Goal: Navigation & Orientation: Find specific page/section

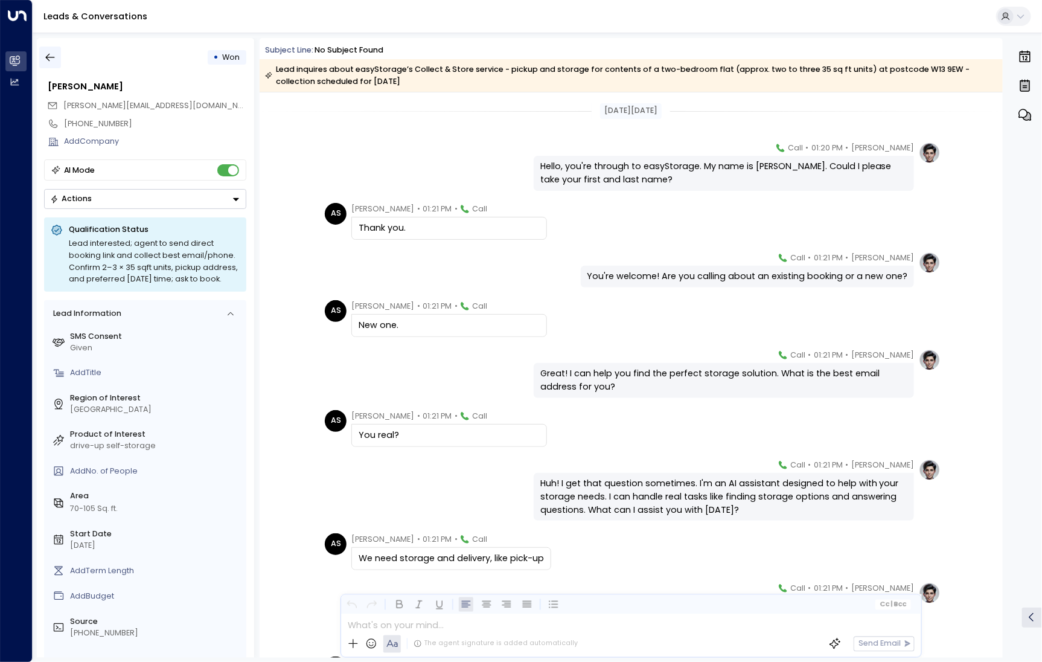
click at [54, 56] on icon "button" at bounding box center [50, 57] width 12 height 12
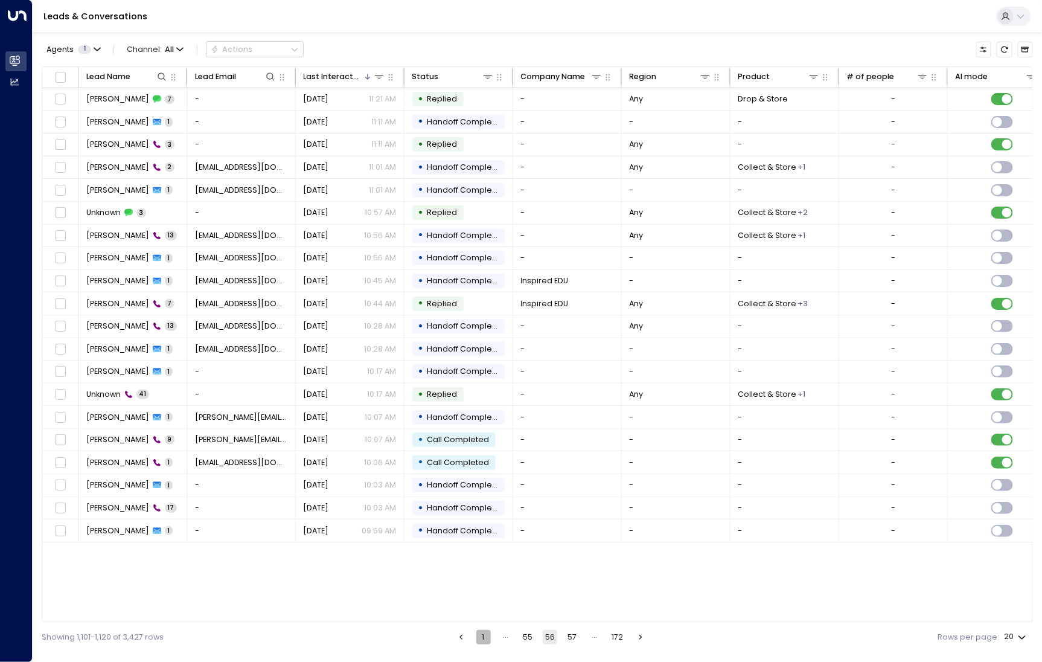
click at [480, 640] on button "1" at bounding box center [483, 637] width 14 height 14
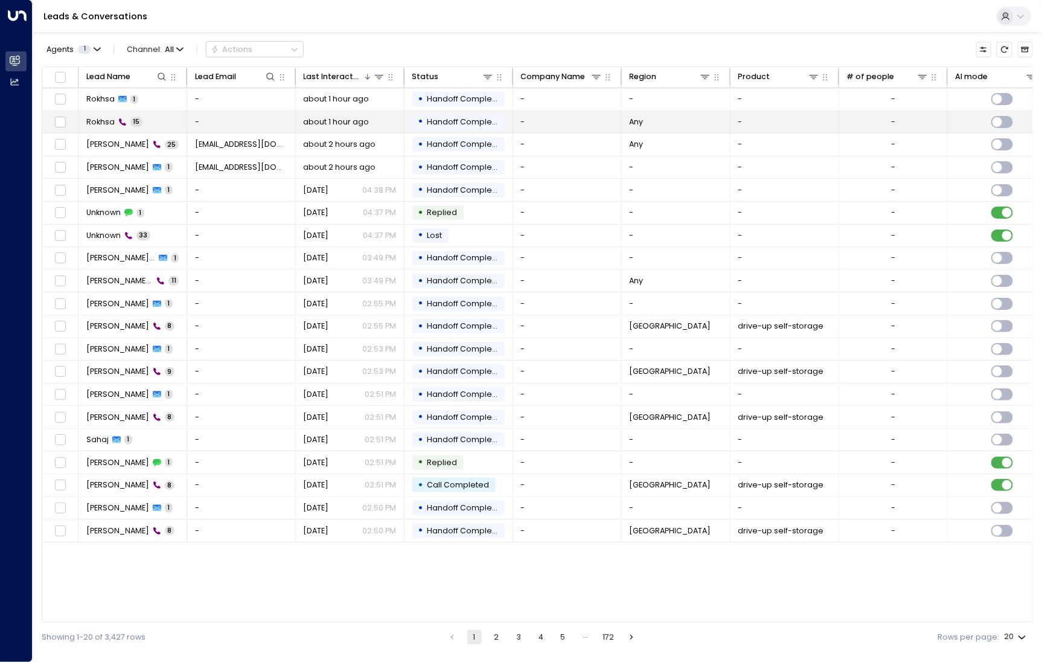
click at [115, 130] on td "Rokhsa 15" at bounding box center [133, 122] width 109 height 22
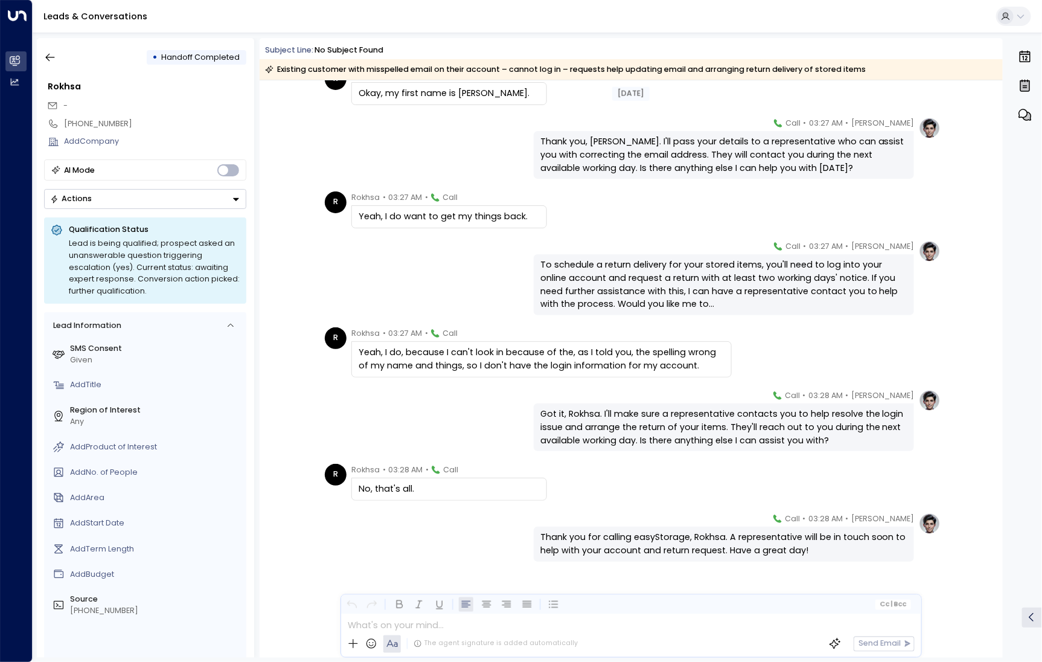
scroll to position [466, 0]
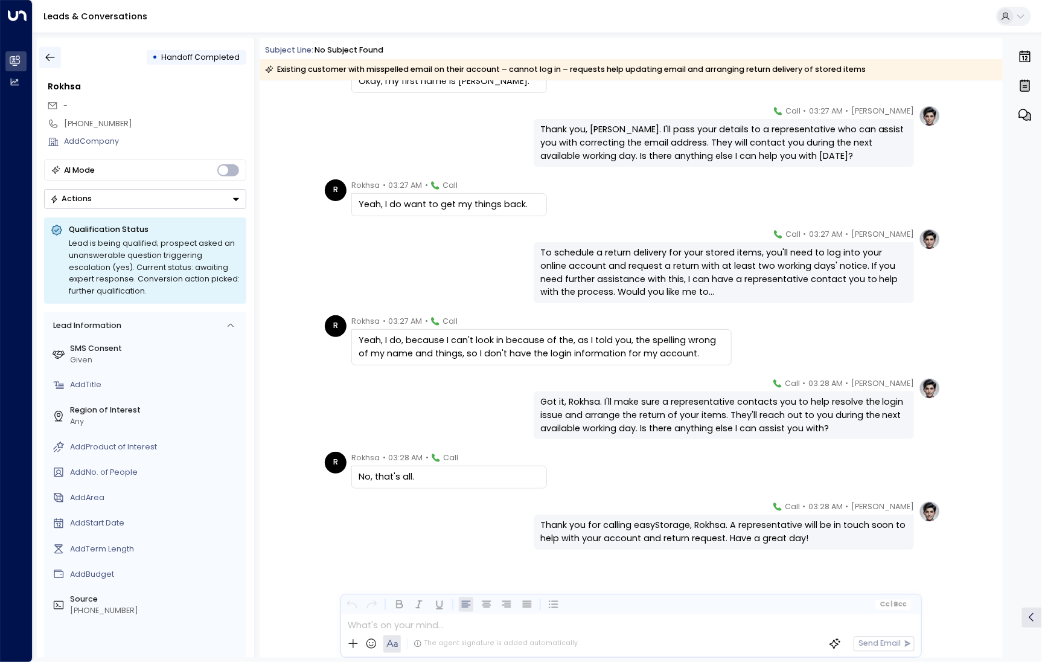
click at [56, 50] on button "button" at bounding box center [50, 58] width 22 height 22
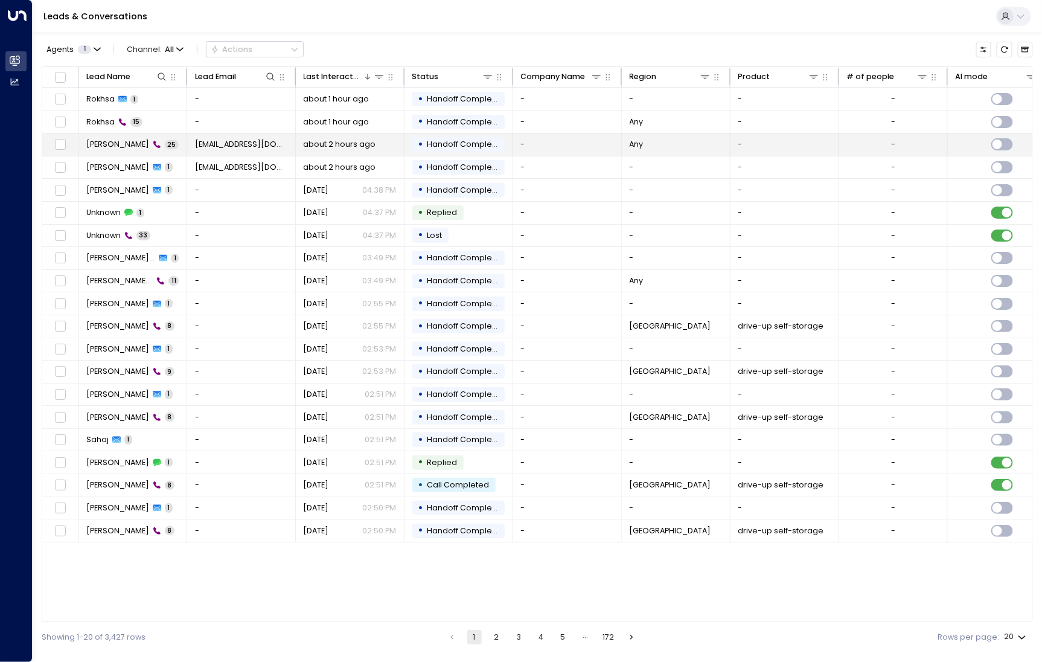
click at [122, 151] on td "[PERSON_NAME] 25" at bounding box center [133, 144] width 109 height 22
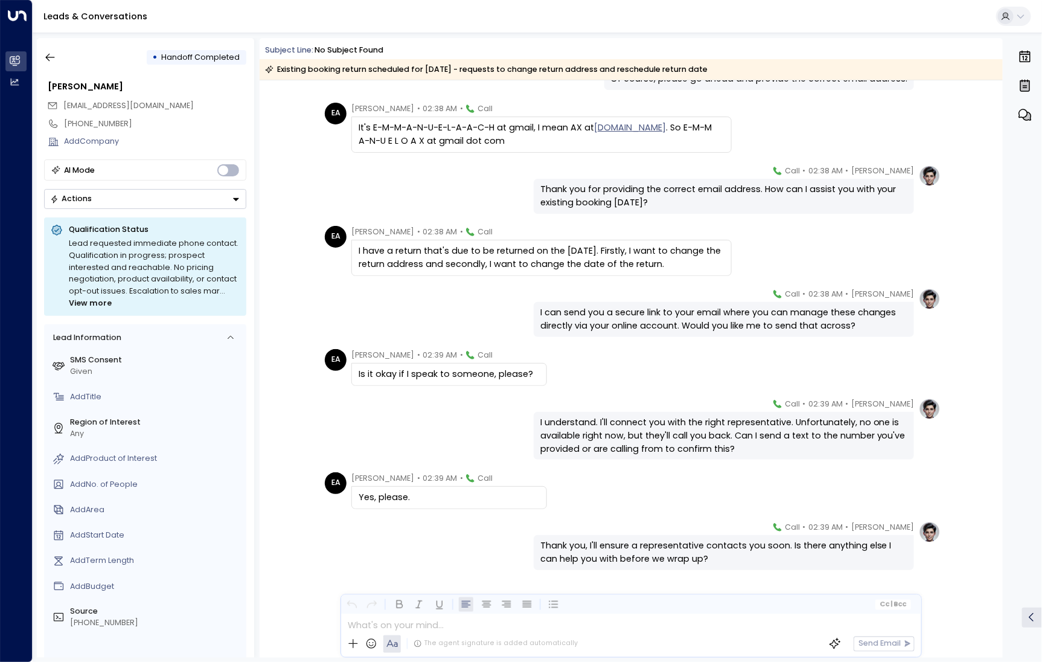
scroll to position [886, 0]
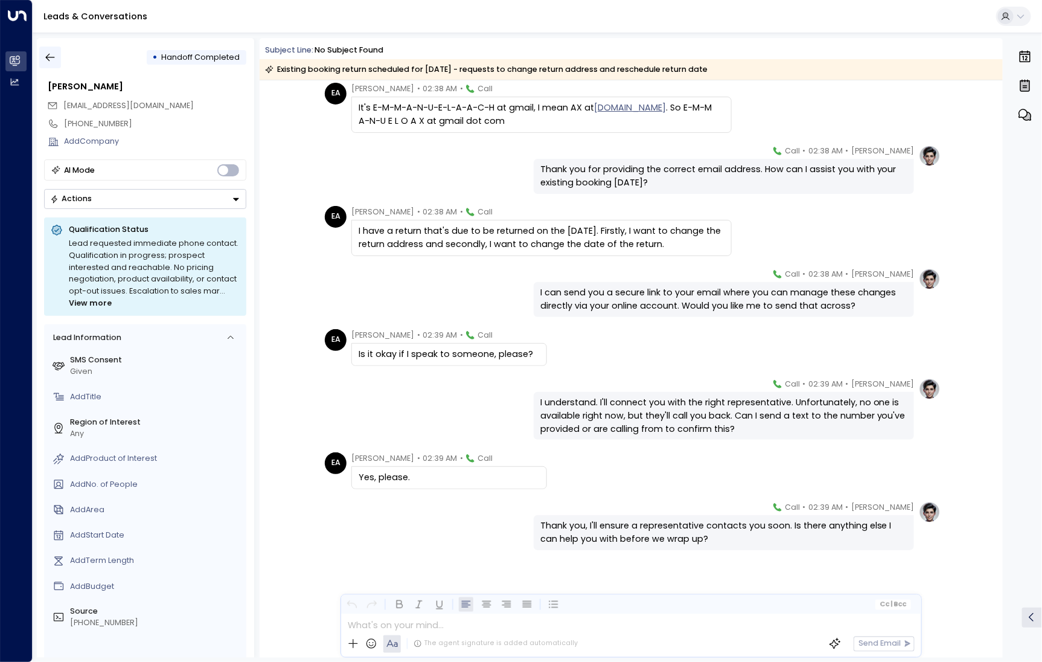
click at [54, 53] on icon "button" at bounding box center [50, 57] width 12 height 12
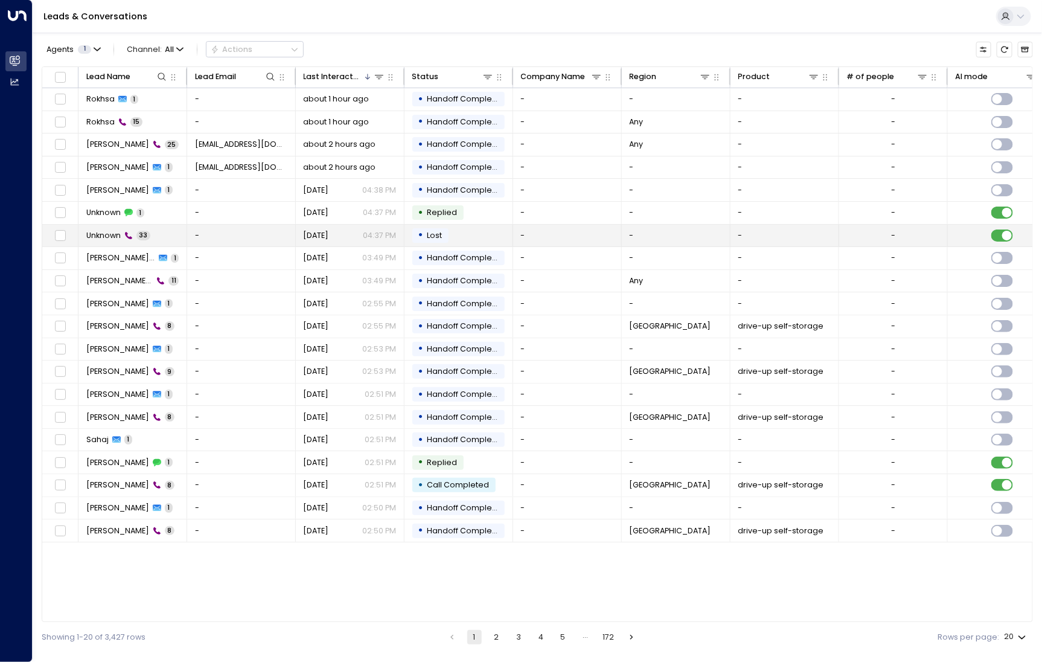
click at [118, 227] on td "Unknown 33" at bounding box center [133, 236] width 109 height 22
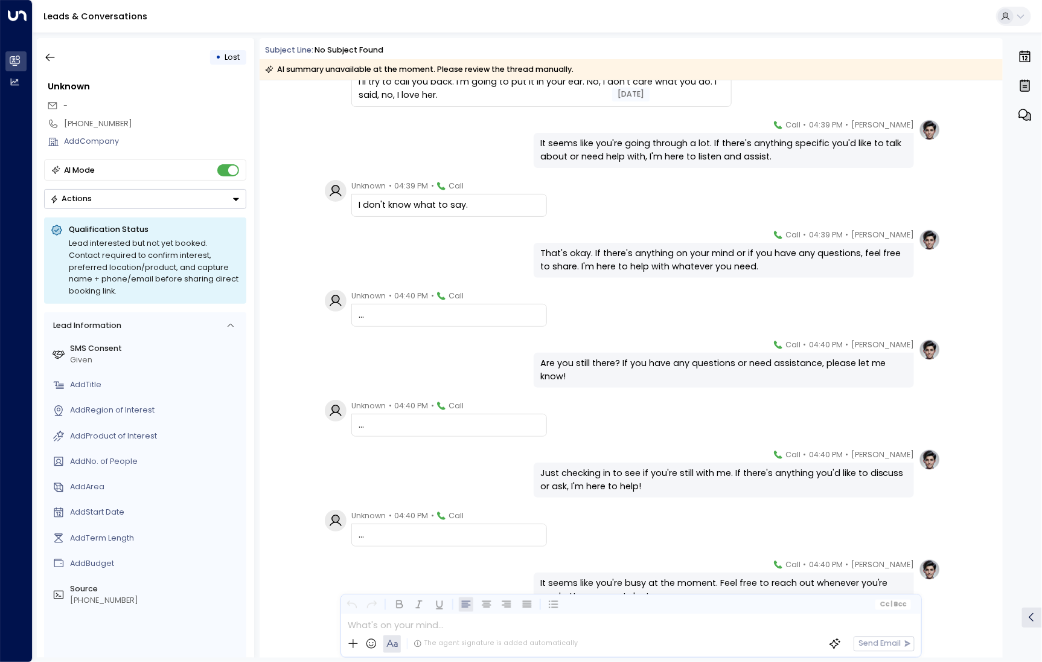
scroll to position [1326, 0]
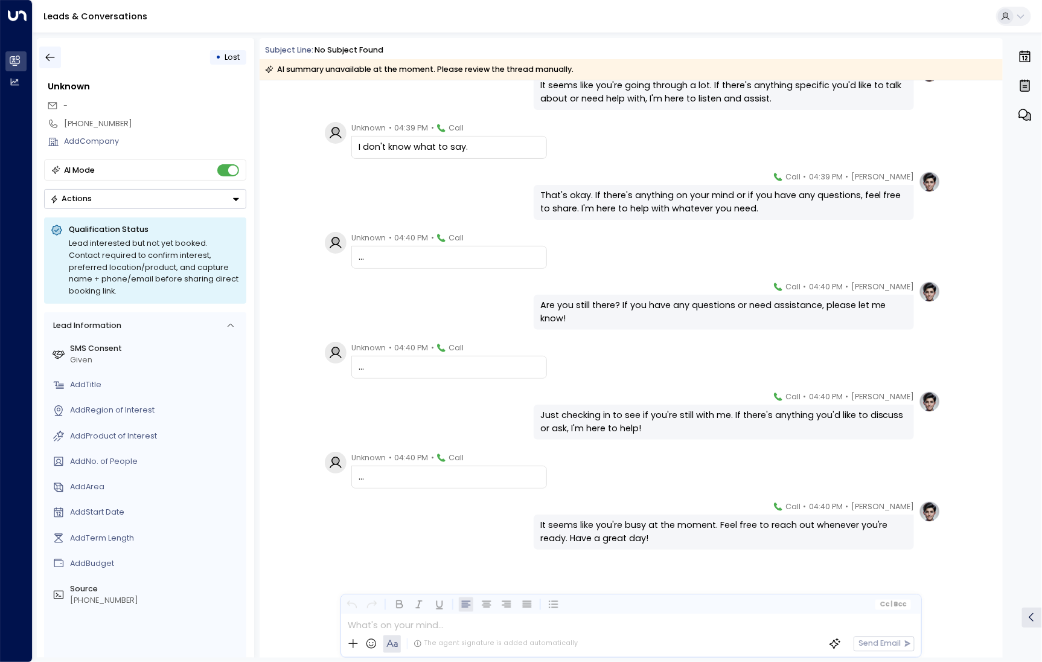
click at [56, 52] on button "button" at bounding box center [50, 58] width 22 height 22
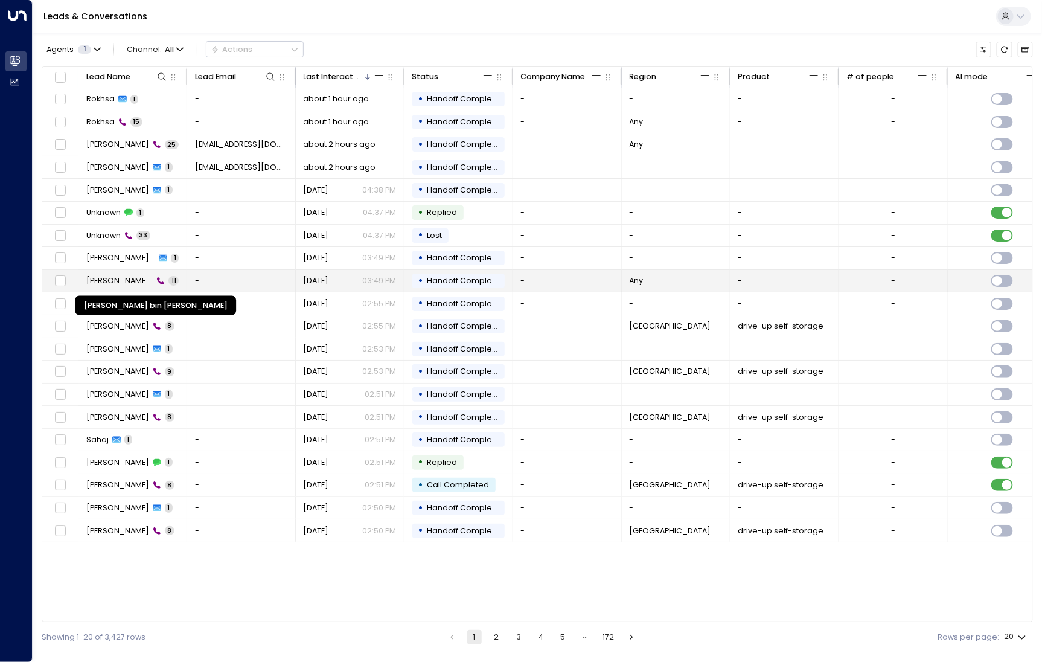
click at [124, 283] on span "[PERSON_NAME] bin [PERSON_NAME]" at bounding box center [119, 280] width 67 height 11
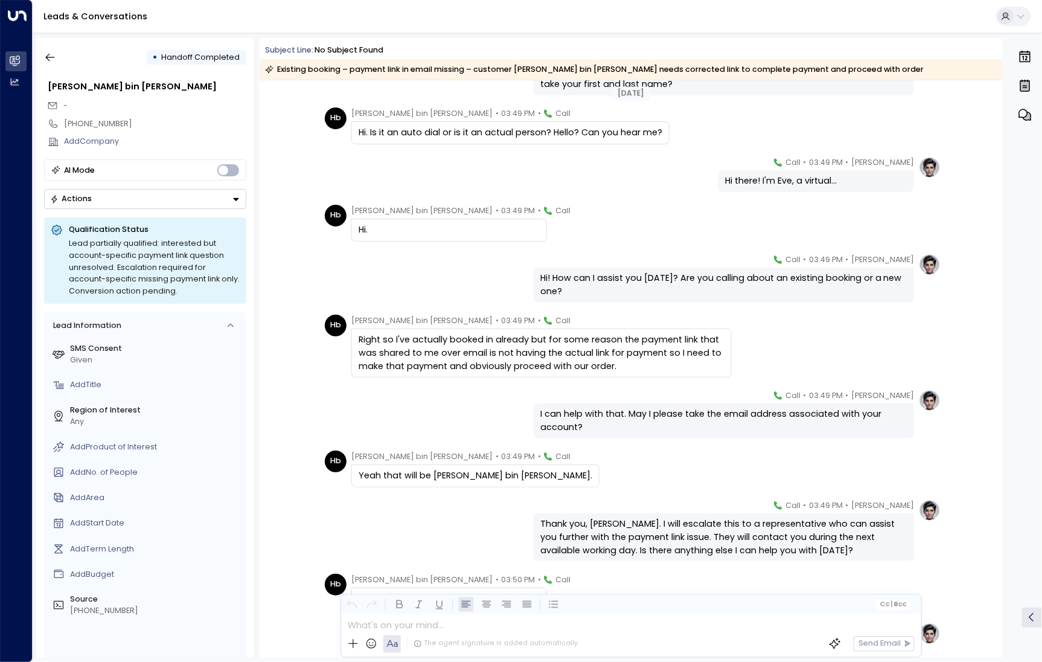
scroll to position [78, 0]
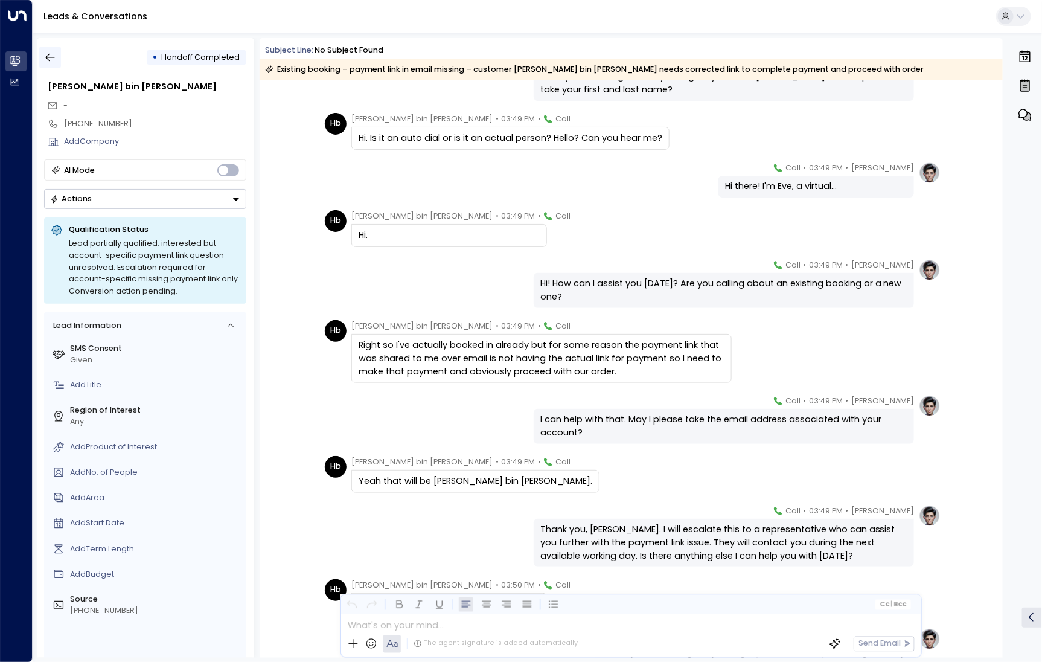
click at [51, 57] on icon "button" at bounding box center [50, 58] width 9 height 8
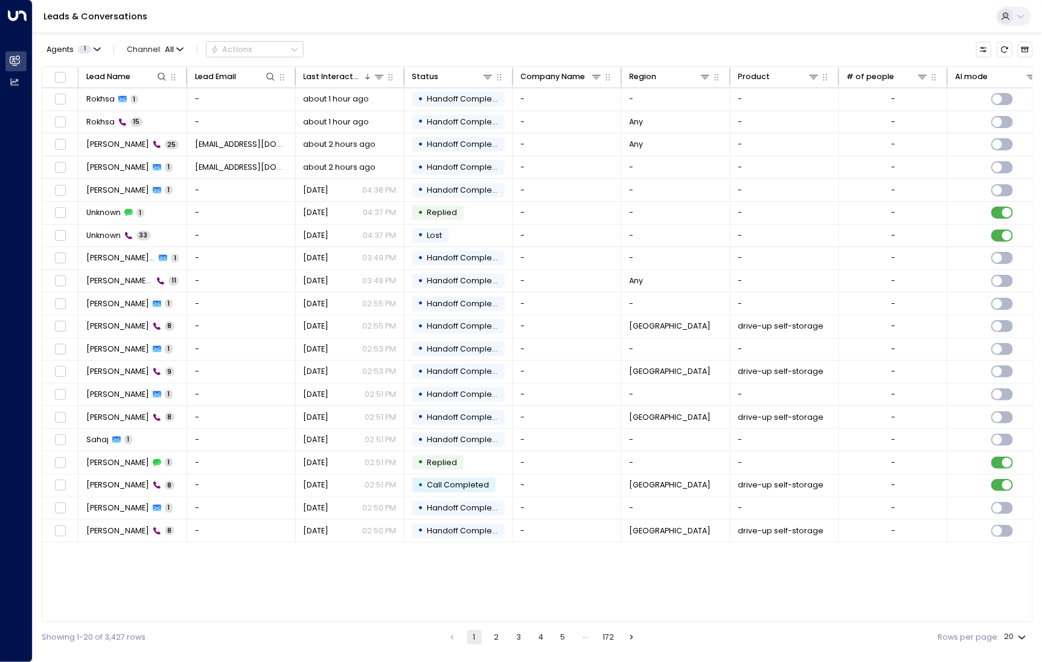
click at [492, 640] on button "2" at bounding box center [496, 637] width 14 height 14
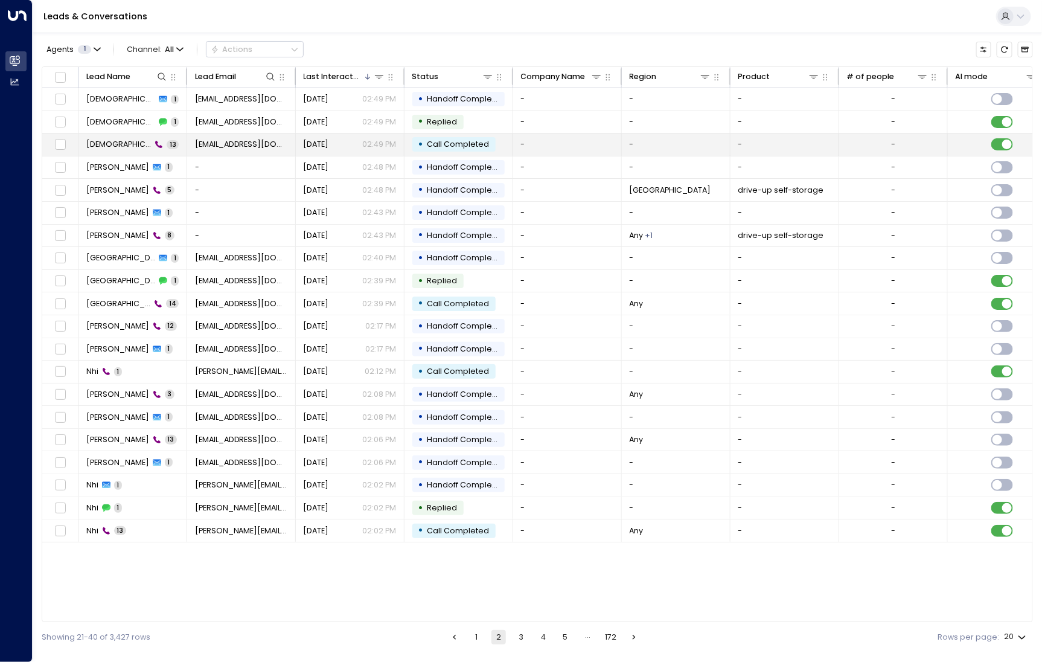
click at [93, 152] on td "[DEMOGRAPHIC_DATA][PERSON_NAME] 13" at bounding box center [133, 144] width 109 height 22
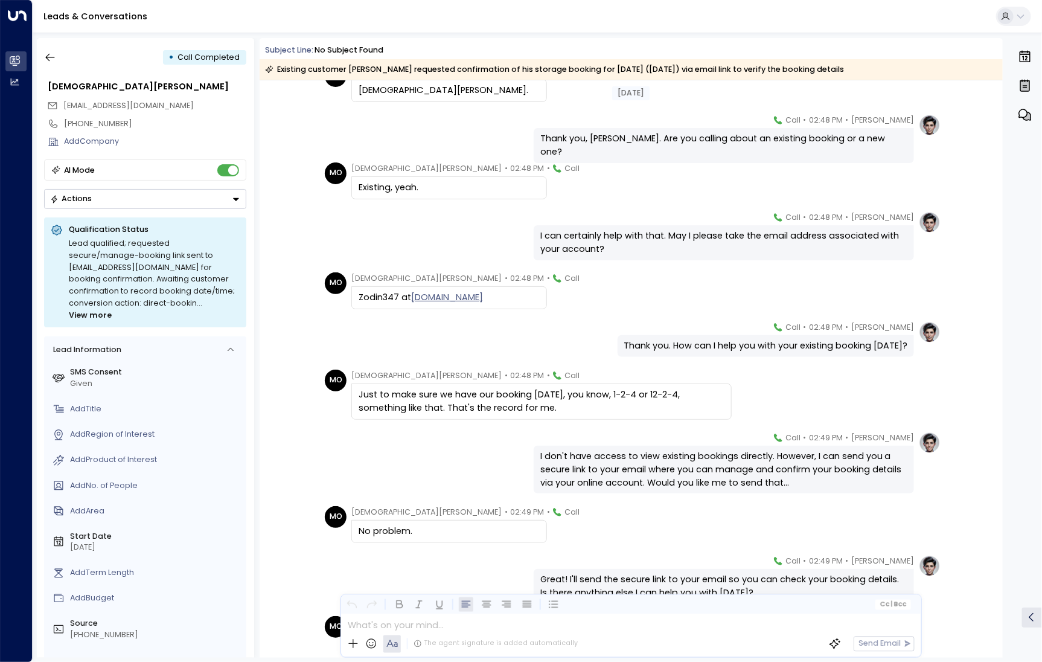
scroll to position [127, 0]
click at [65, 63] on div "• Call Completed" at bounding box center [145, 58] width 202 height 22
click at [56, 60] on icon "button" at bounding box center [50, 57] width 12 height 12
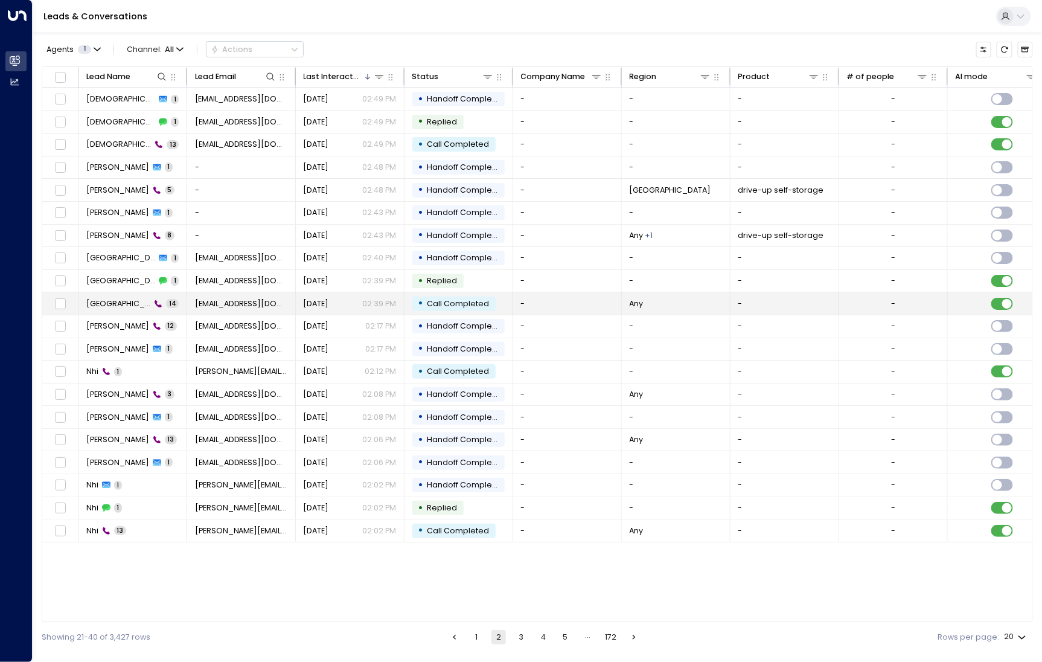
click at [125, 298] on span "[GEOGRAPHIC_DATA] Izuchuku" at bounding box center [118, 303] width 65 height 11
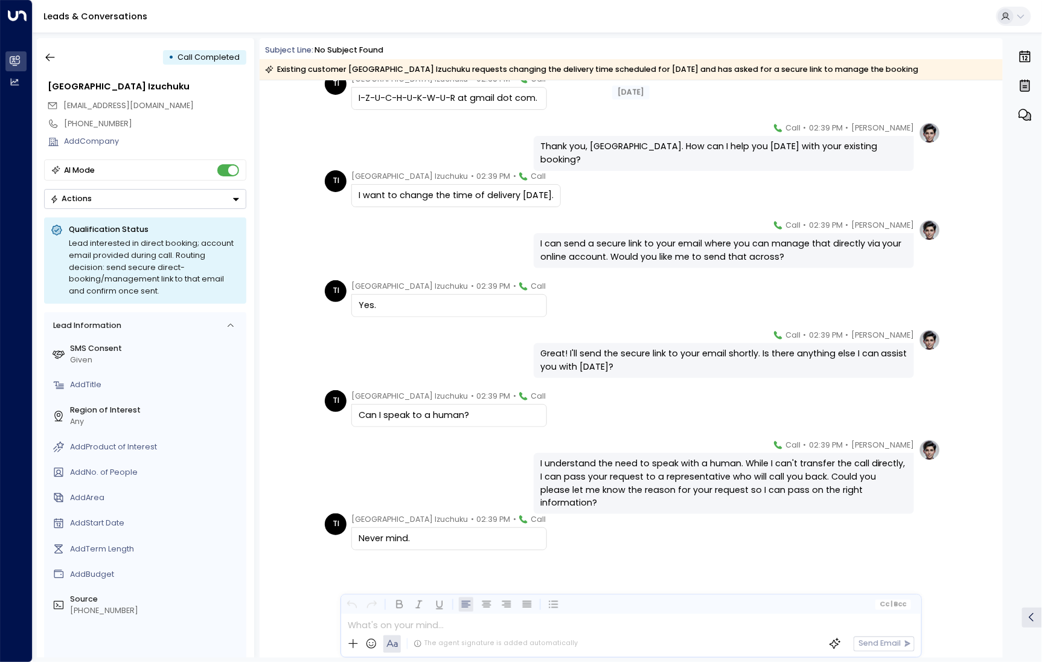
scroll to position [326, 0]
click at [47, 53] on icon "button" at bounding box center [50, 57] width 12 height 12
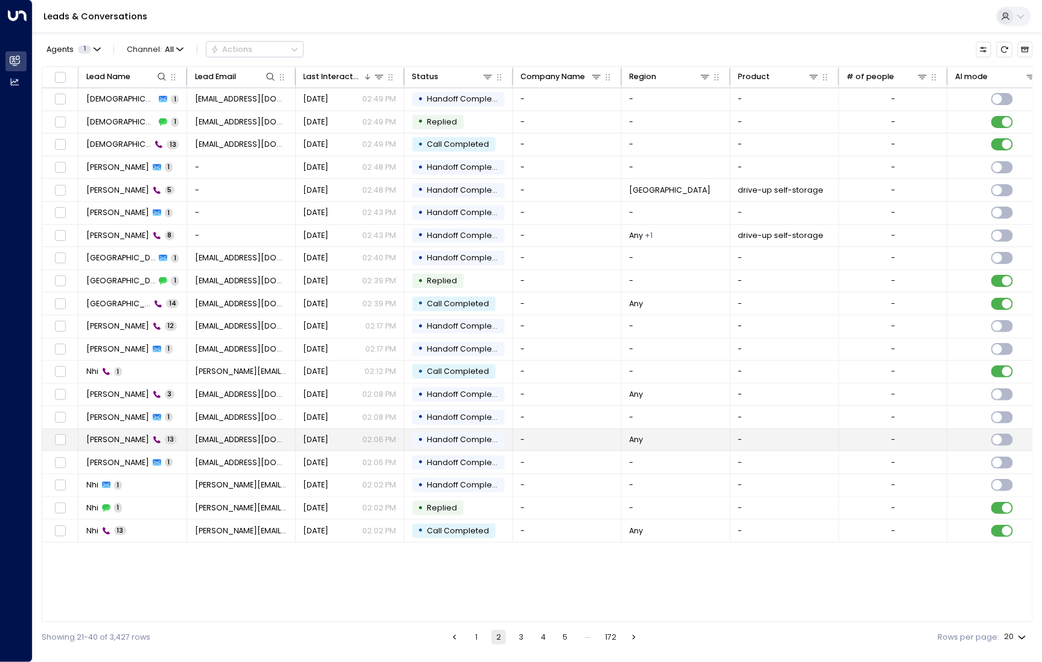
click at [111, 437] on span "[PERSON_NAME]" at bounding box center [117, 439] width 63 height 11
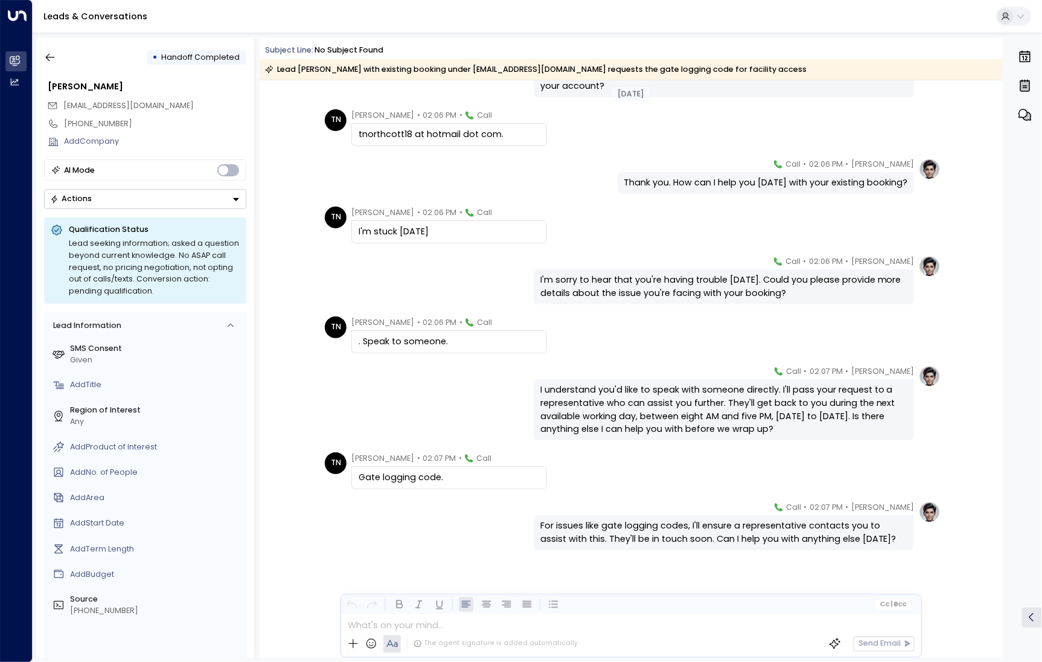
scroll to position [289, 0]
click at [54, 59] on icon "button" at bounding box center [50, 57] width 12 height 12
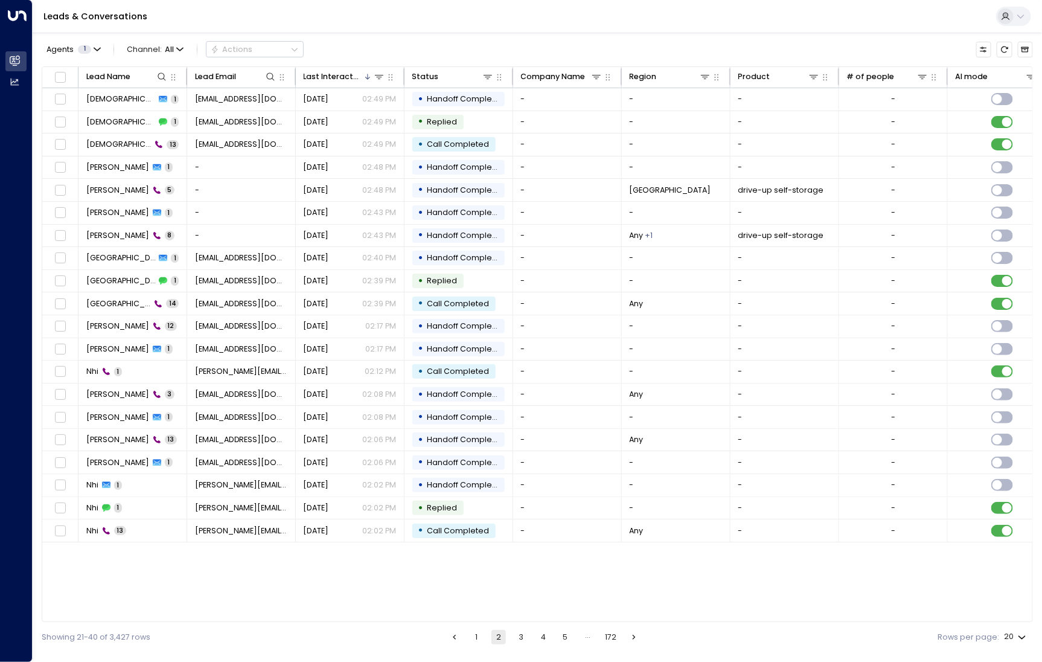
click at [522, 632] on button "3" at bounding box center [521, 637] width 14 height 14
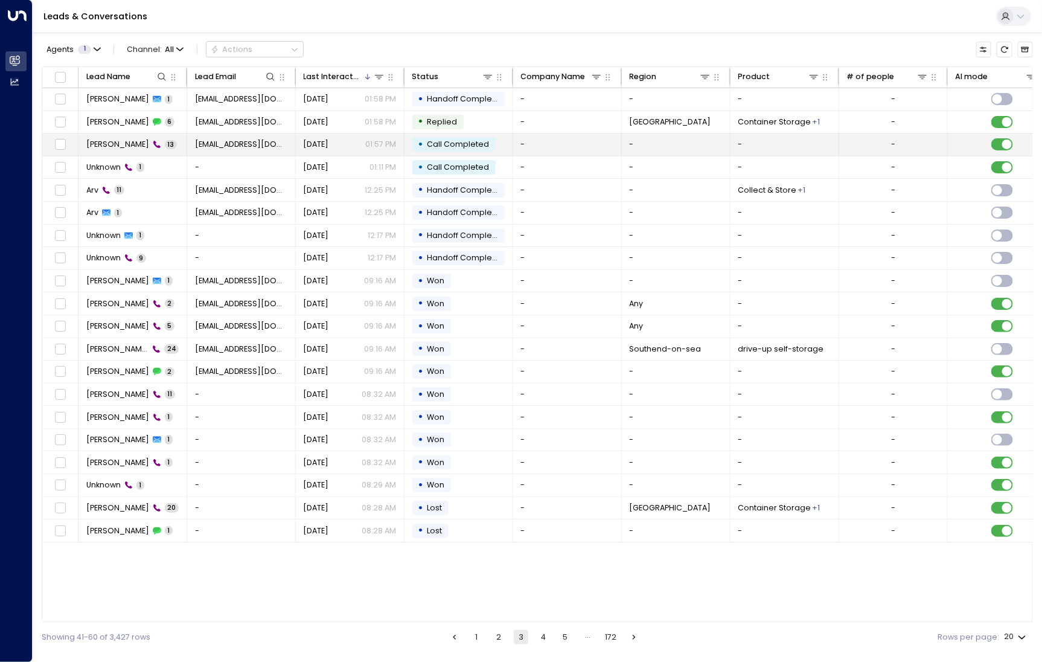
click at [114, 151] on td "[PERSON_NAME] 13" at bounding box center [133, 144] width 109 height 22
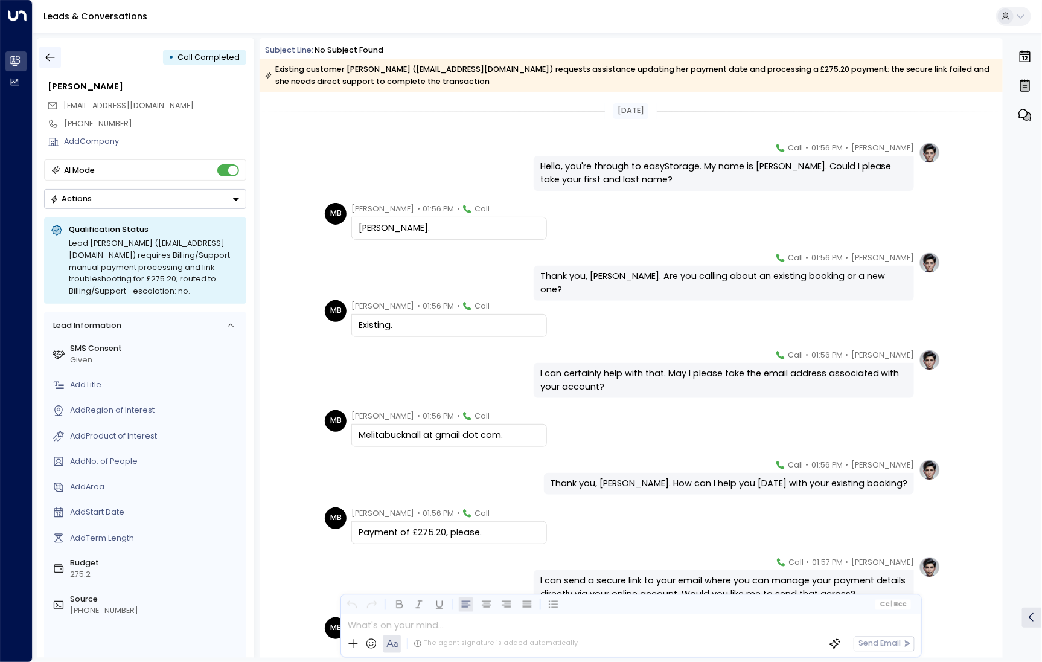
click at [51, 60] on icon "button" at bounding box center [50, 57] width 12 height 12
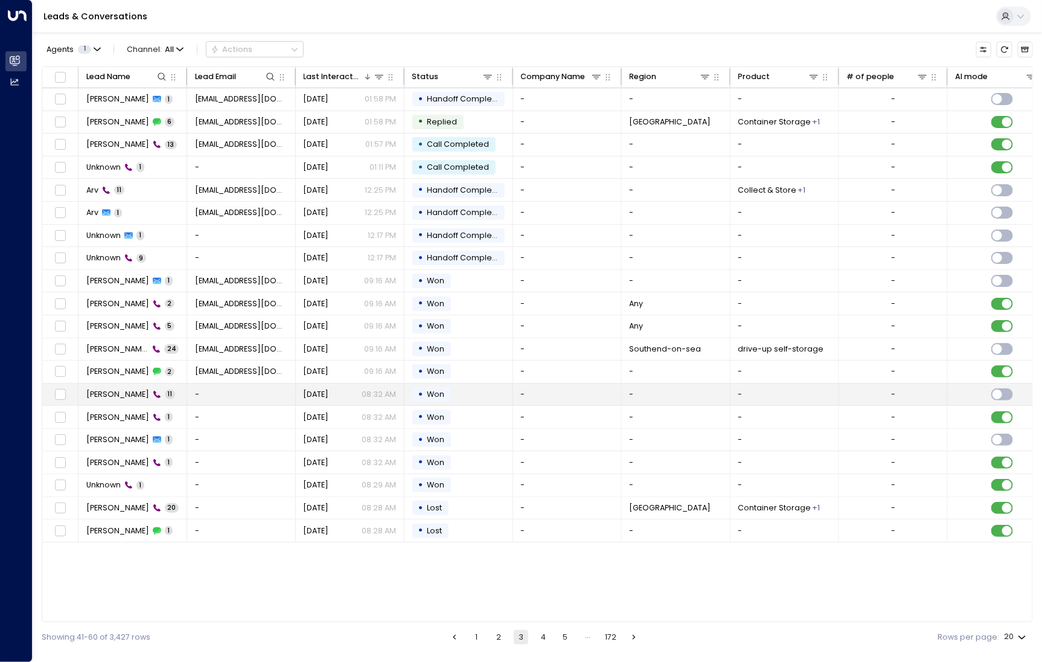
click at [91, 397] on span "[PERSON_NAME]" at bounding box center [117, 394] width 63 height 11
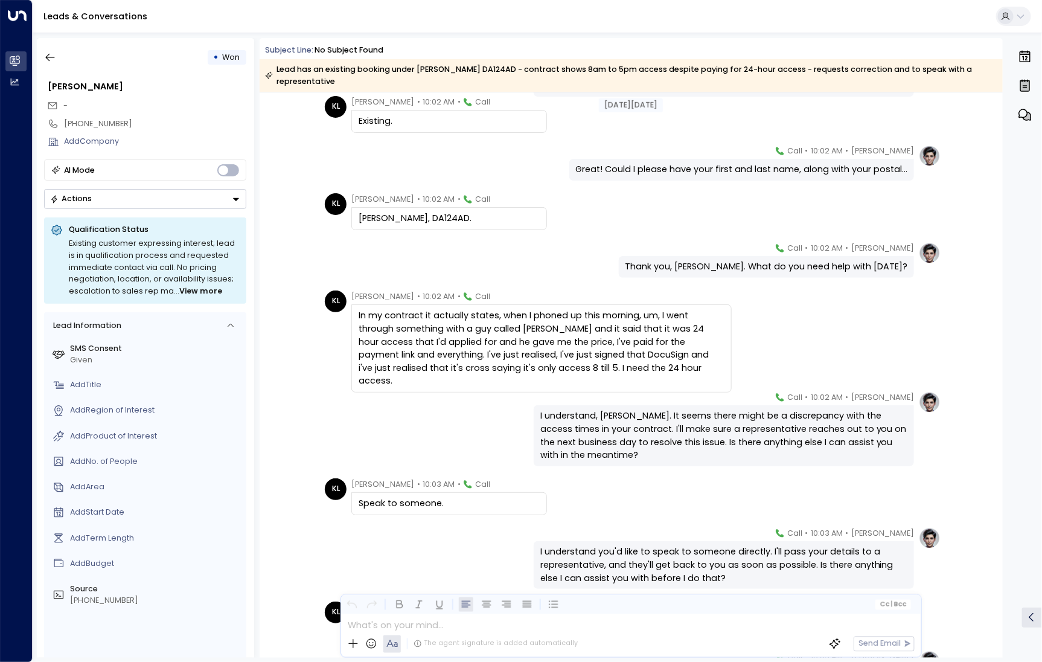
scroll to position [140, 0]
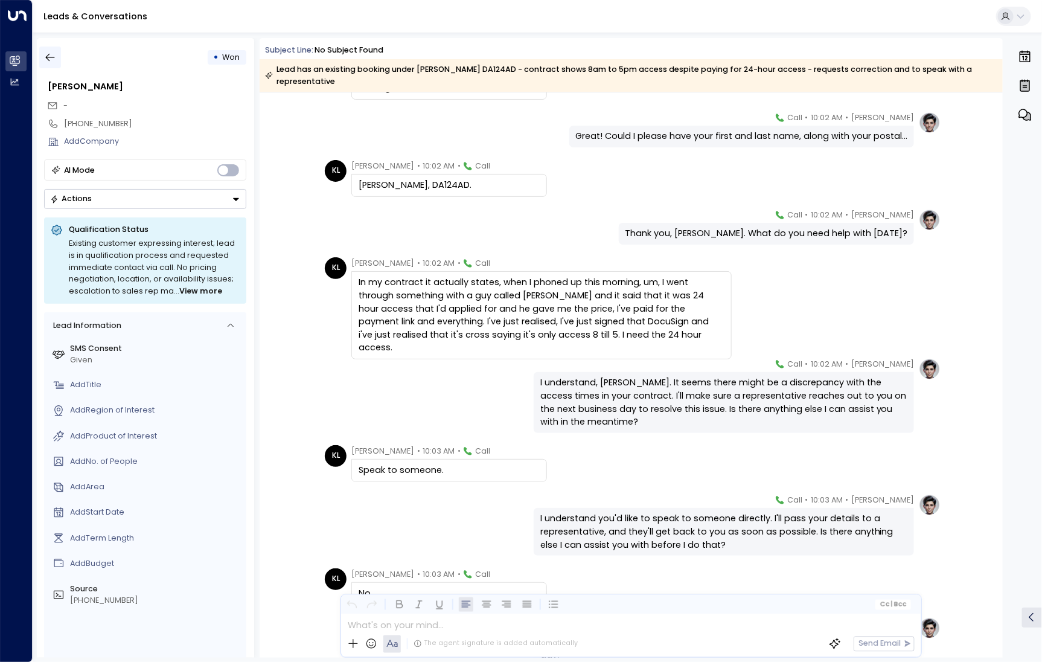
click at [47, 57] on icon "button" at bounding box center [50, 58] width 9 height 8
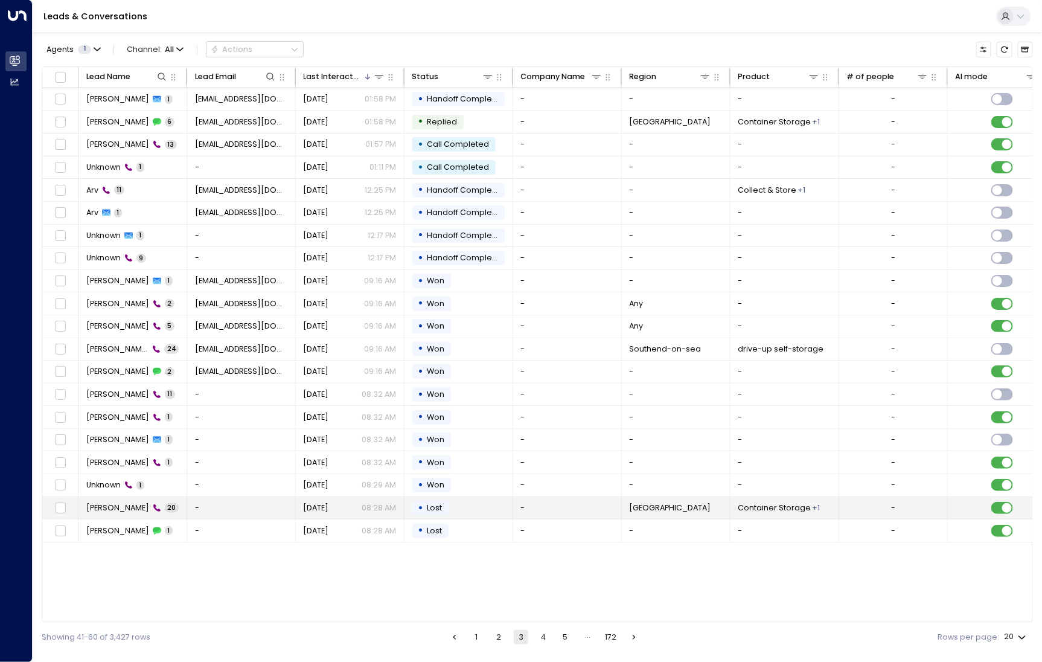
click at [140, 505] on span "[PERSON_NAME]" at bounding box center [117, 507] width 63 height 11
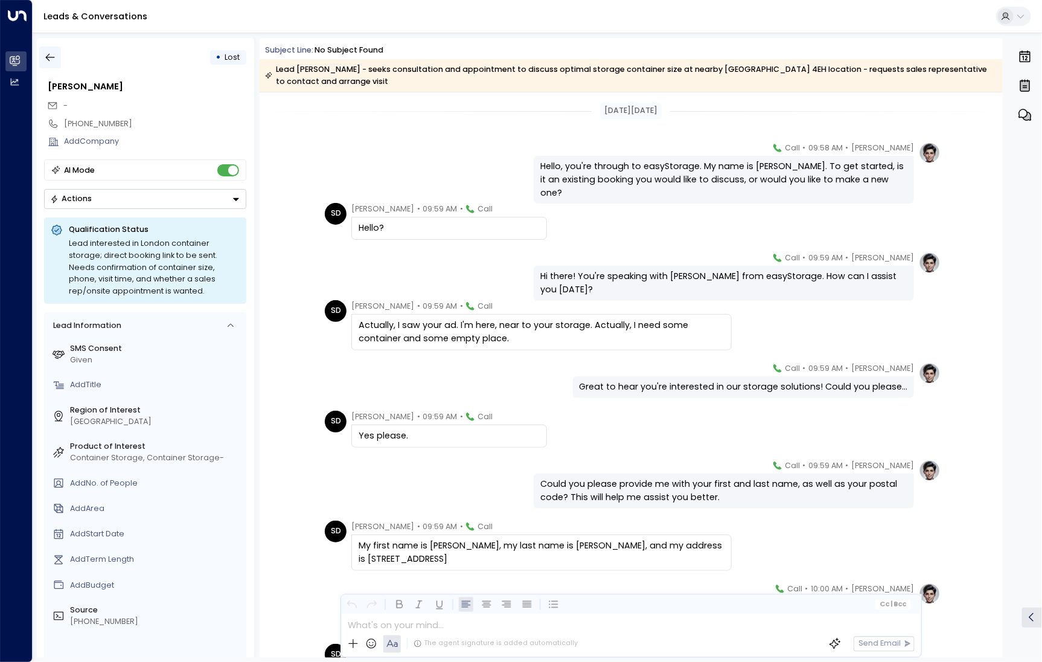
click at [59, 60] on button "button" at bounding box center [50, 58] width 22 height 22
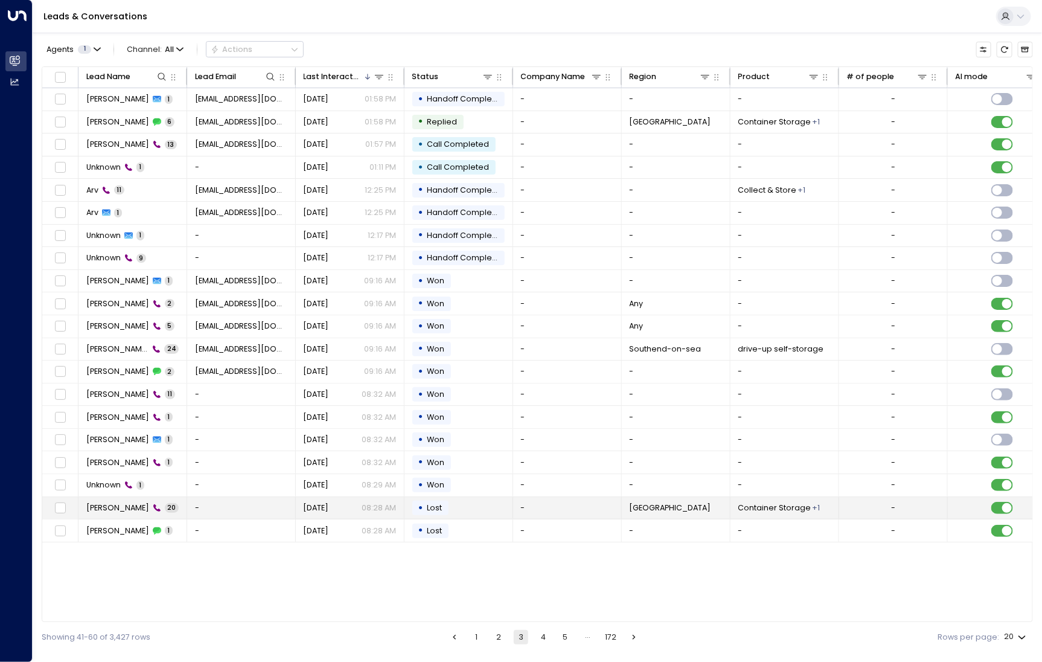
click at [86, 504] on span "[PERSON_NAME]" at bounding box center [117, 507] width 63 height 11
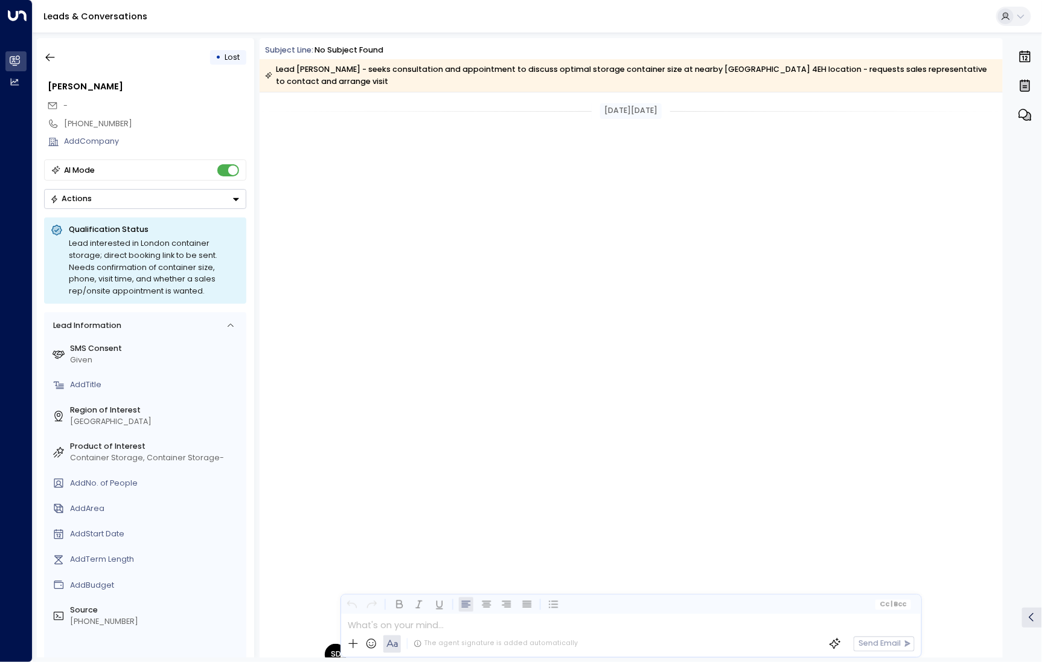
scroll to position [694, 0]
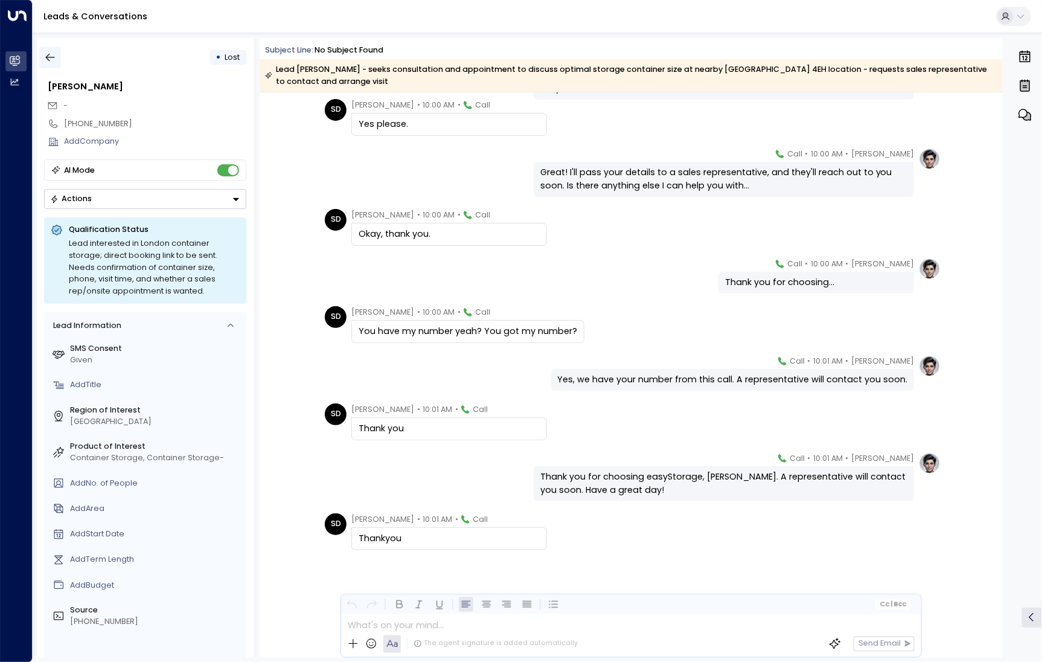
click at [51, 61] on icon "button" at bounding box center [50, 57] width 12 height 12
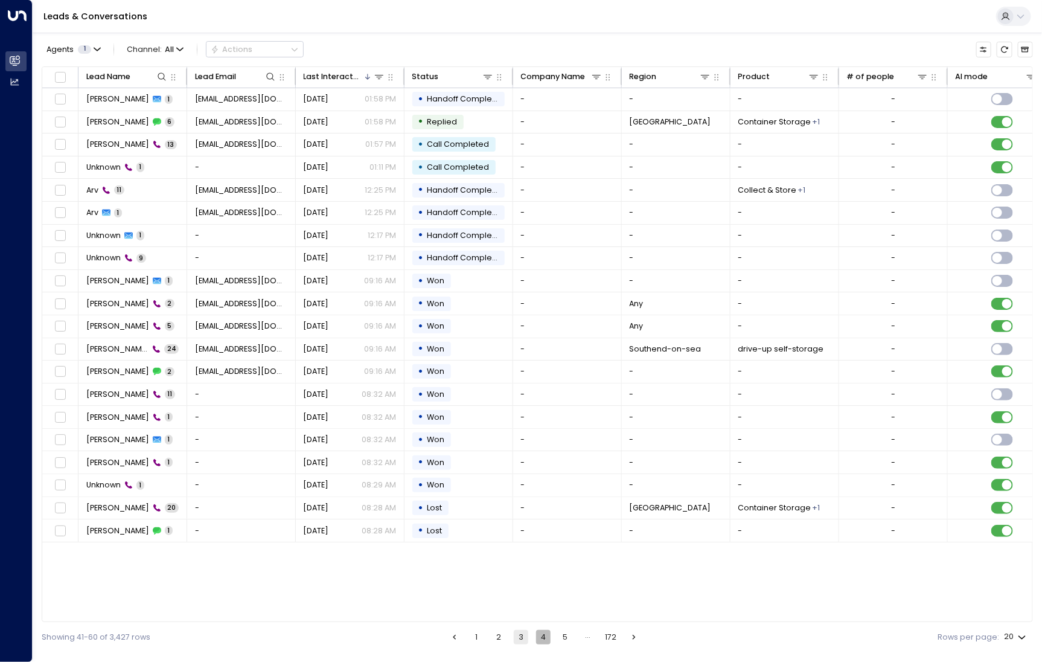
click at [544, 635] on button "4" at bounding box center [543, 637] width 14 height 14
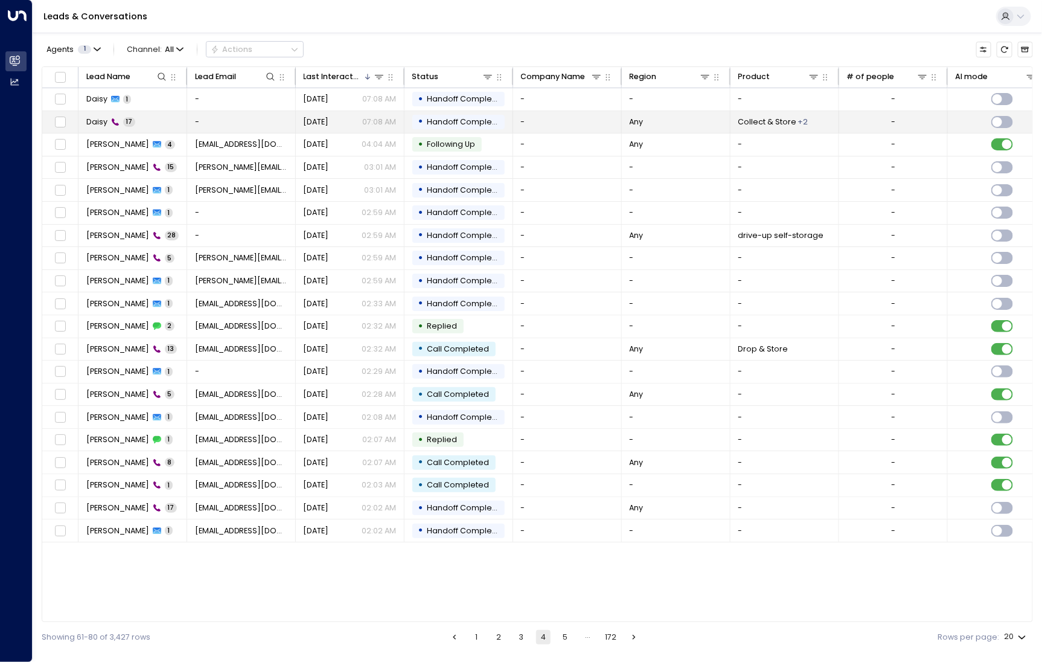
click at [101, 121] on span "Daisy" at bounding box center [96, 122] width 21 height 11
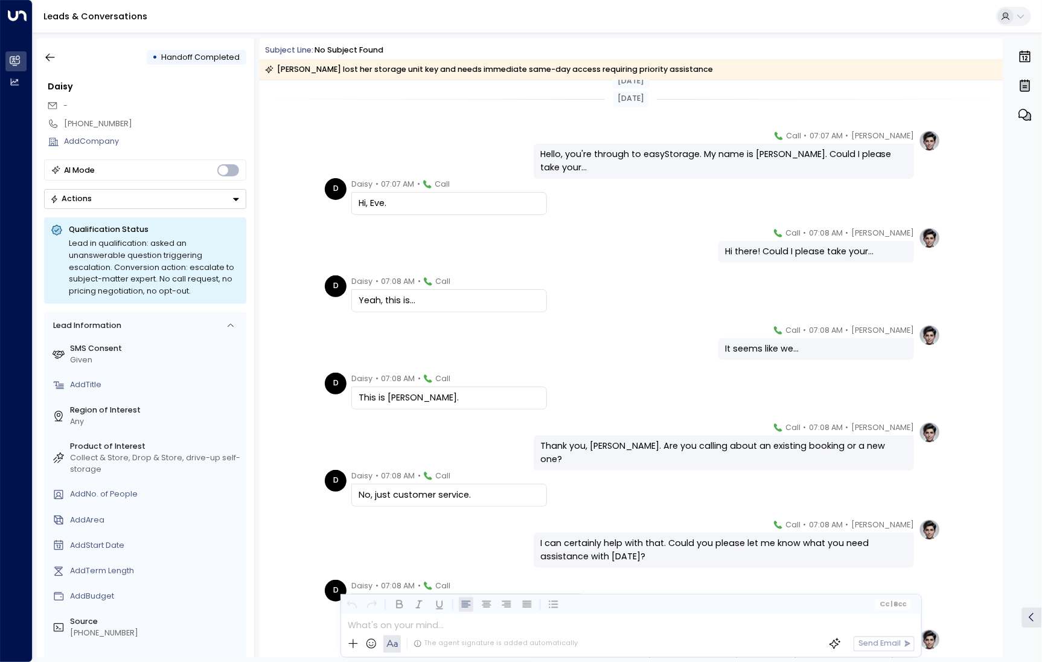
scroll to position [510, 0]
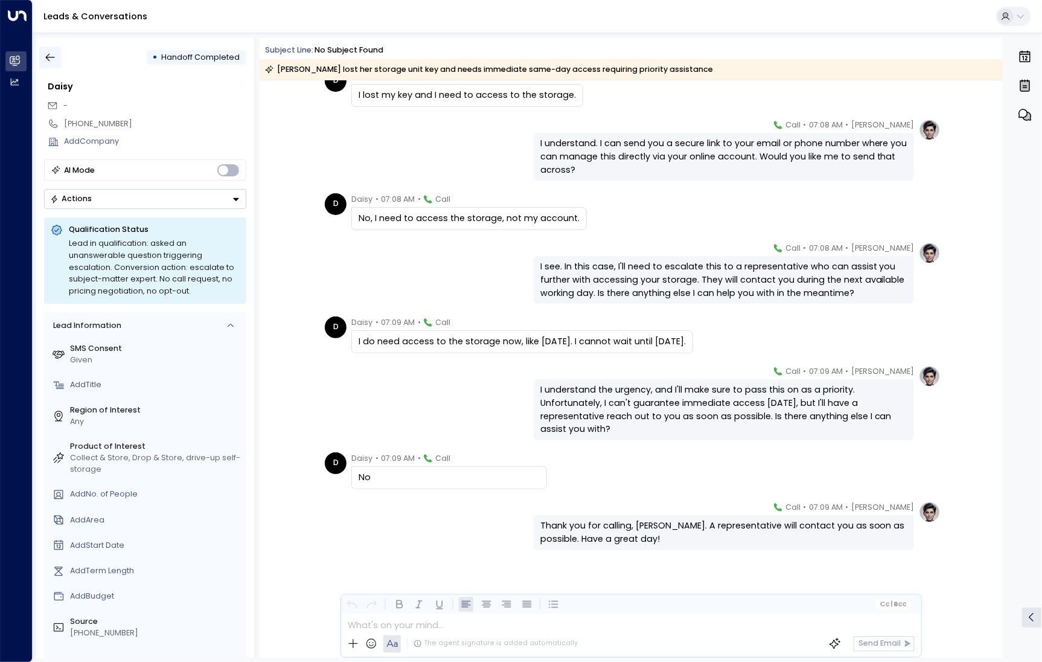
click at [59, 62] on button "button" at bounding box center [50, 58] width 22 height 22
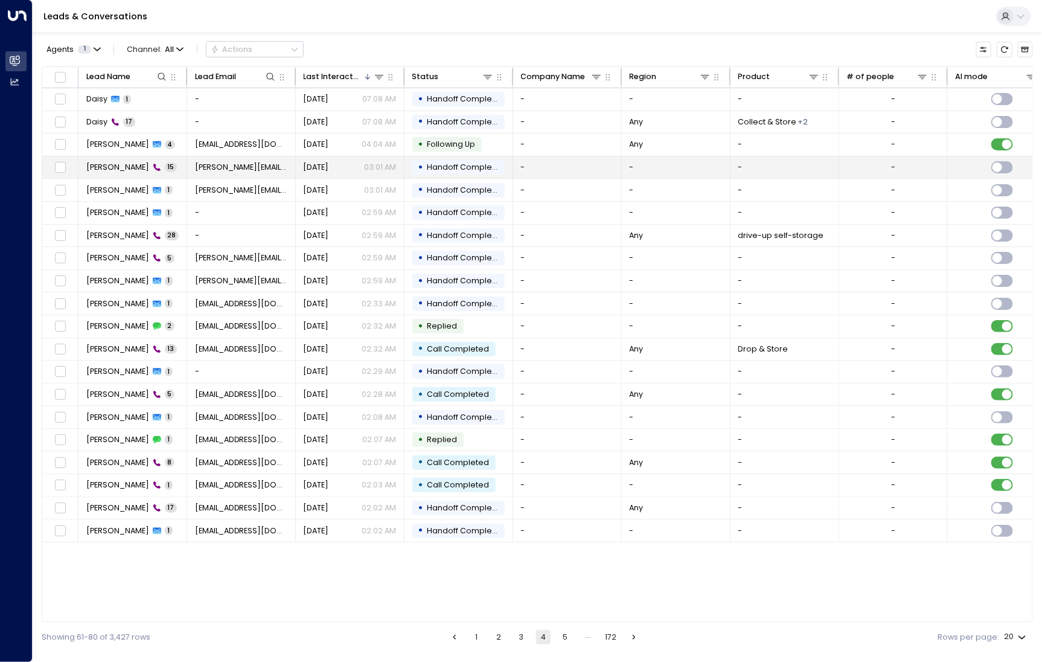
click at [122, 167] on span "[PERSON_NAME]" at bounding box center [117, 167] width 63 height 11
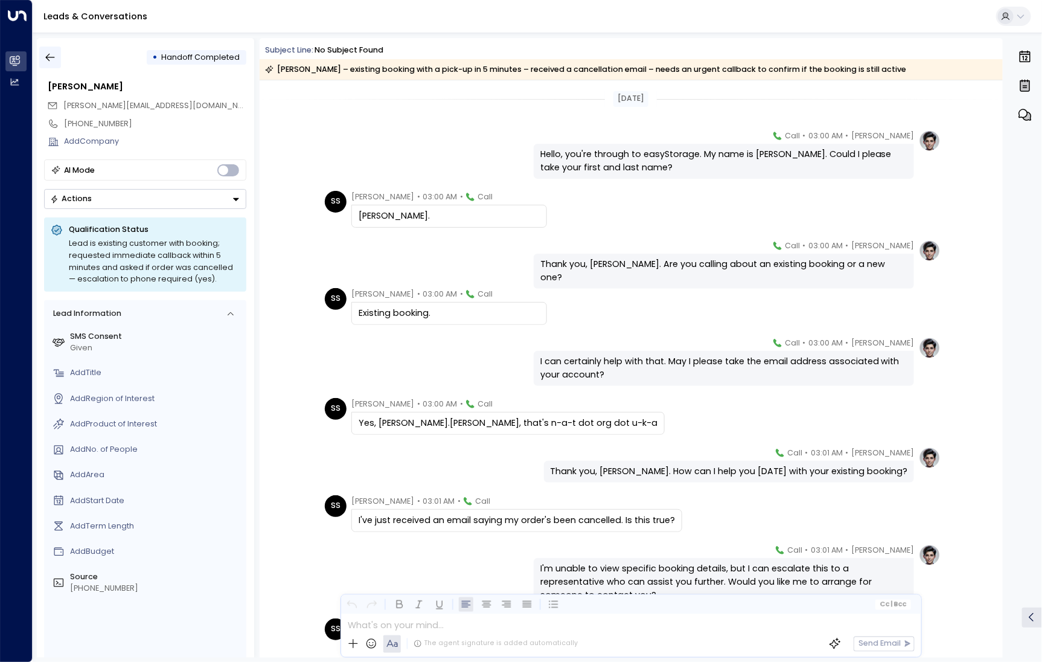
click at [54, 55] on icon "button" at bounding box center [50, 57] width 12 height 12
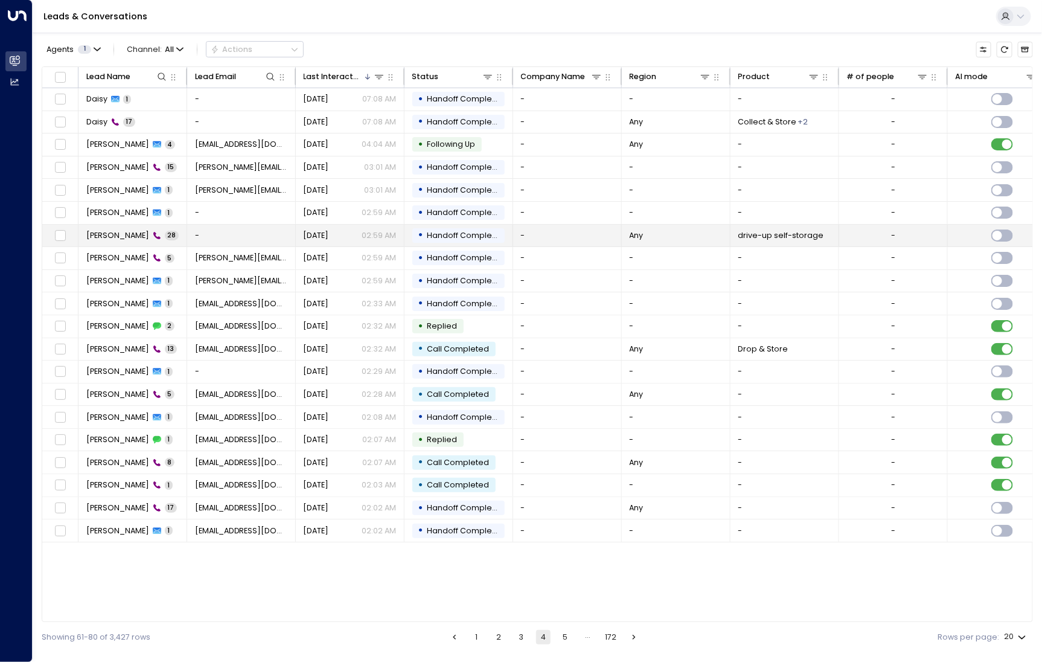
click at [107, 236] on span "[PERSON_NAME]" at bounding box center [117, 235] width 63 height 11
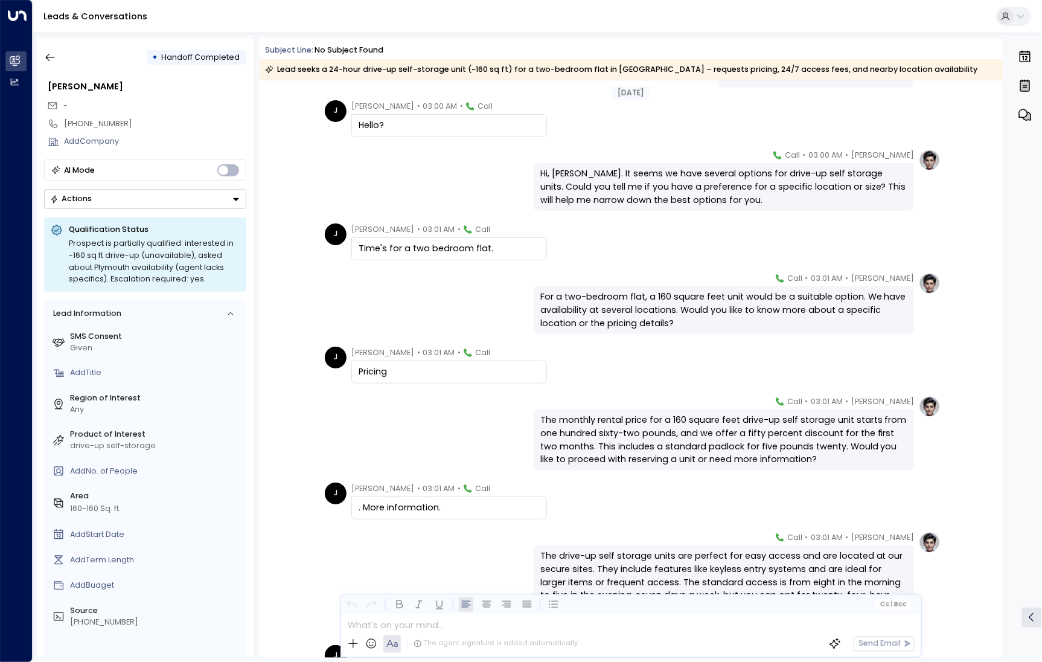
scroll to position [1330, 0]
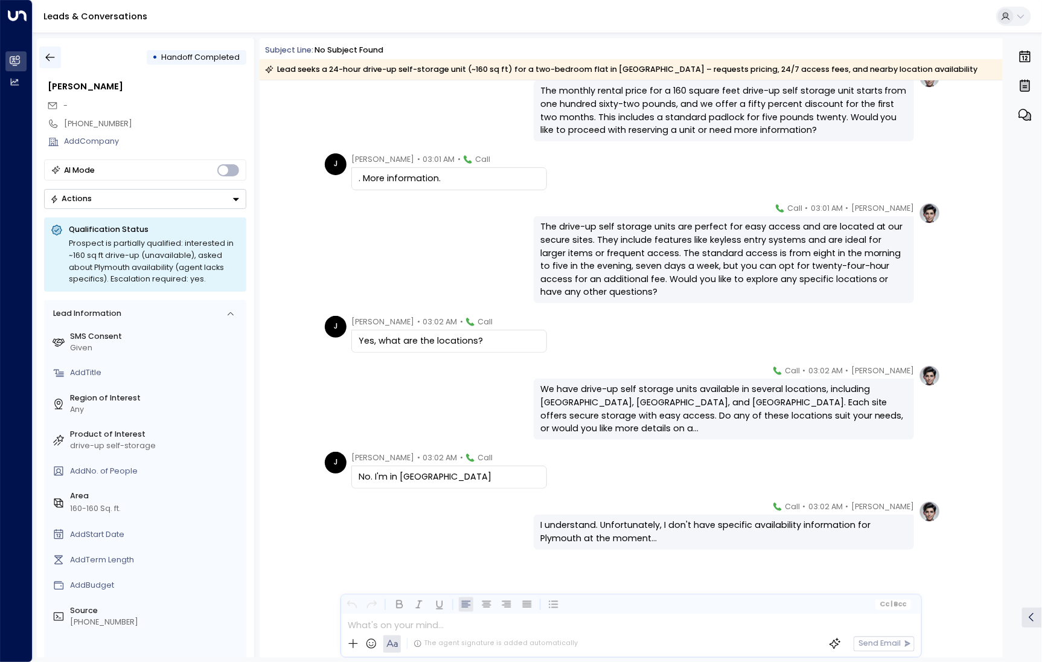
click at [47, 59] on icon "button" at bounding box center [50, 57] width 12 height 12
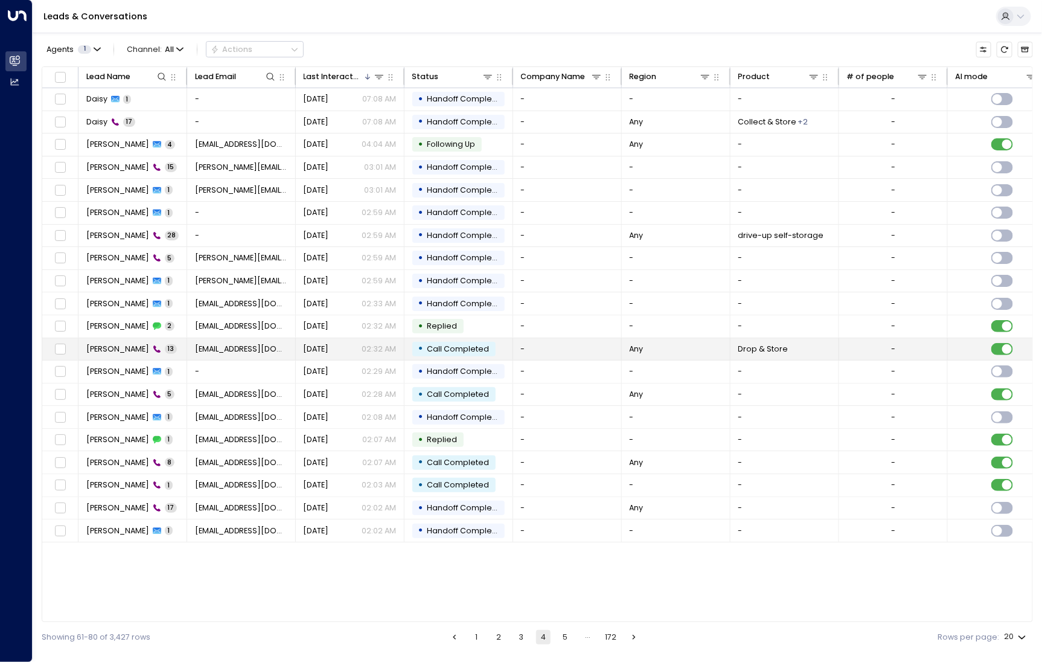
click at [109, 350] on span "[PERSON_NAME]" at bounding box center [117, 349] width 63 height 11
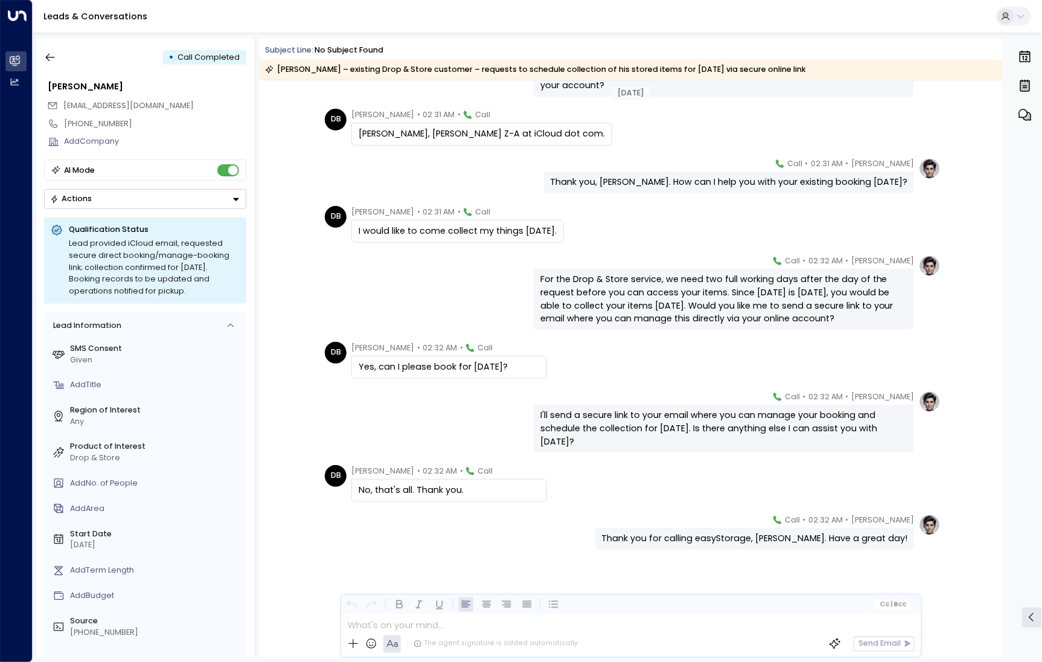
scroll to position [289, 0]
click at [53, 57] on icon "button" at bounding box center [50, 58] width 9 height 8
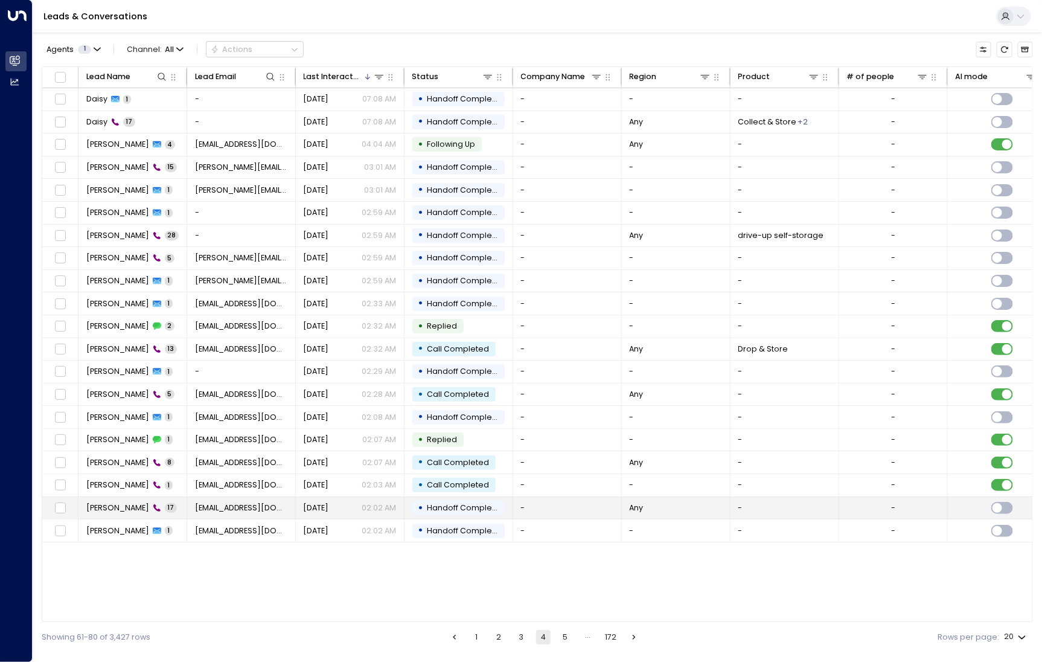
click at [127, 507] on span "[PERSON_NAME]" at bounding box center [117, 507] width 63 height 11
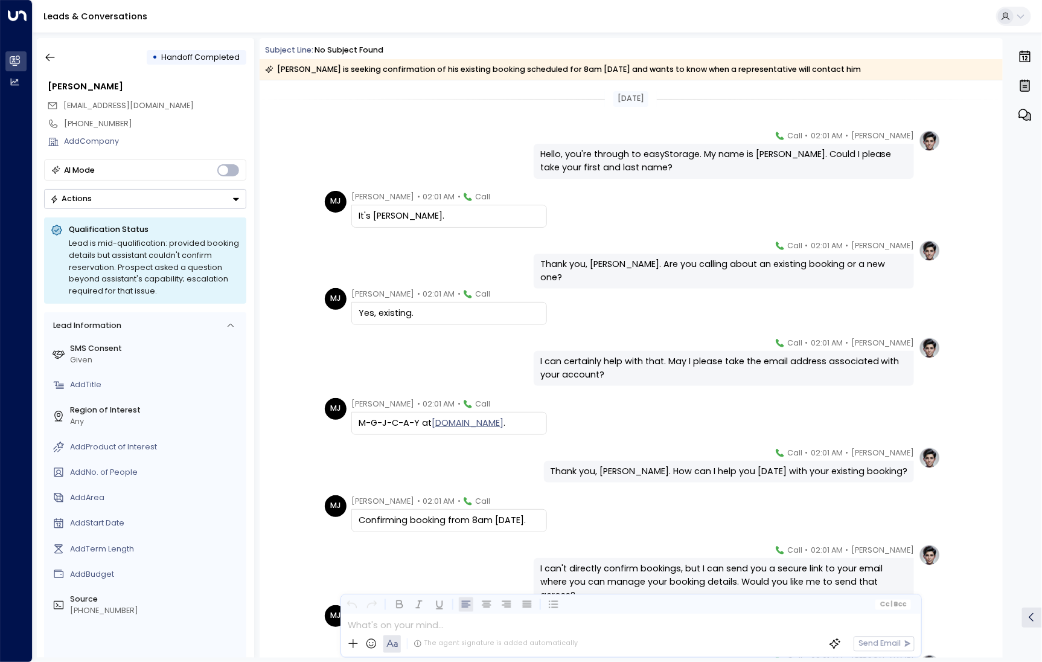
click at [334, 240] on div "[PERSON_NAME] • 02:01 AM • Call Thank you, [PERSON_NAME]. Are you calling about…" at bounding box center [631, 264] width 620 height 49
click at [398, 349] on div "[PERSON_NAME] • 02:01 AM • Call I can certainly help with that. May I please ta…" at bounding box center [631, 361] width 620 height 49
click at [56, 63] on icon "button" at bounding box center [50, 57] width 12 height 12
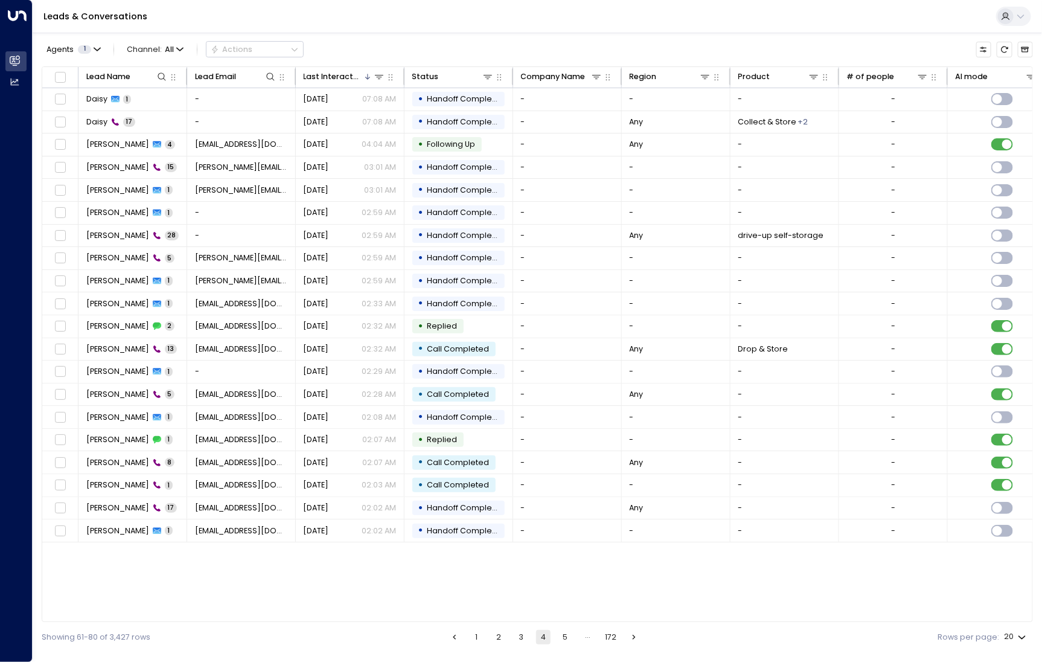
click at [563, 638] on button "5" at bounding box center [566, 637] width 14 height 14
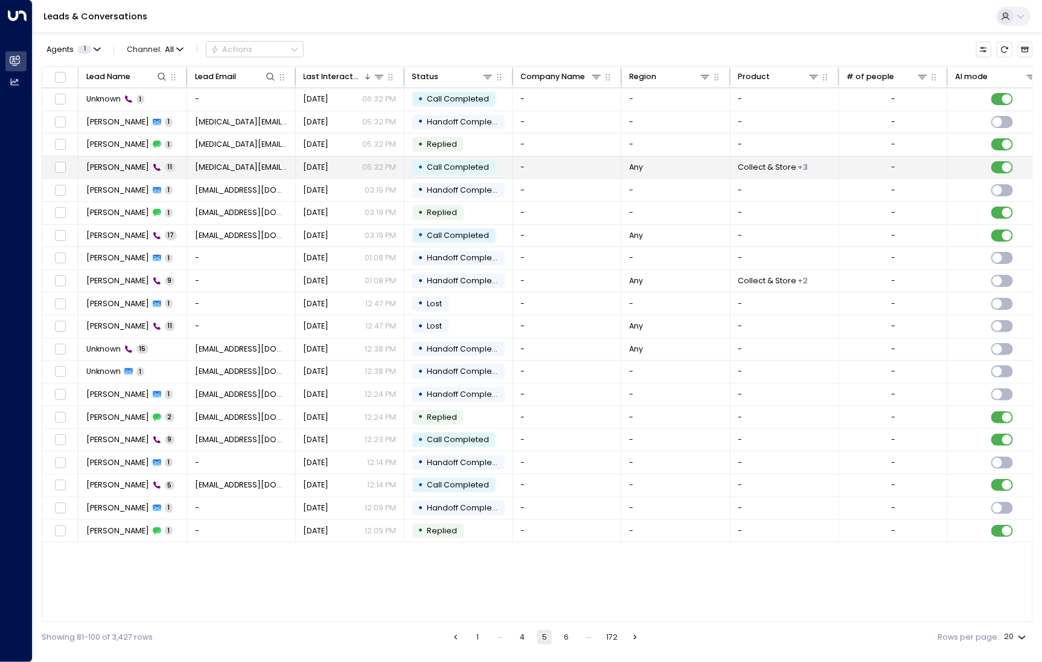
click at [114, 162] on span "[PERSON_NAME]" at bounding box center [117, 167] width 63 height 11
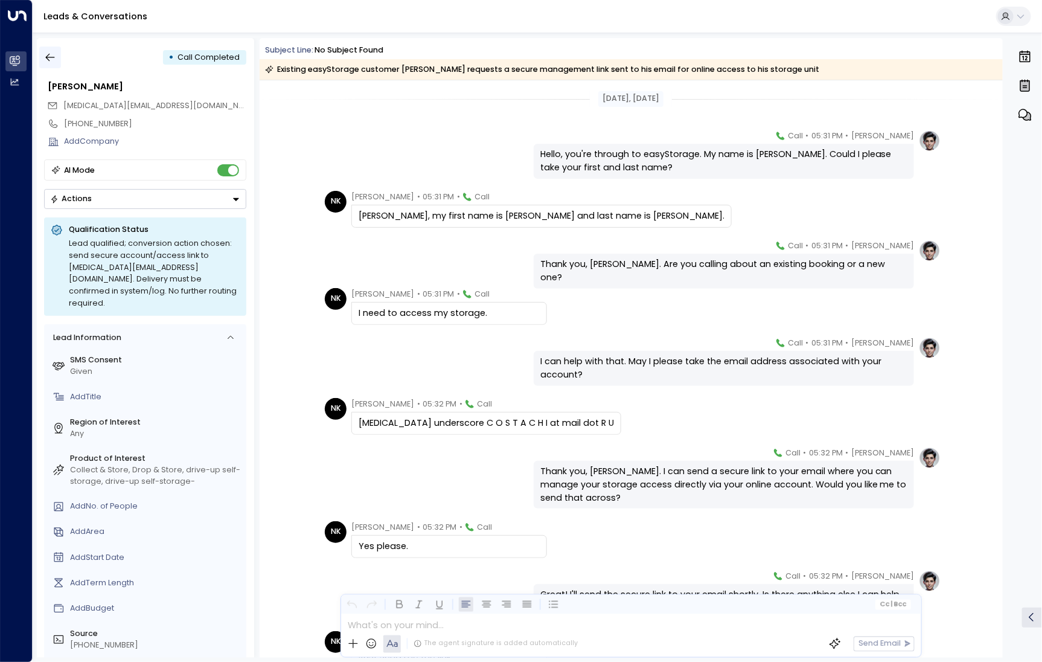
click at [54, 54] on icon "button" at bounding box center [50, 57] width 12 height 12
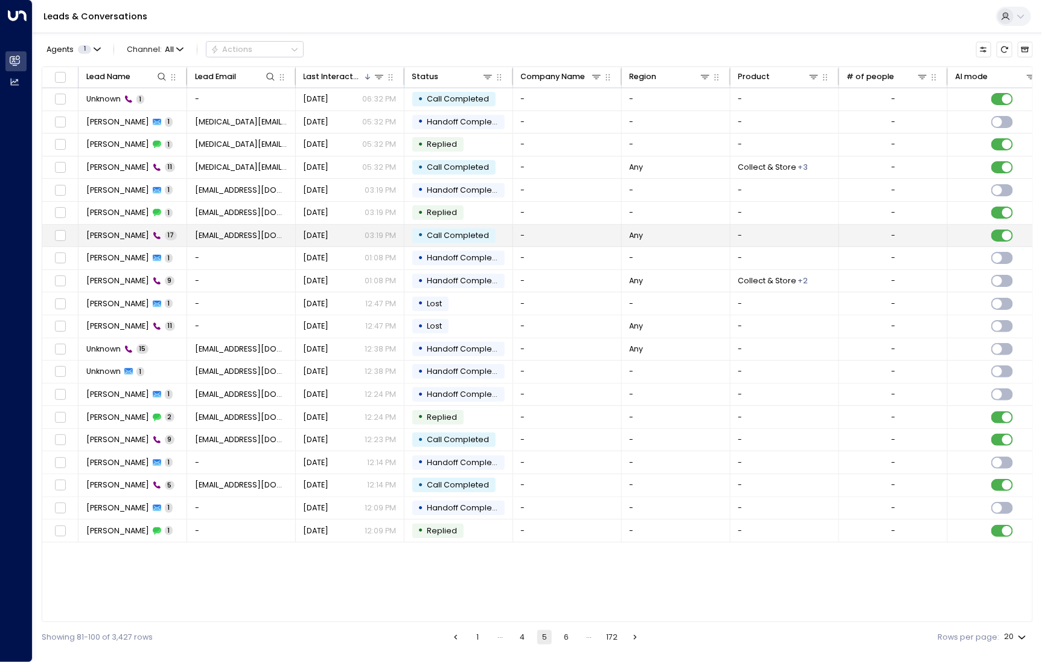
click at [132, 225] on td "[PERSON_NAME] 17" at bounding box center [133, 236] width 109 height 22
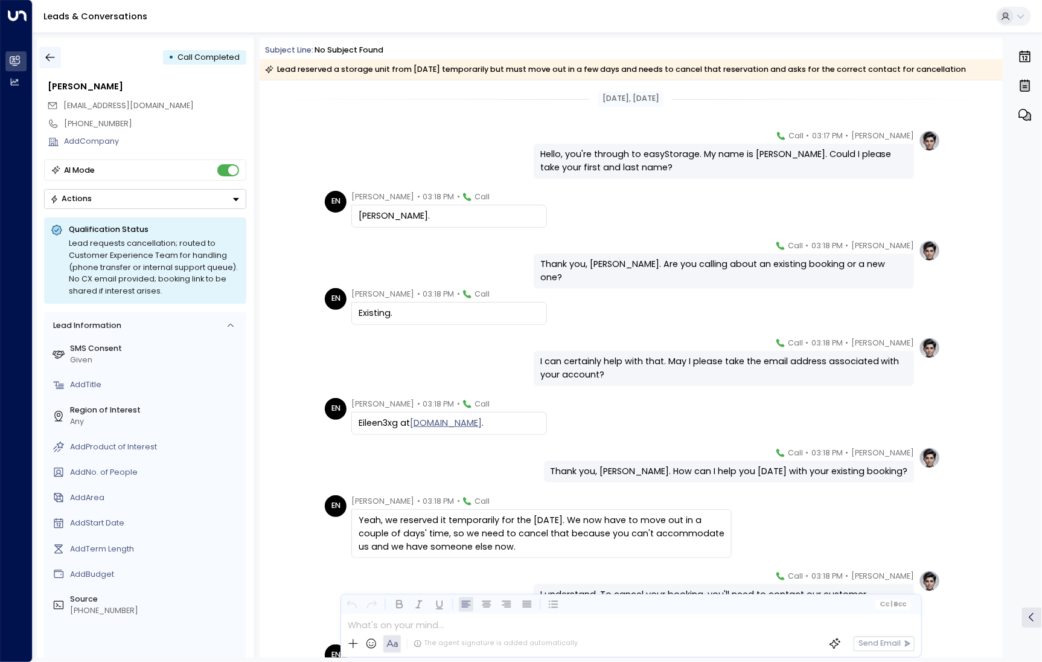
click at [43, 60] on button "button" at bounding box center [50, 58] width 22 height 22
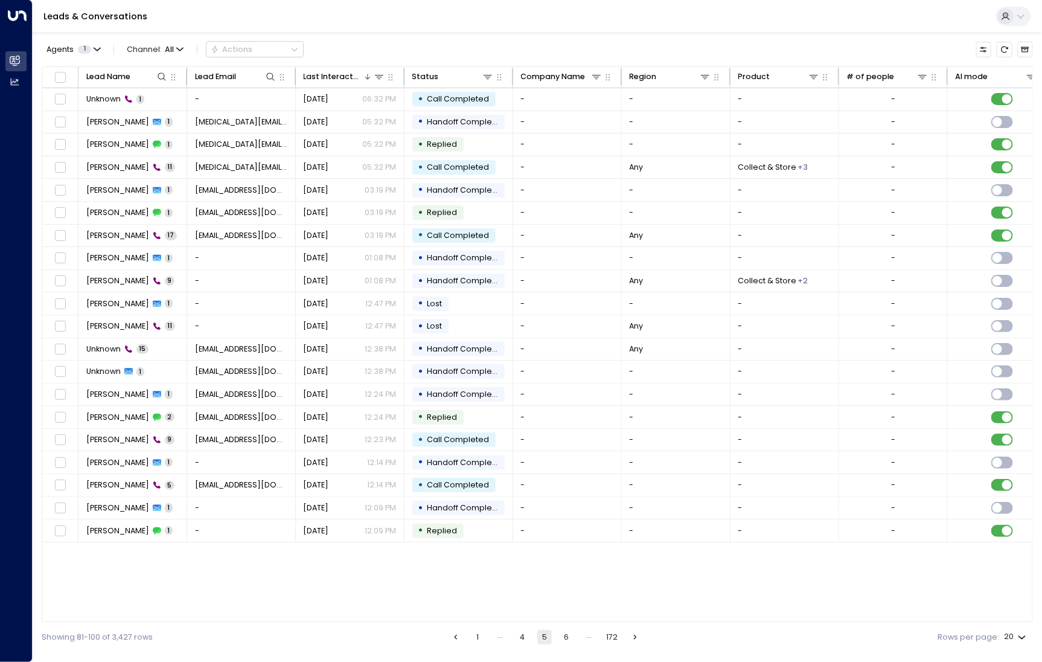
click at [570, 639] on button "6" at bounding box center [567, 637] width 14 height 14
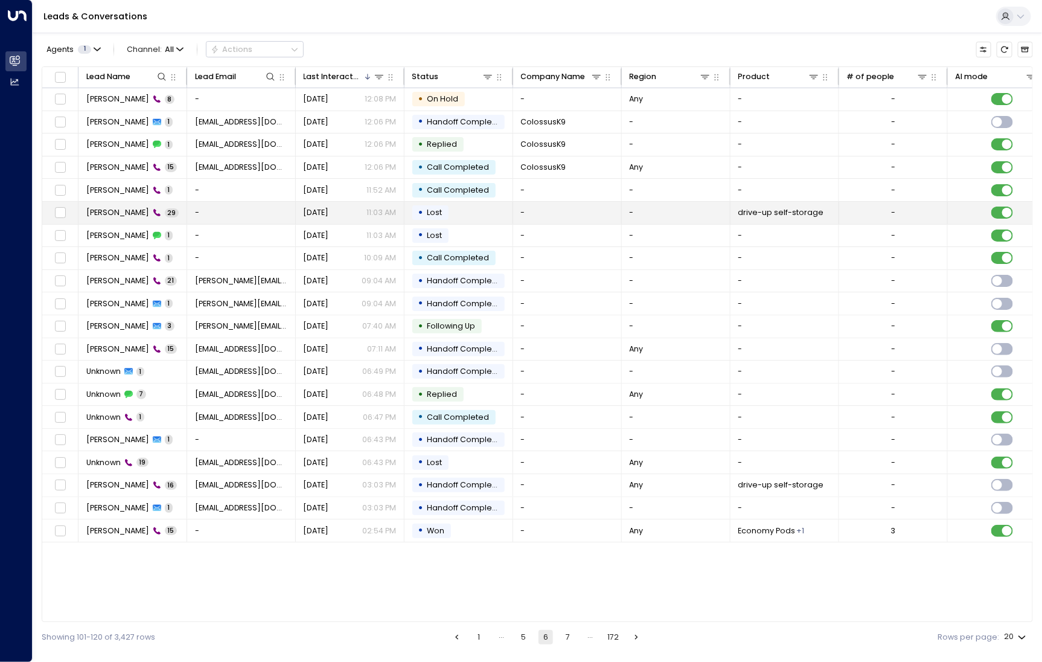
click at [104, 212] on span "[PERSON_NAME]" at bounding box center [117, 212] width 63 height 11
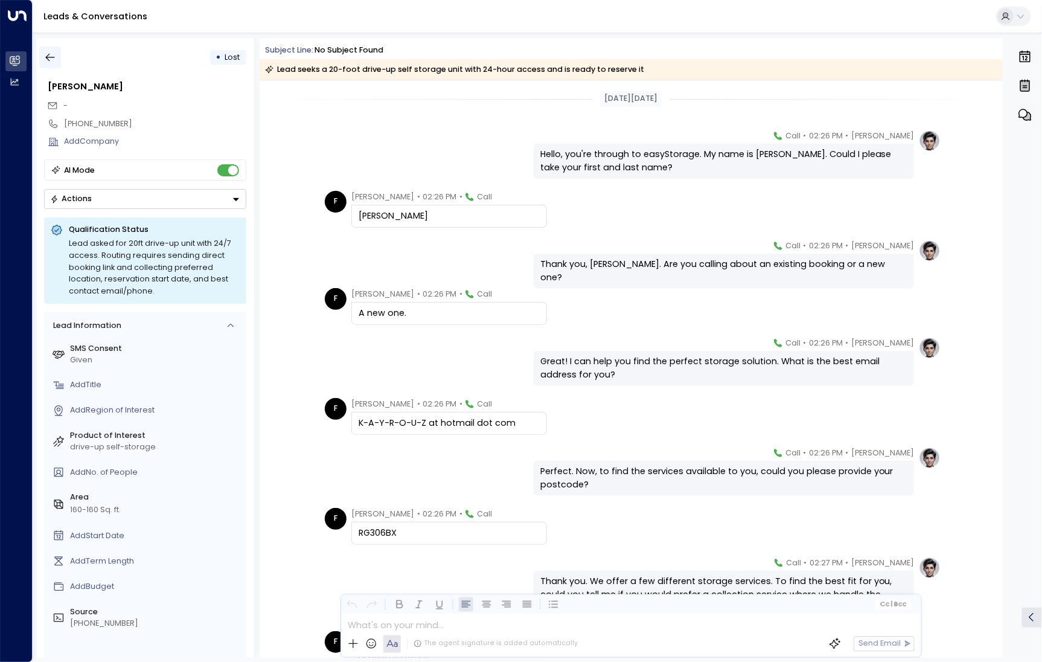
click at [51, 62] on icon "button" at bounding box center [50, 57] width 12 height 12
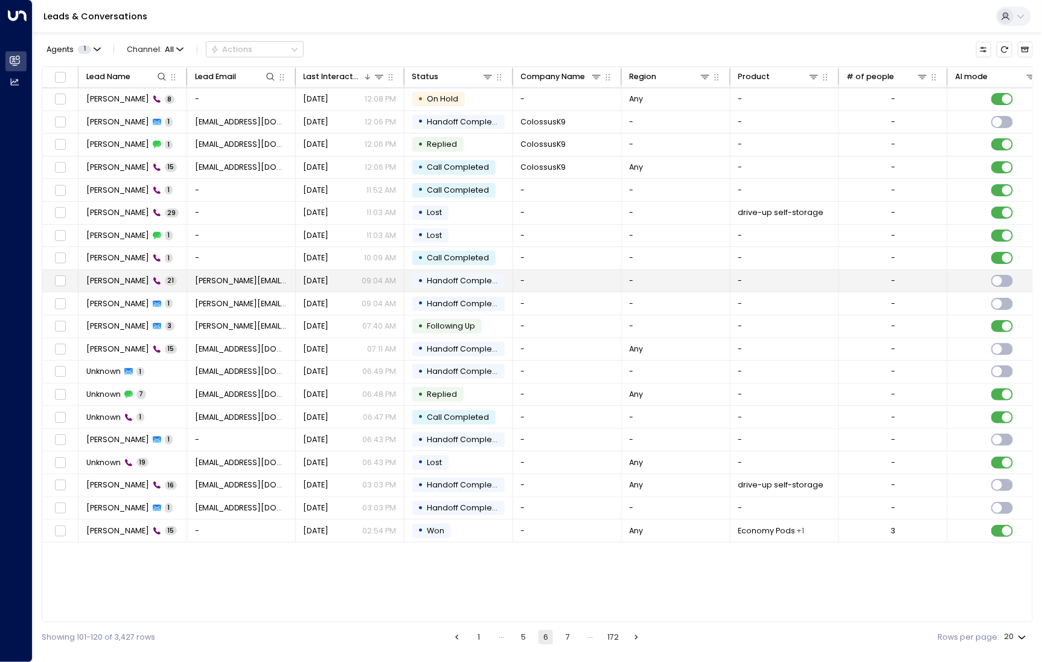
click at [107, 271] on td "[PERSON_NAME] 21" at bounding box center [133, 281] width 109 height 22
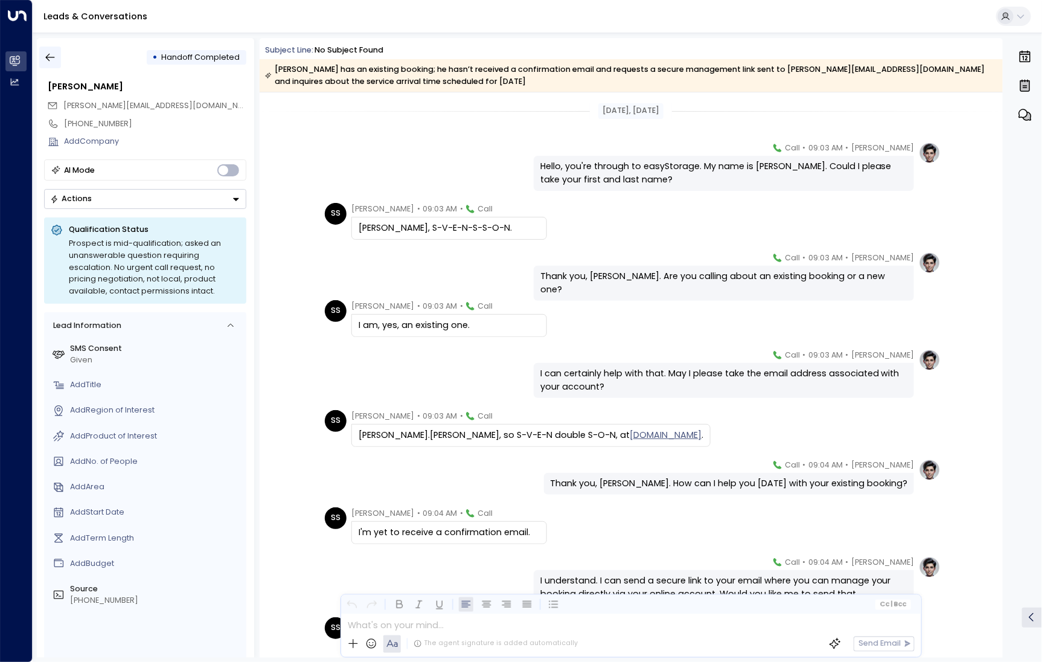
click at [51, 62] on icon "button" at bounding box center [50, 57] width 12 height 12
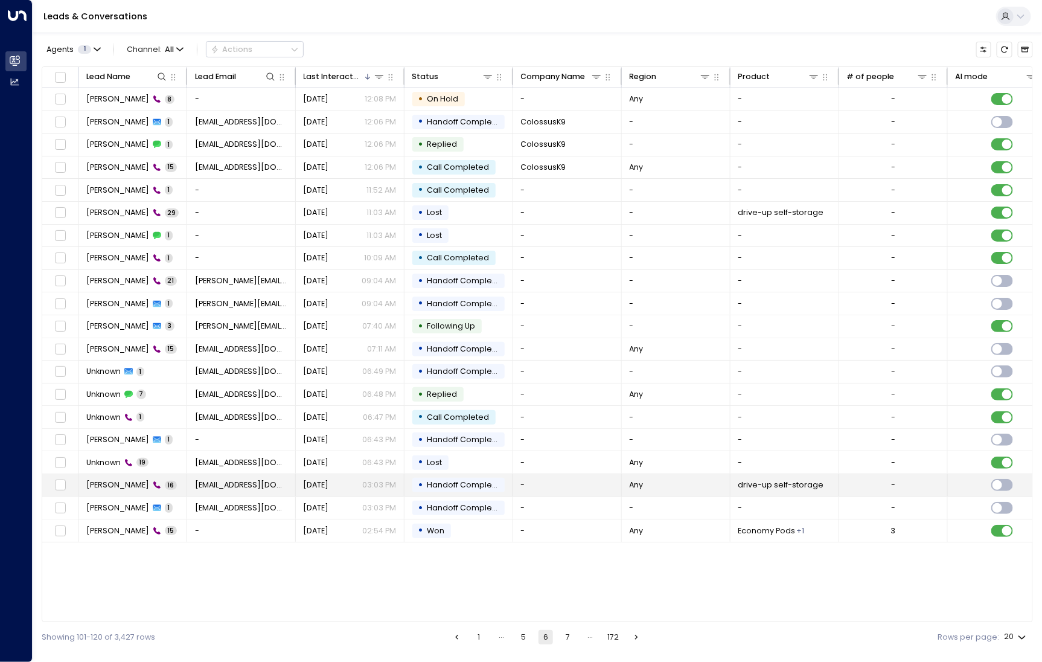
click at [97, 482] on span "[PERSON_NAME]" at bounding box center [117, 485] width 63 height 11
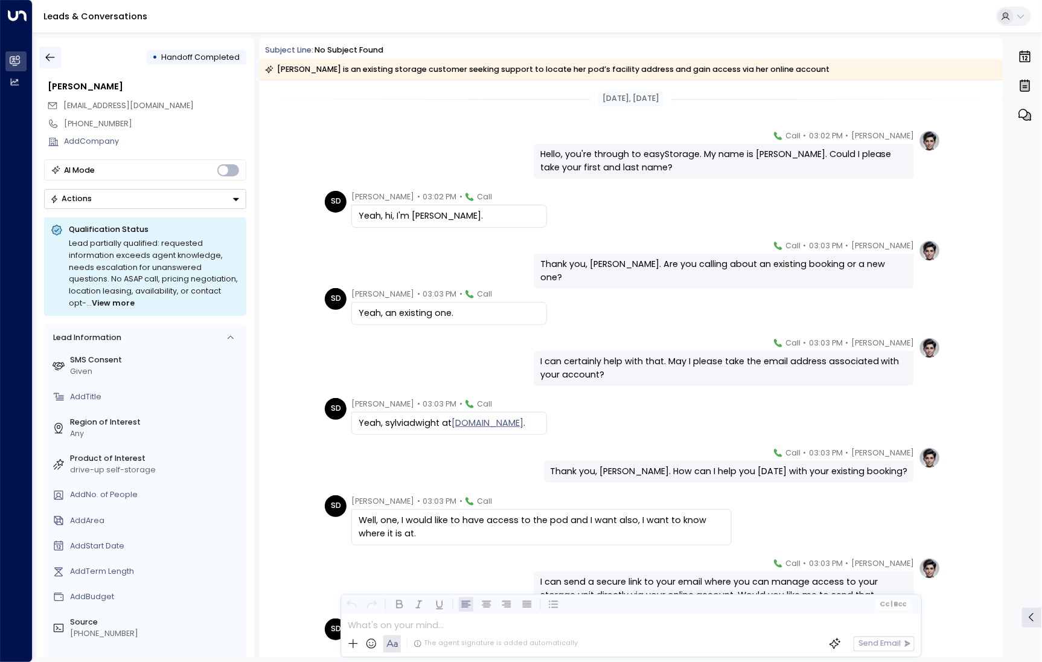
click at [49, 63] on icon "button" at bounding box center [50, 57] width 12 height 12
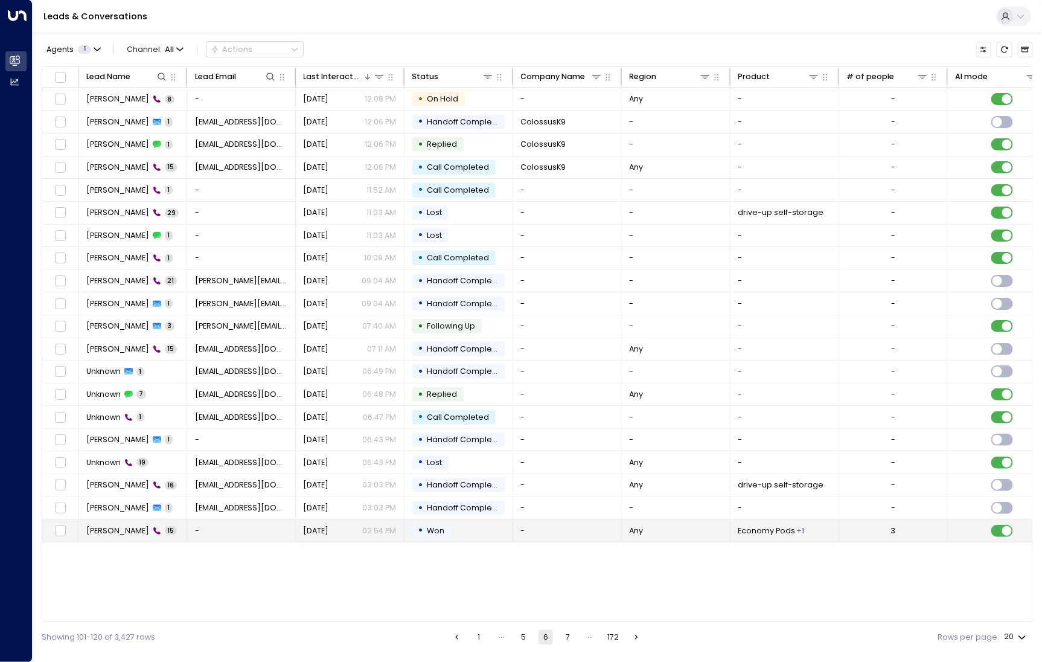
click at [110, 531] on span "[PERSON_NAME]" at bounding box center [117, 530] width 63 height 11
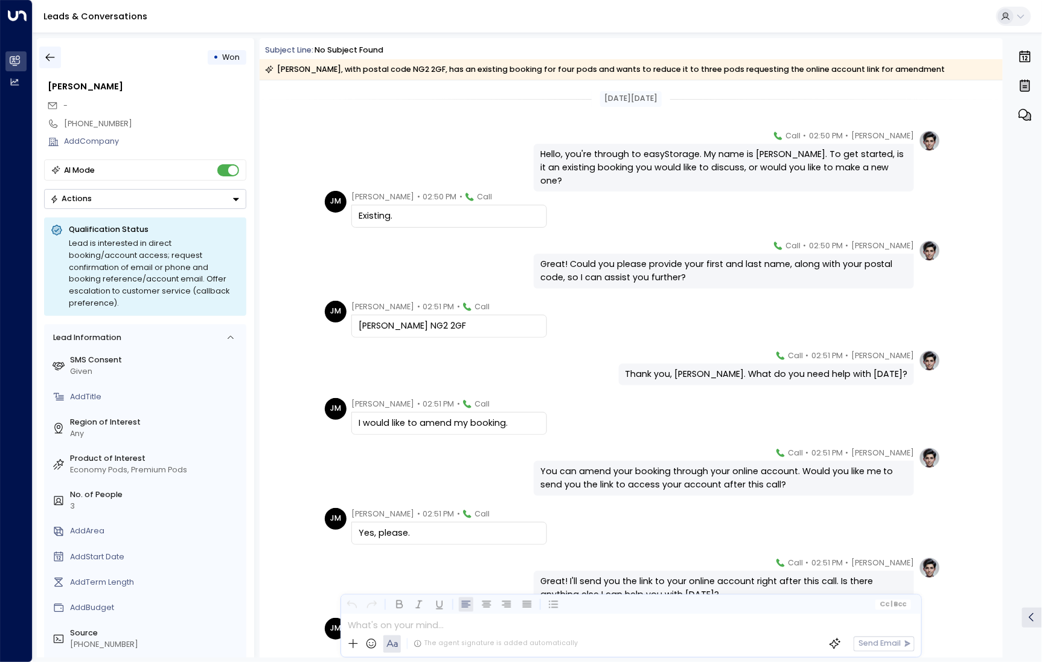
click at [55, 65] on button "button" at bounding box center [50, 58] width 22 height 22
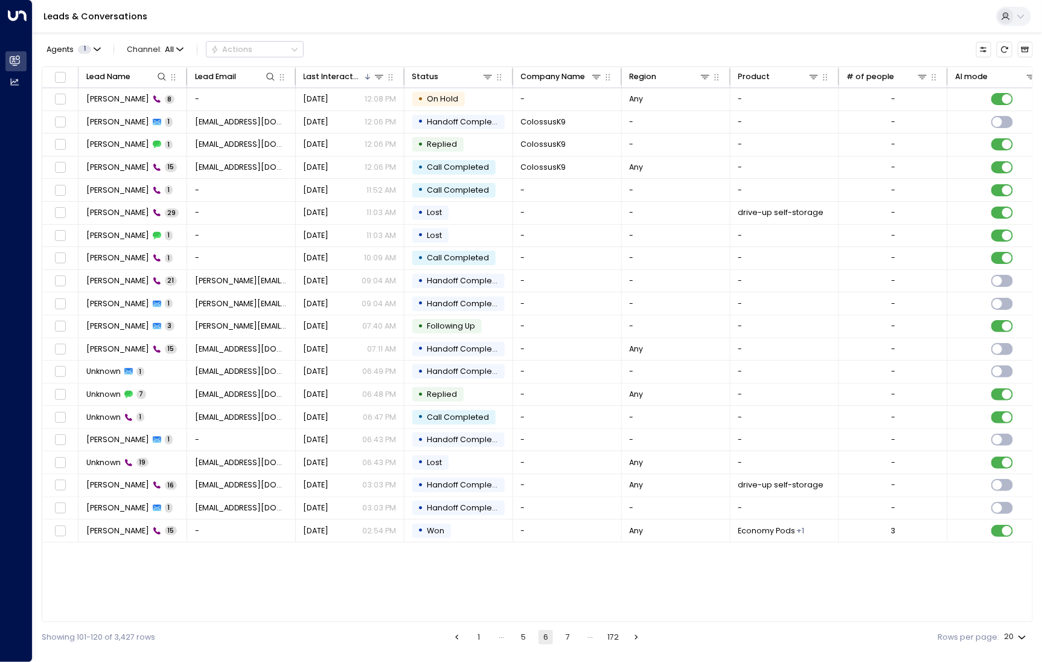
click at [559, 640] on ul "1 … 5 6 7 … 172" at bounding box center [546, 637] width 195 height 14
click at [569, 635] on button "7" at bounding box center [568, 637] width 14 height 14
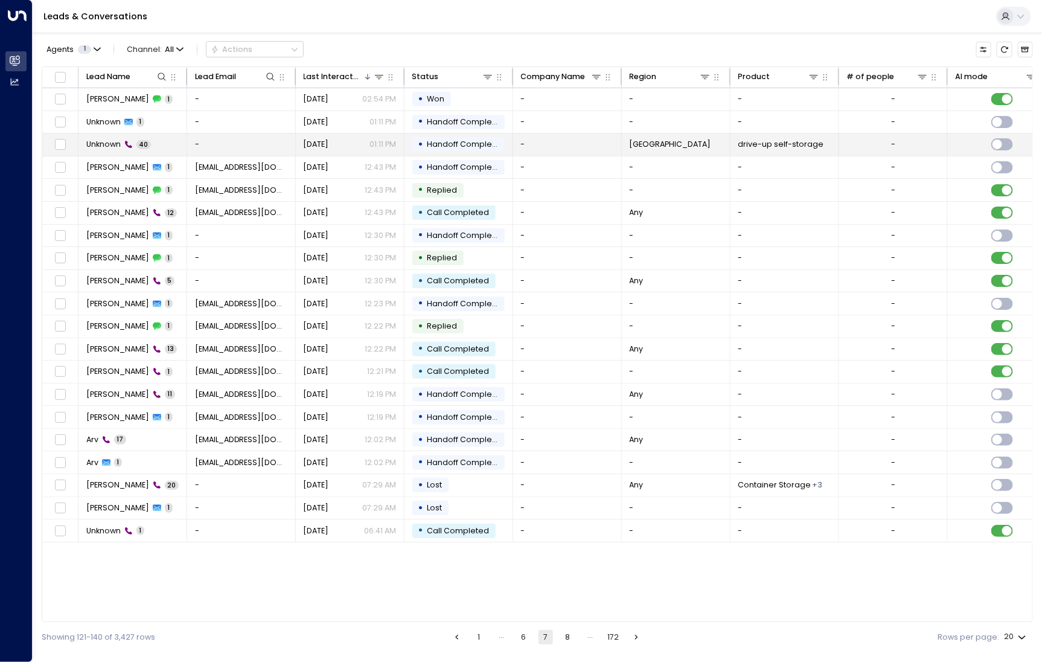
click at [94, 143] on span "Unknown" at bounding box center [103, 144] width 34 height 11
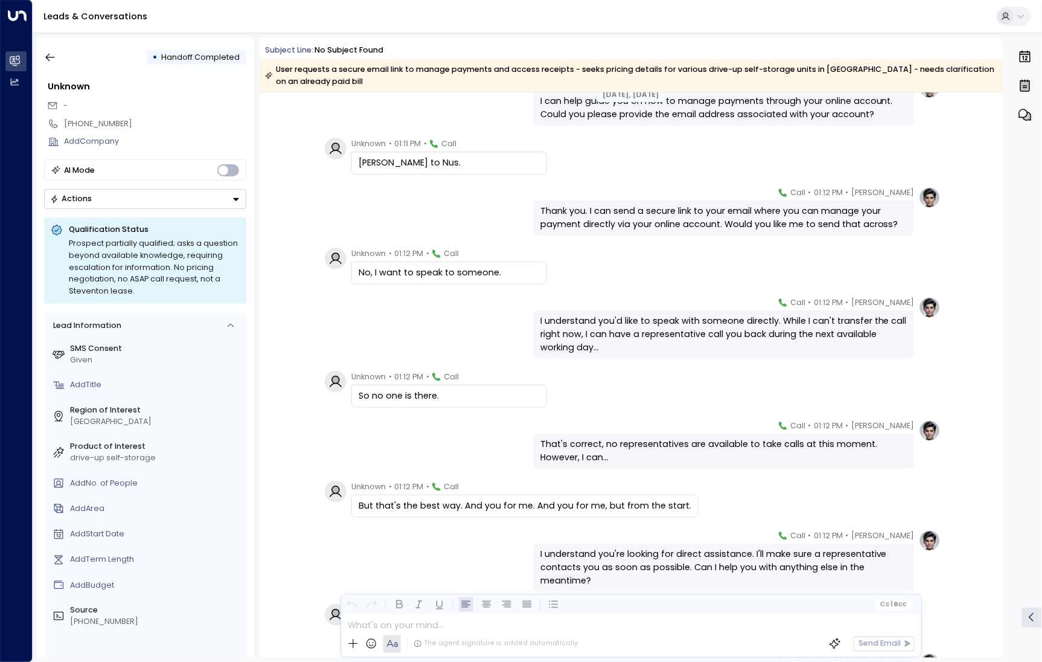
scroll to position [637, 0]
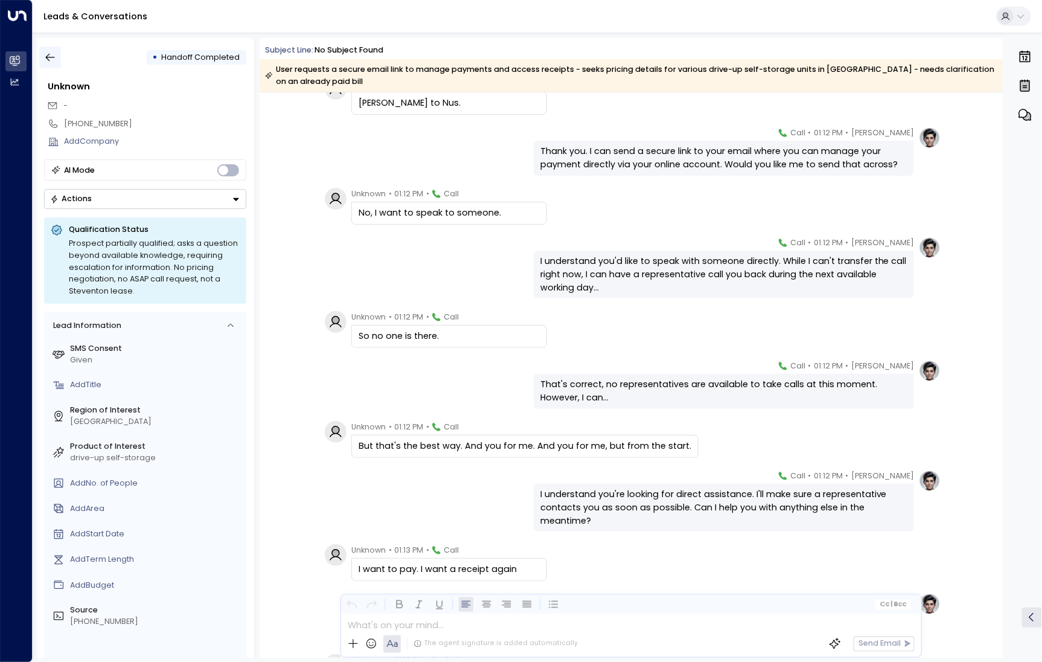
click at [53, 65] on button "button" at bounding box center [50, 58] width 22 height 22
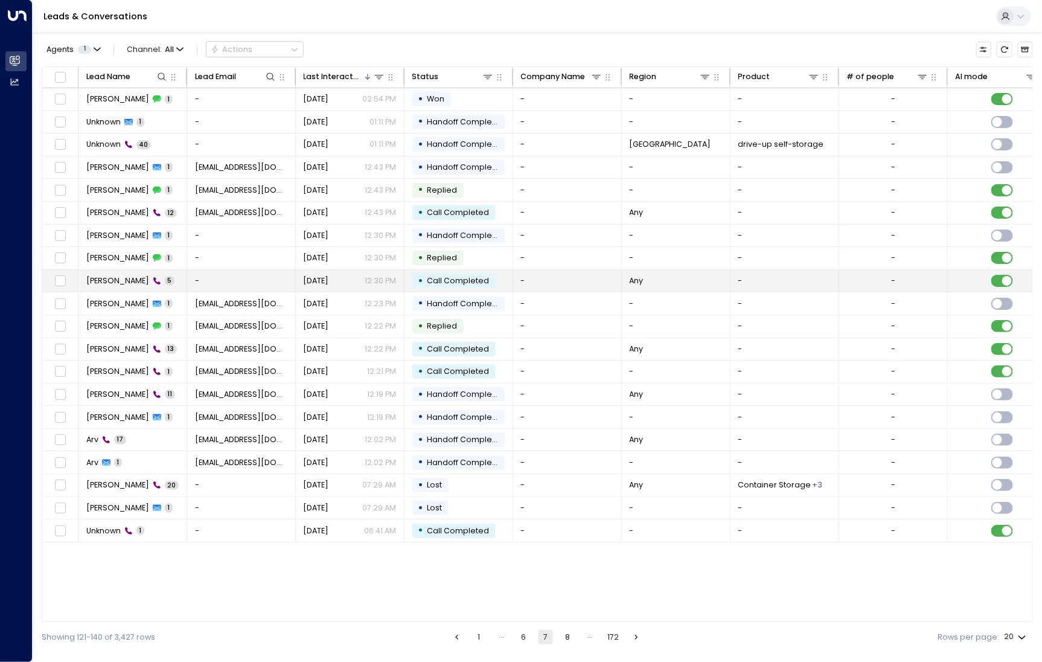
click at [109, 272] on td "[PERSON_NAME] 5" at bounding box center [133, 281] width 109 height 22
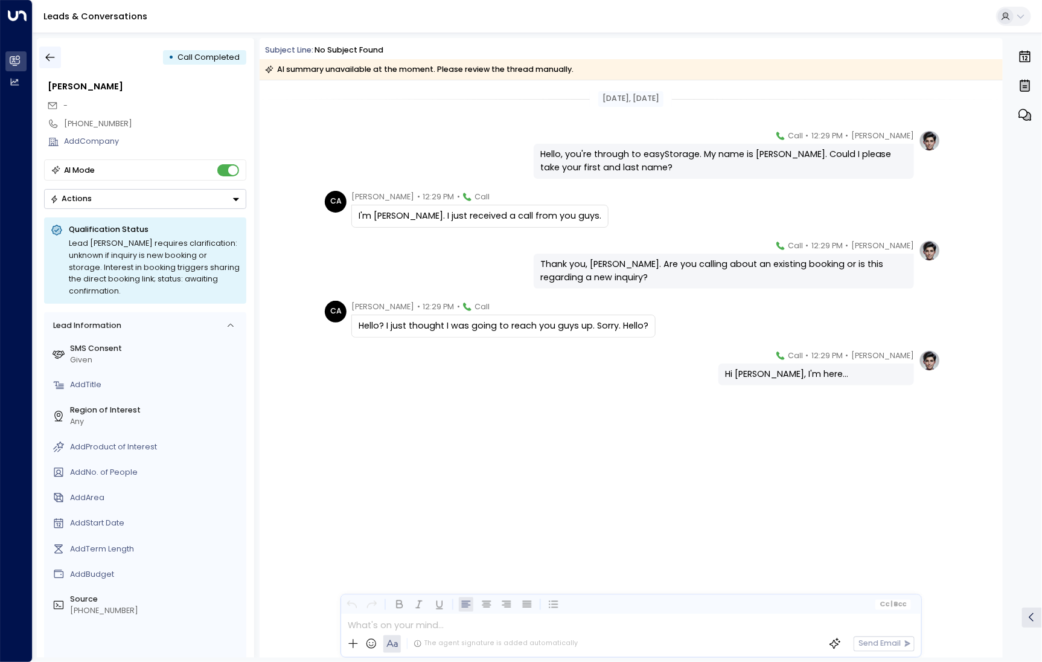
click at [51, 59] on icon "button" at bounding box center [50, 57] width 12 height 12
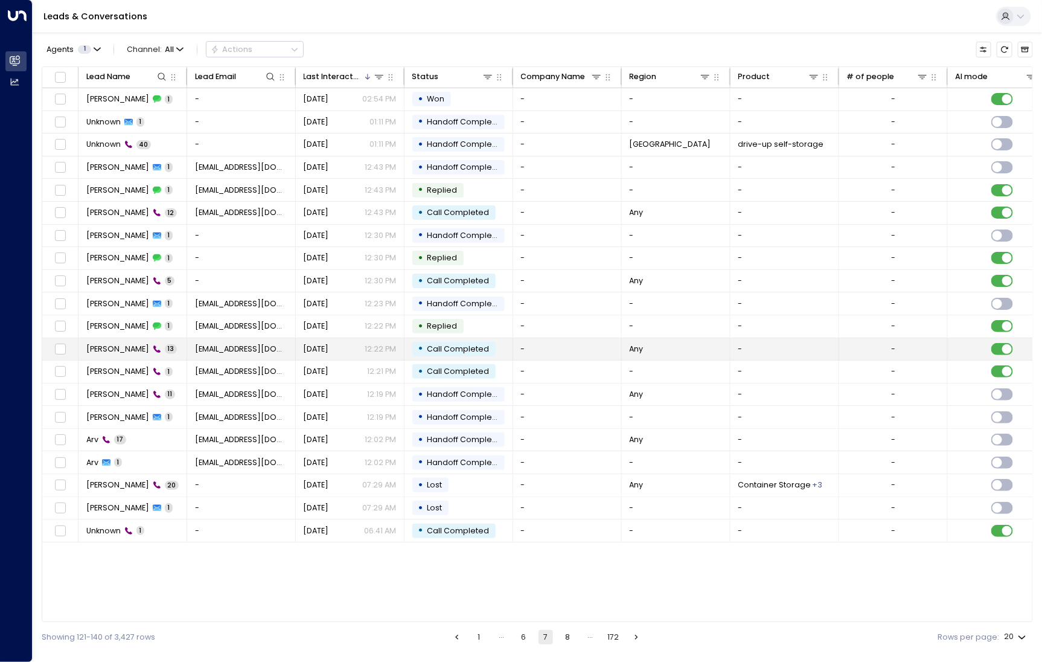
click at [124, 350] on span "[PERSON_NAME]" at bounding box center [117, 349] width 63 height 11
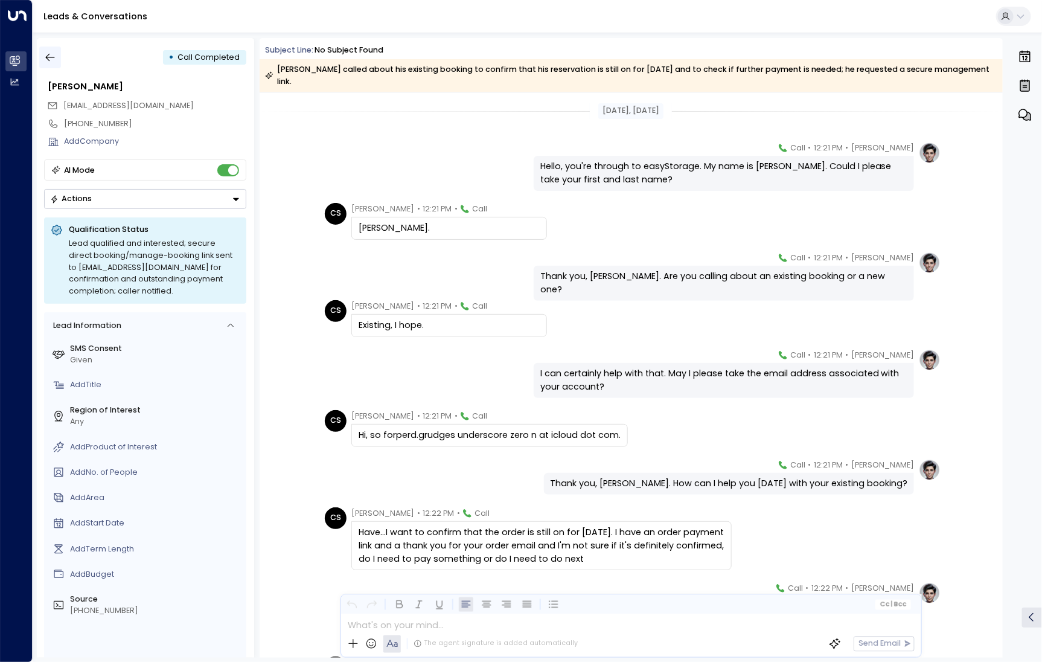
click at [57, 57] on button "button" at bounding box center [50, 58] width 22 height 22
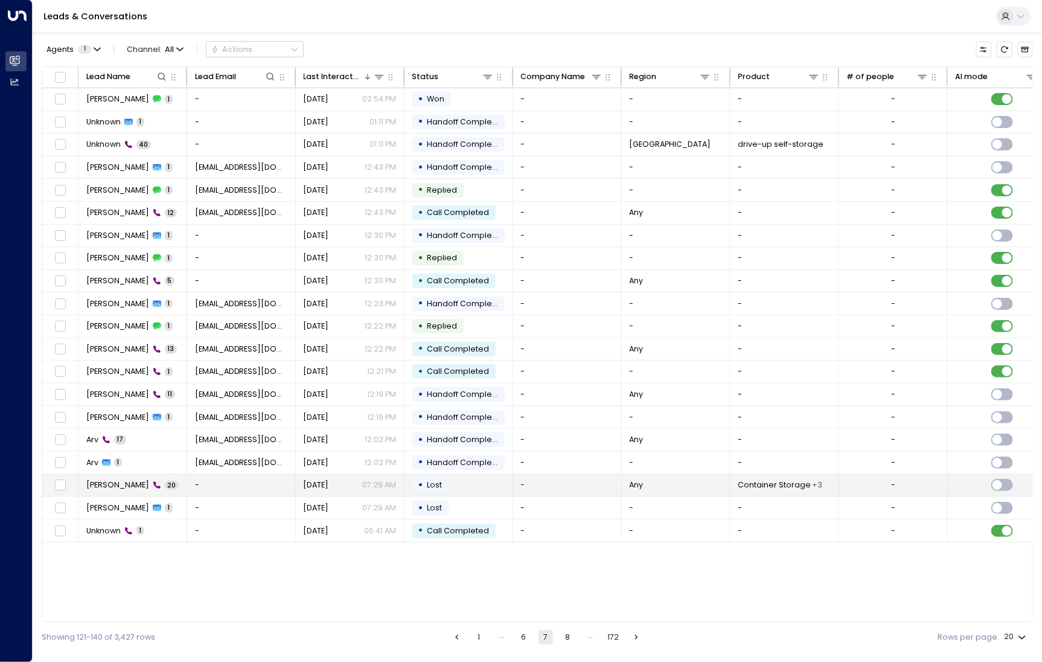
click at [124, 487] on span "[PERSON_NAME]" at bounding box center [117, 485] width 63 height 11
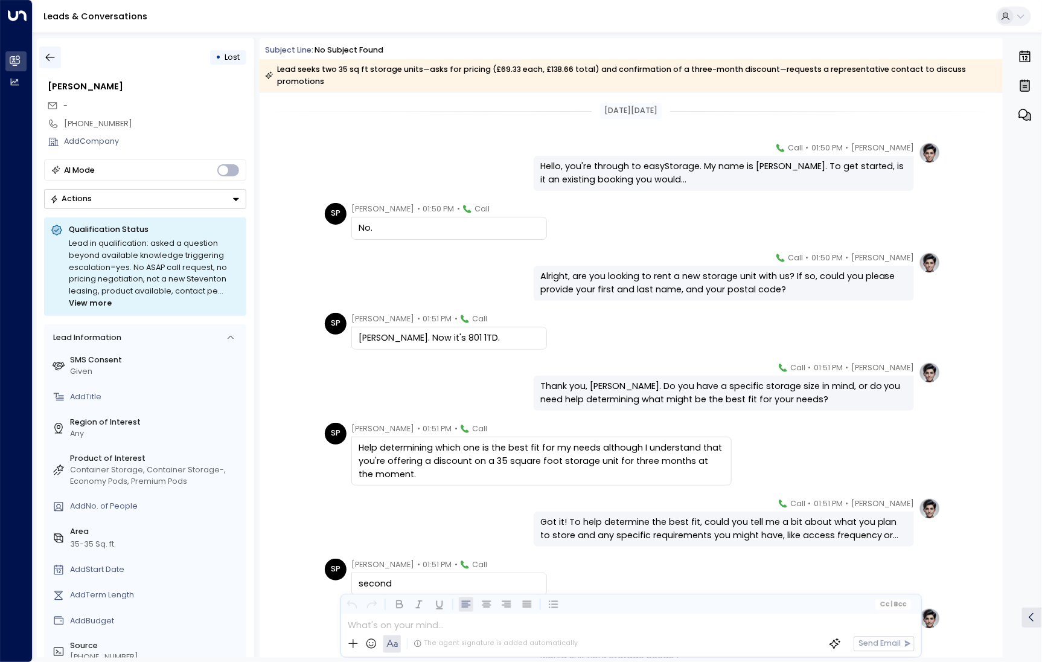
click at [50, 63] on icon "button" at bounding box center [50, 57] width 12 height 12
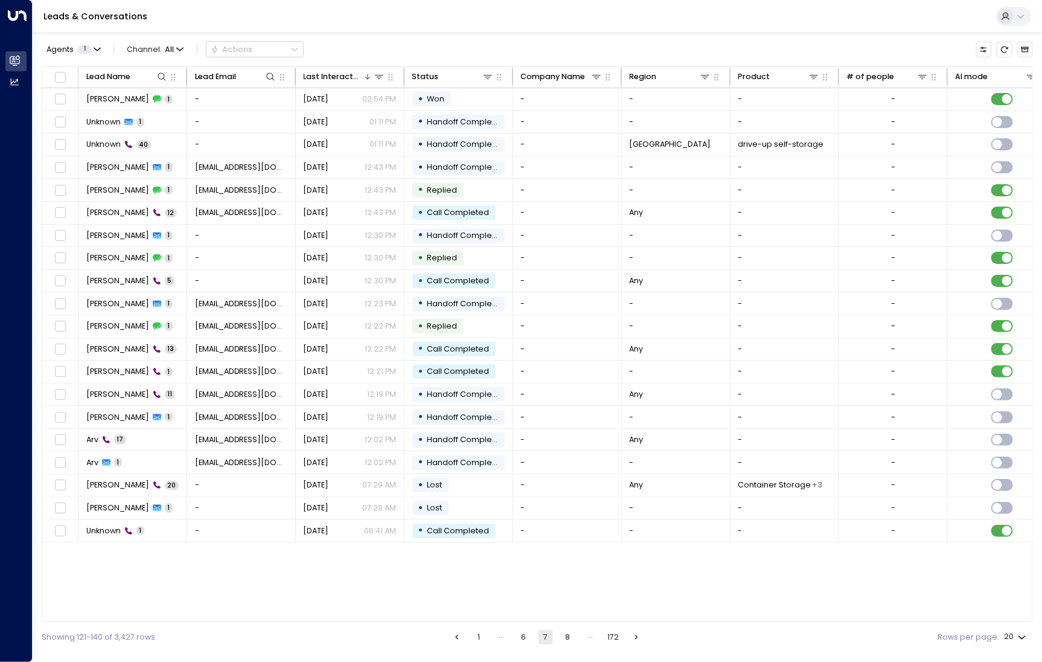
click at [568, 638] on button "8" at bounding box center [568, 637] width 14 height 14
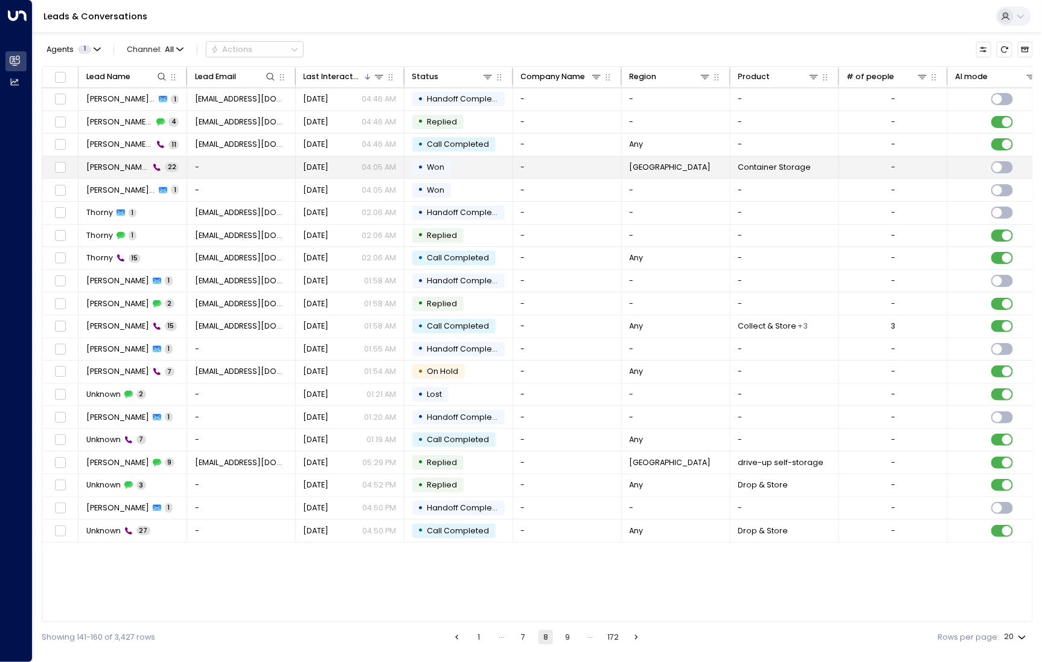
click at [105, 173] on td "[PERSON_NAME] [PERSON_NAME] 22" at bounding box center [133, 167] width 109 height 22
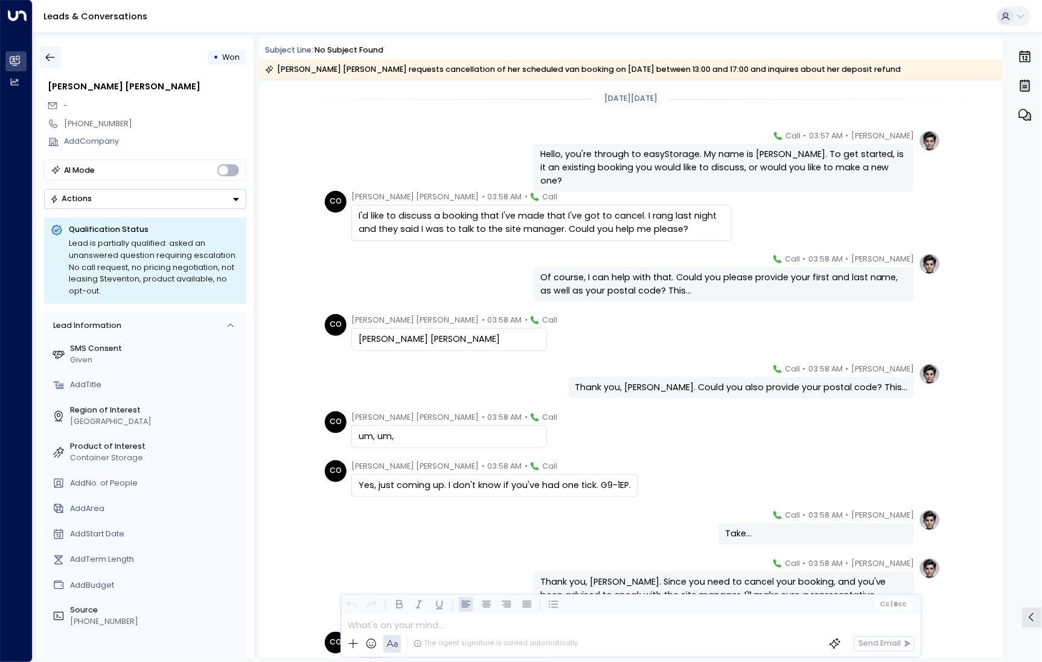
click at [51, 59] on icon "button" at bounding box center [50, 57] width 12 height 12
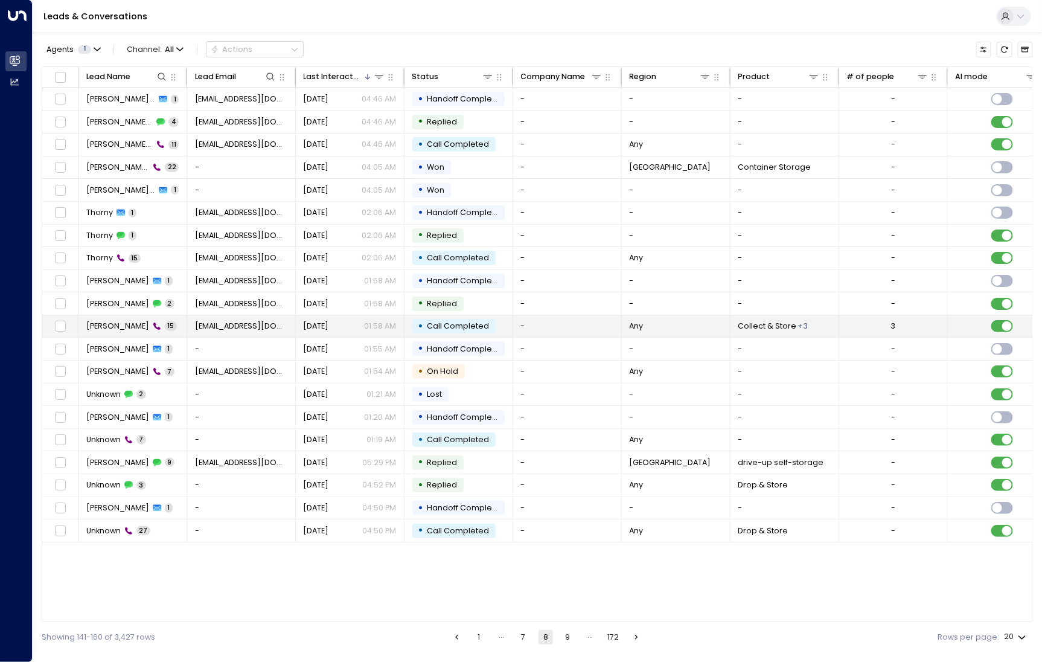
click at [124, 322] on span "[PERSON_NAME]" at bounding box center [117, 326] width 63 height 11
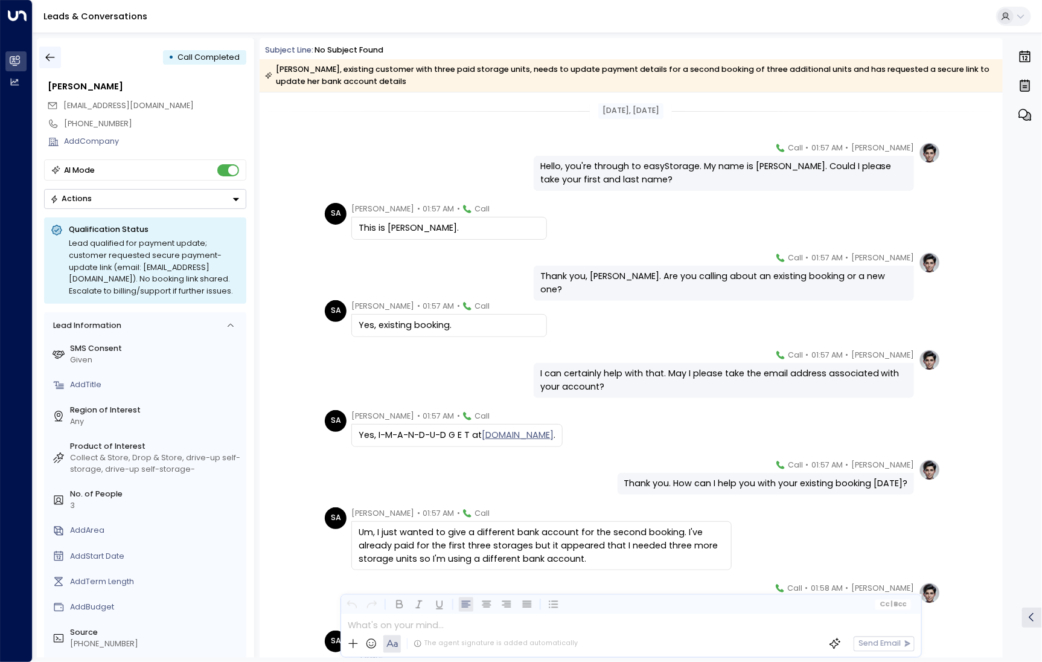
click at [54, 56] on icon "button" at bounding box center [50, 57] width 12 height 12
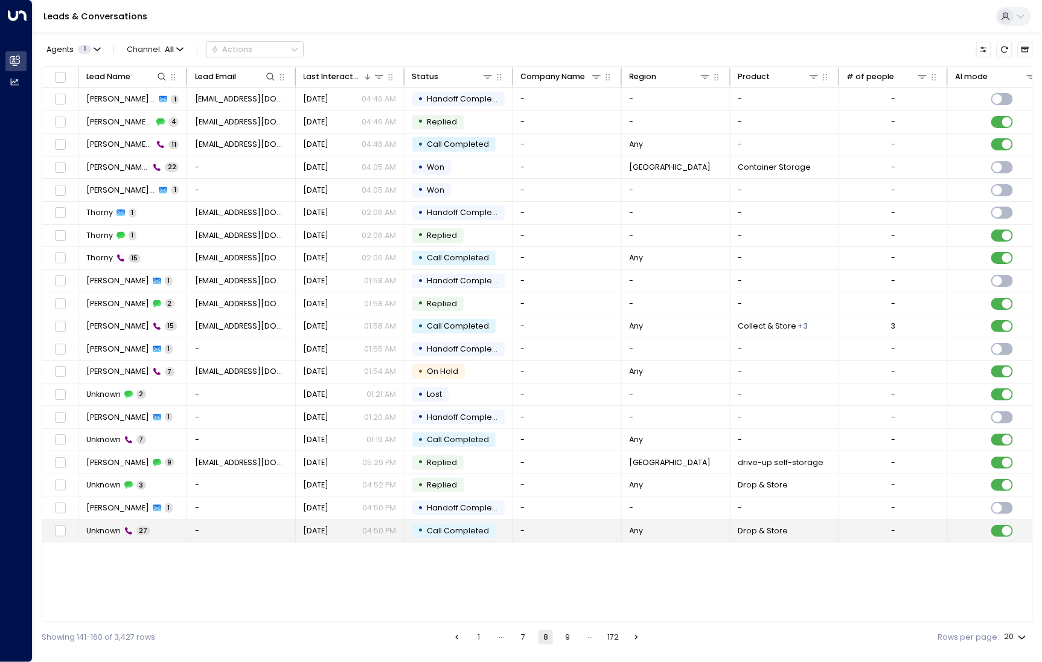
click at [115, 529] on span "Unknown" at bounding box center [103, 530] width 34 height 11
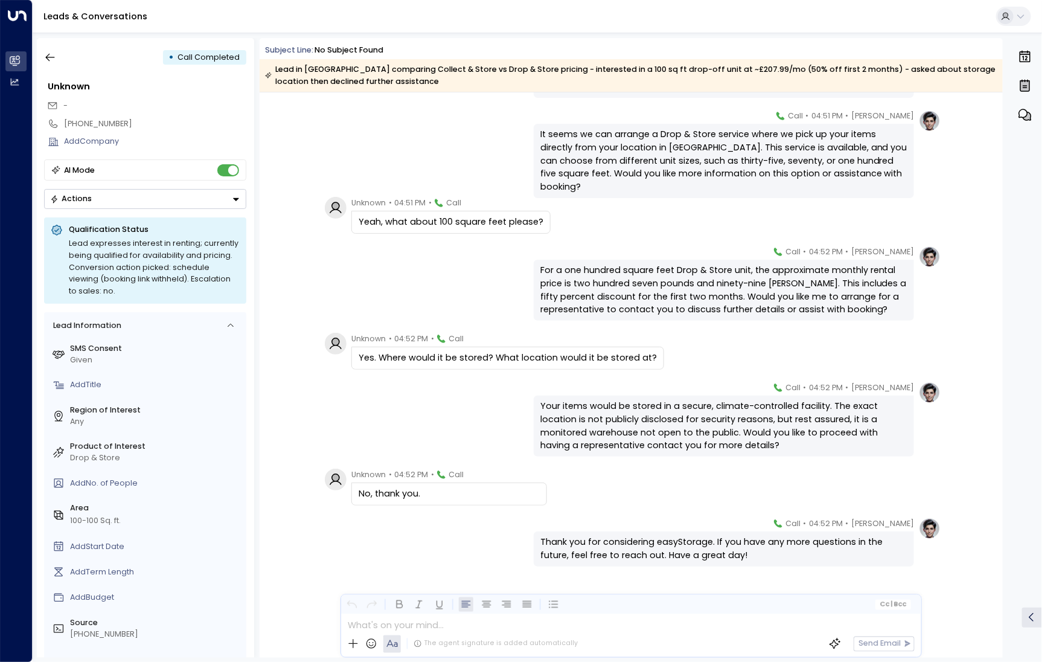
scroll to position [1239, 0]
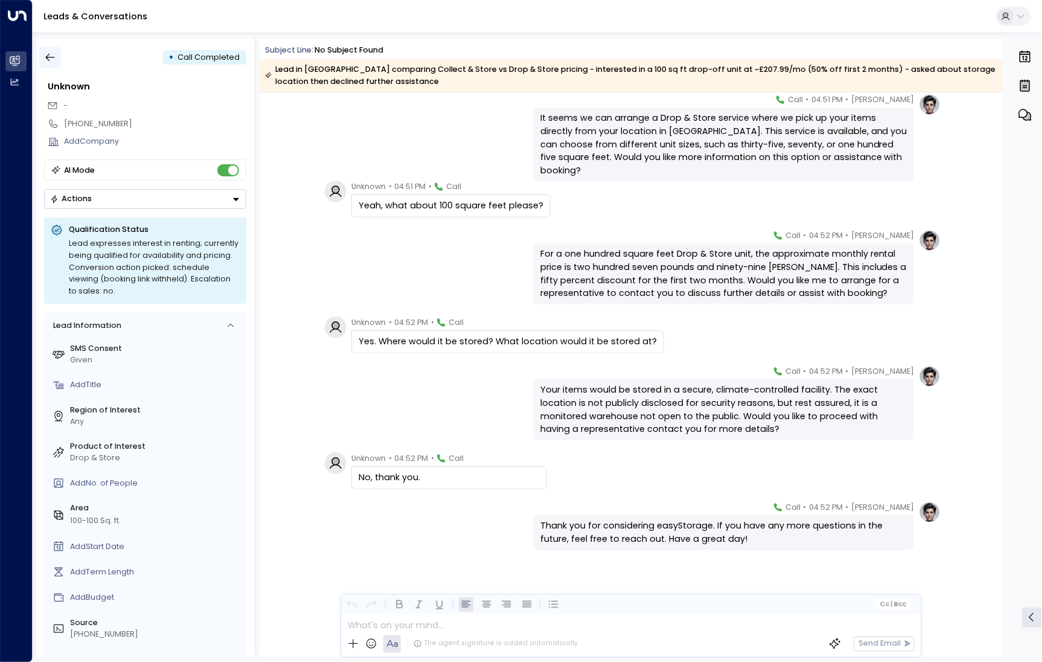
click at [56, 60] on icon "button" at bounding box center [50, 57] width 12 height 12
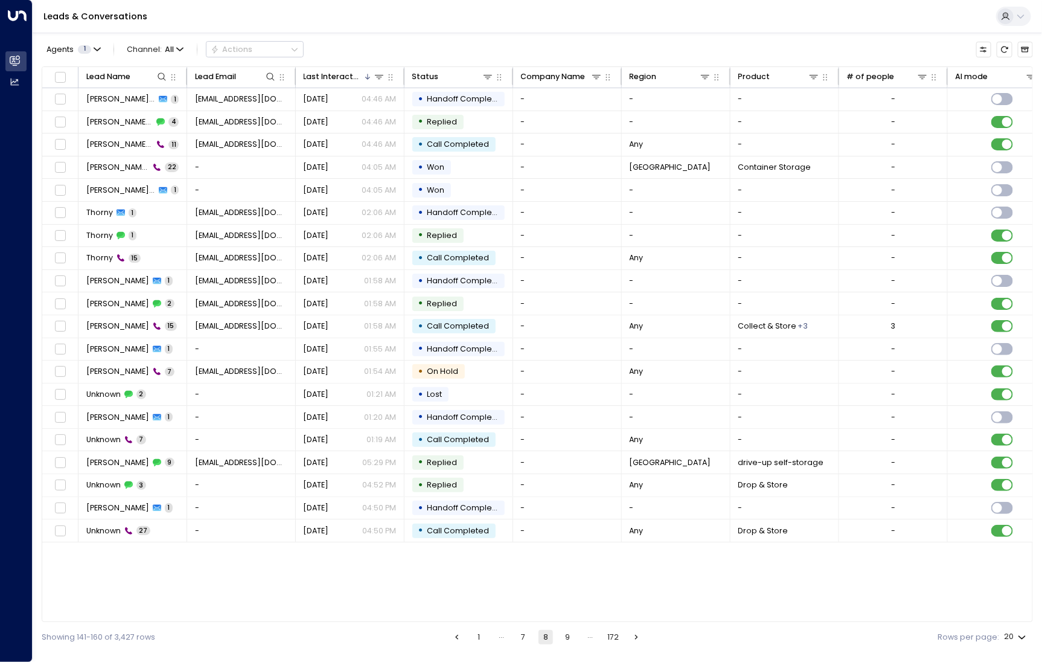
click at [573, 641] on button "9" at bounding box center [568, 637] width 14 height 14
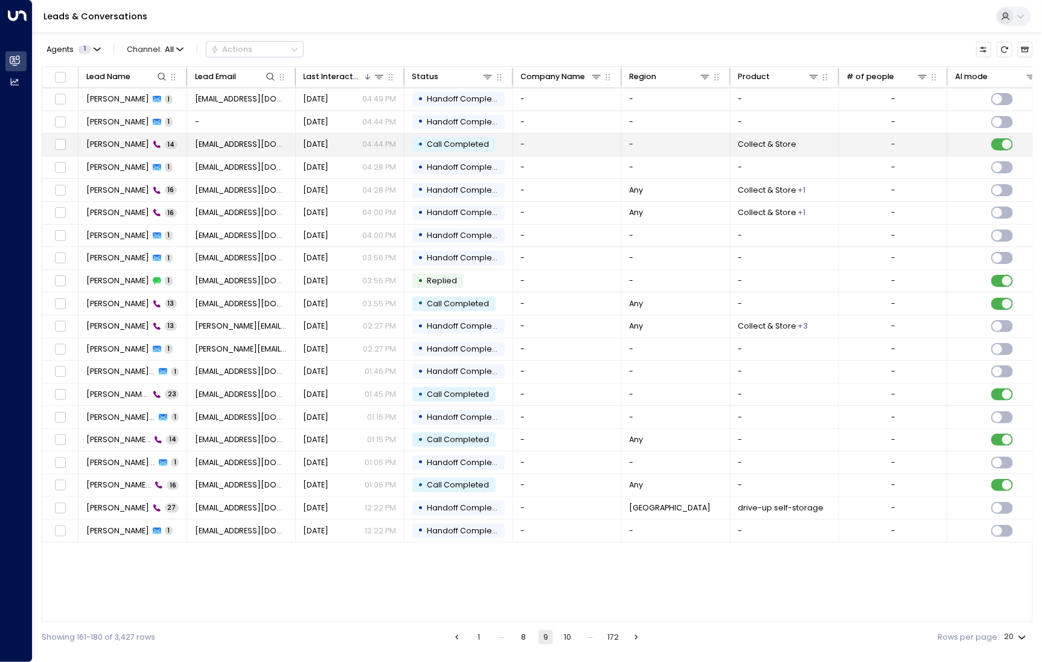
click at [129, 152] on td "[PERSON_NAME] 14" at bounding box center [133, 144] width 109 height 22
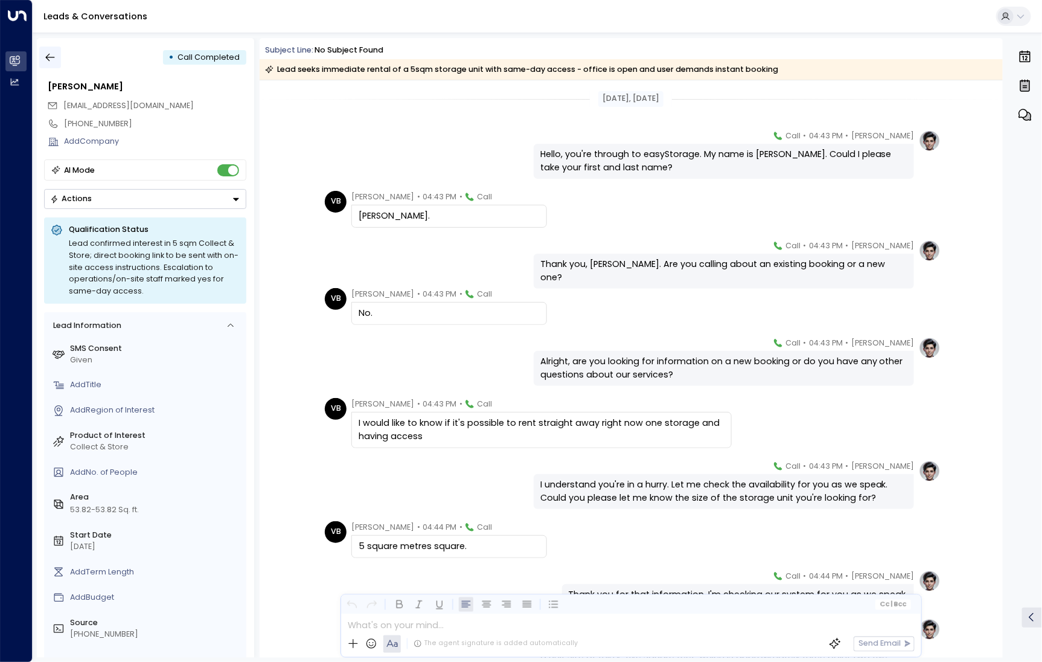
click at [46, 50] on button "button" at bounding box center [50, 58] width 22 height 22
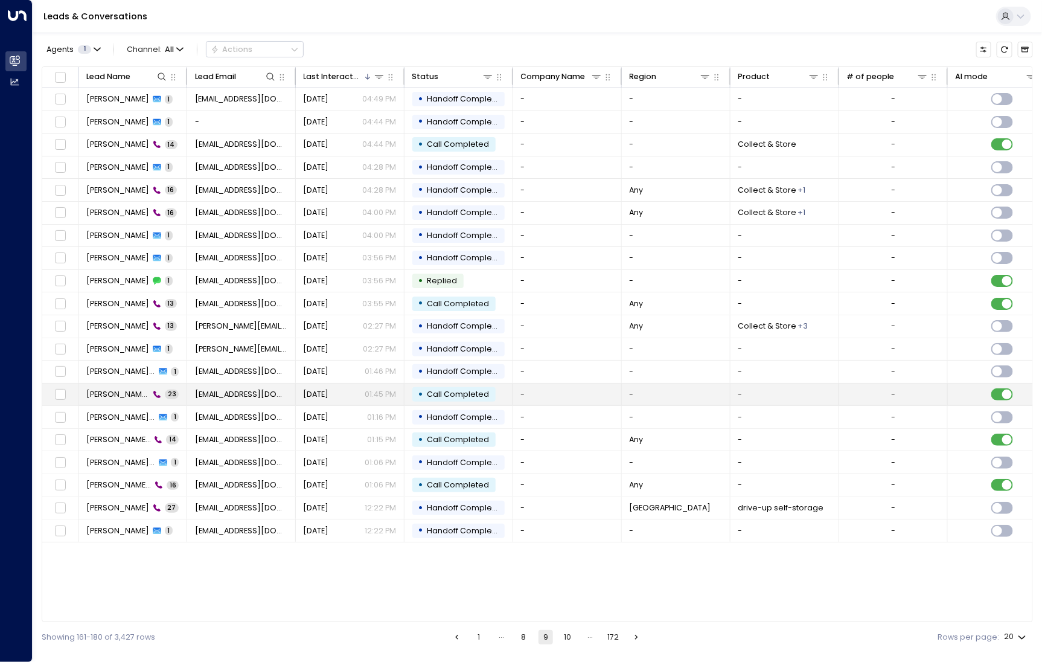
click at [117, 395] on span "[PERSON_NAME] Hills" at bounding box center [117, 394] width 63 height 11
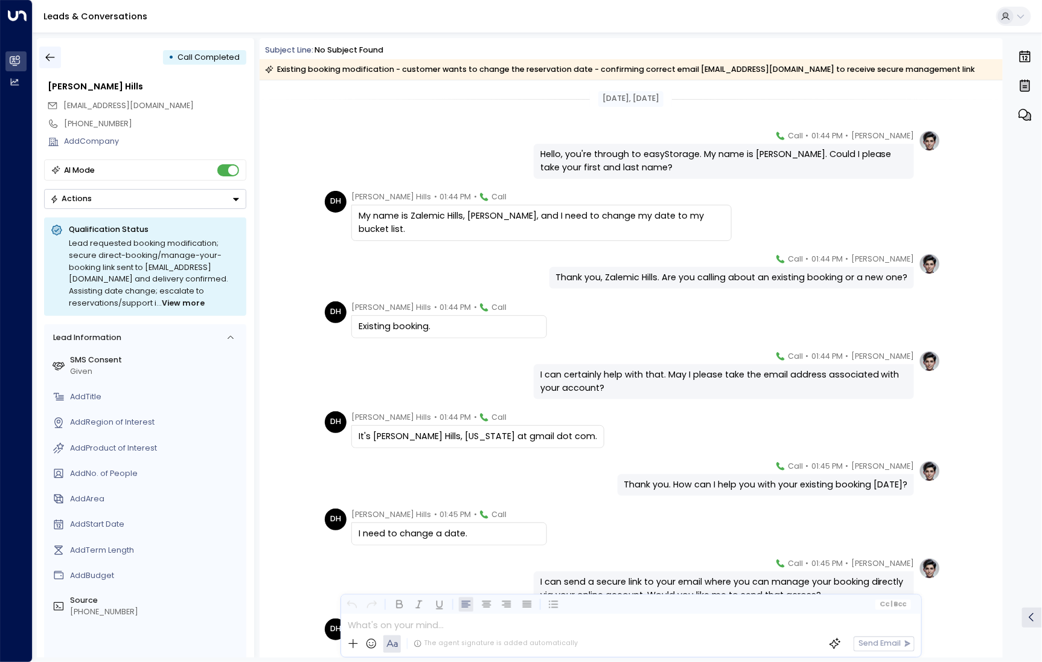
click at [56, 57] on button "button" at bounding box center [50, 58] width 22 height 22
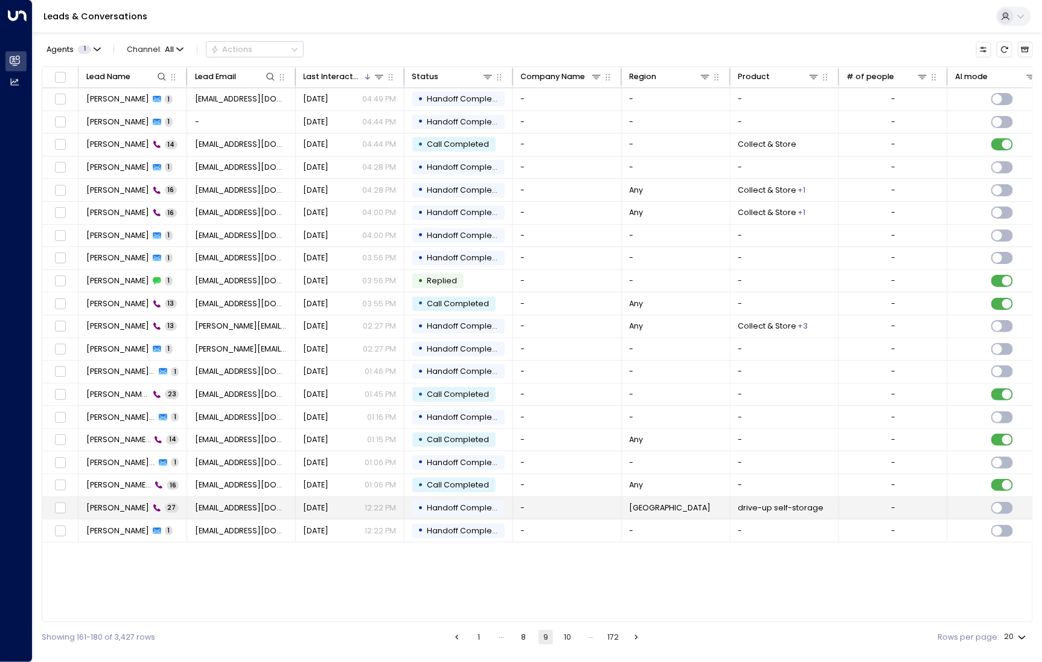
click at [125, 502] on span "[PERSON_NAME]" at bounding box center [117, 507] width 63 height 11
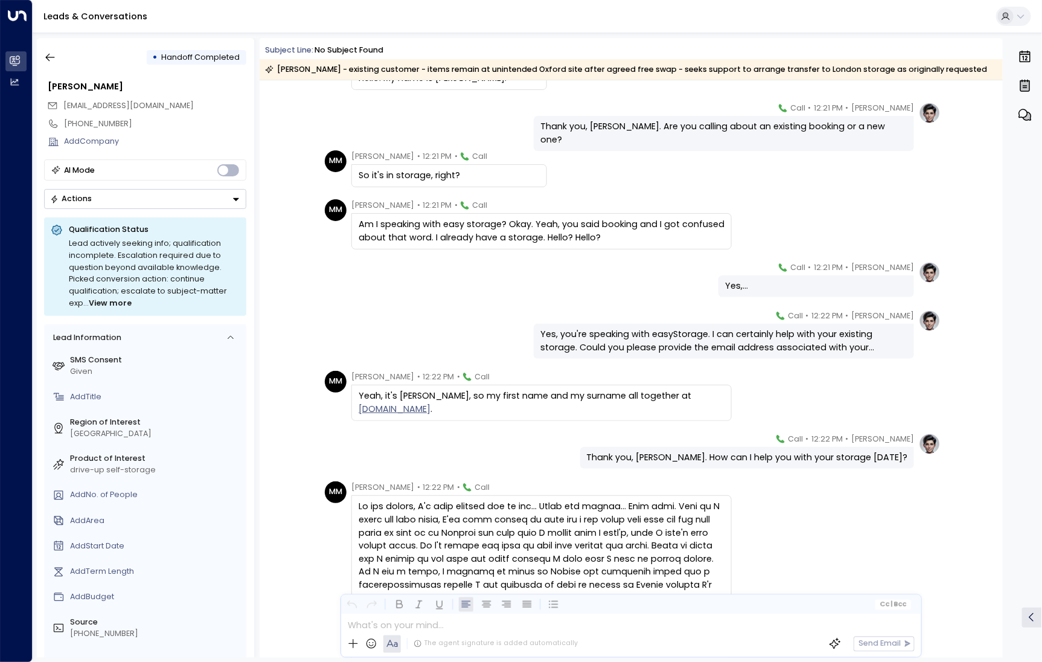
scroll to position [237, 0]
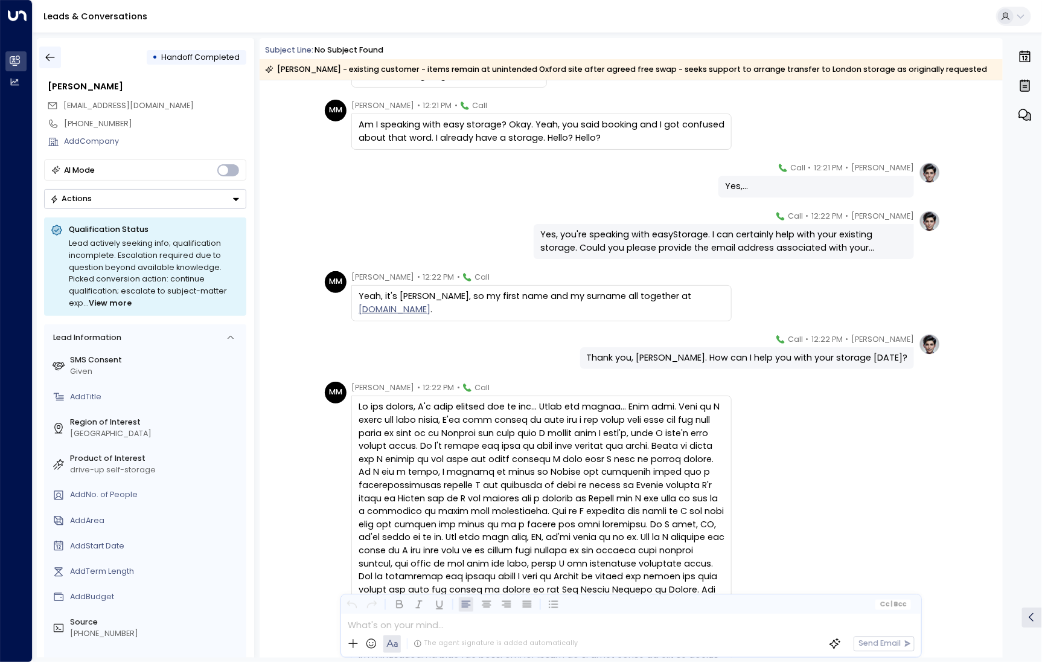
click at [52, 53] on icon "button" at bounding box center [50, 57] width 12 height 12
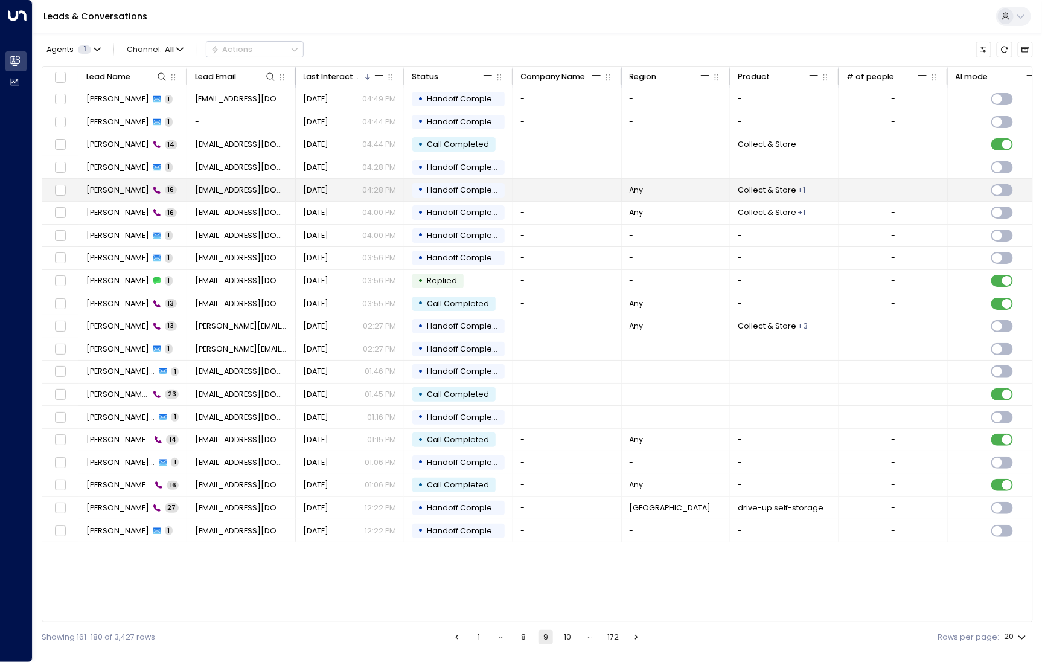
click at [132, 199] on td "[PERSON_NAME] 16" at bounding box center [133, 190] width 109 height 22
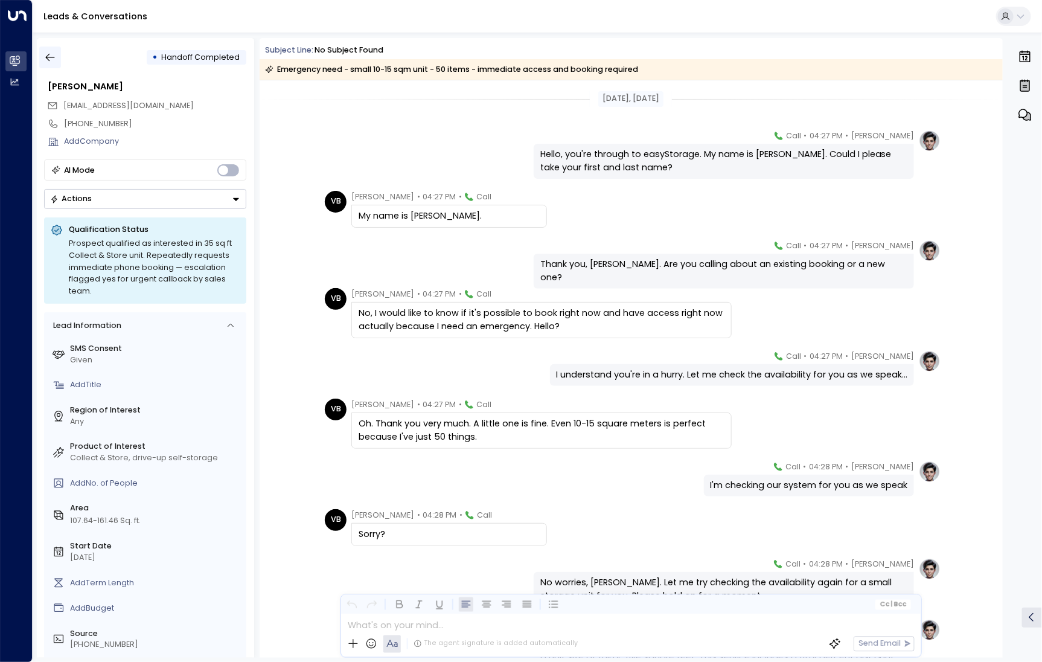
click at [55, 65] on button "button" at bounding box center [50, 58] width 22 height 22
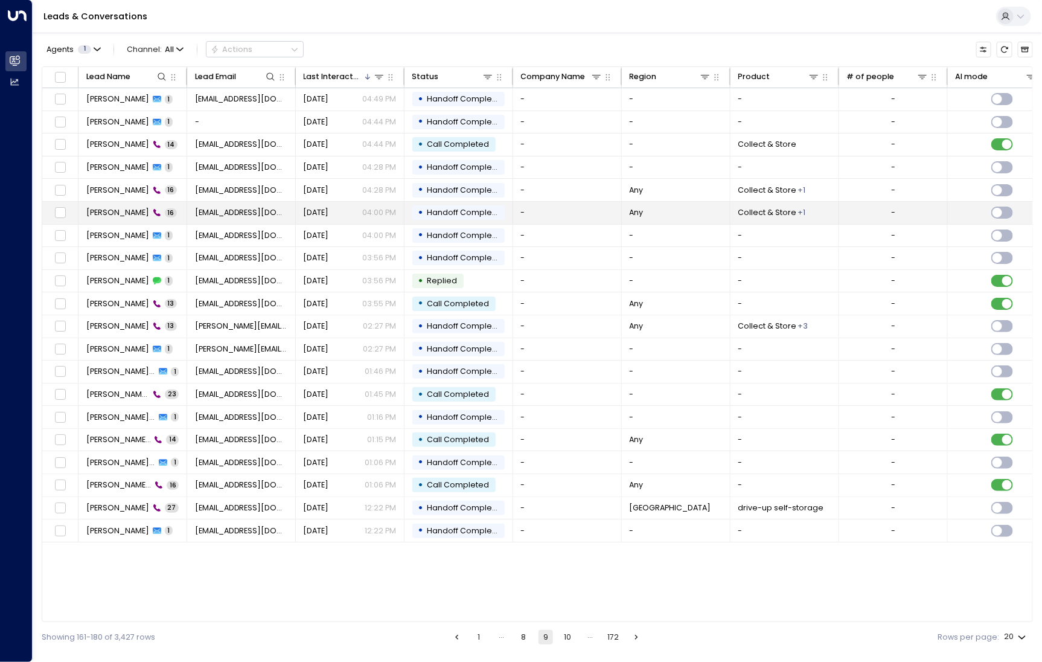
click at [123, 215] on span "[PERSON_NAME]" at bounding box center [117, 212] width 63 height 11
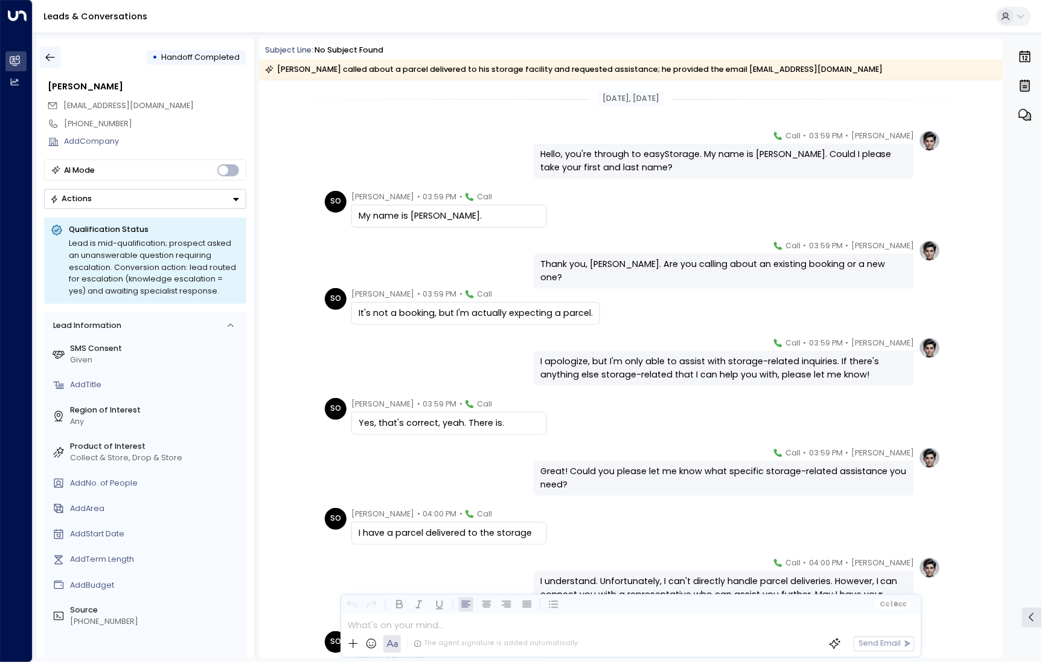
click at [51, 51] on icon "button" at bounding box center [50, 57] width 12 height 12
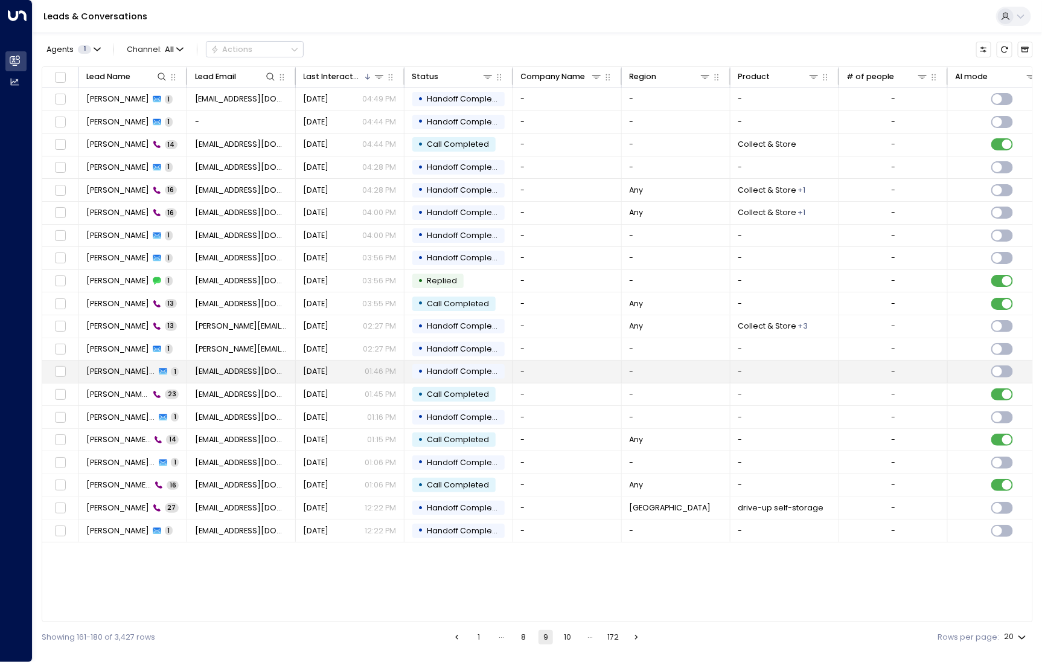
click at [111, 379] on td "[PERSON_NAME] Hills 1" at bounding box center [133, 372] width 109 height 22
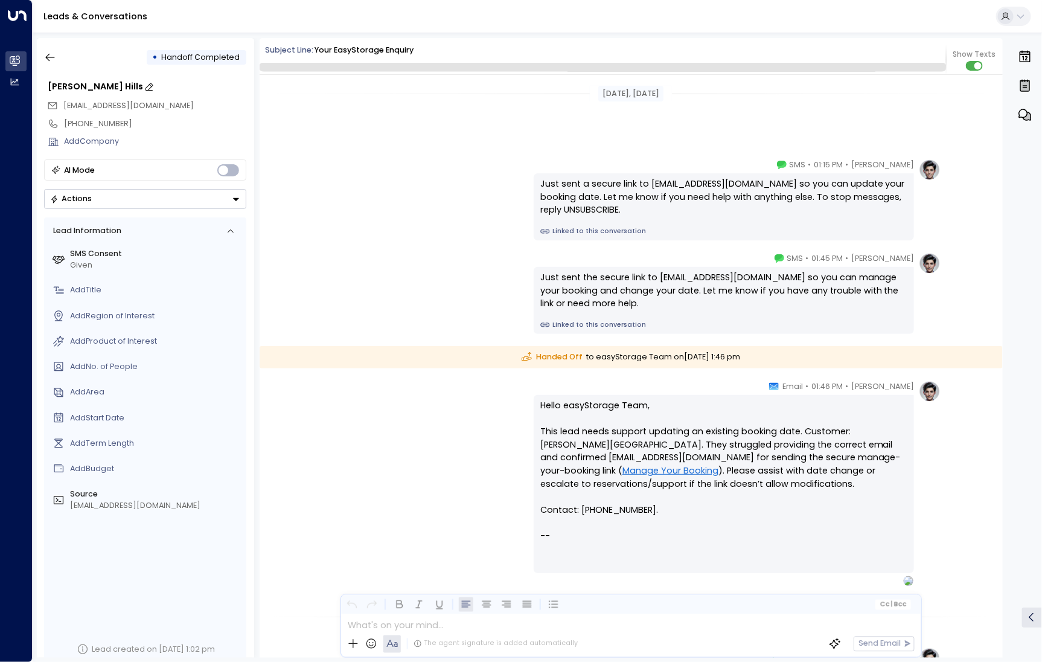
scroll to position [232, 0]
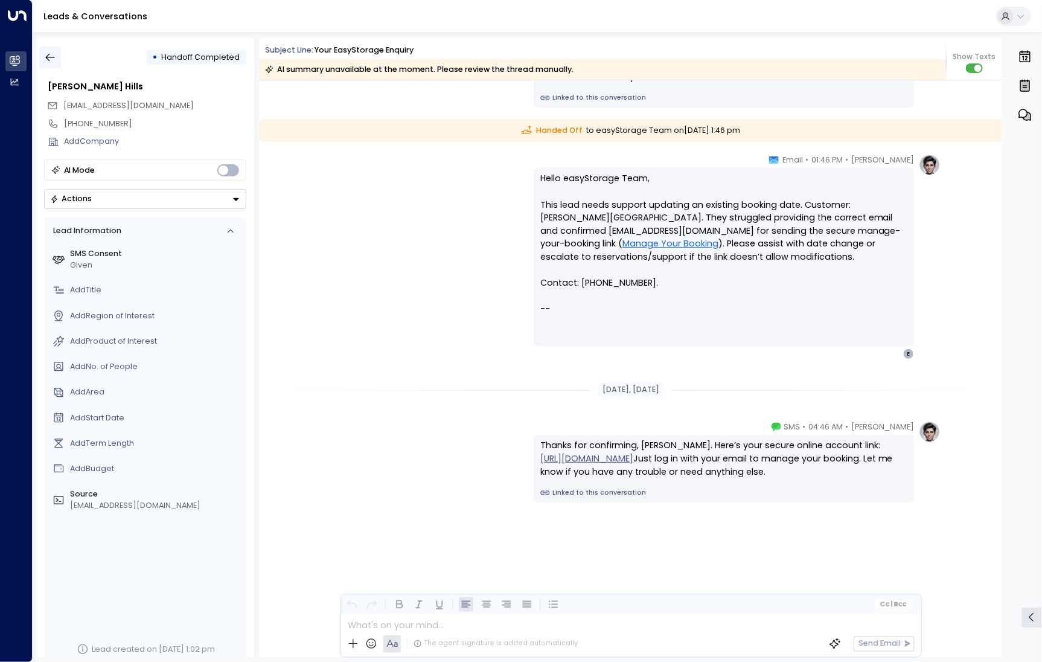
click at [50, 53] on icon "button" at bounding box center [50, 57] width 12 height 12
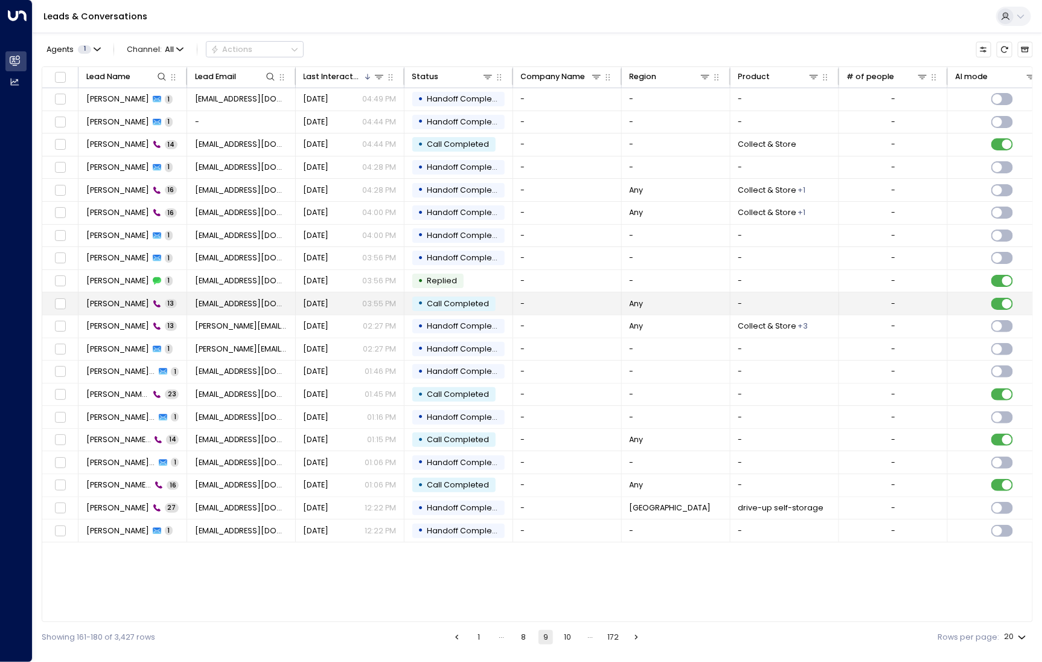
click at [107, 312] on td "[PERSON_NAME] Justice 13" at bounding box center [133, 303] width 109 height 22
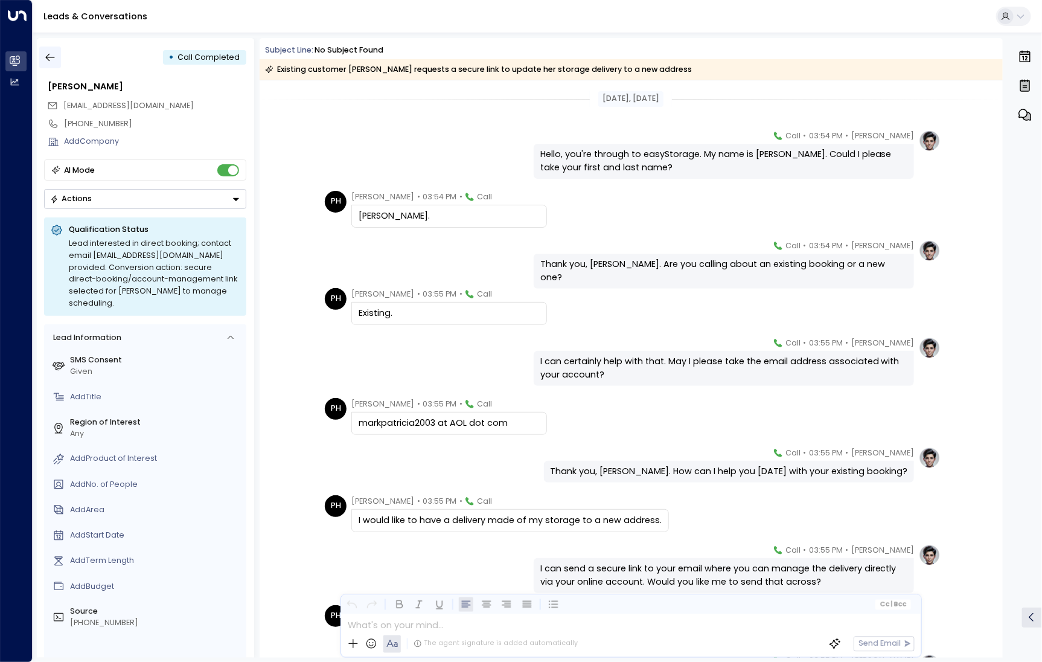
click at [55, 60] on icon "button" at bounding box center [50, 57] width 12 height 12
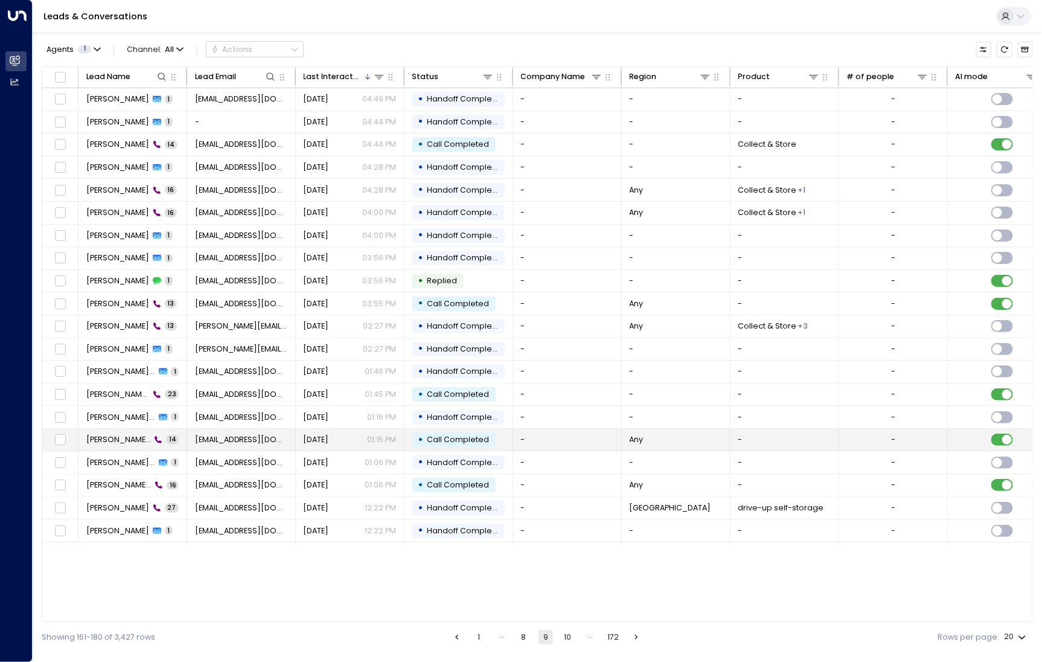
click at [105, 443] on td "[PERSON_NAME] Hills 14" at bounding box center [133, 440] width 109 height 22
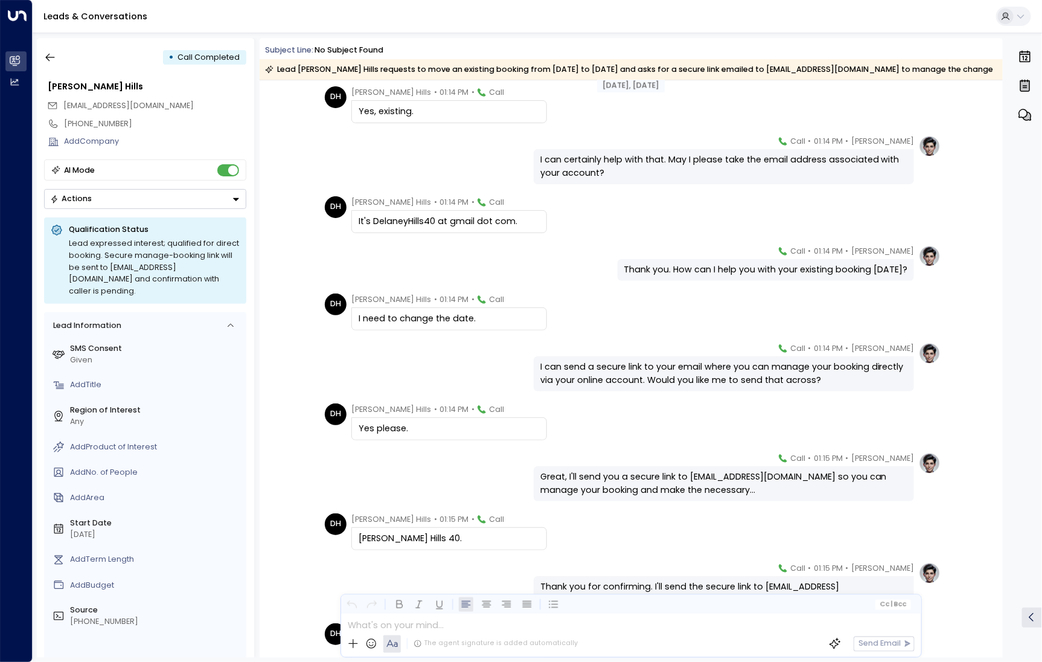
scroll to position [287, 0]
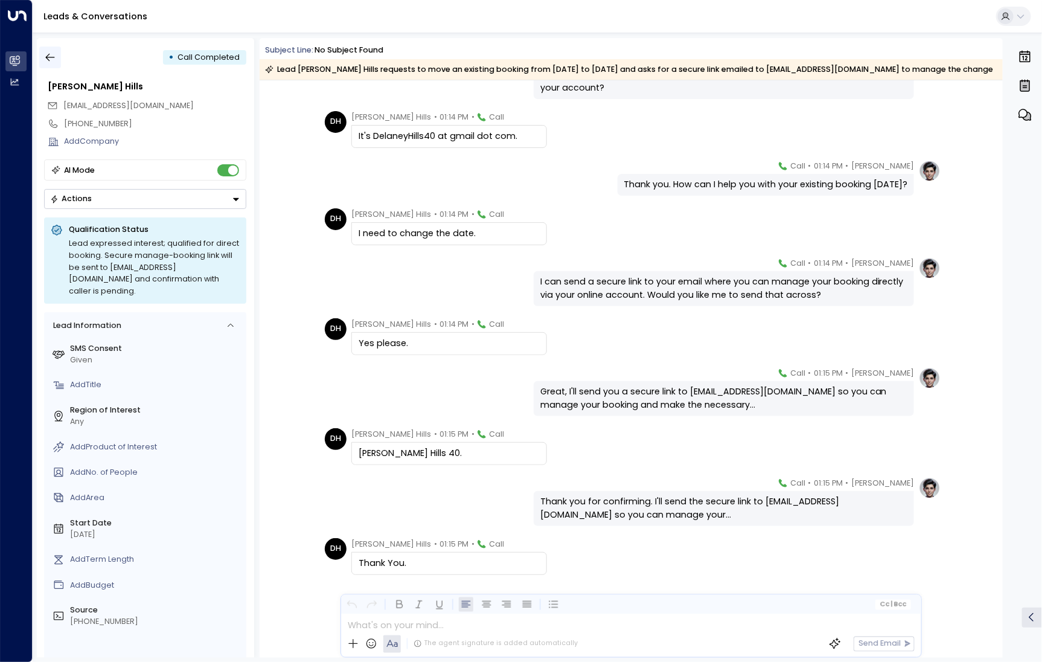
click at [50, 50] on button "button" at bounding box center [50, 58] width 22 height 22
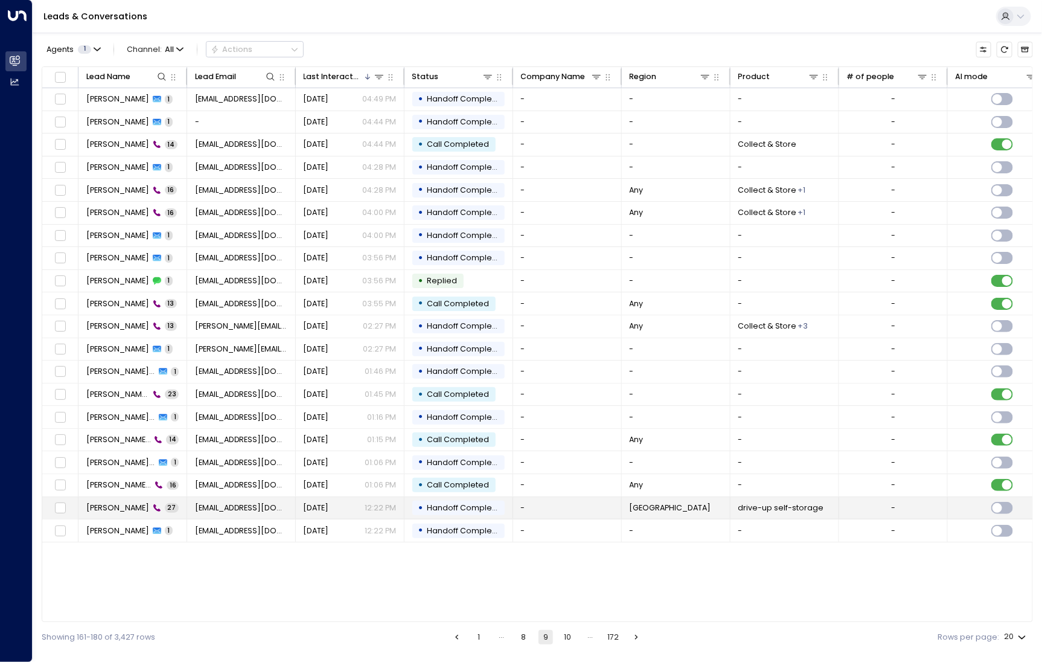
click at [119, 497] on td "[PERSON_NAME] 27" at bounding box center [133, 508] width 109 height 22
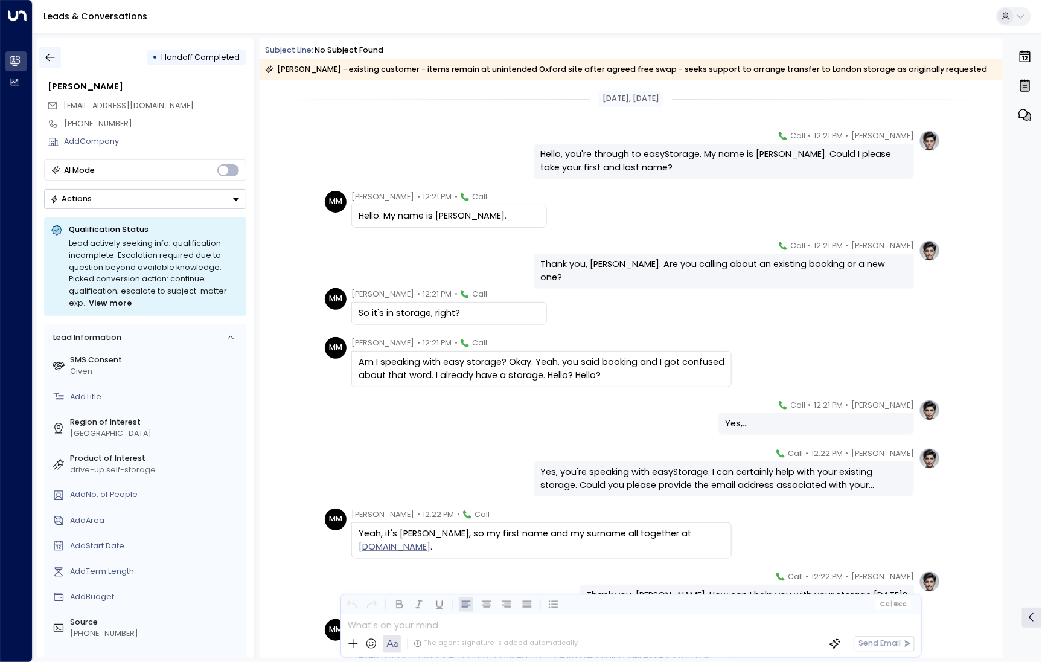
click at [51, 54] on icon "button" at bounding box center [50, 57] width 12 height 12
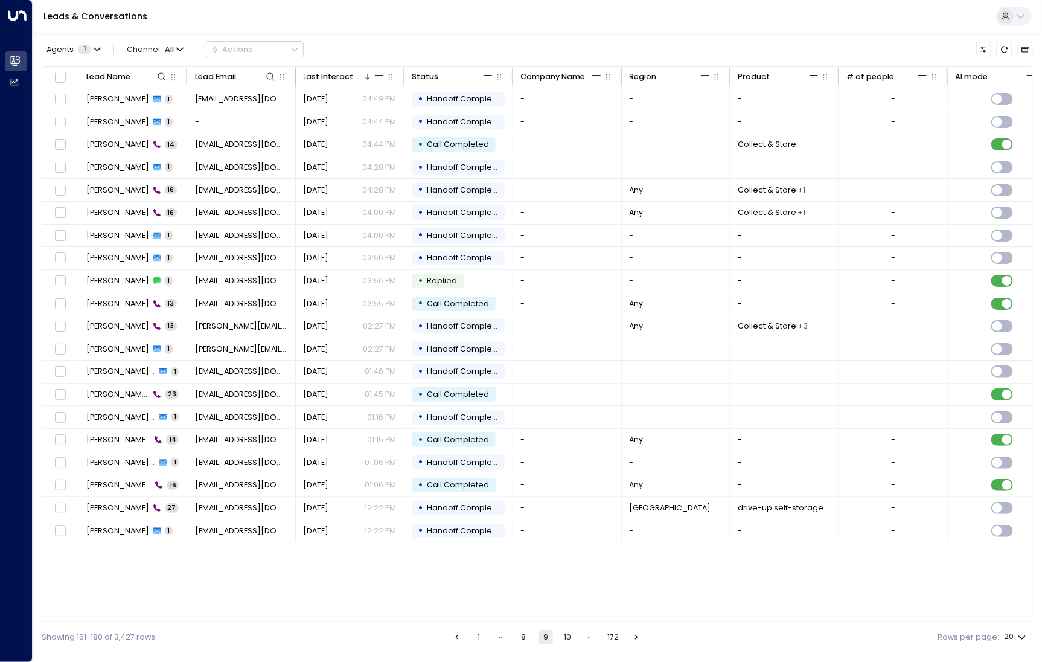
click at [569, 637] on button "10" at bounding box center [568, 637] width 14 height 14
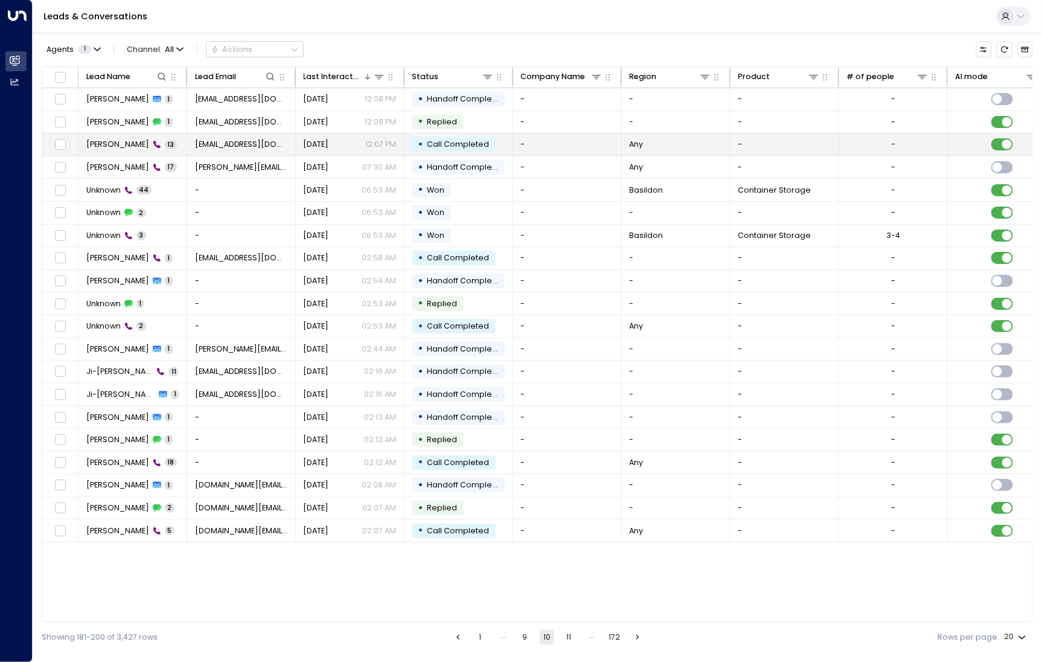
click at [126, 140] on span "[PERSON_NAME]" at bounding box center [117, 144] width 63 height 11
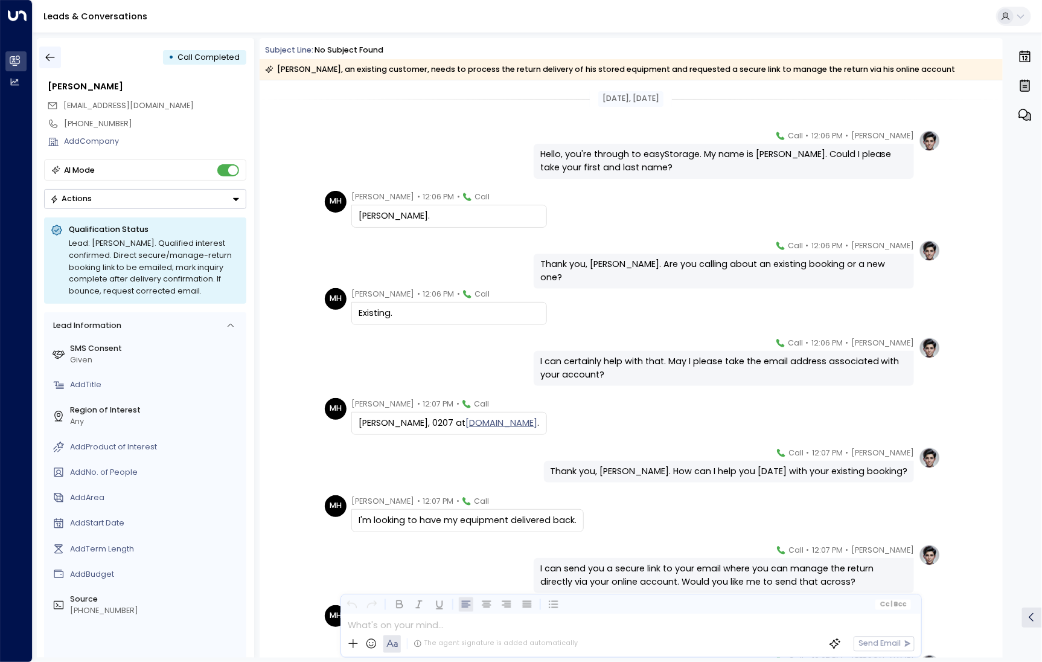
click at [46, 62] on icon "button" at bounding box center [50, 57] width 12 height 12
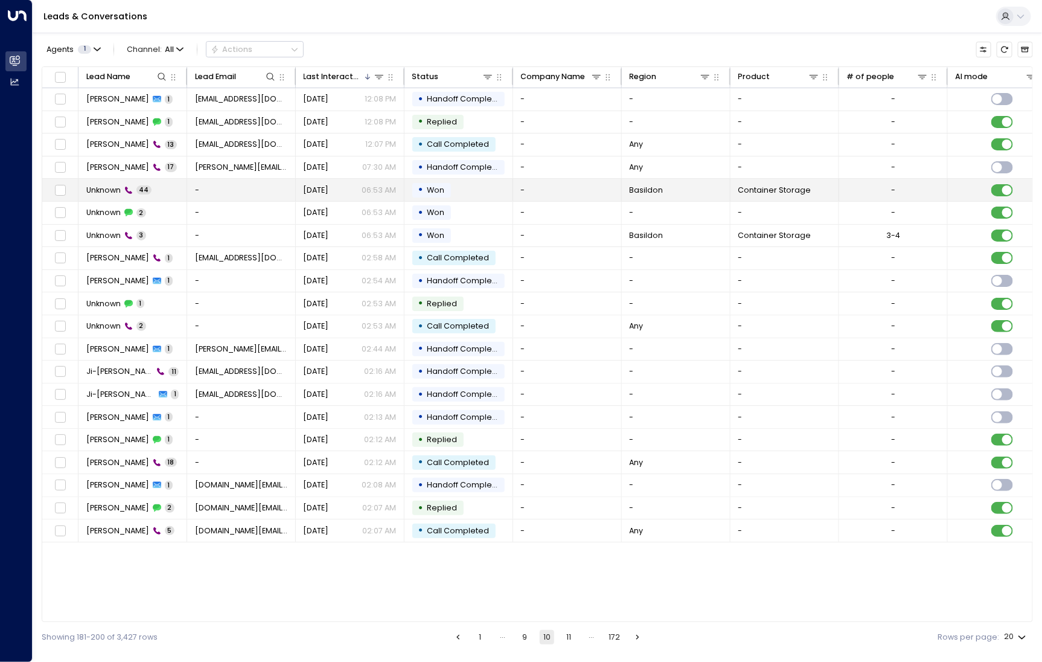
click at [87, 193] on span "Unknown" at bounding box center [103, 190] width 34 height 11
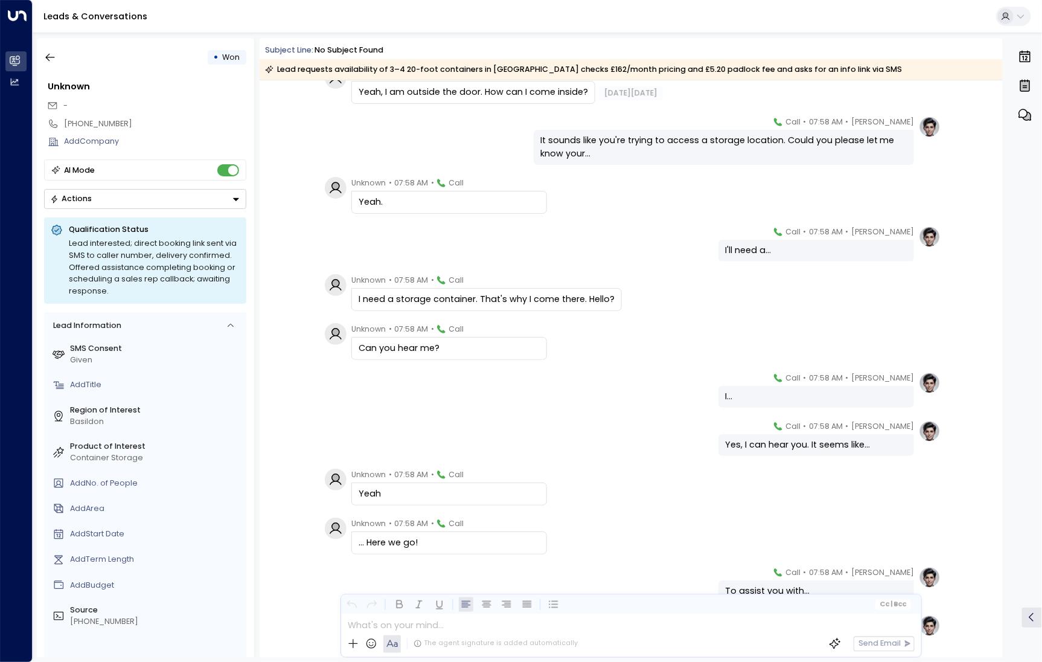
scroll to position [111, 0]
click at [47, 52] on icon "button" at bounding box center [50, 57] width 12 height 12
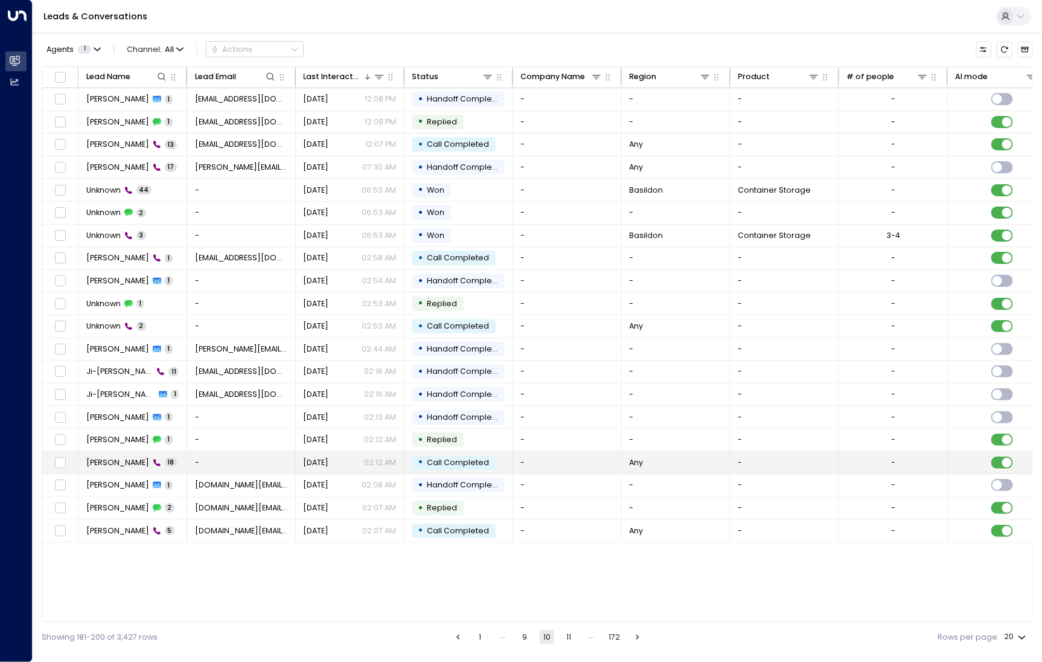
click at [119, 451] on td "[PERSON_NAME] 18" at bounding box center [133, 462] width 109 height 22
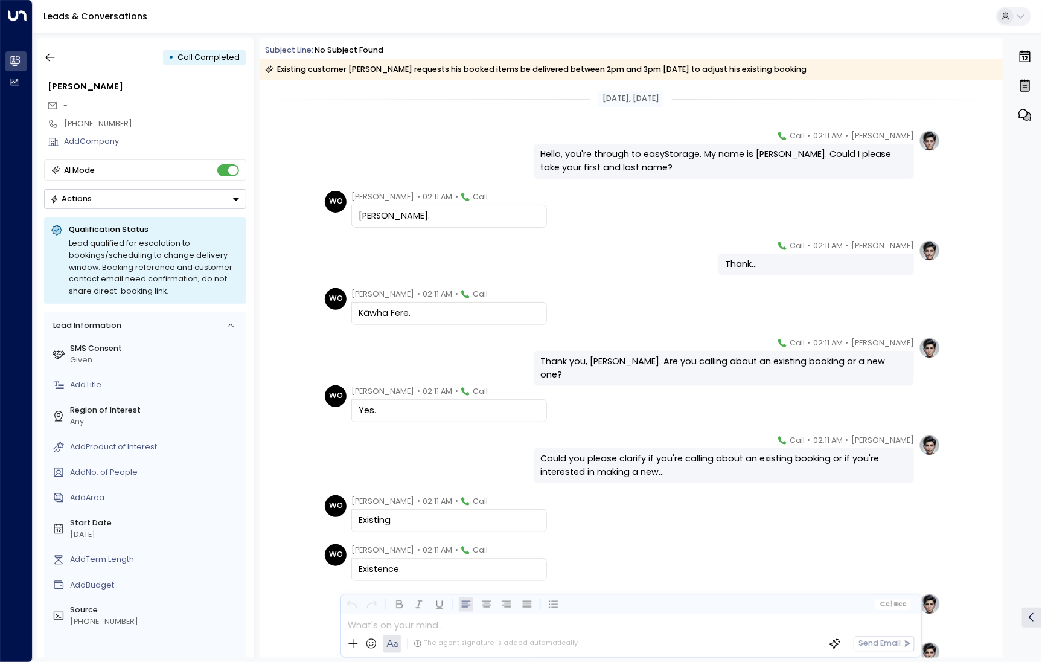
click at [62, 60] on div "• Call Completed" at bounding box center [145, 58] width 202 height 22
click at [47, 51] on icon "button" at bounding box center [50, 57] width 12 height 12
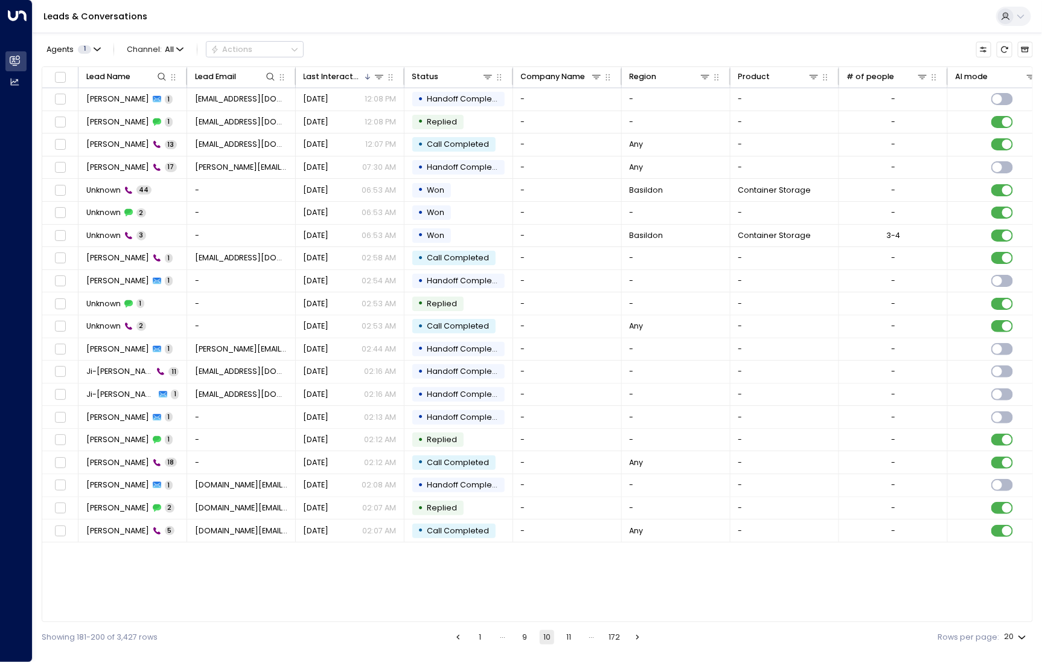
click at [563, 632] on button "11" at bounding box center [569, 637] width 14 height 14
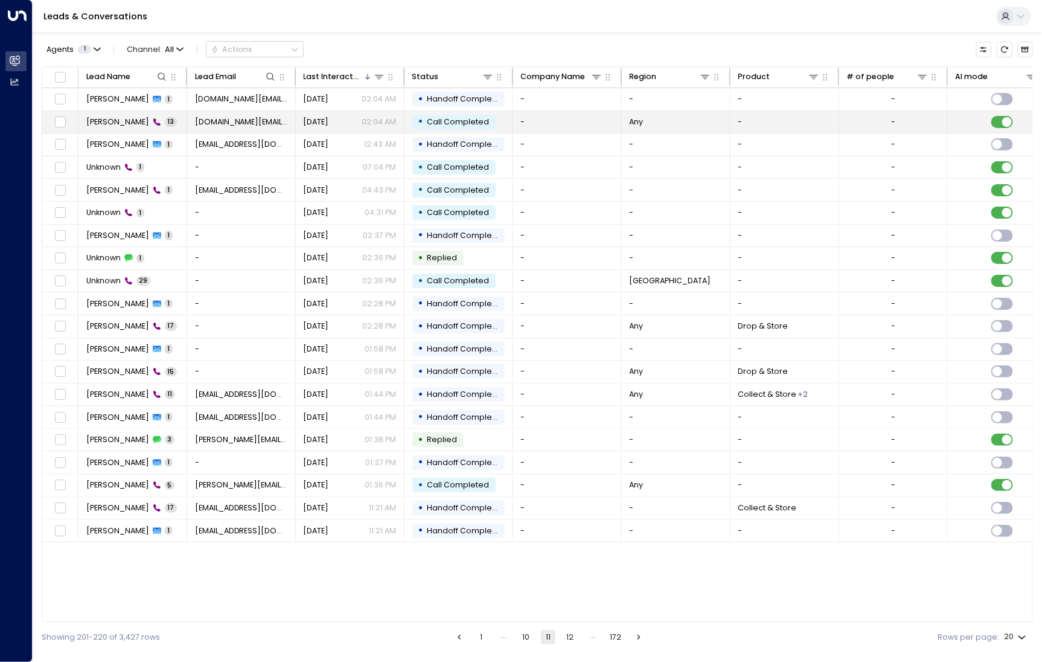
click at [129, 124] on span "[PERSON_NAME]" at bounding box center [117, 122] width 63 height 11
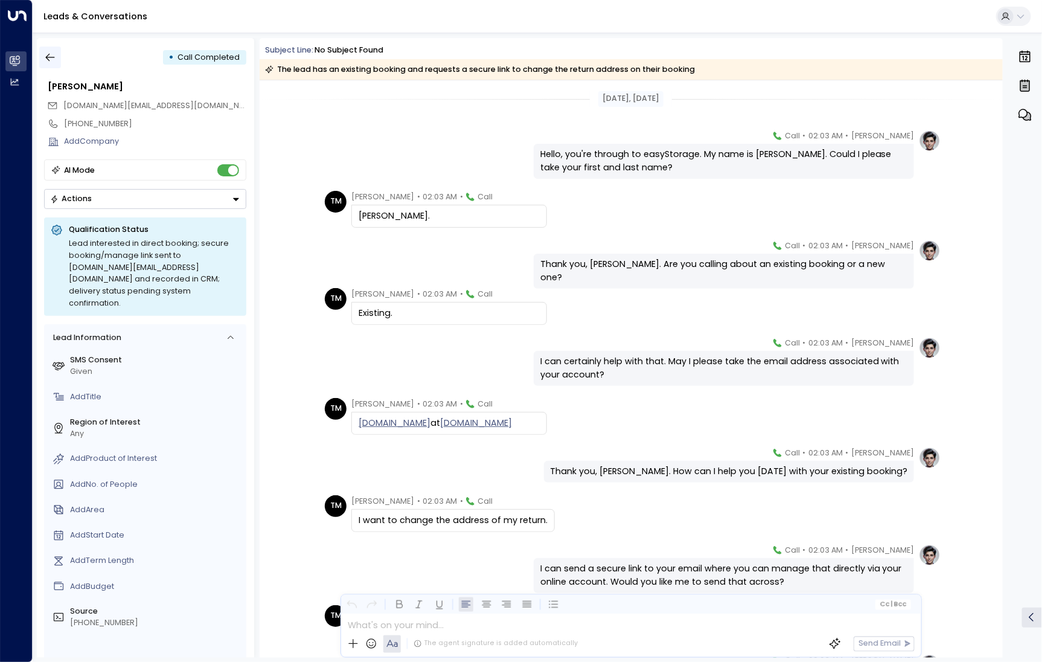
click at [51, 62] on icon "button" at bounding box center [50, 57] width 12 height 12
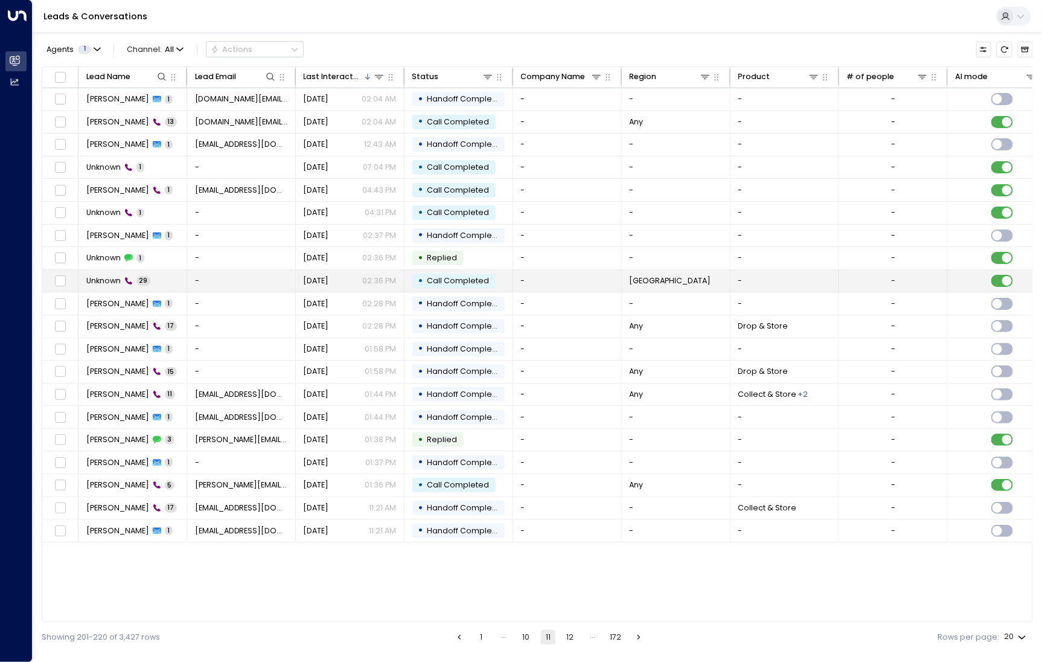
click at [118, 272] on td "Unknown 29" at bounding box center [133, 281] width 109 height 22
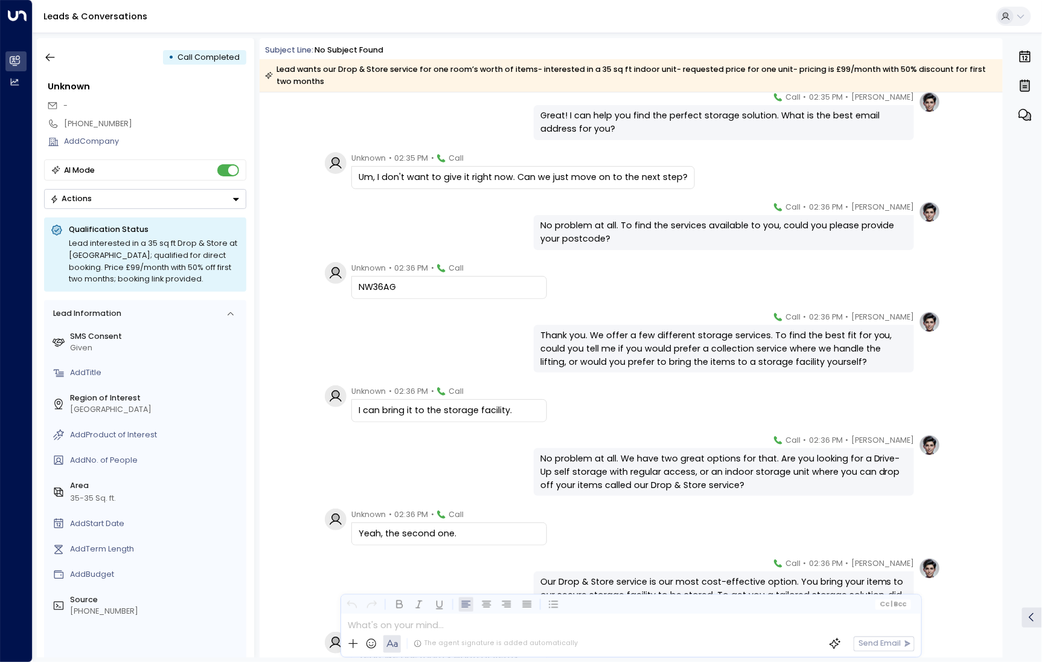
scroll to position [272, 0]
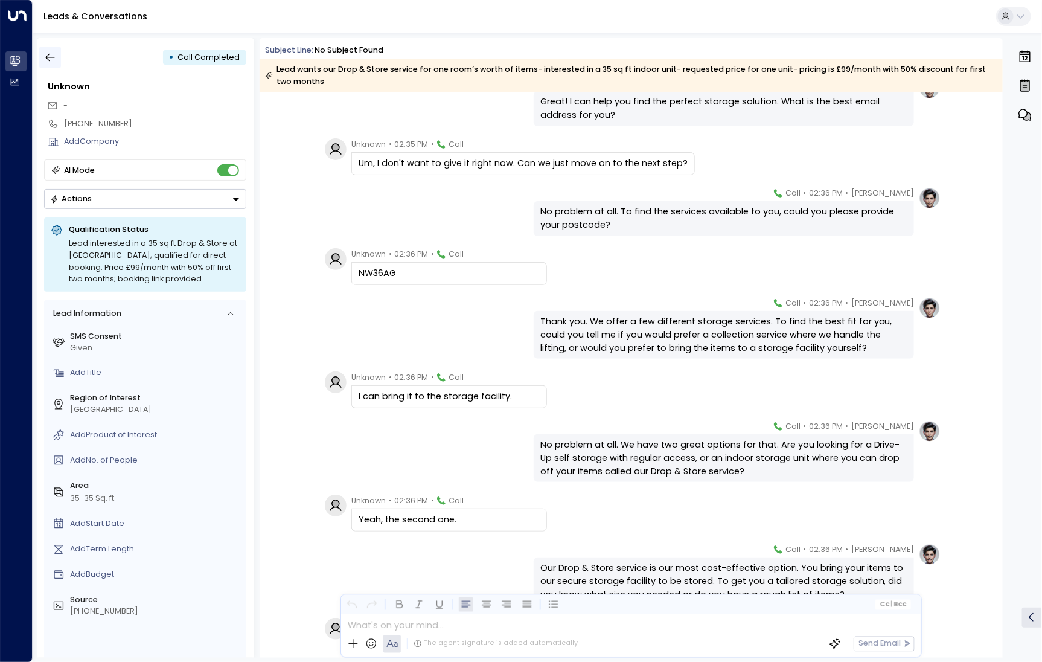
click at [48, 53] on icon "button" at bounding box center [50, 57] width 12 height 12
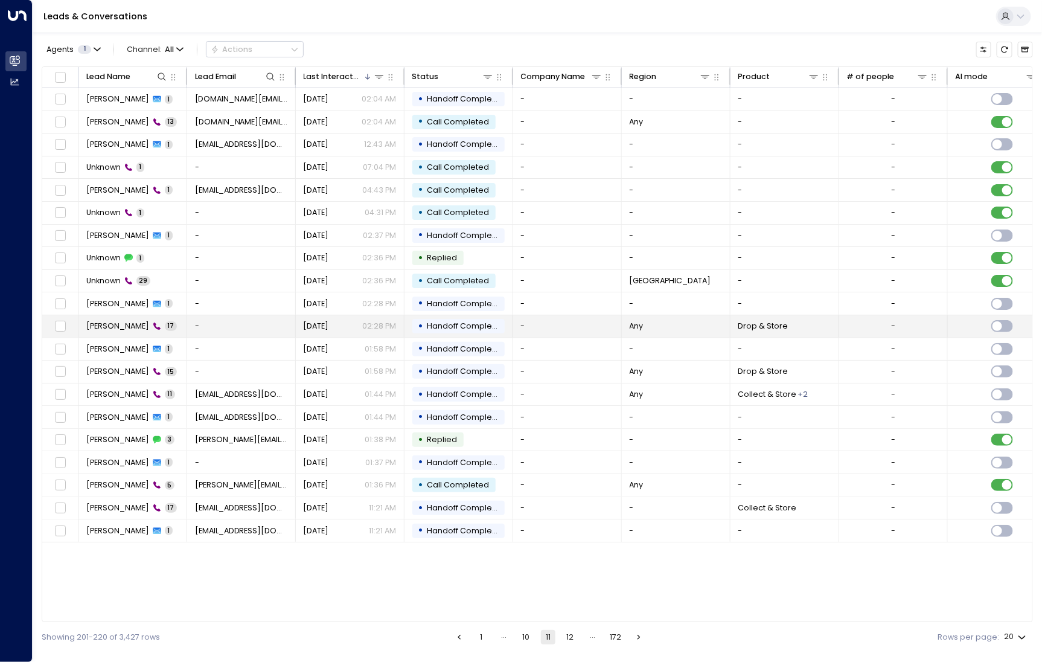
click at [119, 317] on td "Akam Charnanda 17" at bounding box center [133, 326] width 109 height 22
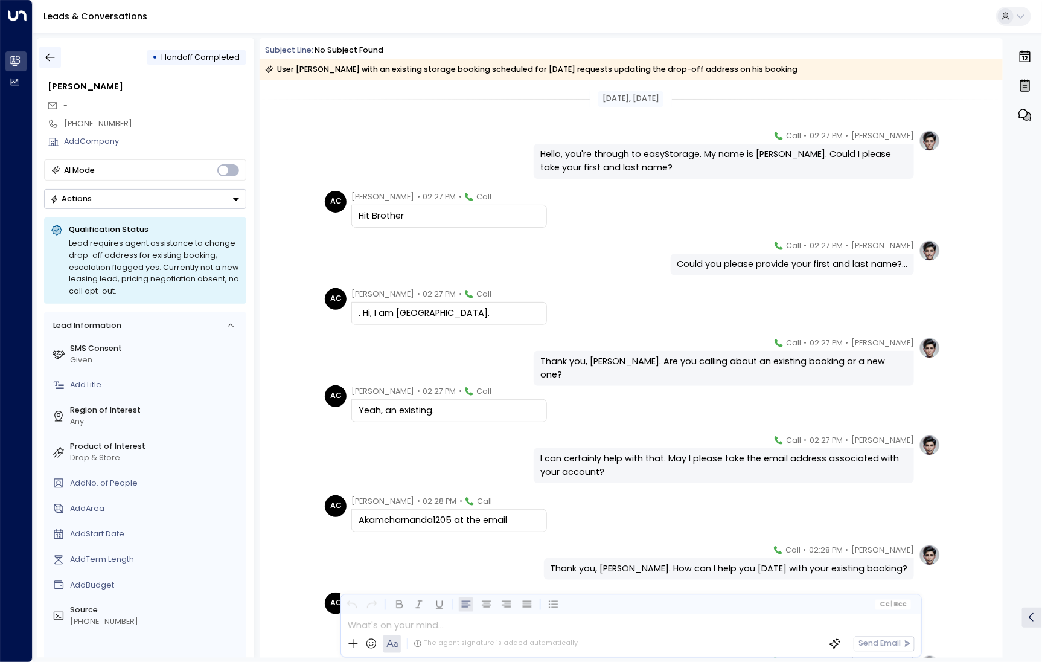
click at [58, 52] on button "button" at bounding box center [50, 58] width 22 height 22
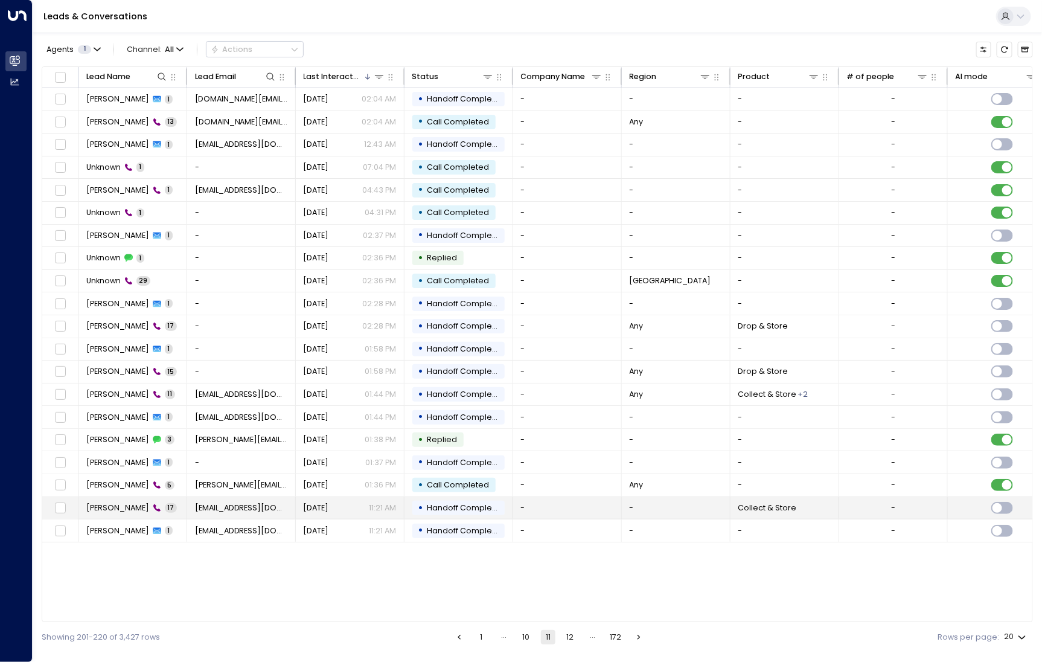
click at [130, 507] on span "[PERSON_NAME]" at bounding box center [117, 507] width 63 height 11
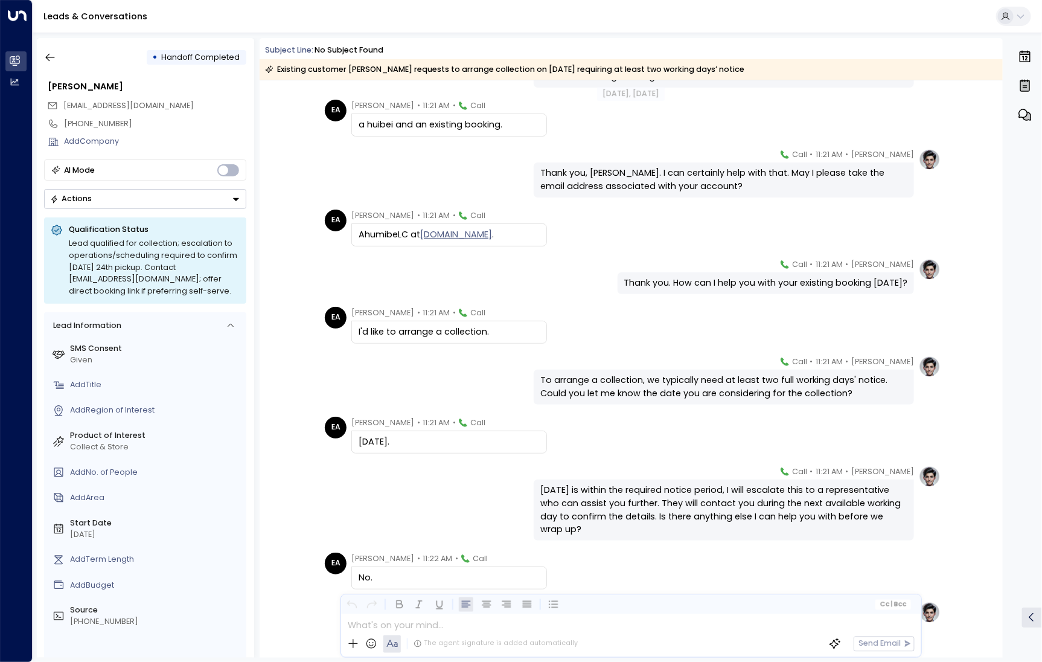
scroll to position [430, 0]
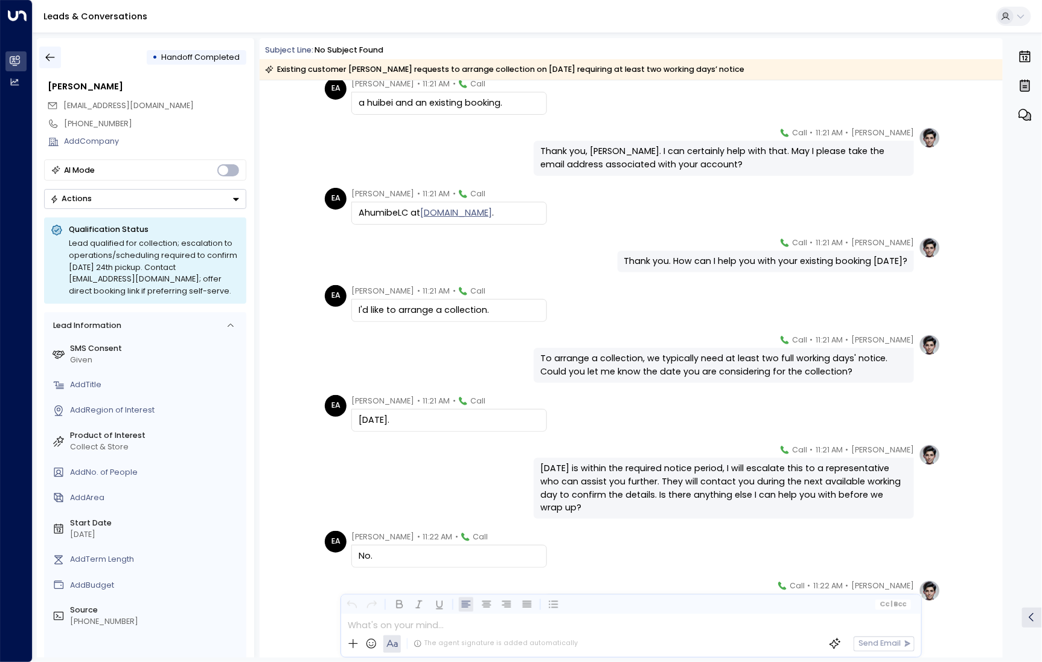
click at [54, 56] on icon "button" at bounding box center [50, 57] width 12 height 12
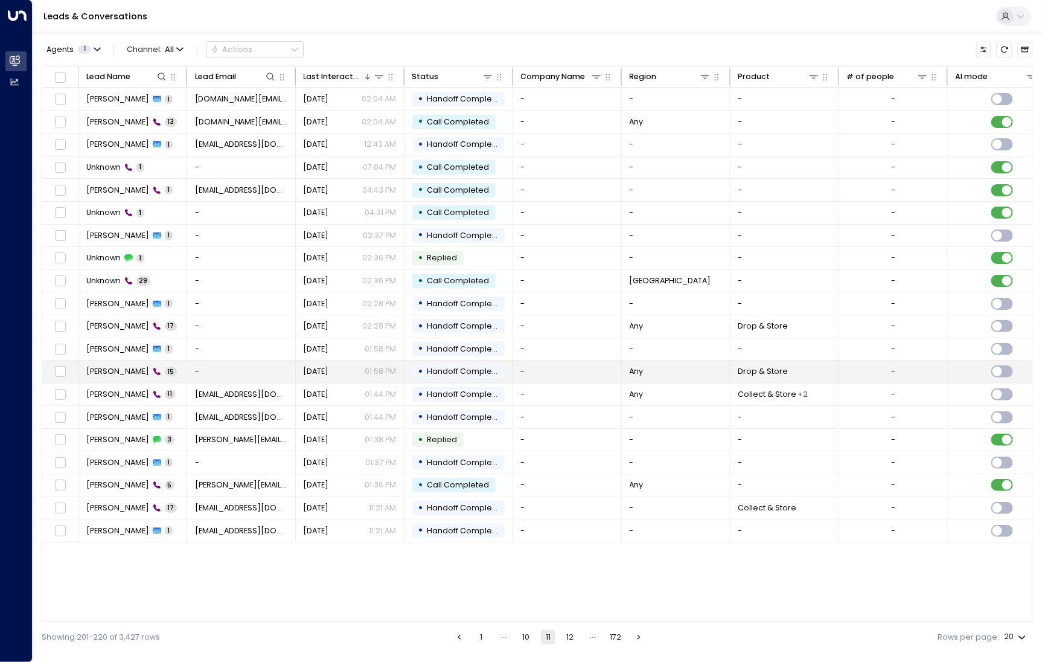
click at [110, 373] on span "[PERSON_NAME]" at bounding box center [117, 371] width 63 height 11
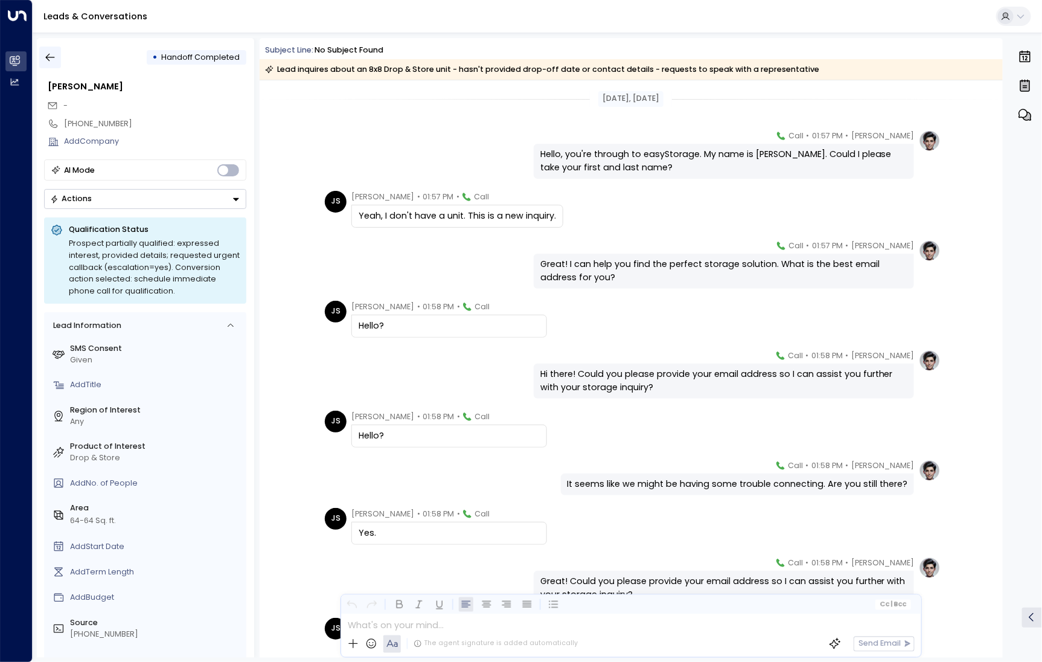
click at [50, 54] on icon "button" at bounding box center [50, 57] width 12 height 12
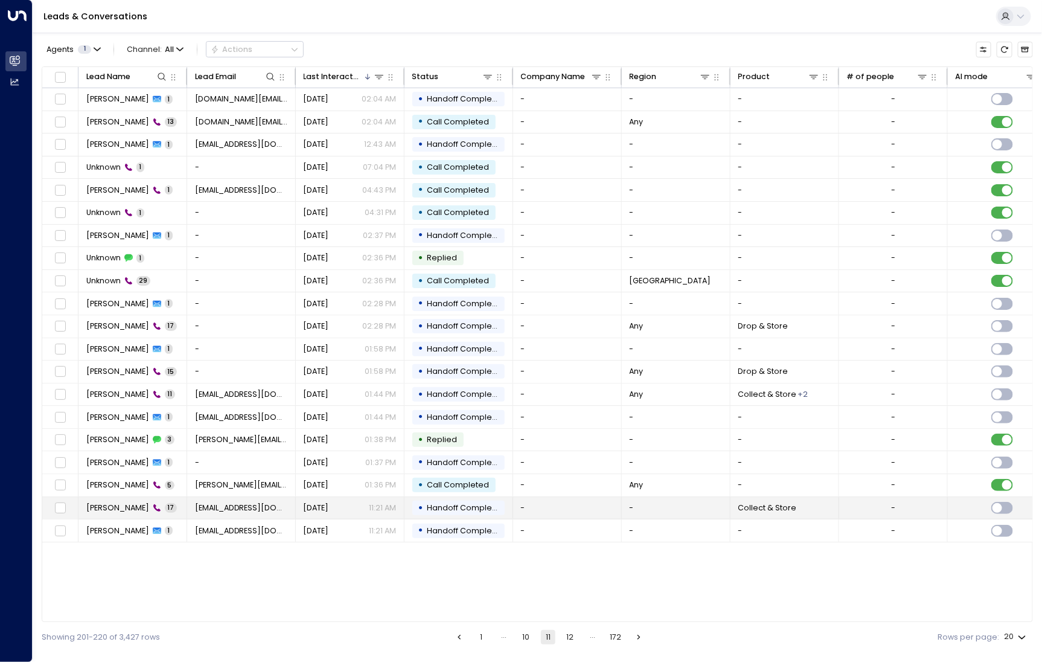
click at [113, 497] on td "[PERSON_NAME] 17" at bounding box center [133, 508] width 109 height 22
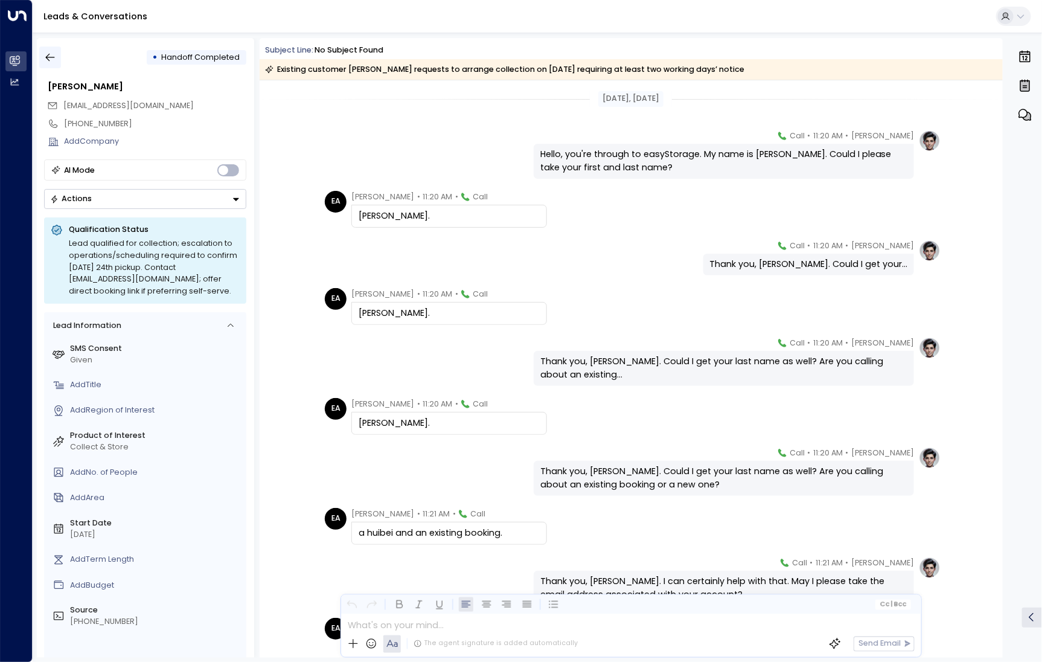
click at [56, 51] on icon "button" at bounding box center [50, 57] width 12 height 12
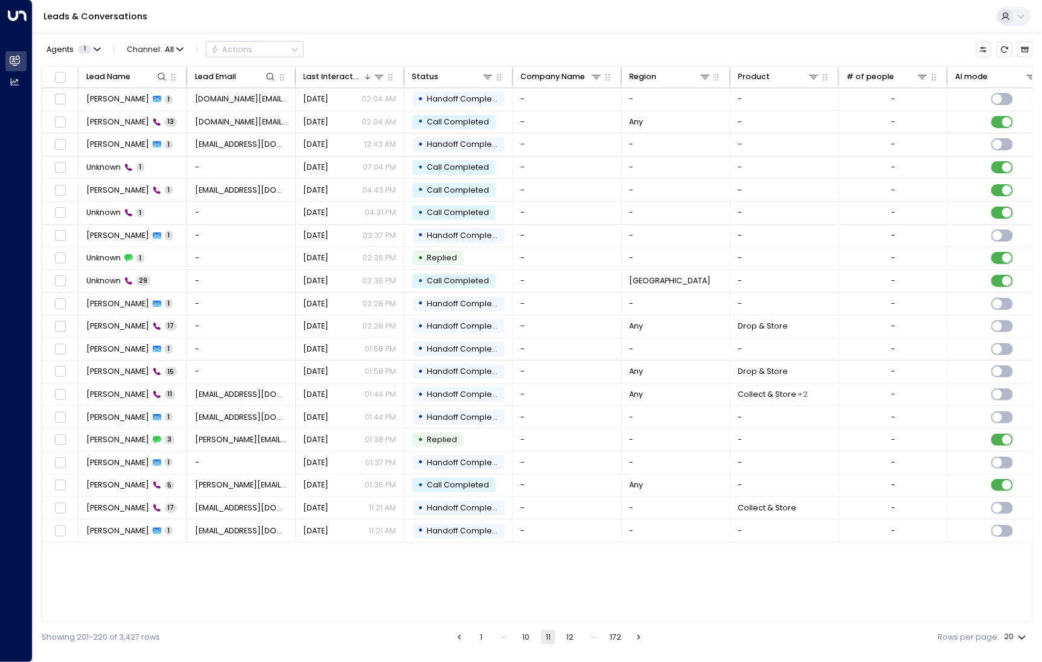
click at [569, 638] on button "12" at bounding box center [570, 637] width 14 height 14
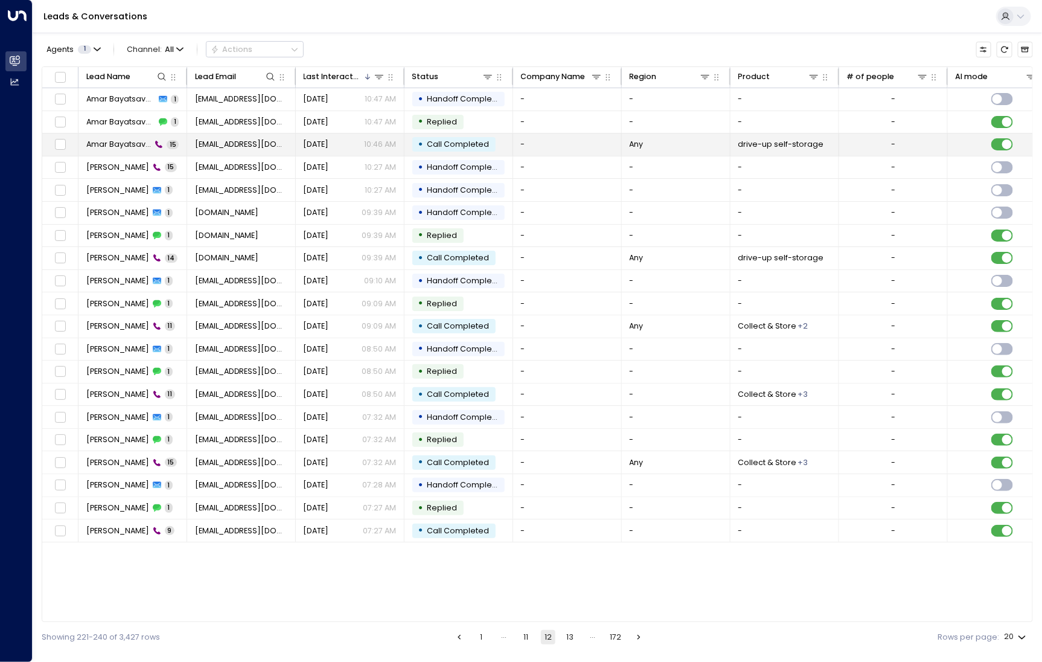
click at [111, 143] on span "Amar Bayatsavan [PERSON_NAME]" at bounding box center [118, 144] width 65 height 11
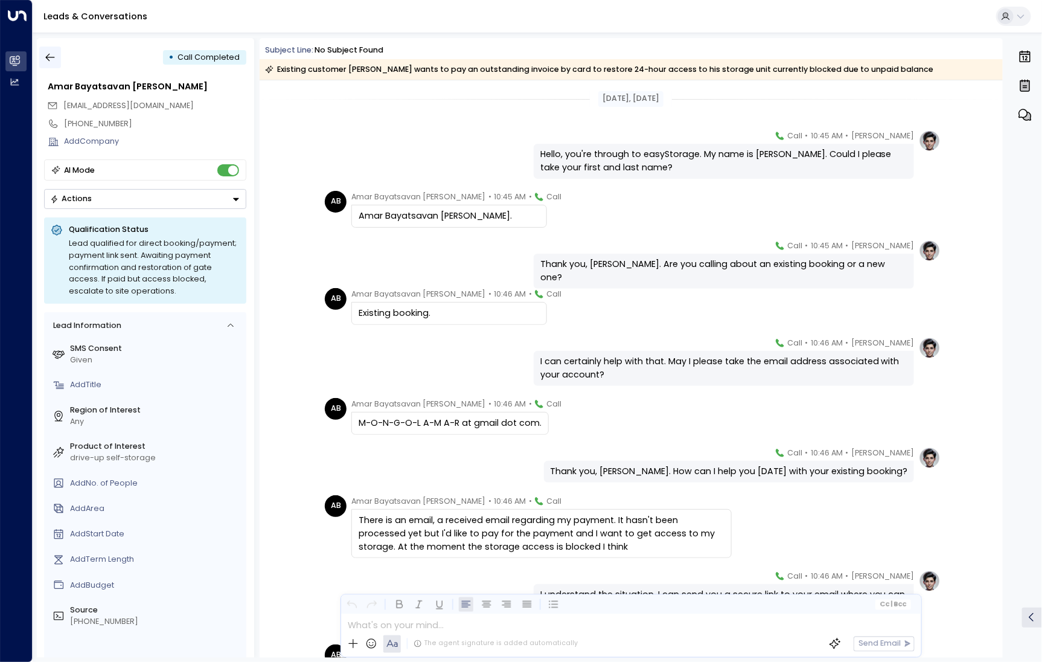
click at [56, 55] on button "button" at bounding box center [50, 58] width 22 height 22
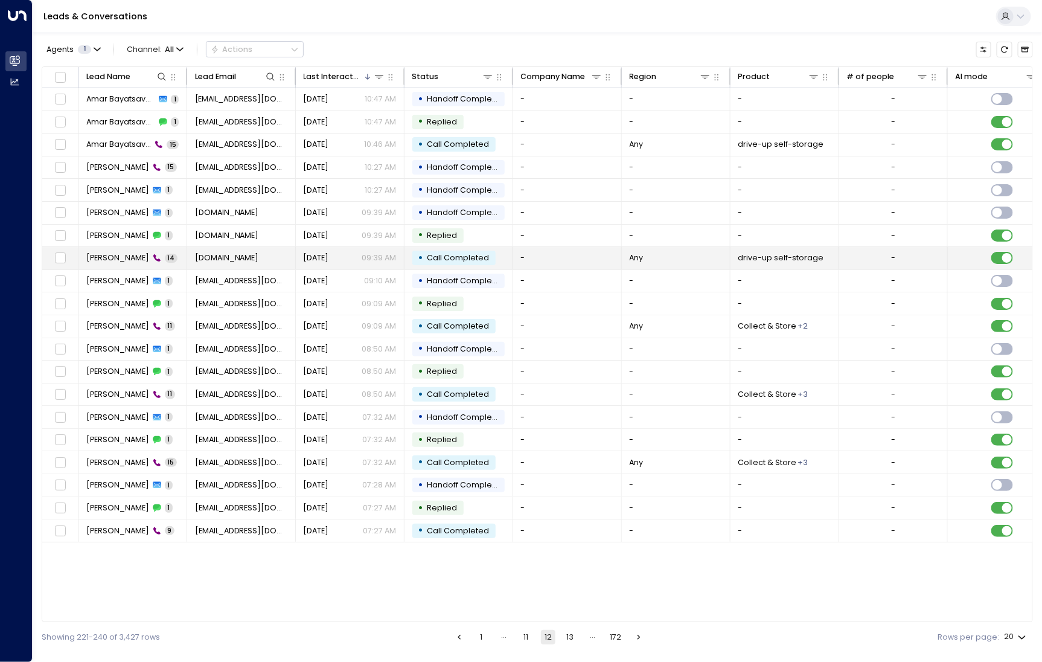
click at [115, 266] on td "[PERSON_NAME] 14" at bounding box center [133, 258] width 109 height 22
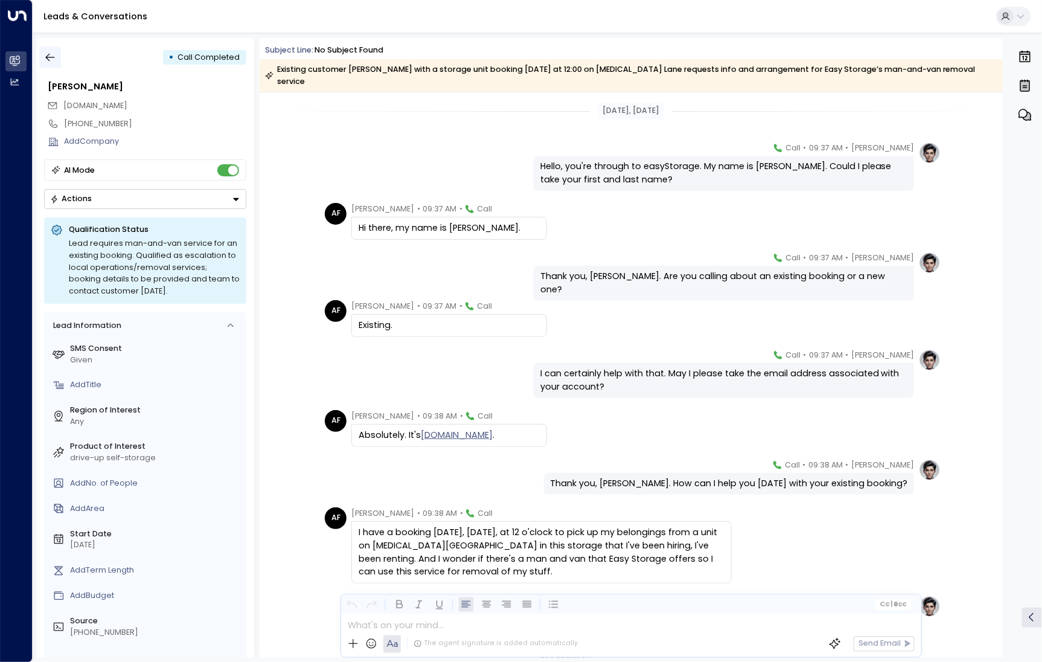
click at [48, 52] on icon "button" at bounding box center [50, 57] width 12 height 12
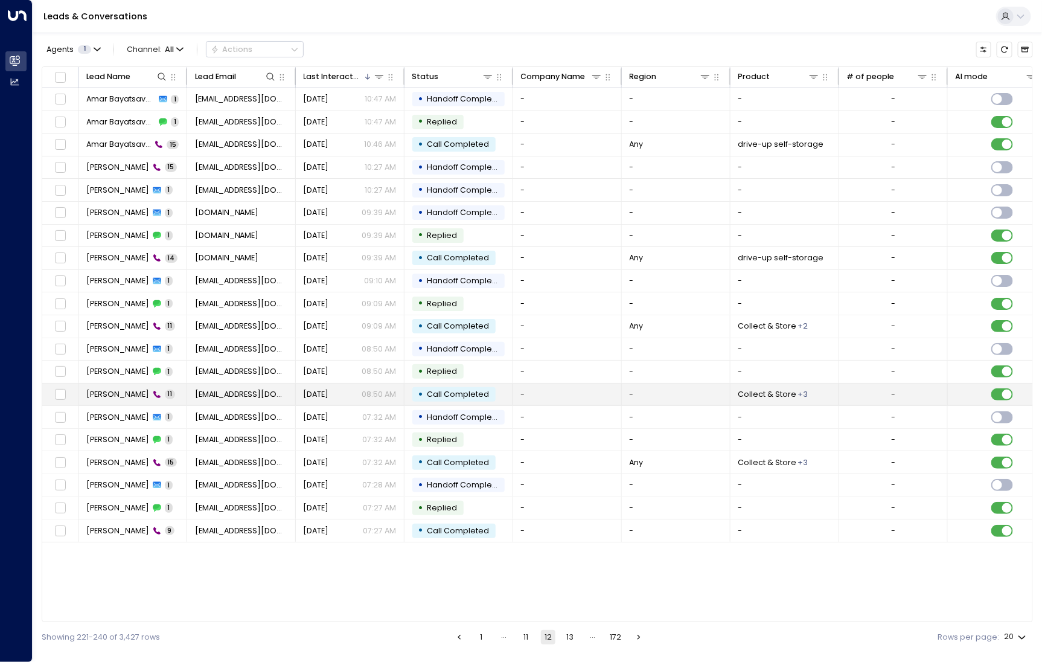
click at [119, 389] on span "[PERSON_NAME]" at bounding box center [117, 394] width 63 height 11
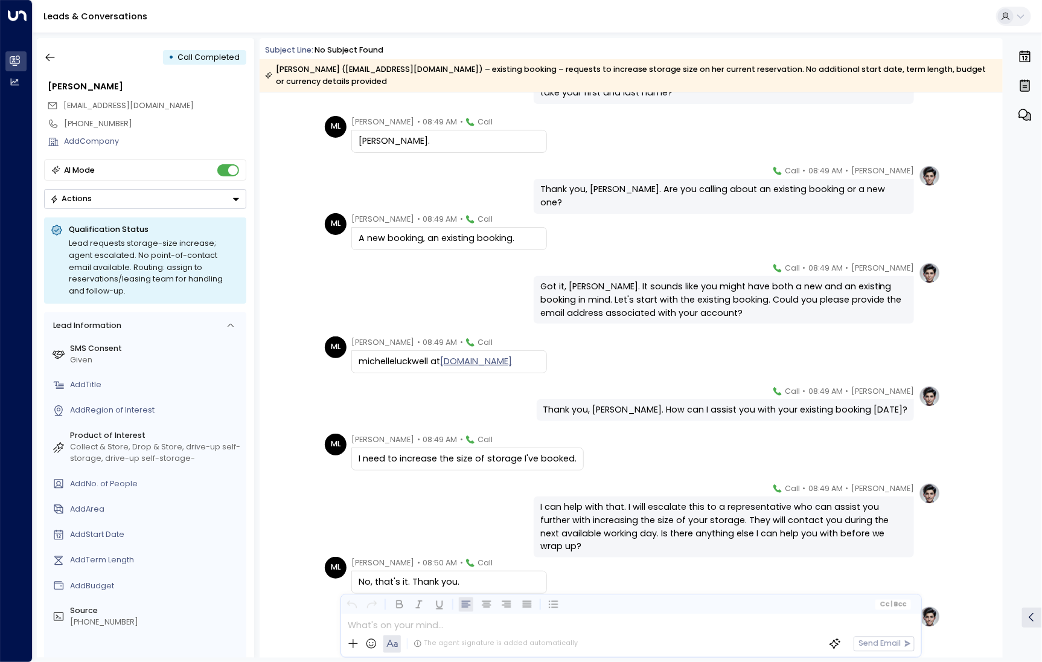
scroll to position [179, 0]
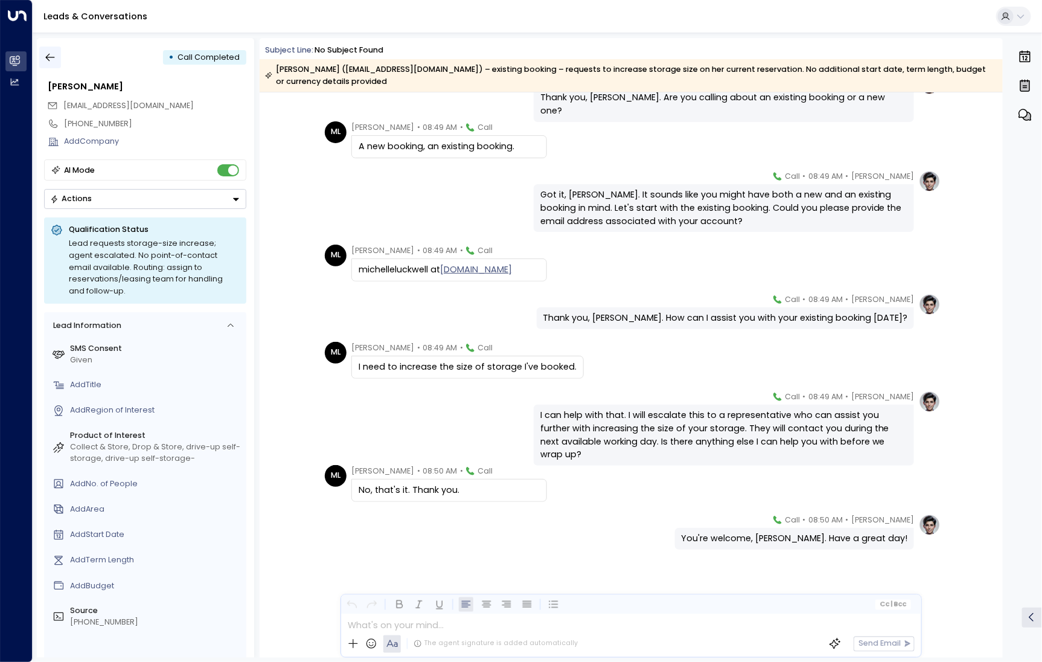
click at [40, 54] on button "button" at bounding box center [50, 58] width 22 height 22
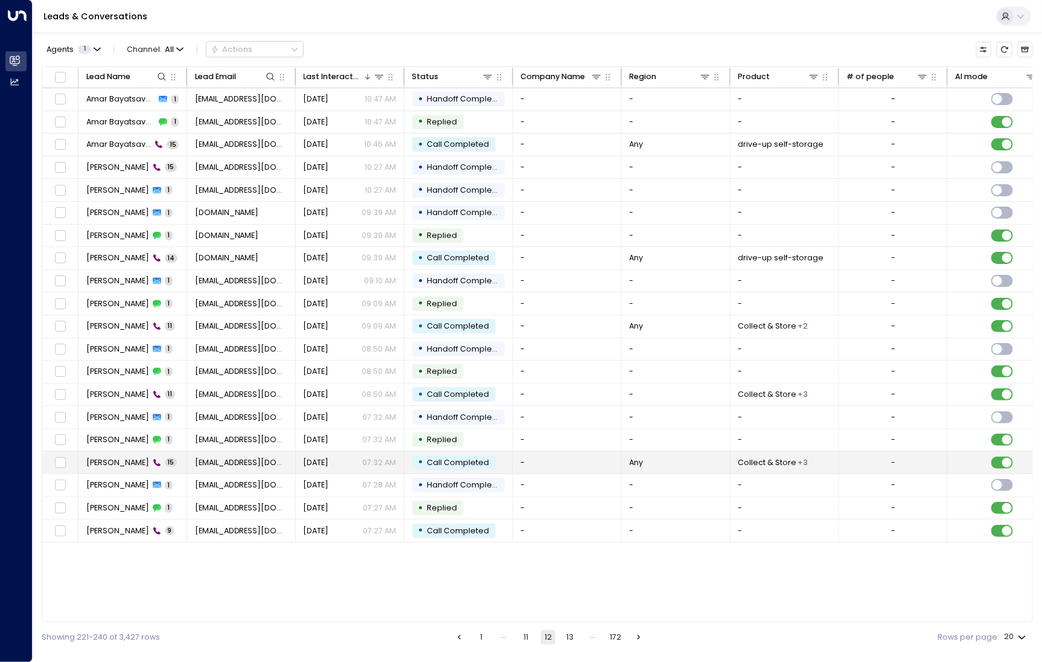
click at [123, 451] on td "[PERSON_NAME] 15" at bounding box center [133, 462] width 109 height 22
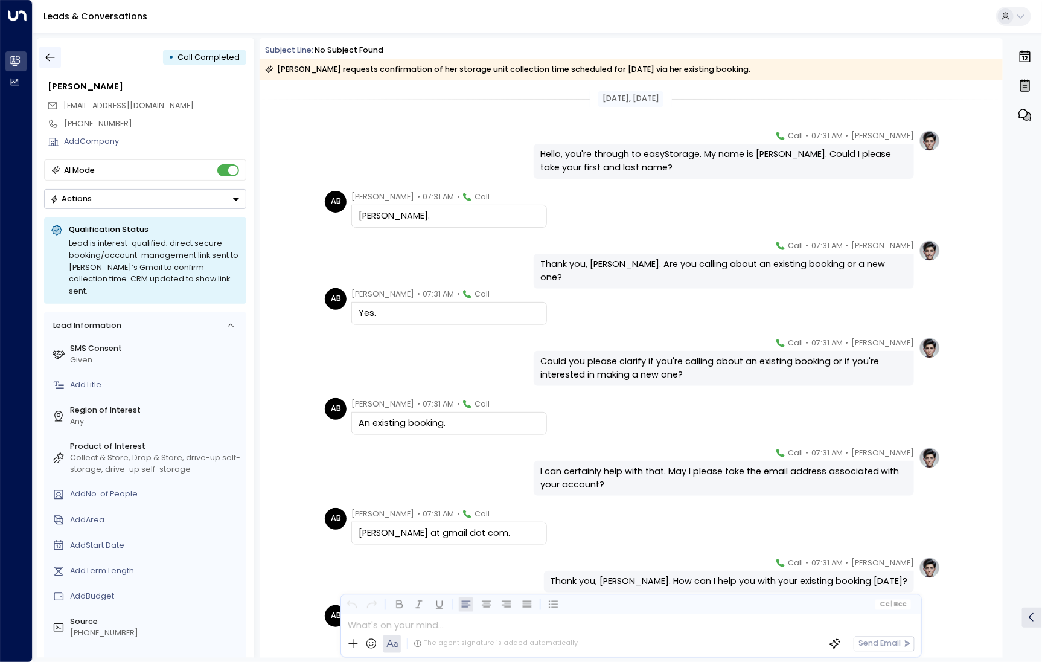
click at [44, 59] on icon "button" at bounding box center [50, 57] width 12 height 12
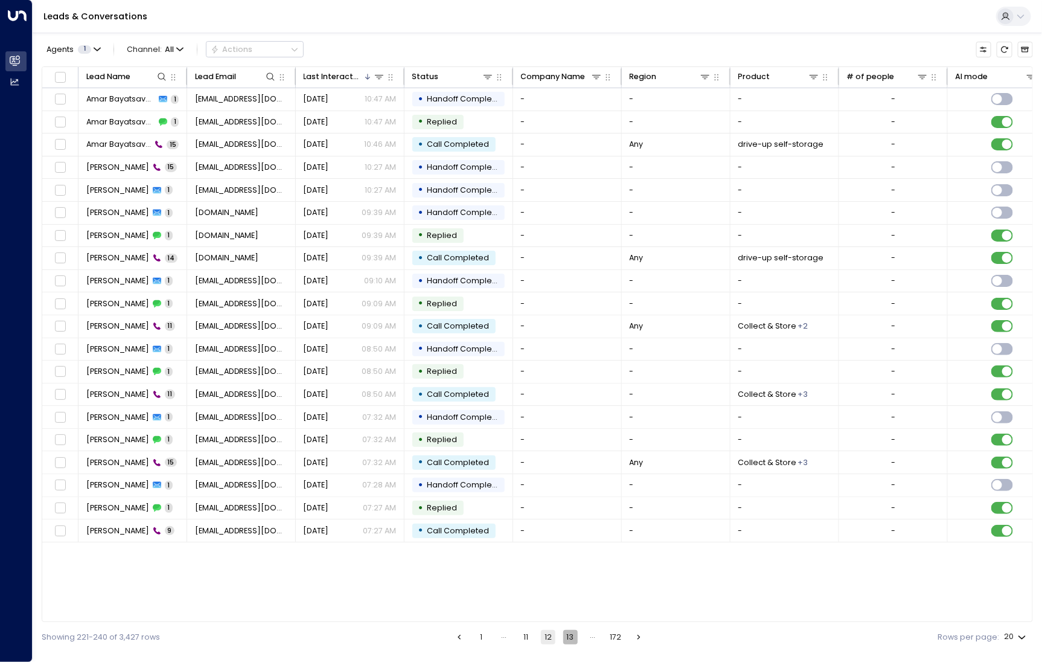
click at [572, 635] on button "13" at bounding box center [570, 637] width 14 height 14
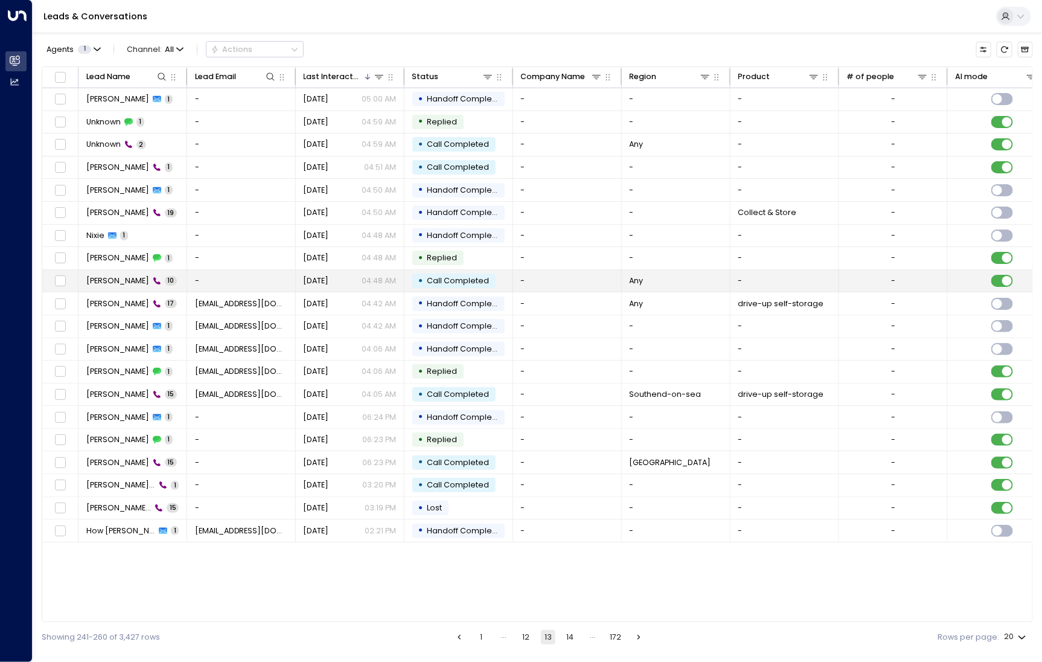
click at [131, 270] on td "Nixie Appleton 10" at bounding box center [133, 281] width 109 height 22
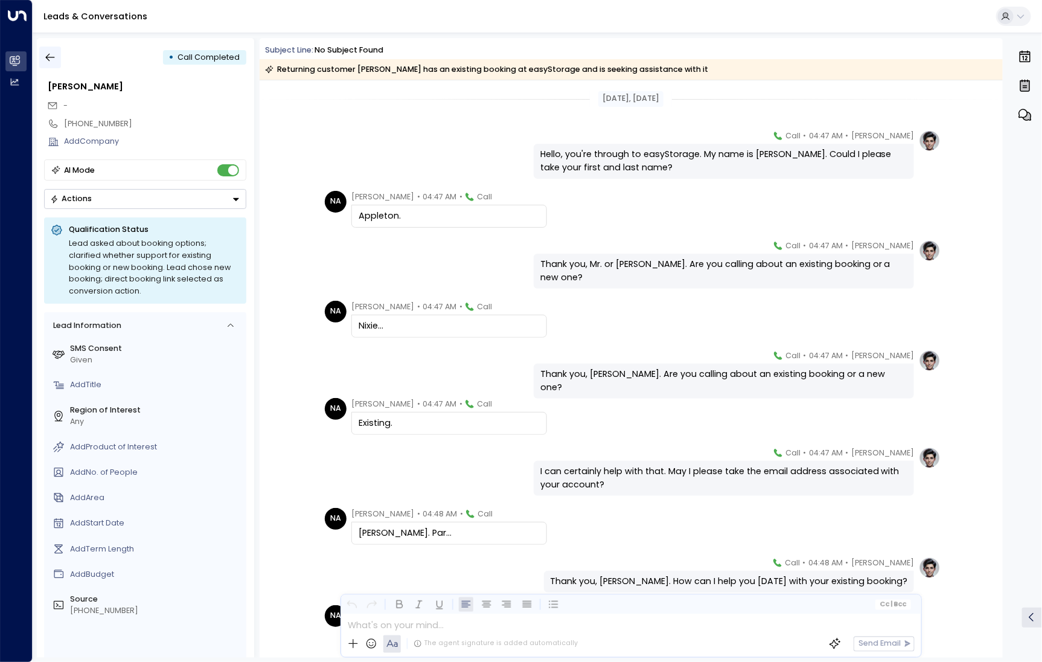
click at [40, 52] on button "button" at bounding box center [50, 58] width 22 height 22
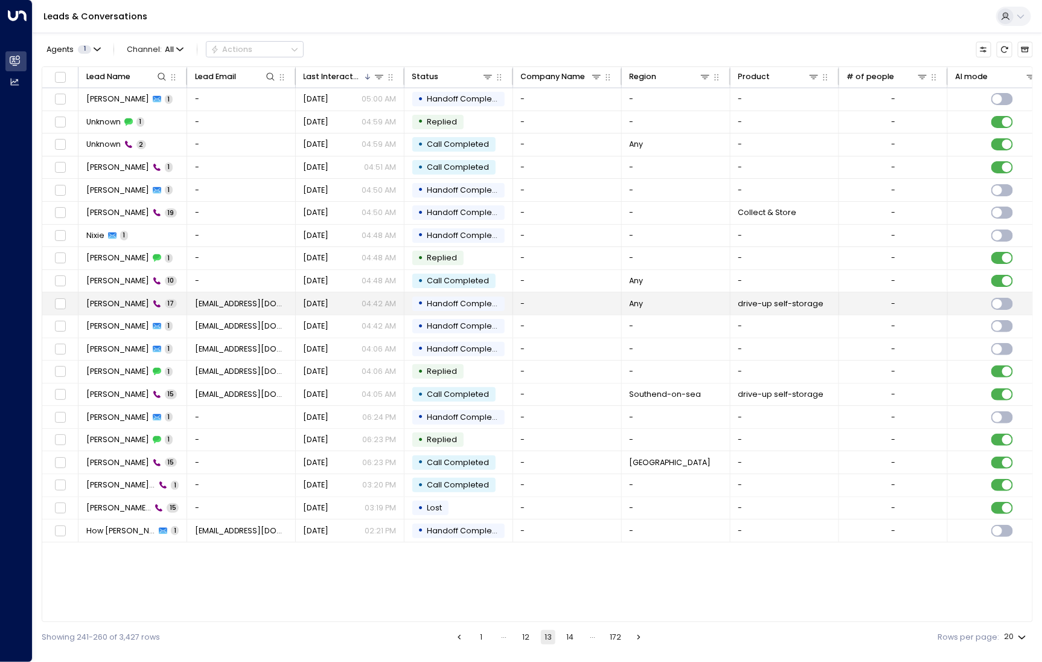
click at [109, 301] on span "[PERSON_NAME]" at bounding box center [117, 303] width 63 height 11
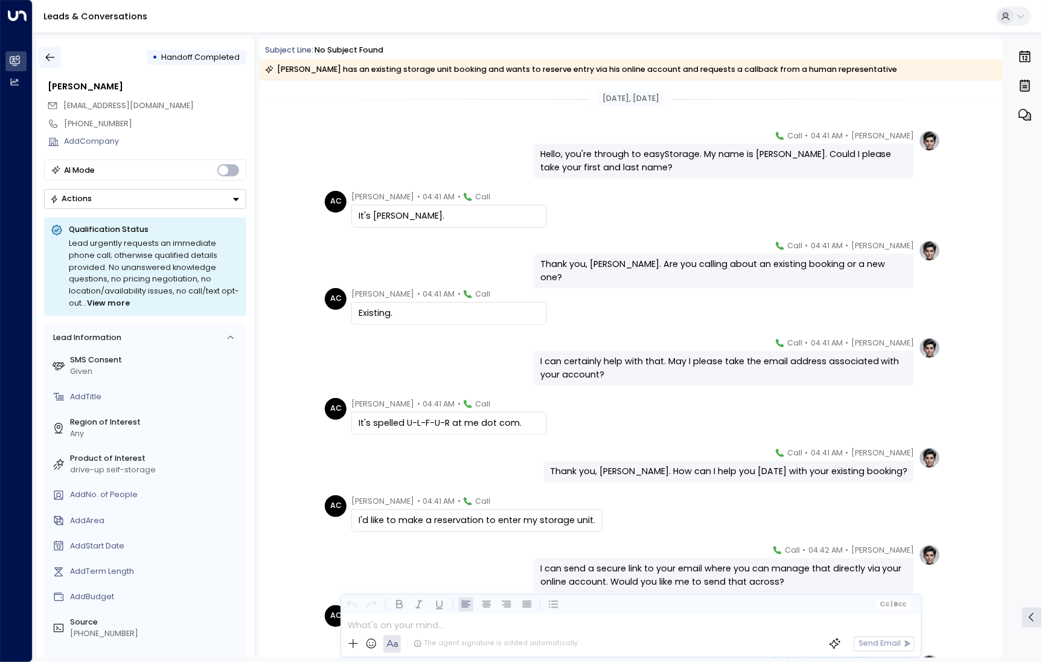
click at [60, 57] on button "button" at bounding box center [50, 58] width 22 height 22
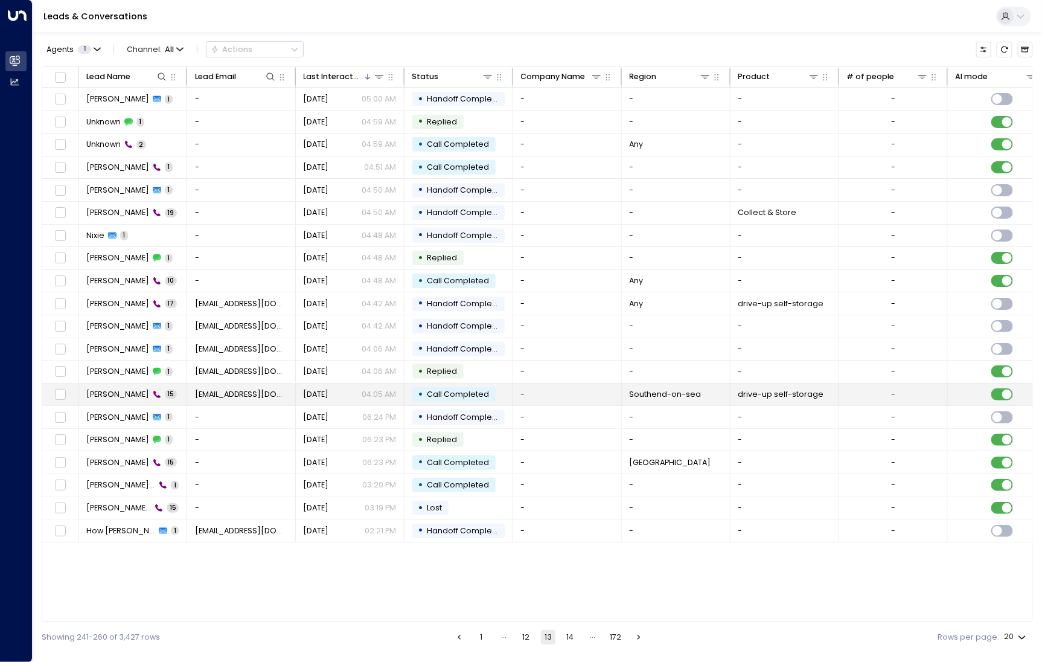
click at [141, 400] on td "[PERSON_NAME] 15" at bounding box center [133, 394] width 109 height 22
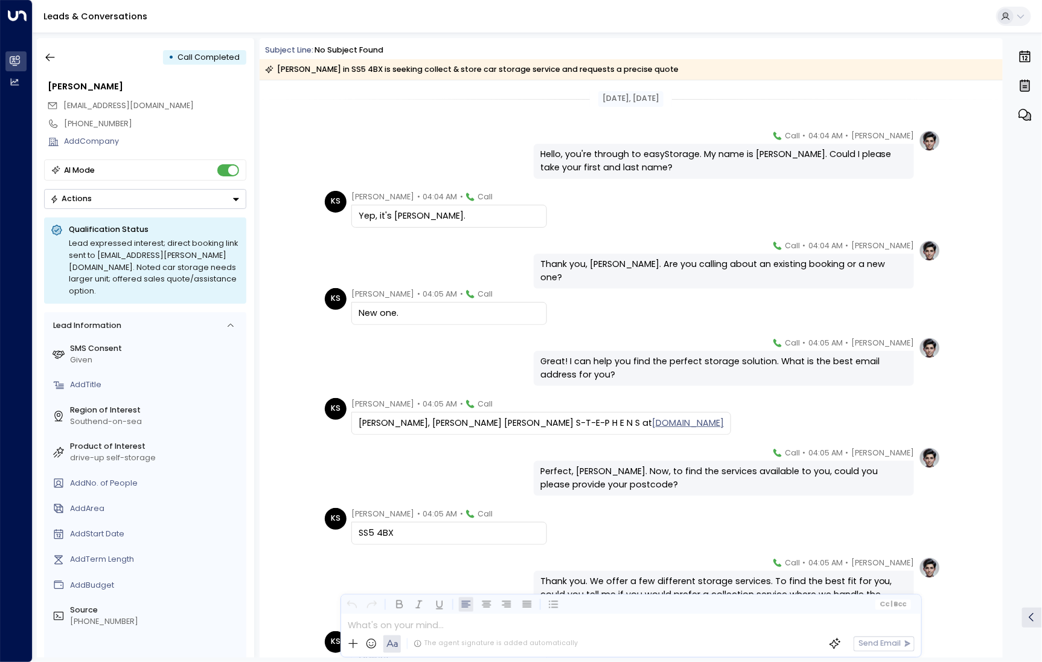
click at [61, 58] on div "• Call Completed" at bounding box center [145, 58] width 202 height 22
click at [45, 56] on icon "button" at bounding box center [50, 57] width 12 height 12
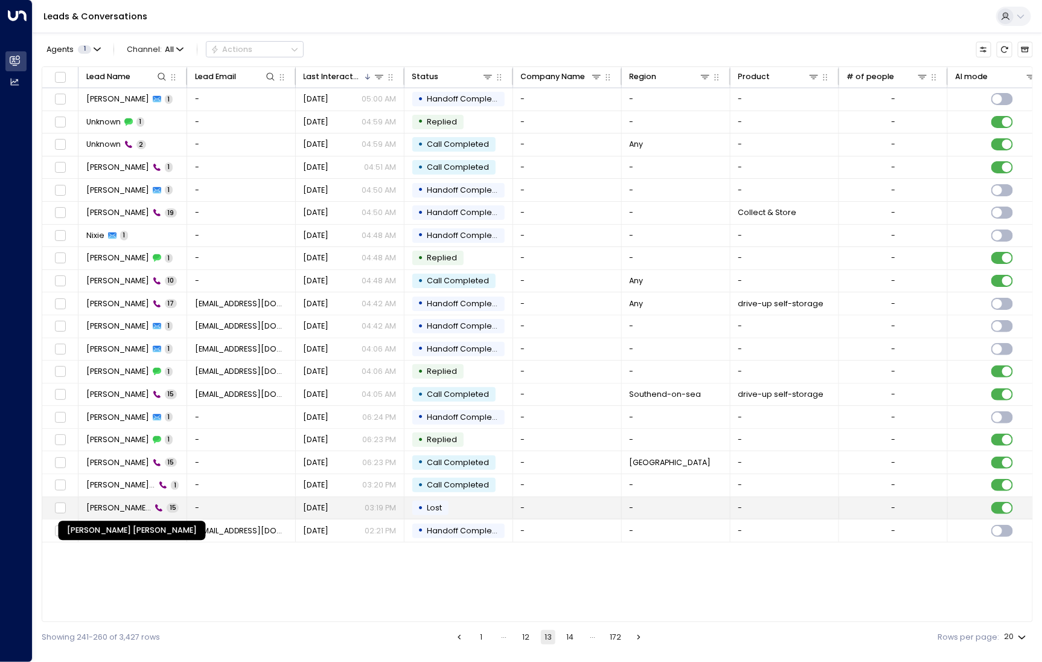
click at [111, 508] on span "[PERSON_NAME] [PERSON_NAME]" at bounding box center [118, 507] width 65 height 11
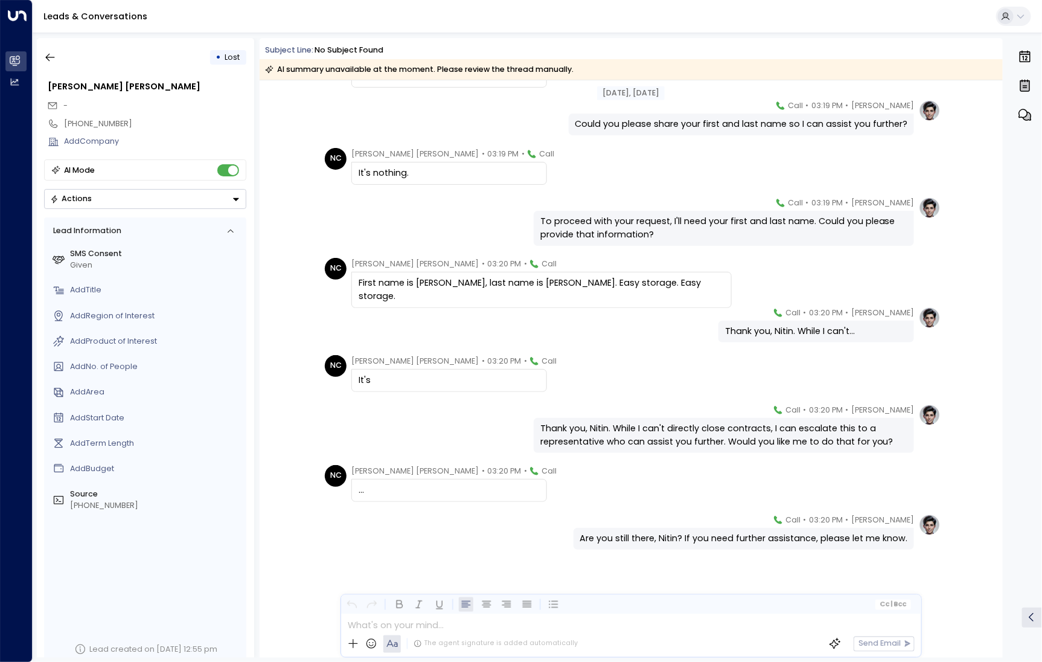
scroll to position [361, 0]
click at [50, 68] on button "button" at bounding box center [50, 58] width 22 height 22
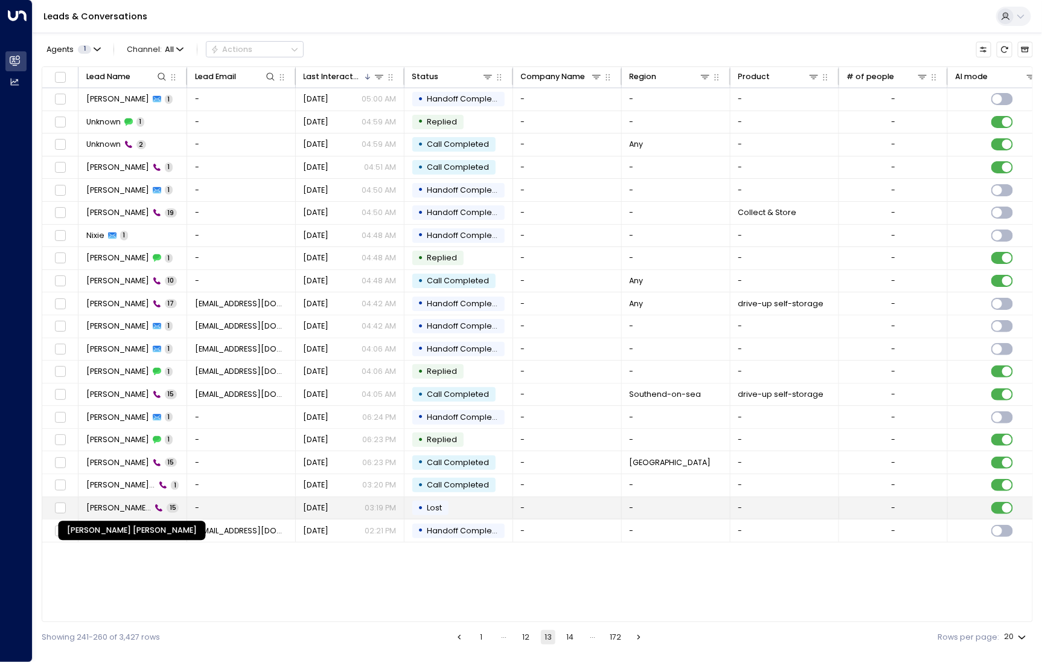
click at [129, 504] on span "[PERSON_NAME] [PERSON_NAME]" at bounding box center [118, 507] width 65 height 11
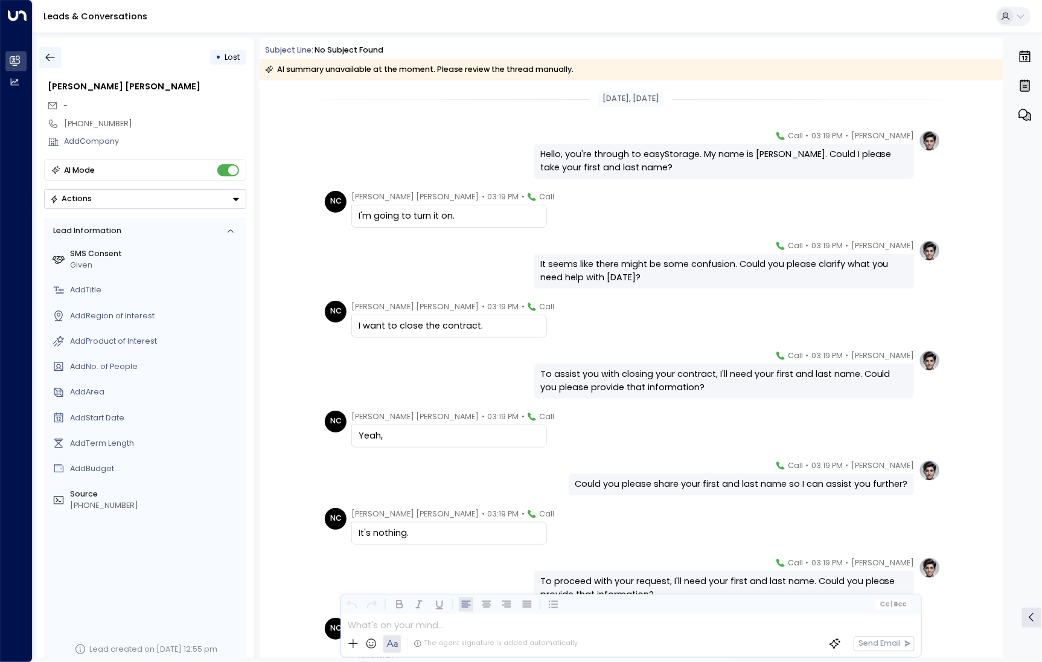
click at [49, 55] on icon "button" at bounding box center [50, 58] width 9 height 8
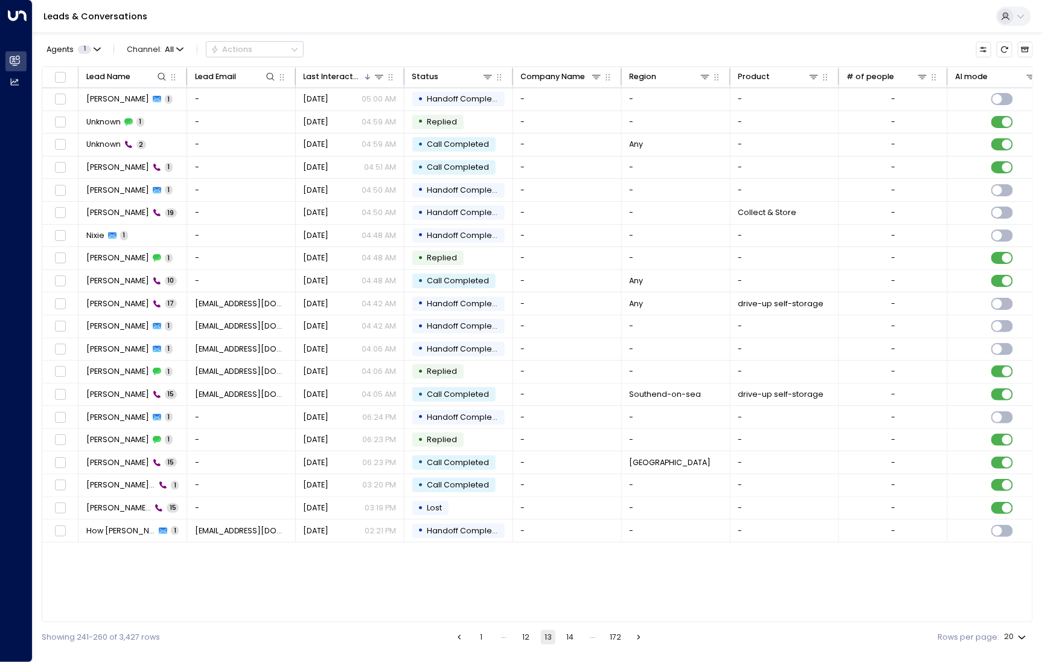
click at [565, 635] on button "14" at bounding box center [570, 637] width 14 height 14
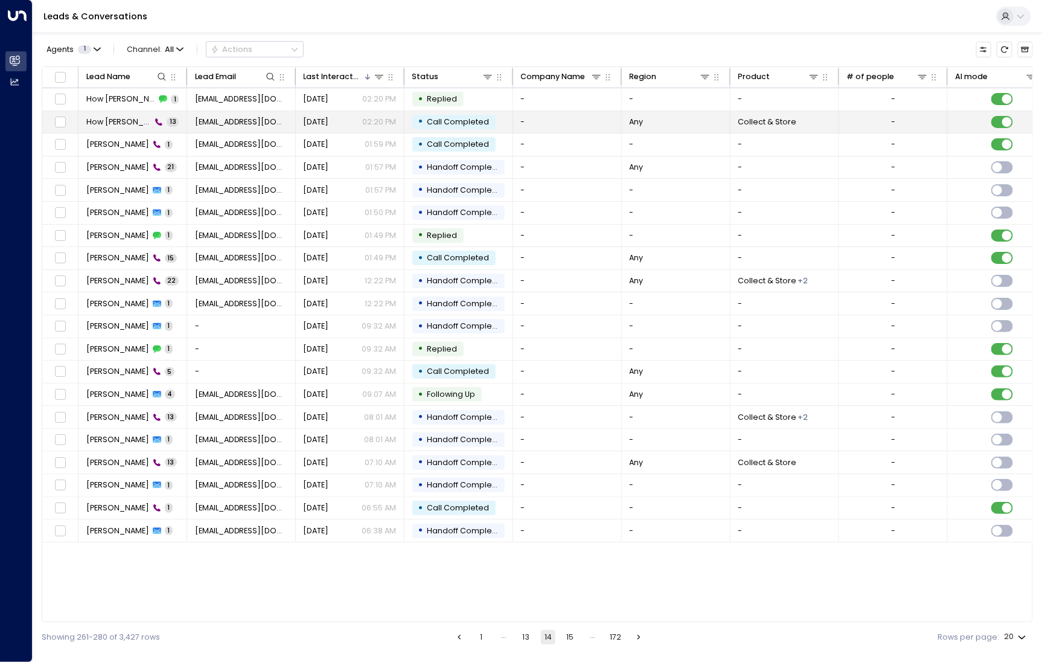
click at [123, 117] on span "How [PERSON_NAME]" at bounding box center [118, 122] width 65 height 11
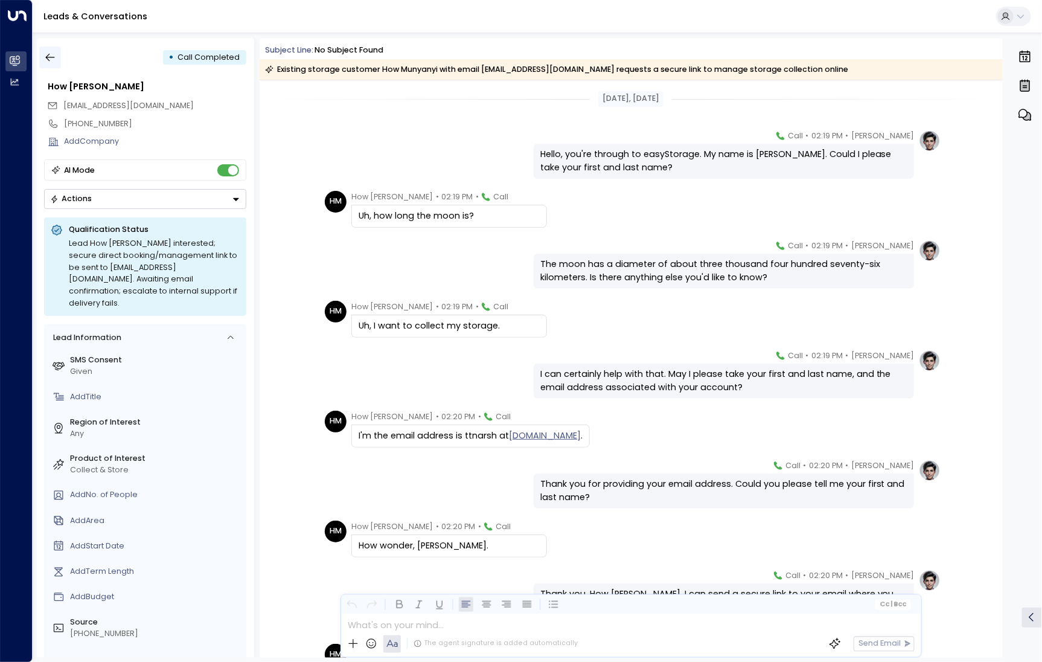
click at [53, 54] on icon "button" at bounding box center [50, 57] width 12 height 12
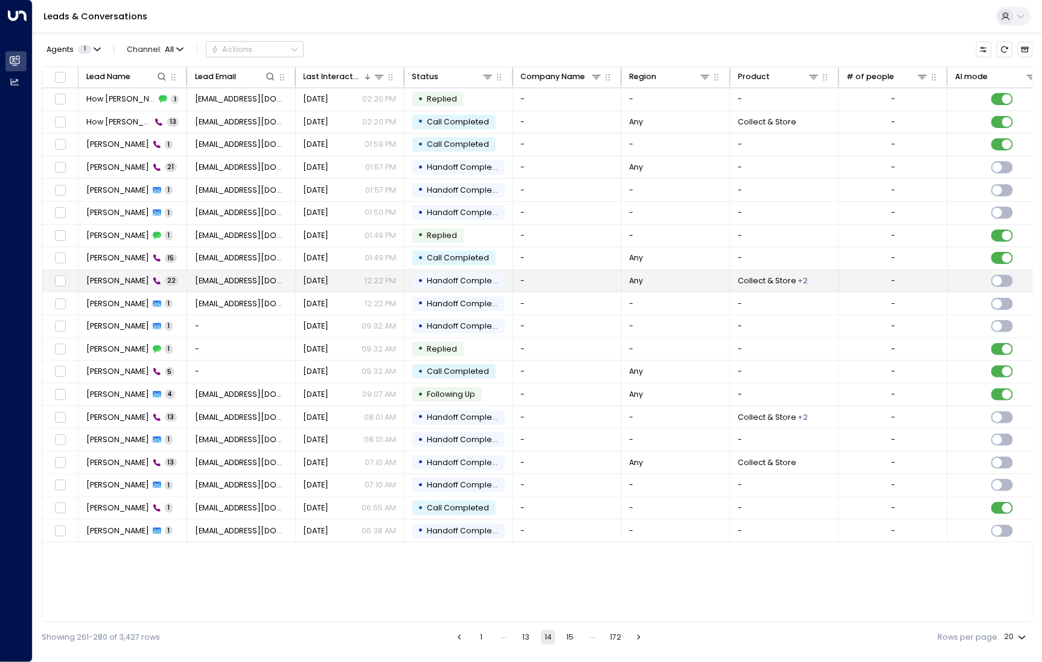
click at [126, 282] on span "[PERSON_NAME]" at bounding box center [117, 280] width 63 height 11
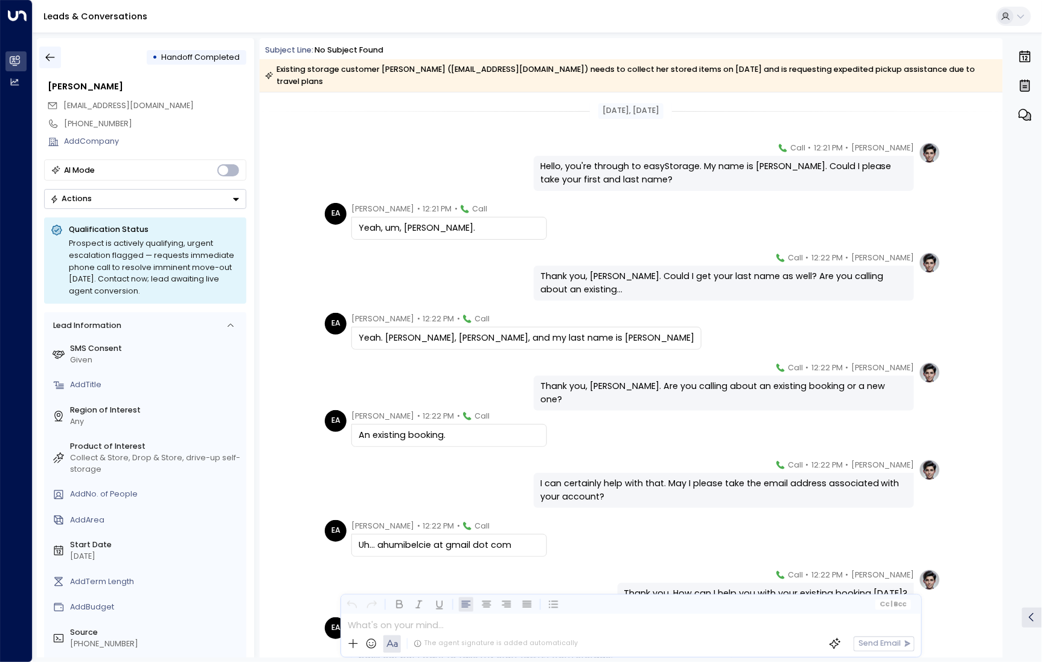
click at [49, 57] on icon "button" at bounding box center [50, 58] width 9 height 8
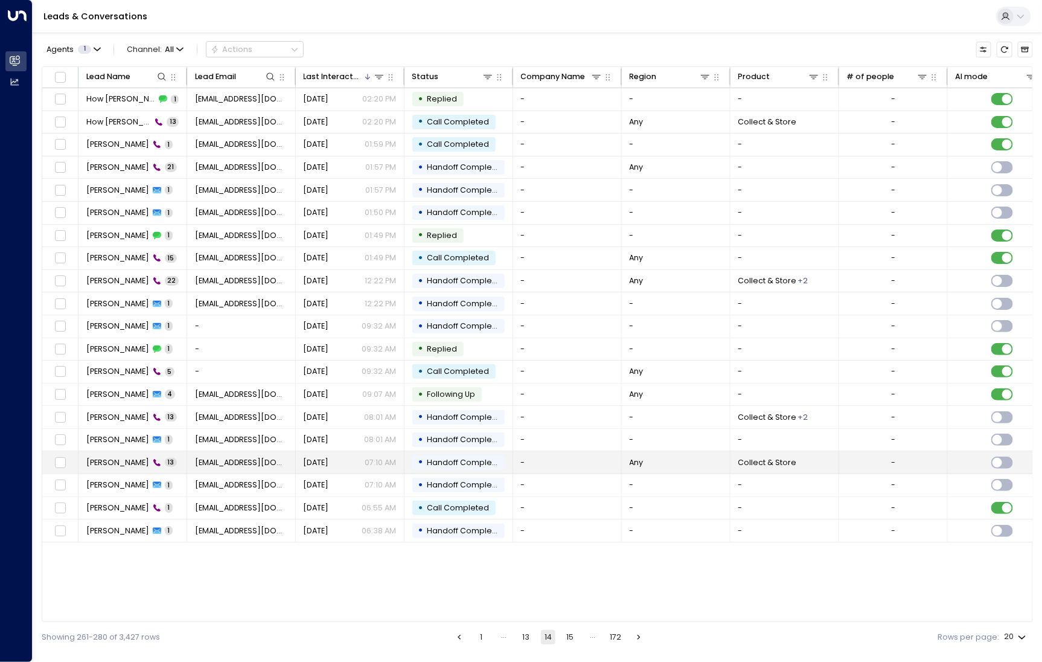
click at [114, 457] on span "[PERSON_NAME]" at bounding box center [117, 462] width 63 height 11
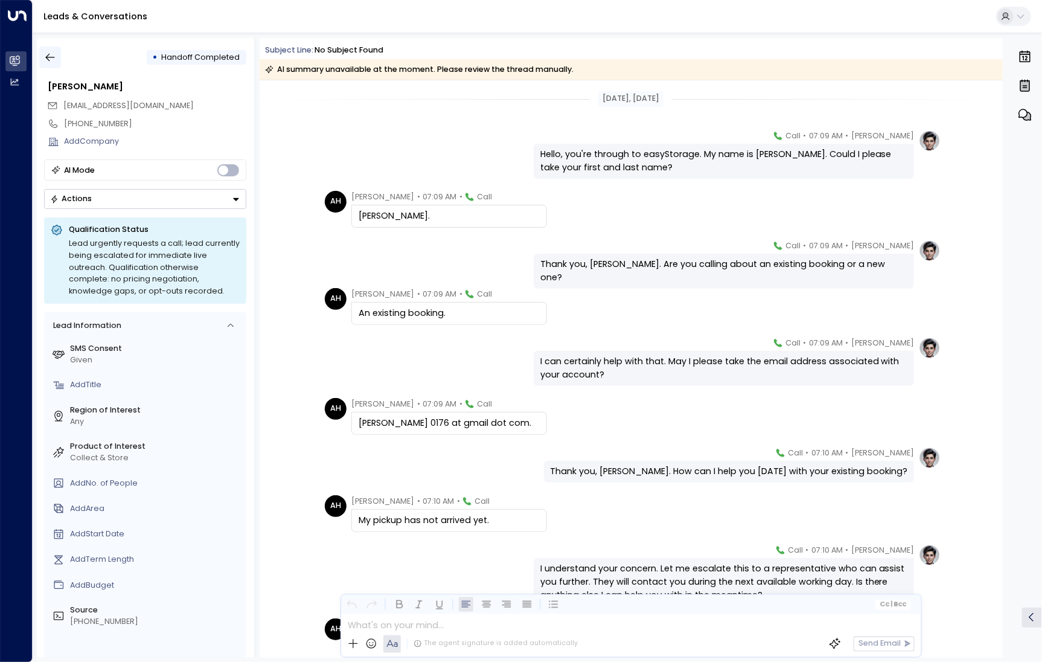
click at [53, 54] on icon "button" at bounding box center [50, 57] width 12 height 12
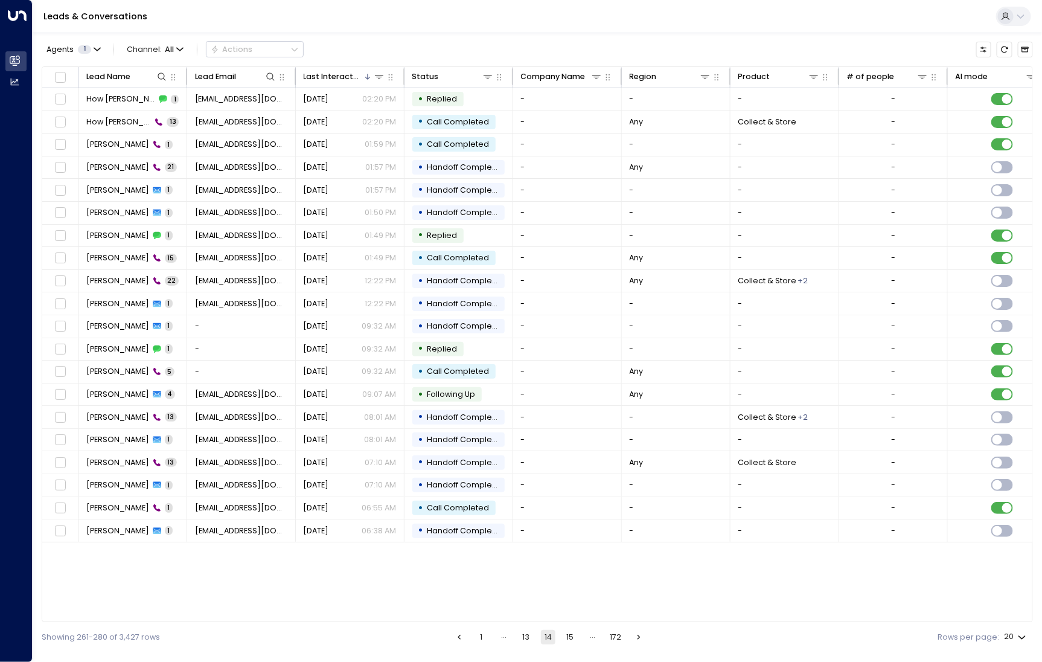
click at [575, 640] on button "15" at bounding box center [570, 637] width 14 height 14
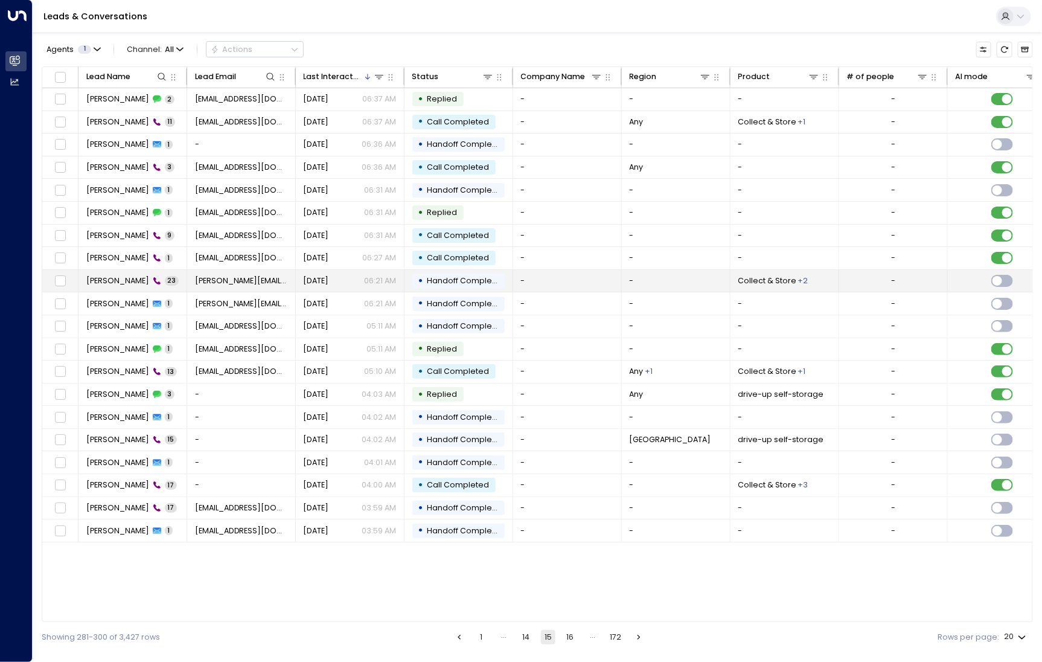
click at [119, 275] on span "[PERSON_NAME]" at bounding box center [117, 280] width 63 height 11
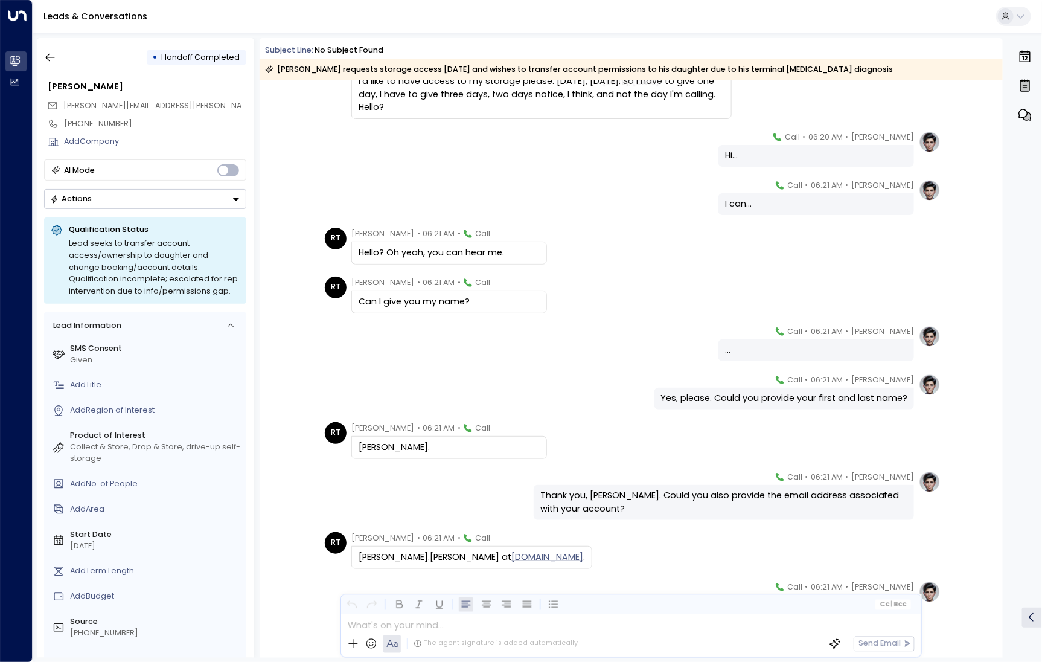
scroll to position [353, 0]
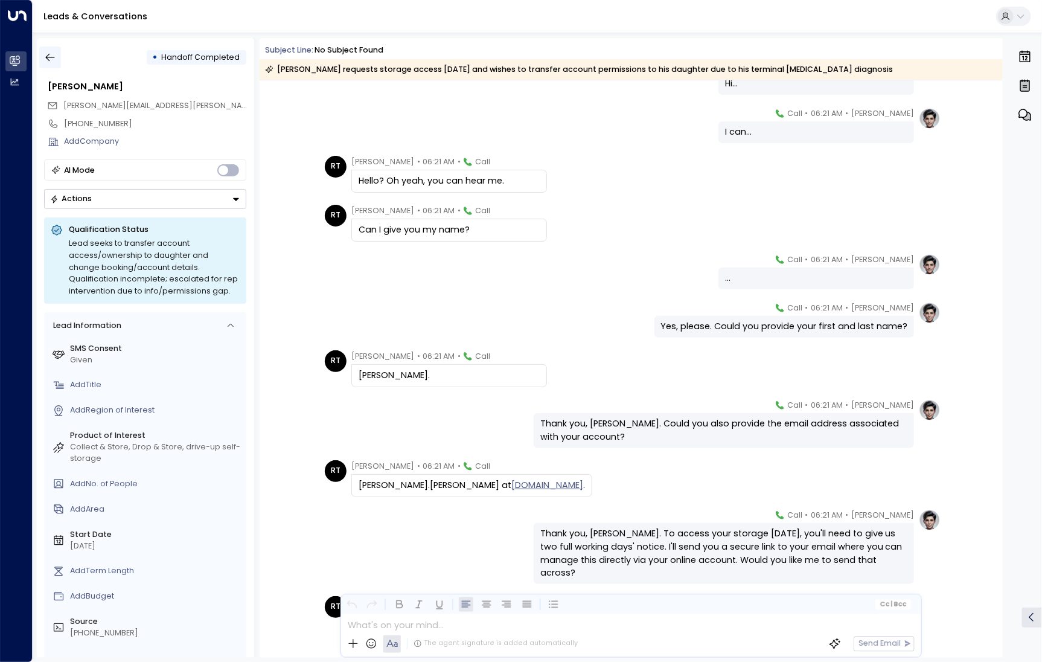
click at [60, 56] on button "button" at bounding box center [50, 58] width 22 height 22
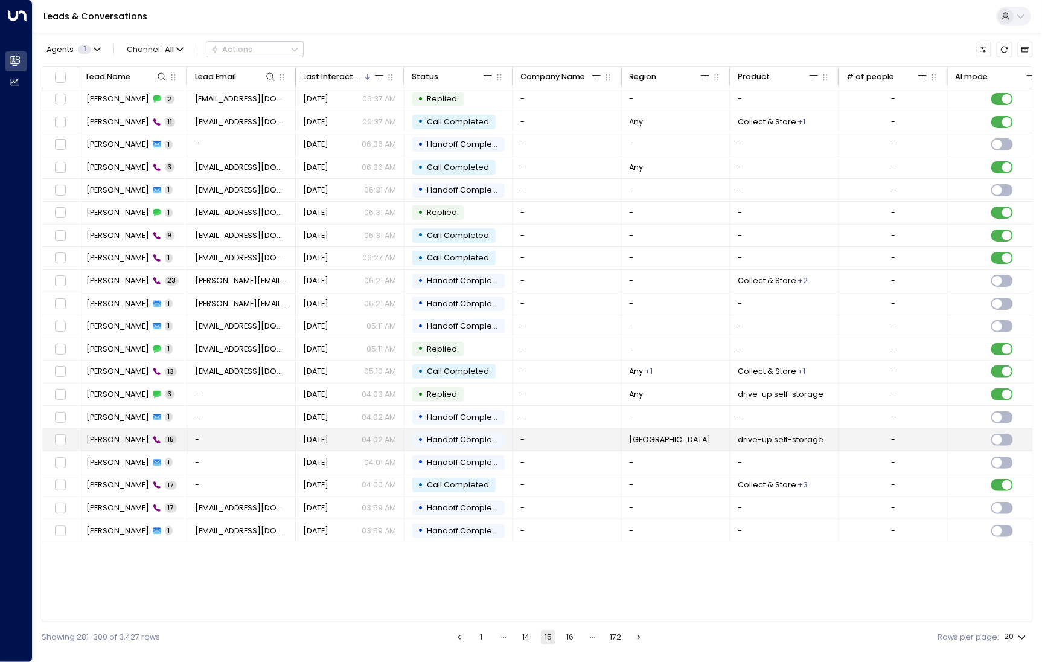
click at [94, 429] on td "[PERSON_NAME] 15" at bounding box center [133, 440] width 109 height 22
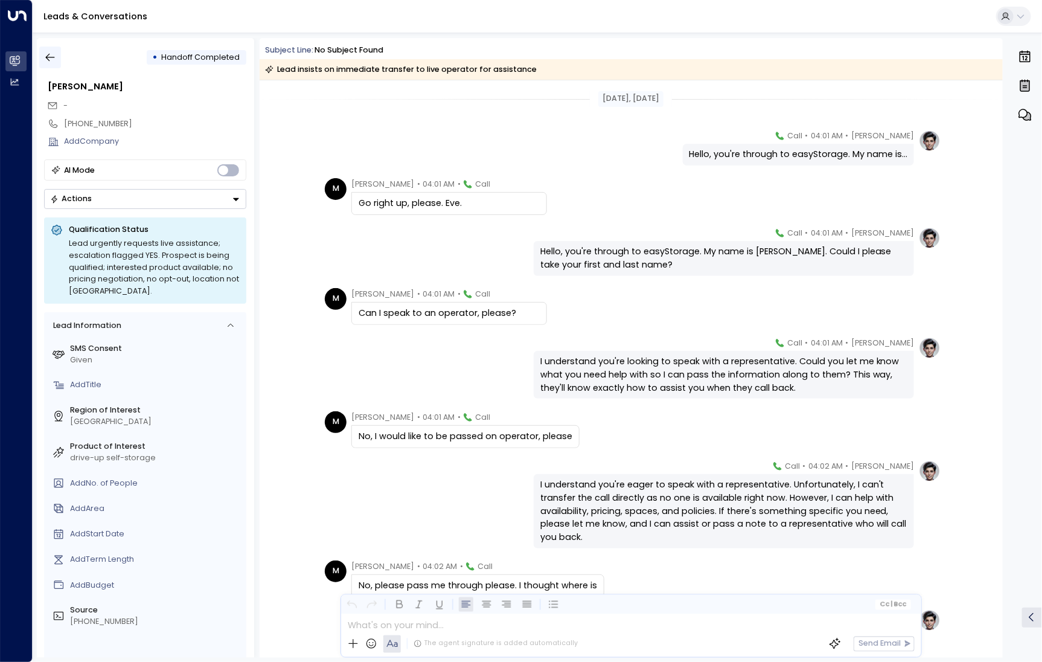
click at [59, 59] on button "button" at bounding box center [50, 58] width 22 height 22
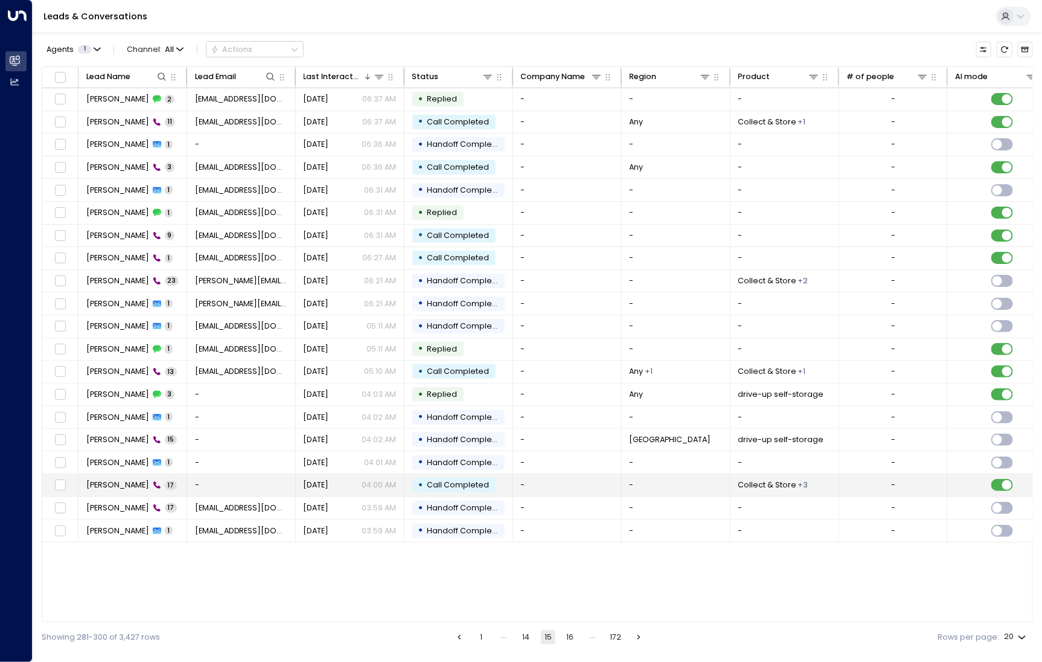
click at [104, 486] on span "[PERSON_NAME]" at bounding box center [117, 485] width 63 height 11
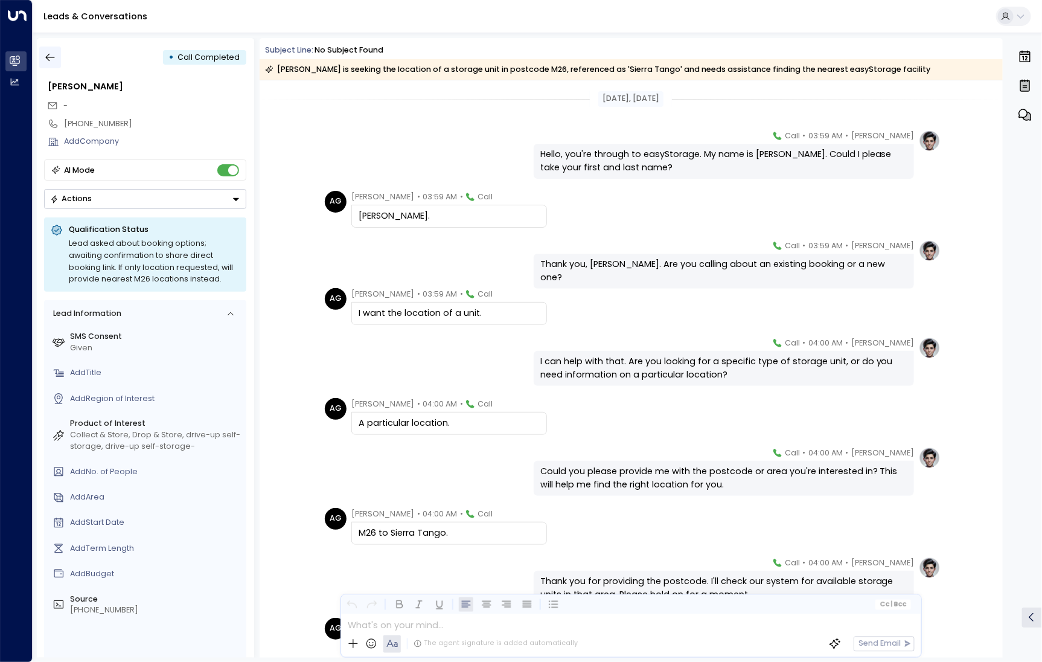
click at [50, 56] on icon "button" at bounding box center [50, 57] width 12 height 12
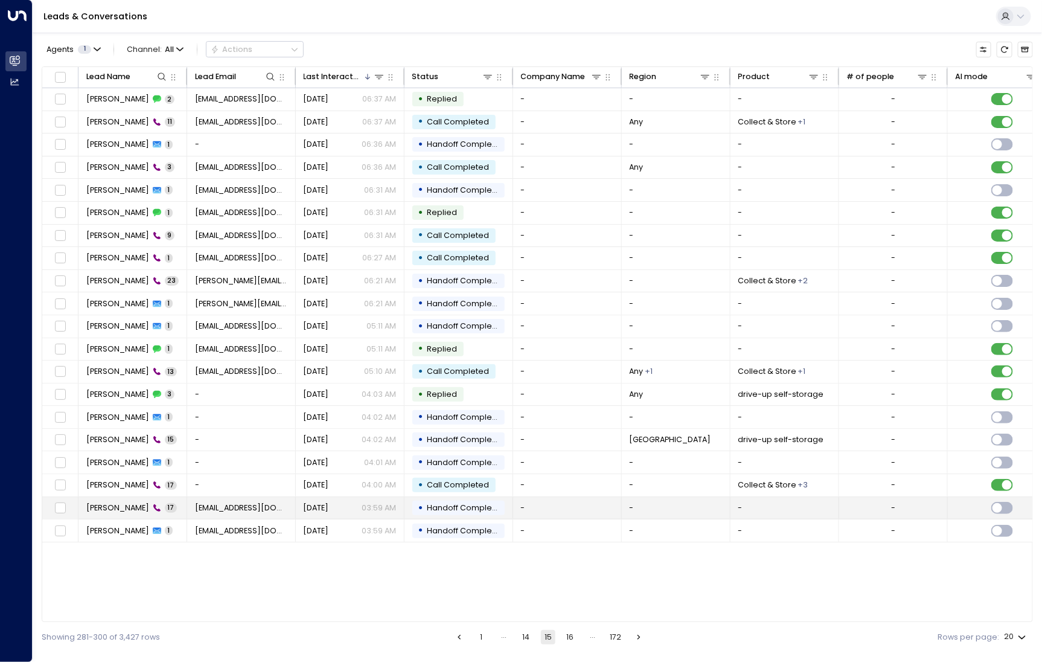
click at [113, 502] on span "[PERSON_NAME]" at bounding box center [117, 507] width 63 height 11
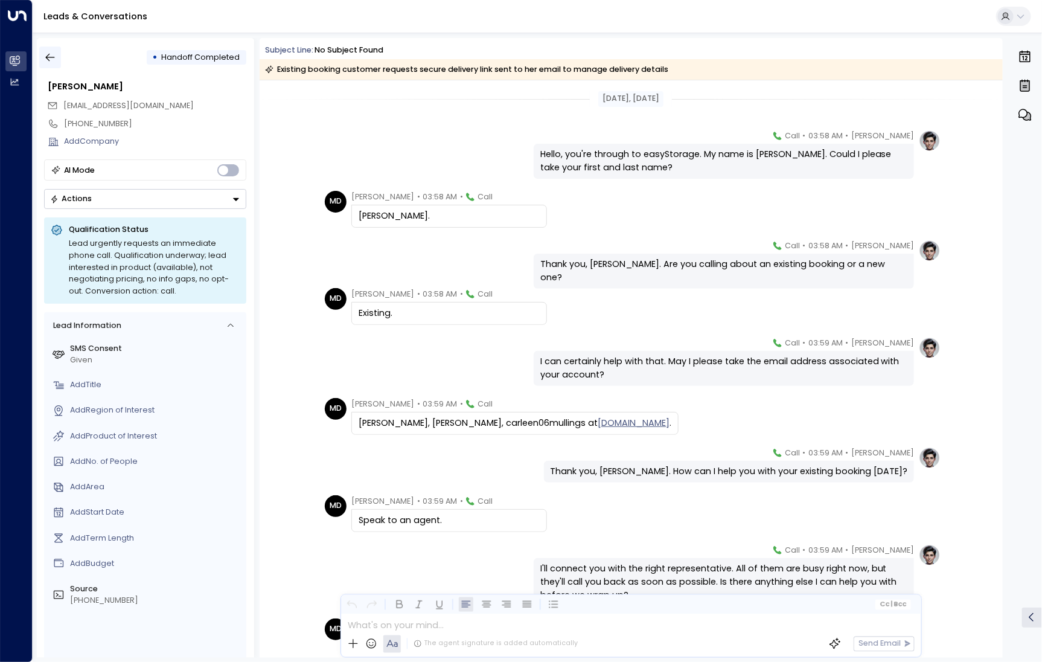
click at [53, 60] on icon "button" at bounding box center [50, 57] width 12 height 12
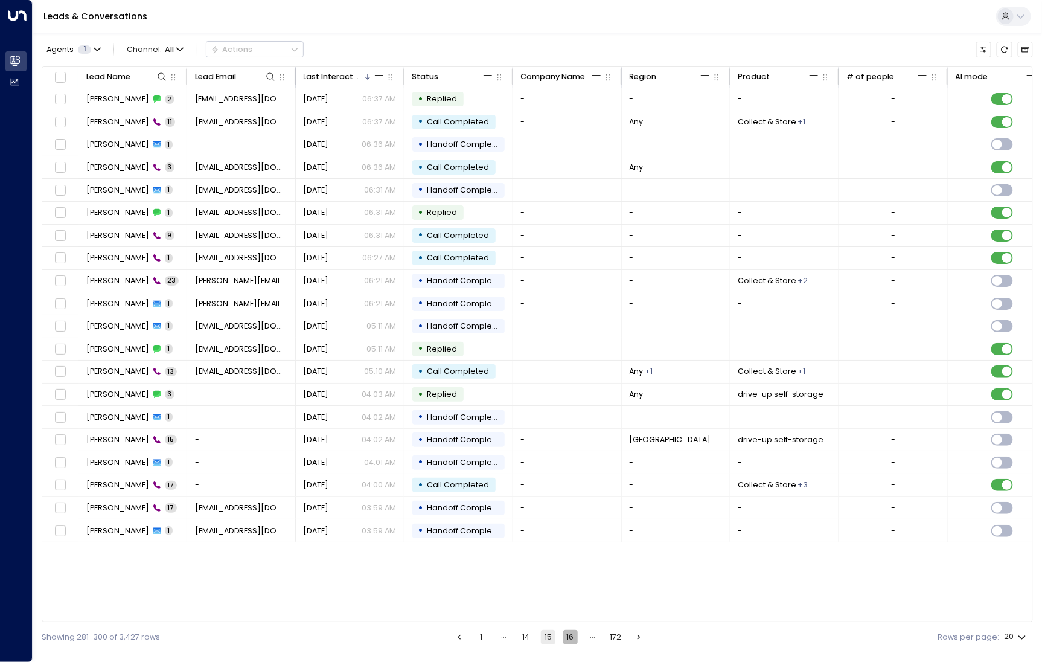
click at [565, 636] on button "16" at bounding box center [570, 637] width 14 height 14
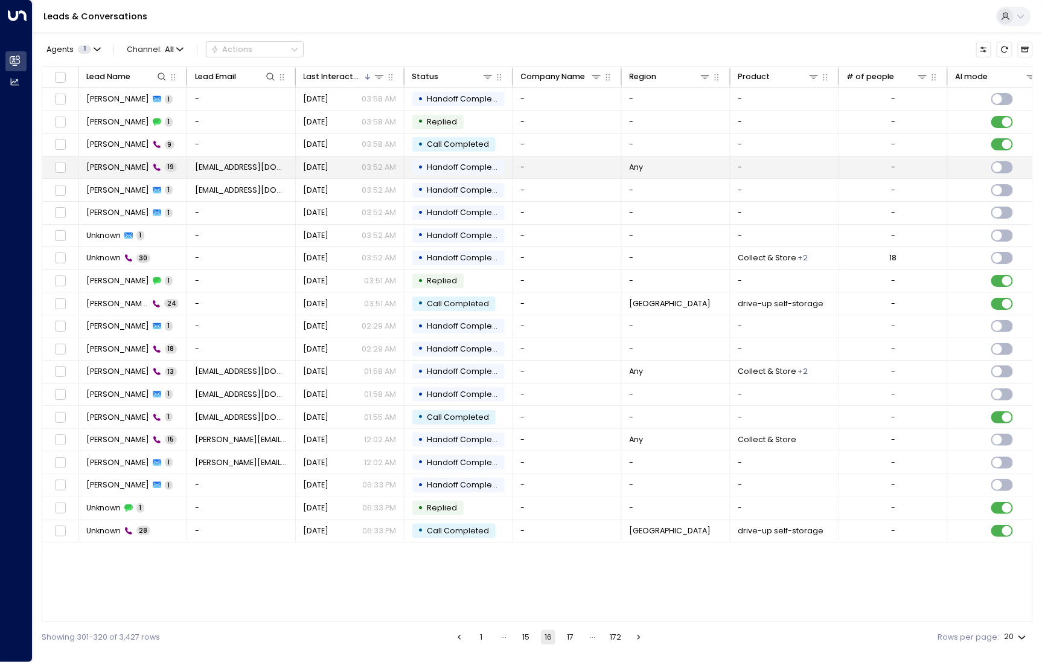
click at [117, 162] on span "[PERSON_NAME]" at bounding box center [117, 167] width 63 height 11
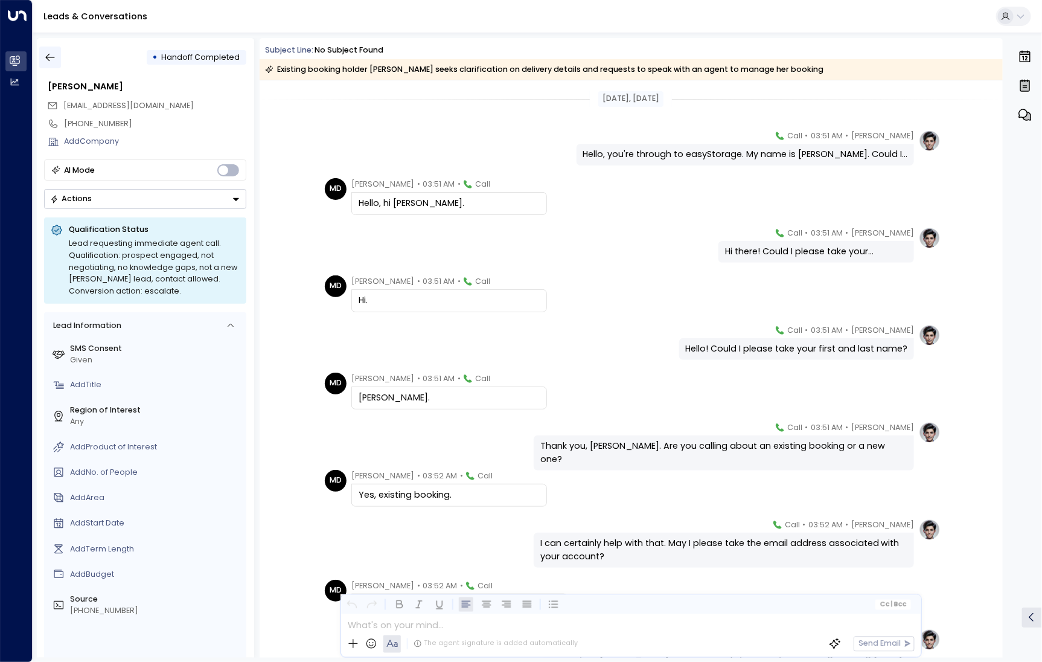
click at [45, 51] on icon "button" at bounding box center [50, 57] width 12 height 12
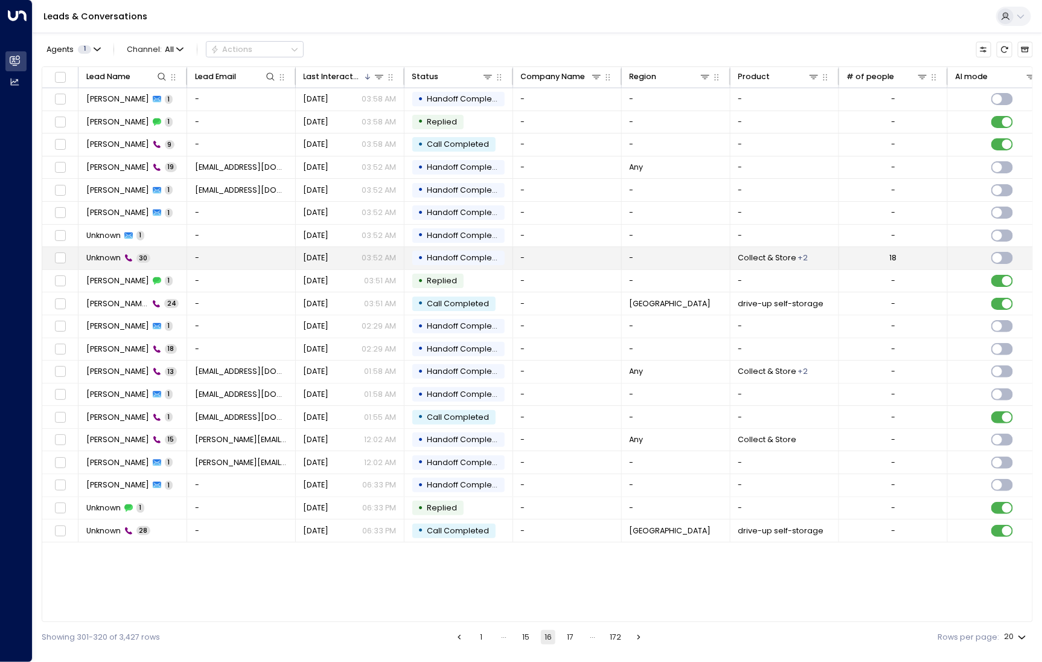
click at [105, 263] on td "Unknown 30" at bounding box center [133, 258] width 109 height 22
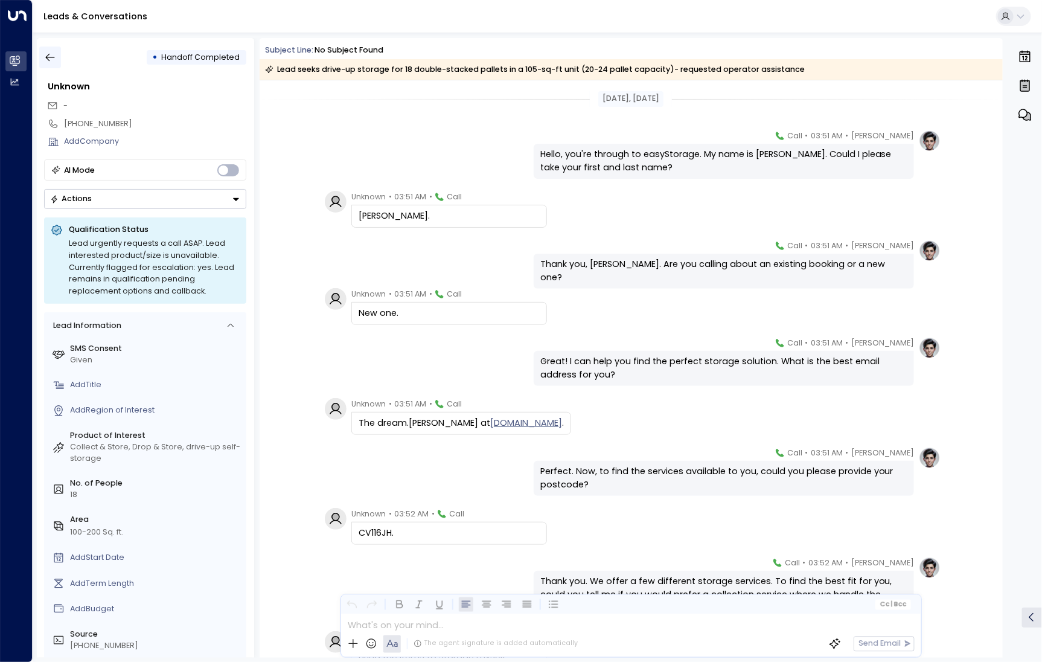
click at [56, 60] on icon "button" at bounding box center [50, 57] width 12 height 12
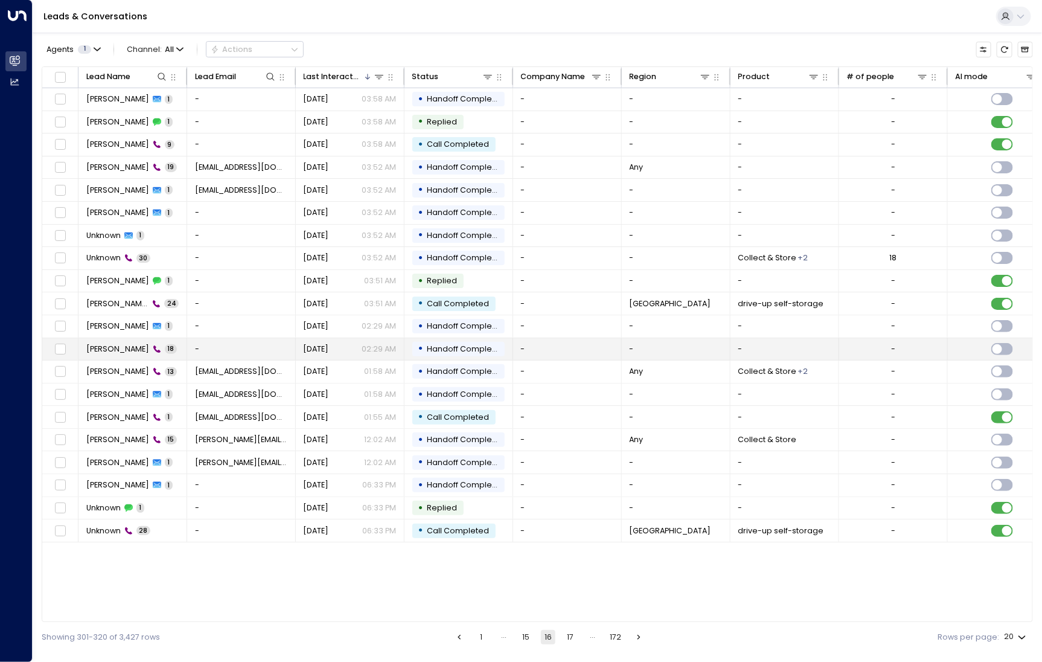
click at [88, 344] on span "[PERSON_NAME]" at bounding box center [117, 349] width 63 height 11
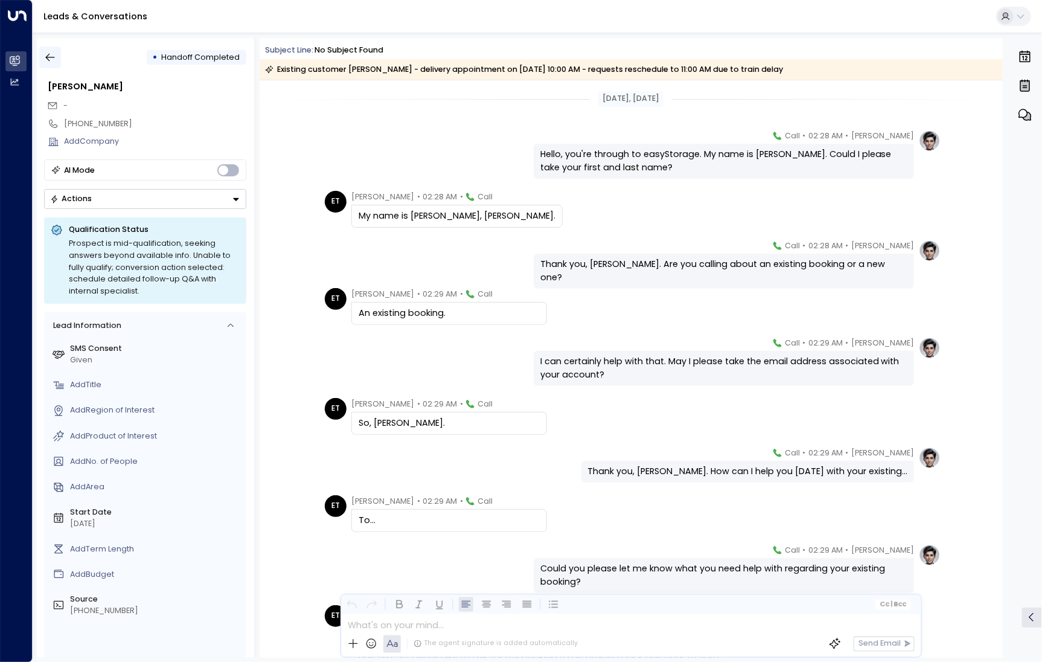
click at [39, 48] on button "button" at bounding box center [50, 58] width 22 height 22
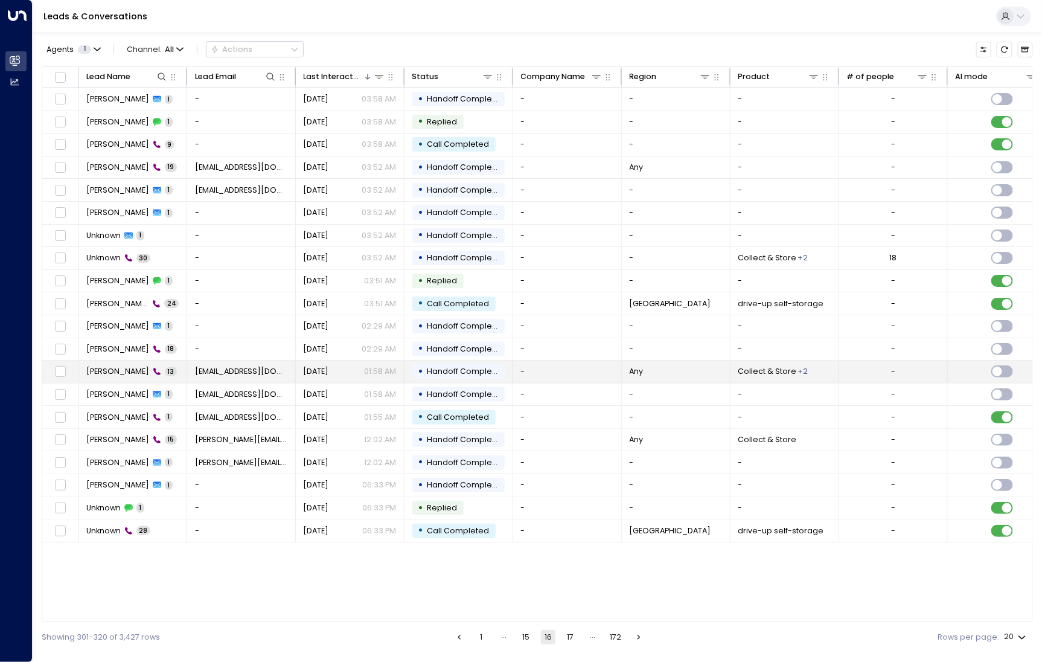
click at [100, 375] on td "[PERSON_NAME] 13" at bounding box center [133, 372] width 109 height 22
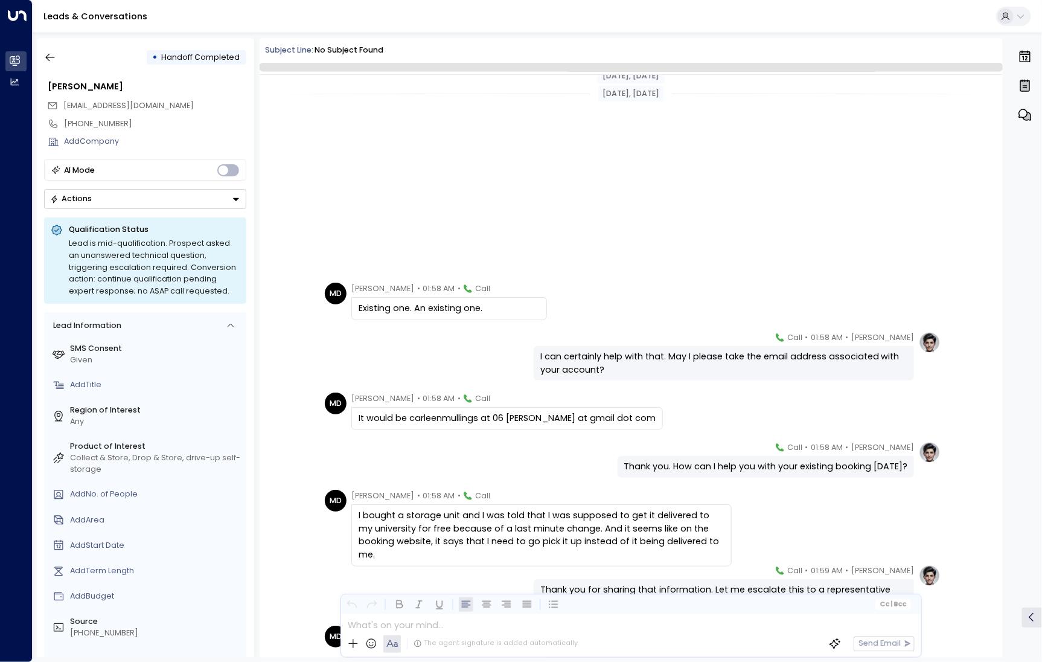
scroll to position [284, 0]
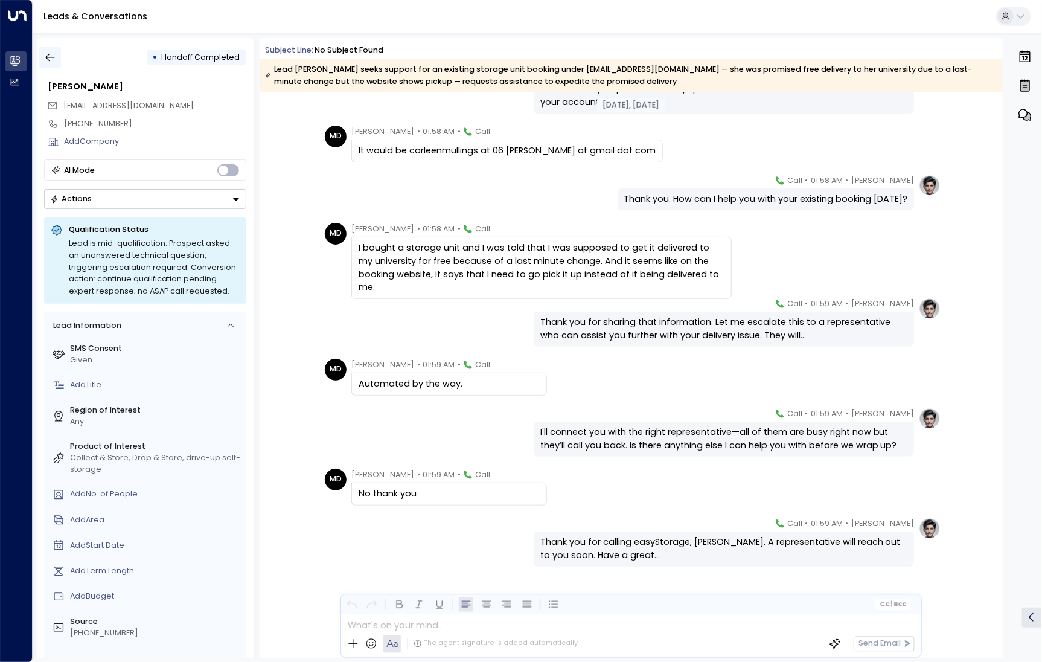
click at [49, 65] on button "button" at bounding box center [50, 58] width 22 height 22
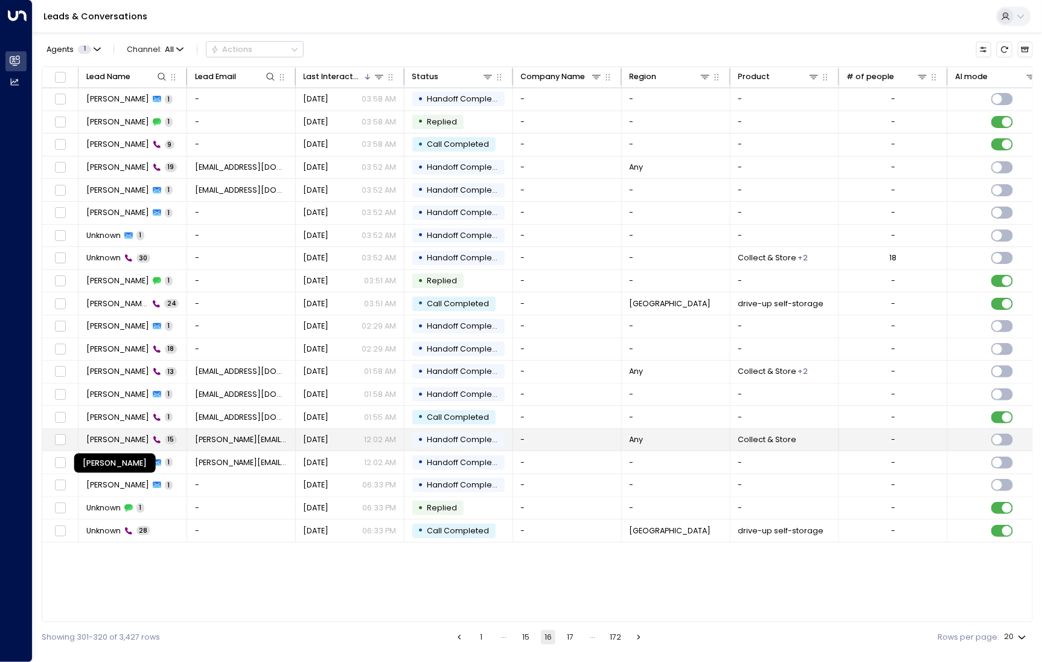
click at [118, 441] on span "[PERSON_NAME]" at bounding box center [117, 439] width 63 height 11
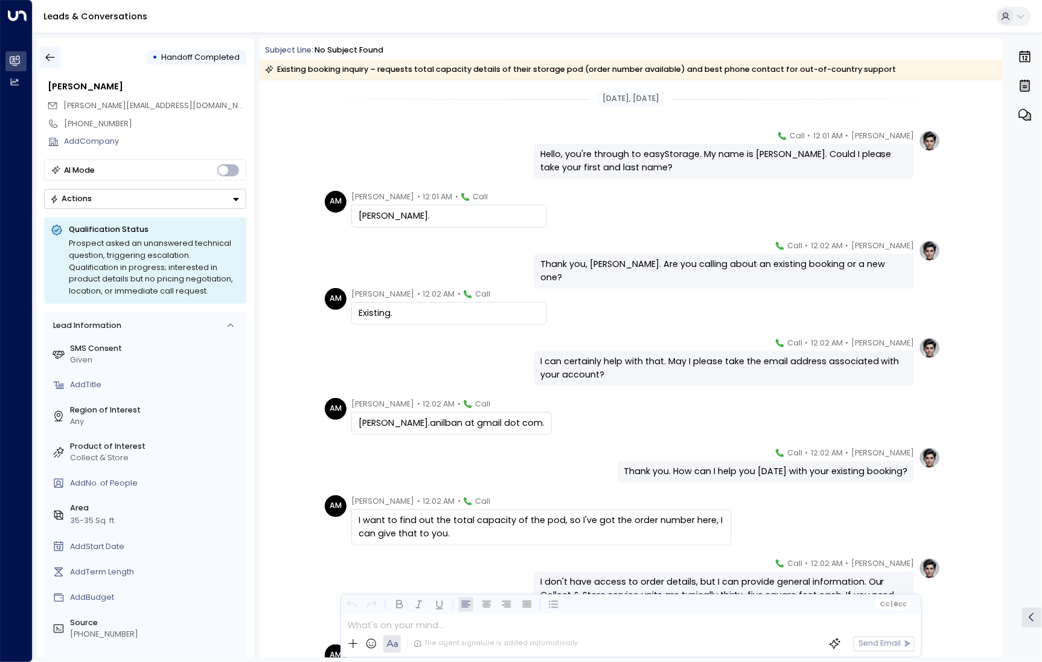
click at [47, 50] on button "button" at bounding box center [50, 58] width 22 height 22
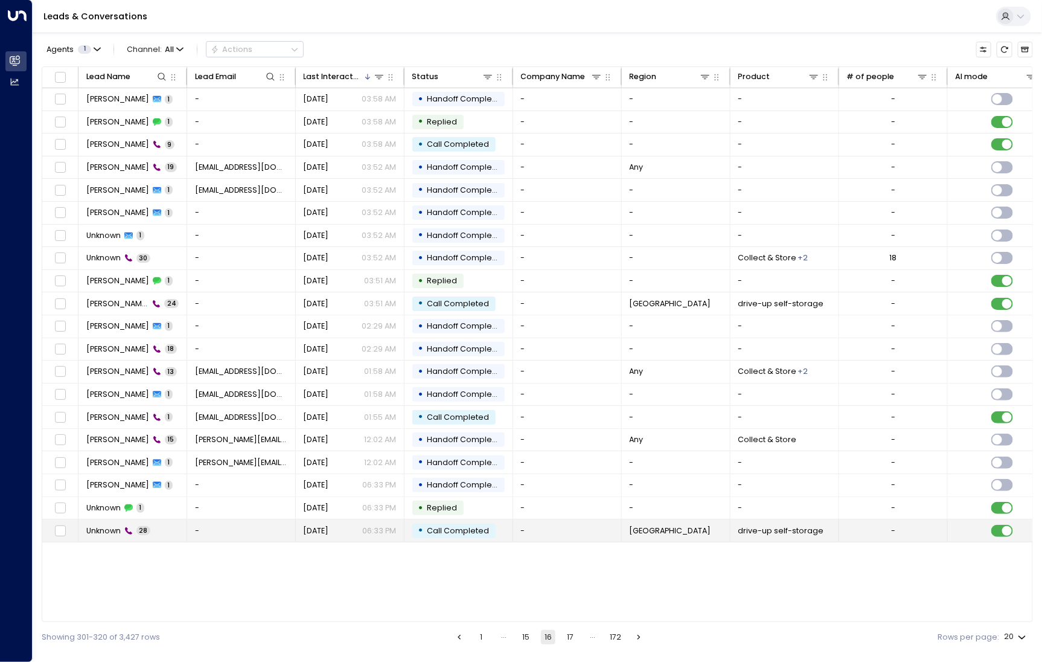
click at [114, 525] on span "Unknown" at bounding box center [103, 530] width 34 height 11
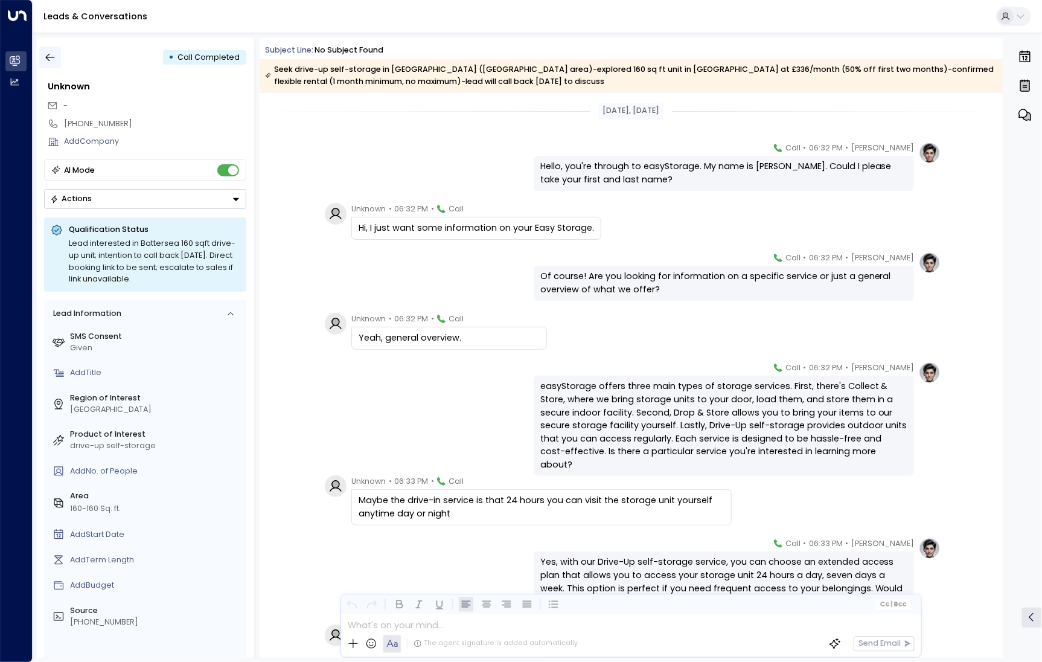
click at [55, 57] on icon "button" at bounding box center [50, 57] width 12 height 12
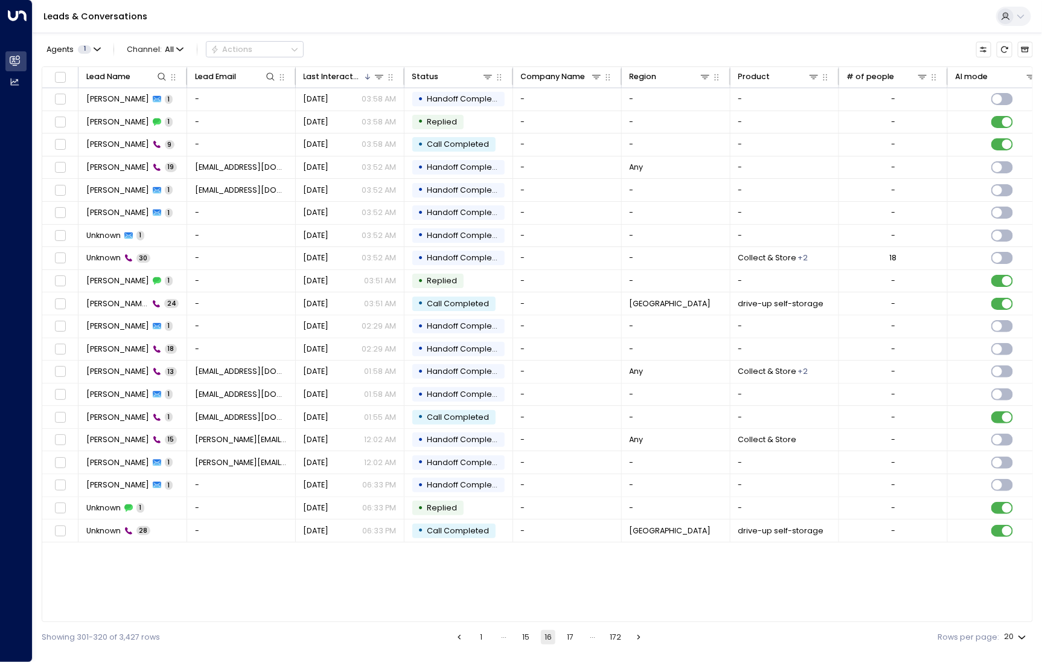
click at [560, 634] on ul "1 … 15 16 17 … 172" at bounding box center [549, 637] width 195 height 14
click at [567, 636] on button "17" at bounding box center [570, 637] width 14 height 14
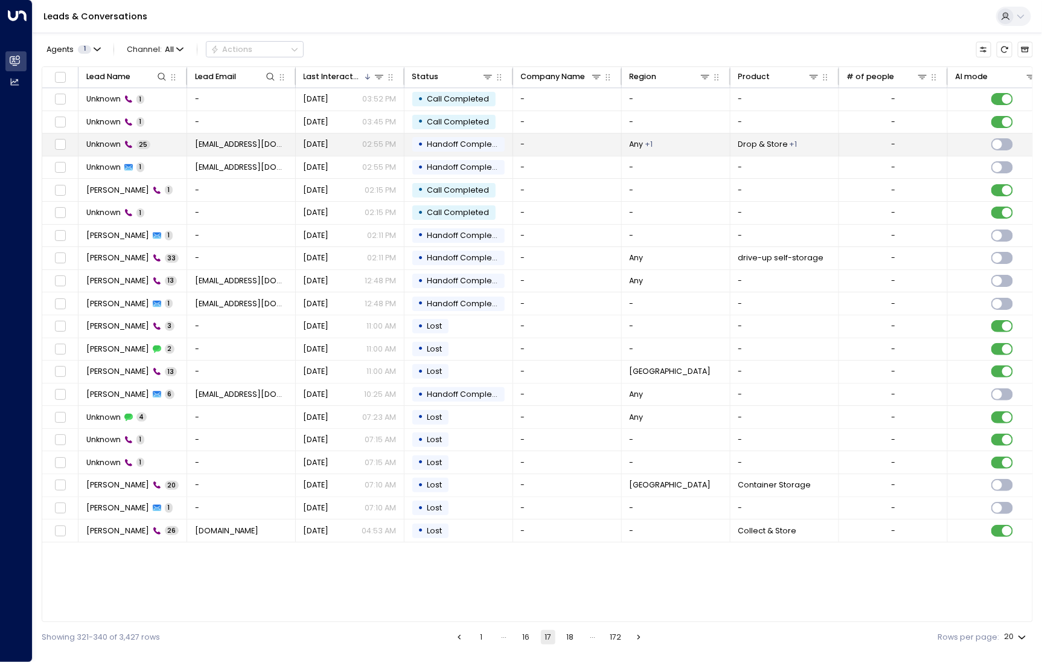
click at [109, 139] on span "Unknown" at bounding box center [103, 144] width 34 height 11
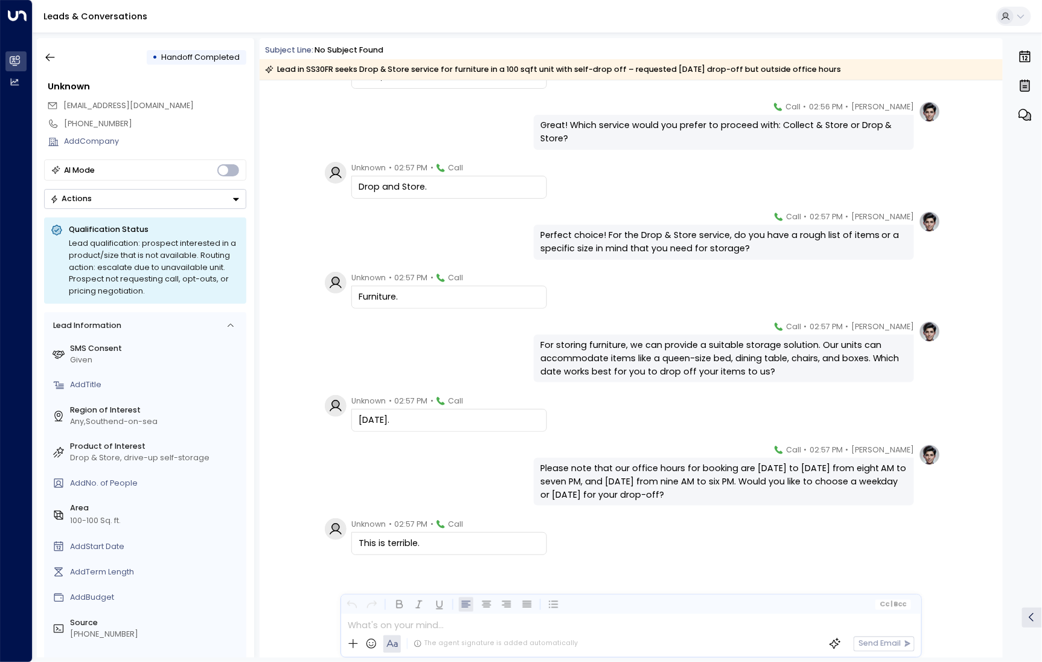
scroll to position [2064, 0]
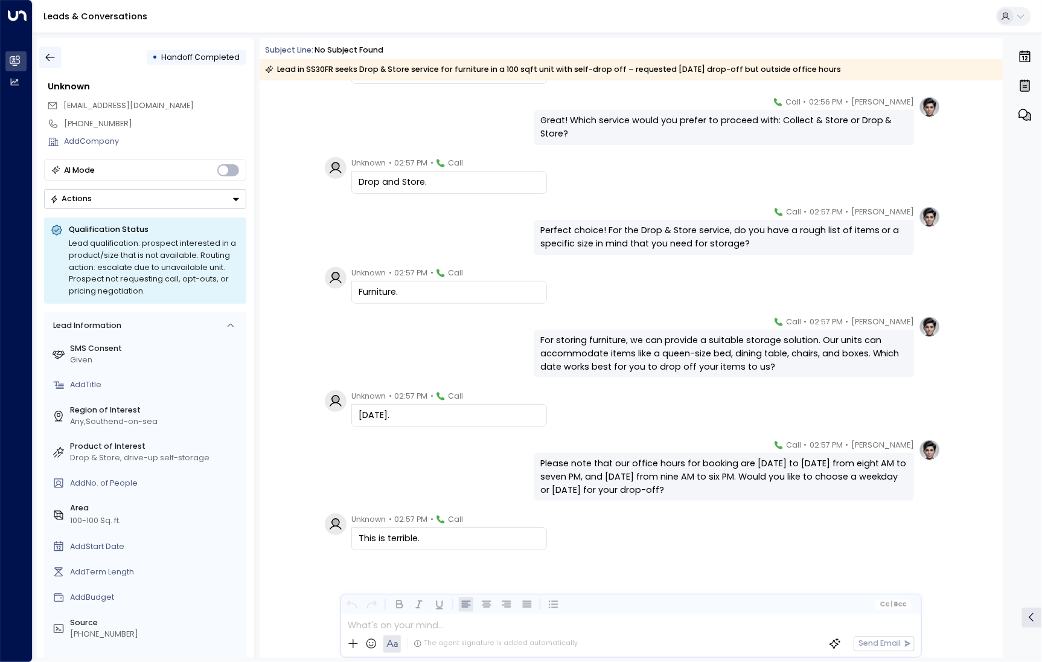
click at [55, 48] on button "button" at bounding box center [50, 58] width 22 height 22
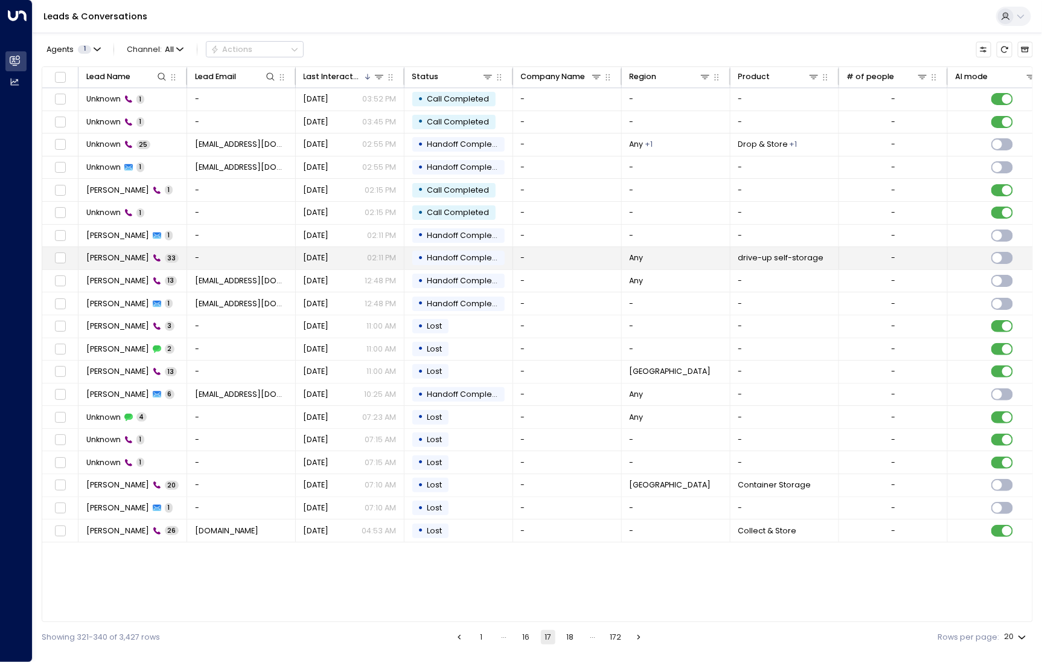
click at [165, 255] on span "33" at bounding box center [172, 258] width 14 height 9
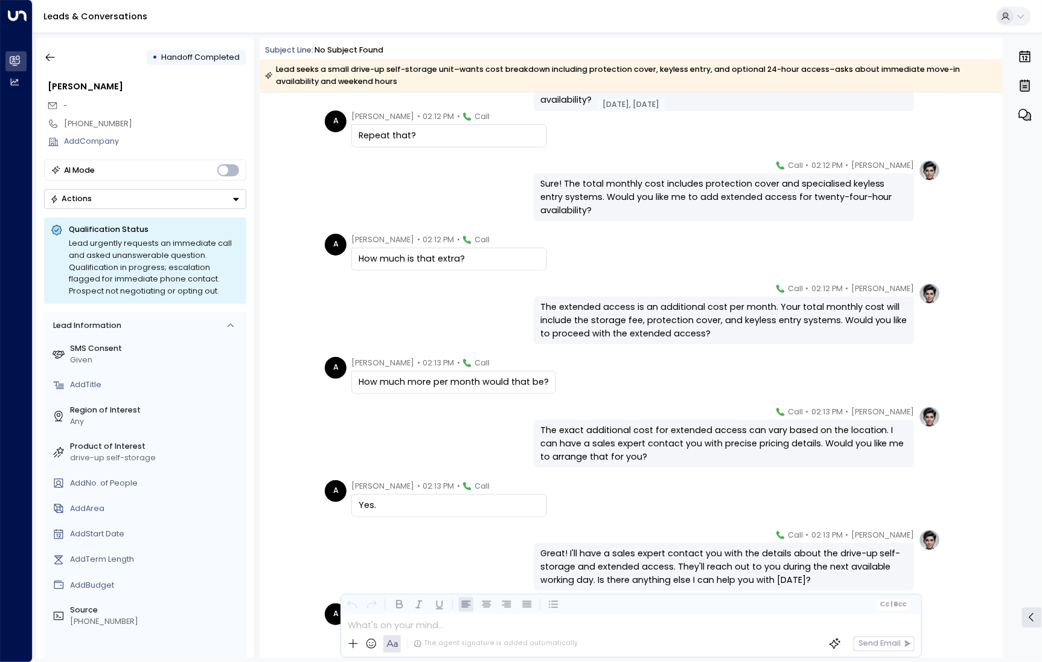
scroll to position [1121, 0]
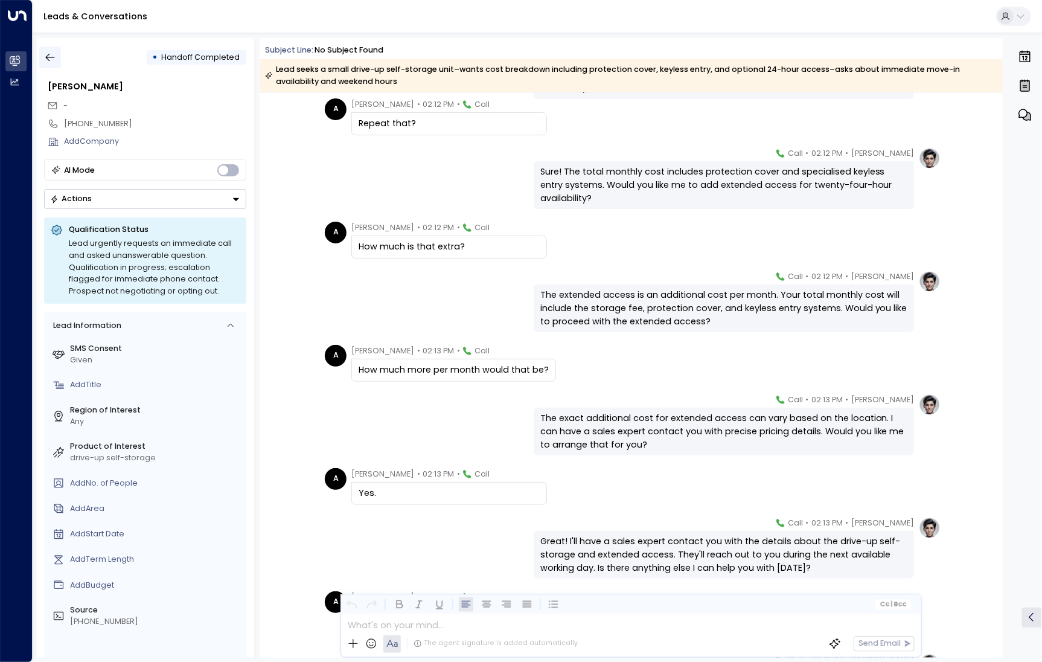
click at [48, 59] on icon "button" at bounding box center [50, 58] width 9 height 8
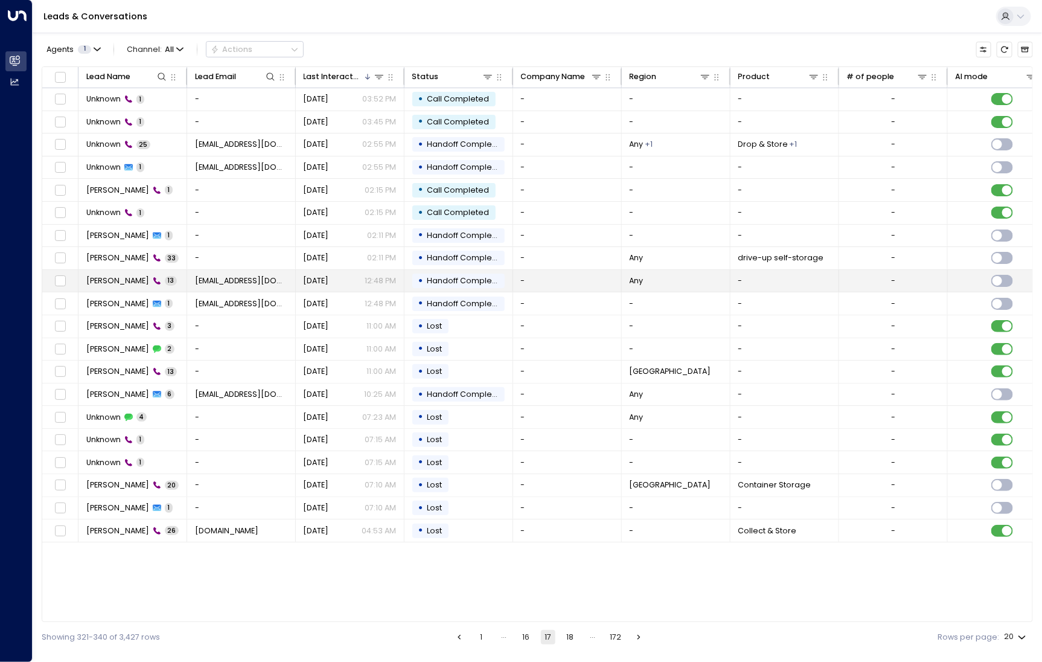
click at [117, 271] on td "[PERSON_NAME] 13" at bounding box center [133, 281] width 109 height 22
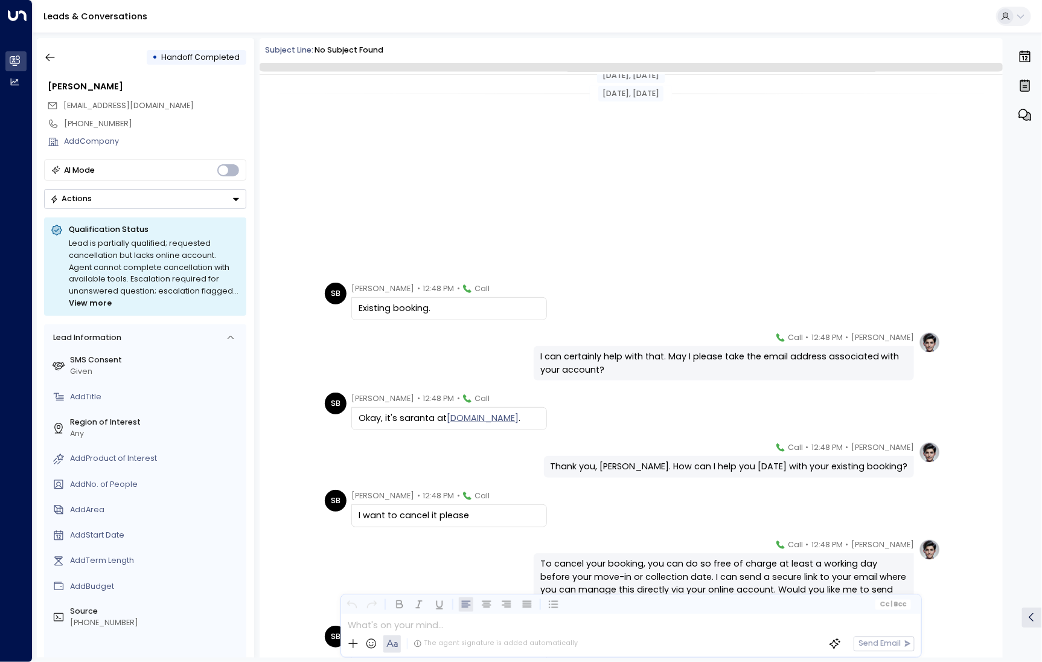
scroll to position [284, 0]
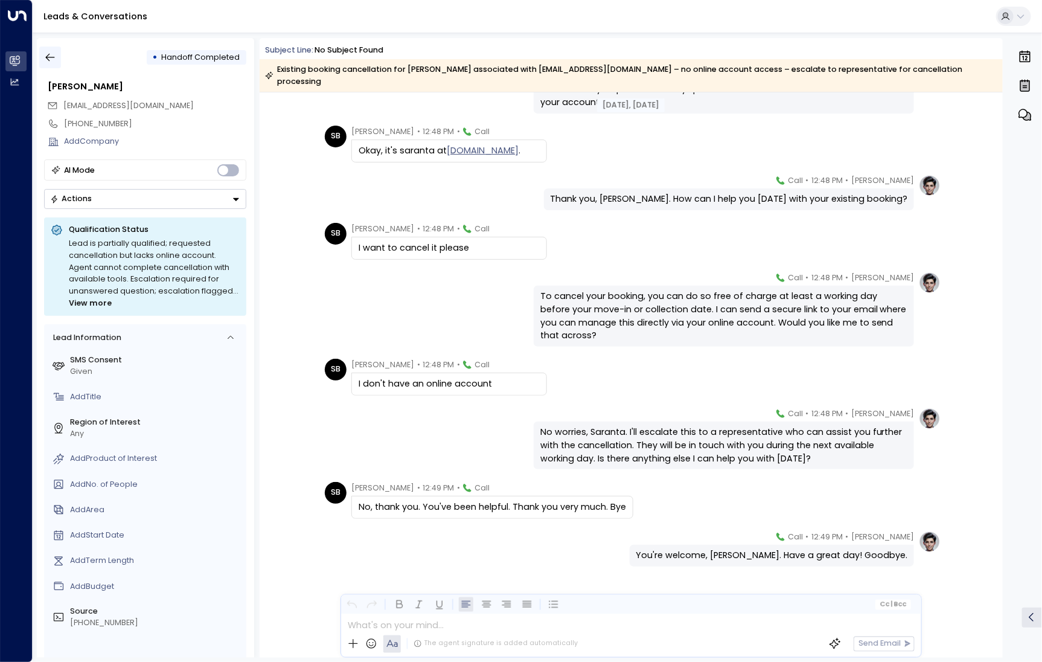
click at [54, 58] on icon "button" at bounding box center [50, 57] width 12 height 12
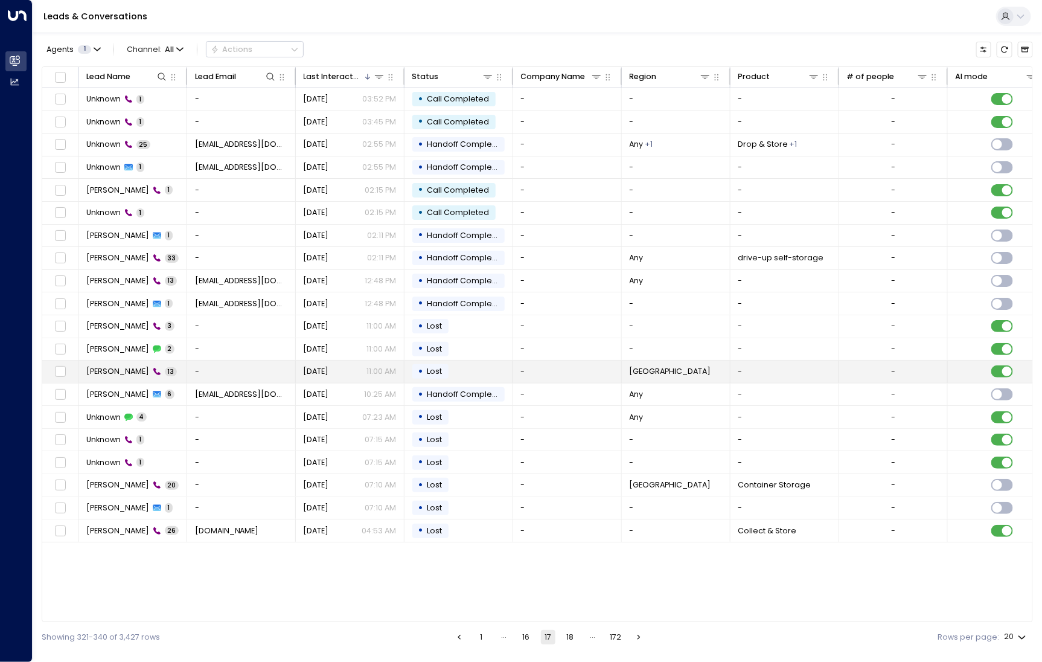
click at [121, 366] on span "[PERSON_NAME]" at bounding box center [117, 371] width 63 height 11
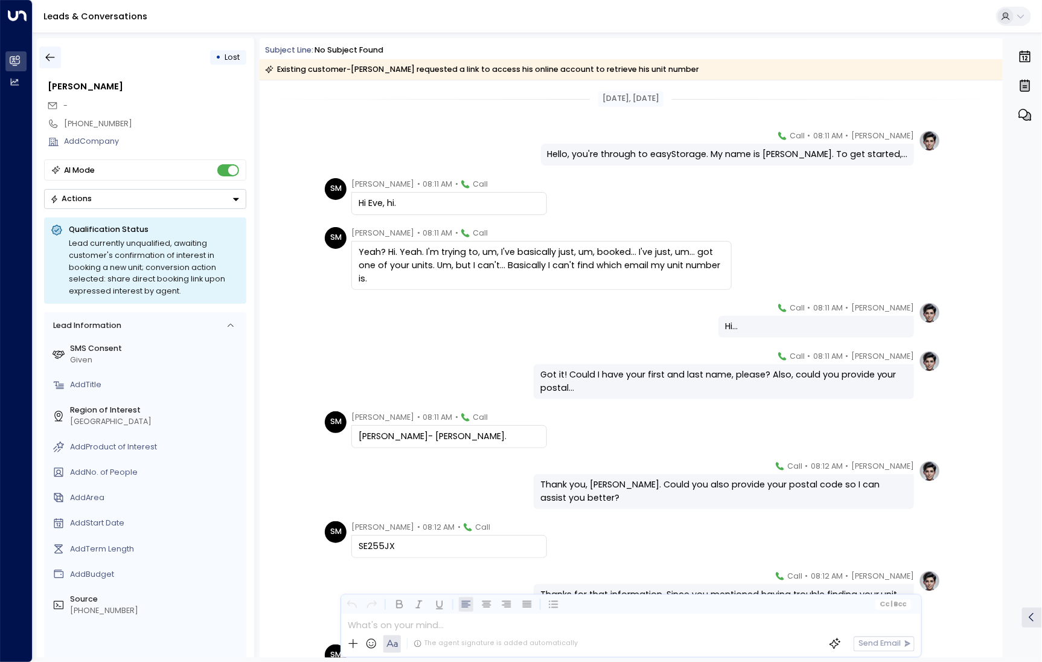
click at [57, 60] on button "button" at bounding box center [50, 58] width 22 height 22
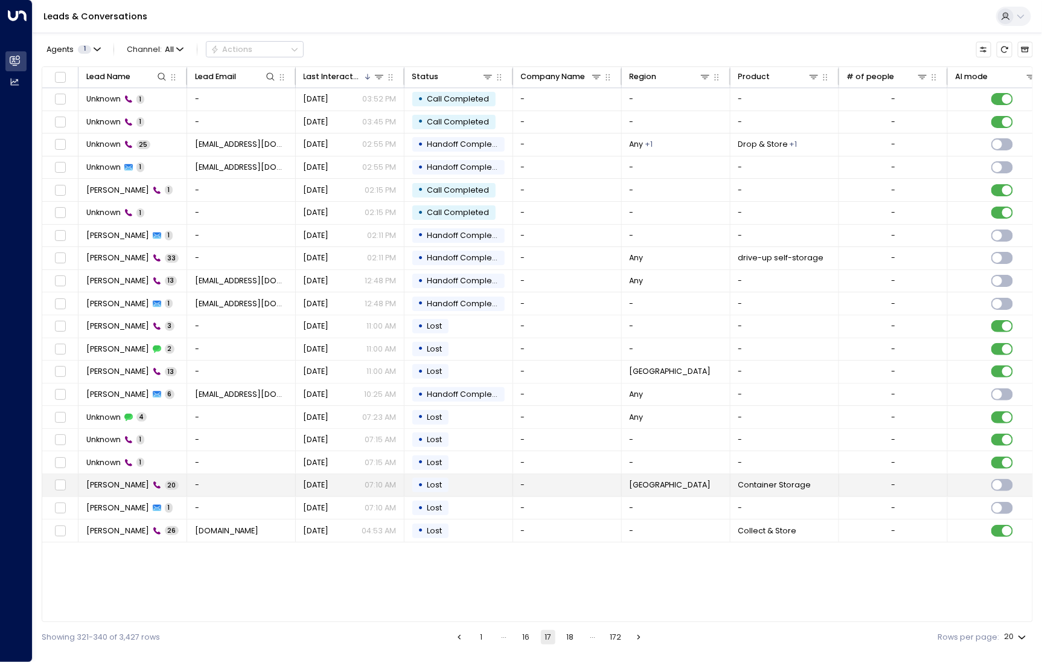
click at [124, 490] on td "[PERSON_NAME] 20" at bounding box center [133, 485] width 109 height 22
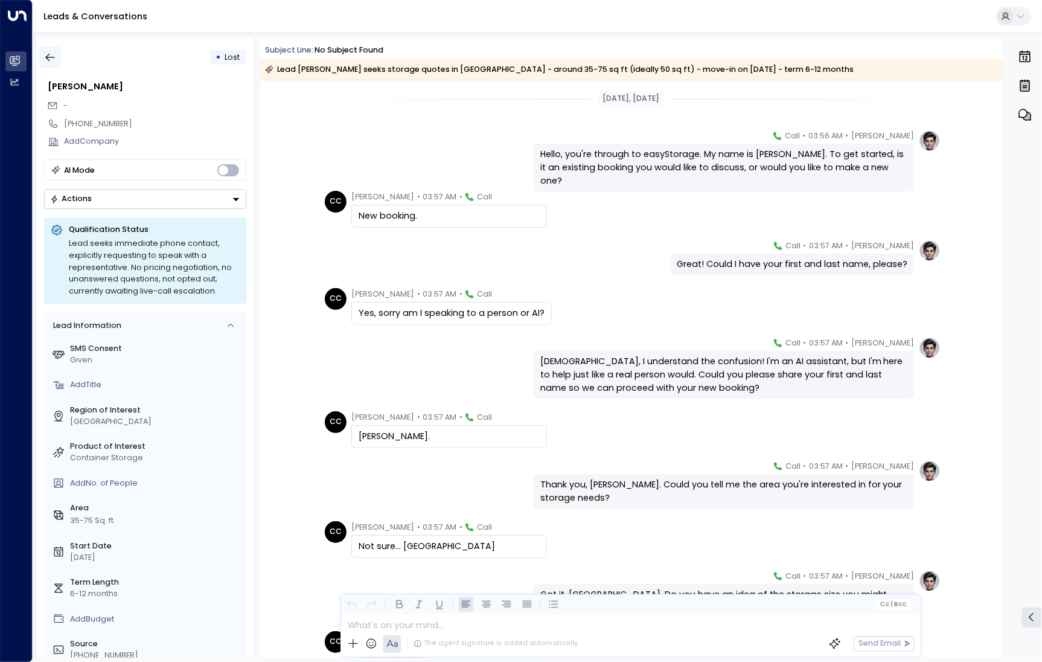
click at [51, 48] on button "button" at bounding box center [50, 58] width 22 height 22
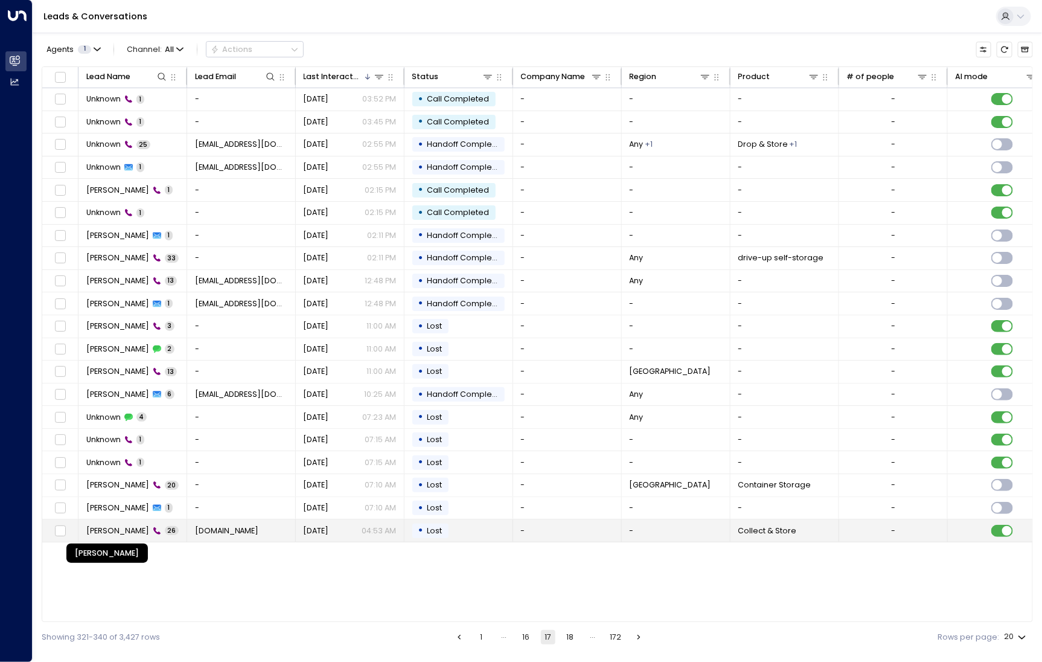
click at [120, 528] on span "[PERSON_NAME]" at bounding box center [117, 530] width 63 height 11
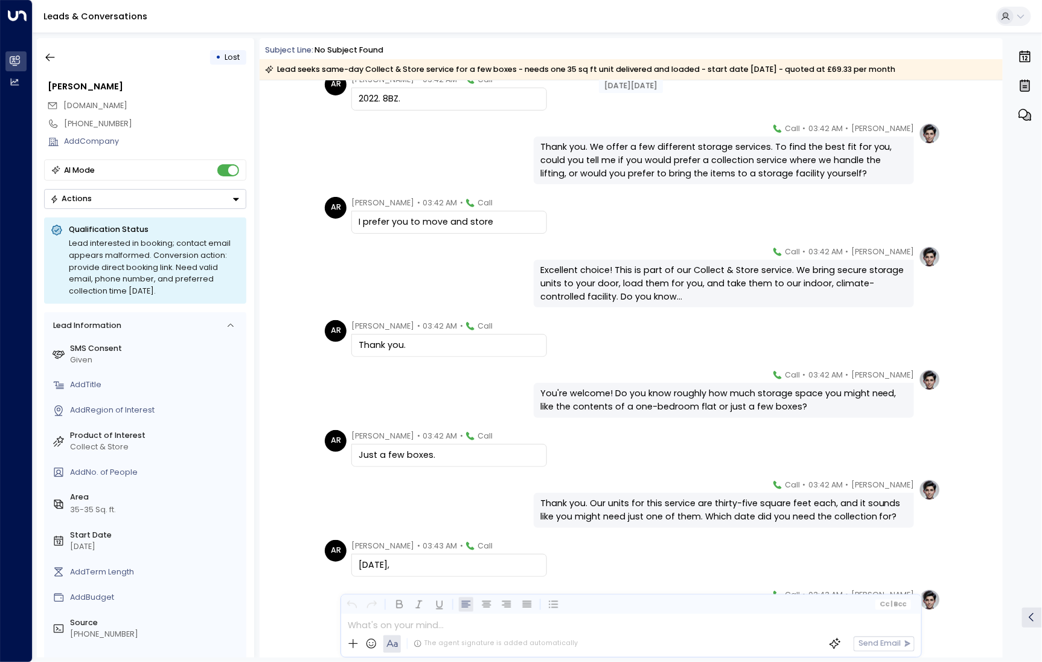
scroll to position [540, 0]
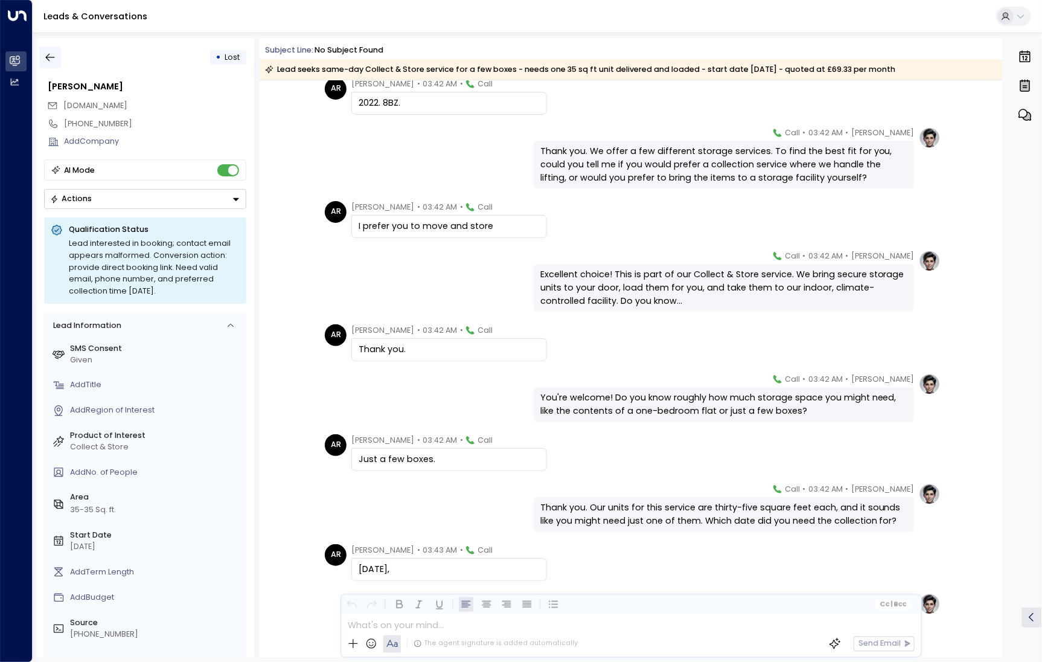
click at [51, 64] on button "button" at bounding box center [50, 58] width 22 height 22
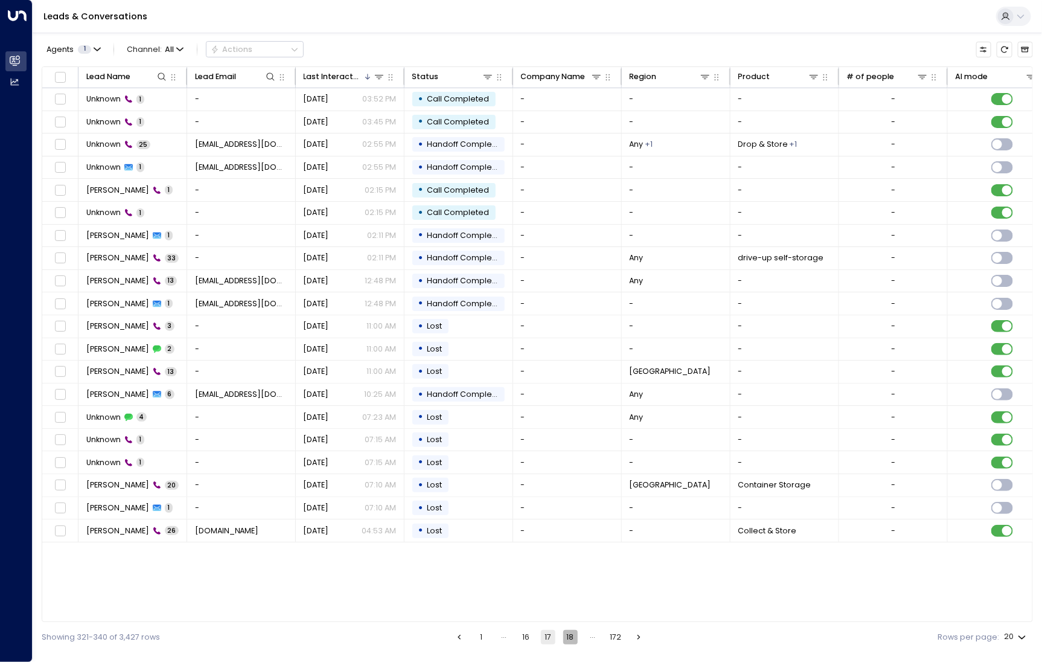
click at [575, 641] on button "18" at bounding box center [570, 637] width 14 height 14
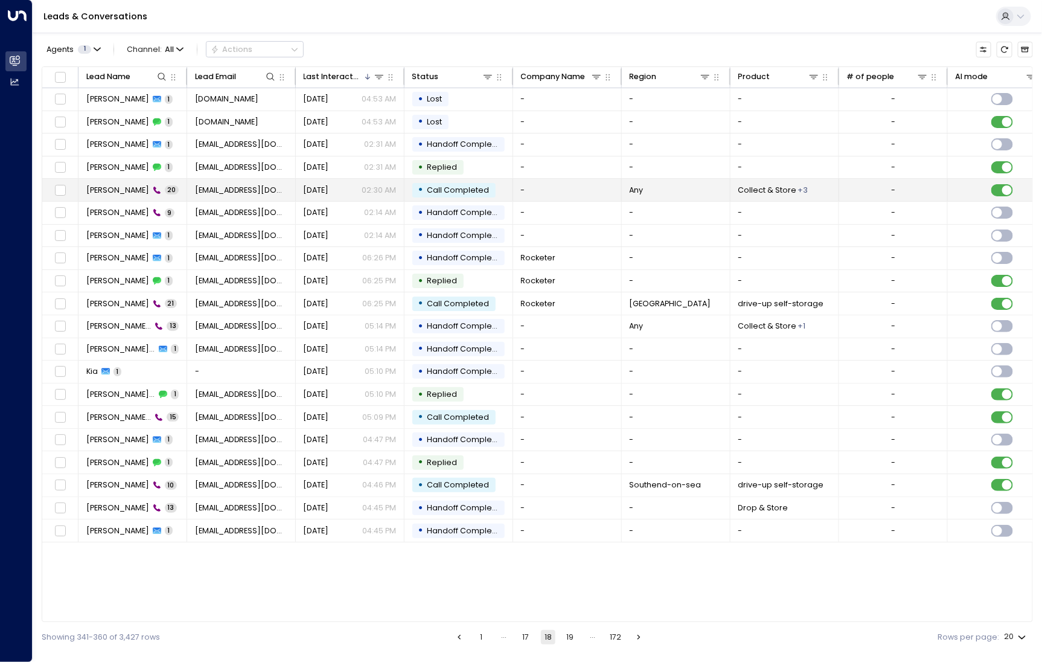
click at [121, 191] on span "[PERSON_NAME]" at bounding box center [117, 190] width 63 height 11
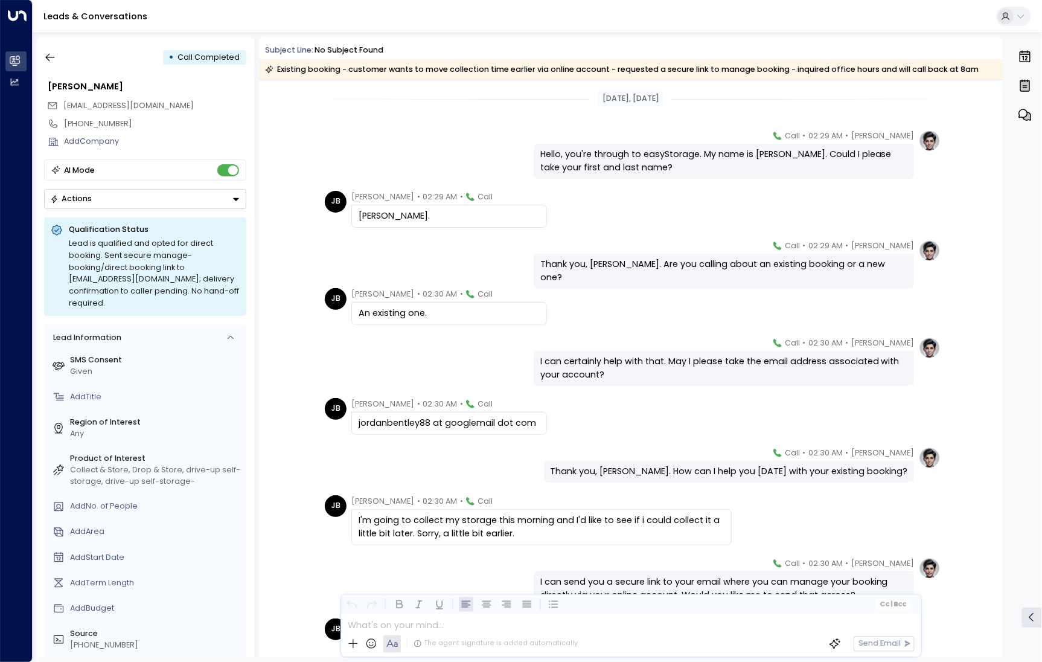
click at [61, 57] on div "• Call Completed" at bounding box center [145, 58] width 202 height 22
click at [43, 59] on button "button" at bounding box center [50, 58] width 22 height 22
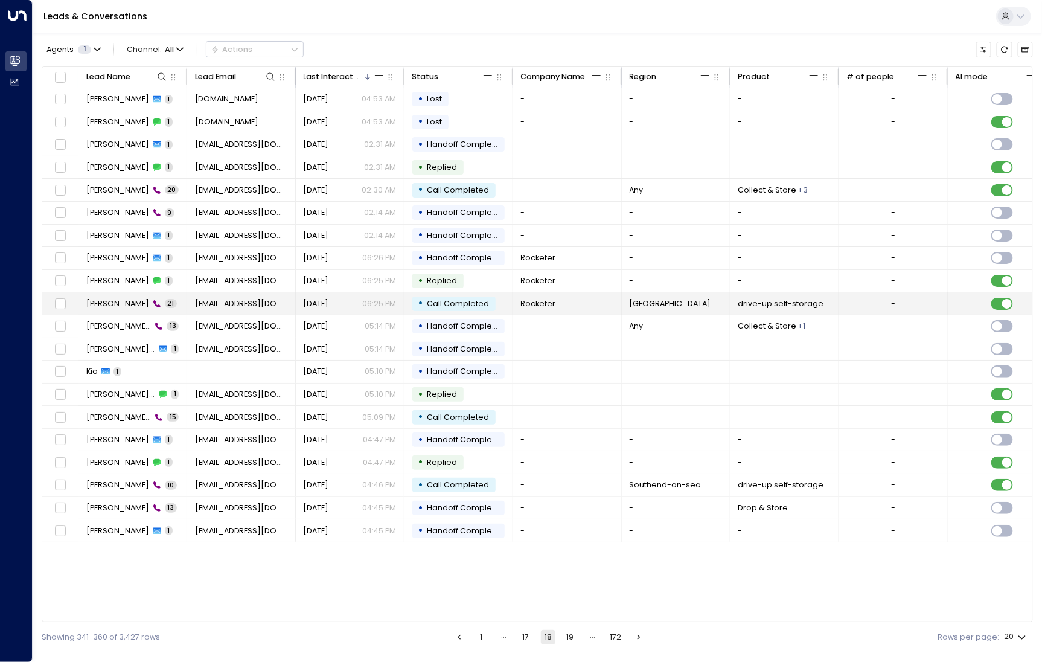
click at [117, 304] on span "[PERSON_NAME]" at bounding box center [117, 303] width 63 height 11
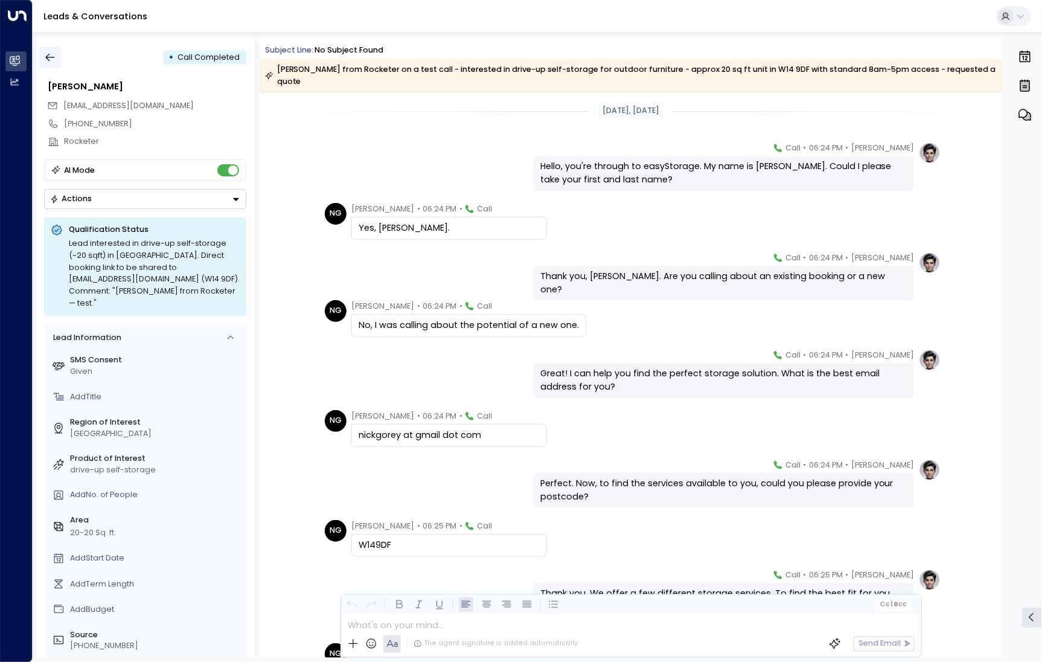
click at [47, 61] on icon "button" at bounding box center [50, 57] width 12 height 12
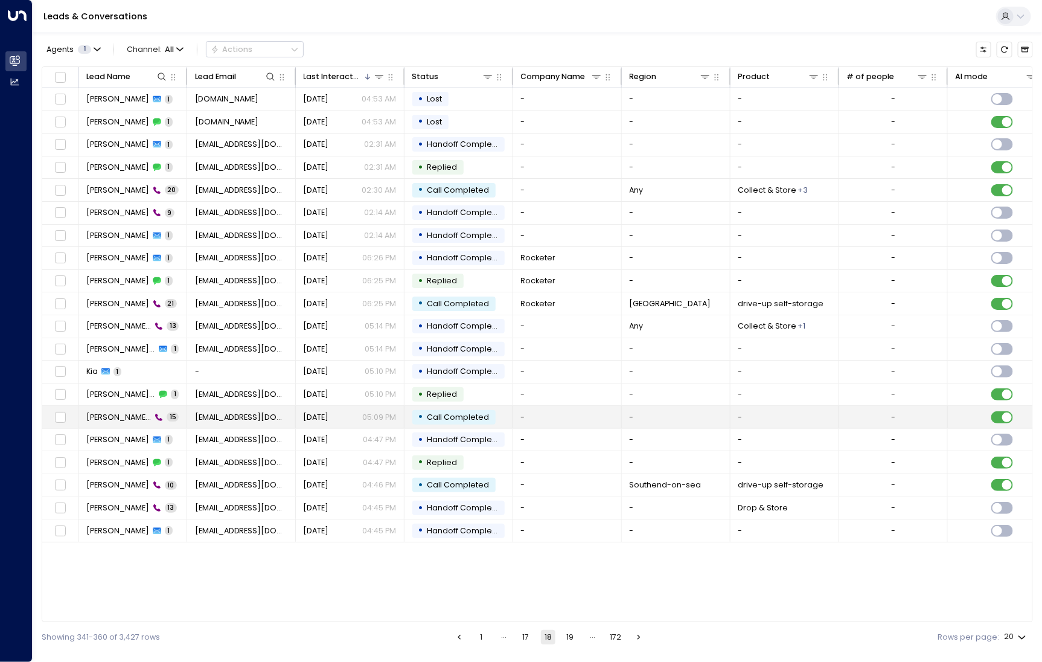
click at [106, 412] on span "[PERSON_NAME] [PERSON_NAME]" at bounding box center [118, 417] width 65 height 11
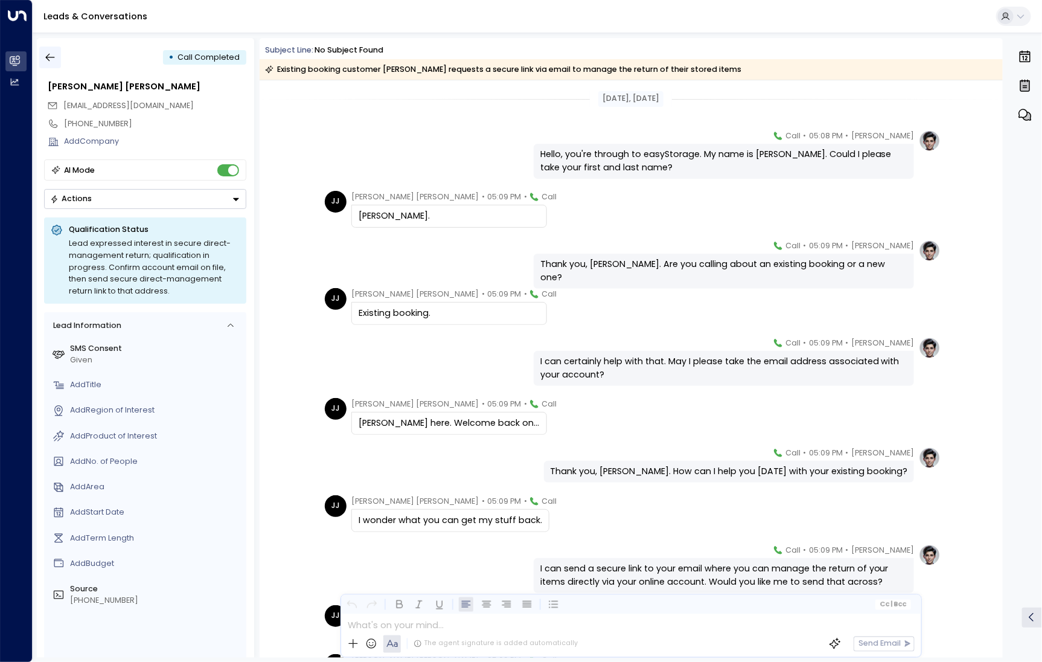
click at [57, 53] on button "button" at bounding box center [50, 58] width 22 height 22
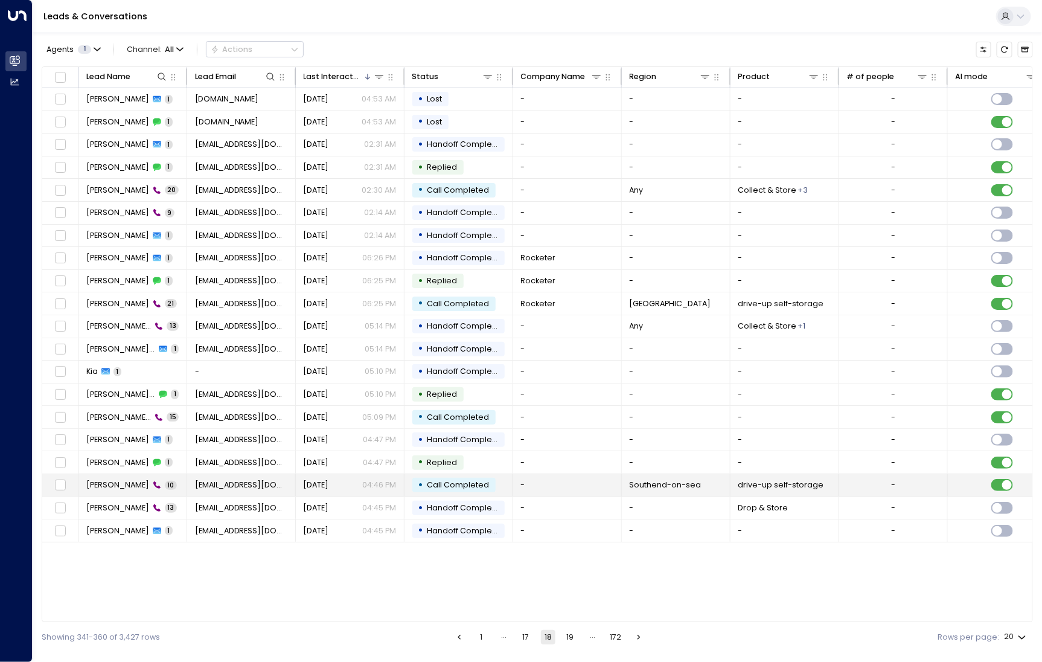
click at [117, 489] on td "[PERSON_NAME] 10" at bounding box center [133, 485] width 109 height 22
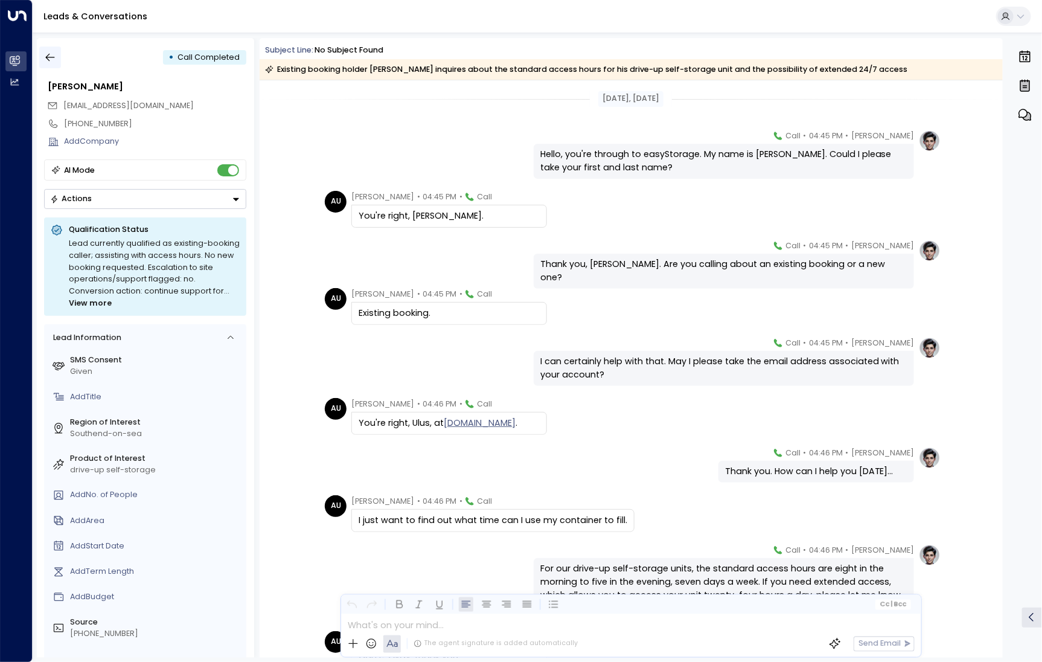
click at [42, 56] on button "button" at bounding box center [50, 58] width 22 height 22
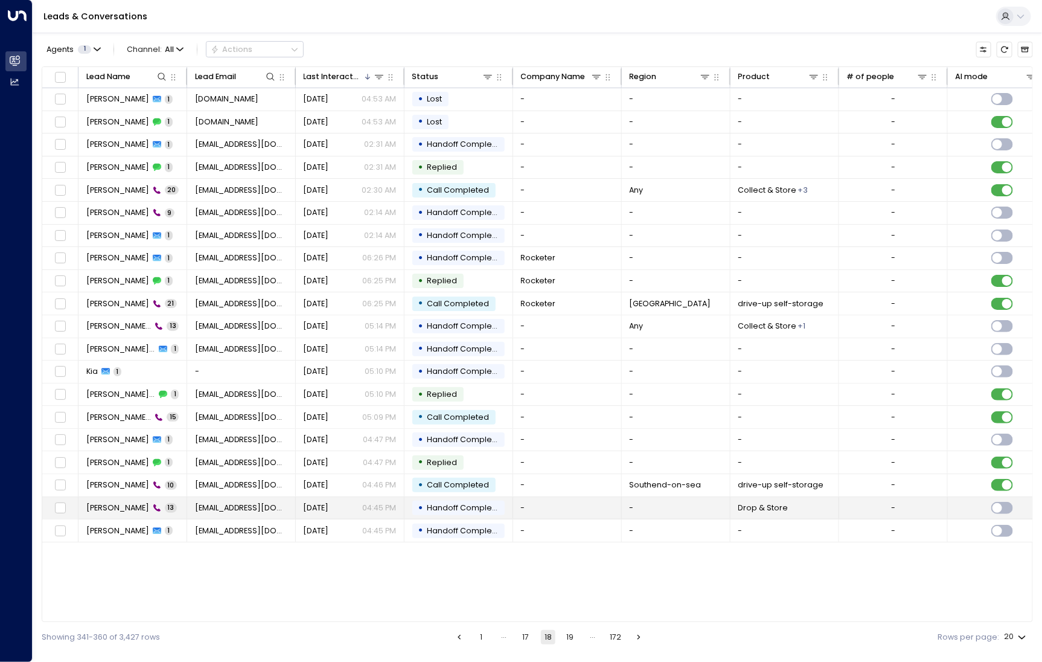
click at [110, 502] on span "[PERSON_NAME]" at bounding box center [117, 507] width 63 height 11
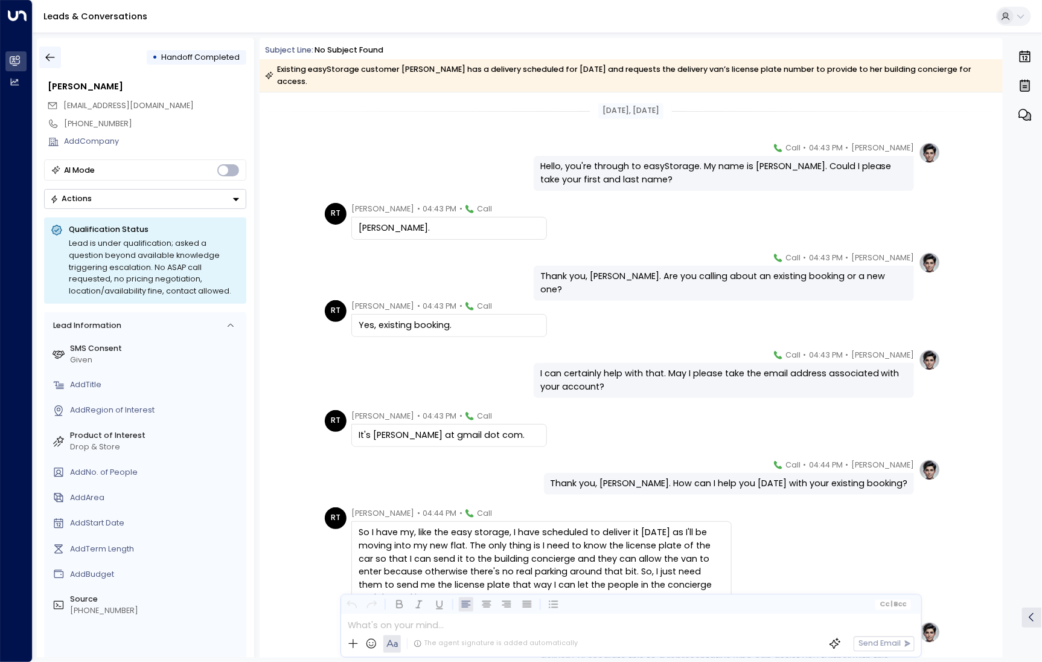
click at [44, 56] on icon "button" at bounding box center [50, 57] width 12 height 12
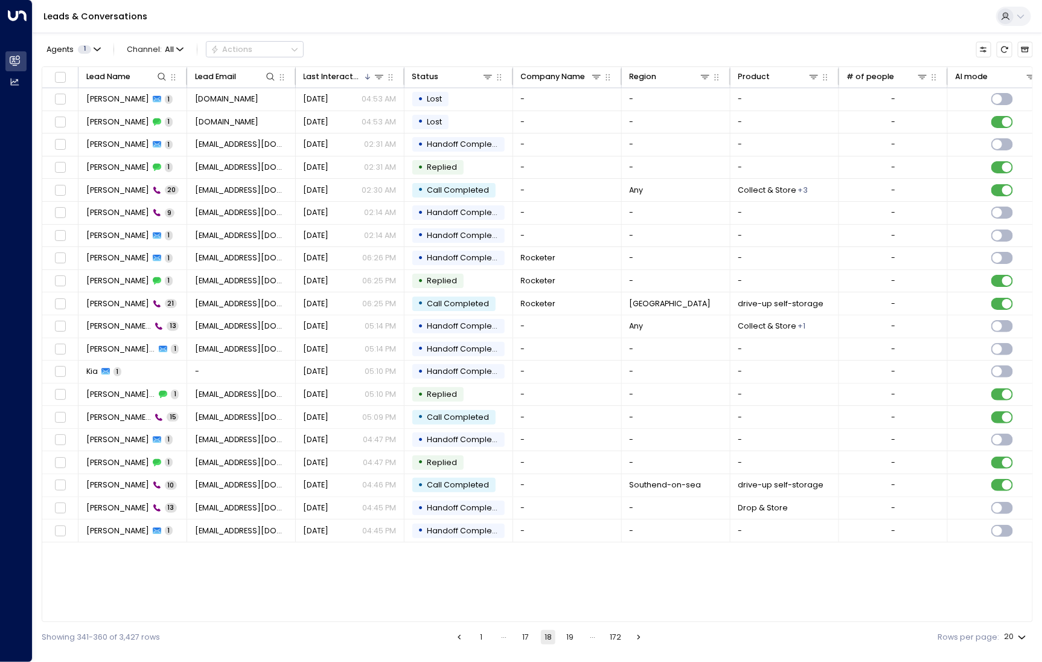
click at [571, 633] on button "19" at bounding box center [570, 637] width 14 height 14
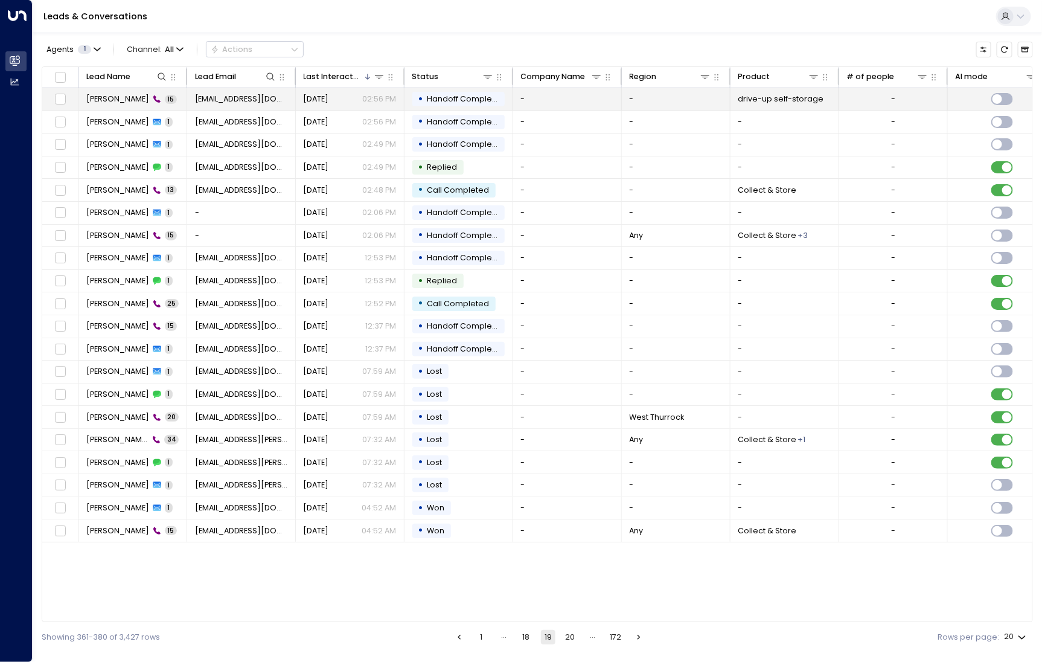
click at [116, 108] on td "[PERSON_NAME] 15" at bounding box center [133, 99] width 109 height 22
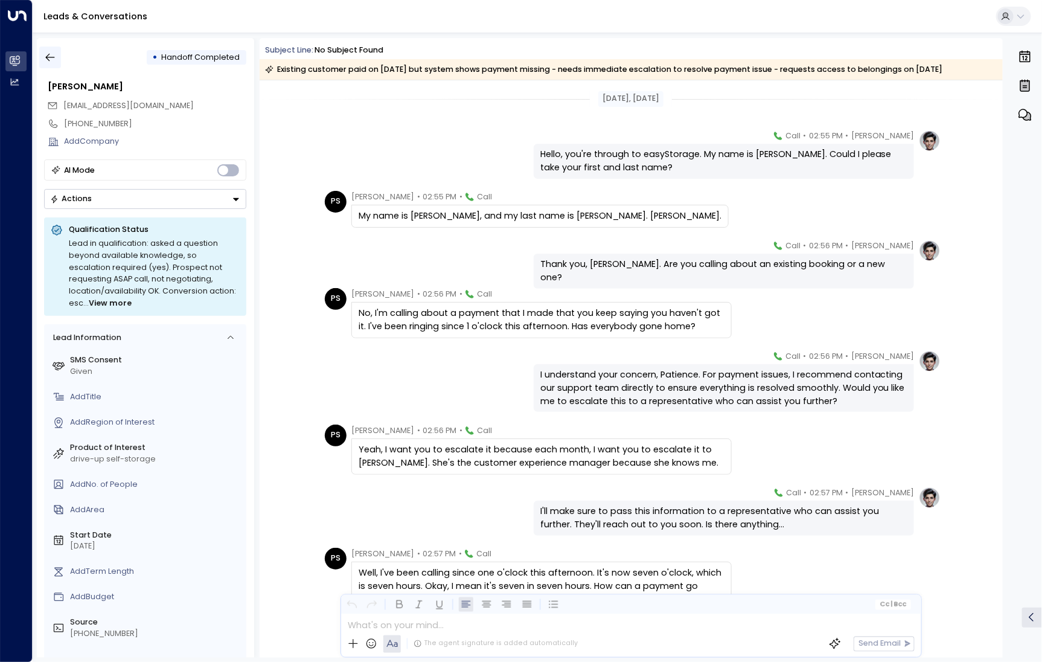
click at [48, 54] on icon "button" at bounding box center [50, 57] width 12 height 12
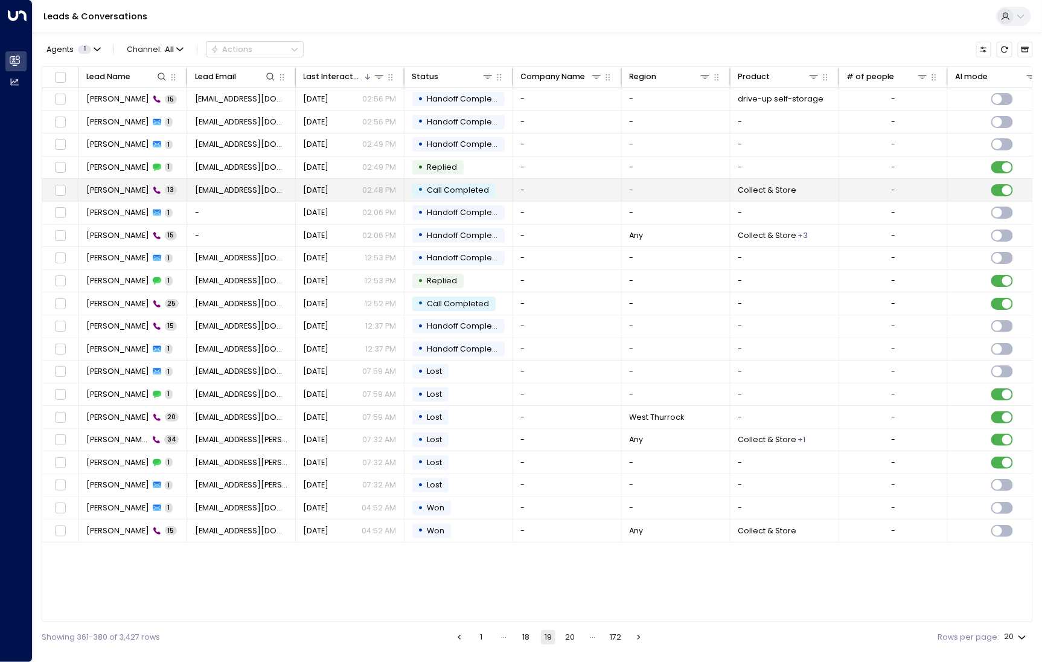
click at [118, 188] on span "[PERSON_NAME]" at bounding box center [117, 190] width 63 height 11
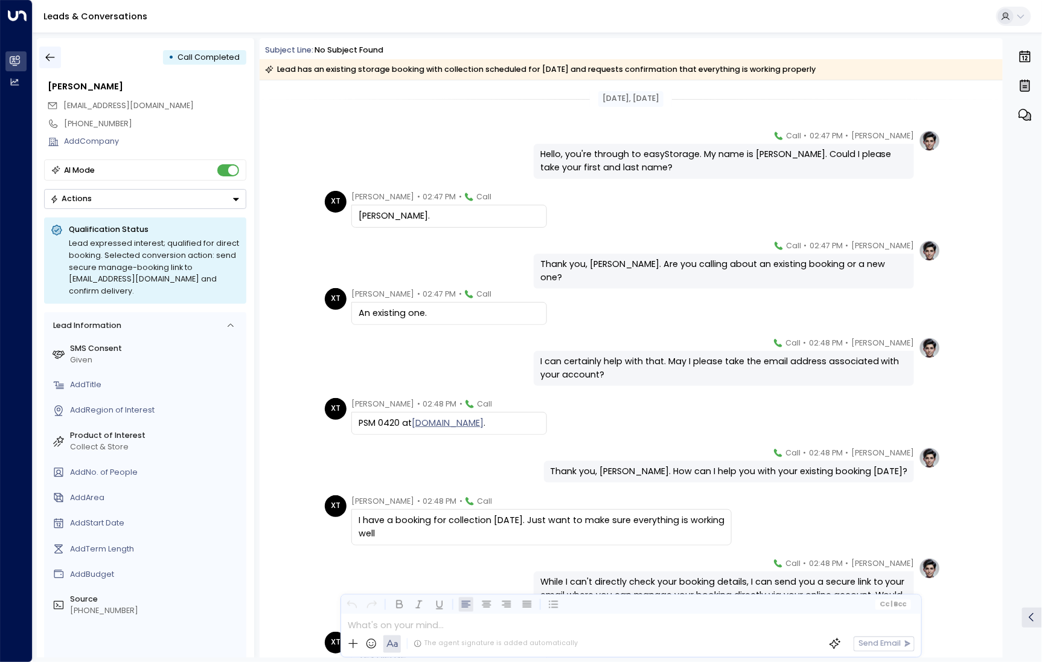
click at [56, 55] on button "button" at bounding box center [50, 58] width 22 height 22
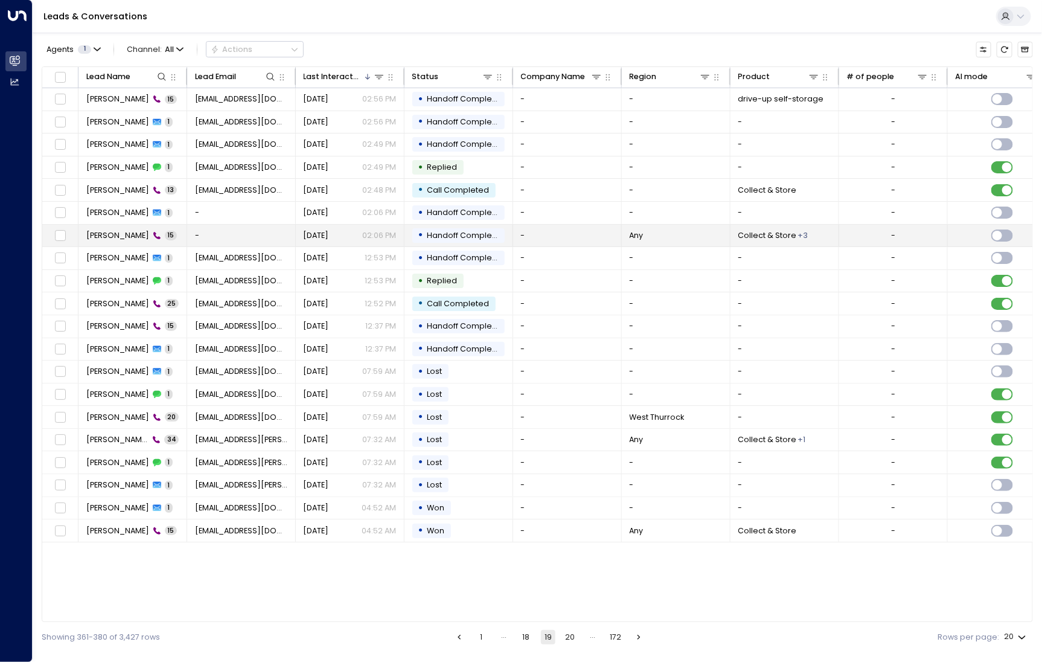
click at [119, 237] on span "[PERSON_NAME]" at bounding box center [117, 235] width 63 height 11
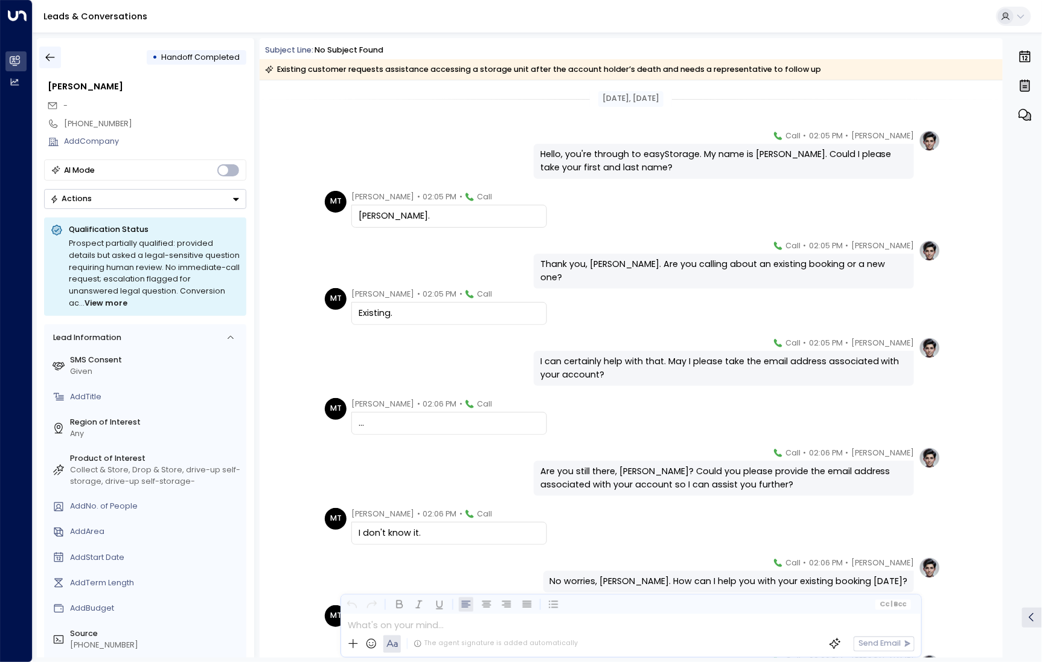
click at [57, 52] on button "button" at bounding box center [50, 58] width 22 height 22
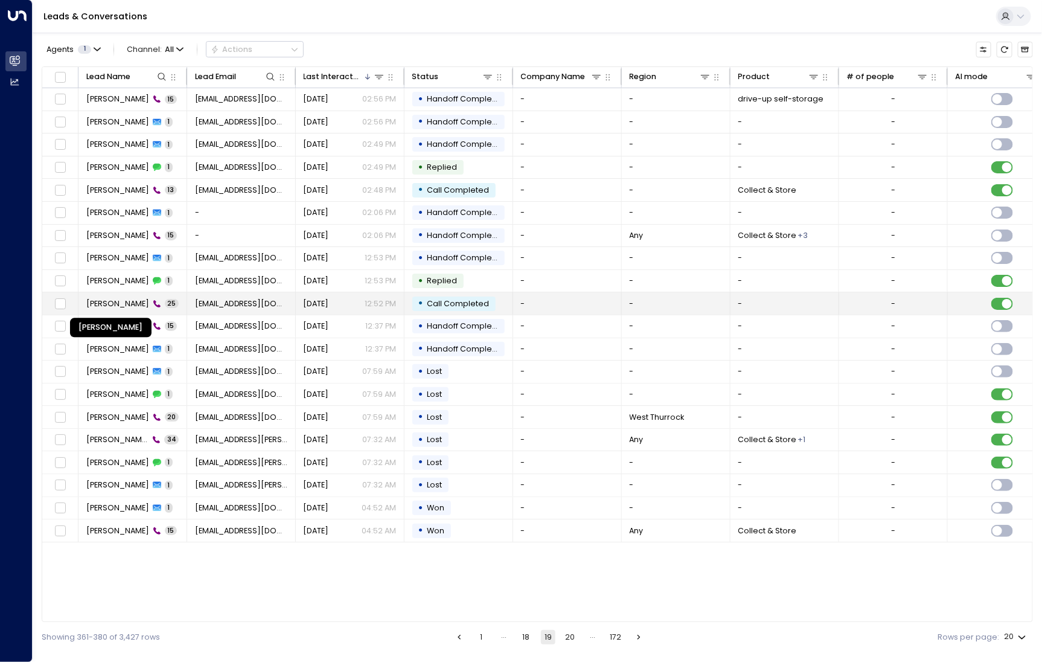
click at [104, 302] on span "[PERSON_NAME]" at bounding box center [117, 303] width 63 height 11
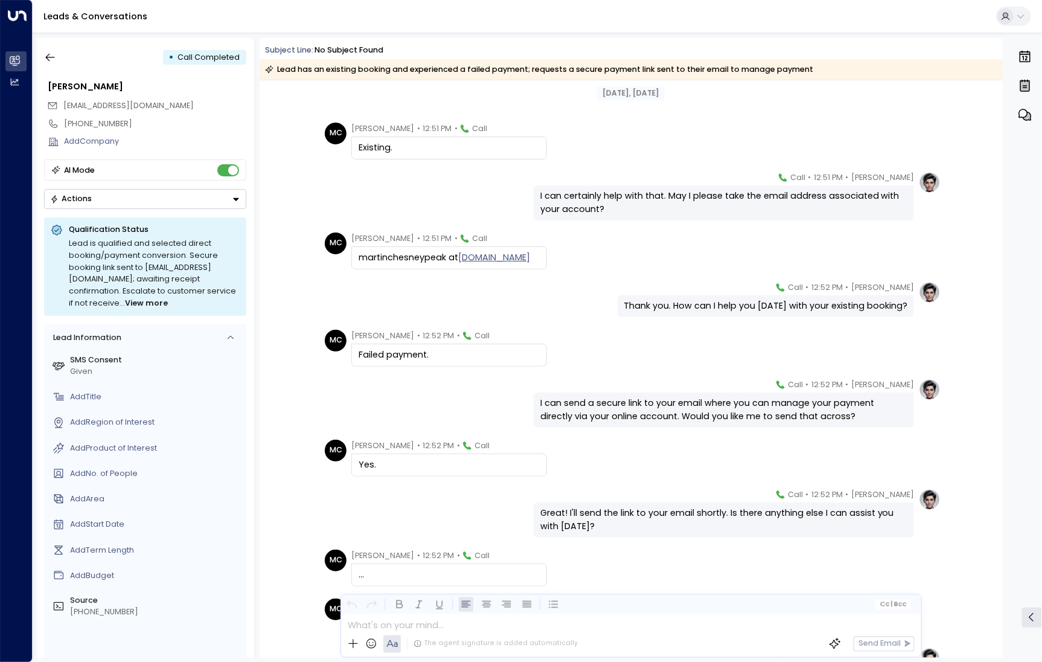
scroll to position [341, 0]
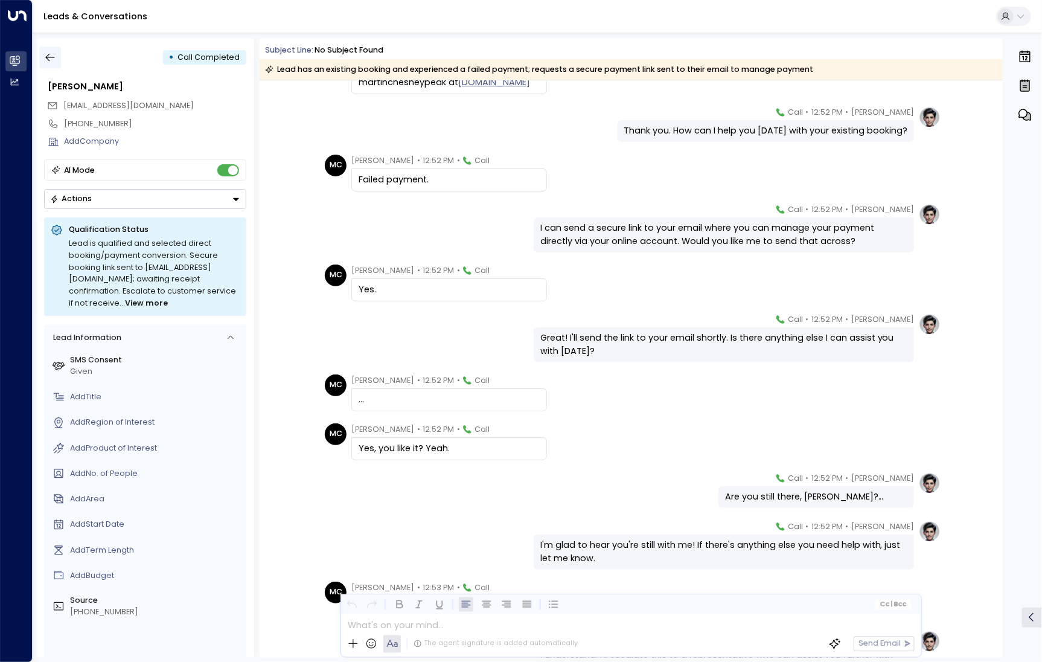
click at [42, 59] on button "button" at bounding box center [50, 58] width 22 height 22
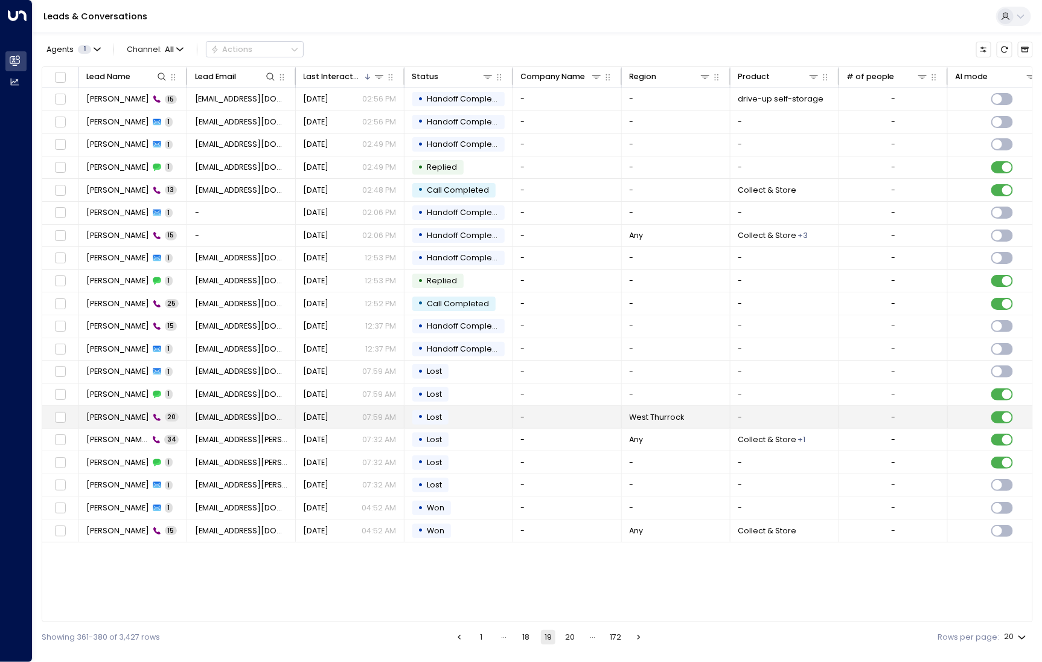
click at [109, 412] on span "[PERSON_NAME]" at bounding box center [117, 417] width 63 height 11
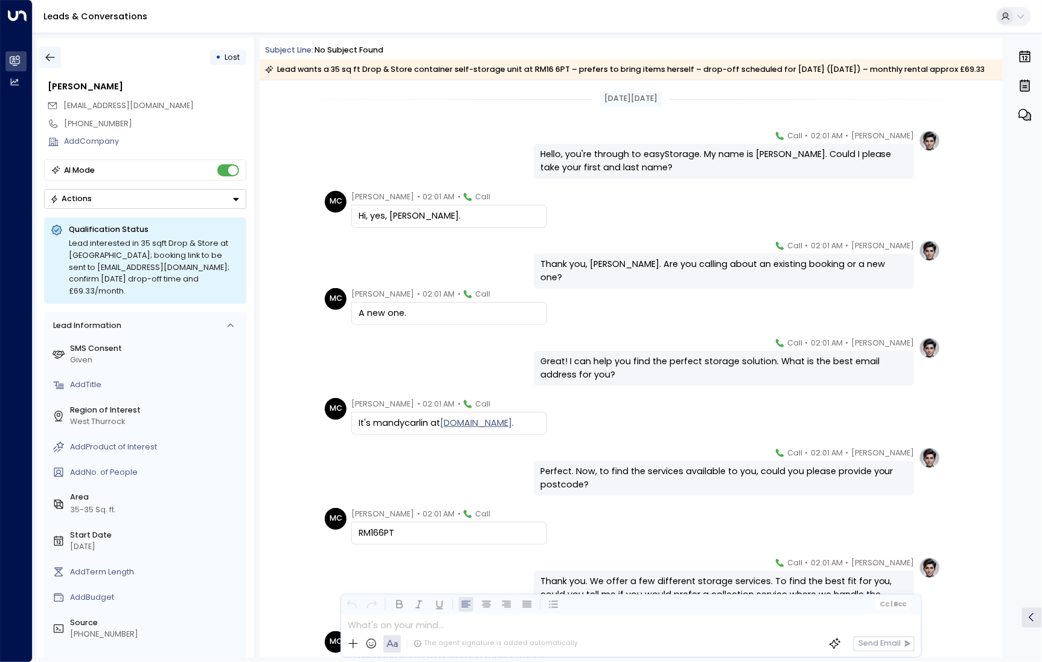
click at [43, 62] on button "button" at bounding box center [50, 58] width 22 height 22
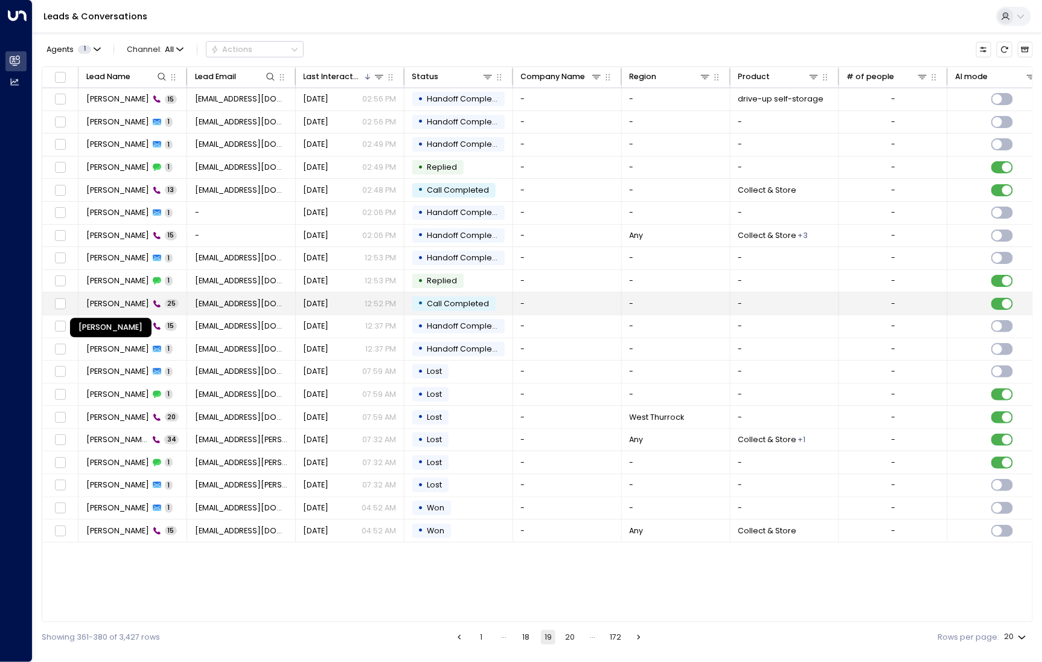
click at [120, 300] on span "[PERSON_NAME]" at bounding box center [117, 303] width 63 height 11
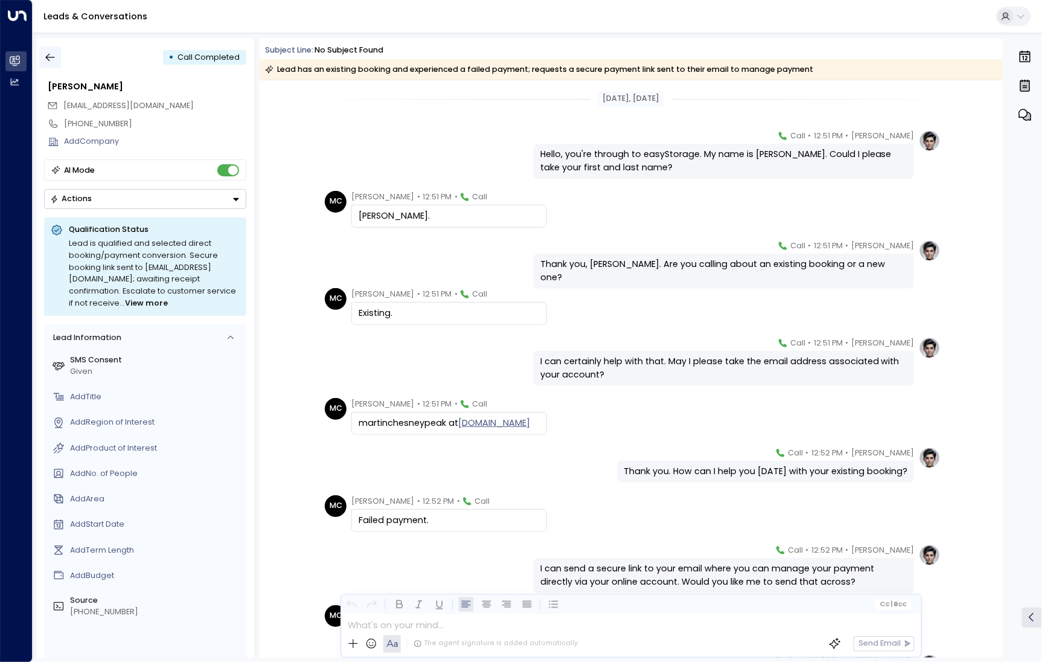
click at [50, 62] on icon "button" at bounding box center [50, 57] width 12 height 12
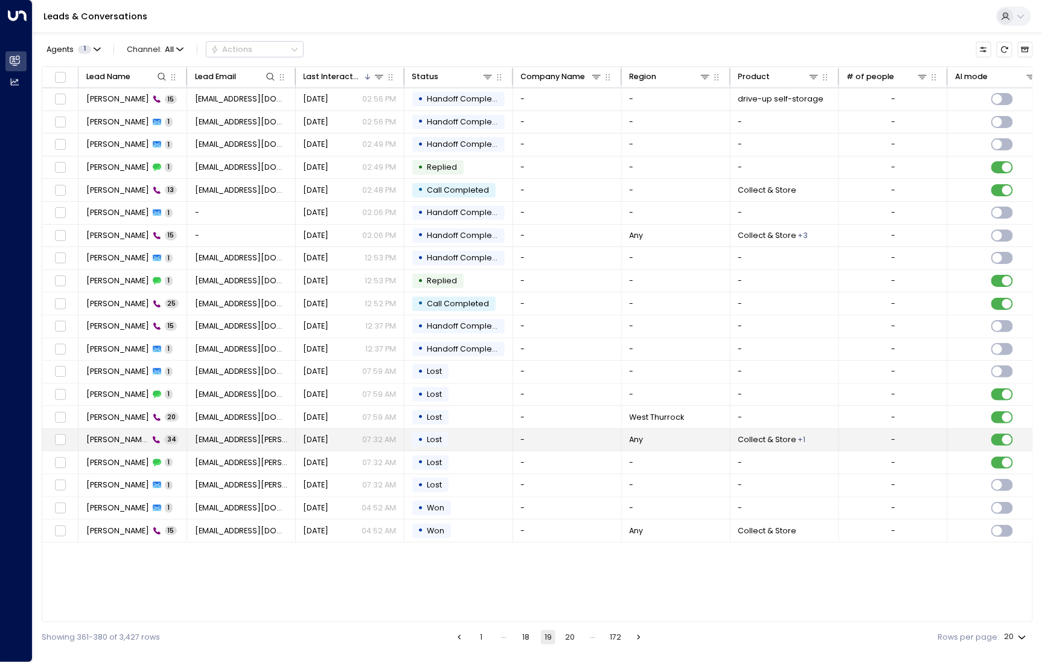
click at [127, 434] on span "[PERSON_NAME]" at bounding box center [117, 439] width 63 height 11
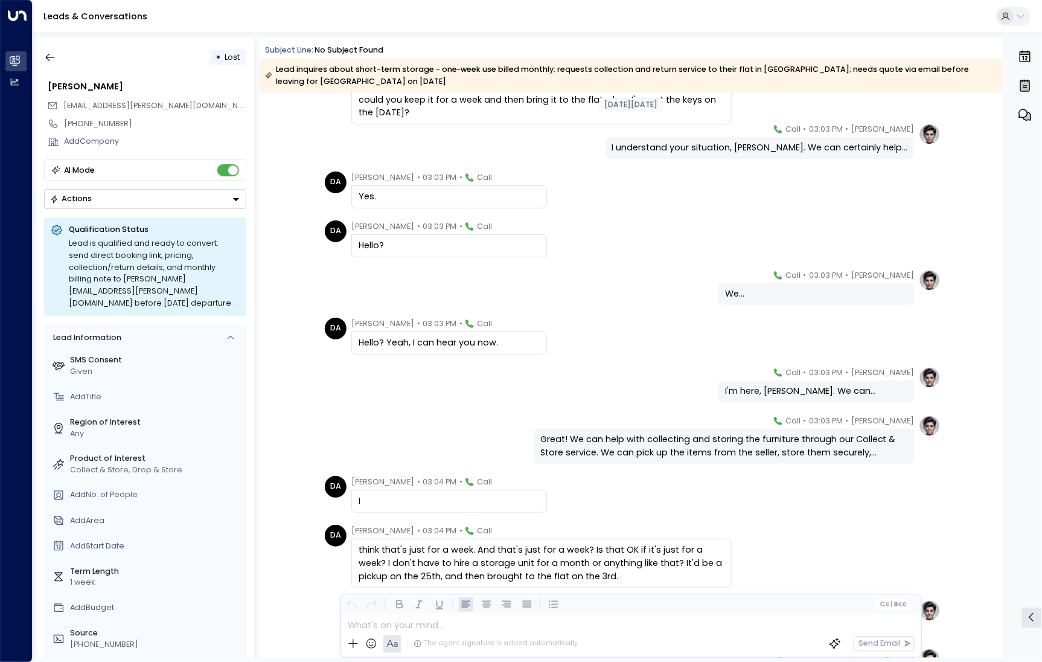
scroll to position [341, 0]
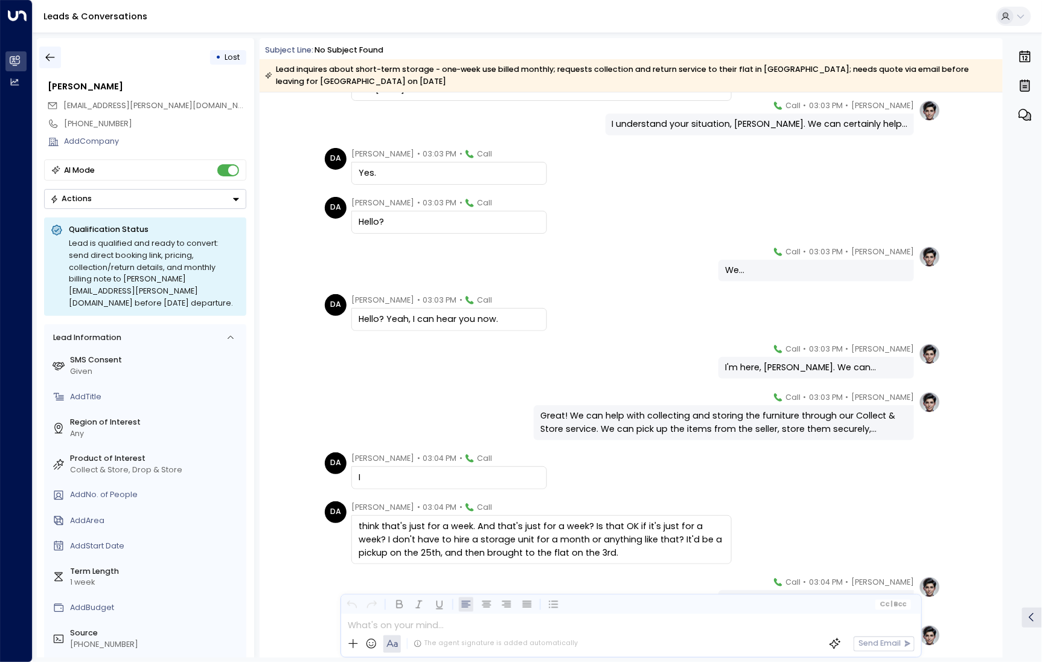
click at [54, 62] on icon "button" at bounding box center [50, 57] width 12 height 12
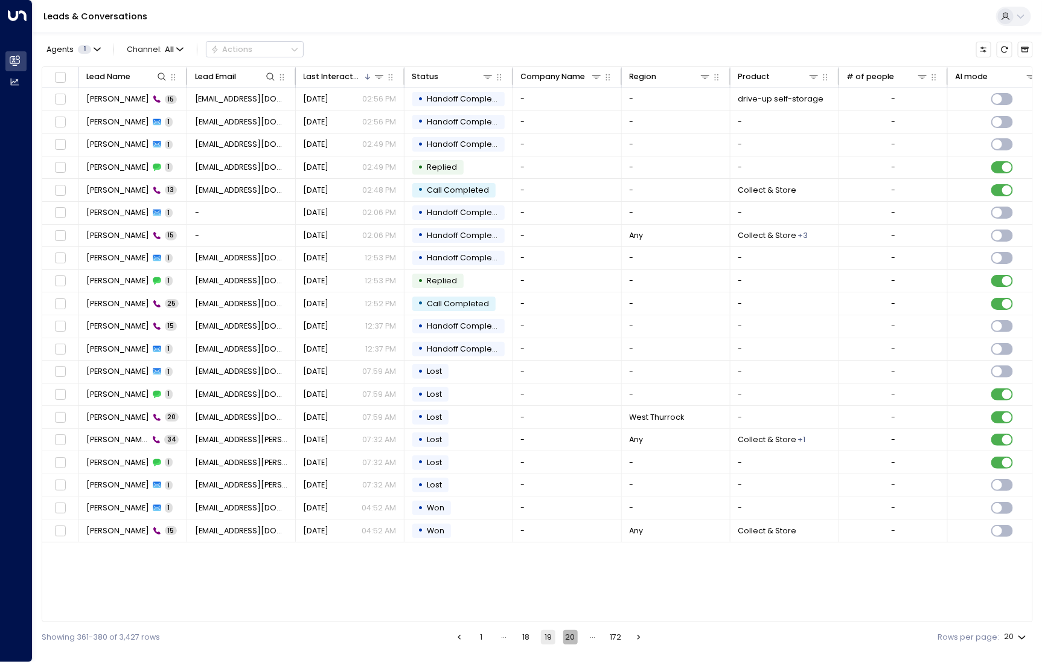
click at [572, 637] on button "20" at bounding box center [570, 637] width 14 height 14
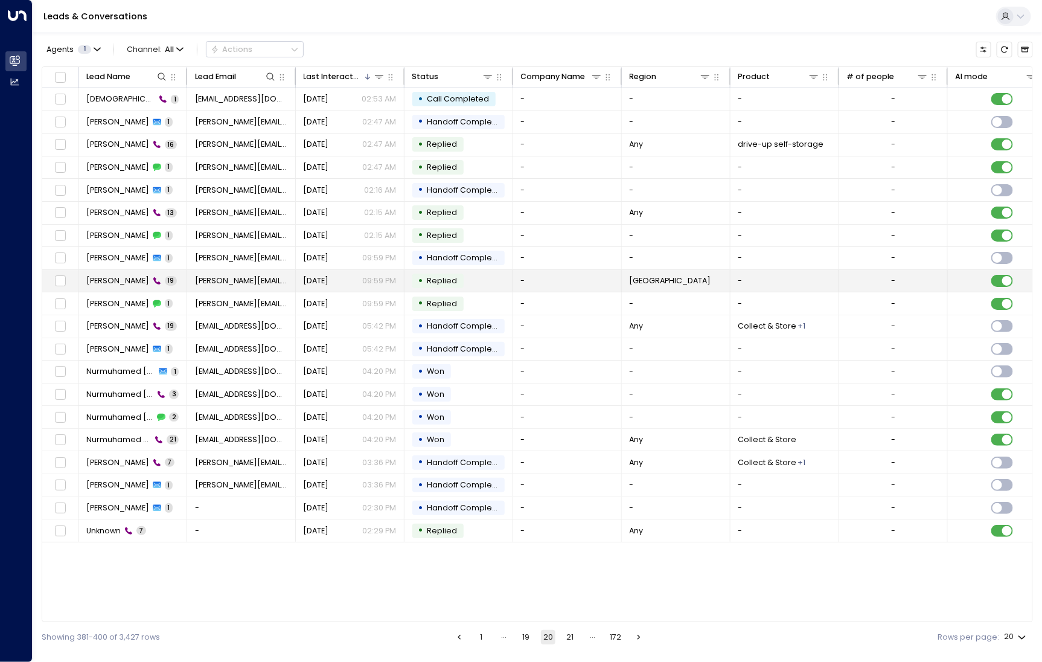
click at [108, 275] on span "[PERSON_NAME]" at bounding box center [117, 280] width 63 height 11
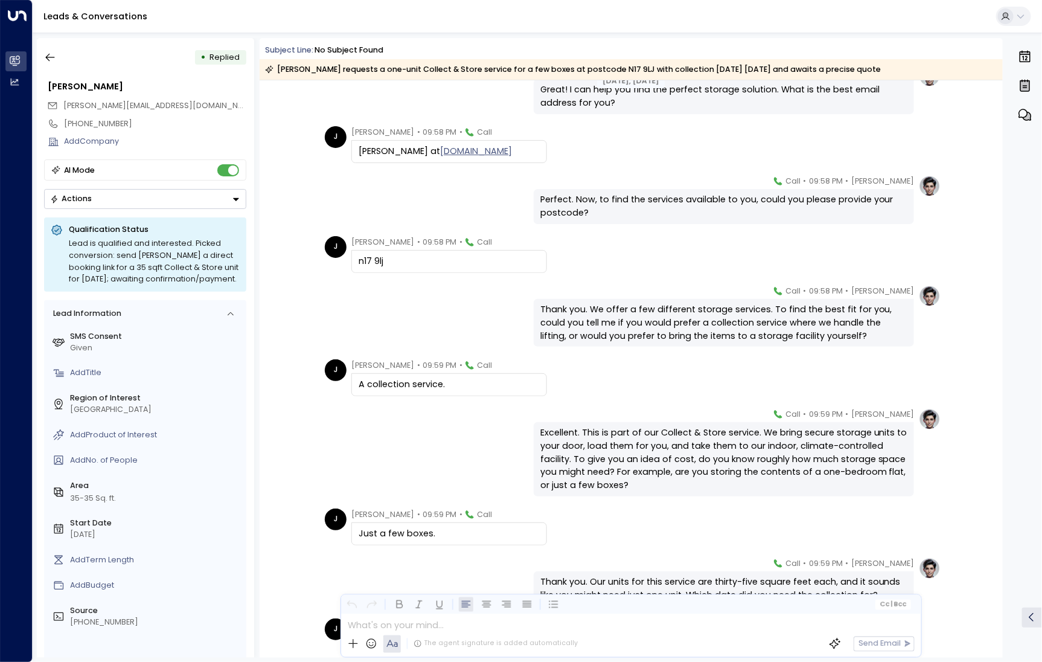
scroll to position [279, 0]
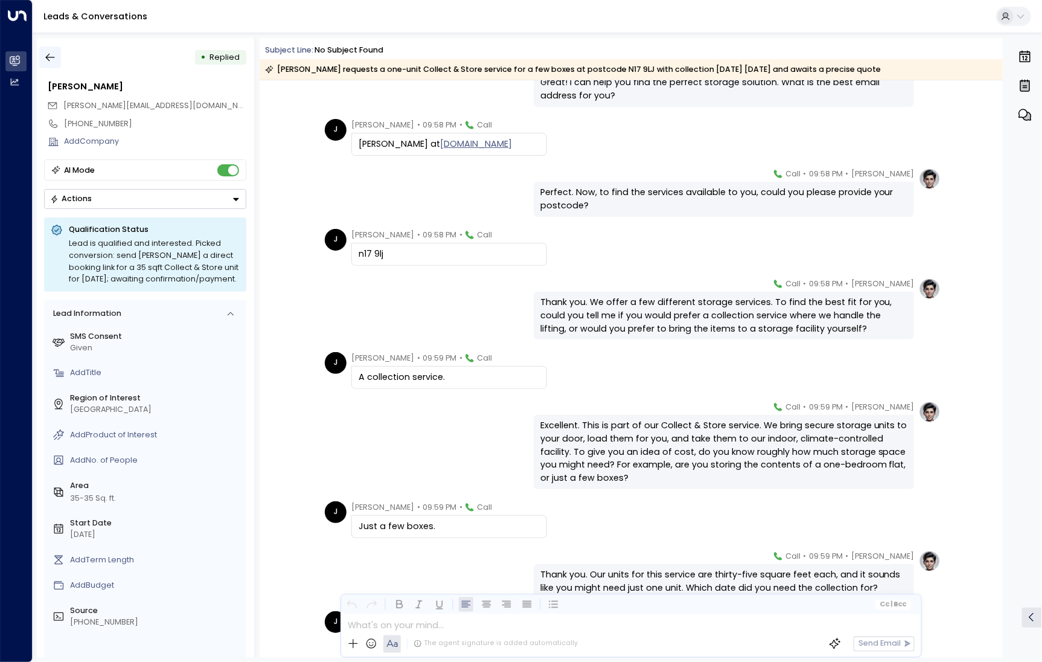
click at [59, 61] on button "button" at bounding box center [50, 58] width 22 height 22
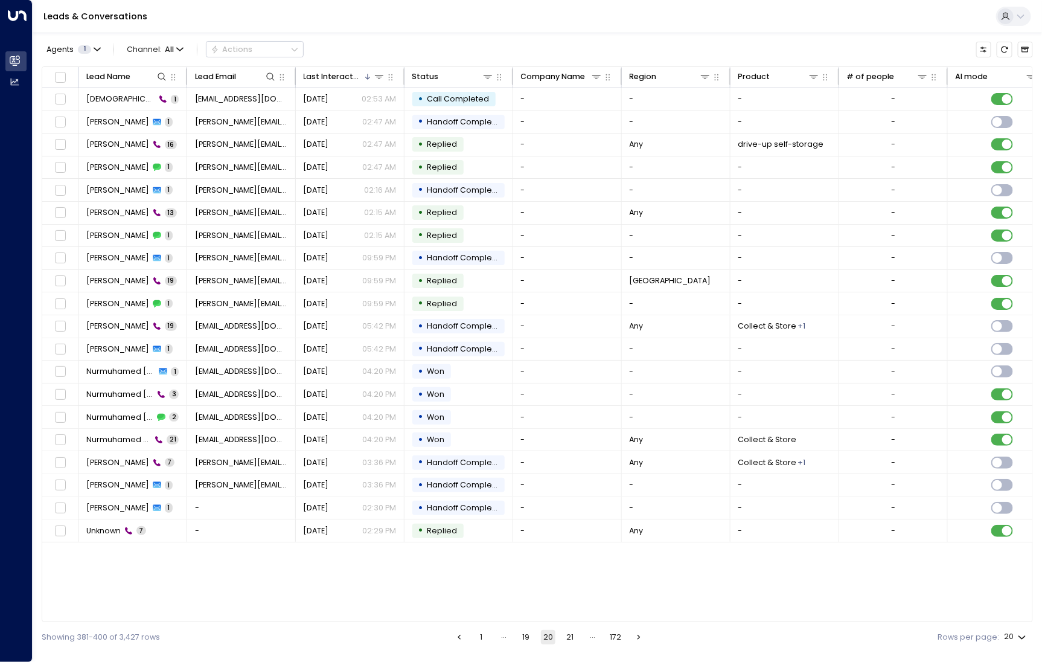
click at [570, 640] on button "21" at bounding box center [570, 637] width 14 height 14
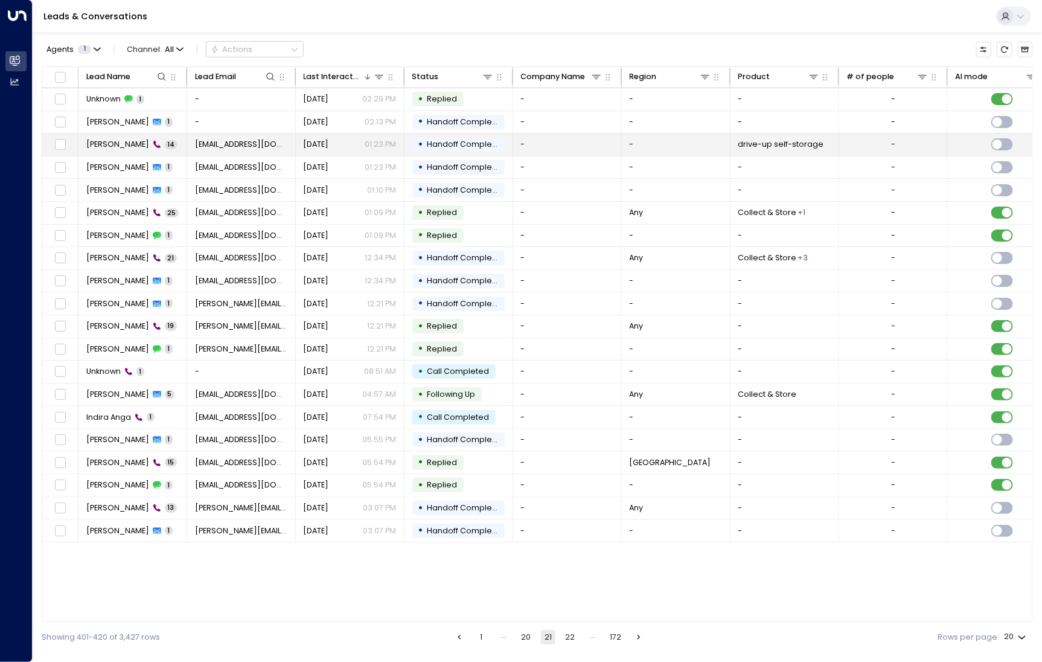
click at [111, 141] on span "[PERSON_NAME]" at bounding box center [117, 144] width 63 height 11
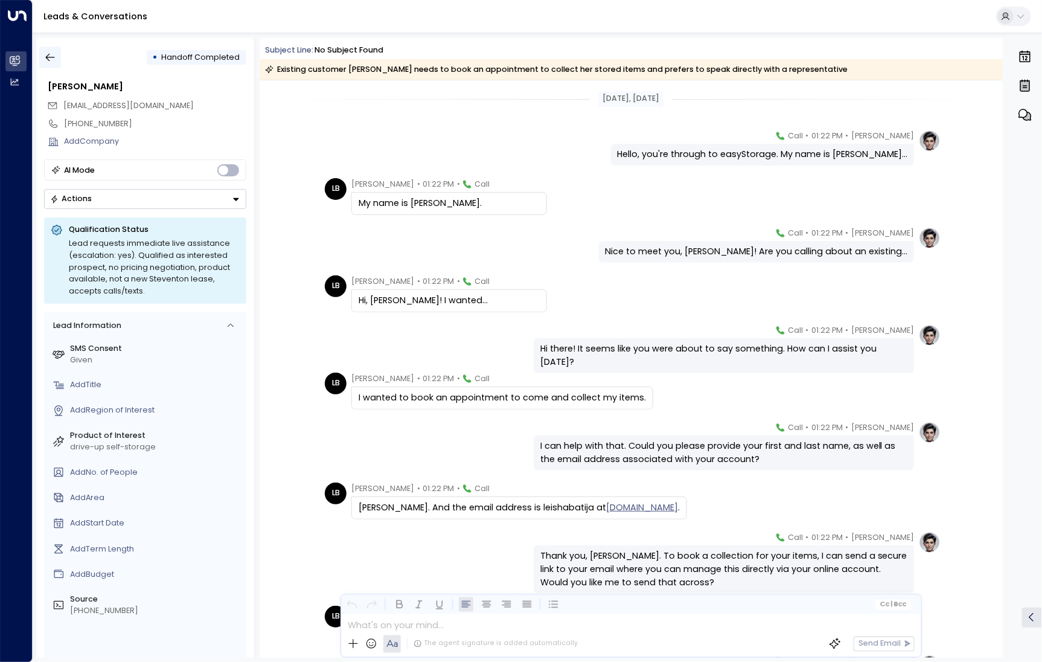
click at [52, 63] on icon "button" at bounding box center [50, 57] width 12 height 12
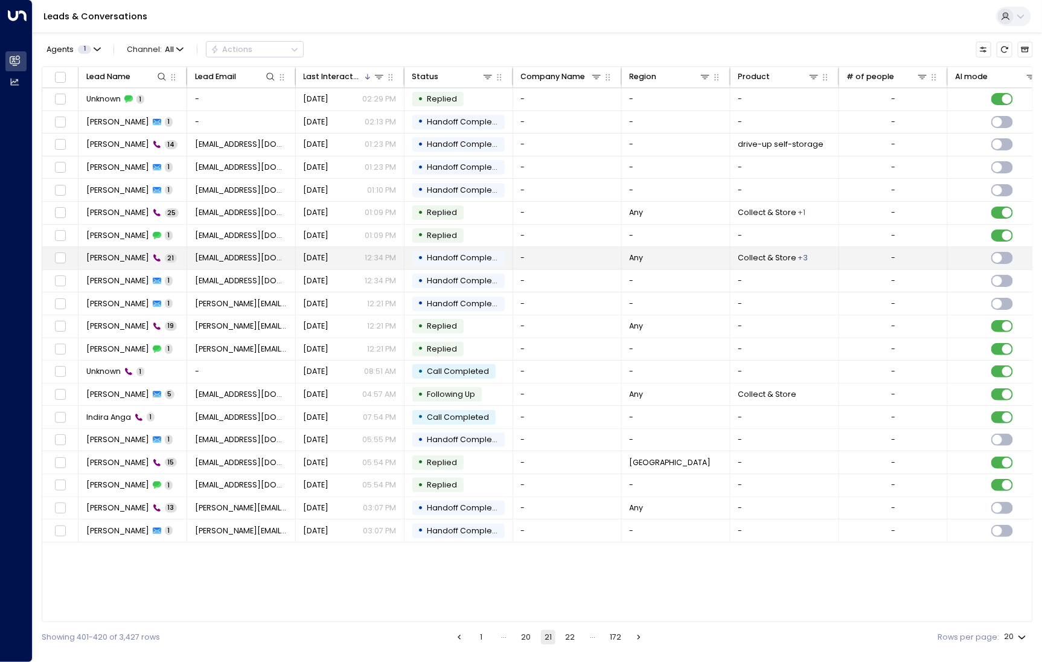
click at [117, 266] on td "[PERSON_NAME] 21" at bounding box center [133, 258] width 109 height 22
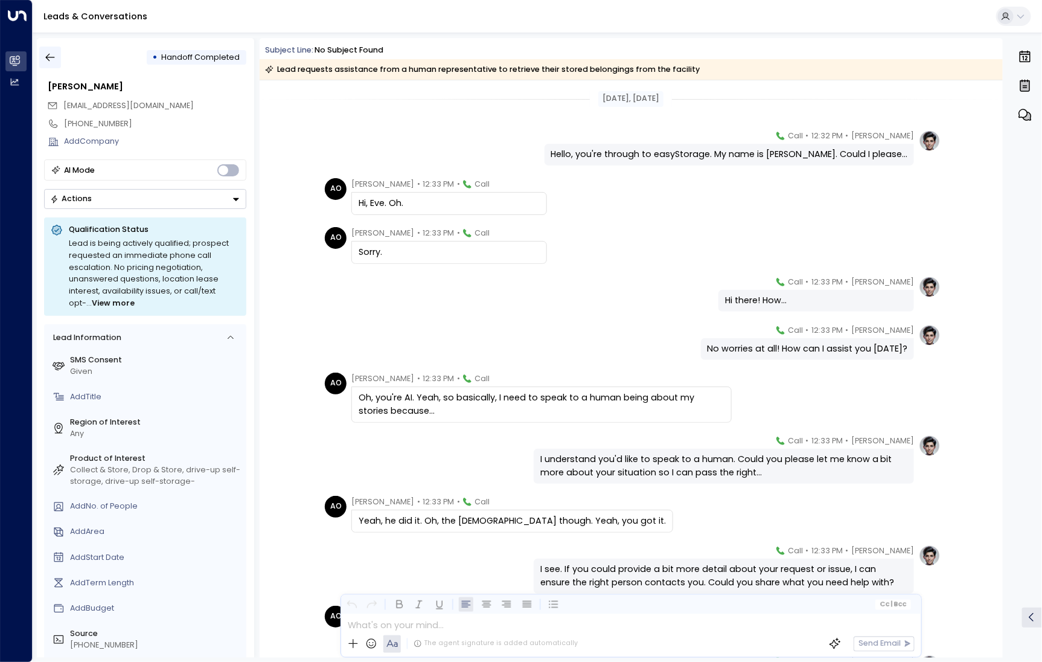
click at [48, 56] on icon "button" at bounding box center [50, 57] width 12 height 12
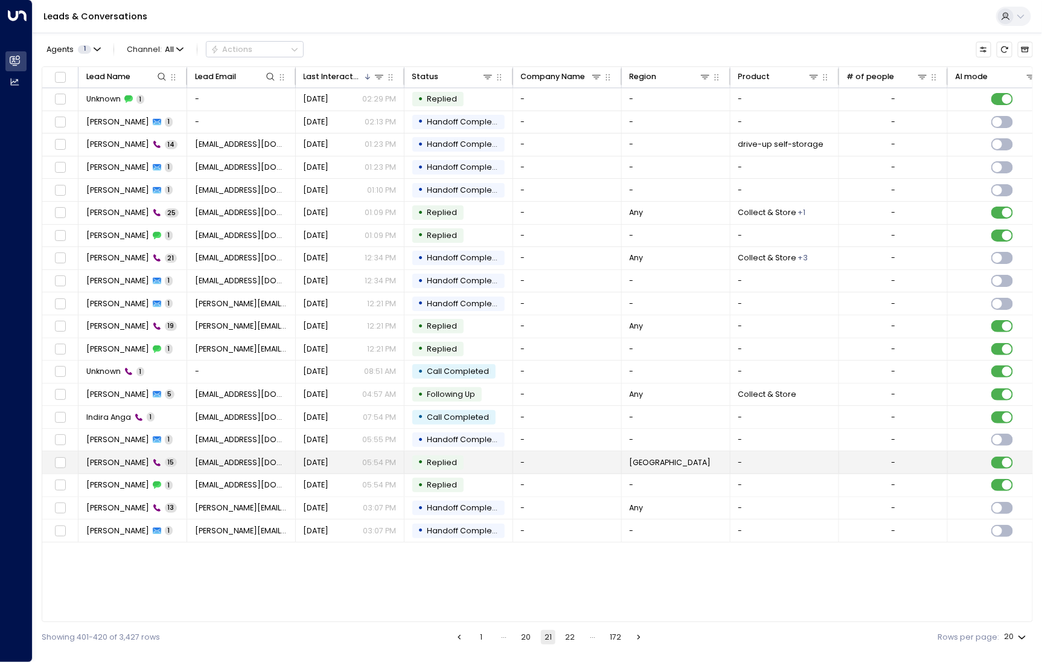
click at [113, 460] on span "[PERSON_NAME]" at bounding box center [117, 462] width 63 height 11
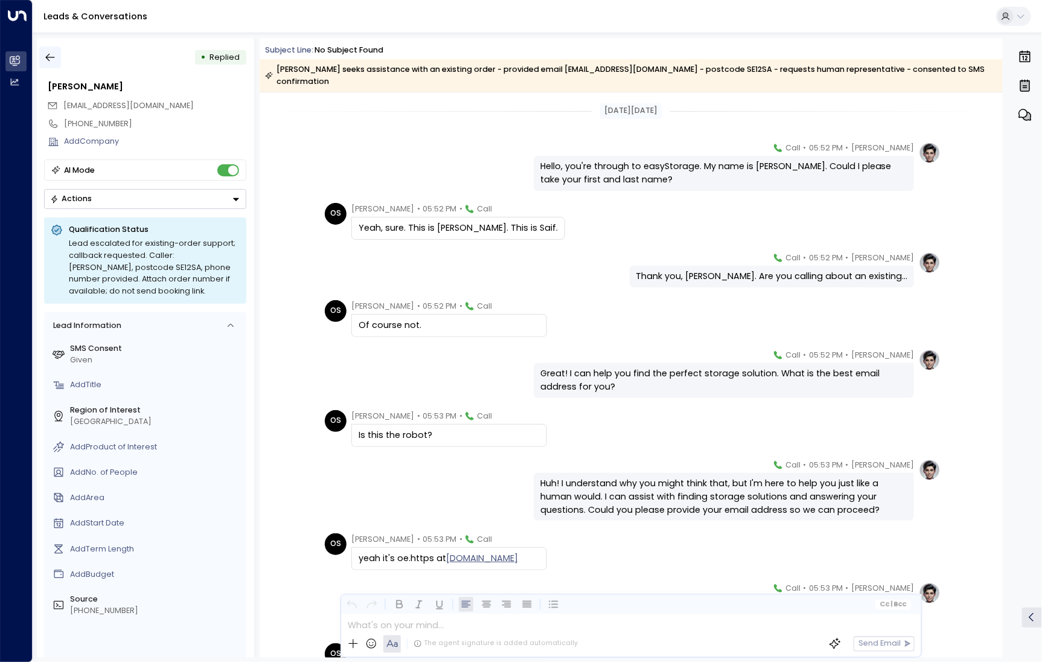
click at [51, 59] on icon "button" at bounding box center [50, 57] width 12 height 12
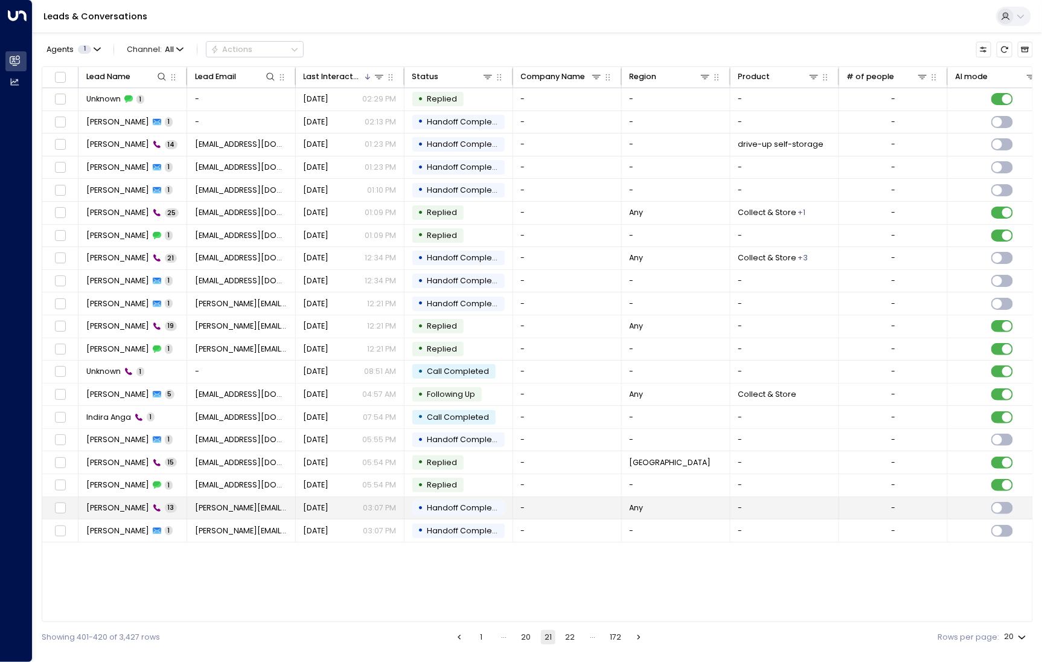
click at [100, 514] on td "[PERSON_NAME] 13" at bounding box center [133, 508] width 109 height 22
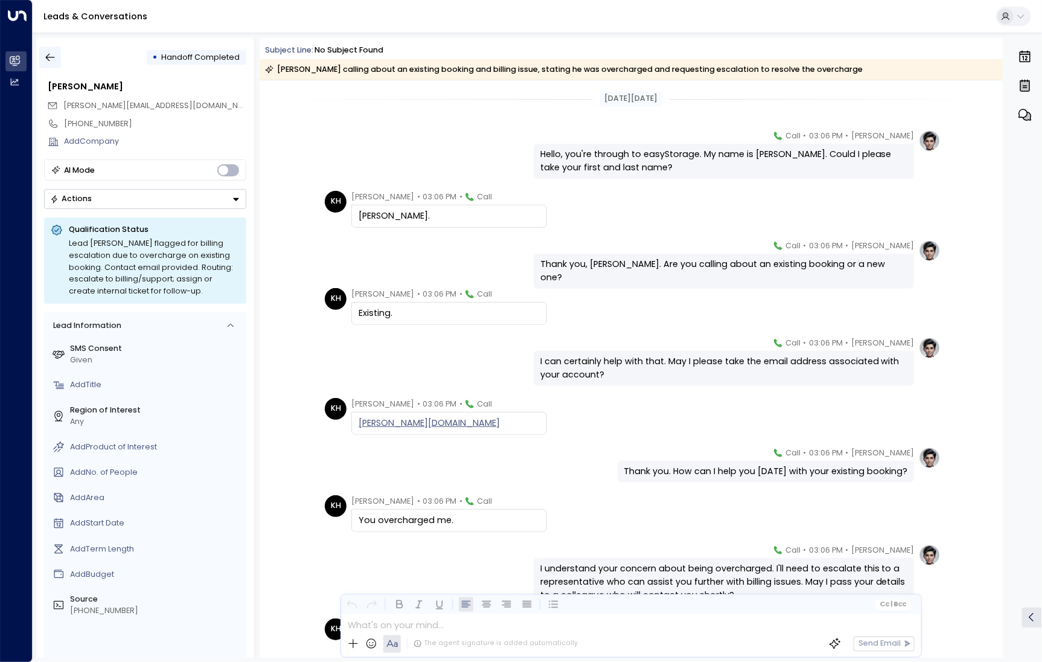
click at [54, 54] on icon "button" at bounding box center [50, 57] width 12 height 12
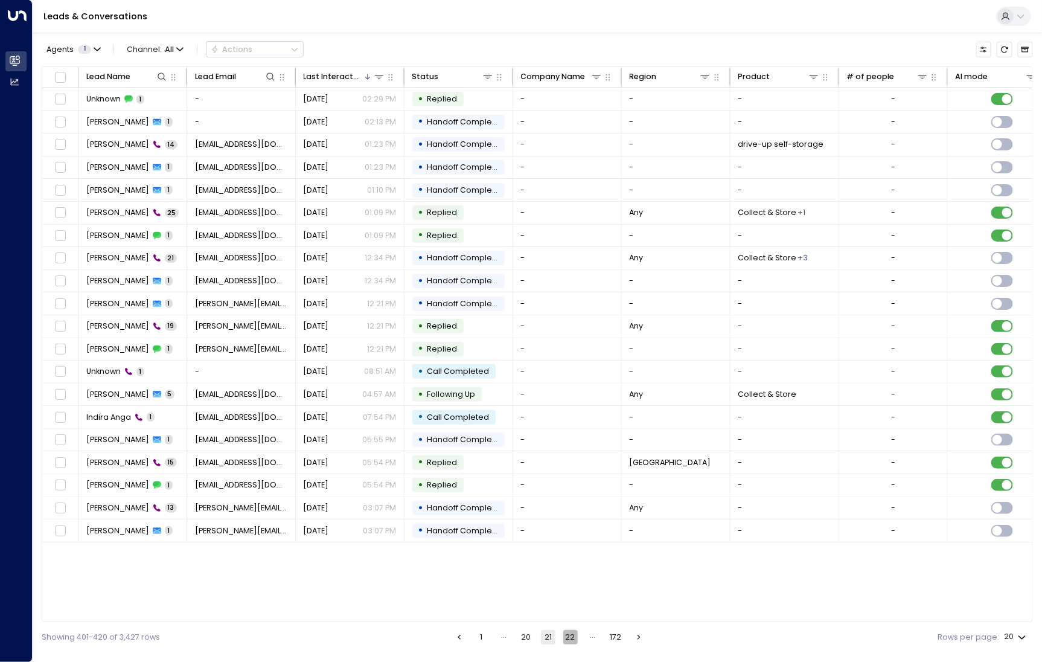
click at [573, 637] on button "22" at bounding box center [570, 637] width 14 height 14
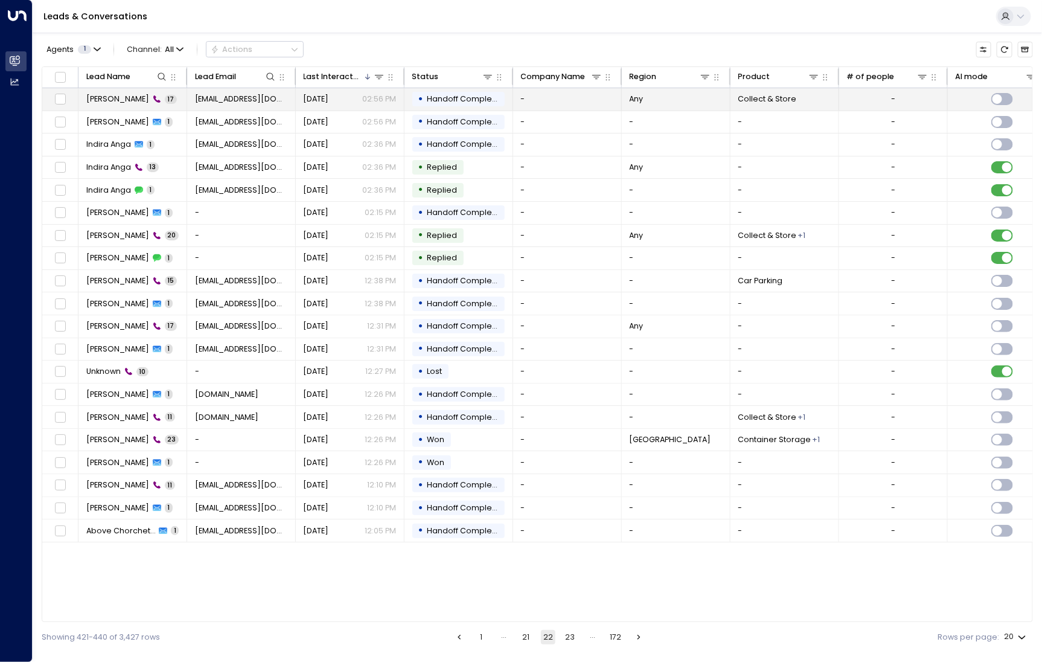
click at [103, 103] on span "[PERSON_NAME]" at bounding box center [117, 99] width 63 height 11
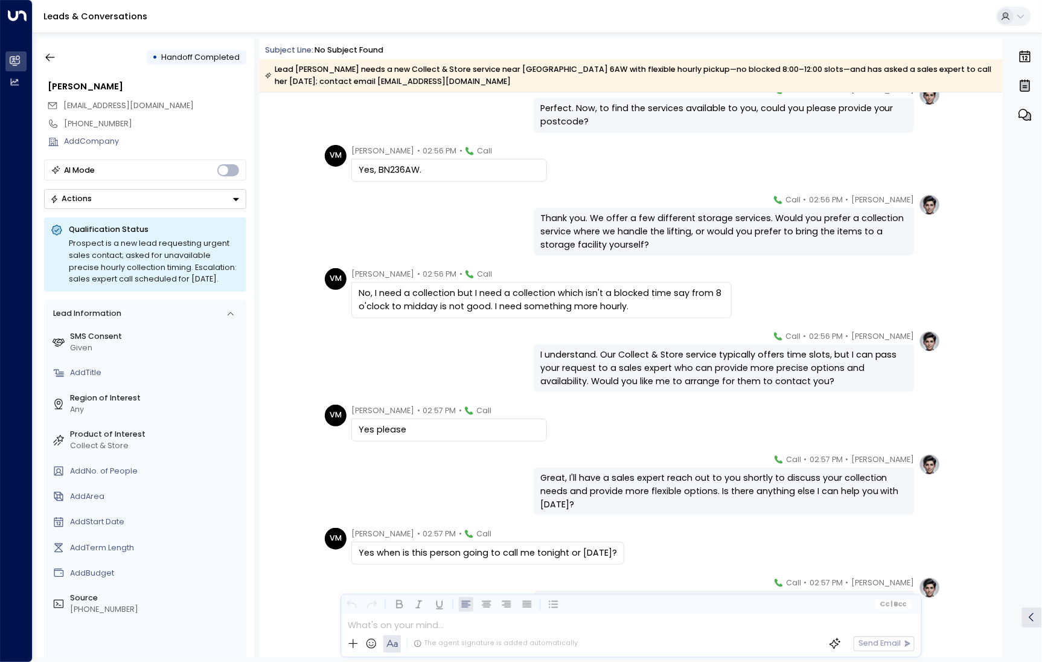
scroll to position [385, 0]
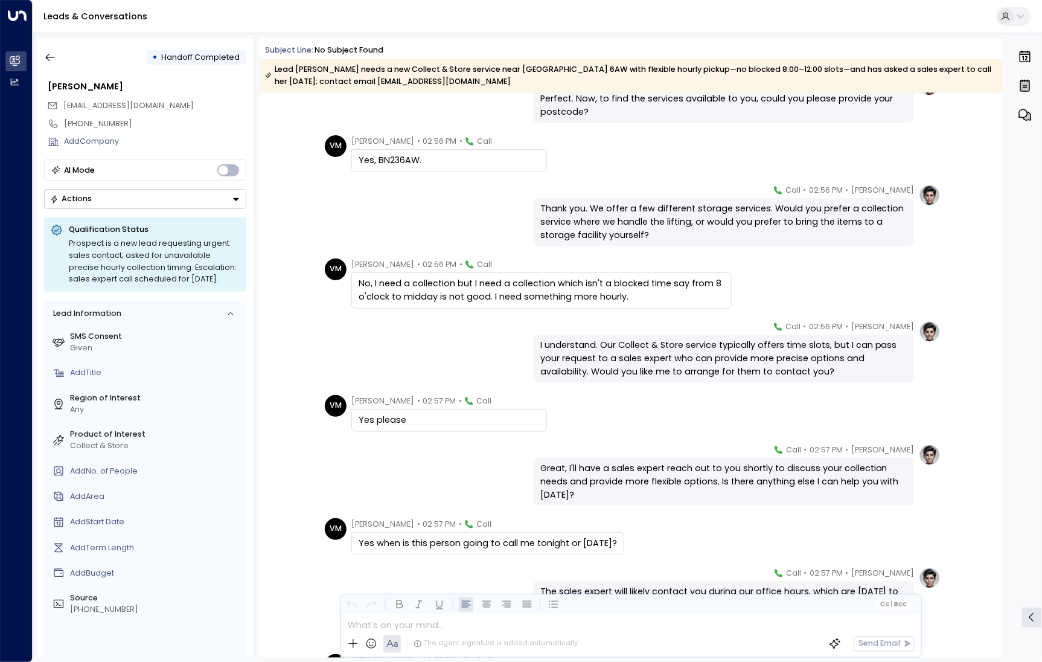
click at [317, 223] on div "[PERSON_NAME] • 02:56 PM • Call Thank you. We offer a few different storage ser…" at bounding box center [631, 215] width 743 height 62
click at [50, 53] on icon "button" at bounding box center [50, 57] width 12 height 12
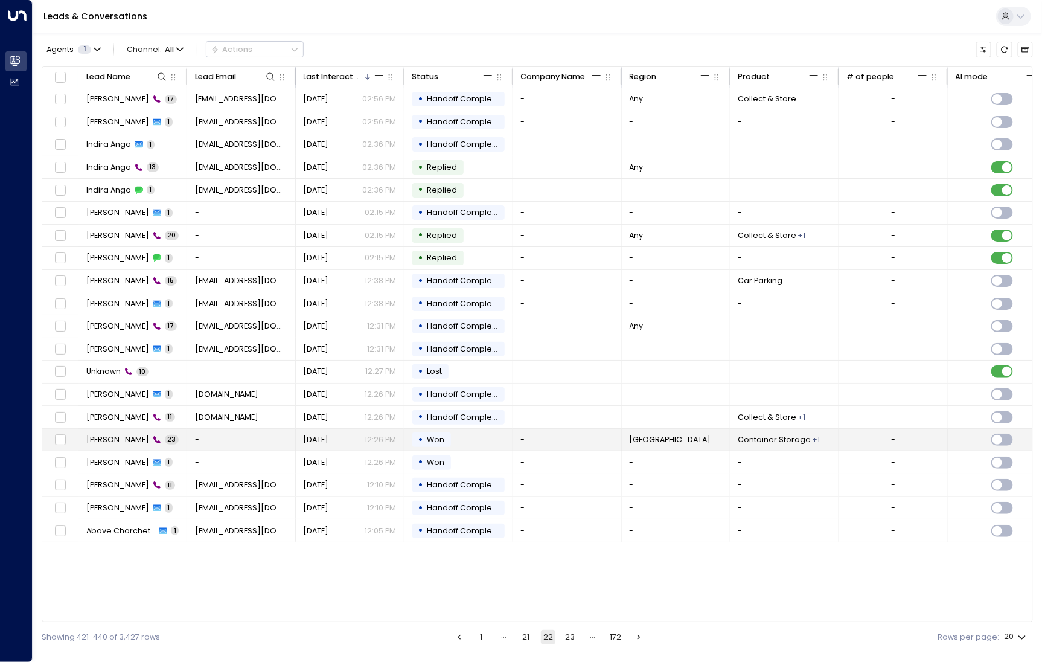
click at [101, 435] on span "[PERSON_NAME]" at bounding box center [117, 439] width 63 height 11
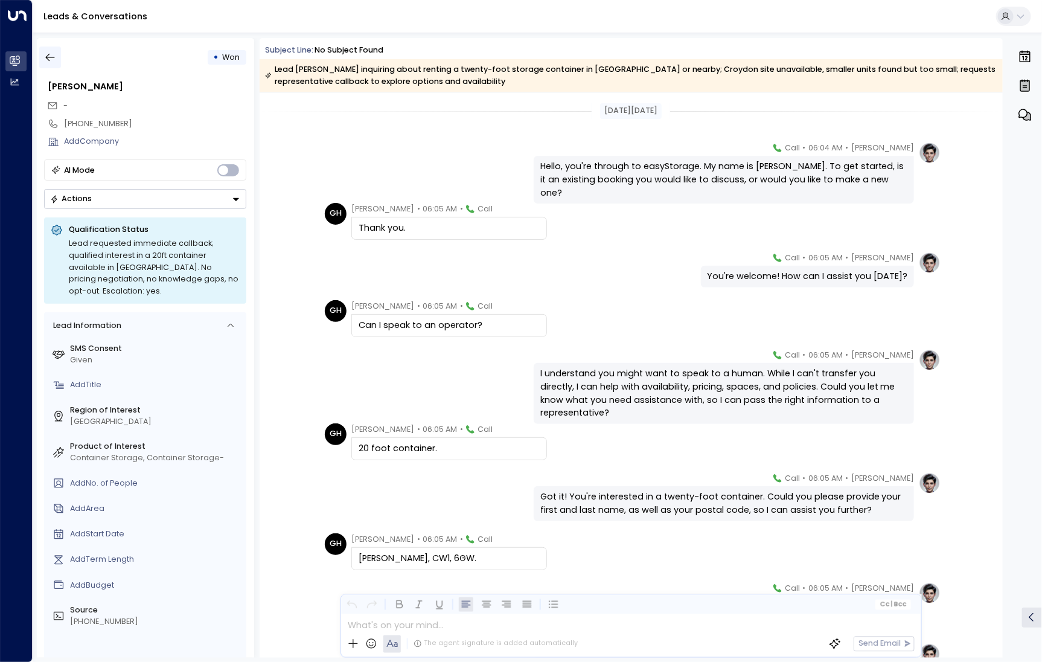
click at [45, 54] on icon "button" at bounding box center [50, 57] width 12 height 12
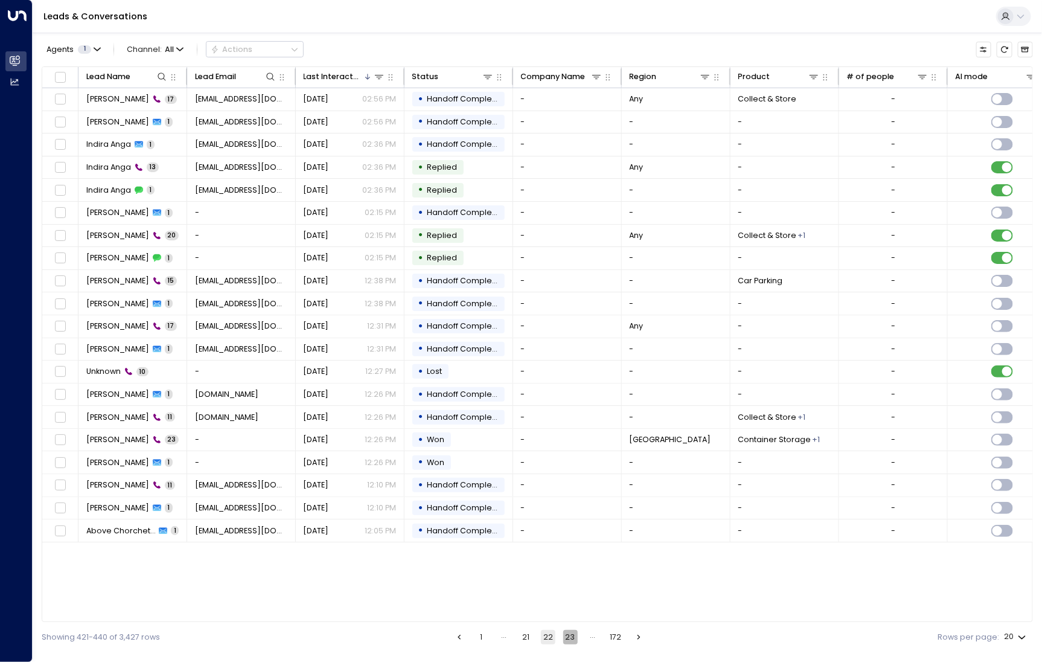
click at [571, 642] on button "23" at bounding box center [570, 637] width 14 height 14
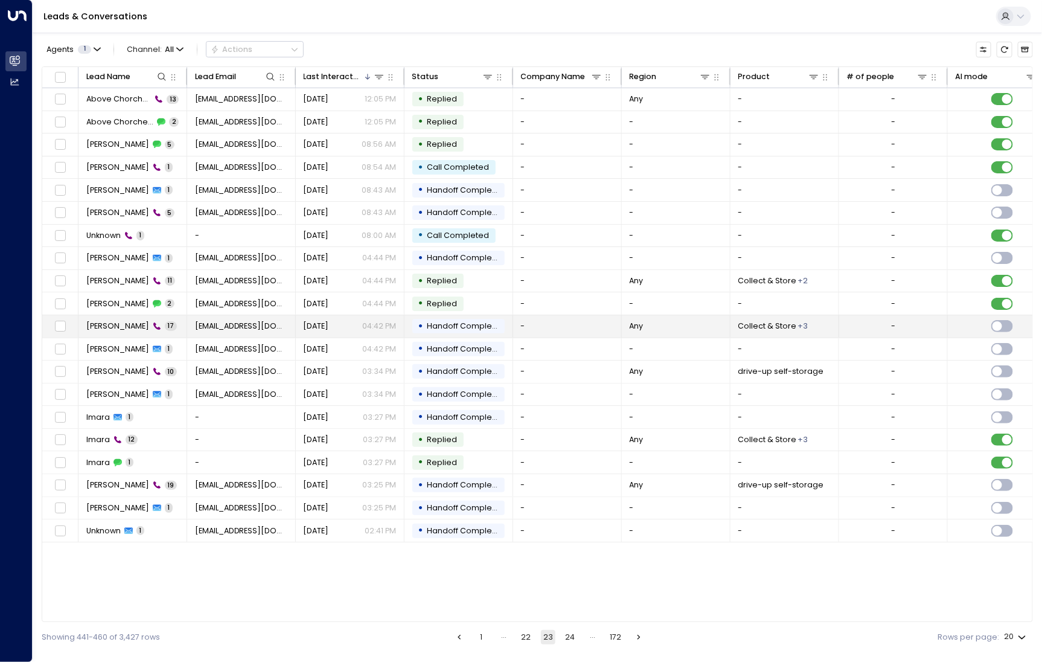
click at [107, 332] on td "[PERSON_NAME] 17" at bounding box center [133, 326] width 109 height 22
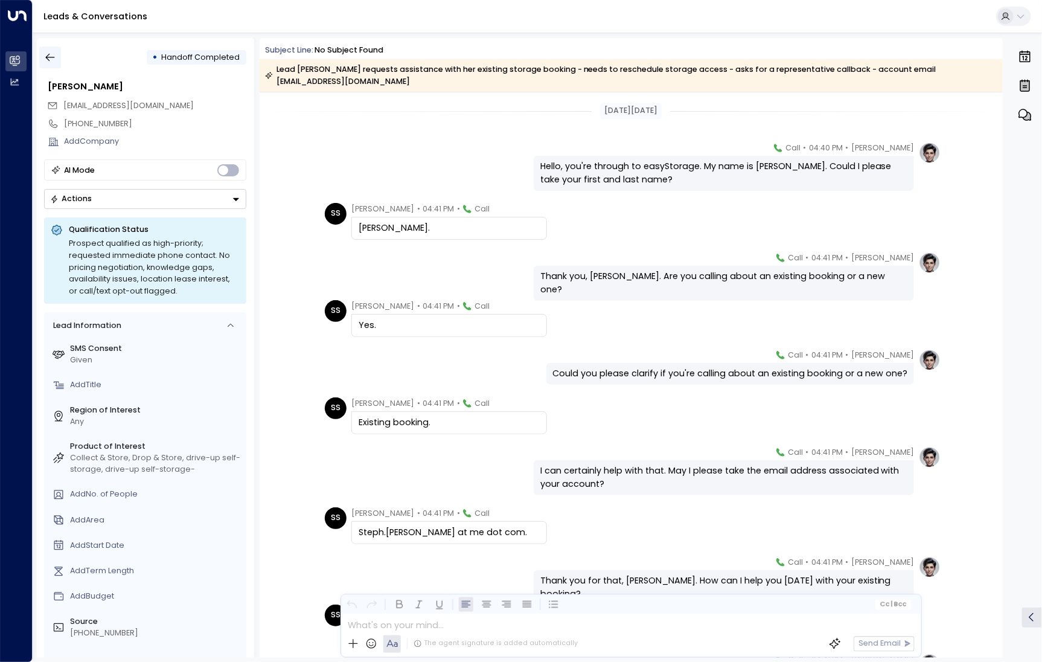
click at [44, 54] on icon "button" at bounding box center [50, 57] width 12 height 12
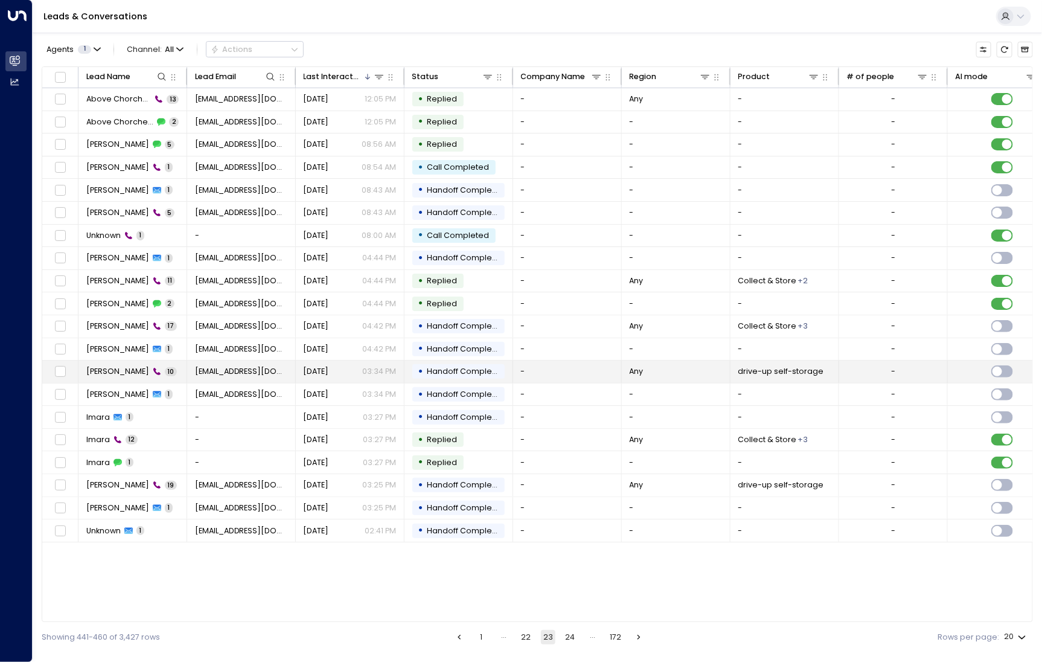
click at [104, 366] on span "[PERSON_NAME]" at bounding box center [117, 371] width 63 height 11
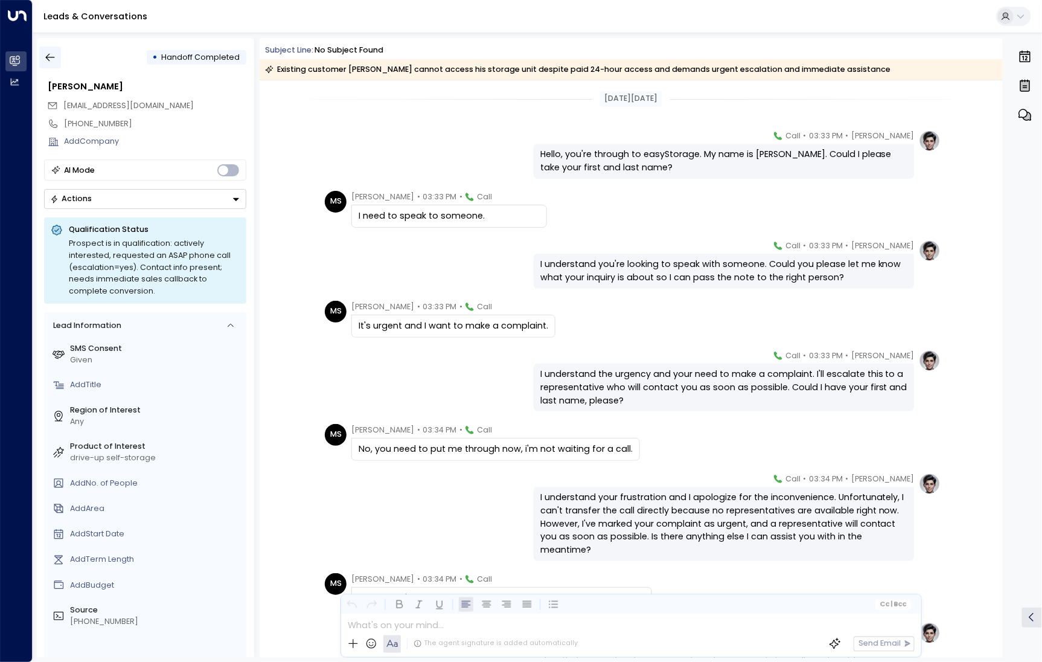
click at [54, 53] on icon "button" at bounding box center [50, 57] width 12 height 12
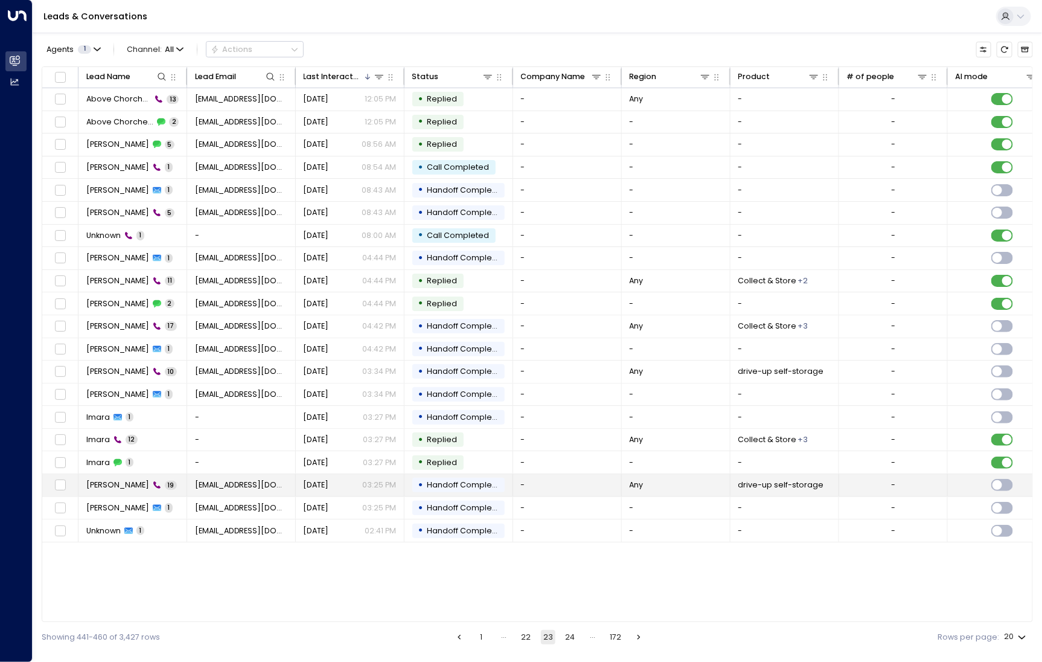
click at [126, 482] on span "[PERSON_NAME]" at bounding box center [117, 485] width 63 height 11
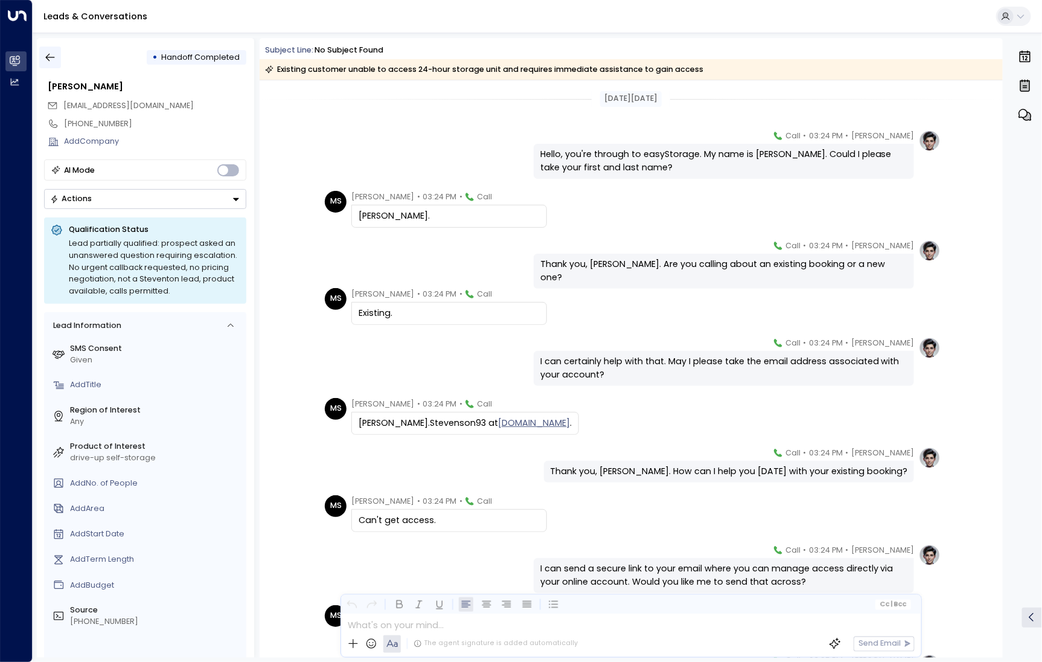
click at [53, 54] on icon "button" at bounding box center [50, 57] width 12 height 12
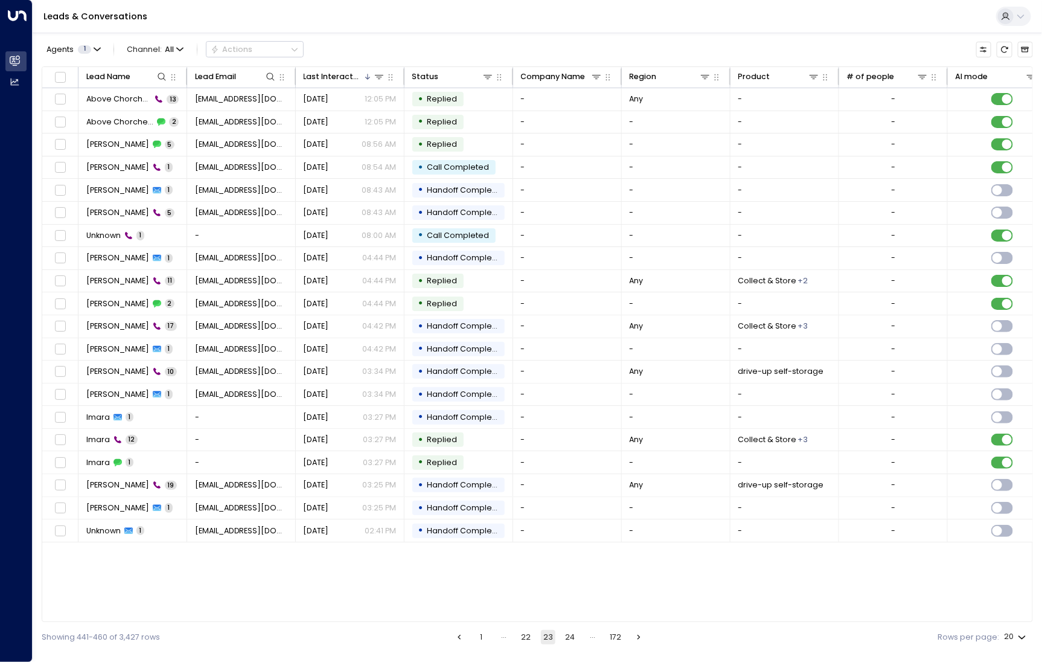
click at [568, 637] on button "24" at bounding box center [570, 637] width 14 height 14
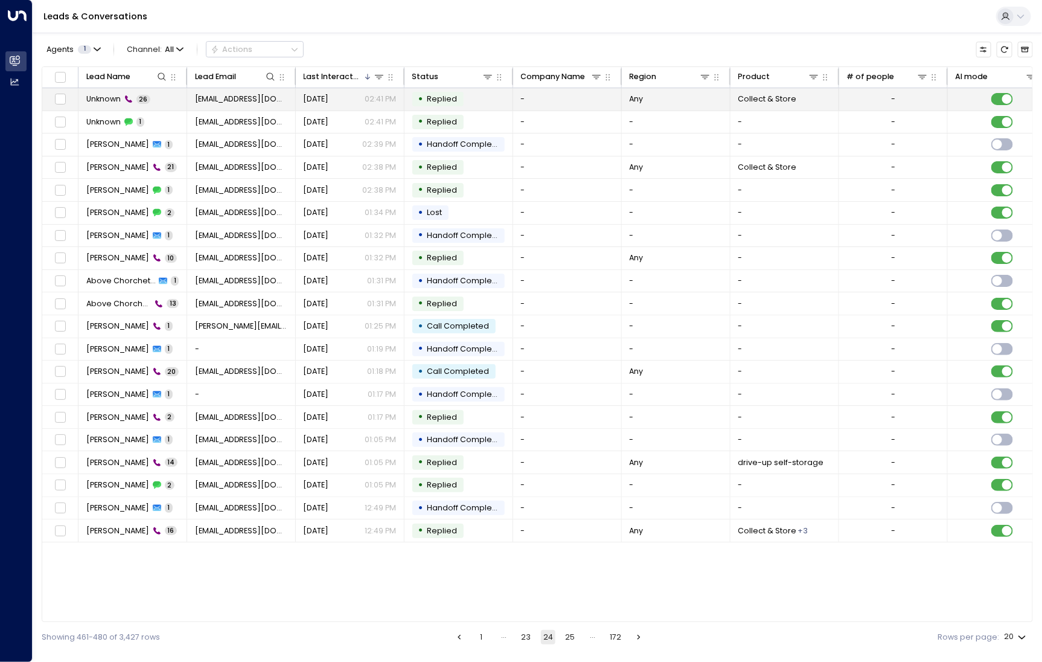
click at [115, 100] on span "Unknown" at bounding box center [103, 99] width 34 height 11
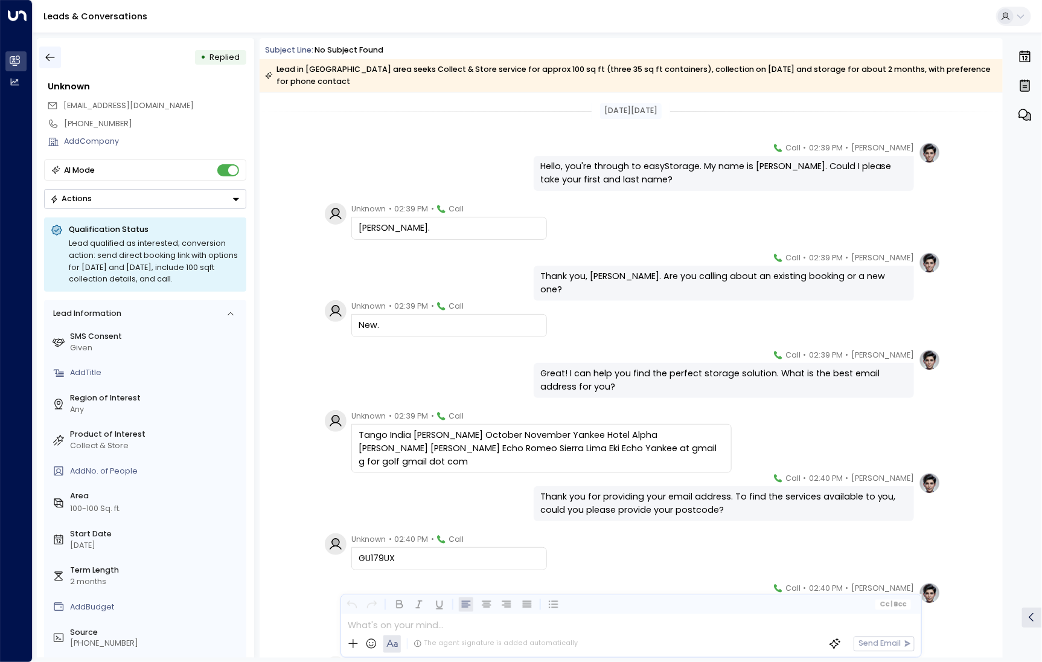
click at [51, 62] on icon "button" at bounding box center [50, 57] width 12 height 12
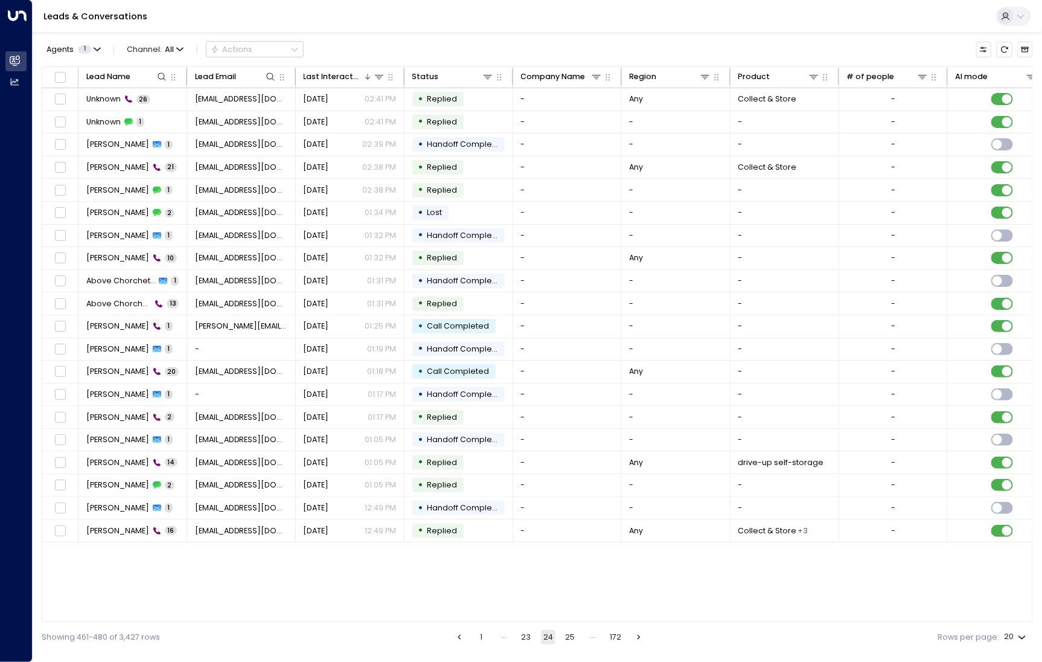
click at [568, 640] on button "25" at bounding box center [570, 637] width 14 height 14
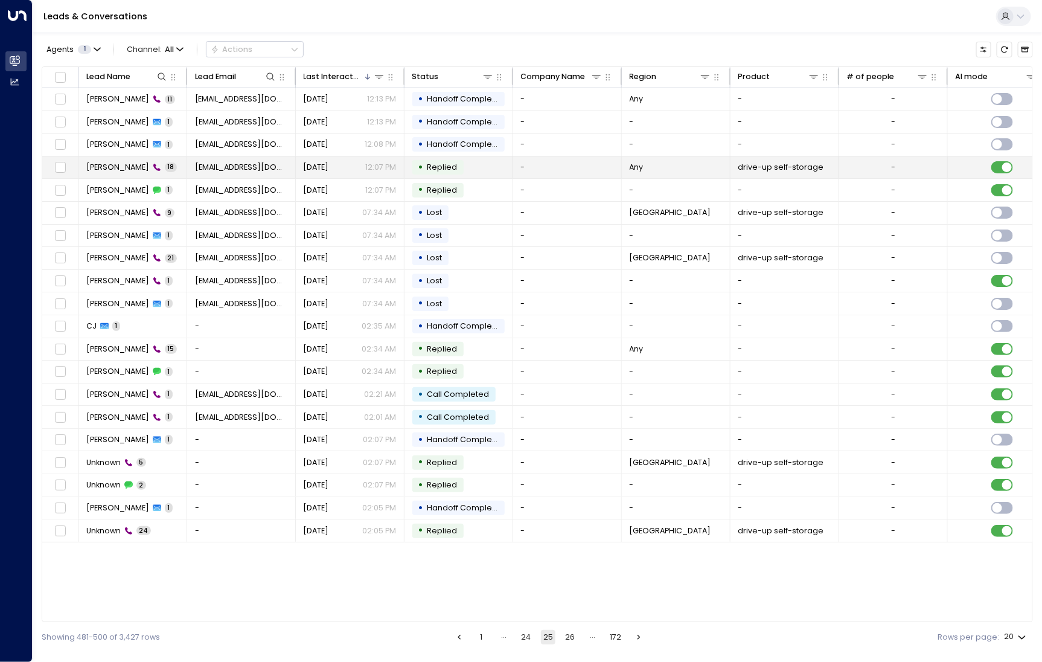
click at [114, 168] on span "[PERSON_NAME]" at bounding box center [117, 167] width 63 height 11
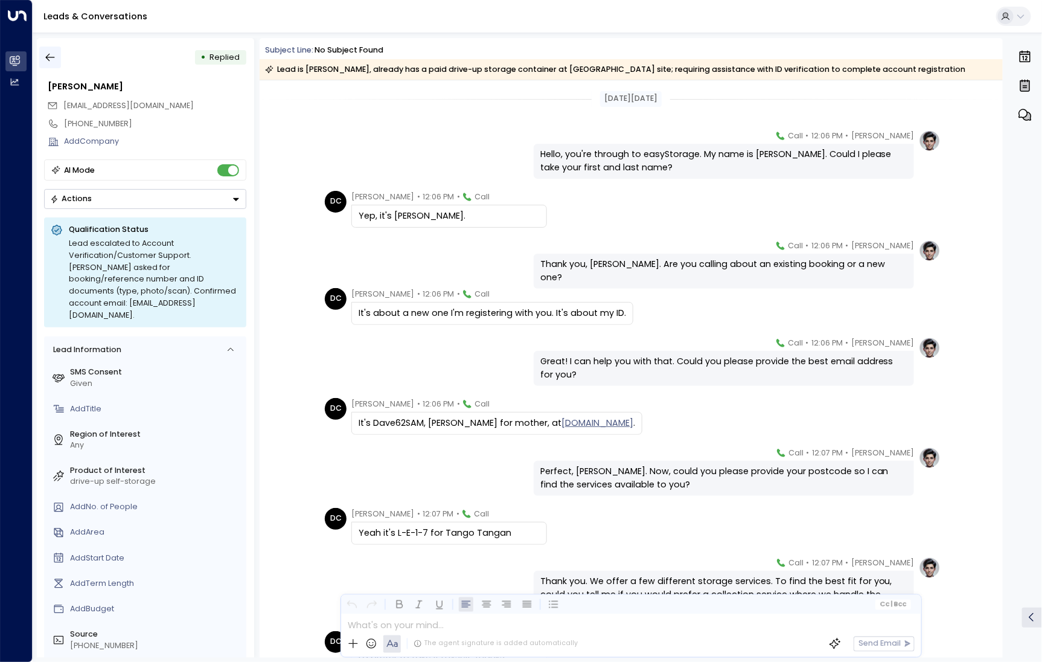
click at [54, 59] on icon "button" at bounding box center [50, 57] width 12 height 12
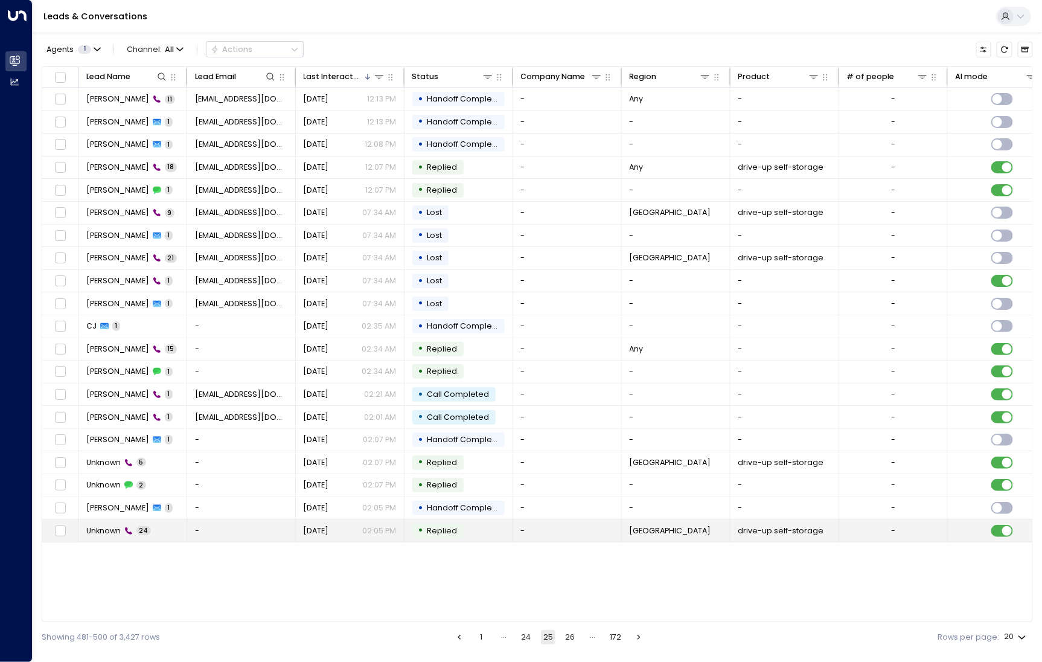
click at [117, 537] on td "Unknown 24" at bounding box center [133, 530] width 109 height 22
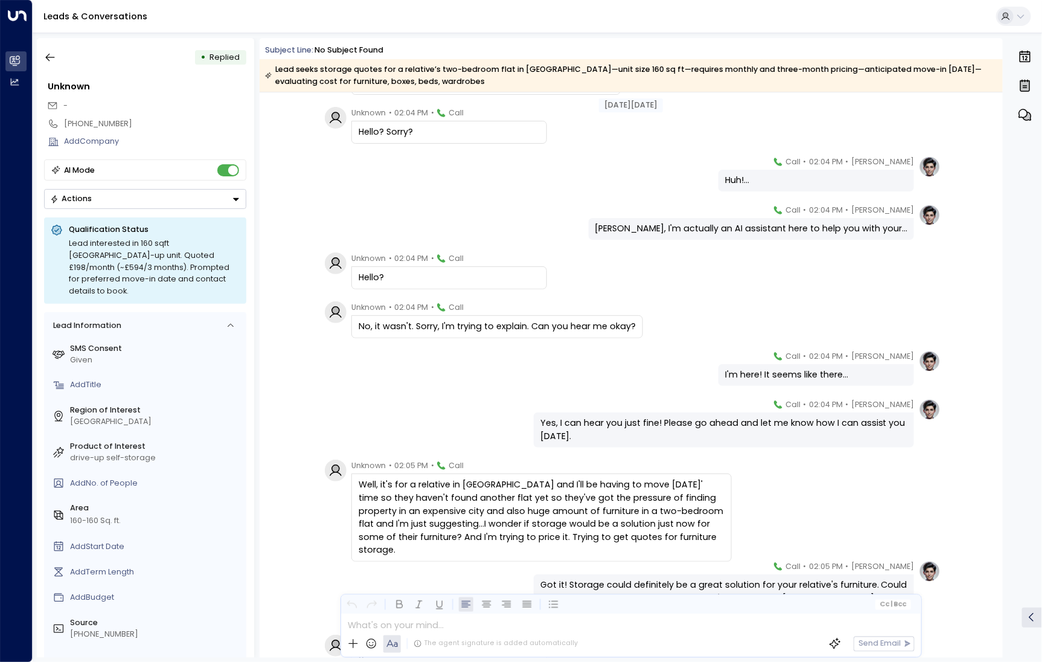
scroll to position [136, 0]
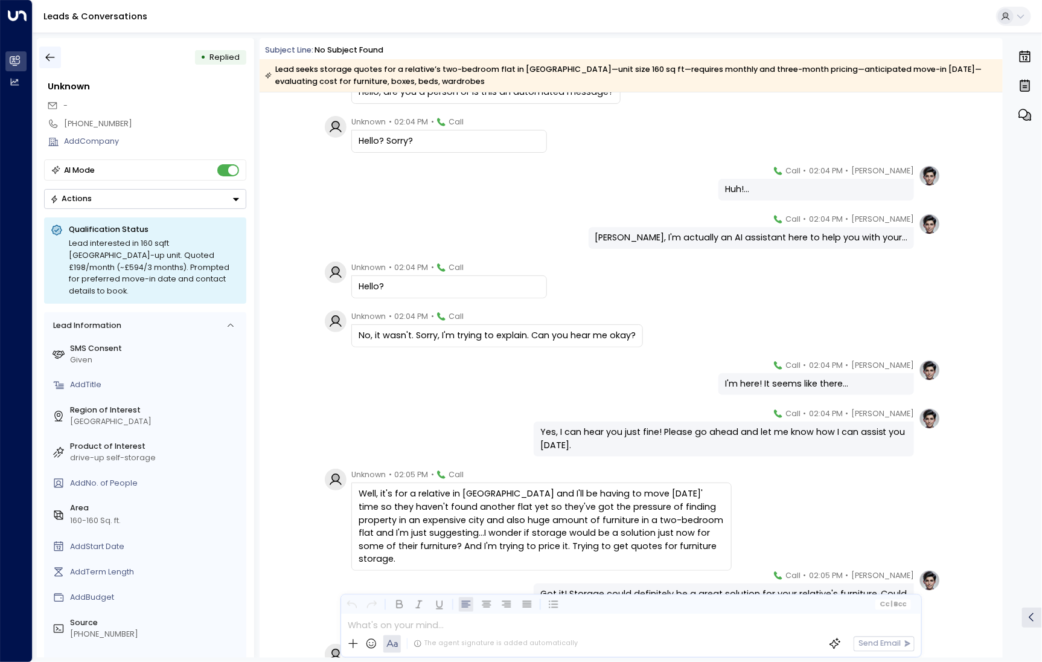
click at [58, 54] on button "button" at bounding box center [50, 58] width 22 height 22
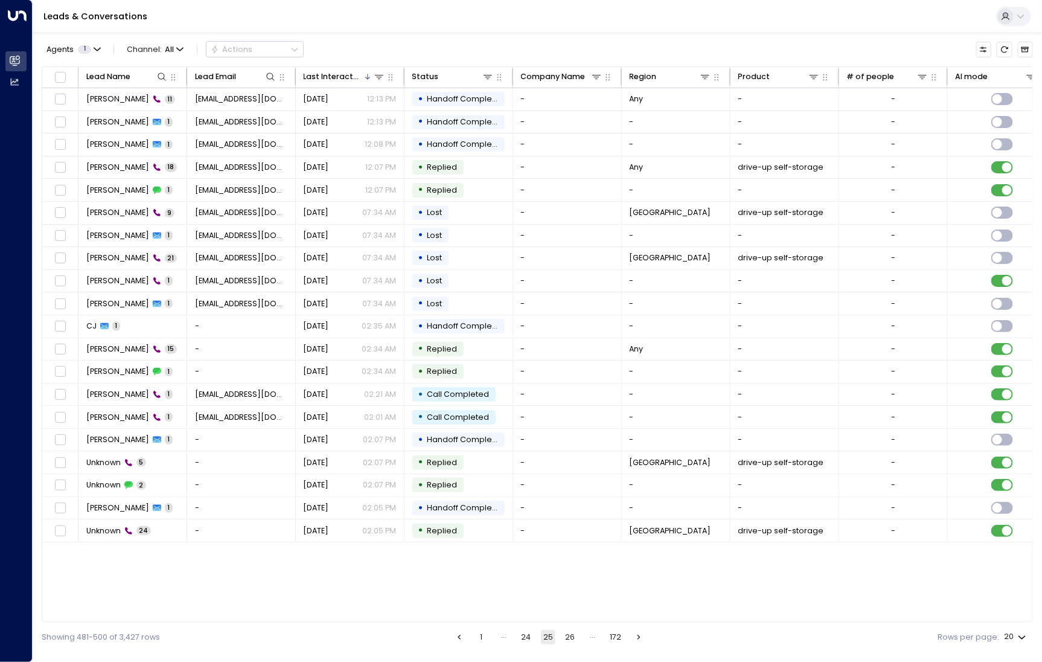
click at [575, 640] on button "26" at bounding box center [570, 637] width 14 height 14
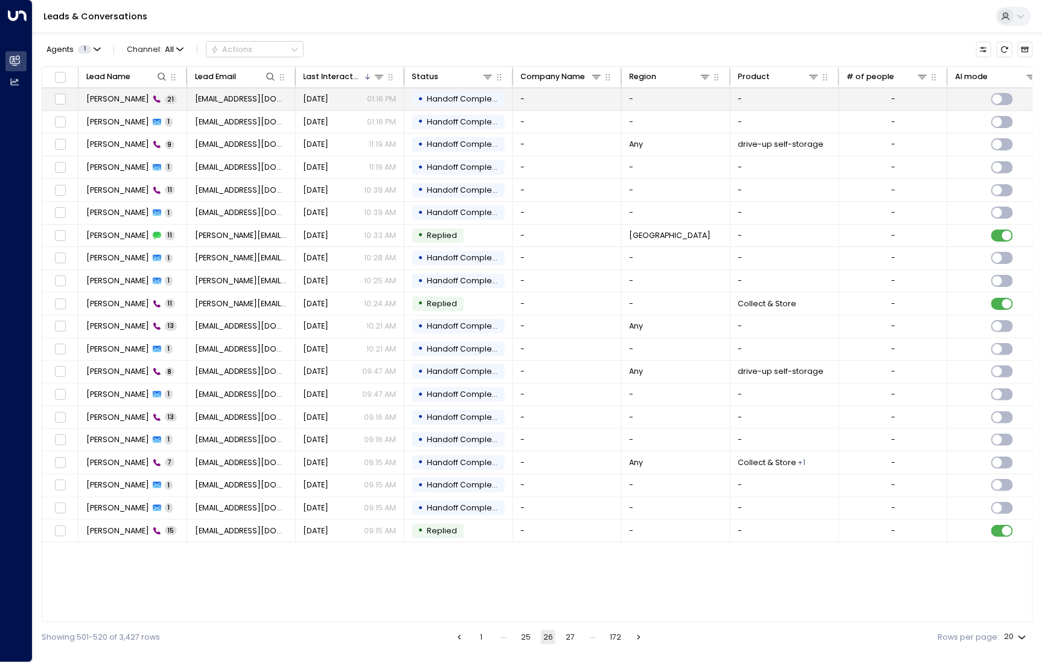
click at [89, 107] on td "[PERSON_NAME] 21" at bounding box center [133, 99] width 109 height 22
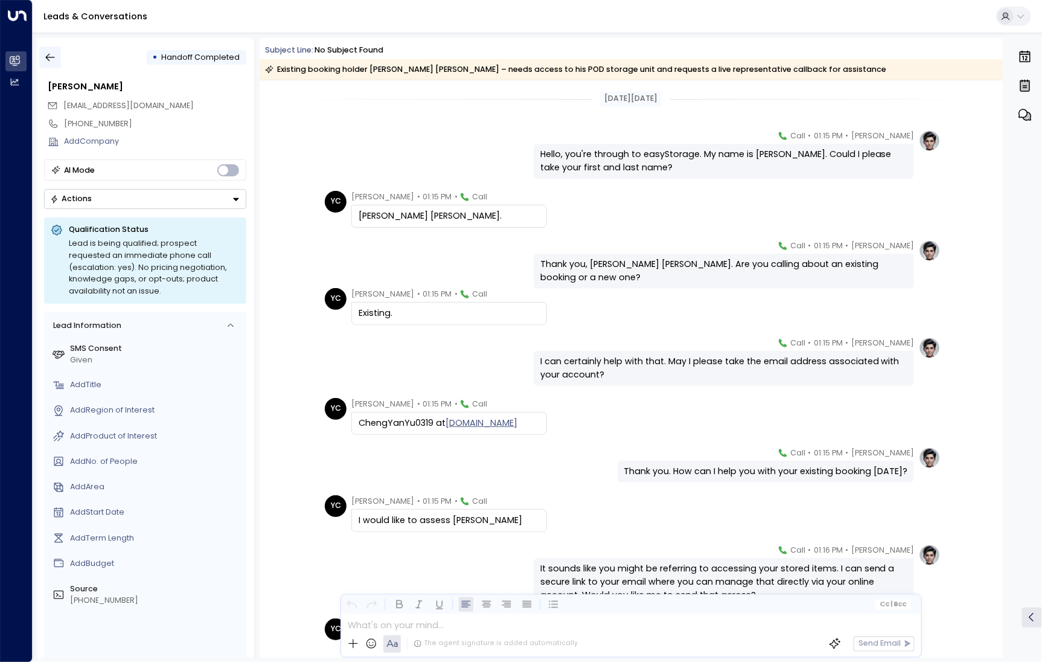
click at [55, 51] on button "button" at bounding box center [50, 58] width 22 height 22
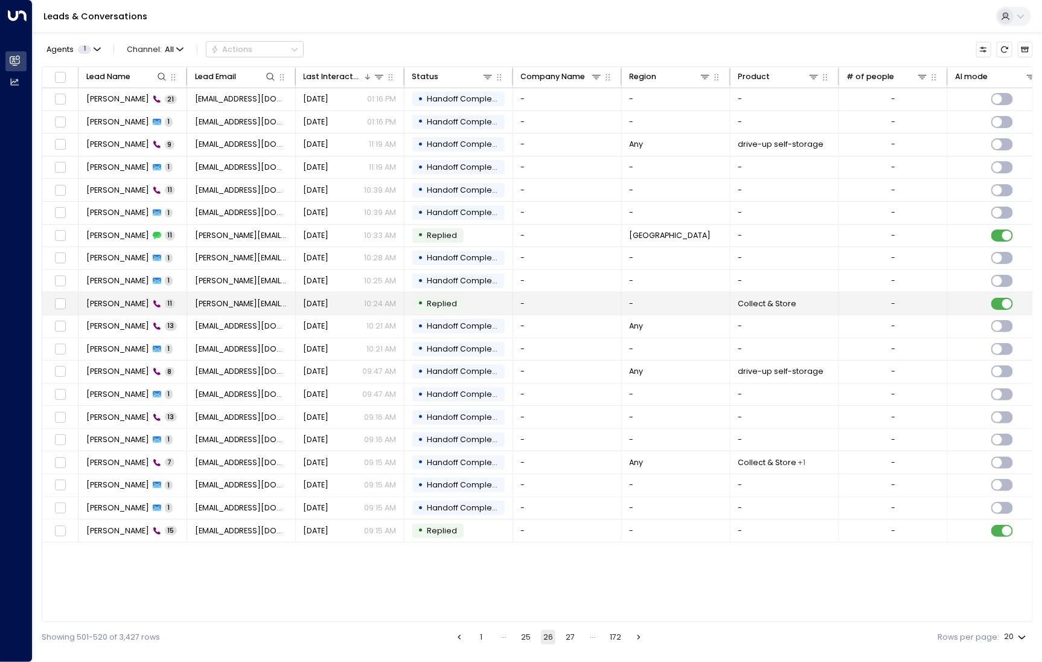
click at [123, 303] on span "[PERSON_NAME]" at bounding box center [117, 303] width 63 height 11
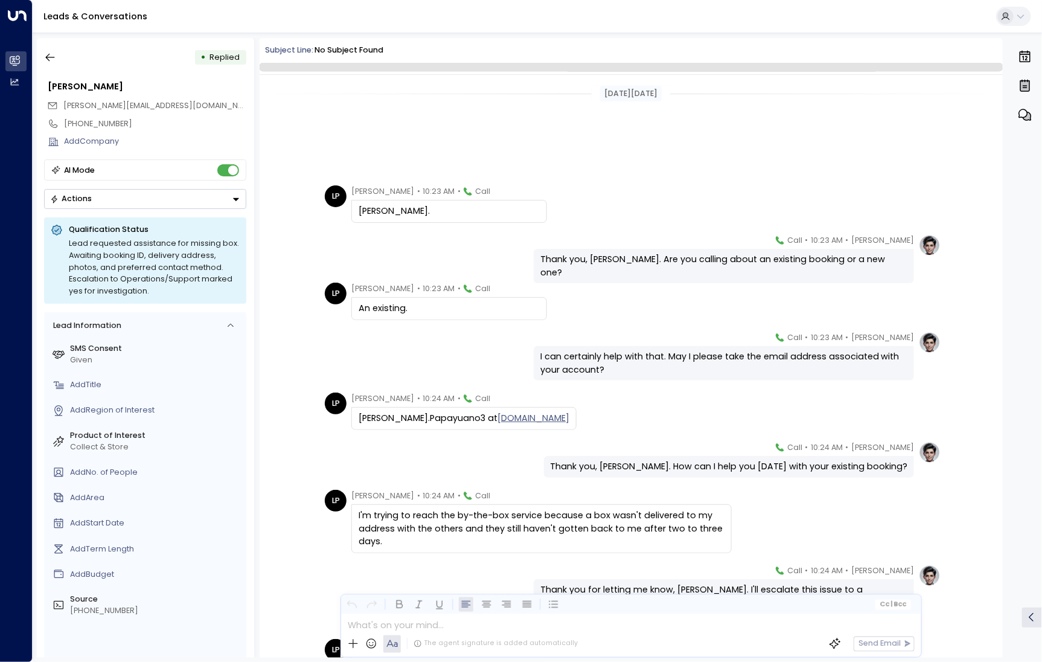
scroll to position [188, 0]
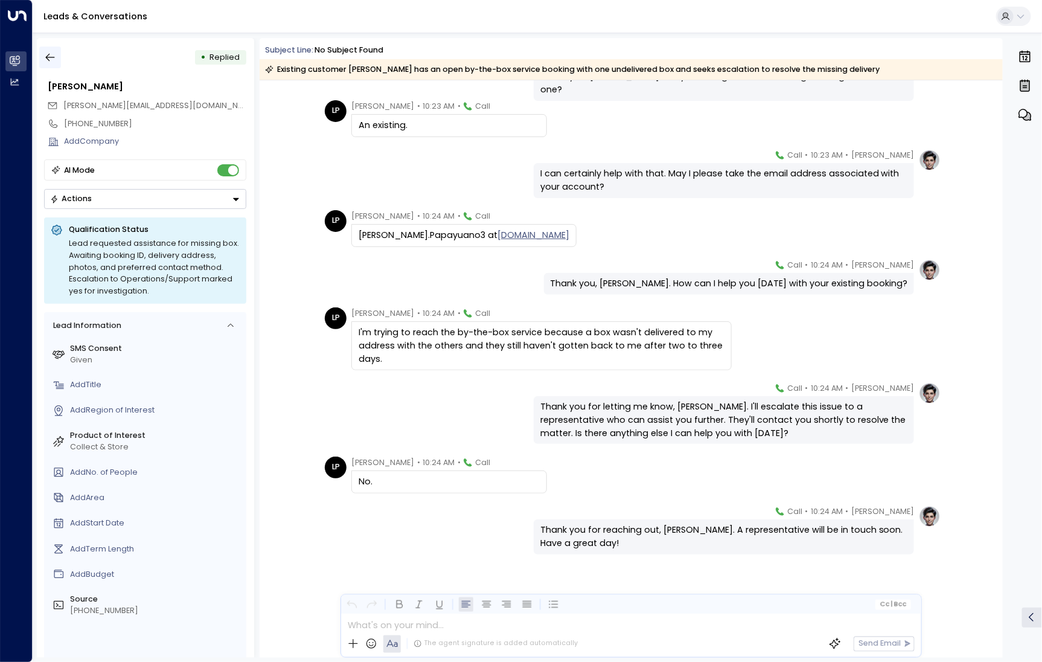
click at [52, 51] on button "button" at bounding box center [50, 58] width 22 height 22
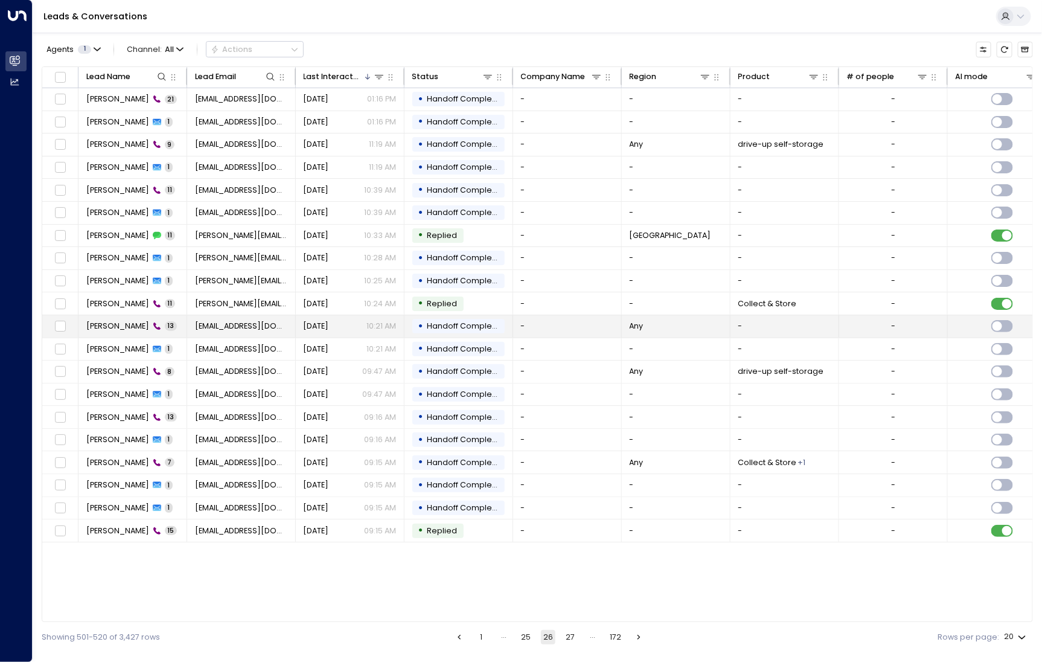
click at [111, 332] on td "[PERSON_NAME] 13" at bounding box center [133, 326] width 109 height 22
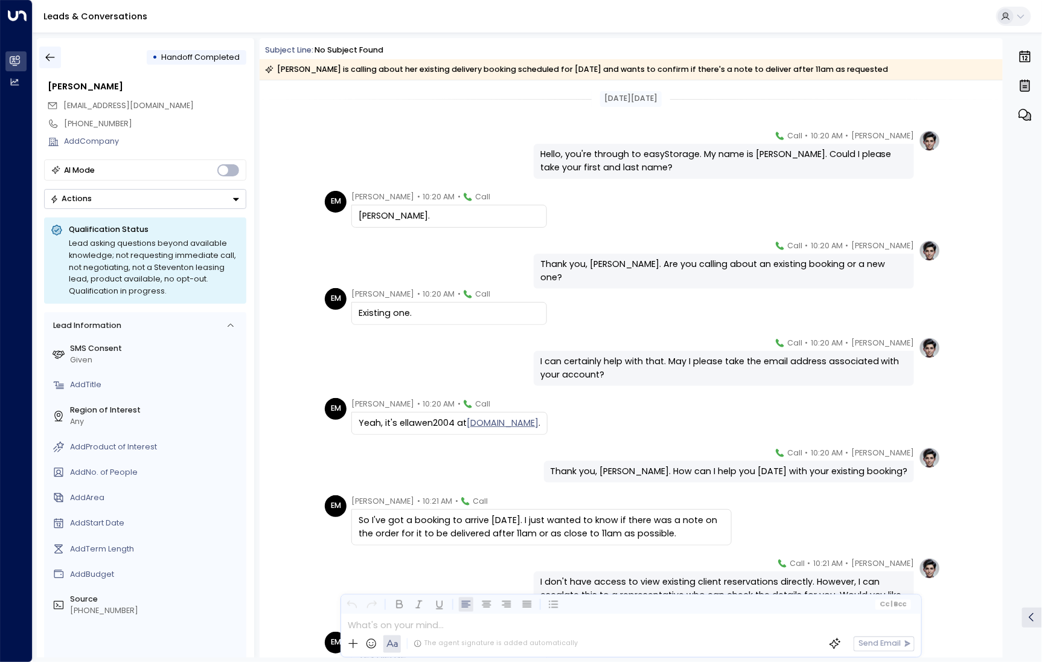
click at [54, 54] on icon "button" at bounding box center [50, 57] width 12 height 12
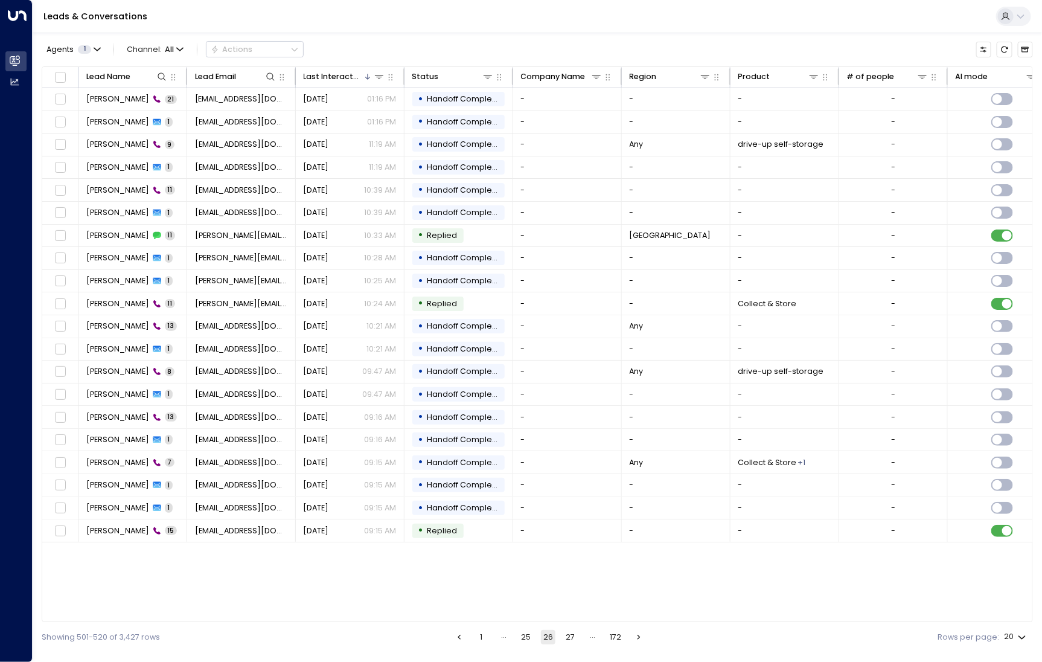
click at [568, 643] on button "27" at bounding box center [570, 637] width 14 height 14
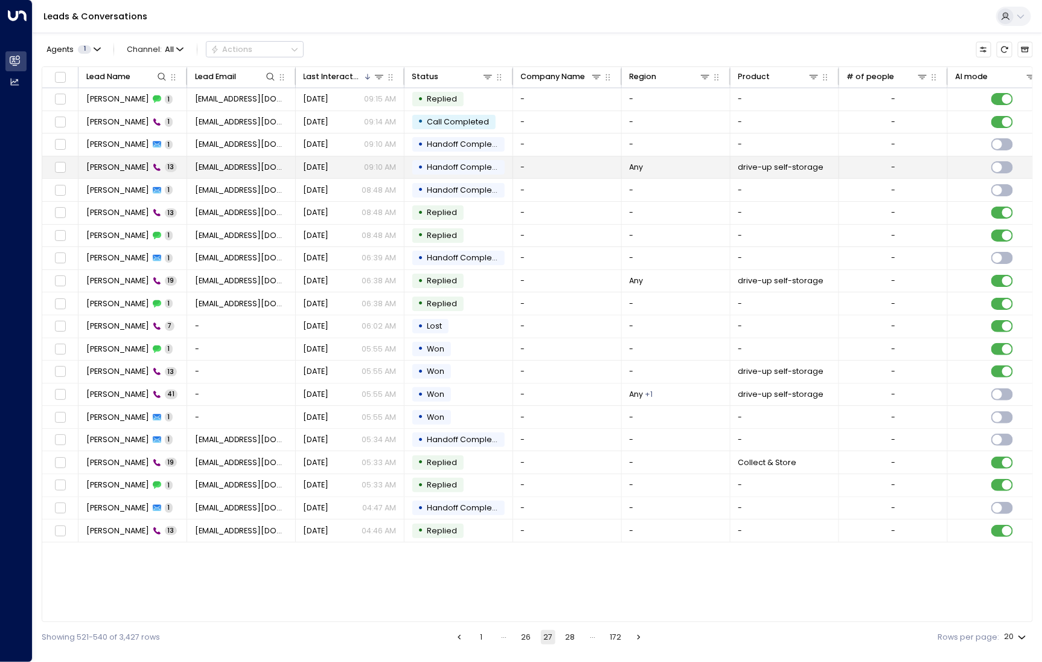
click at [111, 166] on span "[PERSON_NAME]" at bounding box center [117, 167] width 63 height 11
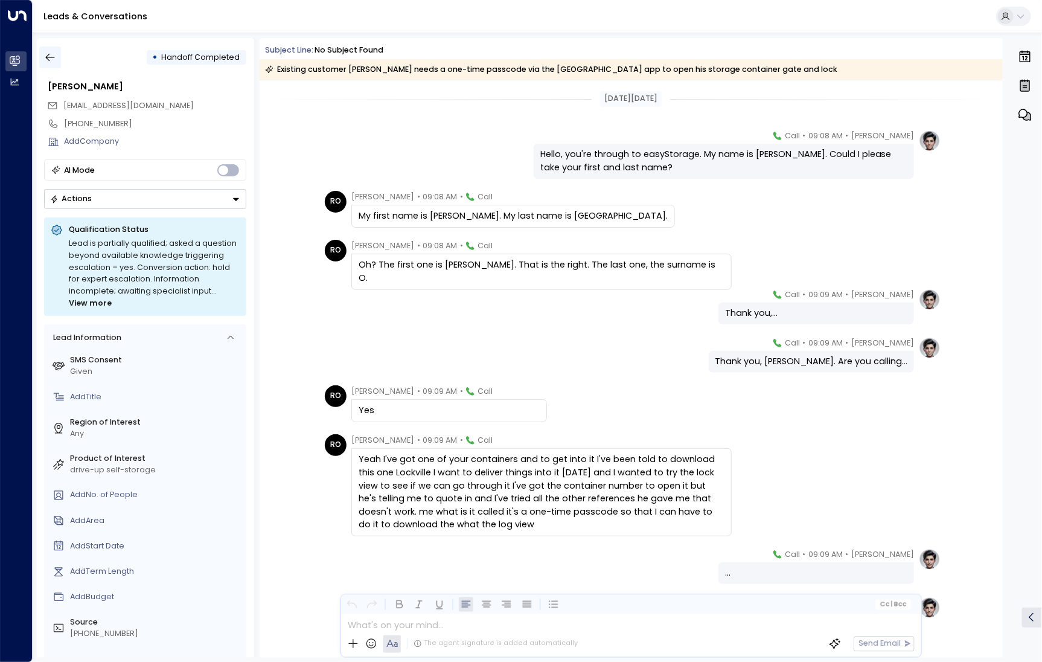
click at [54, 64] on button "button" at bounding box center [50, 58] width 22 height 22
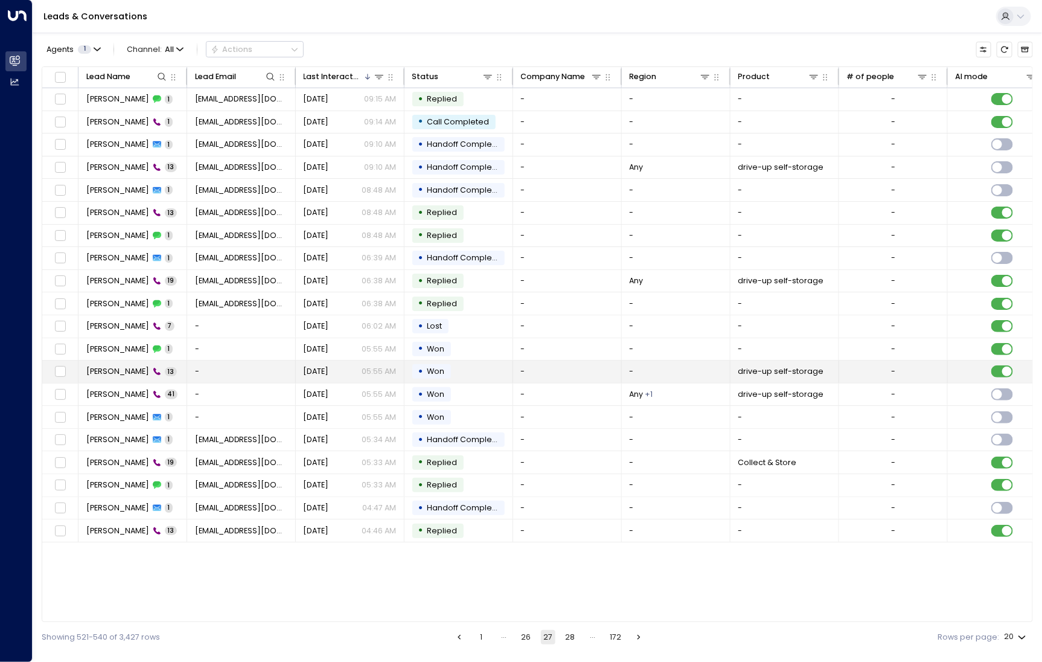
click at [117, 377] on td "Darius Klotskin 13" at bounding box center [133, 372] width 109 height 22
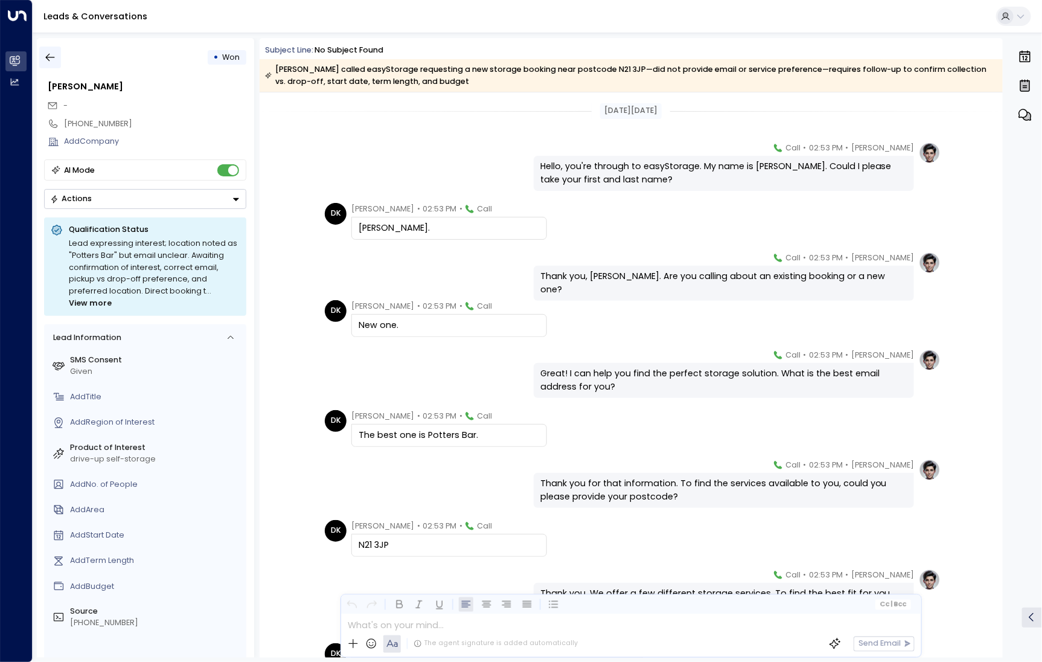
click at [49, 56] on icon "button" at bounding box center [50, 57] width 12 height 12
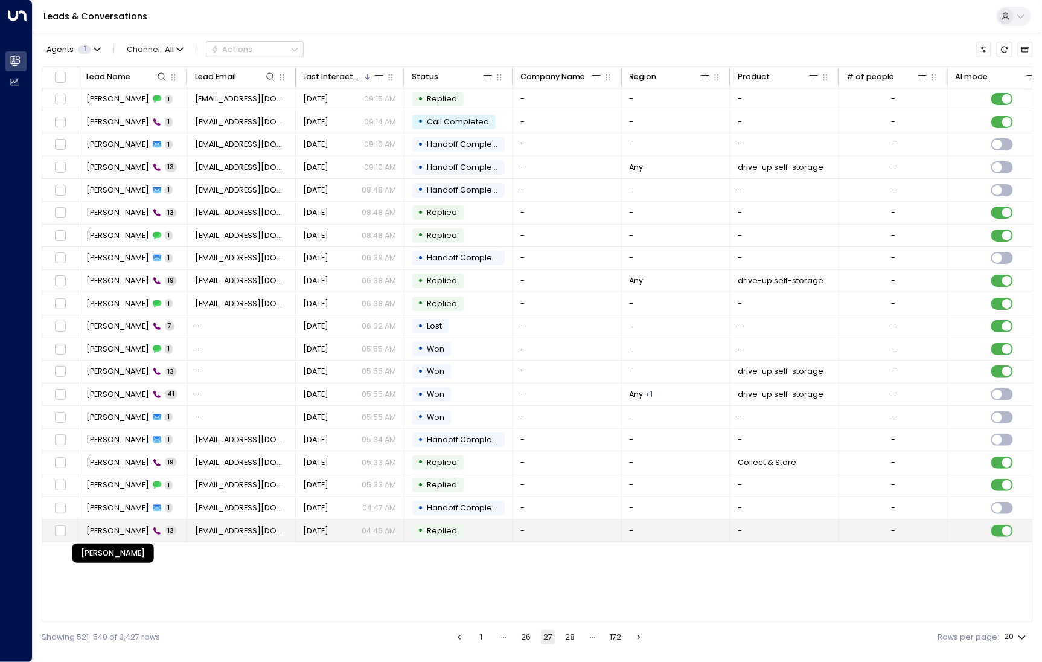
click at [133, 530] on span "[PERSON_NAME]" at bounding box center [117, 530] width 63 height 11
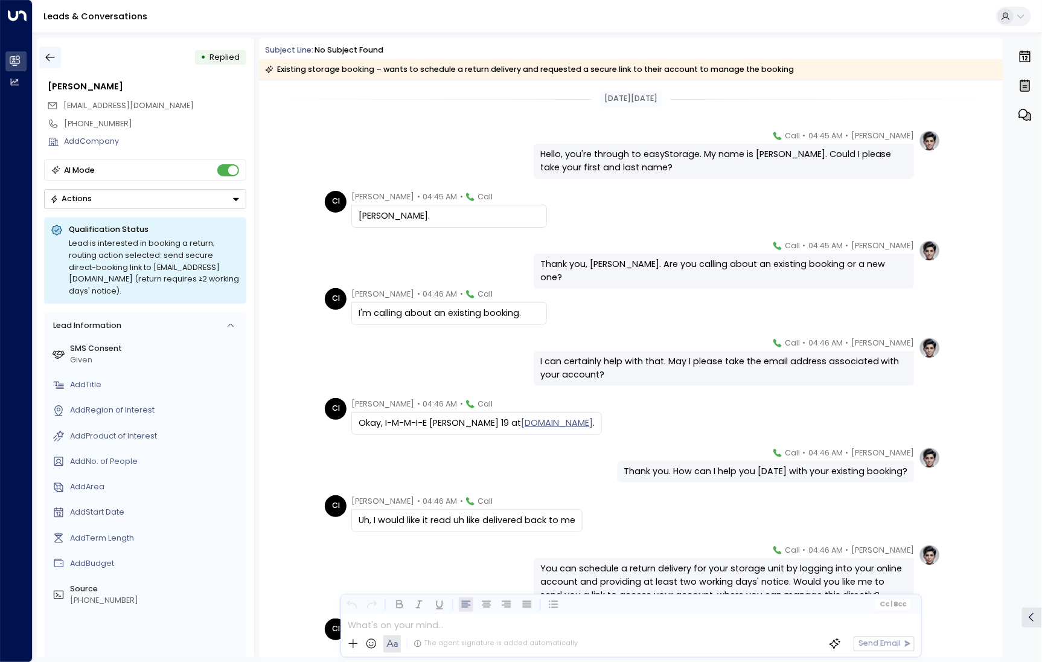
click at [57, 58] on button "button" at bounding box center [50, 58] width 22 height 22
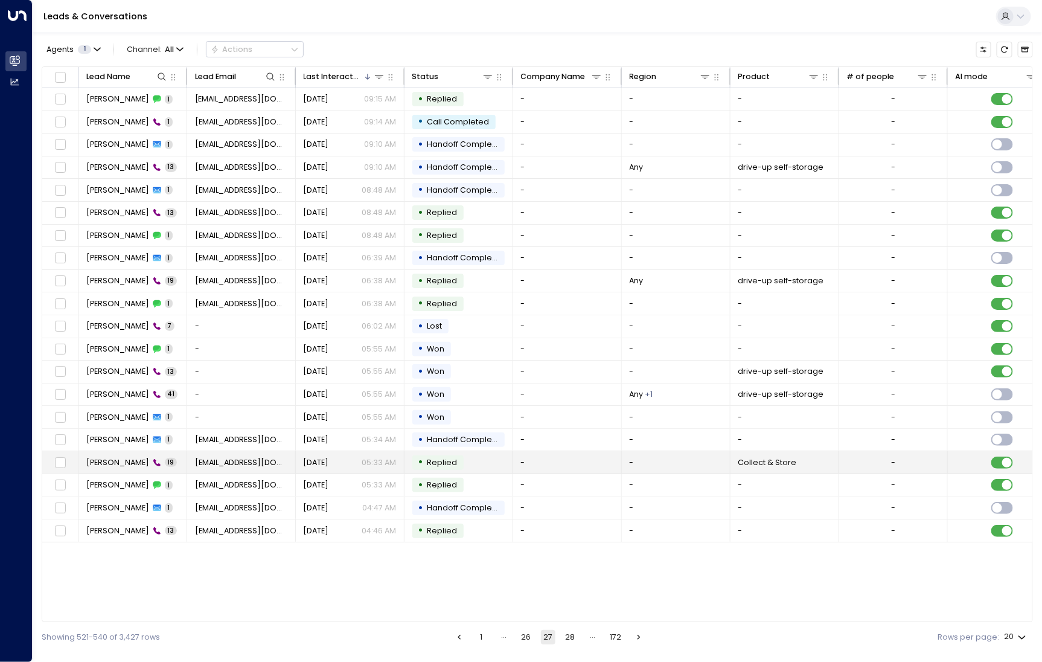
click at [115, 463] on span "[PERSON_NAME]" at bounding box center [117, 462] width 63 height 11
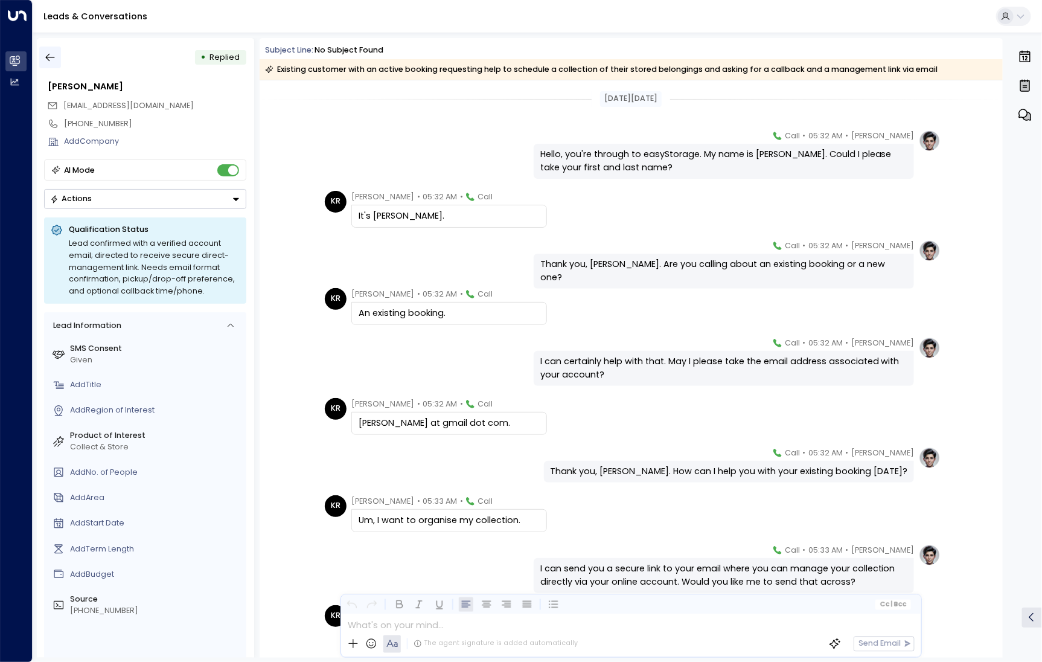
click at [48, 53] on icon "button" at bounding box center [50, 57] width 12 height 12
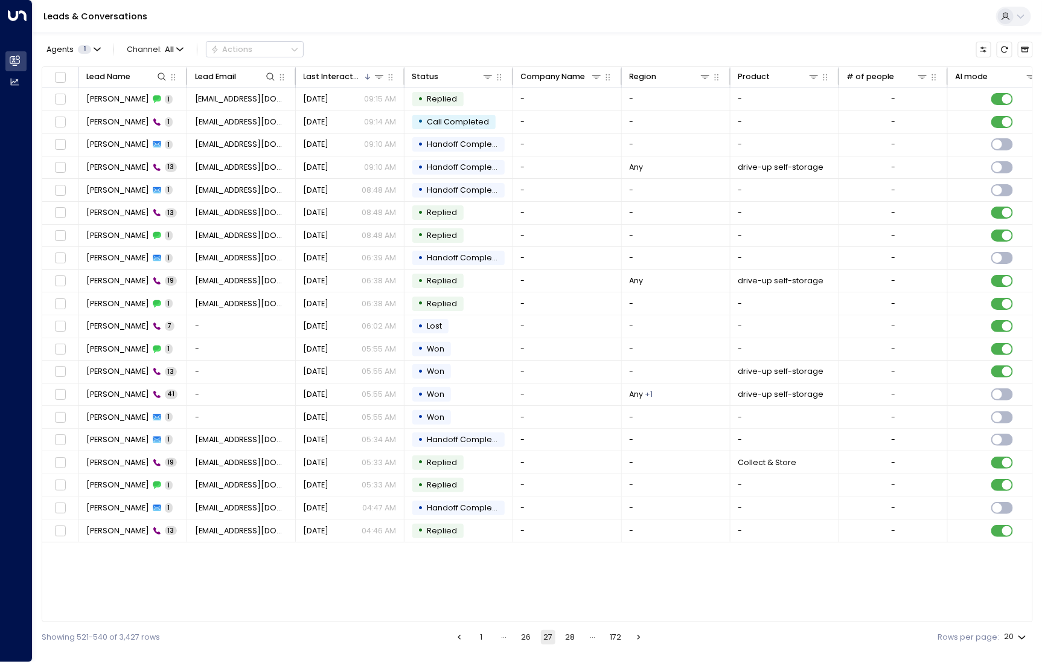
click at [569, 637] on button "28" at bounding box center [570, 637] width 14 height 14
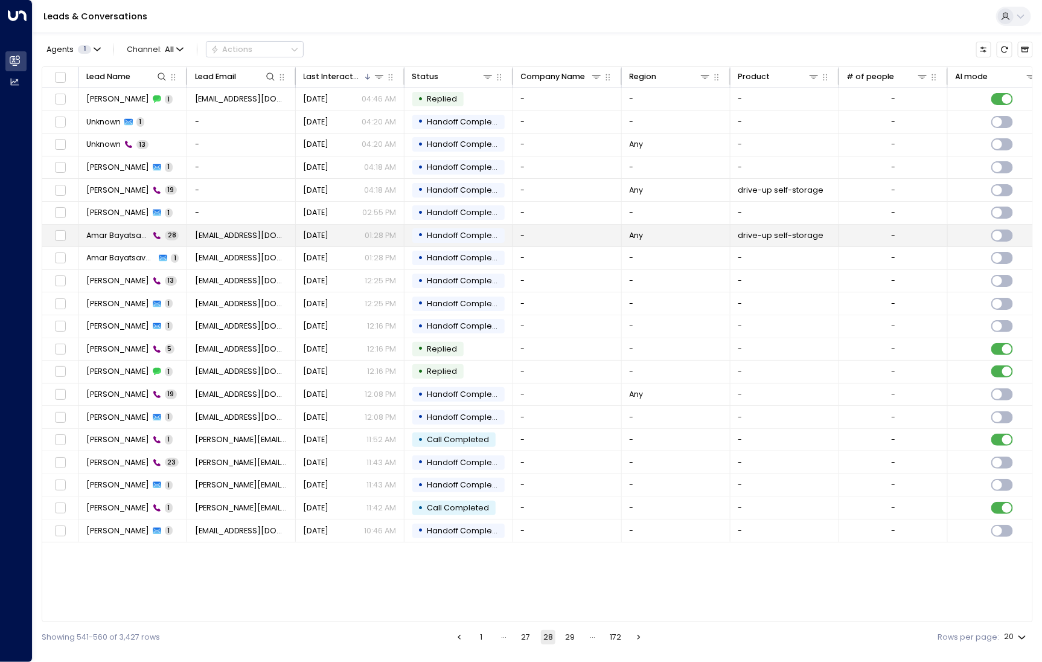
click at [116, 243] on td "Amar Bayatsavan Suren Korzo 28" at bounding box center [133, 236] width 109 height 22
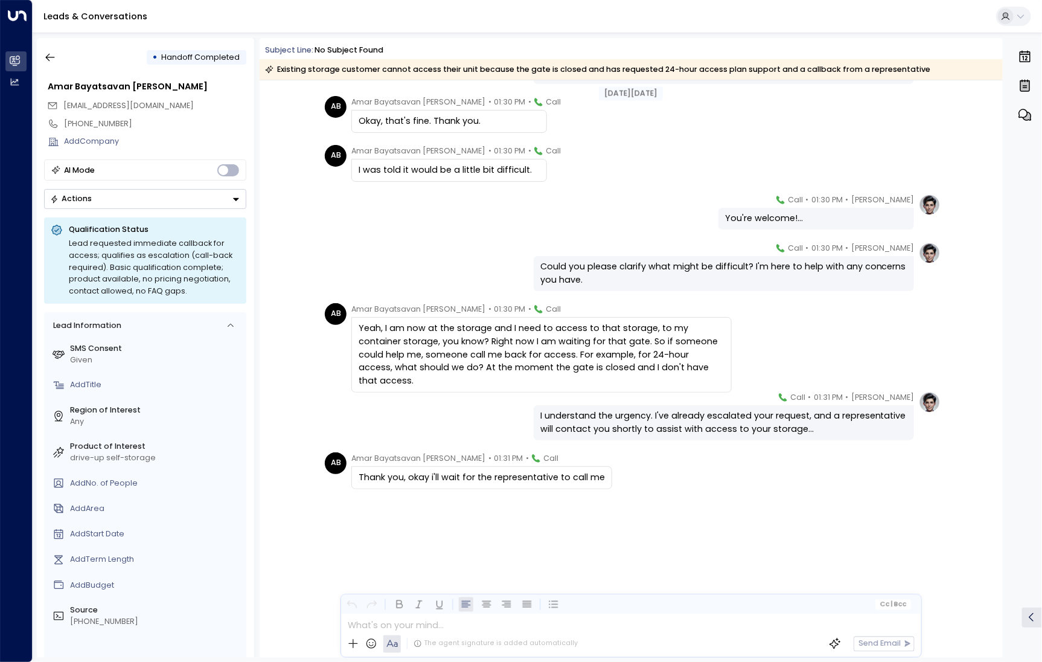
scroll to position [1174, 0]
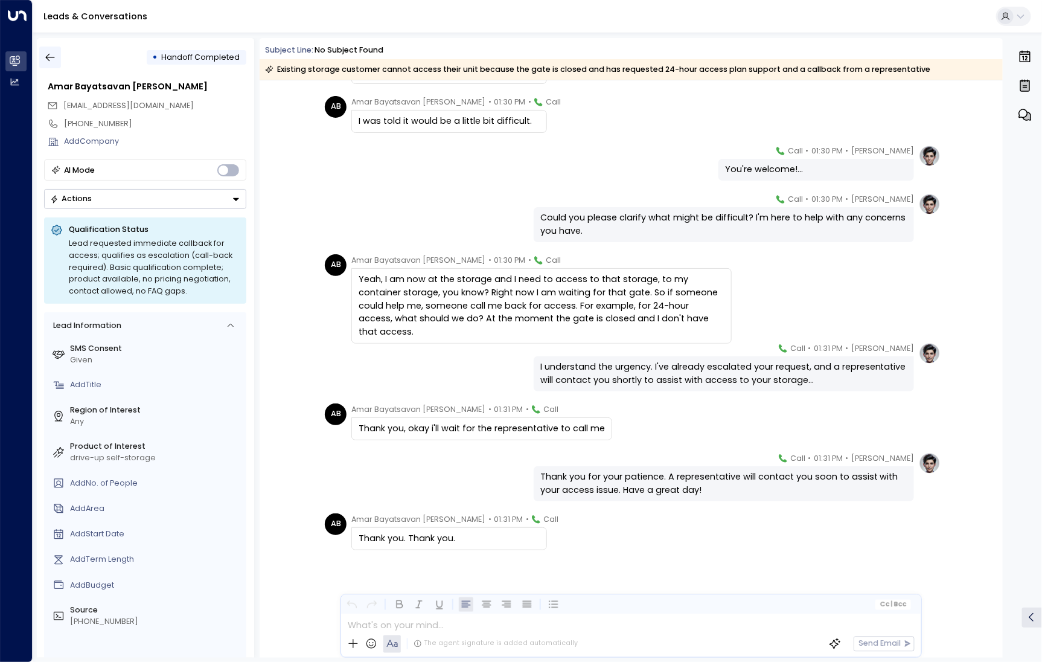
click at [55, 53] on icon "button" at bounding box center [50, 57] width 12 height 12
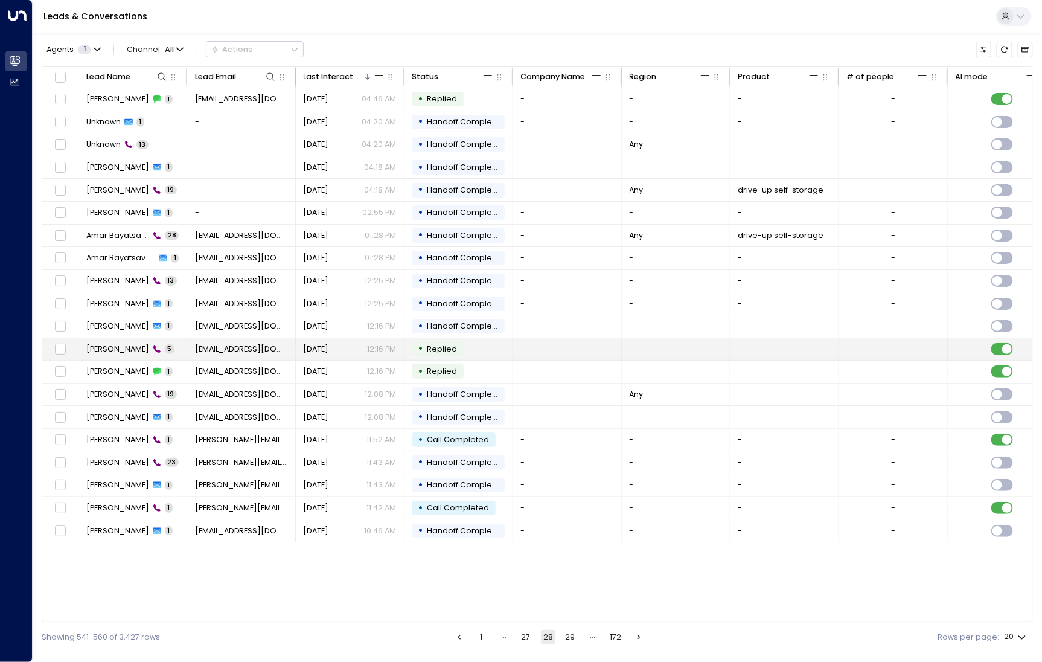
click at [112, 348] on span "Abhishek Sawant" at bounding box center [117, 349] width 63 height 11
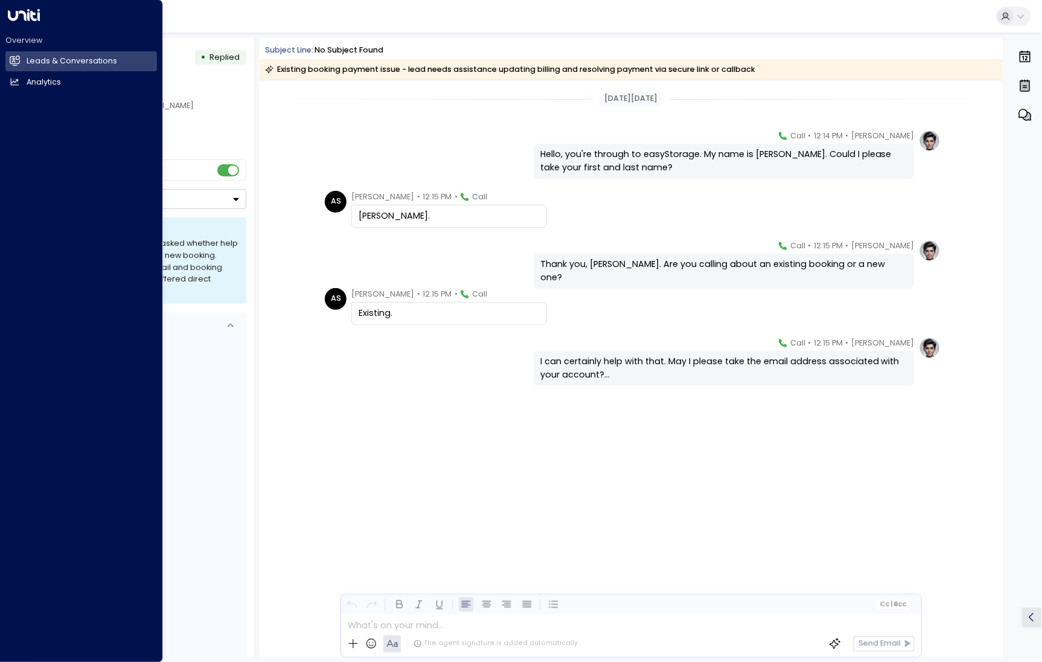
click at [24, 50] on div "Overview Leads & Conversations Leads & Conversations Analytics Analytics" at bounding box center [81, 63] width 152 height 57
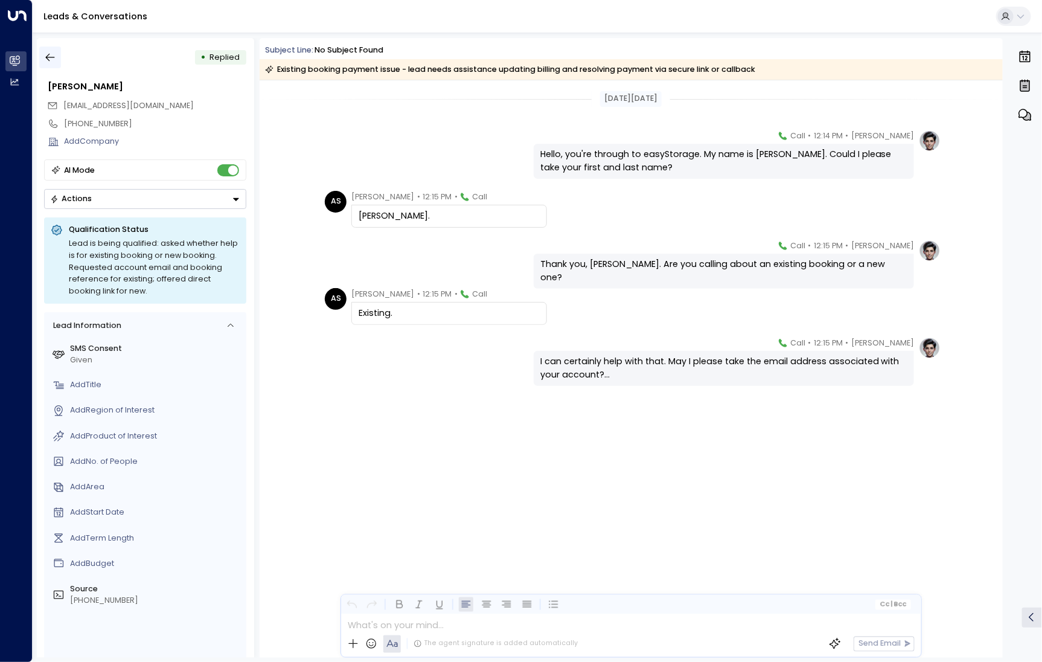
click at [54, 68] on button "button" at bounding box center [50, 58] width 22 height 22
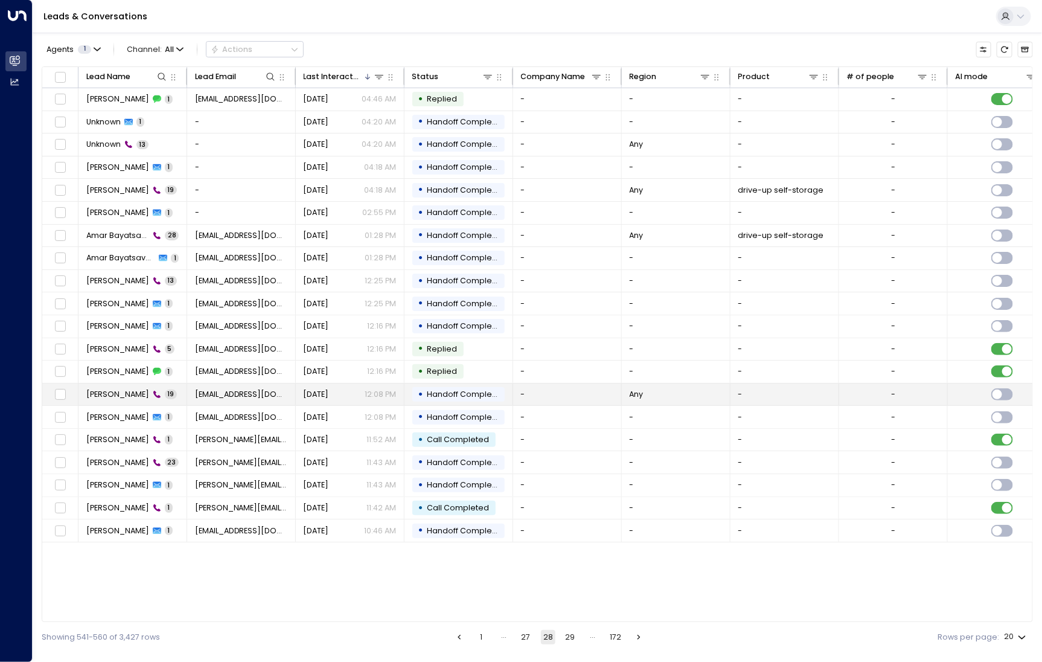
click at [112, 389] on span "Zain Malik" at bounding box center [117, 394] width 63 height 11
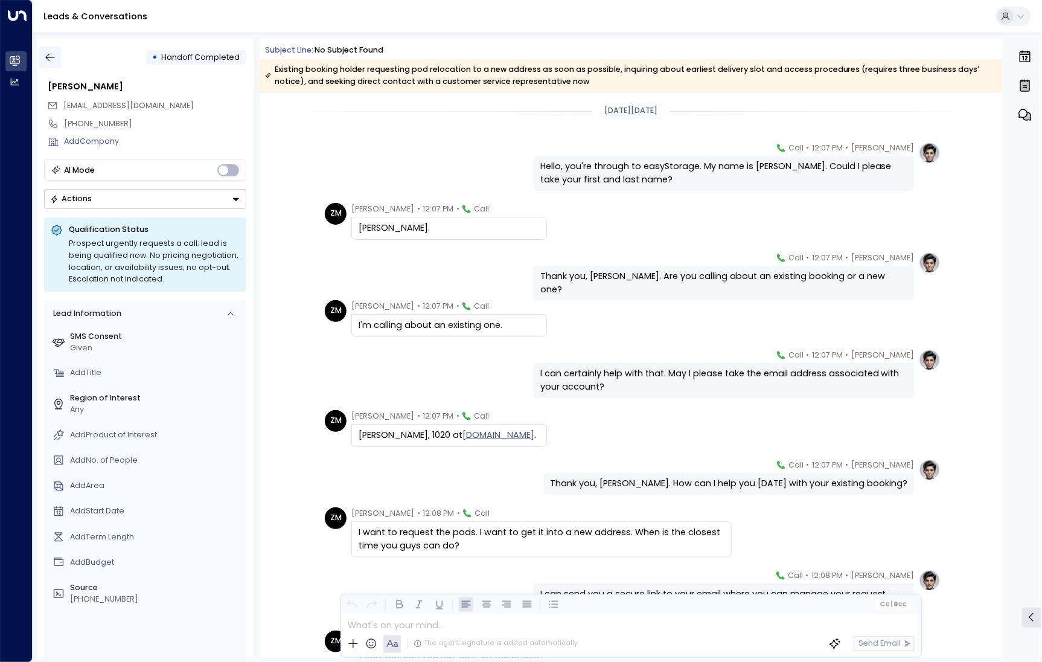
click at [48, 60] on icon "button" at bounding box center [50, 57] width 12 height 12
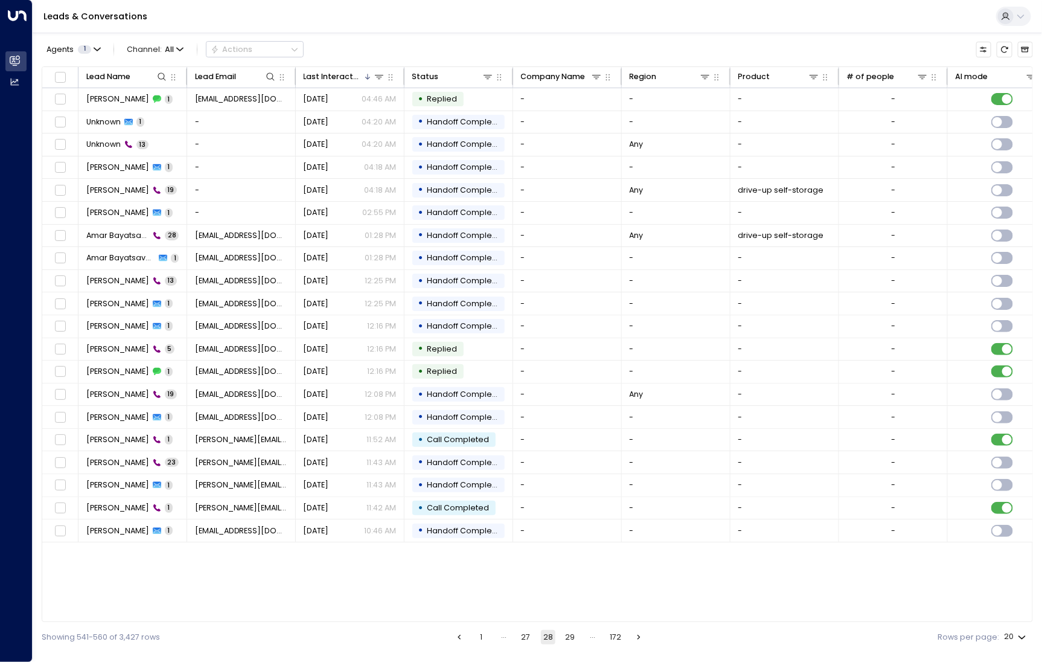
click at [569, 637] on button "29" at bounding box center [570, 637] width 14 height 14
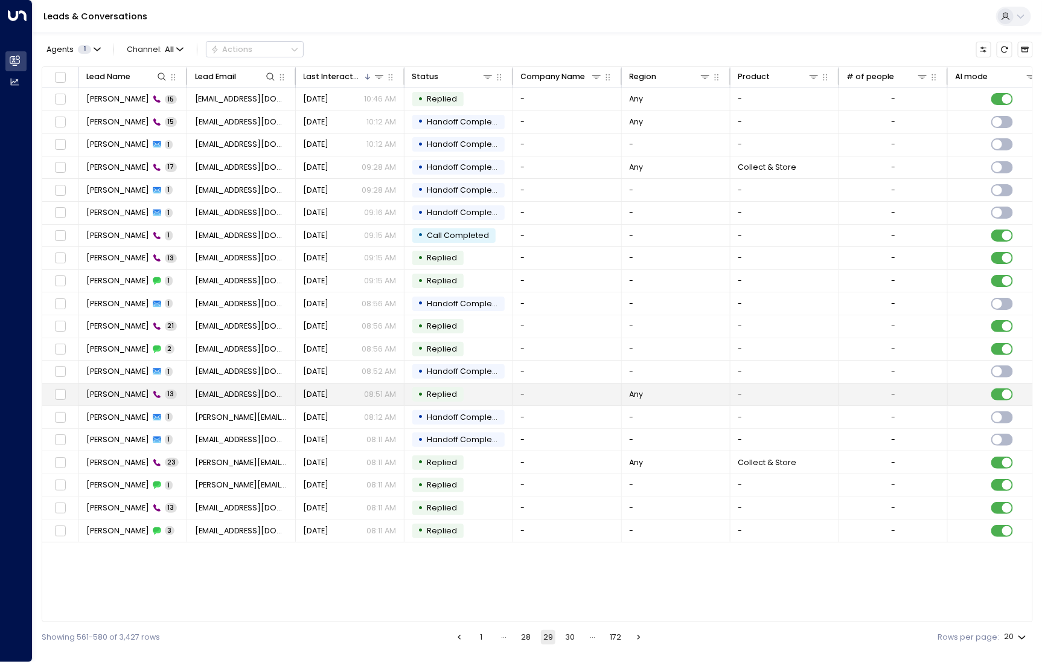
click at [132, 398] on td "Carrie McDougall 13" at bounding box center [133, 394] width 109 height 22
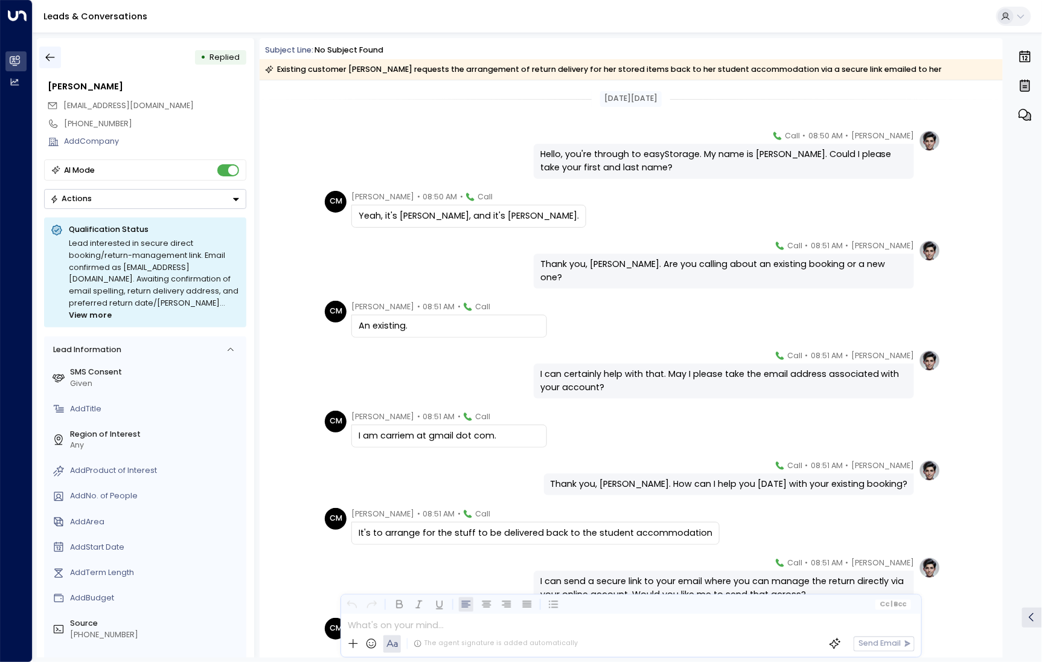
click at [49, 62] on icon "button" at bounding box center [50, 57] width 12 height 12
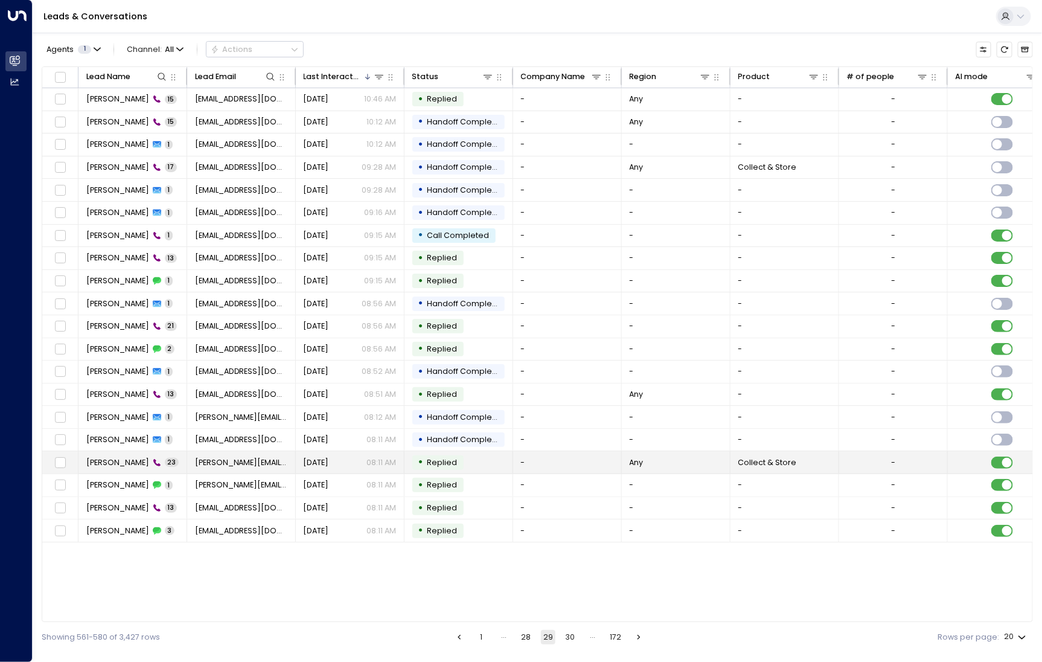
click at [127, 451] on td "Tamara Siddiqui 23" at bounding box center [133, 462] width 109 height 22
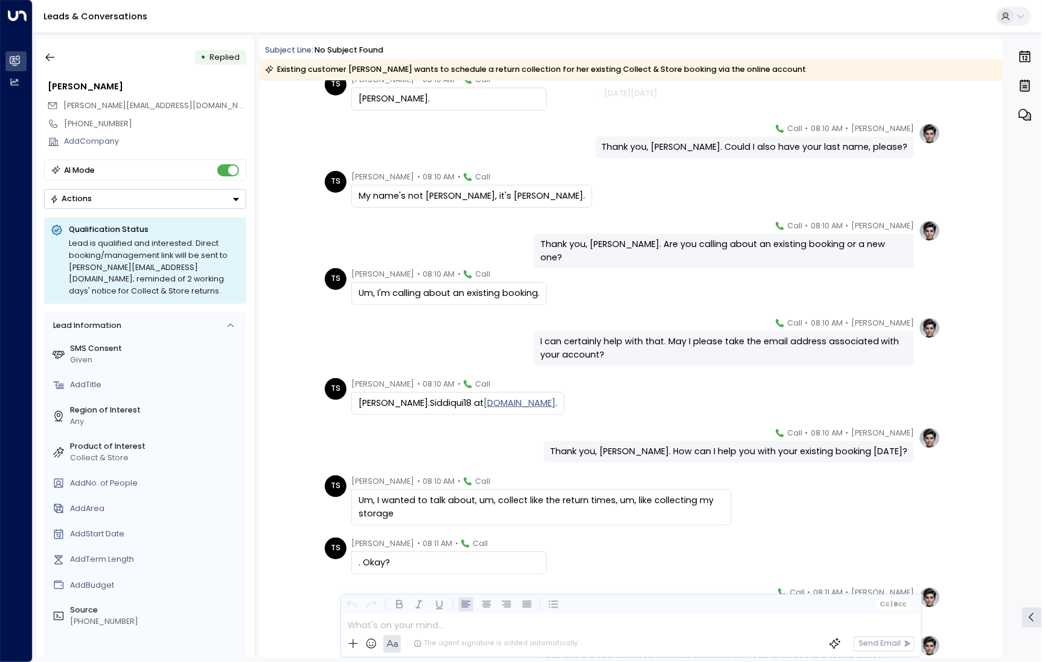
scroll to position [204, 0]
click at [48, 53] on icon "button" at bounding box center [50, 57] width 12 height 12
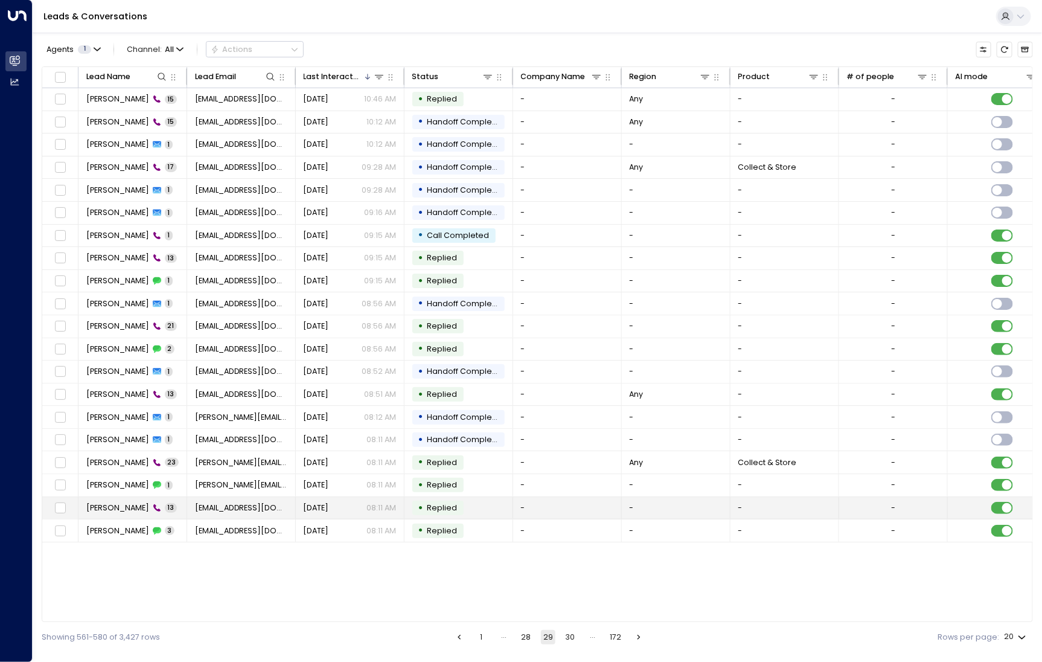
click at [111, 497] on td "Zoe Connor 13" at bounding box center [133, 508] width 109 height 22
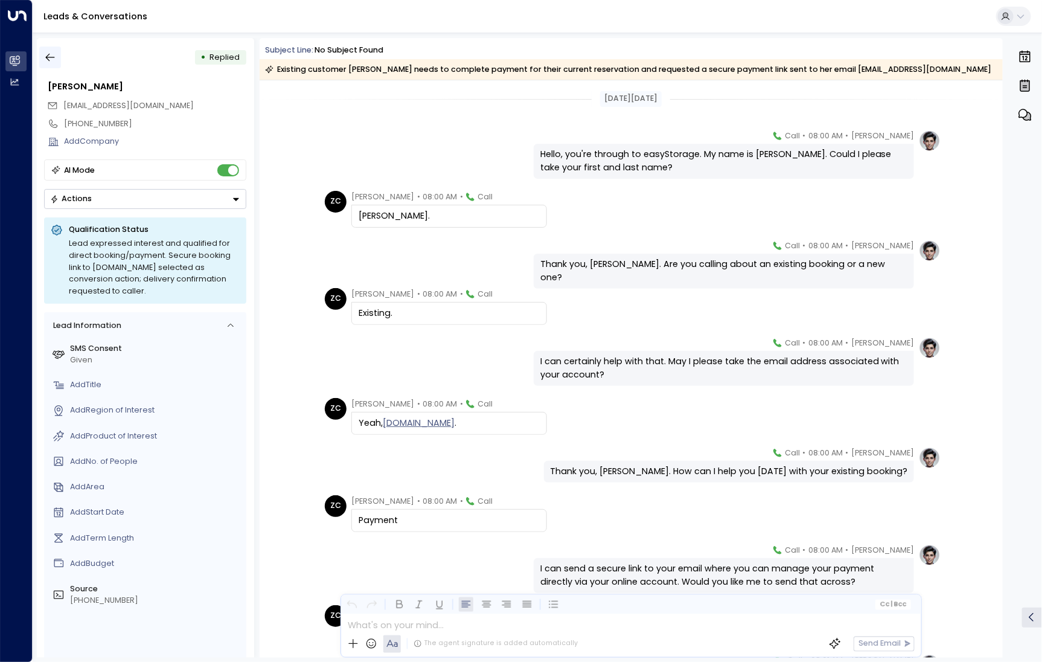
click at [55, 59] on icon "button" at bounding box center [50, 57] width 12 height 12
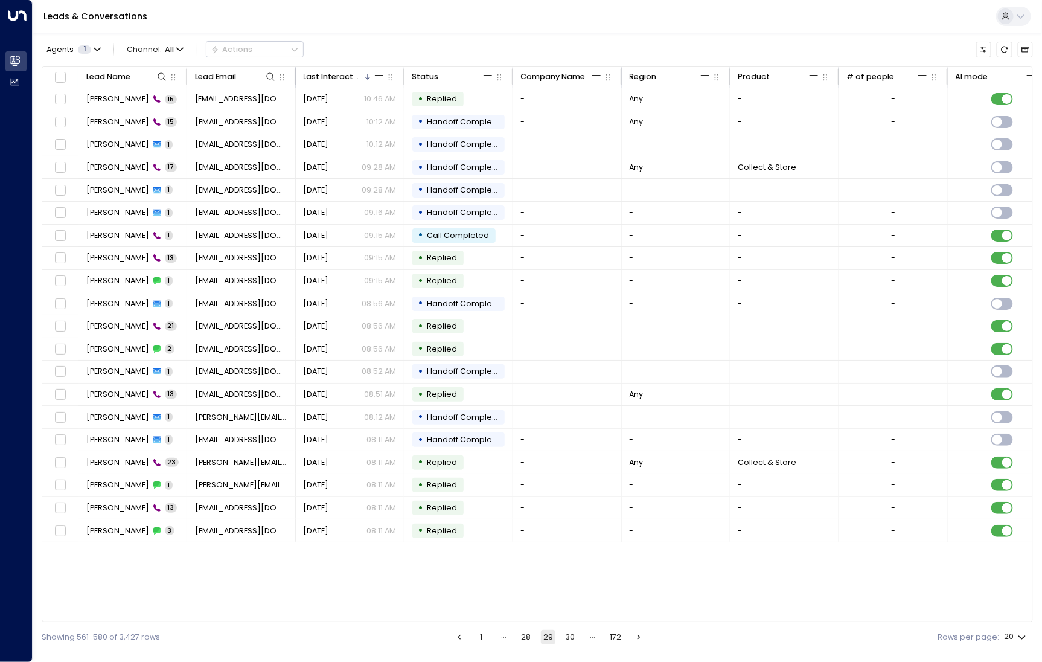
click at [573, 637] on button "30" at bounding box center [570, 637] width 14 height 14
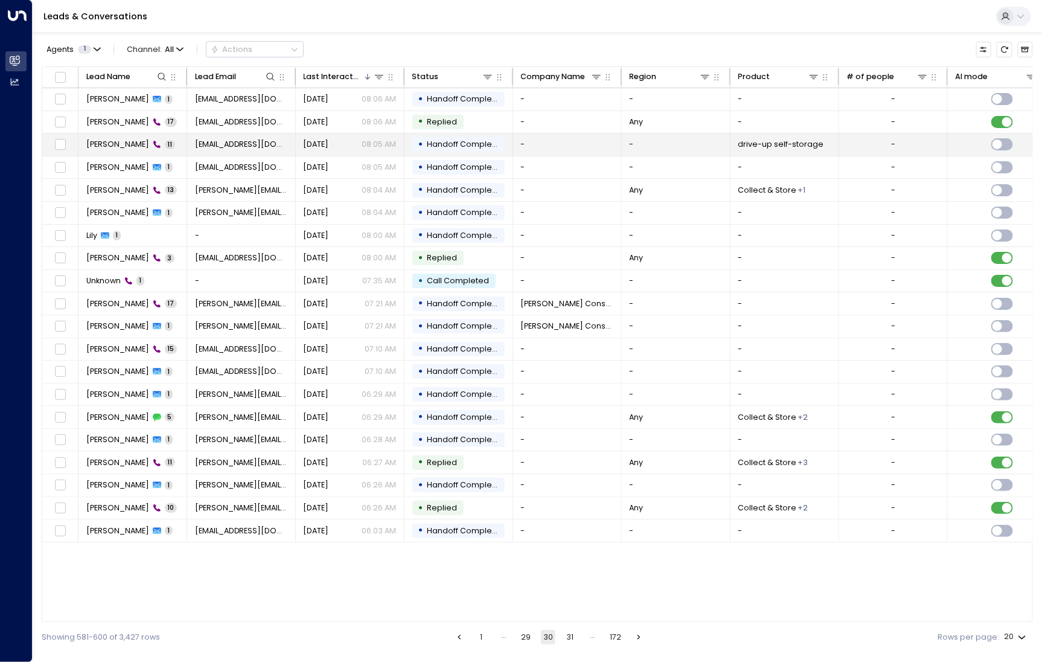
click at [109, 144] on span "Ravi Sugumar" at bounding box center [117, 144] width 63 height 11
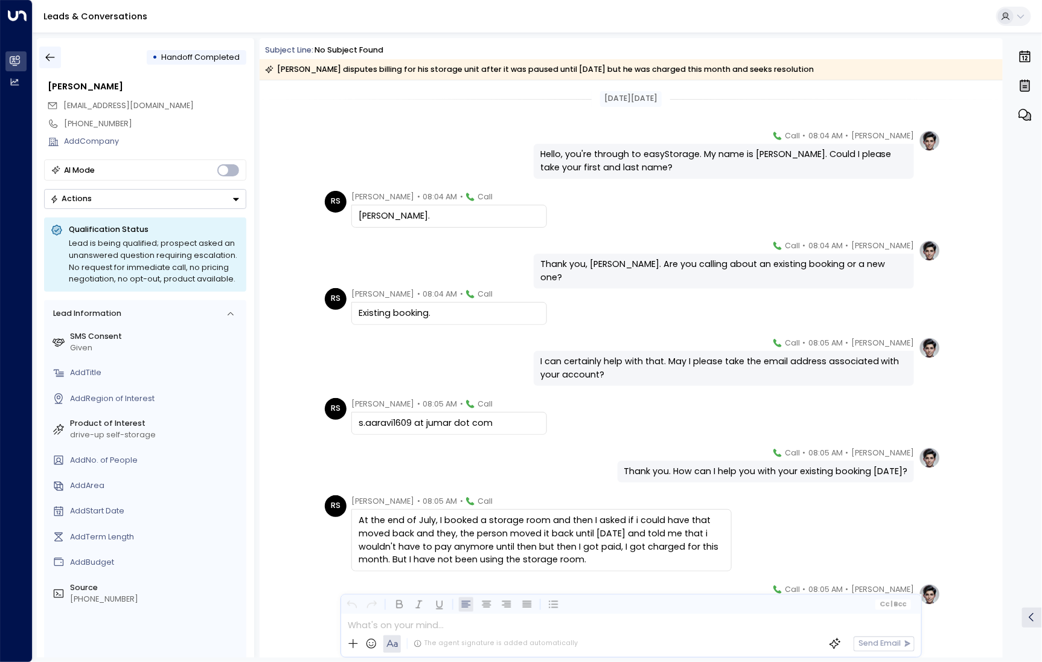
click at [45, 49] on button "button" at bounding box center [50, 58] width 22 height 22
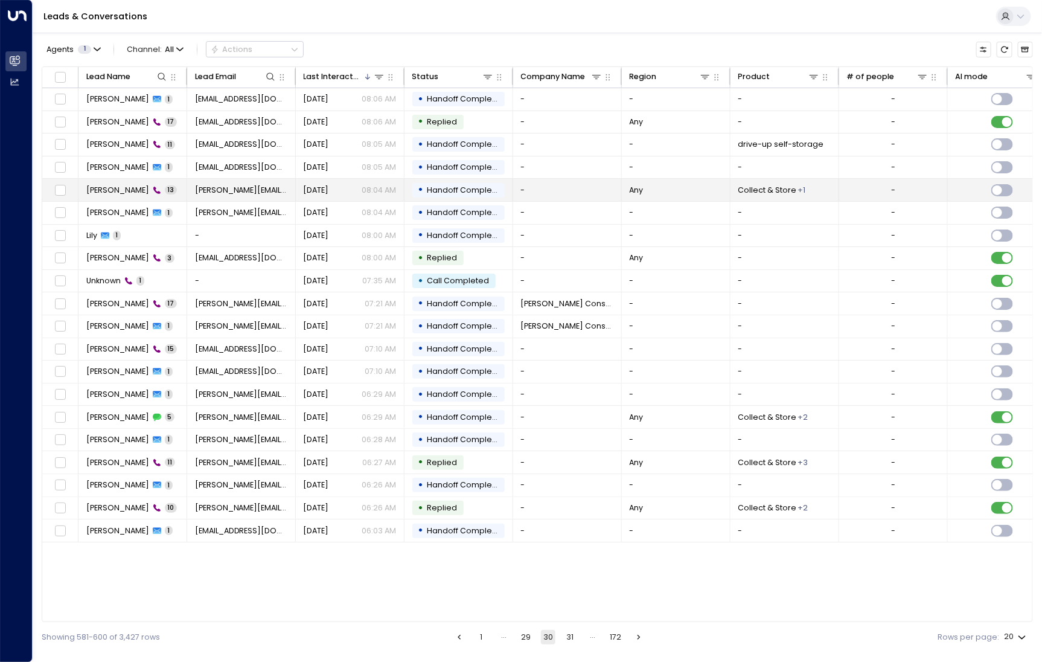
click at [106, 181] on td "David Martinez 13" at bounding box center [133, 190] width 109 height 22
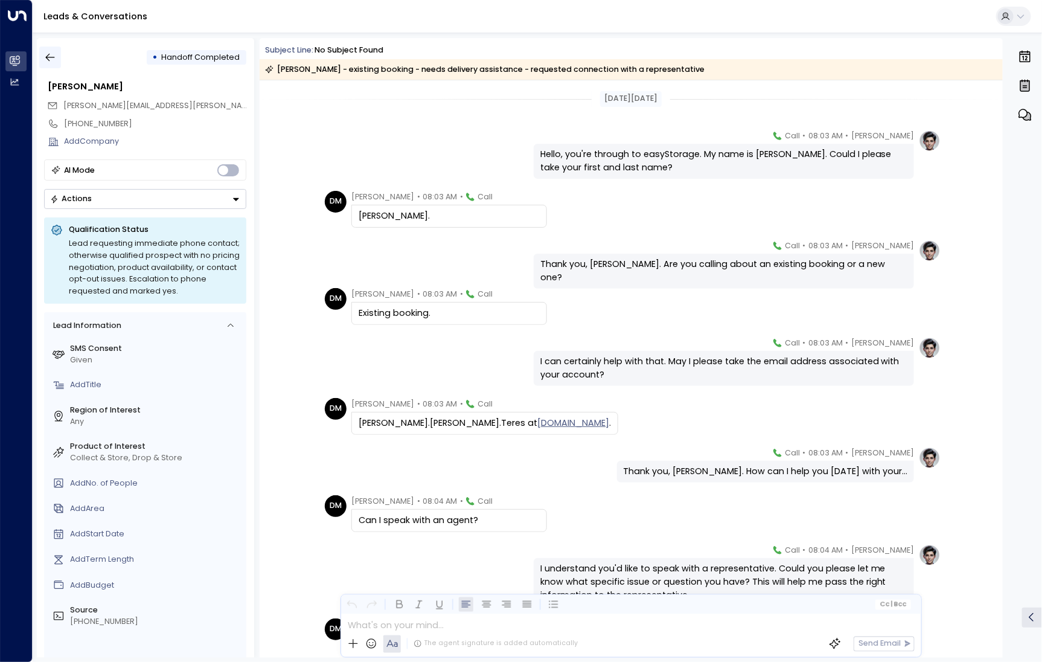
click at [47, 56] on icon "button" at bounding box center [50, 58] width 9 height 8
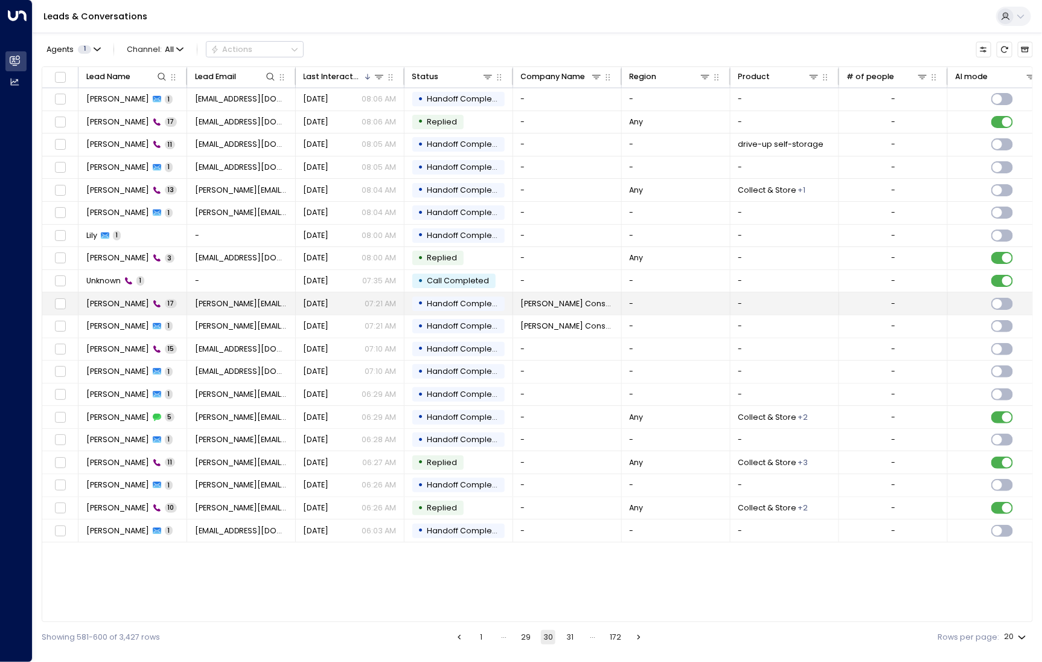
click at [120, 307] on td "Larry Shulman 17" at bounding box center [133, 303] width 109 height 22
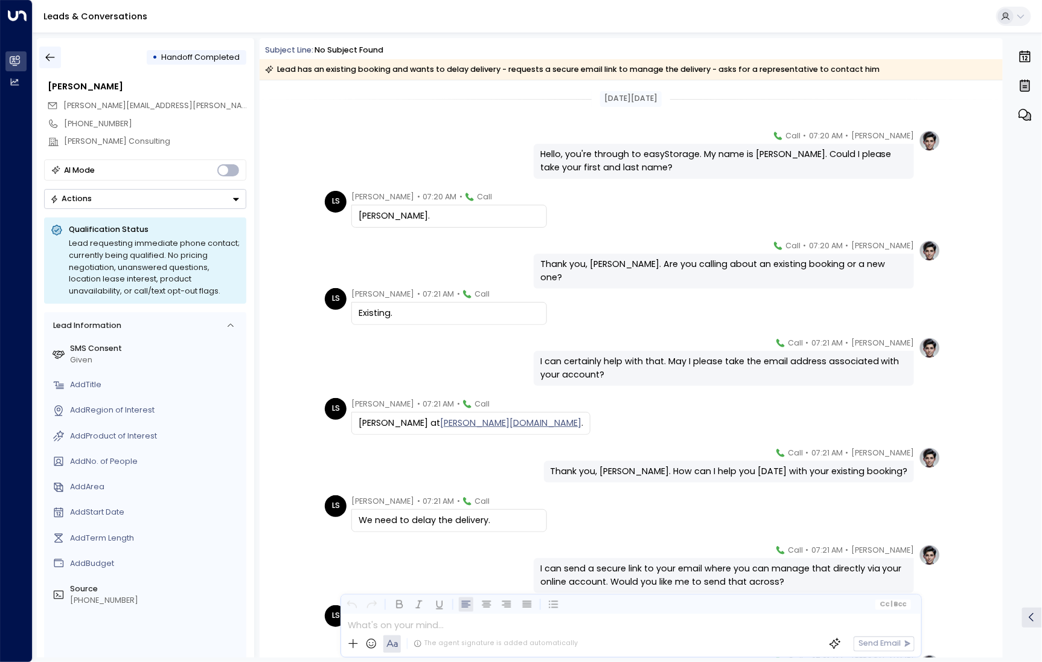
click at [54, 58] on icon "button" at bounding box center [50, 57] width 12 height 12
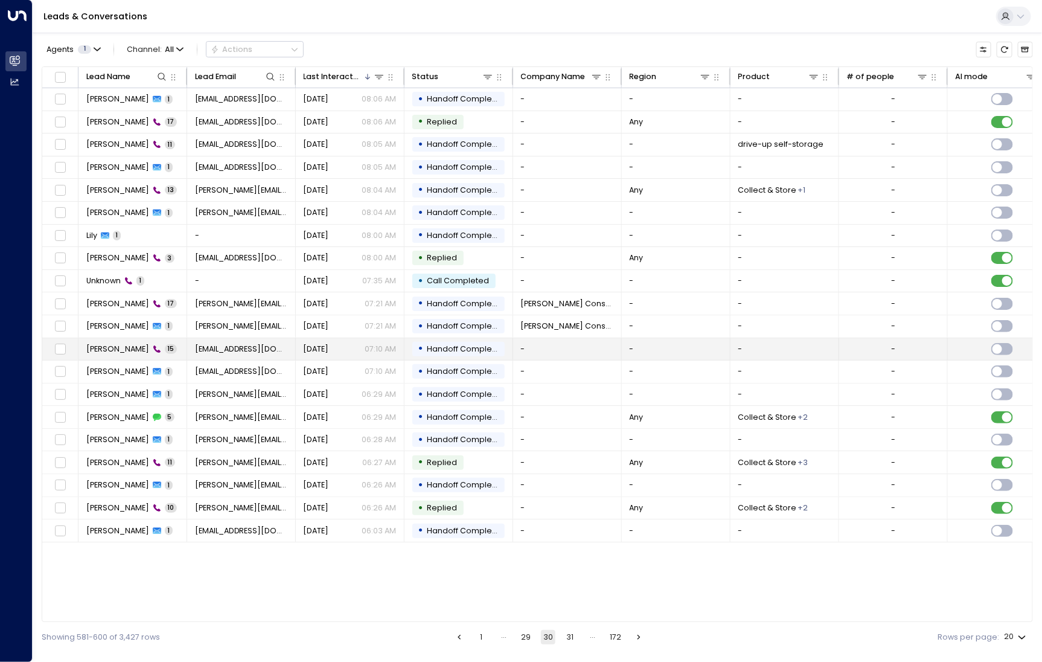
click at [117, 348] on span "[PERSON_NAME]" at bounding box center [117, 349] width 63 height 11
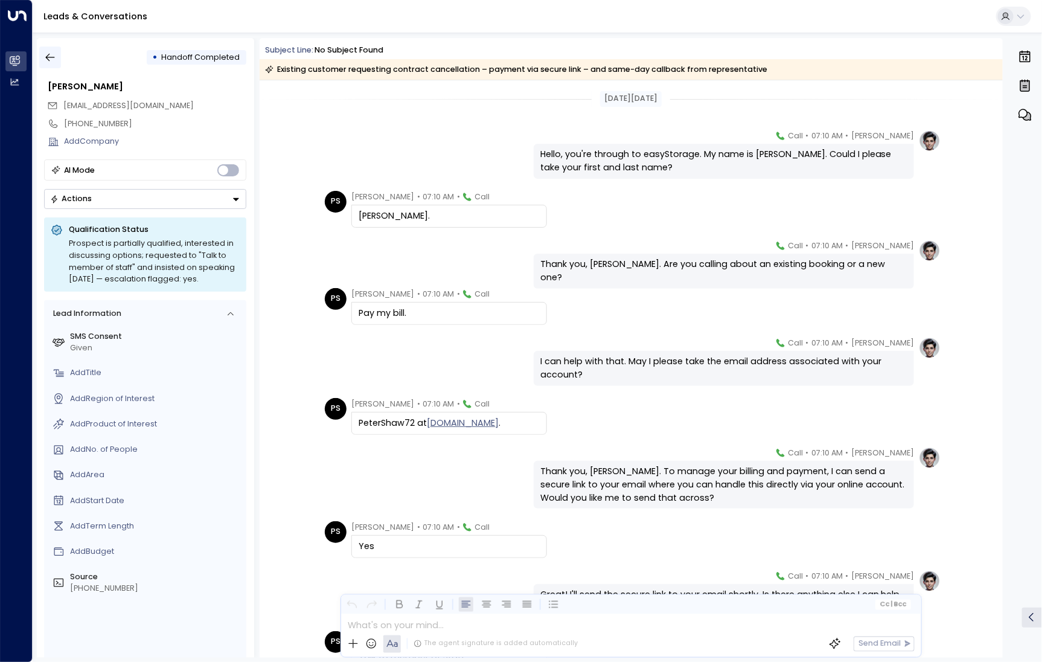
click at [59, 57] on button "button" at bounding box center [50, 58] width 22 height 22
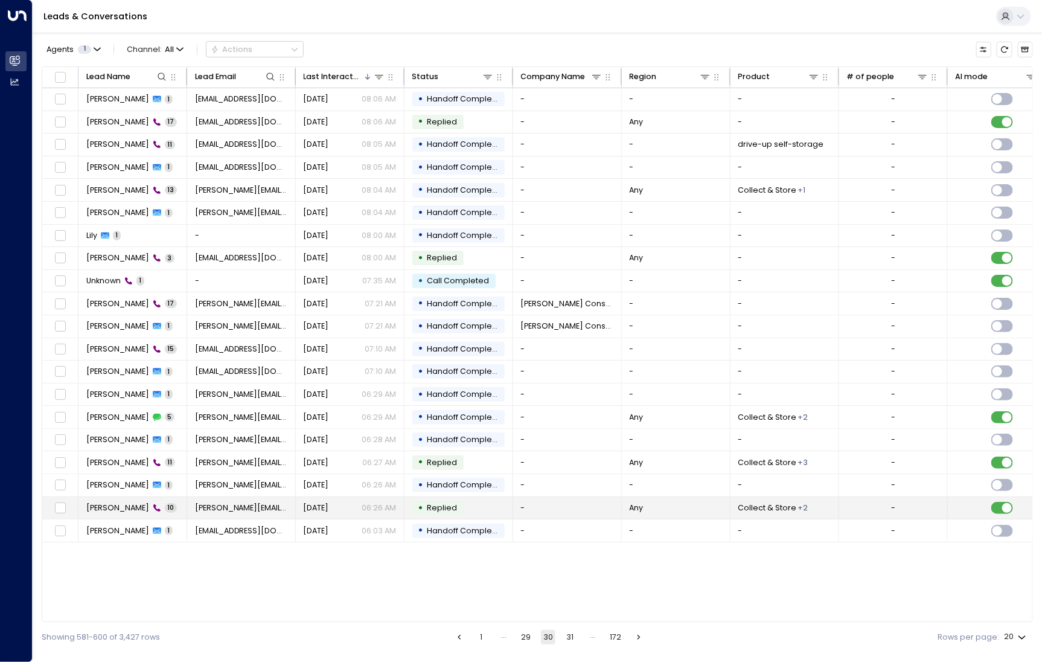
click at [123, 502] on span "Lisa Bateman" at bounding box center [117, 507] width 63 height 11
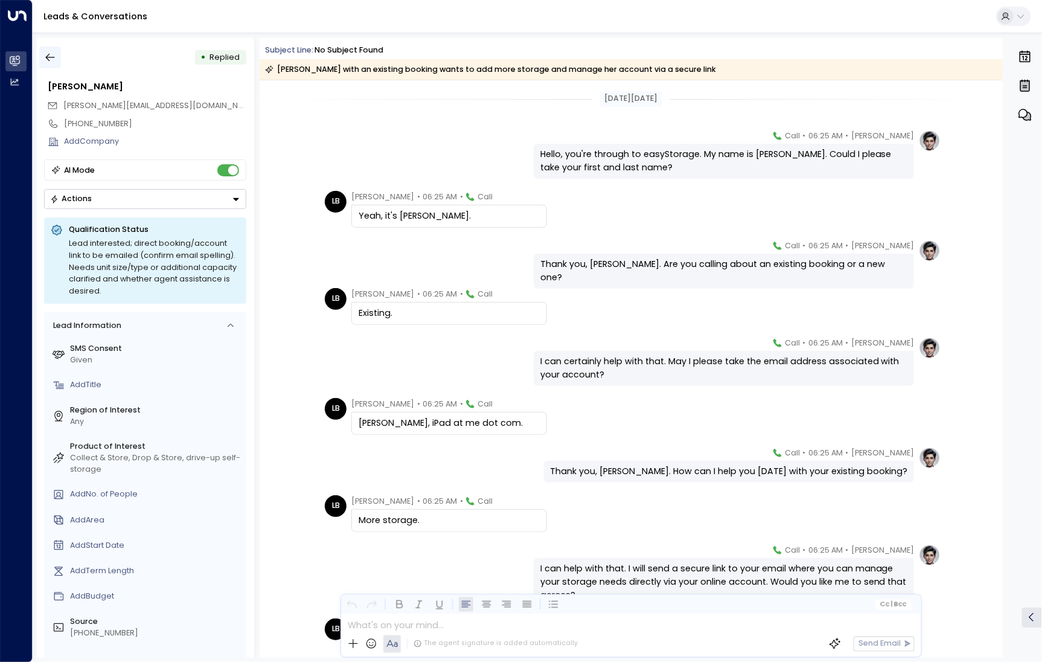
click at [52, 60] on icon "button" at bounding box center [50, 57] width 12 height 12
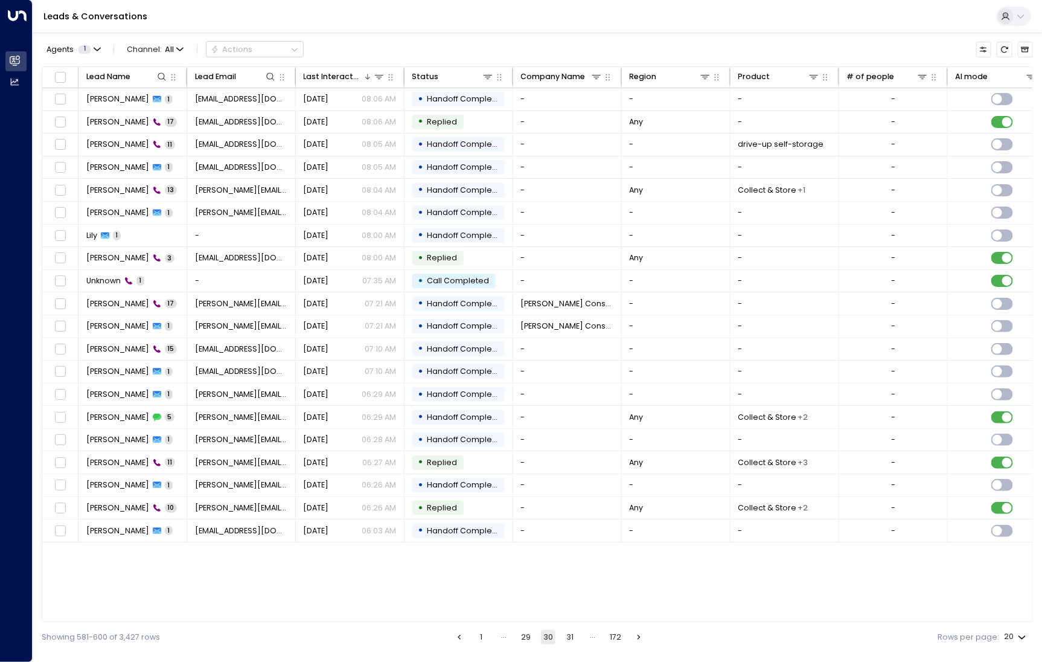
click at [572, 633] on button "31" at bounding box center [570, 637] width 14 height 14
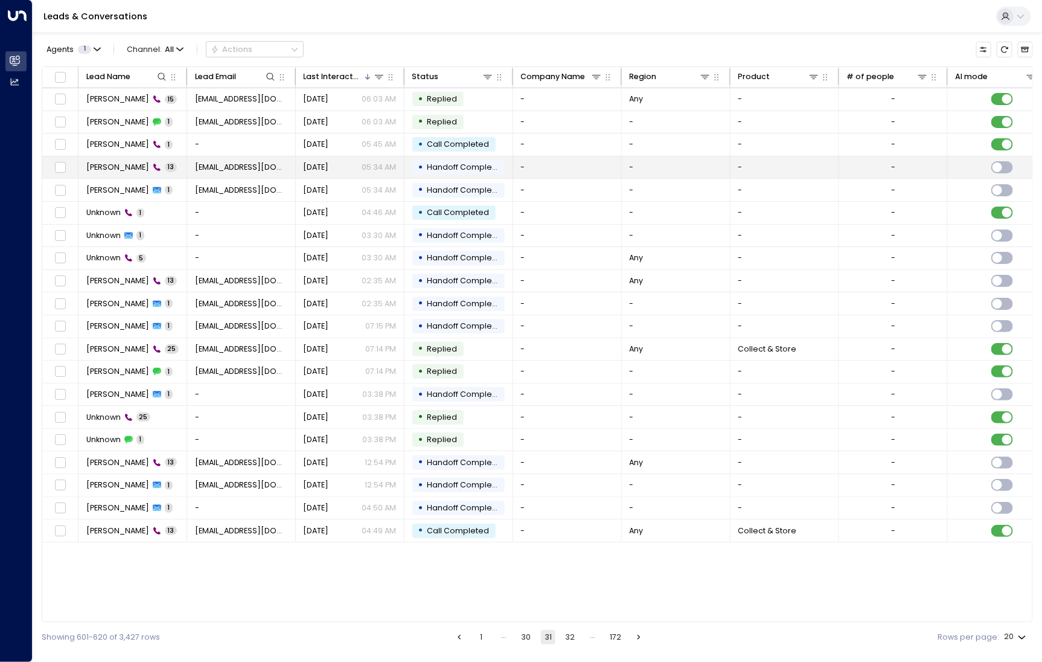
click at [108, 166] on span "Ami Mabbs" at bounding box center [117, 167] width 63 height 11
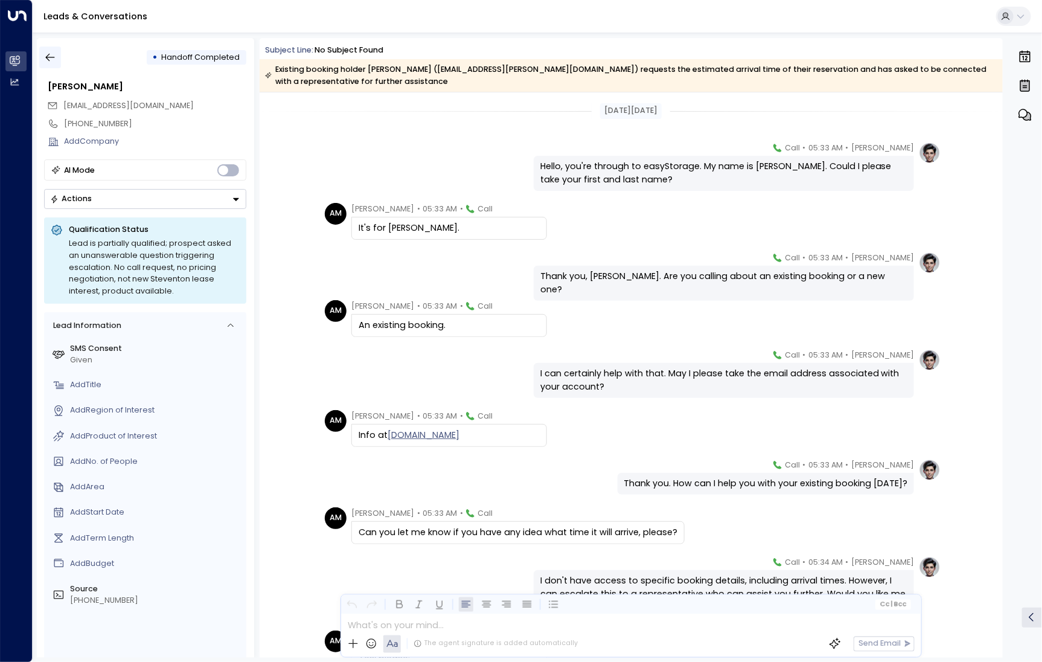
click at [54, 57] on icon "button" at bounding box center [50, 58] width 9 height 8
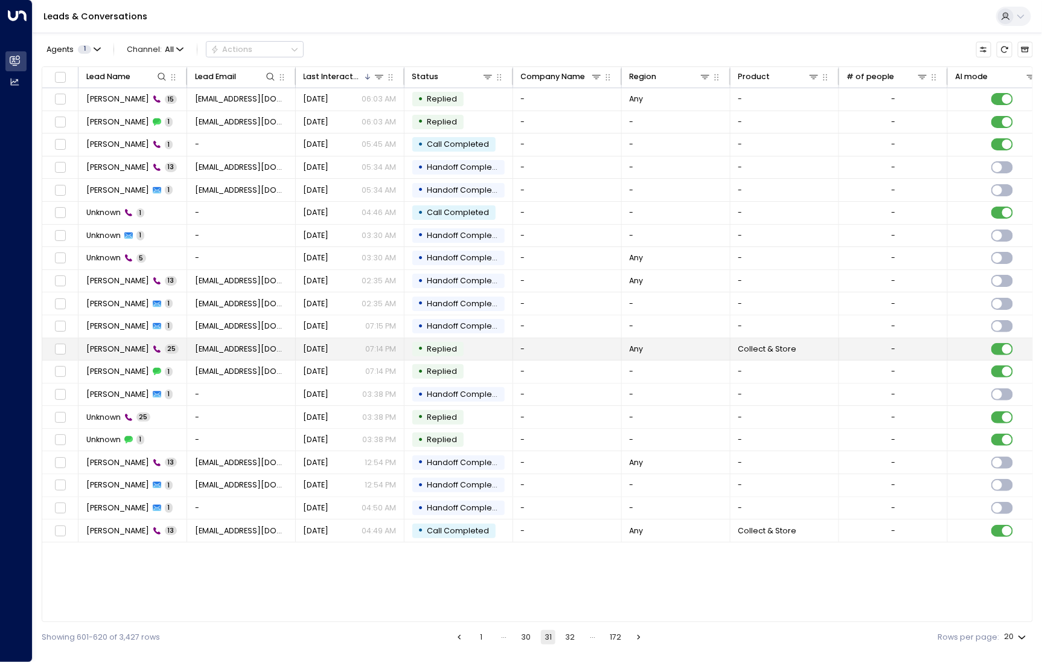
click at [111, 344] on span "Jackie Connell" at bounding box center [117, 349] width 63 height 11
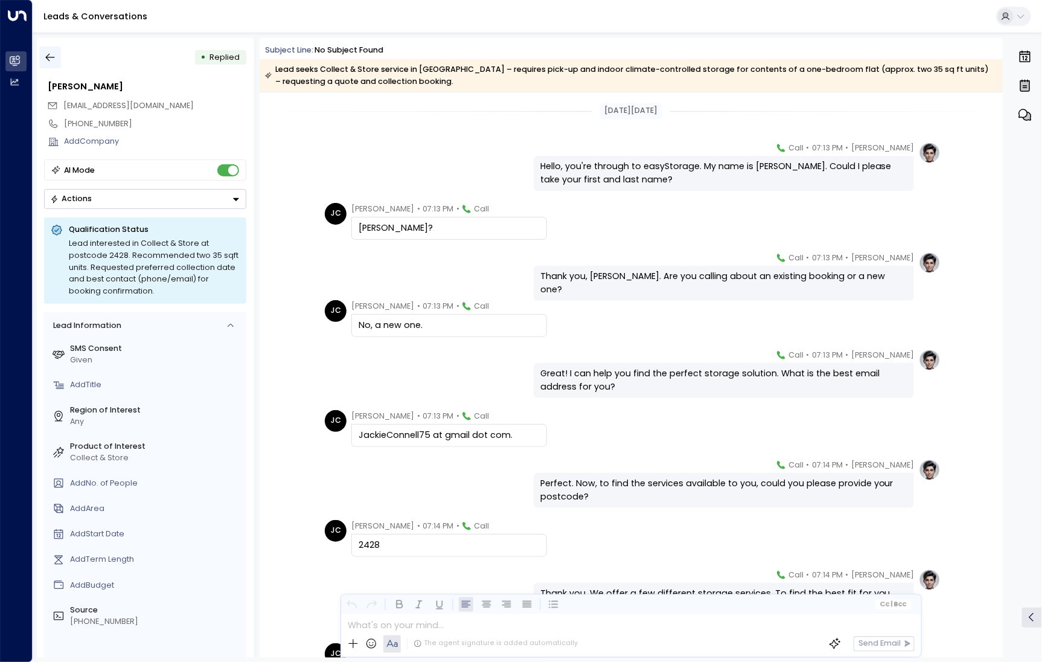
click at [53, 62] on icon "button" at bounding box center [50, 57] width 12 height 12
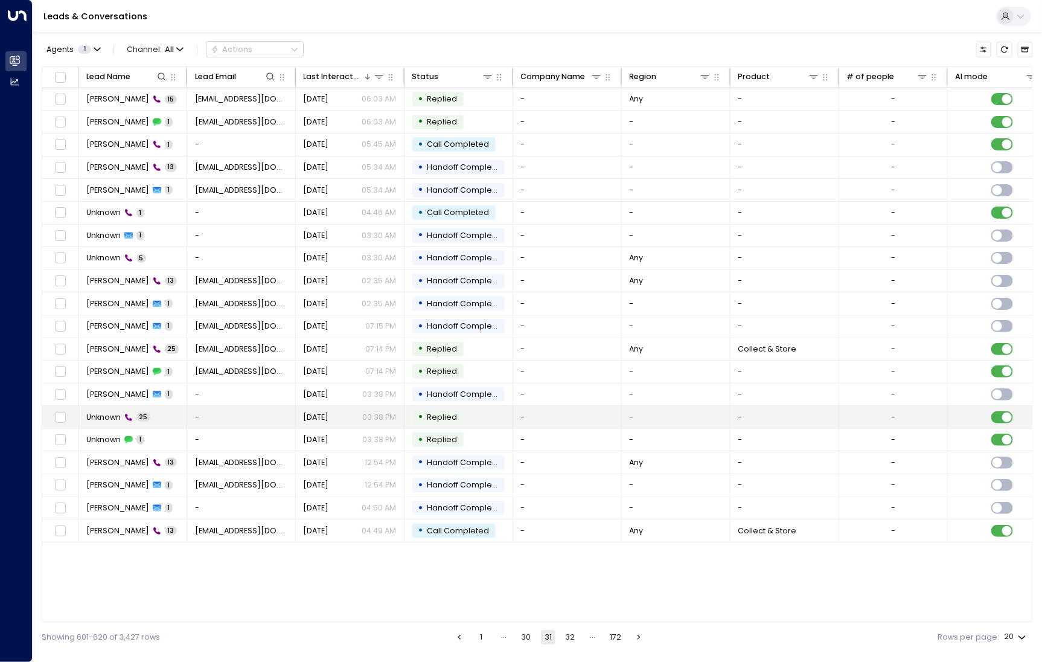
click at [101, 419] on span "Unknown" at bounding box center [103, 417] width 34 height 11
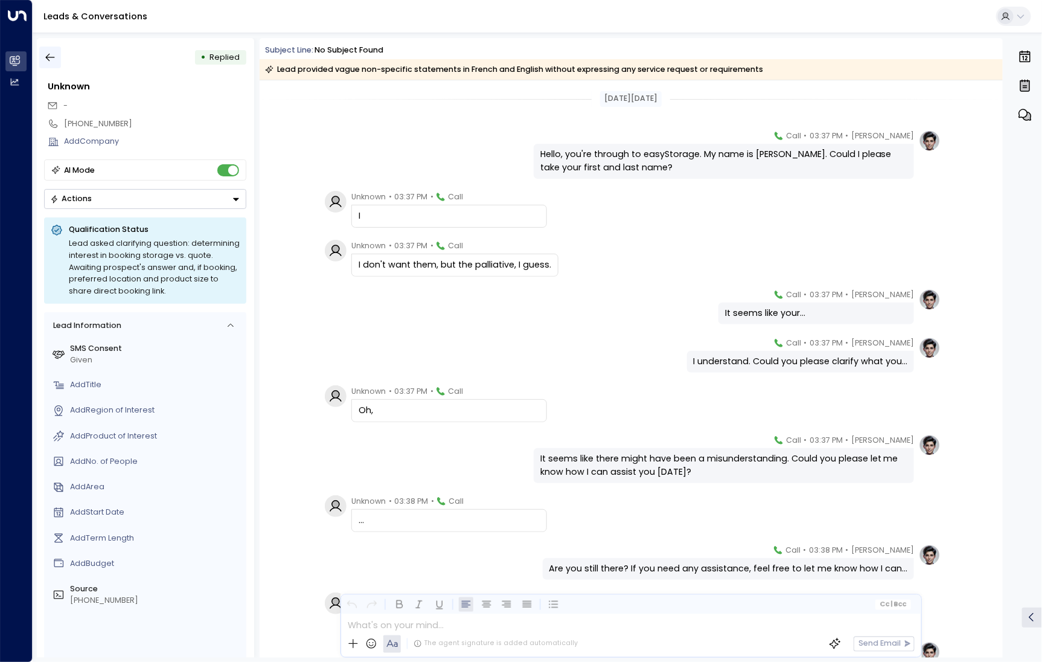
click at [52, 57] on icon "button" at bounding box center [50, 58] width 9 height 8
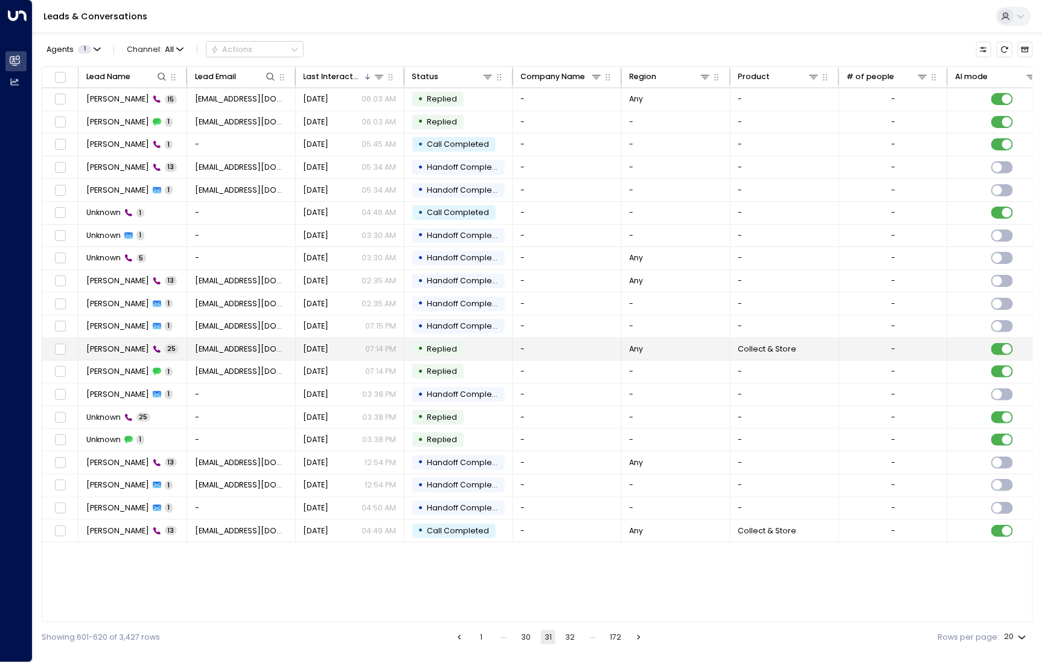
click at [118, 338] on td "Jackie Connell 25" at bounding box center [133, 349] width 109 height 22
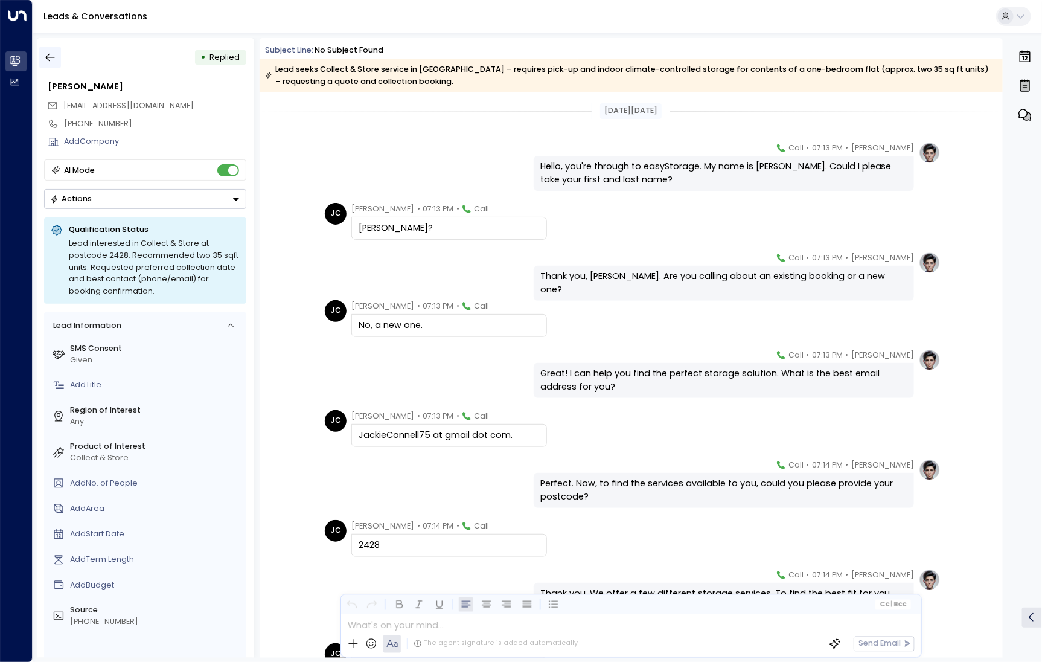
click at [50, 56] on icon "button" at bounding box center [50, 57] width 12 height 12
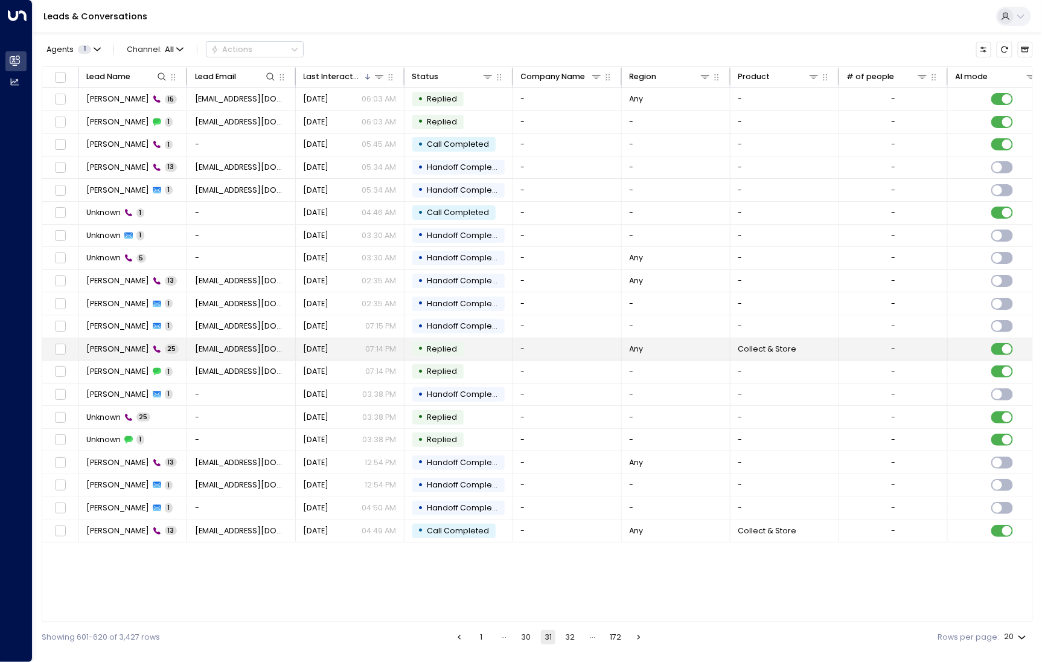
click at [116, 353] on td "Jackie Connell 25" at bounding box center [133, 349] width 109 height 22
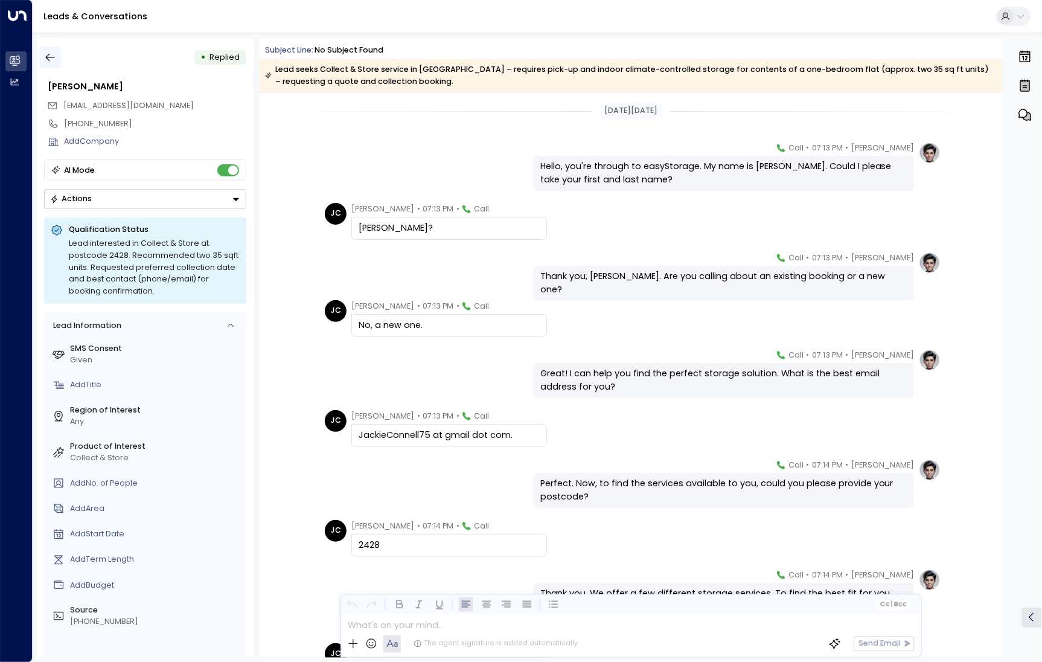
click at [50, 59] on icon "button" at bounding box center [50, 57] width 12 height 12
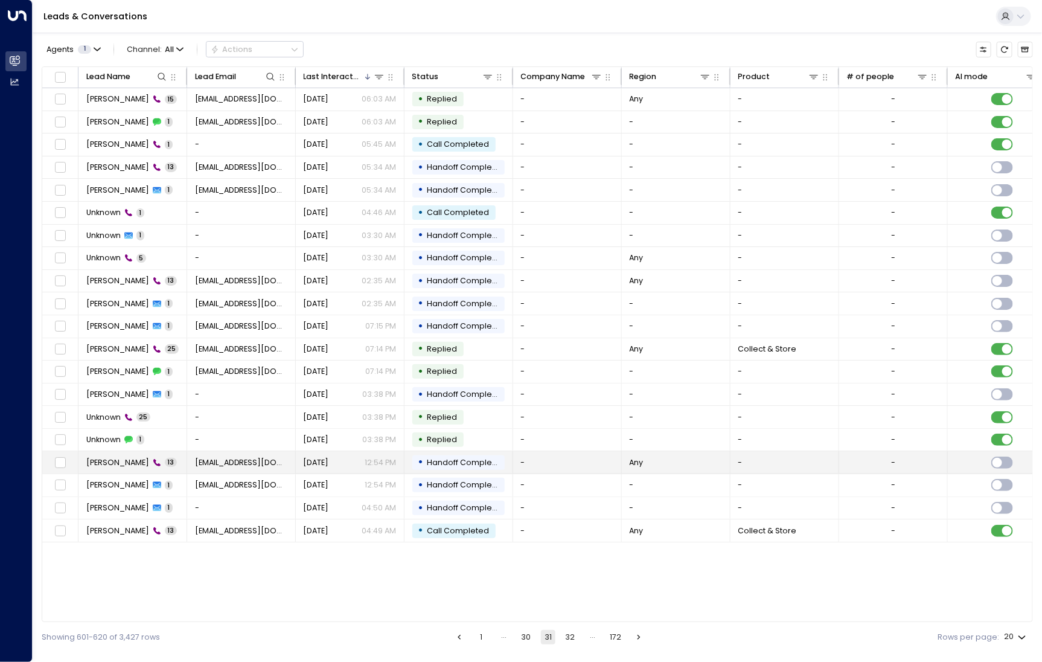
click at [116, 461] on span "Vanessa Oji" at bounding box center [117, 462] width 63 height 11
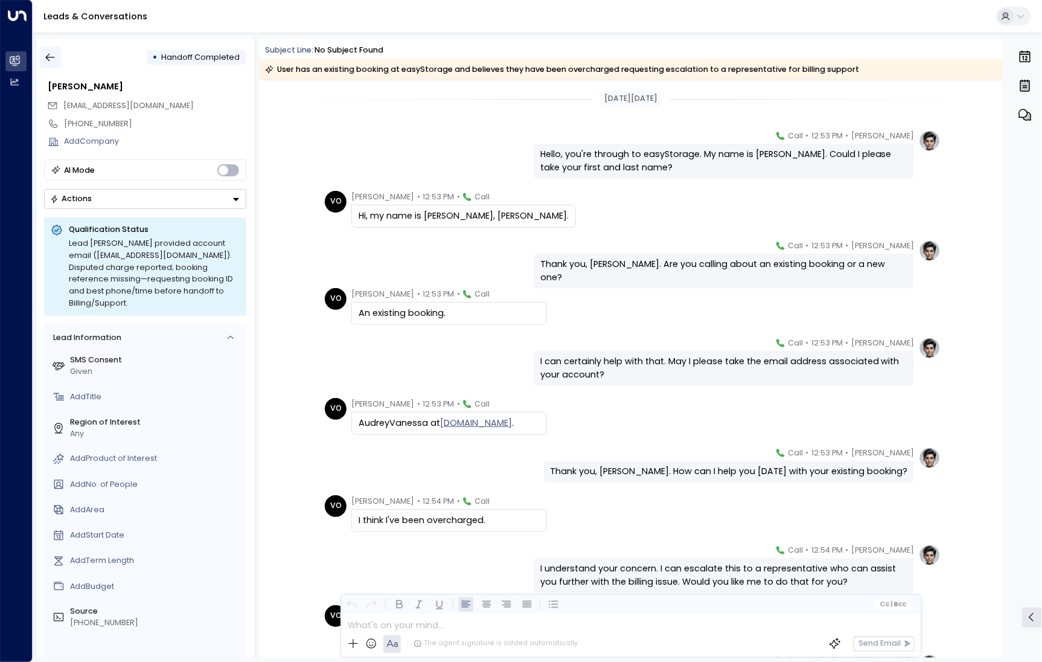
click at [56, 49] on button "button" at bounding box center [50, 58] width 22 height 22
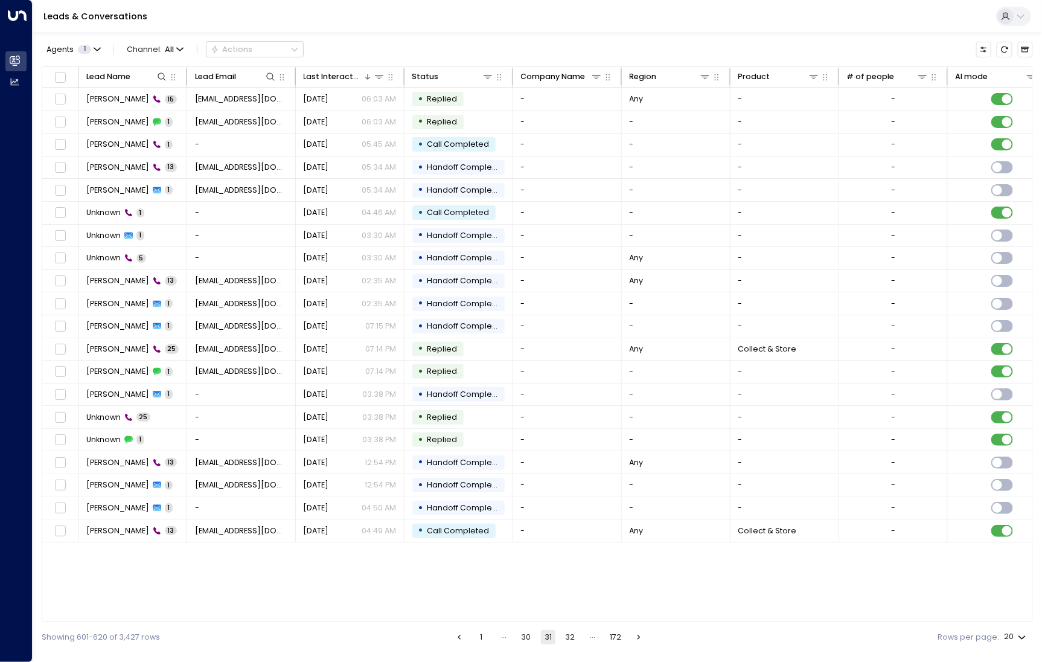
click at [572, 641] on button "32" at bounding box center [570, 637] width 14 height 14
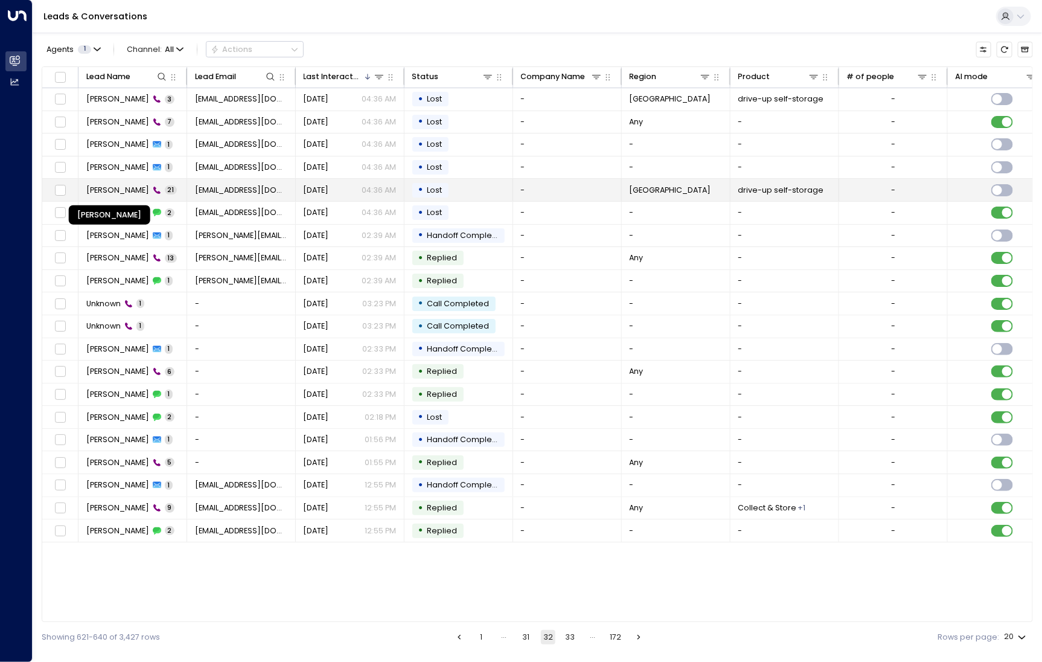
click at [133, 190] on span "Sam McCartney Reed" at bounding box center [117, 190] width 63 height 11
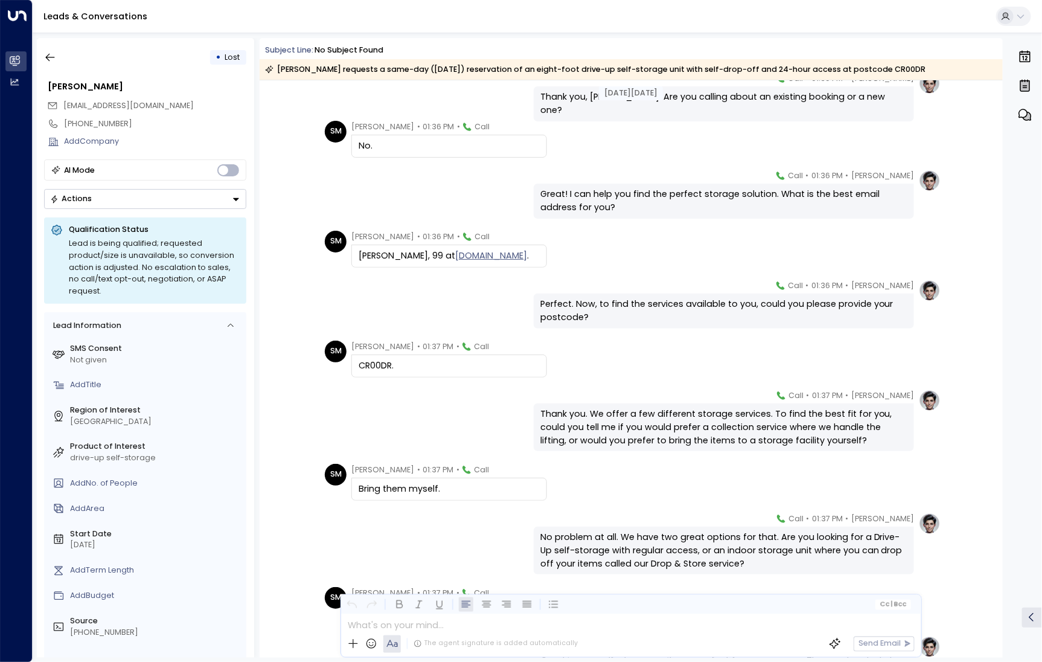
scroll to position [184, 0]
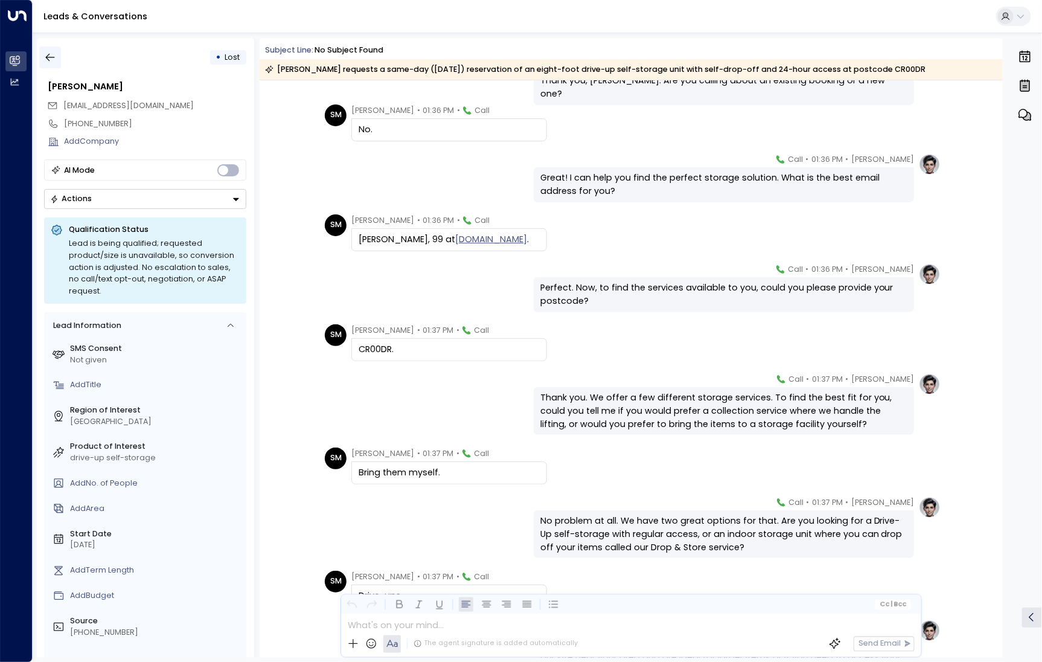
click at [54, 49] on button "button" at bounding box center [50, 58] width 22 height 22
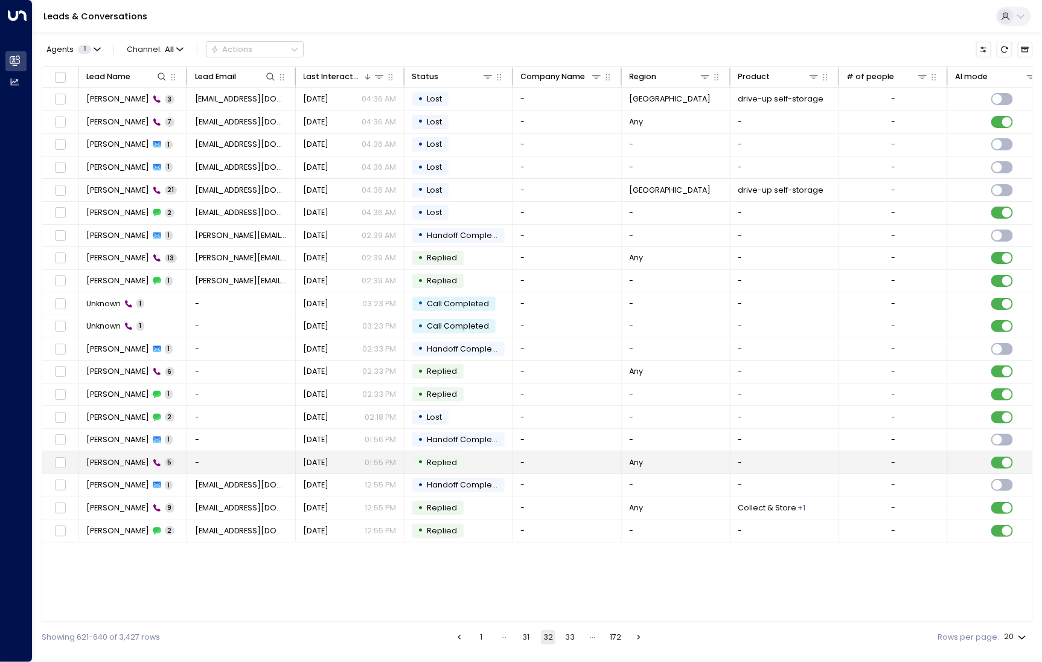
click at [98, 458] on span "[PERSON_NAME]" at bounding box center [117, 462] width 63 height 11
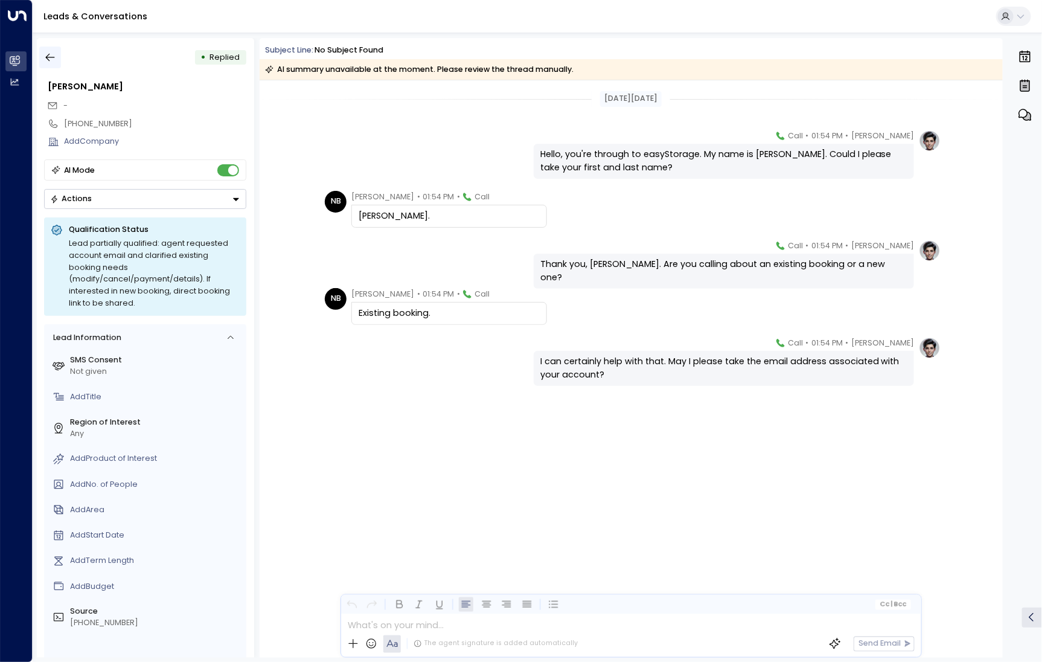
click at [54, 58] on icon "button" at bounding box center [50, 57] width 12 height 12
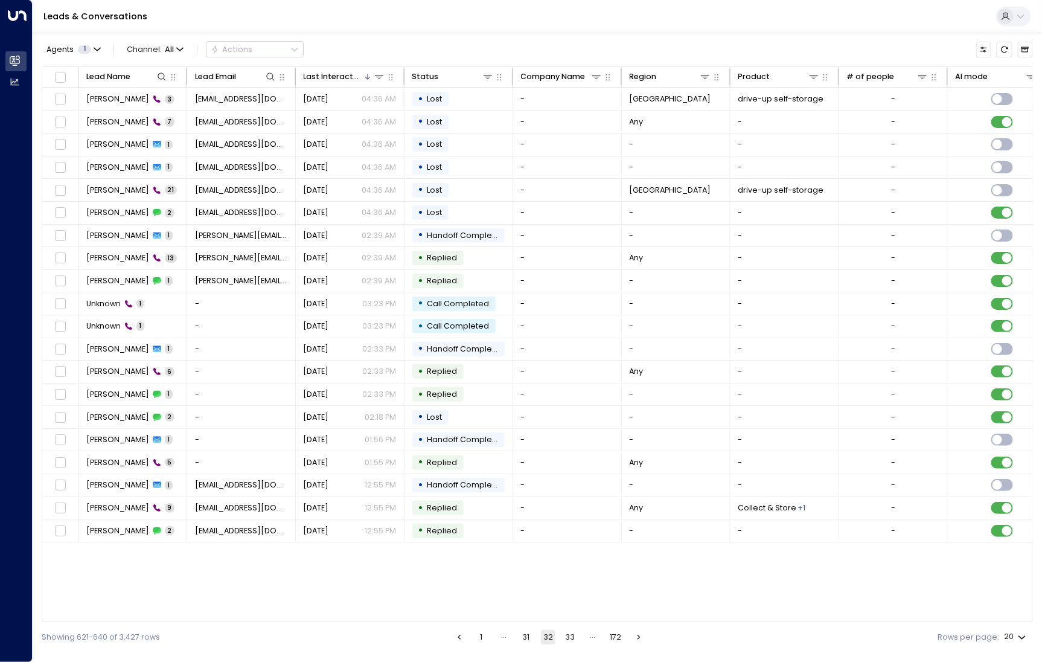
click at [569, 632] on button "33" at bounding box center [570, 637] width 14 height 14
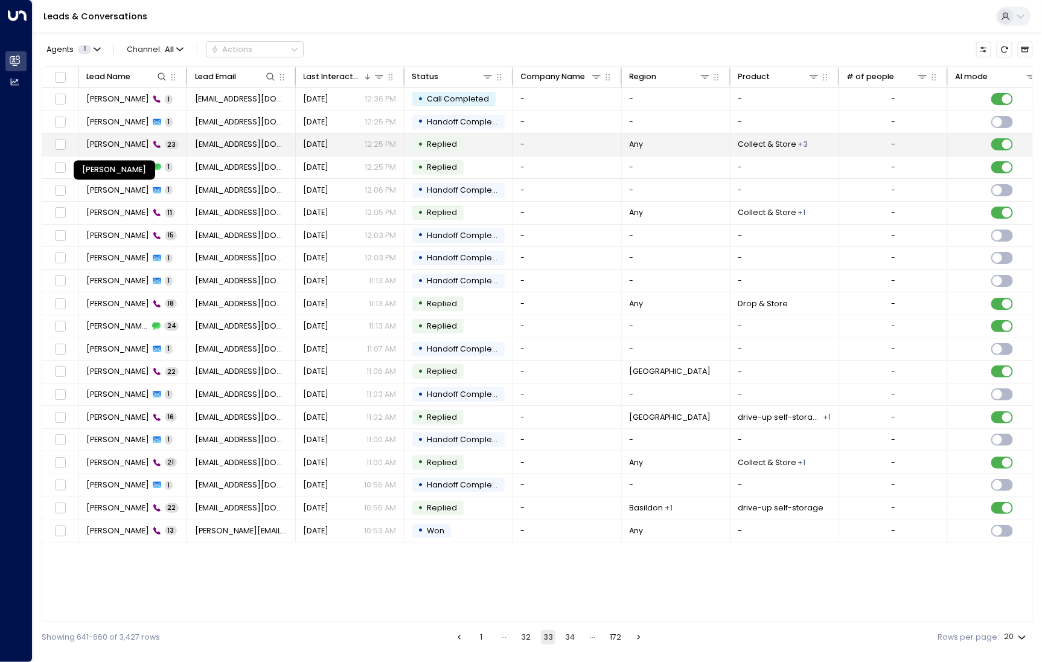
click at [104, 143] on span "Pranav Saravanan" at bounding box center [117, 144] width 63 height 11
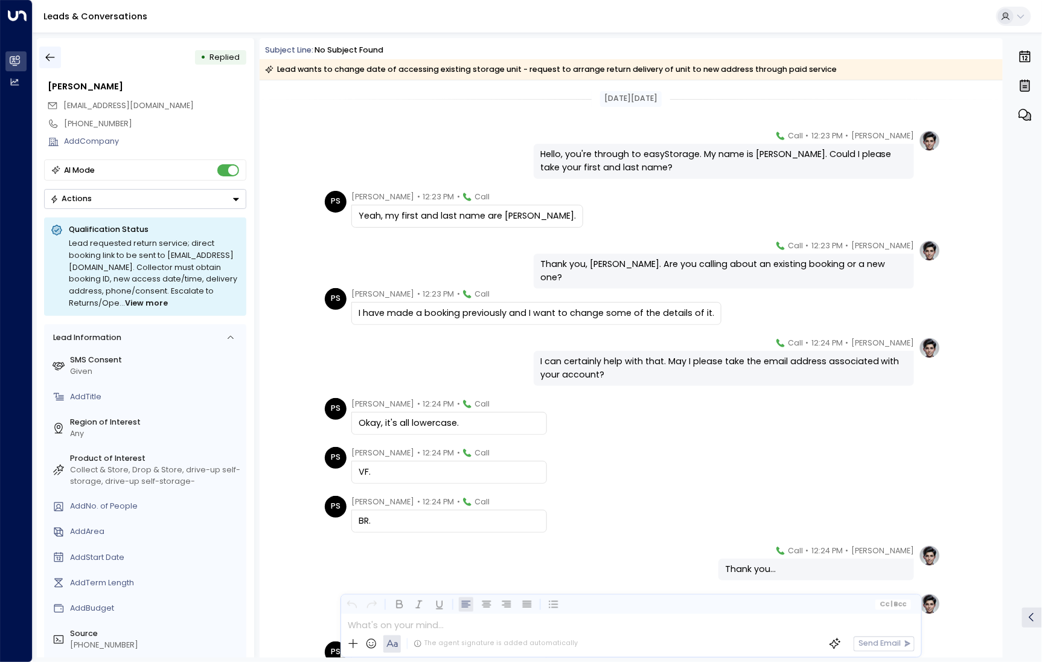
click at [57, 59] on button "button" at bounding box center [50, 58] width 22 height 22
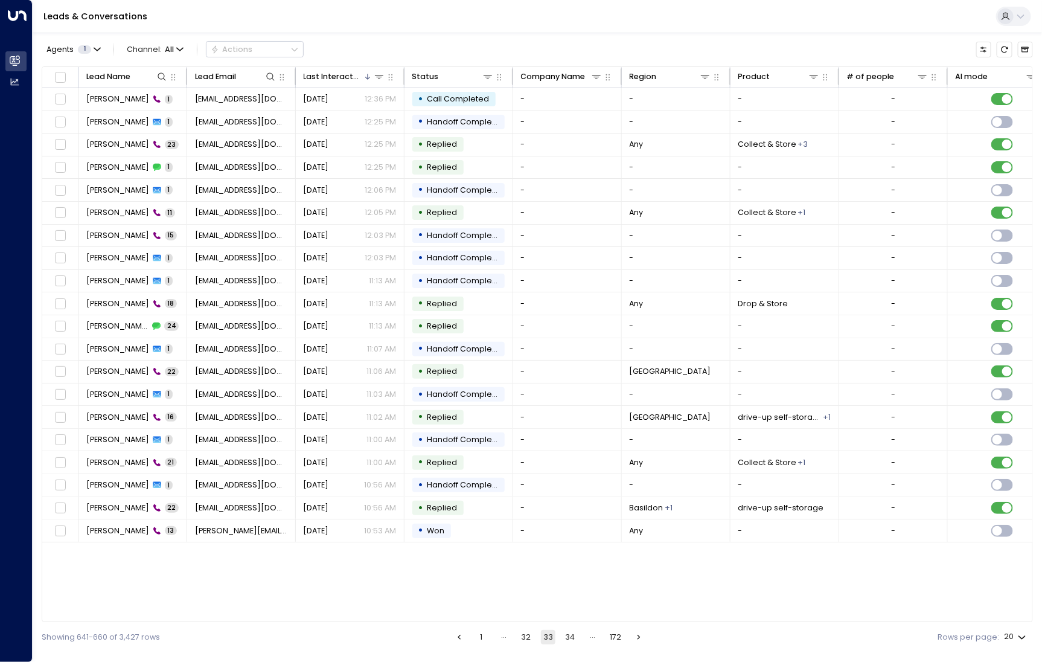
click at [571, 638] on button "34" at bounding box center [570, 637] width 14 height 14
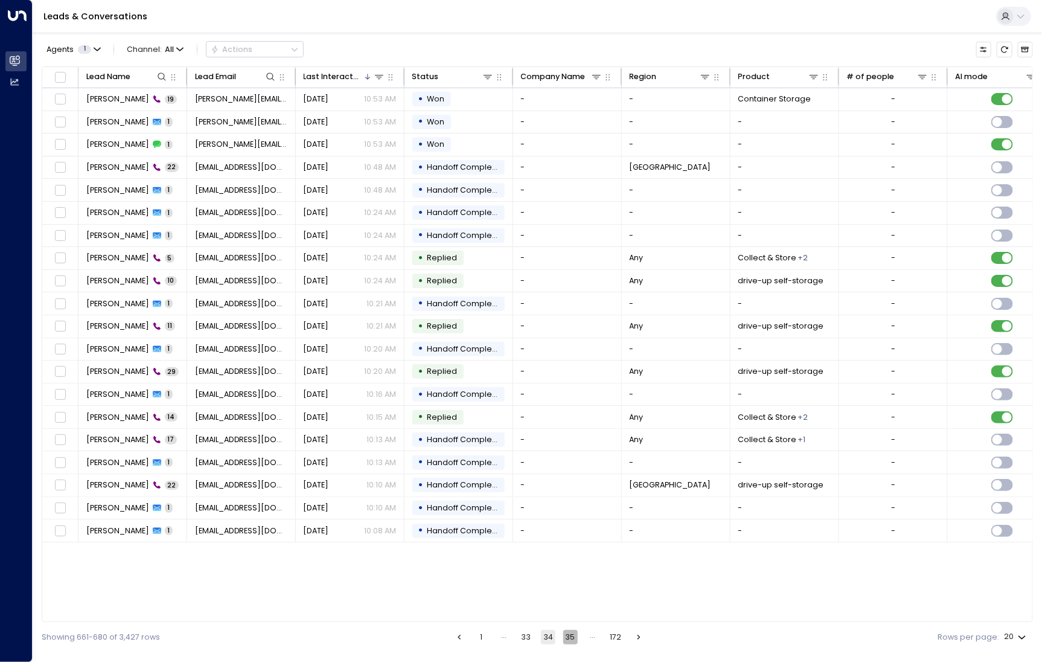
click at [572, 641] on button "35" at bounding box center [570, 637] width 14 height 14
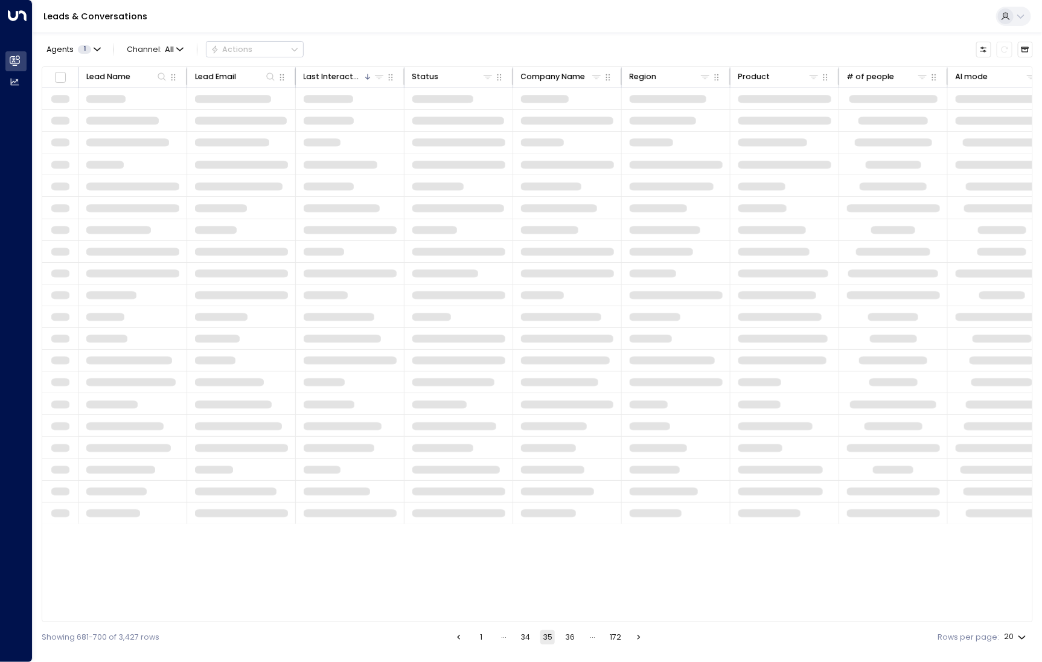
click at [572, 641] on button "36" at bounding box center [570, 637] width 14 height 14
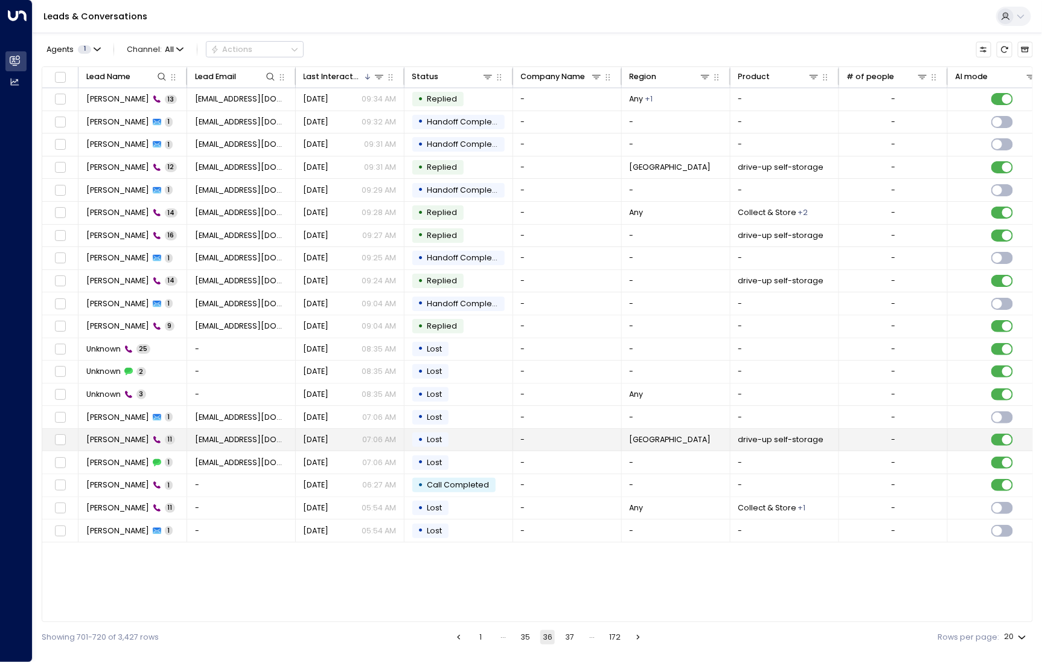
click at [127, 444] on td "Jack Tappman 11" at bounding box center [133, 440] width 109 height 22
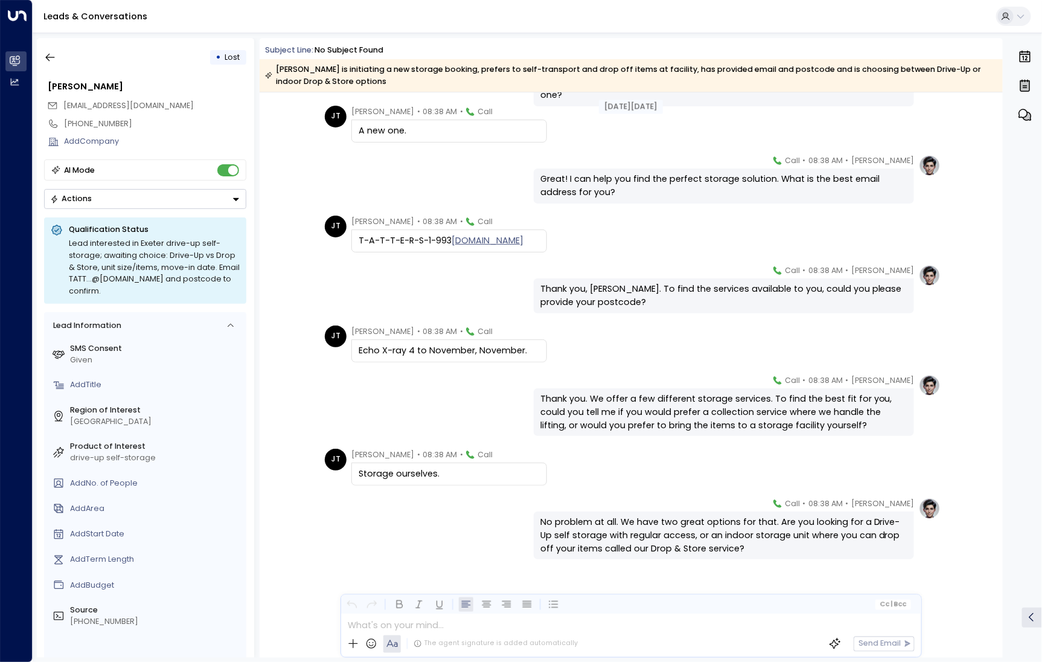
scroll to position [204, 0]
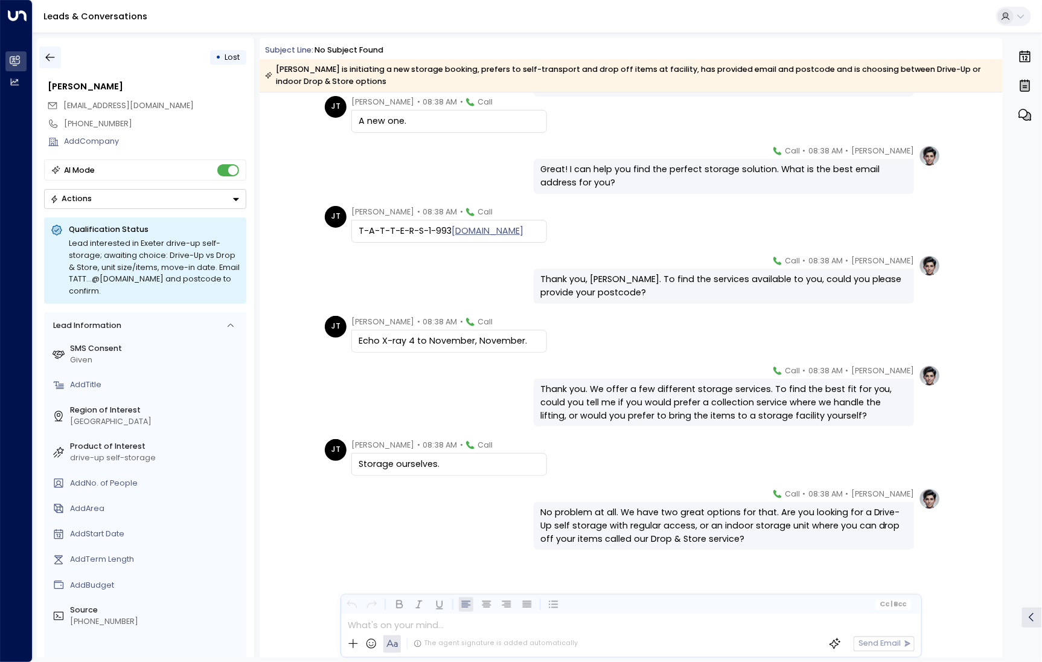
click at [50, 52] on icon "button" at bounding box center [50, 57] width 12 height 12
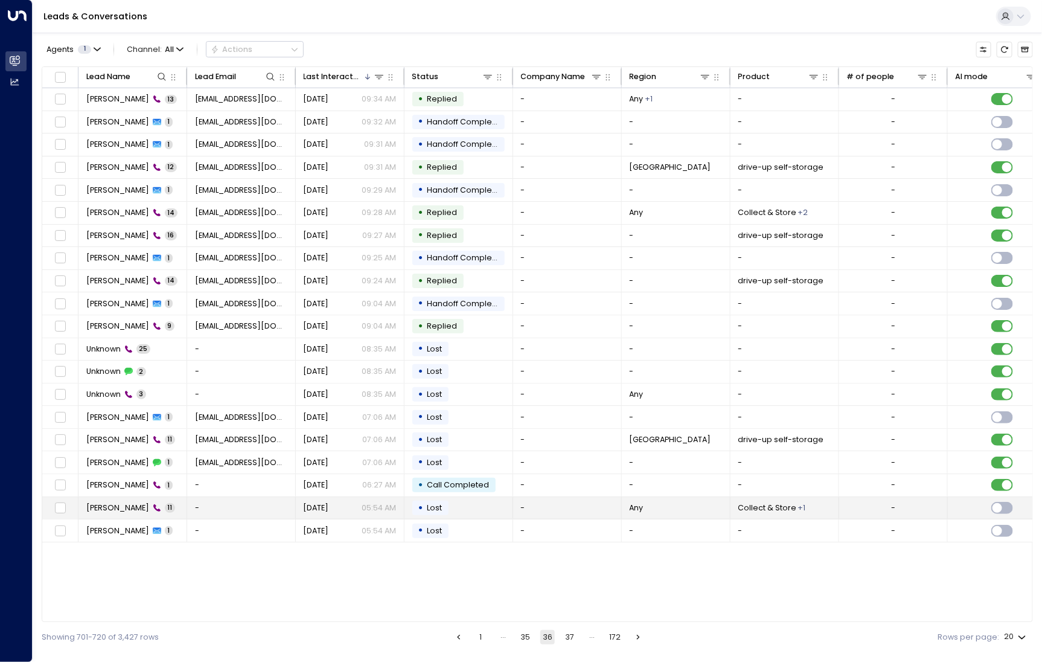
click at [113, 506] on span "Niha Kadam" at bounding box center [117, 507] width 63 height 11
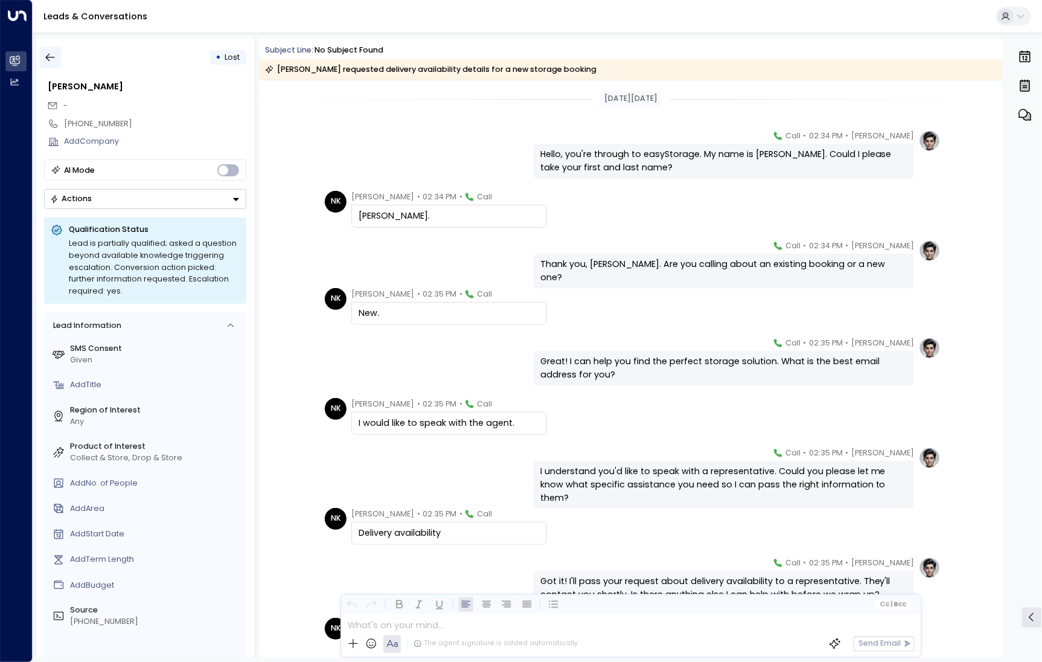
click at [49, 51] on icon "button" at bounding box center [50, 57] width 12 height 12
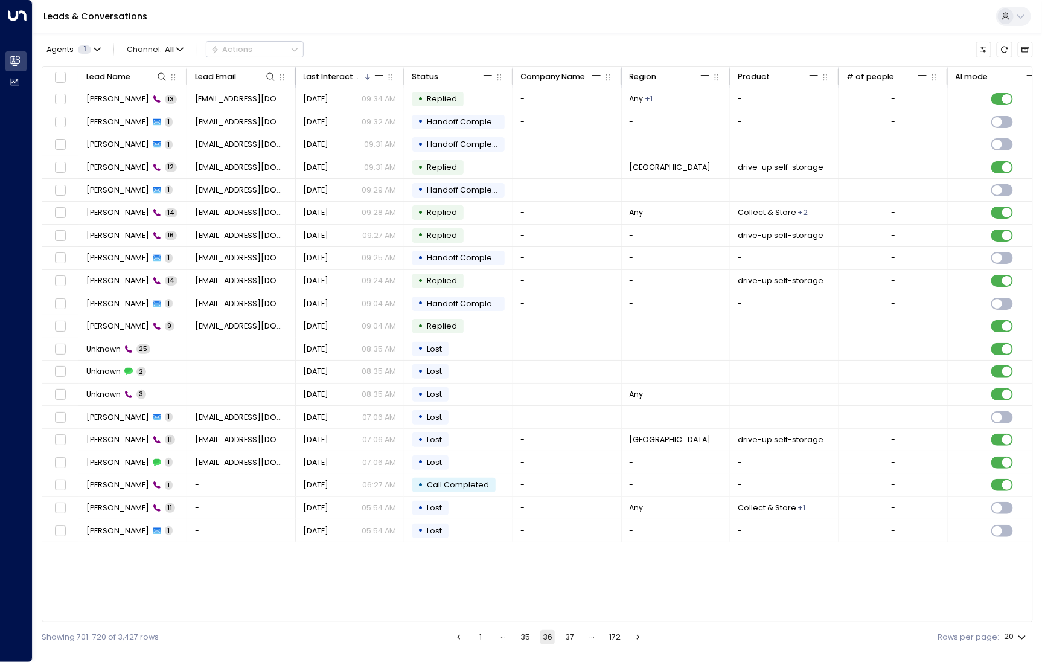
click at [571, 643] on button "37" at bounding box center [570, 637] width 14 height 14
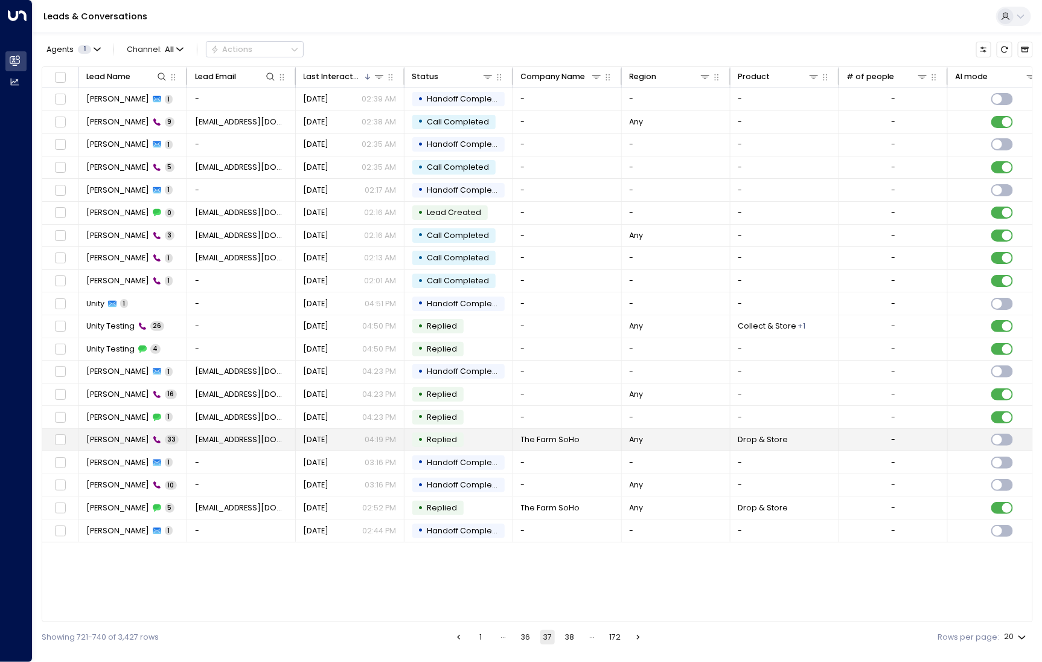
click at [103, 441] on span "Kim Magloire" at bounding box center [117, 439] width 63 height 11
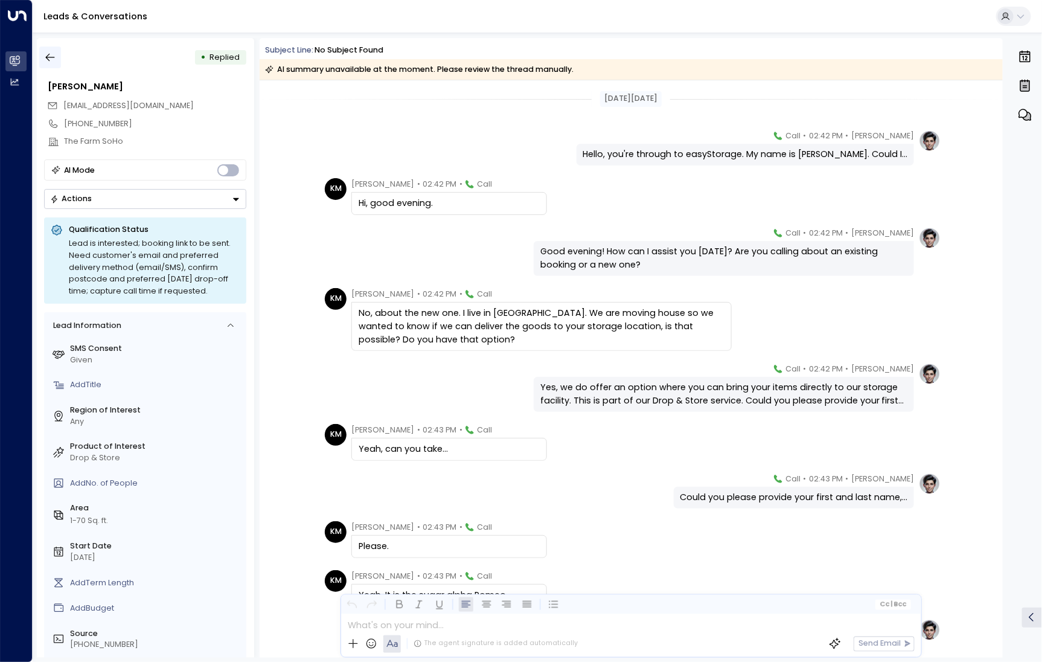
click at [46, 51] on button "button" at bounding box center [50, 58] width 22 height 22
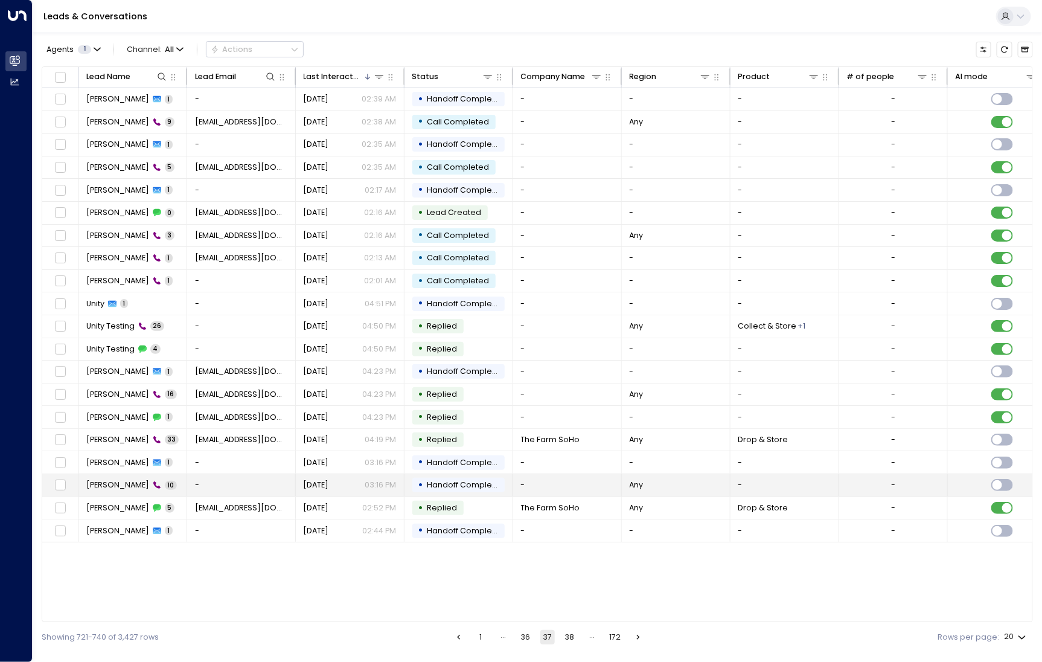
click at [109, 480] on span "Becky Sloan" at bounding box center [117, 485] width 63 height 11
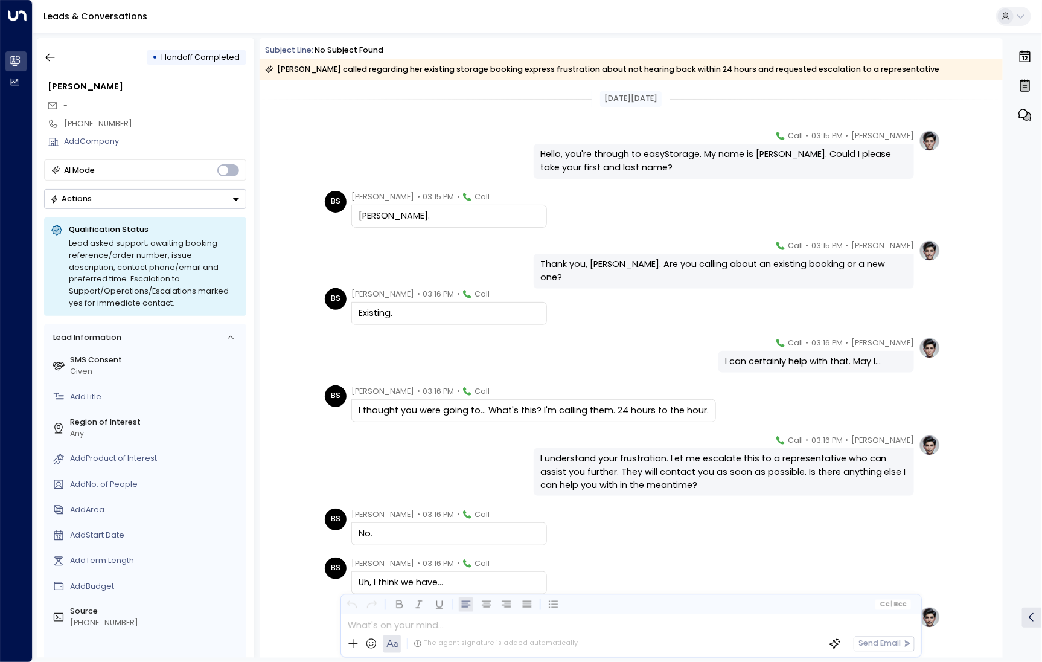
click at [37, 59] on div "• Handoff Completed Becky Sloan - +447768038196 Add Company AI Mode Actions Qua…" at bounding box center [145, 348] width 217 height 620
click at [46, 58] on icon "button" at bounding box center [50, 58] width 9 height 8
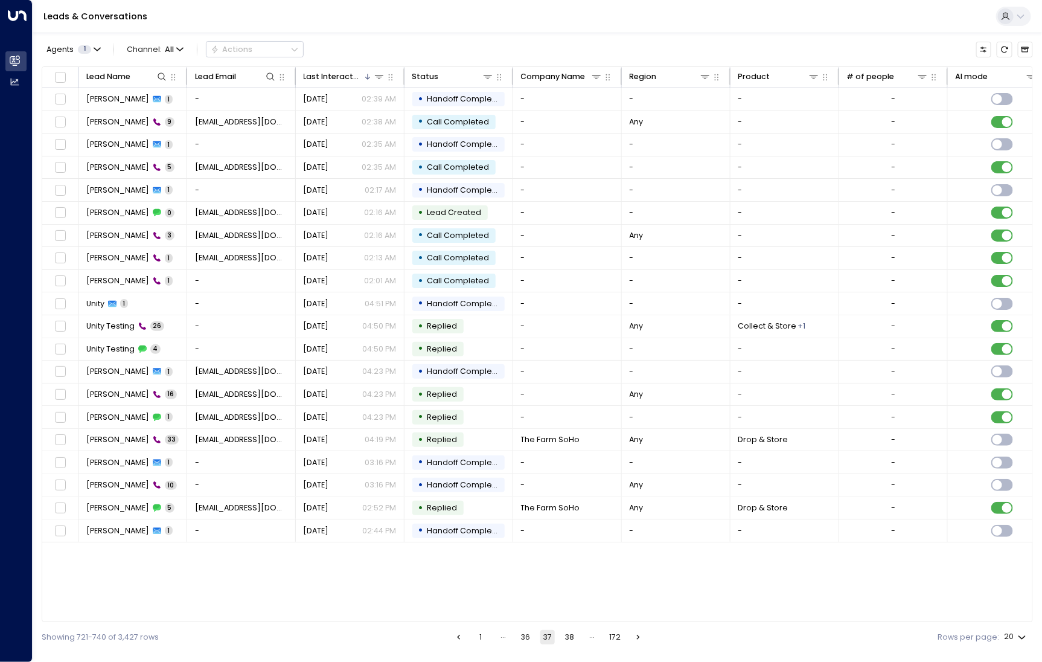
click at [563, 632] on button "38" at bounding box center [570, 637] width 14 height 14
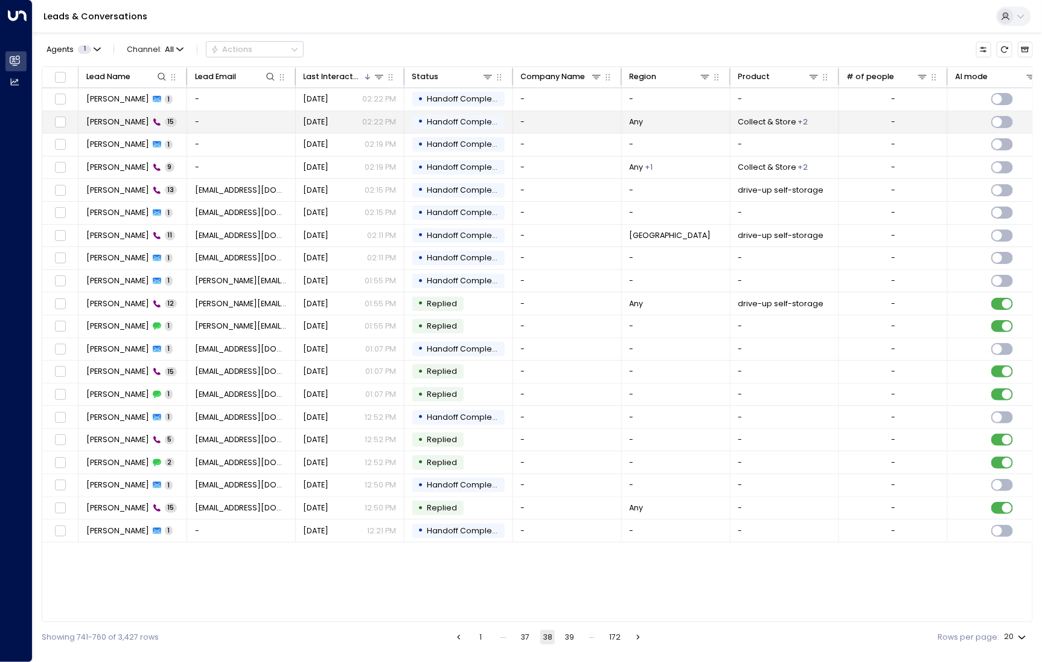
click at [123, 131] on td "Jackie Henselman 15" at bounding box center [133, 122] width 109 height 22
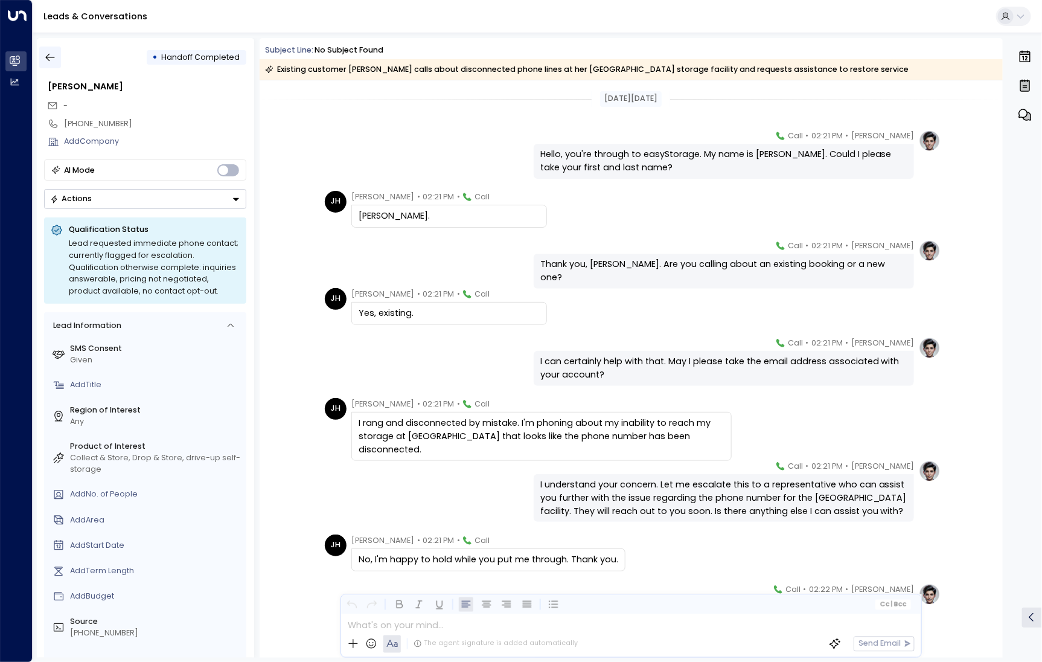
click at [47, 61] on icon "button" at bounding box center [50, 57] width 12 height 12
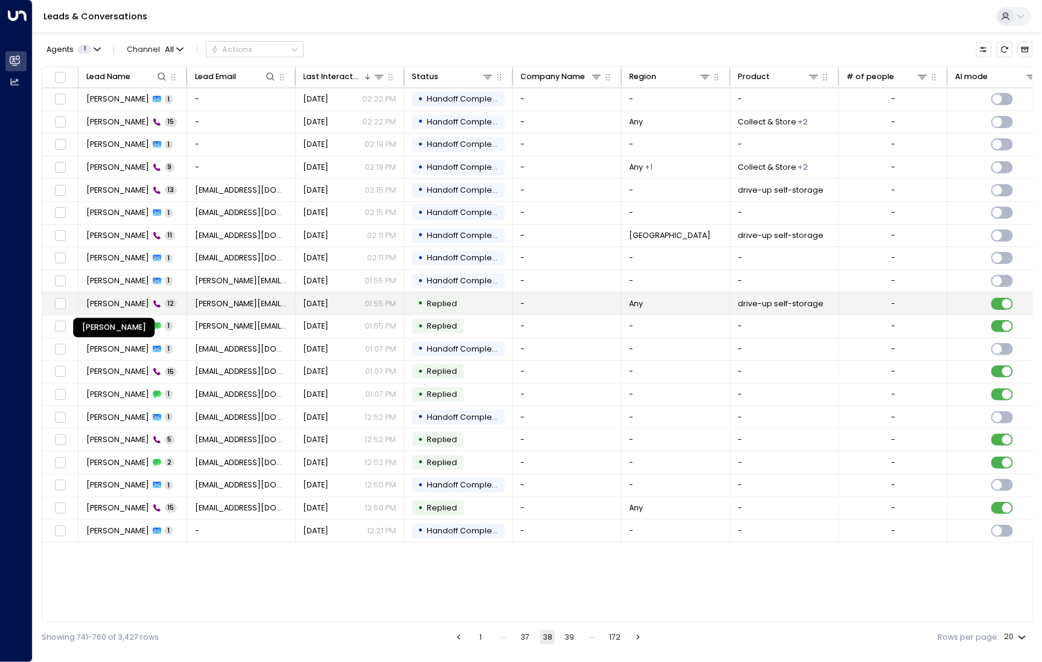
click at [133, 298] on span "Mohamed Abdinou" at bounding box center [117, 303] width 63 height 11
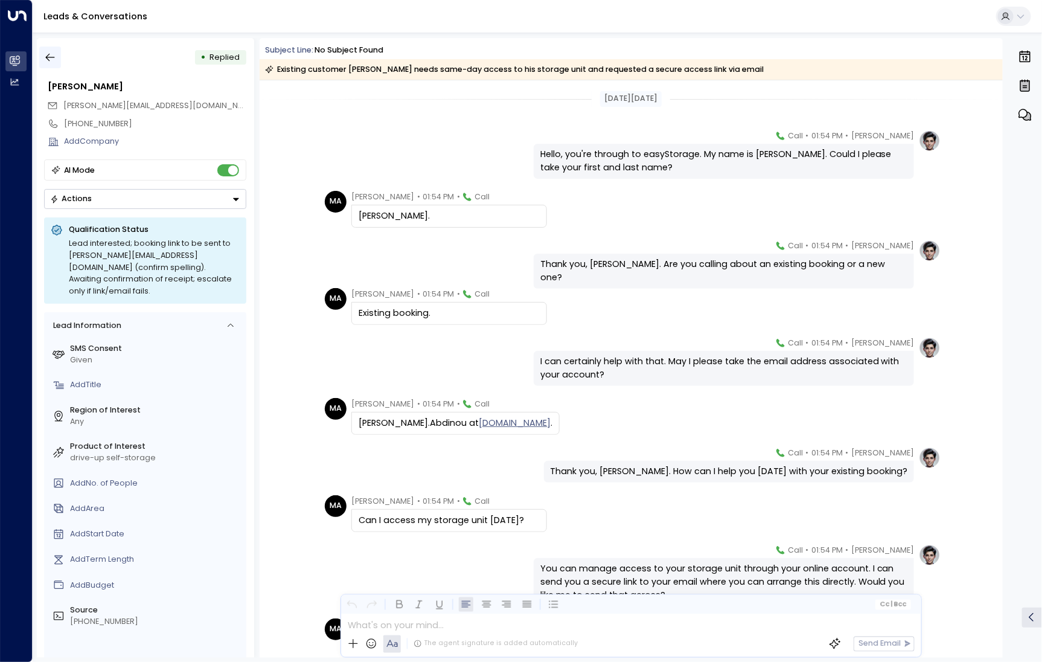
click at [52, 56] on icon "button" at bounding box center [50, 57] width 12 height 12
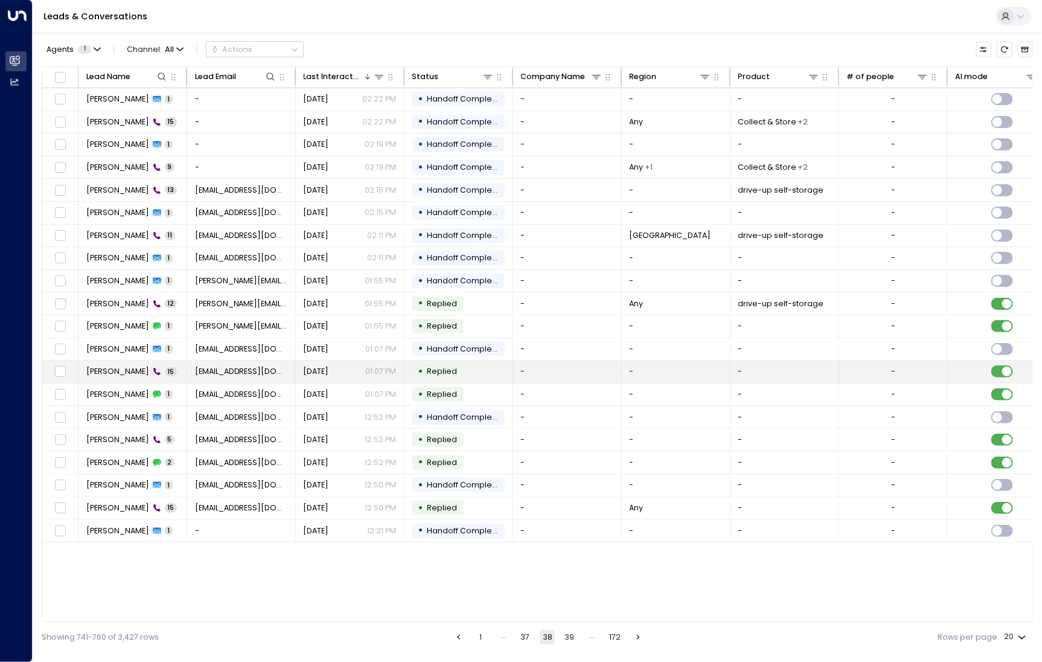
click at [122, 374] on td "Romaine Shrestha 15" at bounding box center [133, 372] width 109 height 22
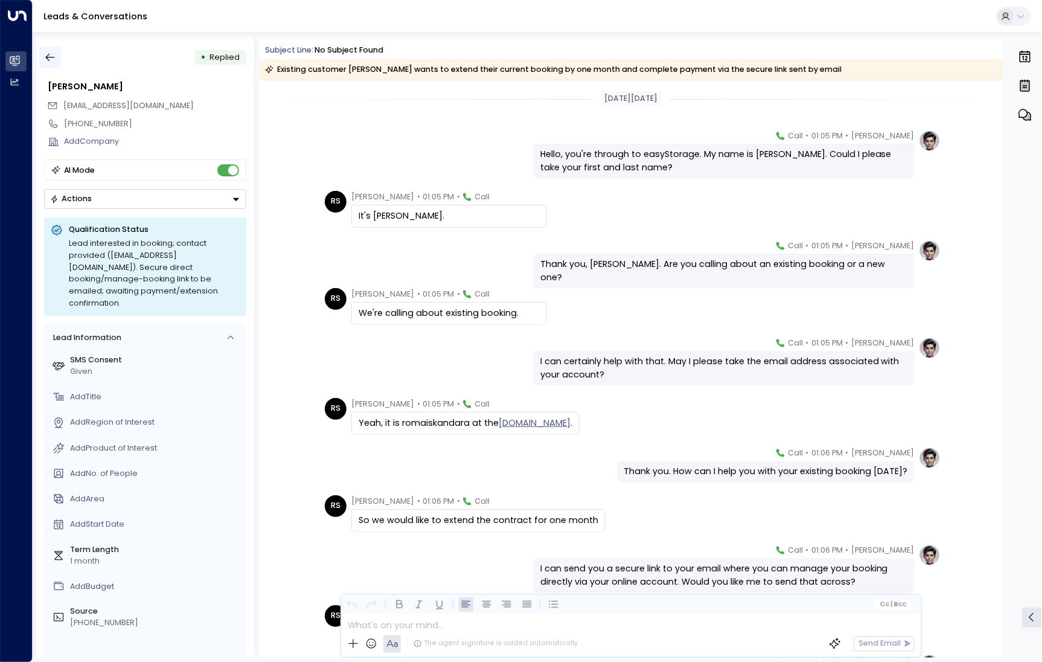
click at [53, 51] on icon "button" at bounding box center [50, 57] width 12 height 12
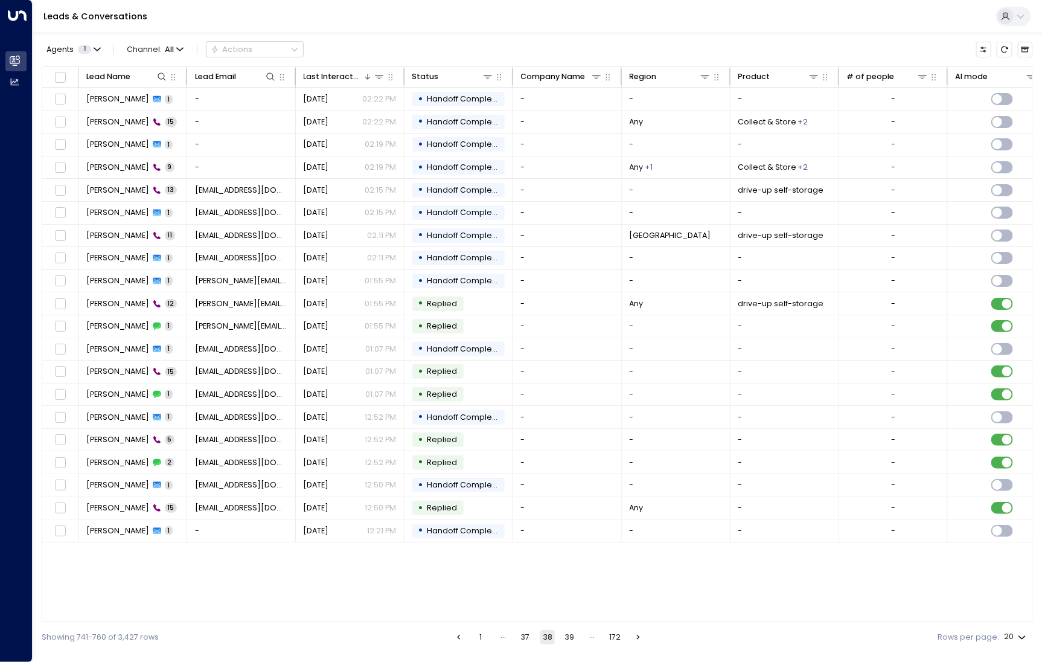
click at [568, 638] on button "39" at bounding box center [570, 637] width 14 height 14
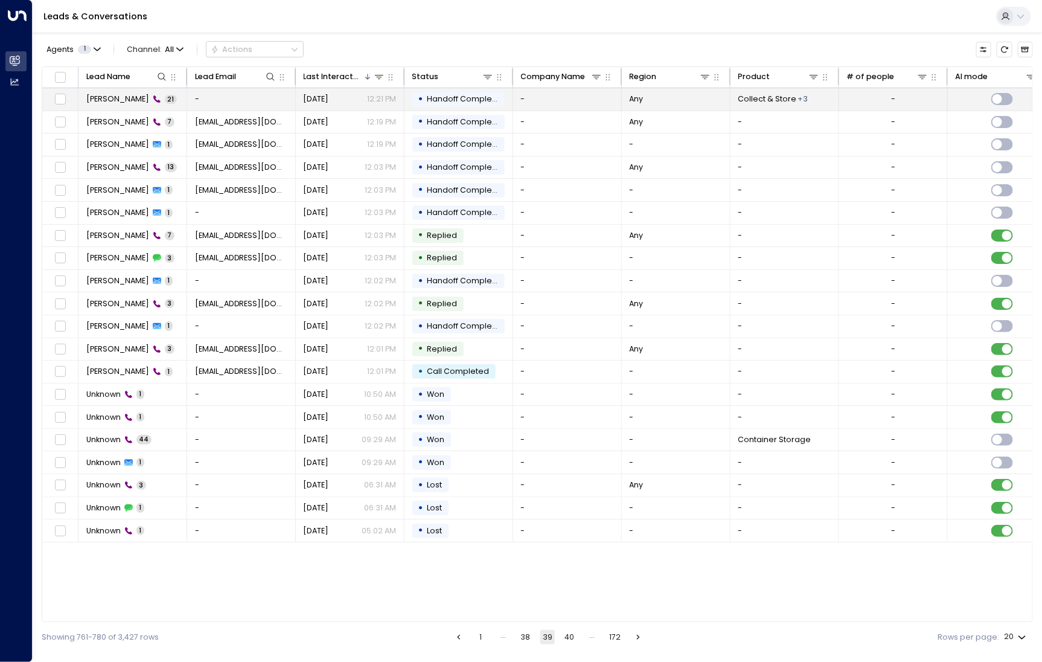
click at [107, 95] on span "Celeste Allen" at bounding box center [117, 99] width 63 height 11
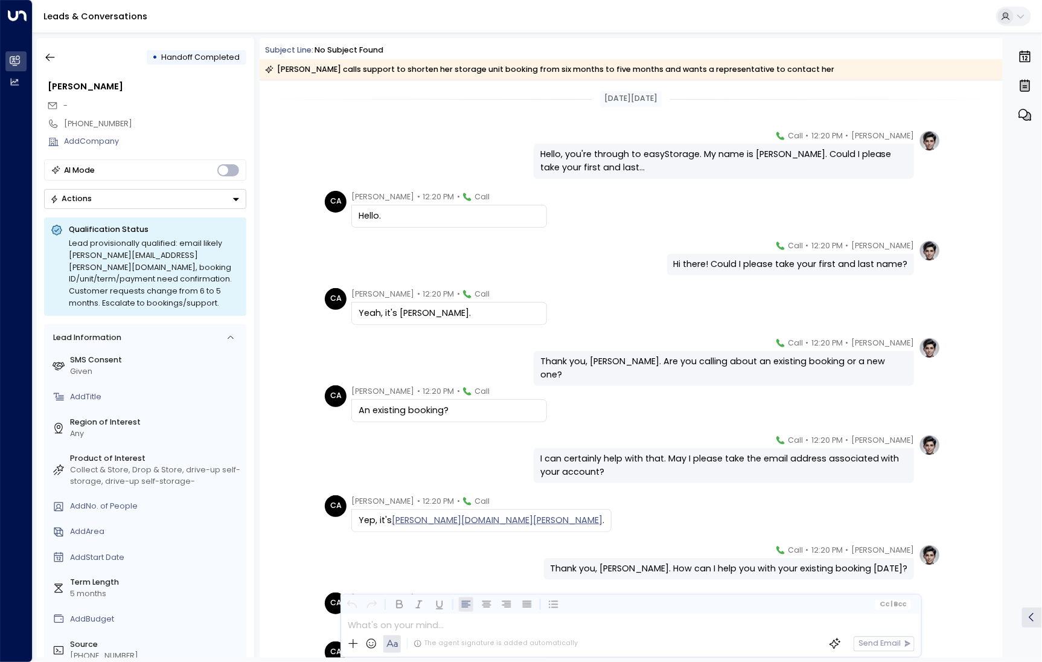
click at [51, 42] on div "• Handoff Completed Celeste Allen - +15042523393 Add Company AI Mode Actions Qu…" at bounding box center [145, 348] width 217 height 620
click at [51, 59] on icon "button" at bounding box center [50, 57] width 12 height 12
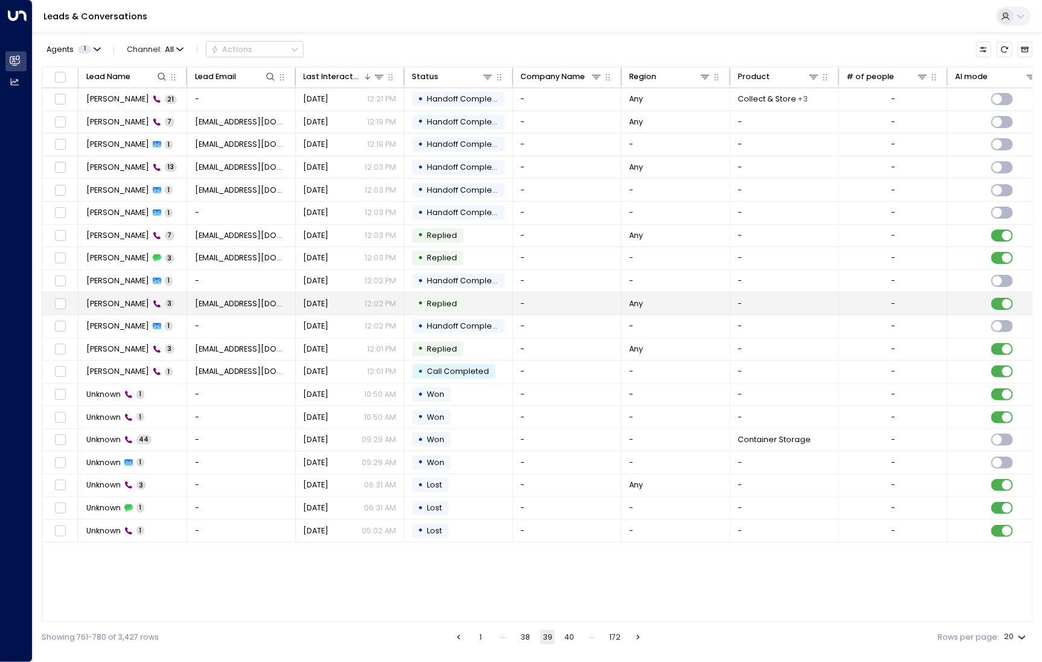
click at [118, 304] on span "Omar Donovan" at bounding box center [117, 303] width 63 height 11
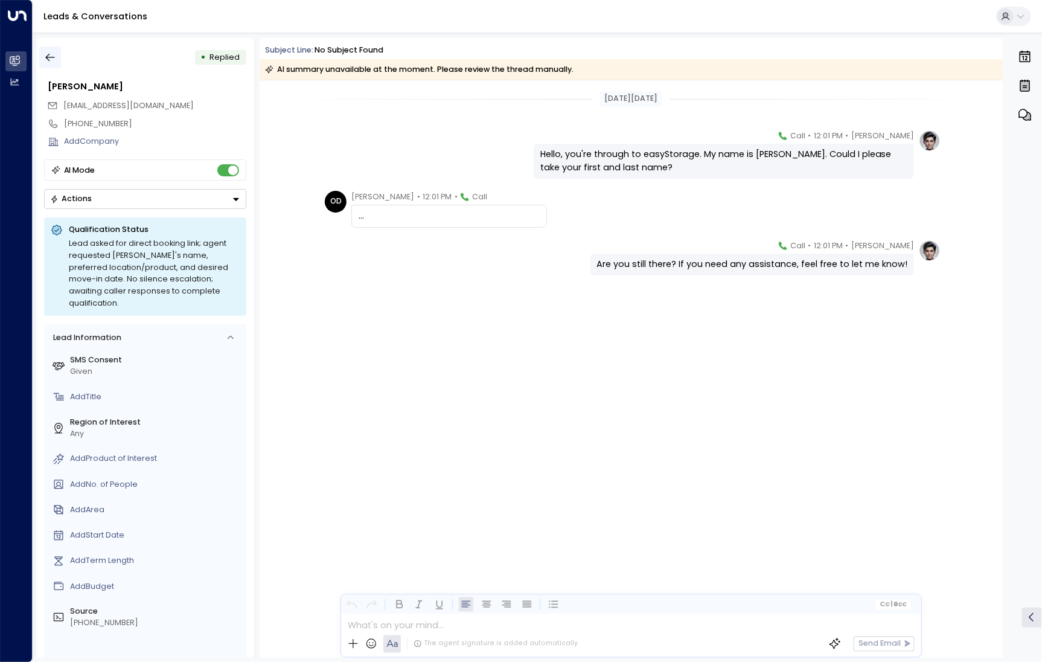
click at [53, 60] on icon "button" at bounding box center [50, 57] width 12 height 12
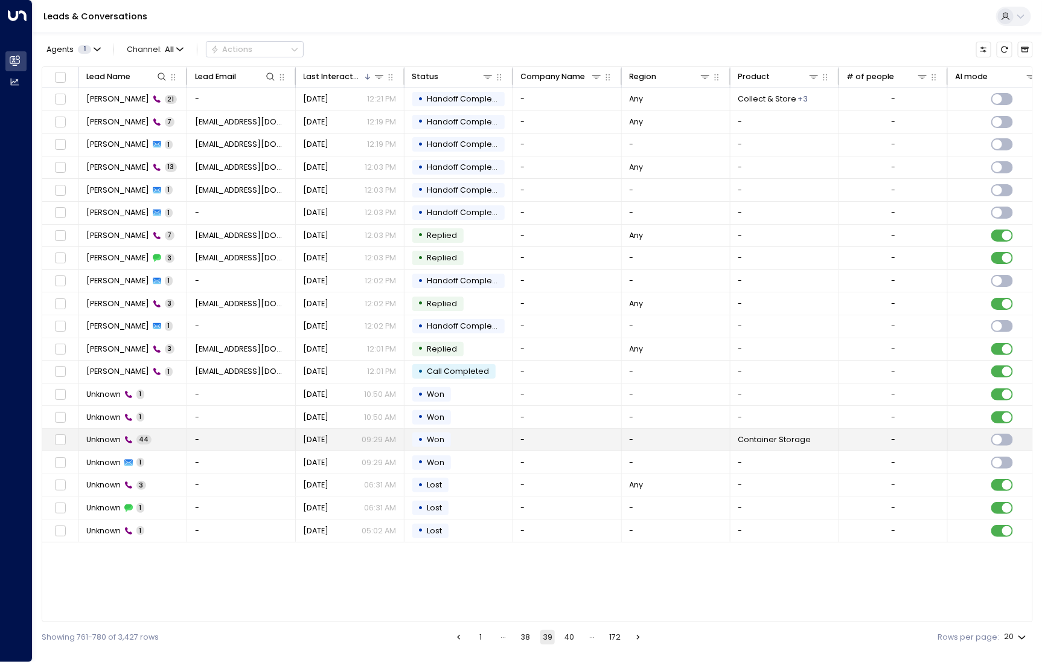
click at [107, 443] on td "Unknown 44" at bounding box center [133, 440] width 109 height 22
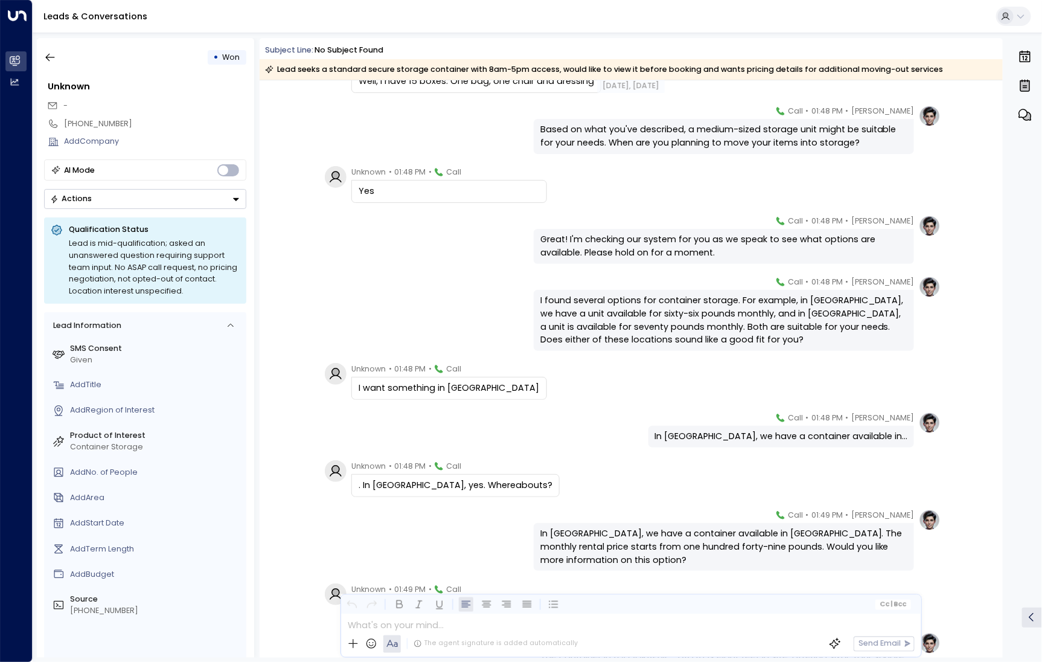
scroll to position [519, 0]
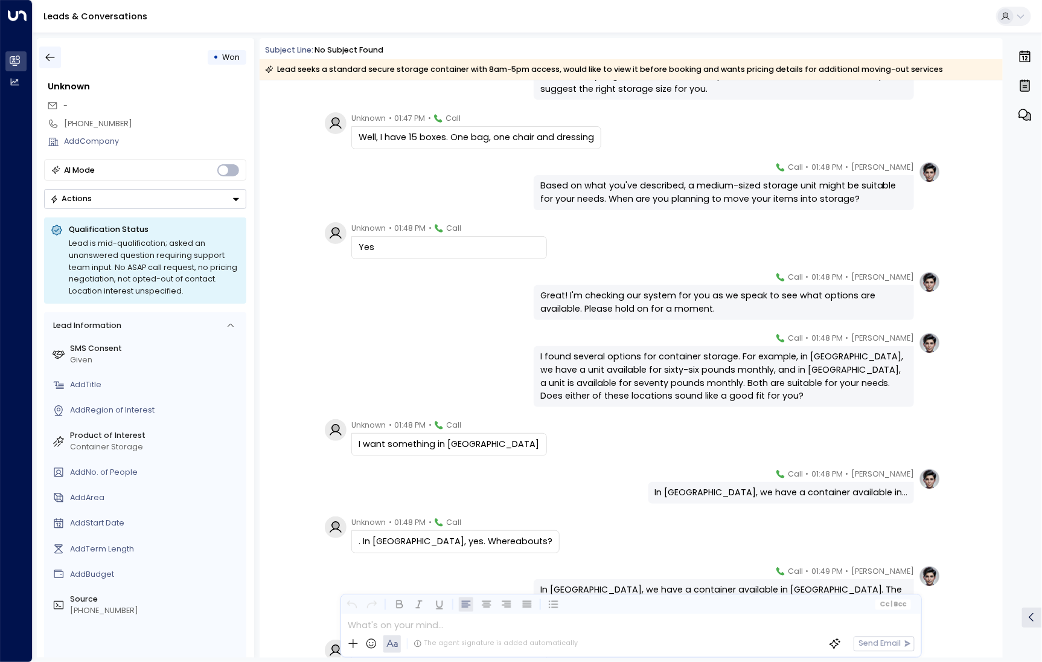
click at [47, 60] on icon "button" at bounding box center [50, 57] width 12 height 12
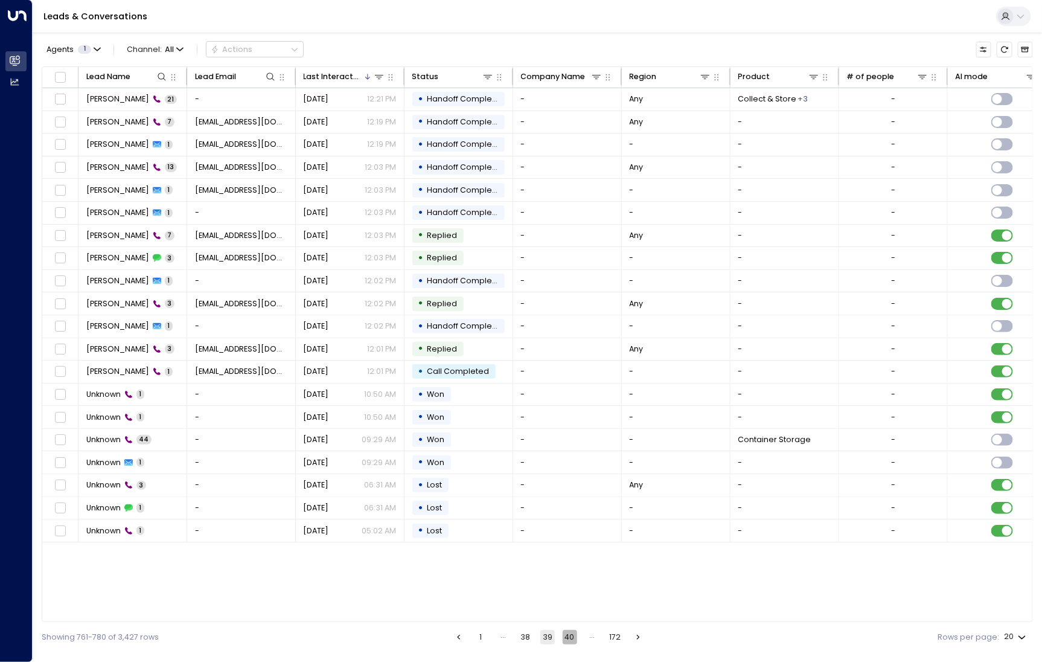
click at [567, 637] on button "40" at bounding box center [570, 637] width 14 height 14
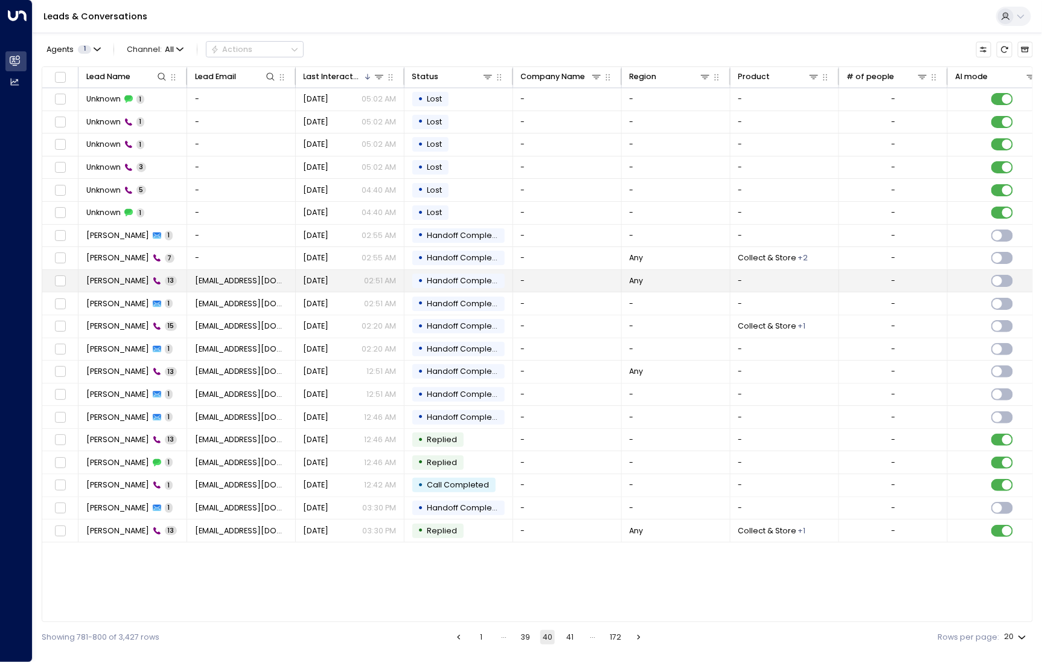
click at [119, 284] on span "[PERSON_NAME]" at bounding box center [117, 280] width 63 height 11
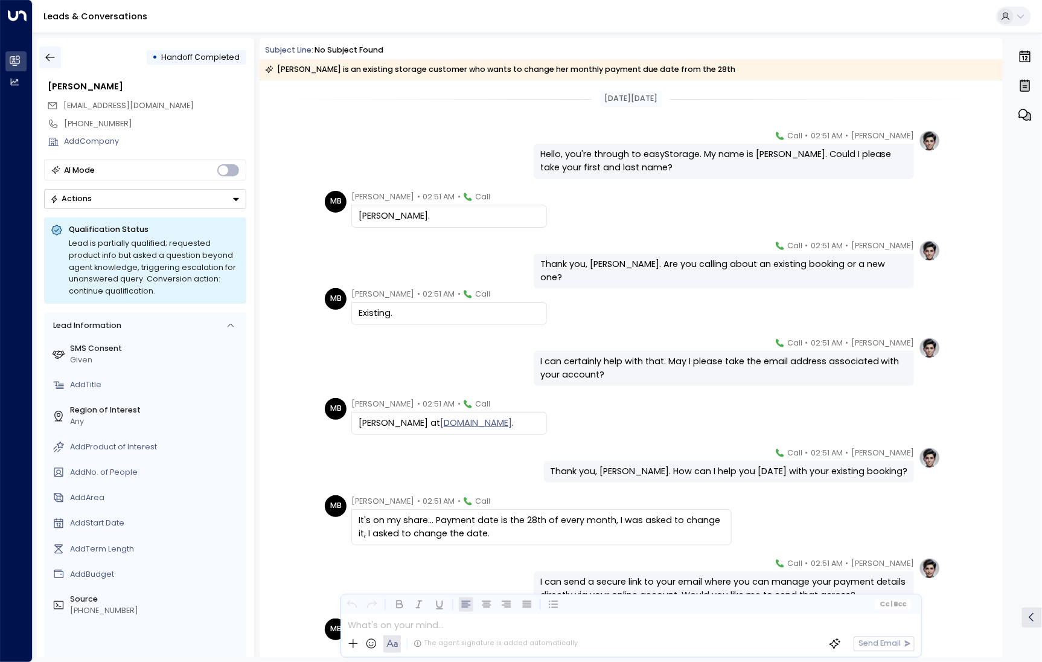
click at [53, 58] on icon "button" at bounding box center [50, 57] width 12 height 12
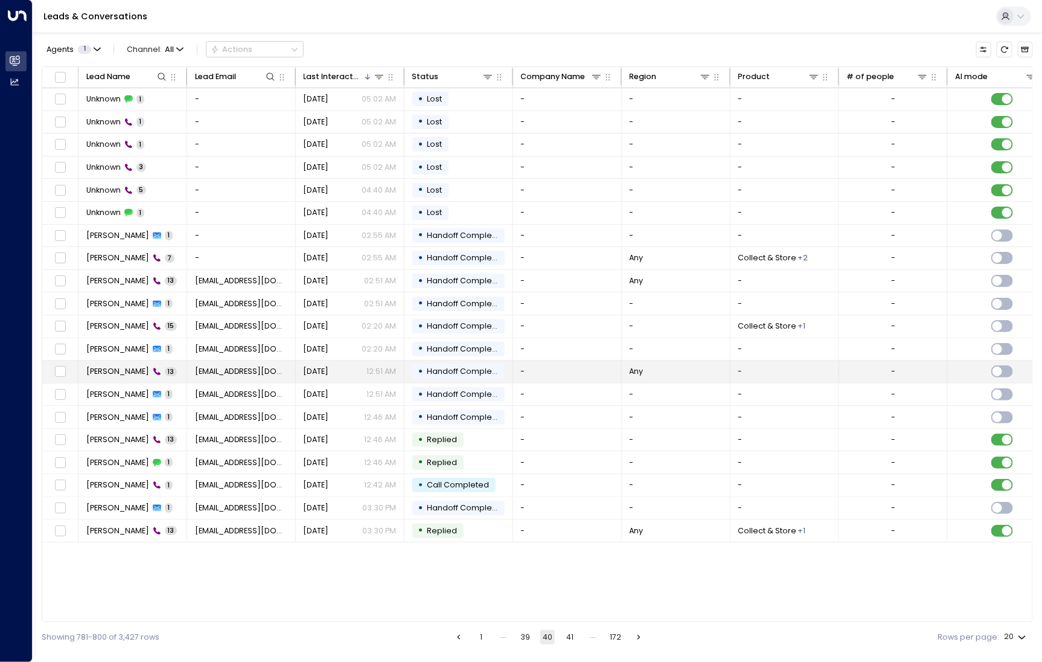
click at [118, 370] on span "Max Reed" at bounding box center [117, 371] width 63 height 11
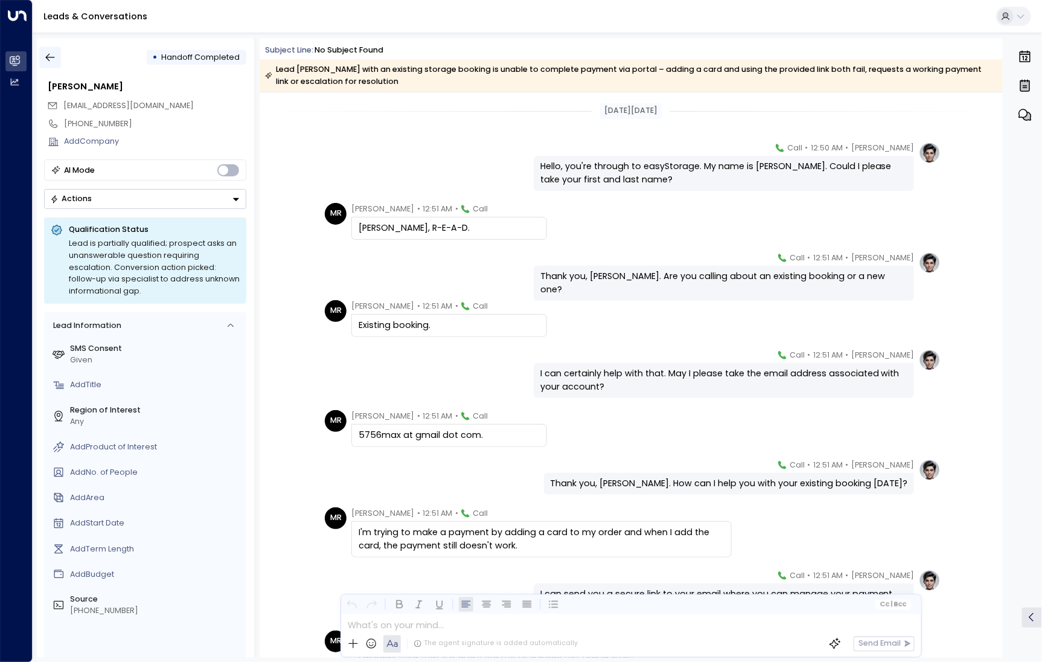
click at [49, 62] on icon "button" at bounding box center [50, 57] width 12 height 12
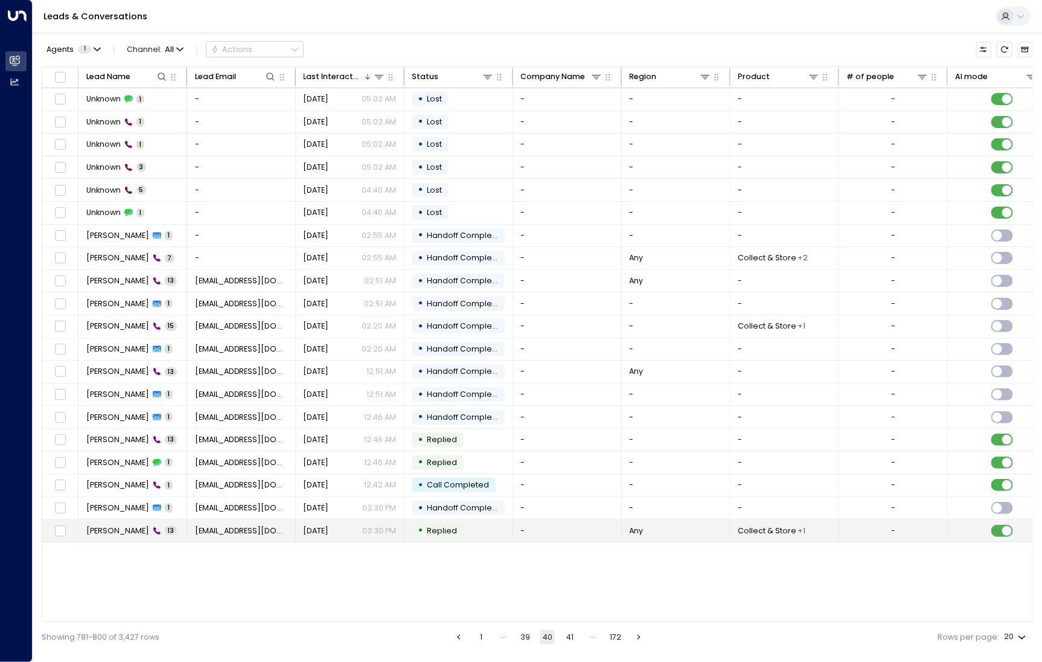
click at [102, 519] on td "Jonathan Flint 13" at bounding box center [133, 530] width 109 height 22
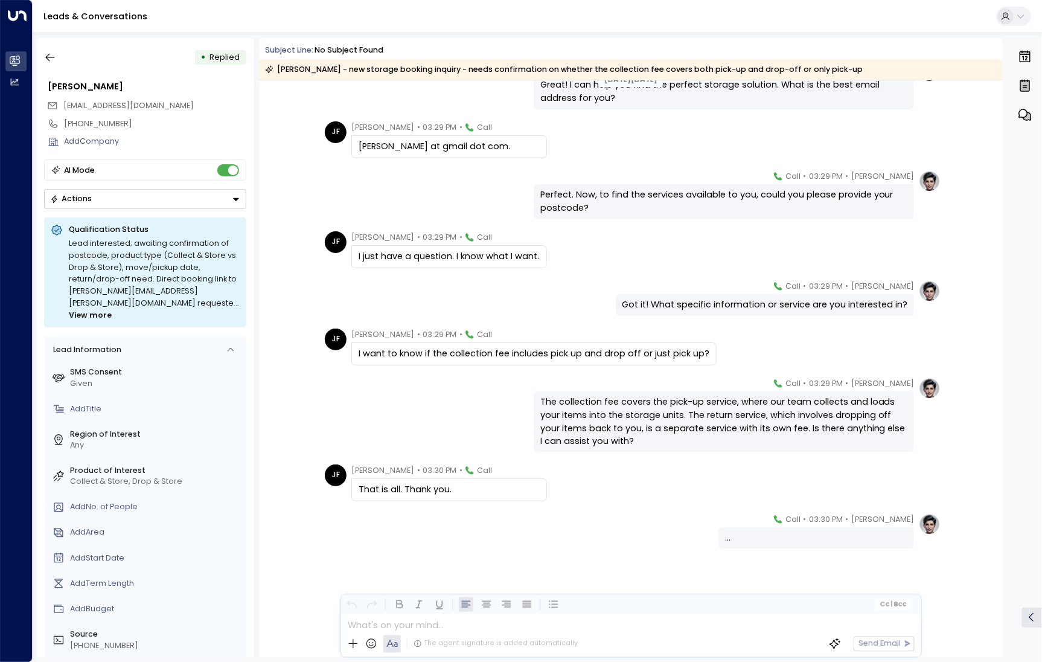
scroll to position [276, 0]
click at [43, 51] on button "button" at bounding box center [50, 58] width 22 height 22
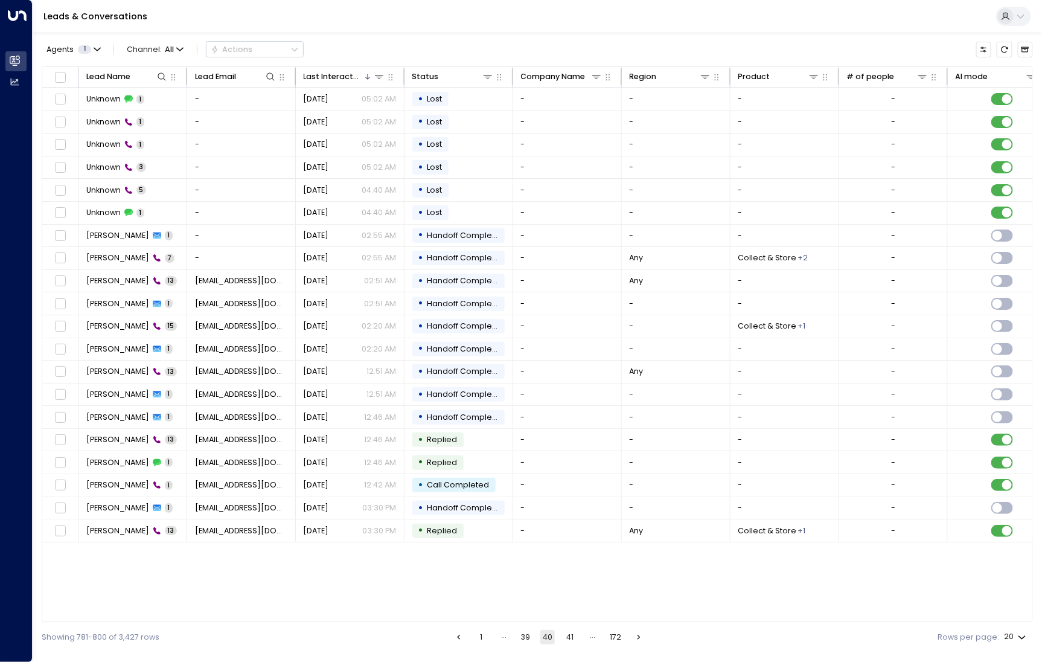
click at [43, 51] on button "Agents 1" at bounding box center [73, 49] width 63 height 15
click at [464, 14] on div at bounding box center [521, 331] width 1042 height 662
click at [461, 29] on div "Leads & Conversations" at bounding box center [538, 16] width 1010 height 33
click at [124, 369] on div "Max Reed 13" at bounding box center [131, 371] width 91 height 11
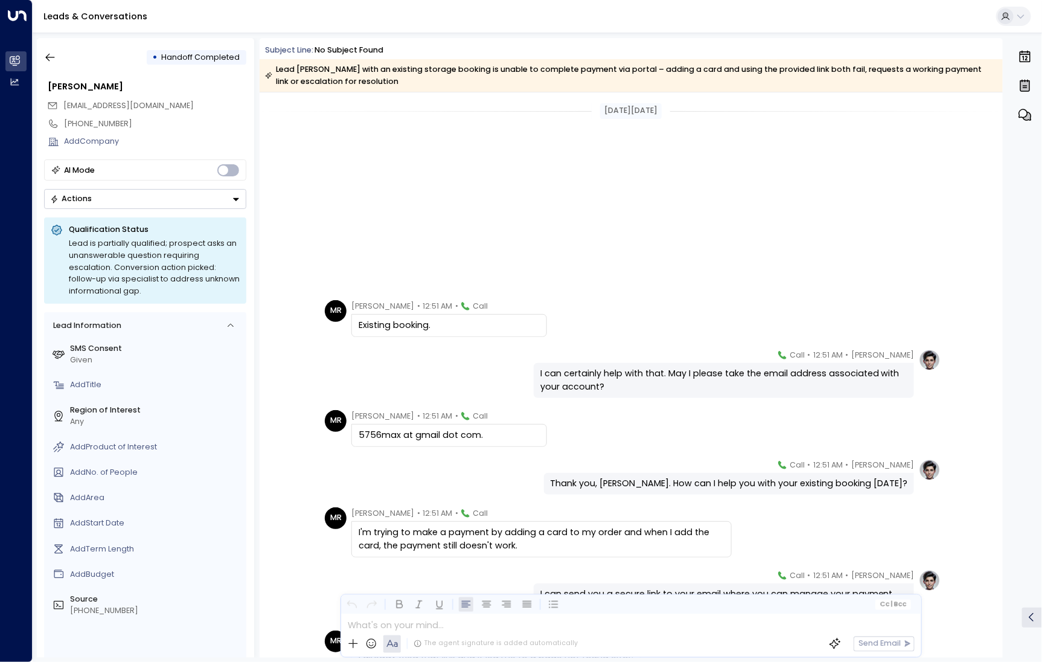
scroll to position [301, 0]
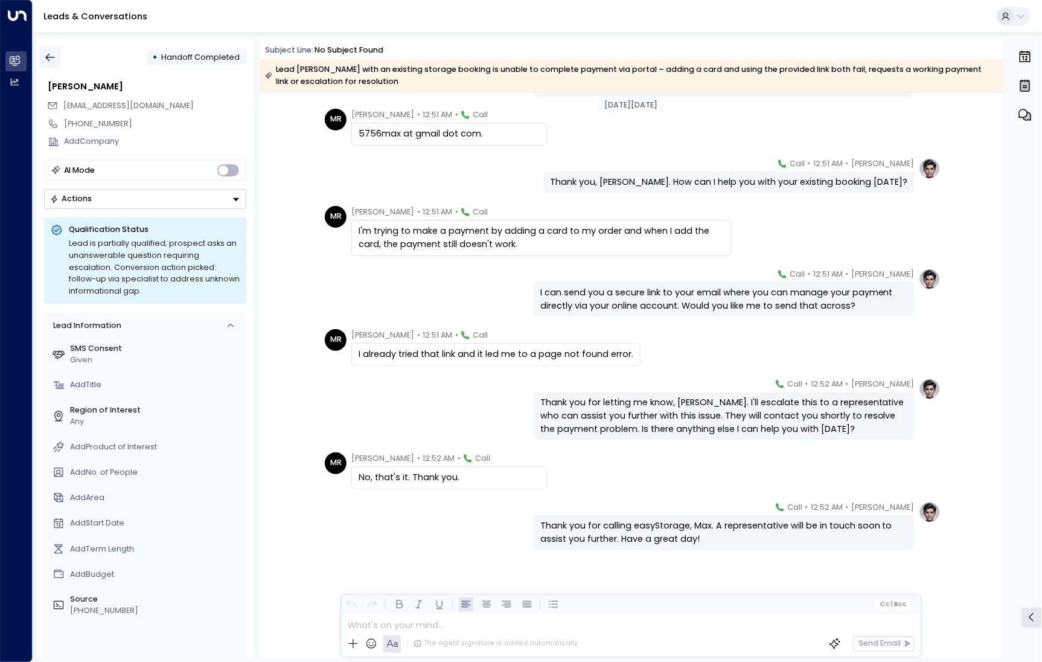
click at [50, 57] on icon "button" at bounding box center [50, 58] width 9 height 8
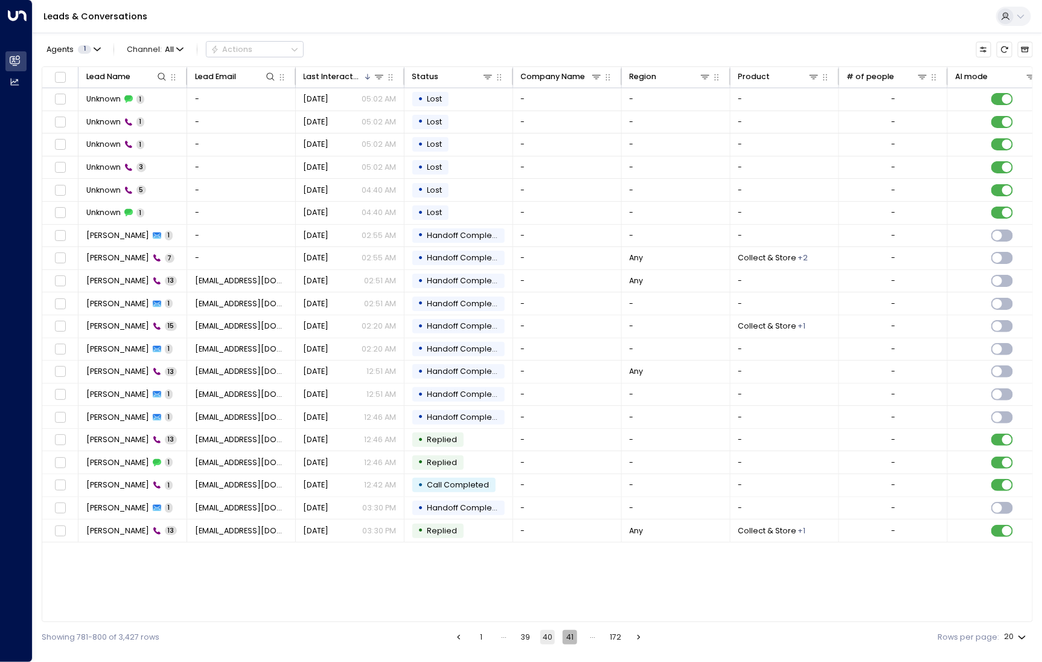
click at [570, 633] on button "41" at bounding box center [570, 637] width 14 height 14
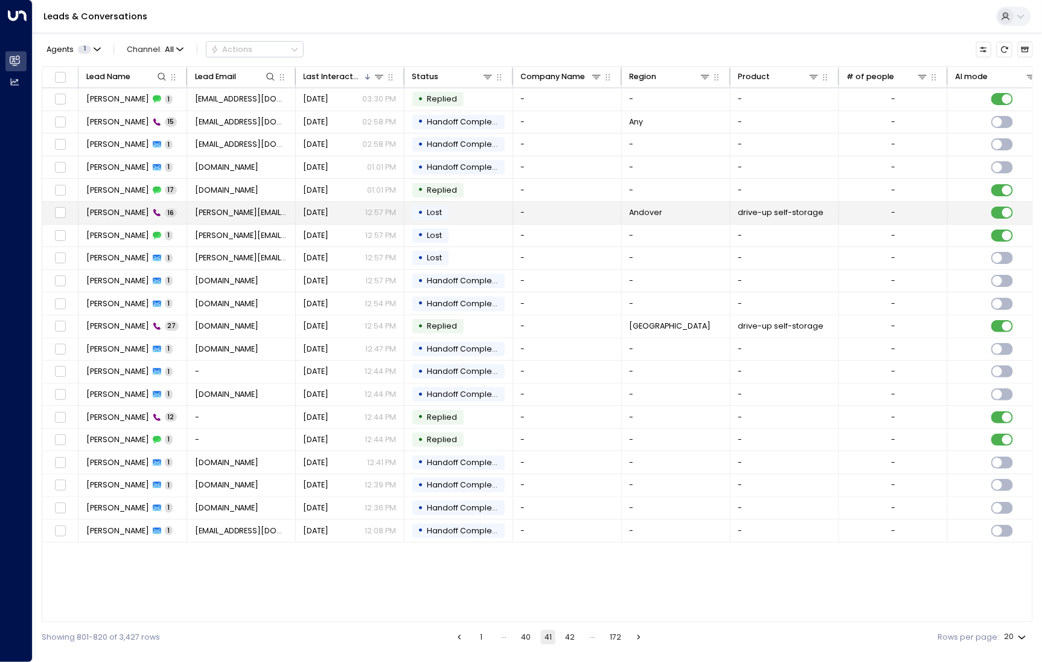
click at [109, 220] on td "Michael Stone 16" at bounding box center [133, 213] width 109 height 22
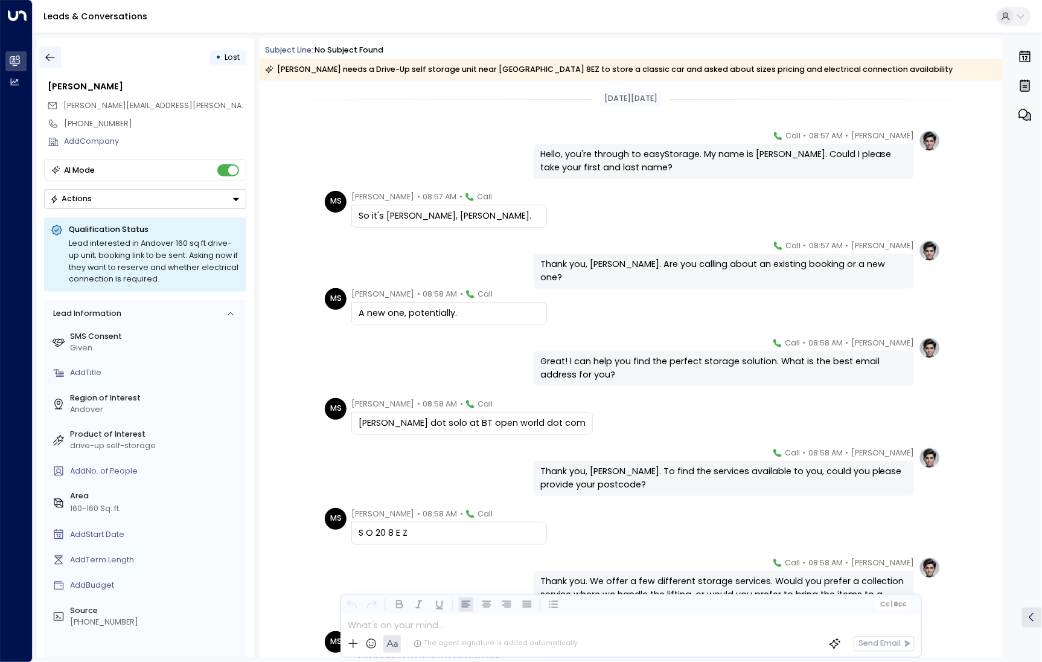
click at [50, 50] on button "button" at bounding box center [50, 58] width 22 height 22
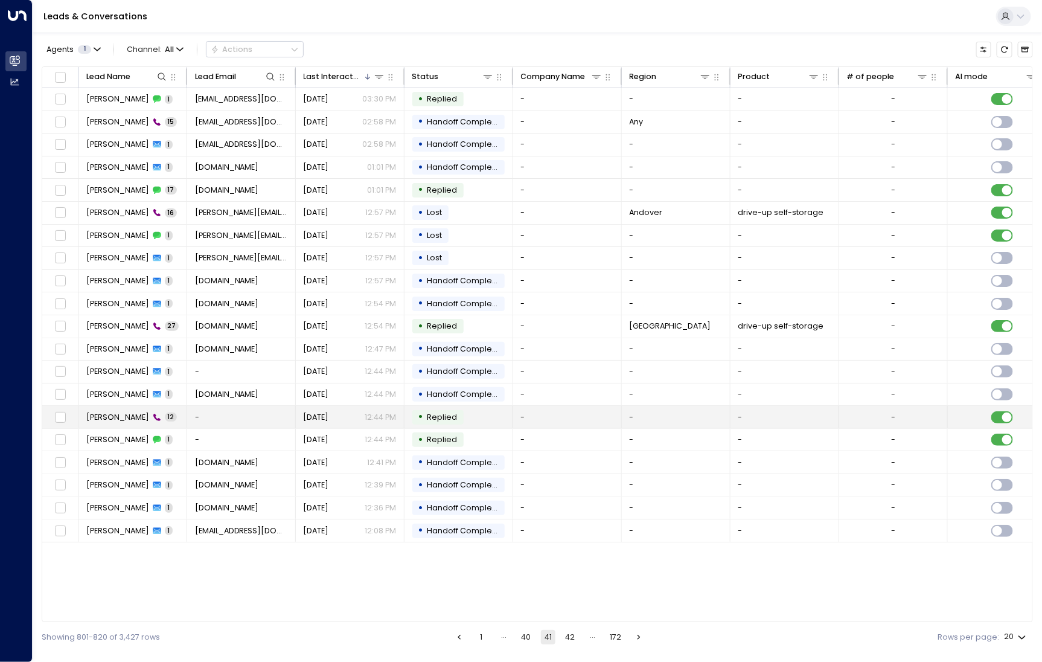
click at [115, 412] on span "Janice Watson" at bounding box center [117, 417] width 63 height 11
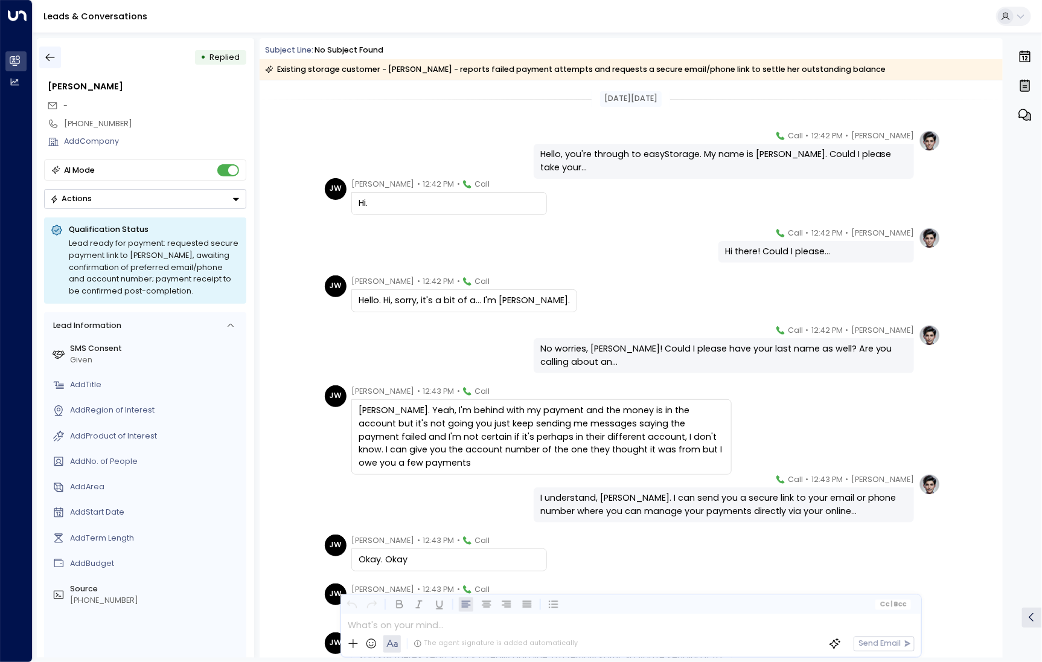
click at [45, 57] on icon "button" at bounding box center [50, 57] width 12 height 12
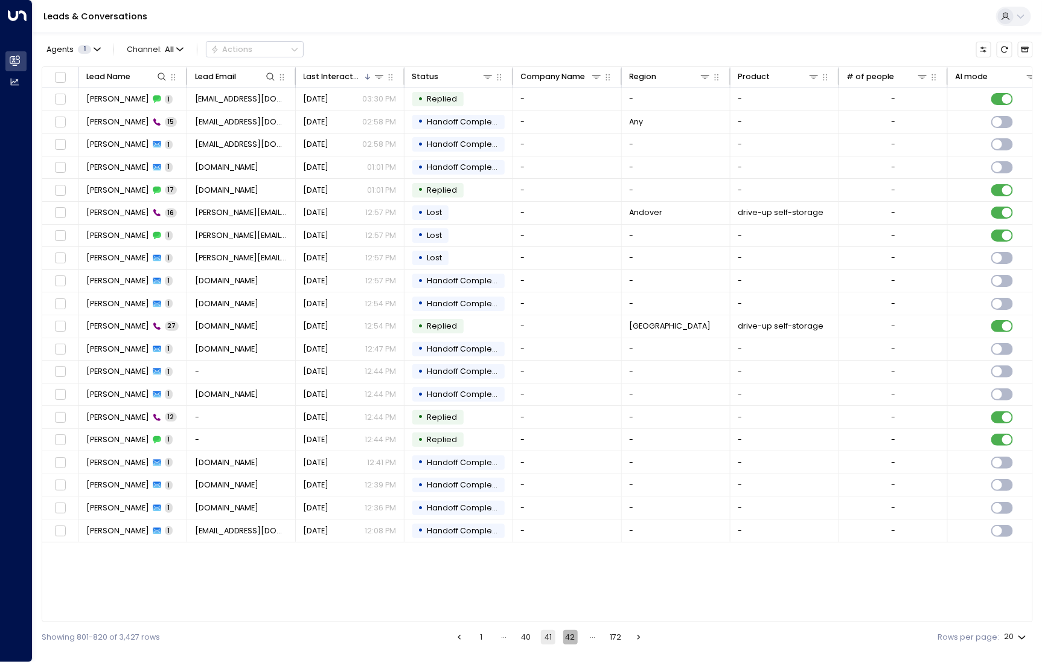
click at [566, 637] on button "42" at bounding box center [570, 637] width 14 height 14
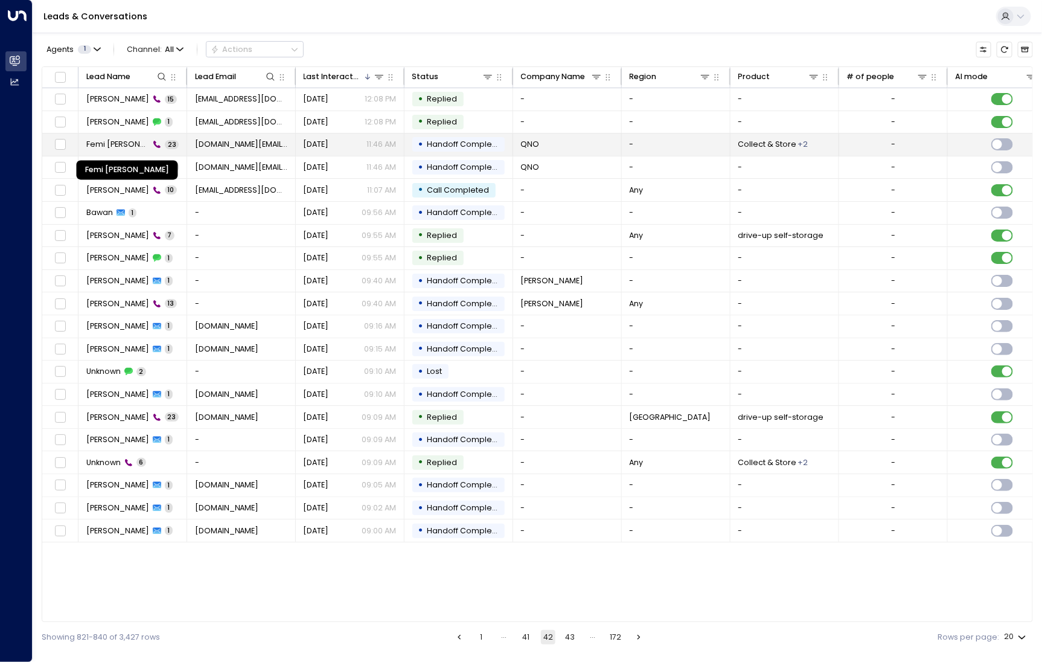
click at [123, 147] on span "Femi Alex Chanel" at bounding box center [117, 144] width 63 height 11
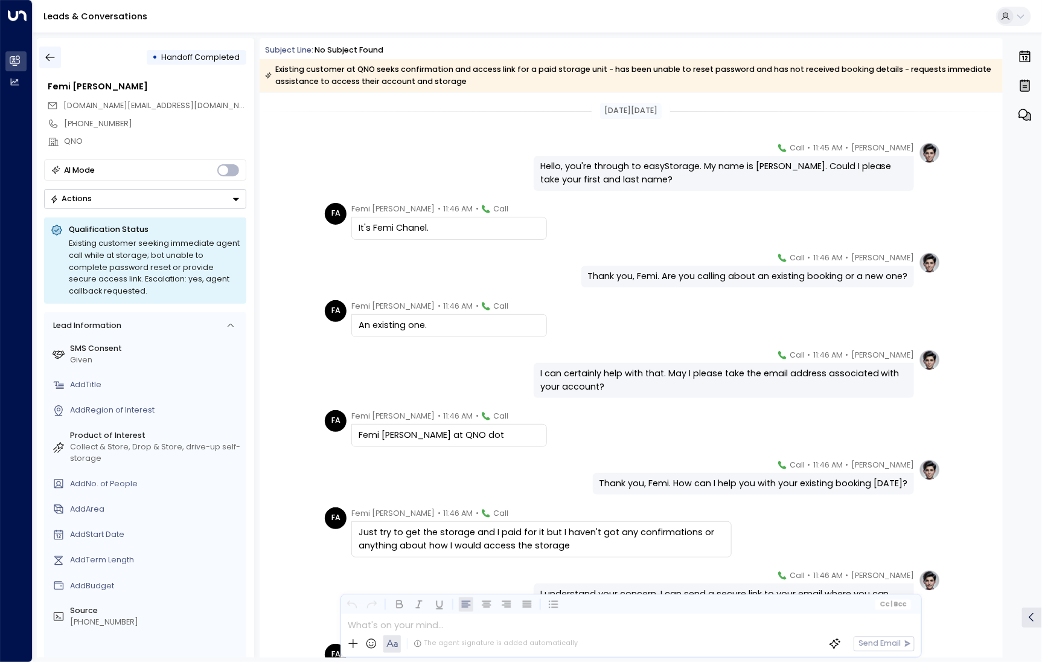
click at [45, 66] on button "button" at bounding box center [50, 58] width 22 height 22
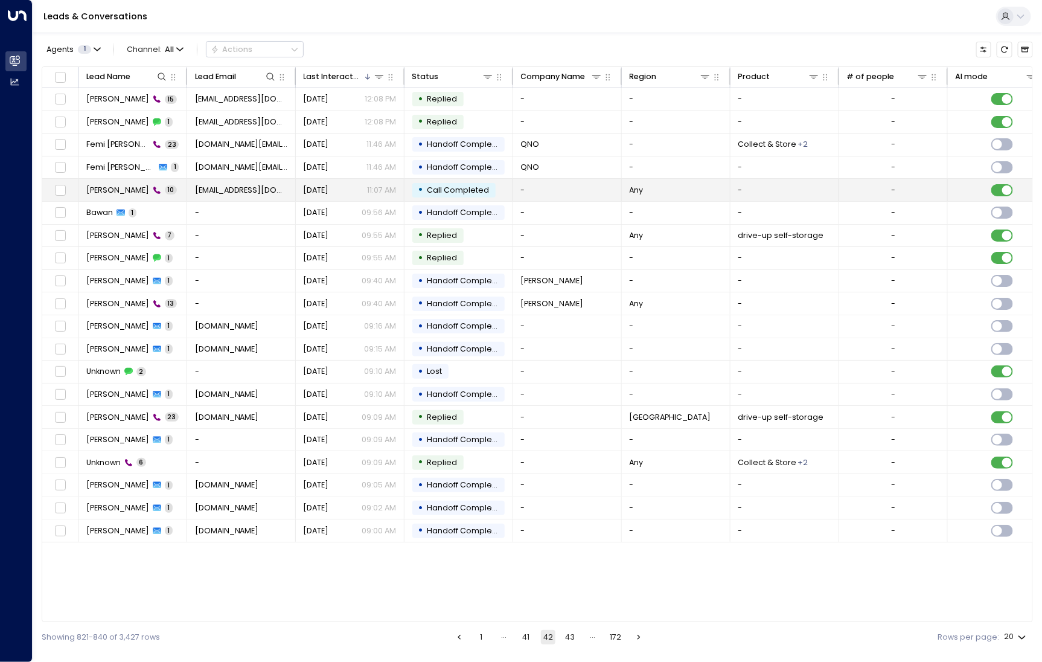
click at [115, 194] on td "Valerie McKenzie 10" at bounding box center [133, 190] width 109 height 22
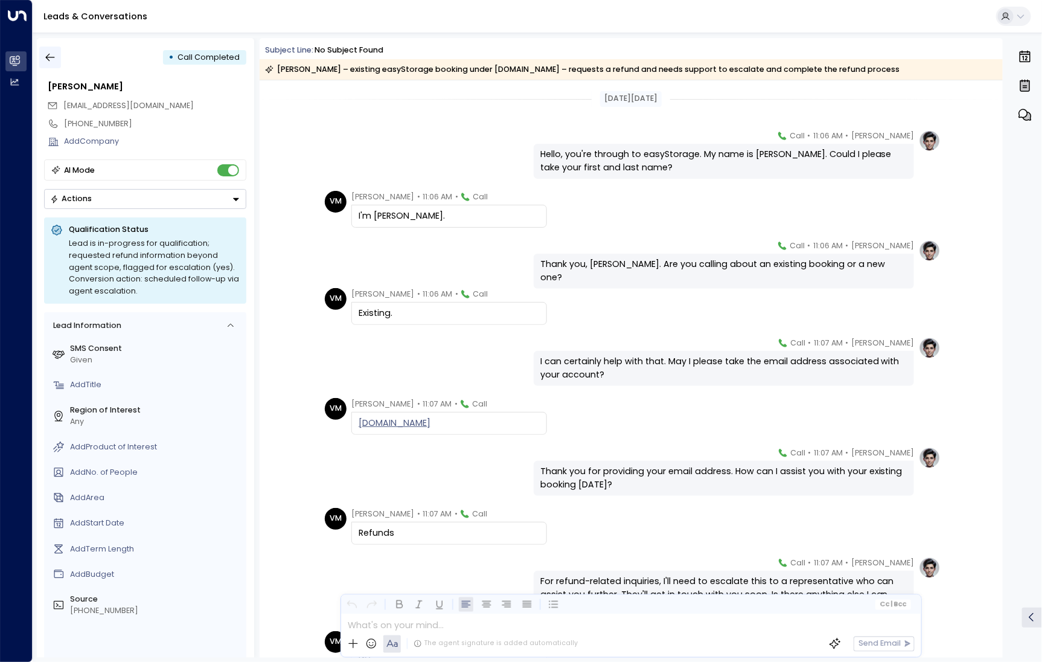
click at [52, 60] on icon "button" at bounding box center [50, 57] width 12 height 12
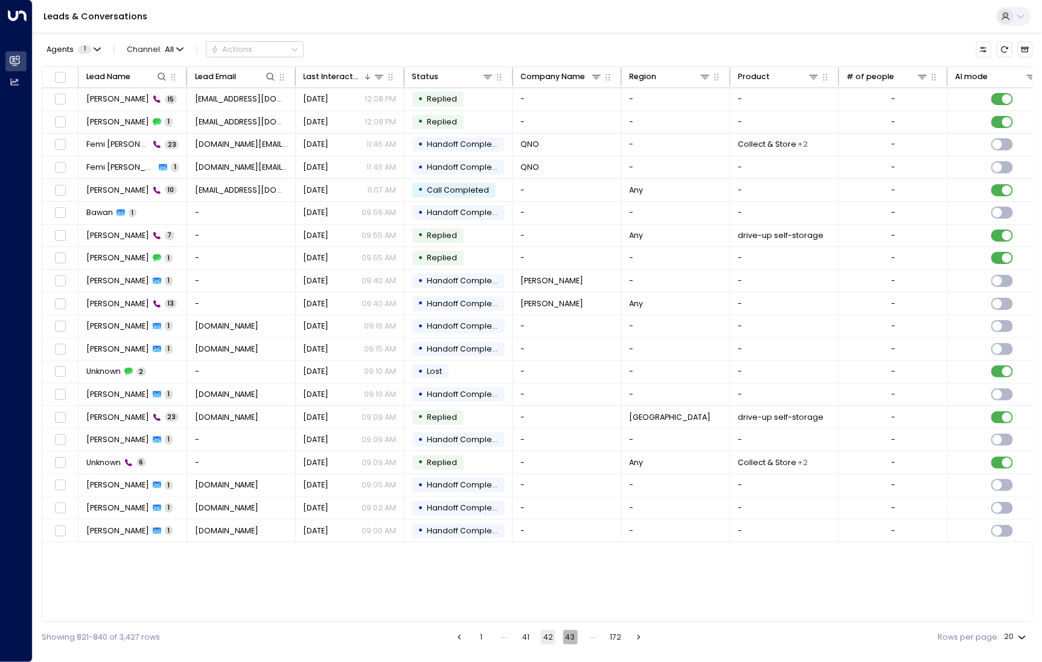
click at [576, 635] on button "43" at bounding box center [570, 637] width 14 height 14
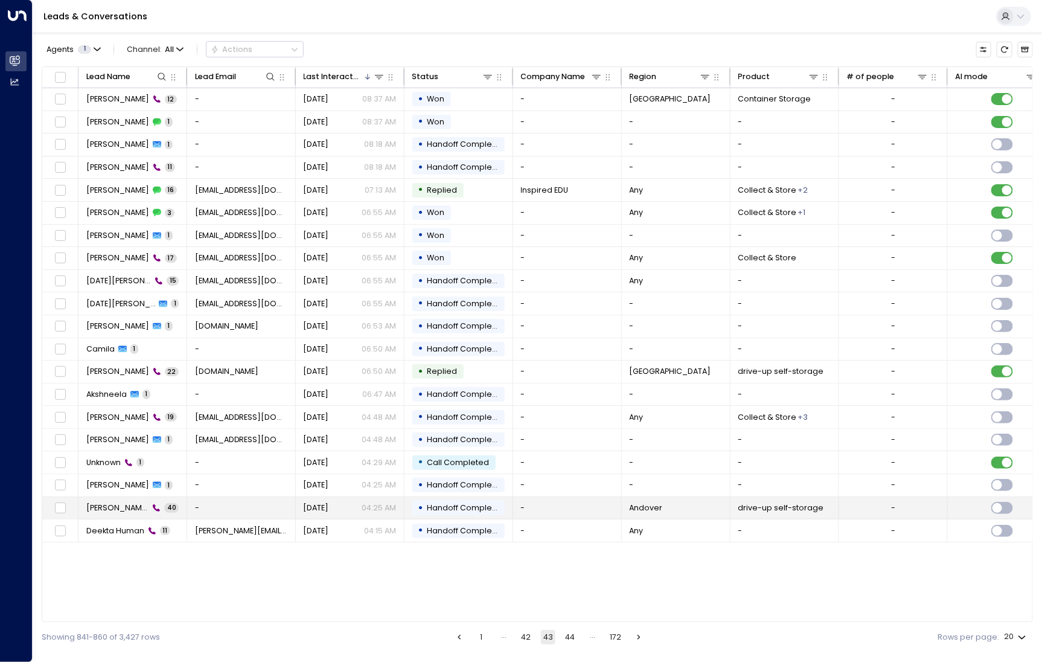
click at [107, 512] on td "Daniel 40" at bounding box center [133, 508] width 109 height 22
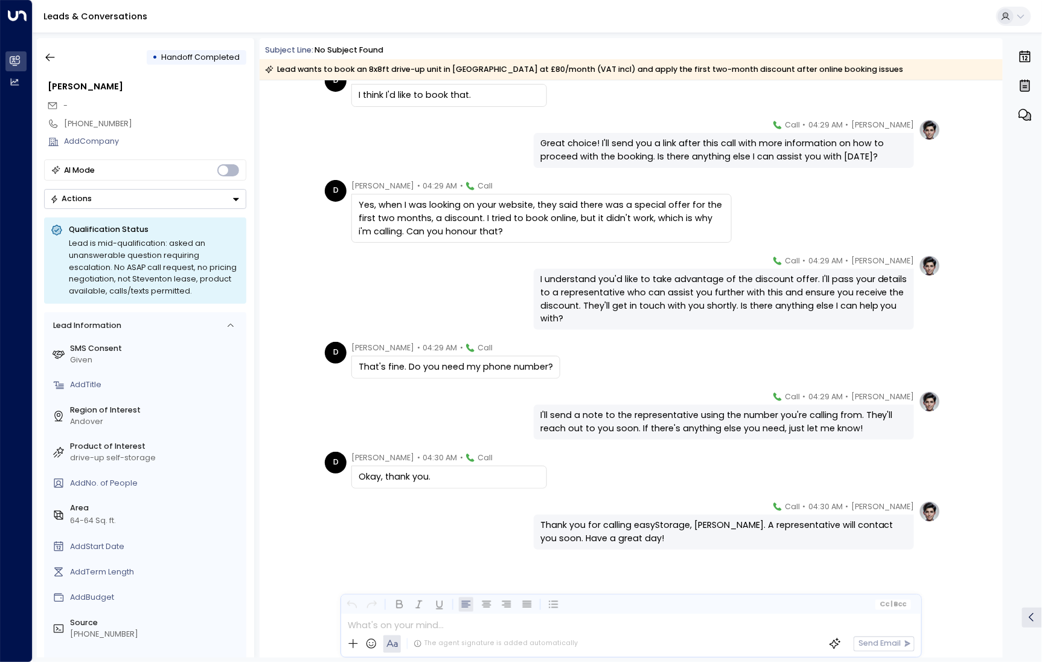
scroll to position [2015, 0]
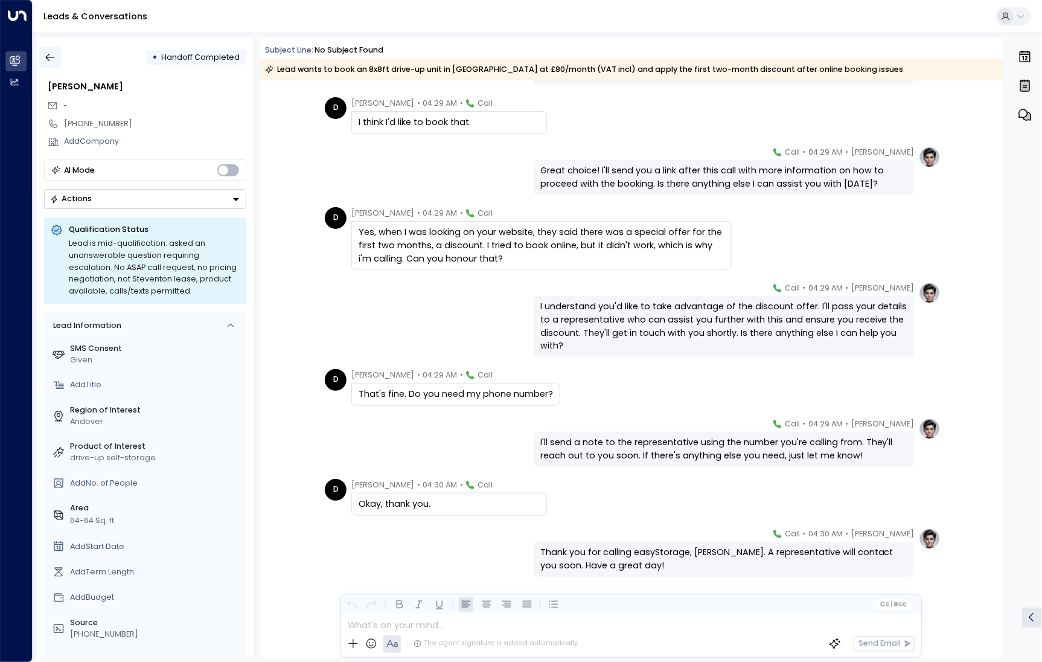
click at [45, 56] on icon "button" at bounding box center [50, 57] width 12 height 12
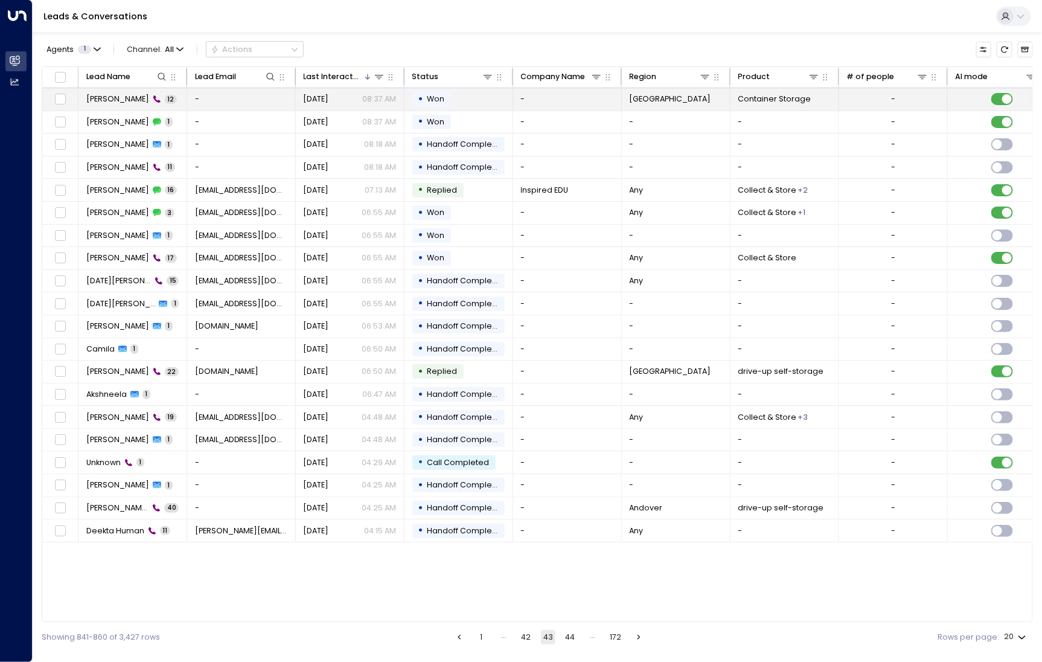
click at [120, 106] on td "Przemytsov Chrobak 12" at bounding box center [133, 99] width 109 height 22
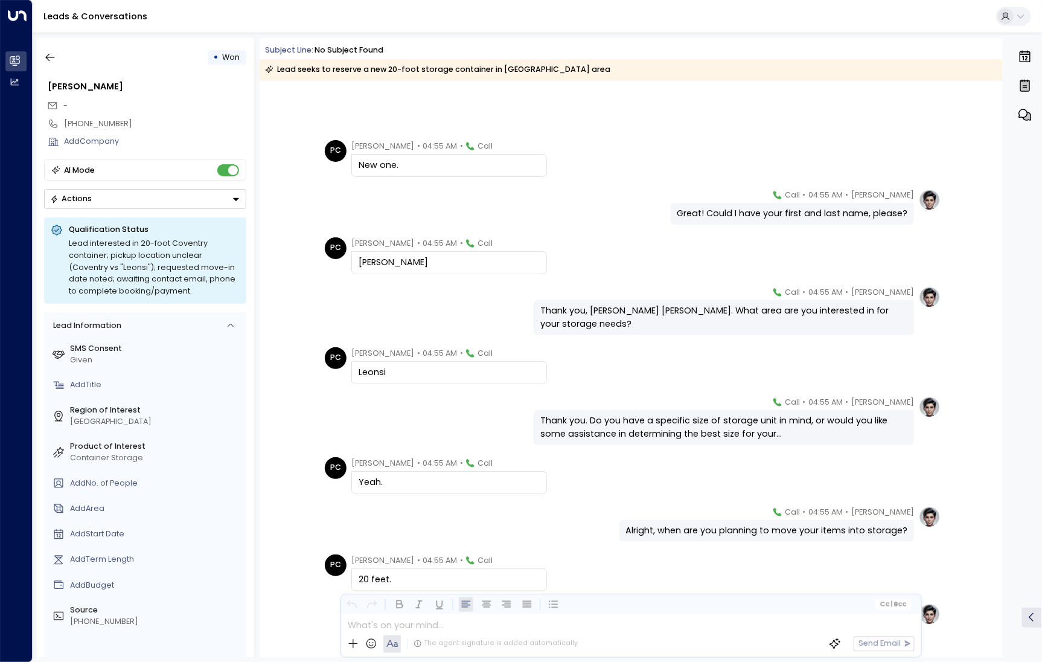
scroll to position [214, 0]
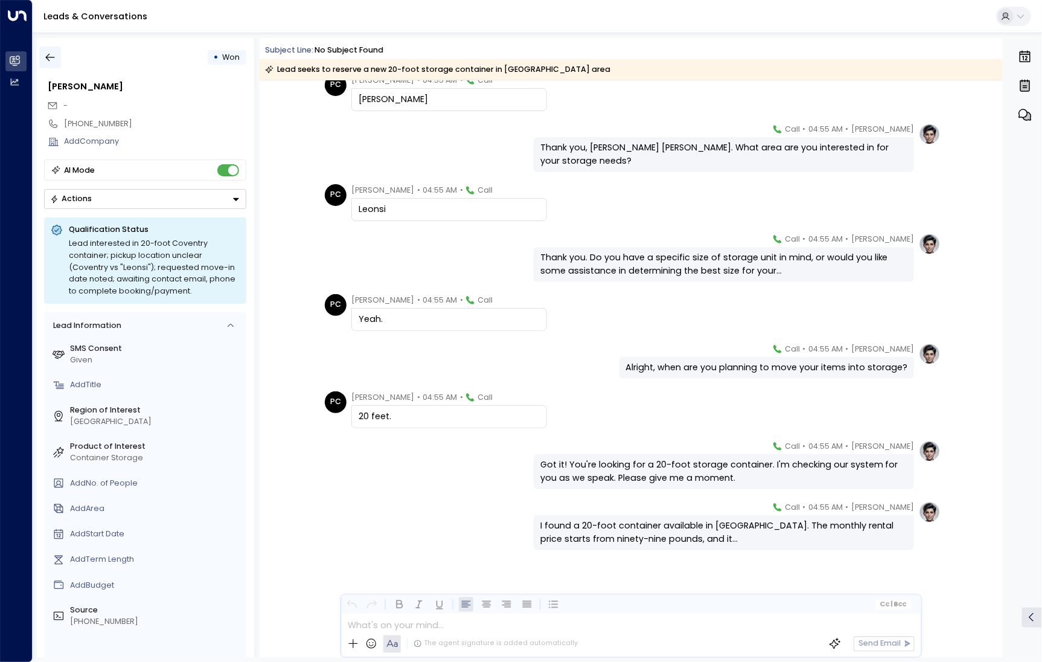
click at [53, 59] on icon "button" at bounding box center [50, 57] width 12 height 12
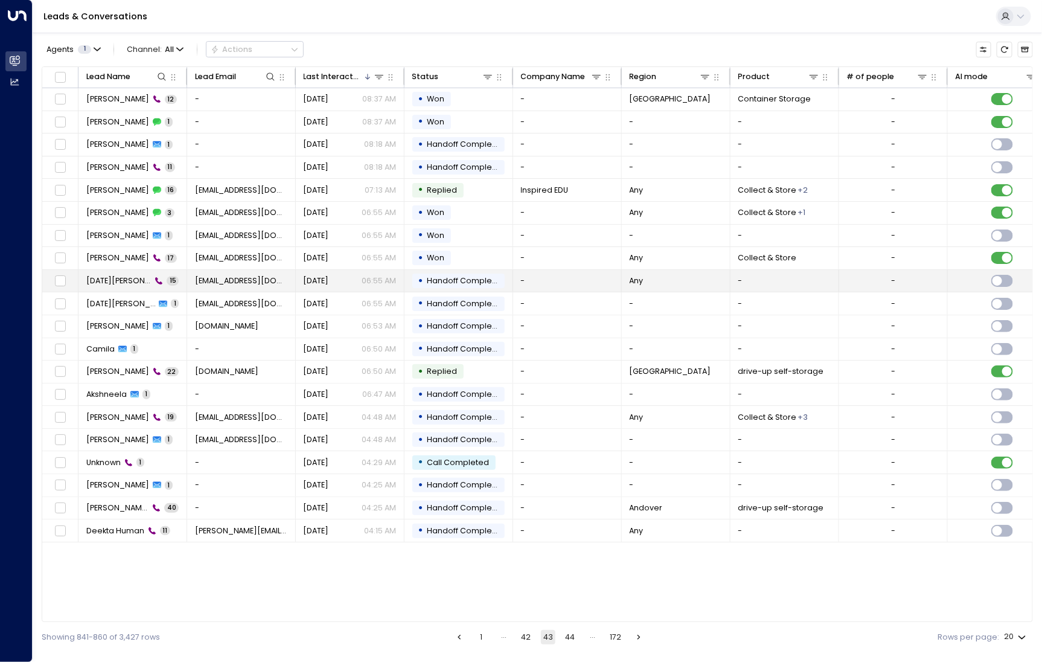
click at [111, 284] on span "Ramadan Nafi" at bounding box center [118, 280] width 65 height 11
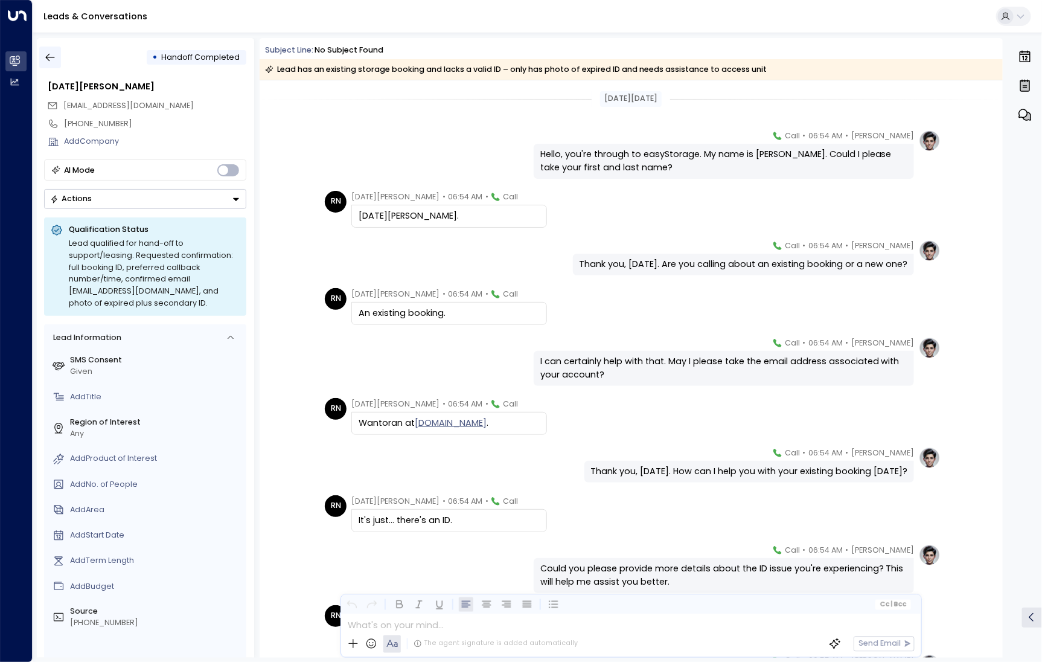
click at [48, 57] on icon "button" at bounding box center [50, 58] width 9 height 8
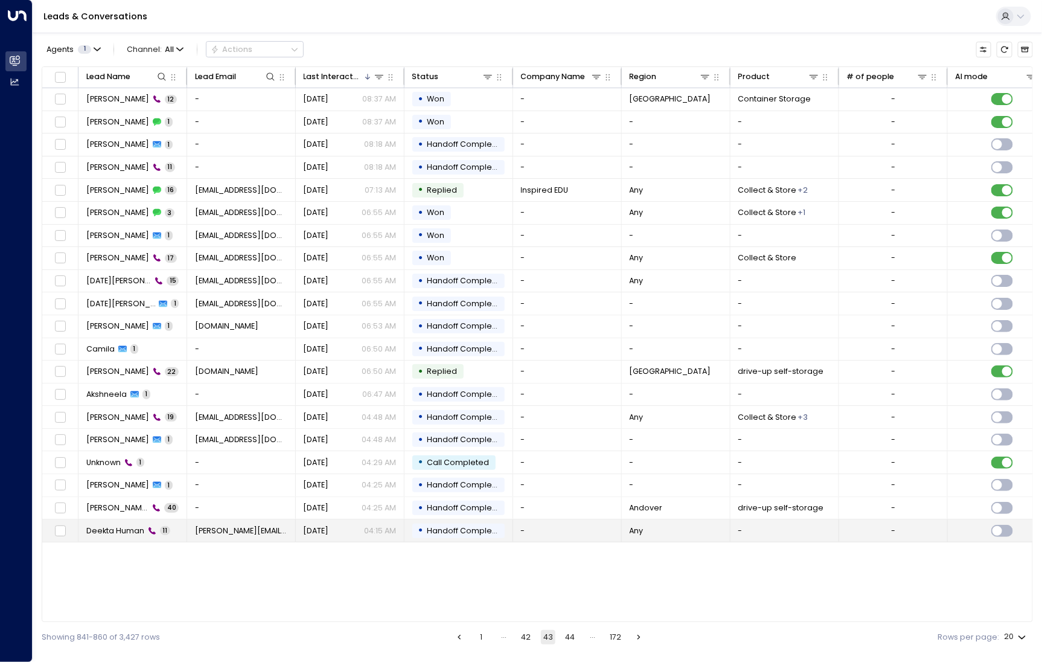
click at [114, 525] on span "Deekta Human" at bounding box center [115, 530] width 58 height 11
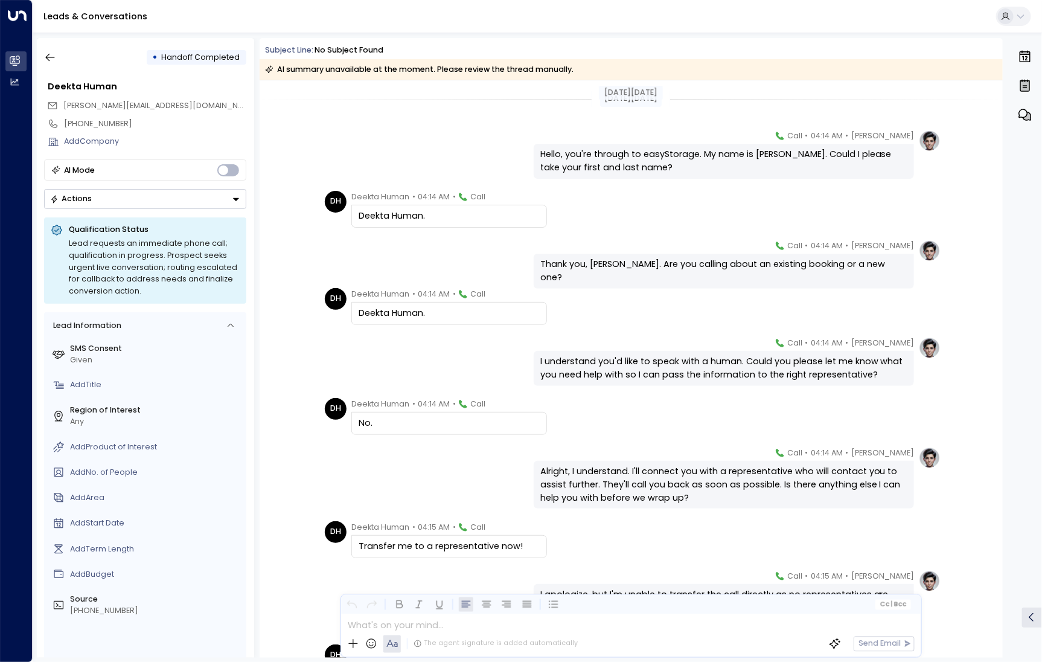
scroll to position [192, 0]
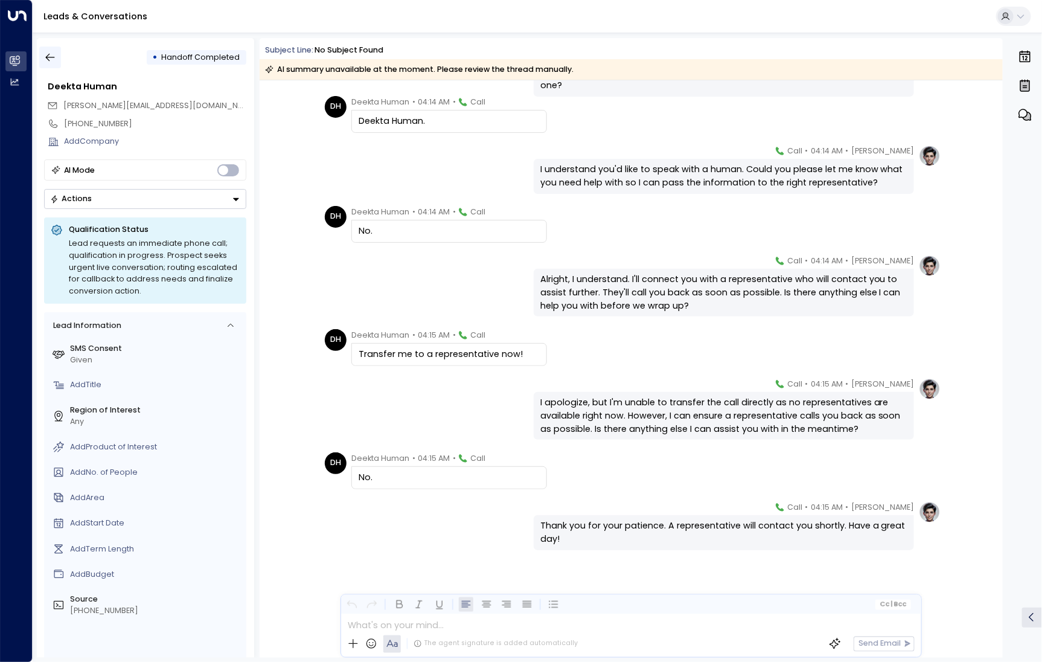
click at [54, 57] on icon "button" at bounding box center [50, 58] width 9 height 8
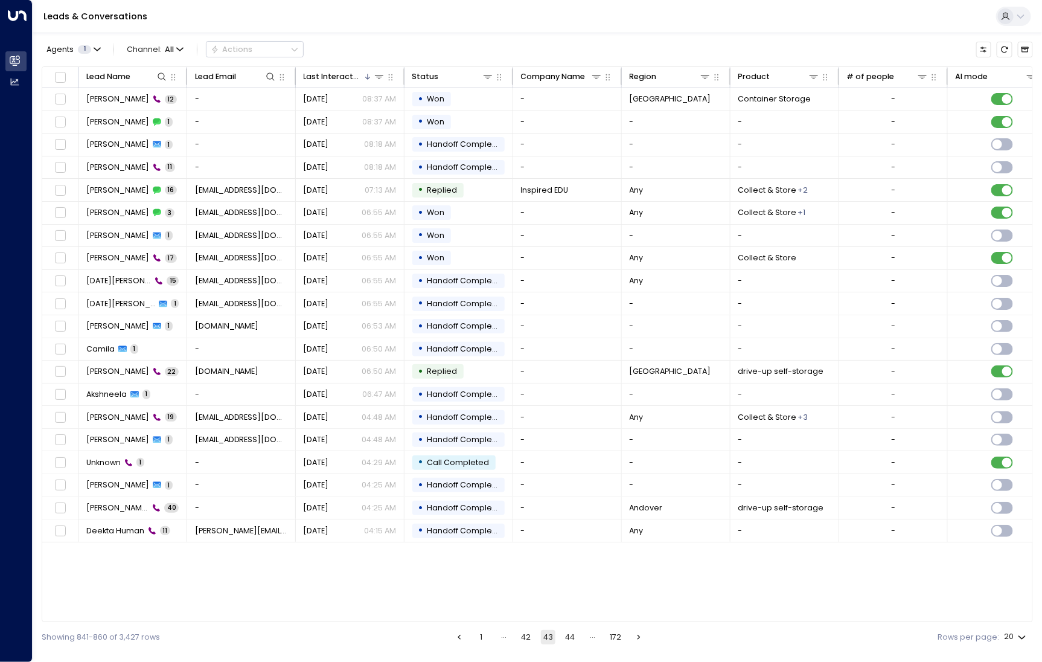
click at [569, 637] on button "44" at bounding box center [570, 637] width 14 height 14
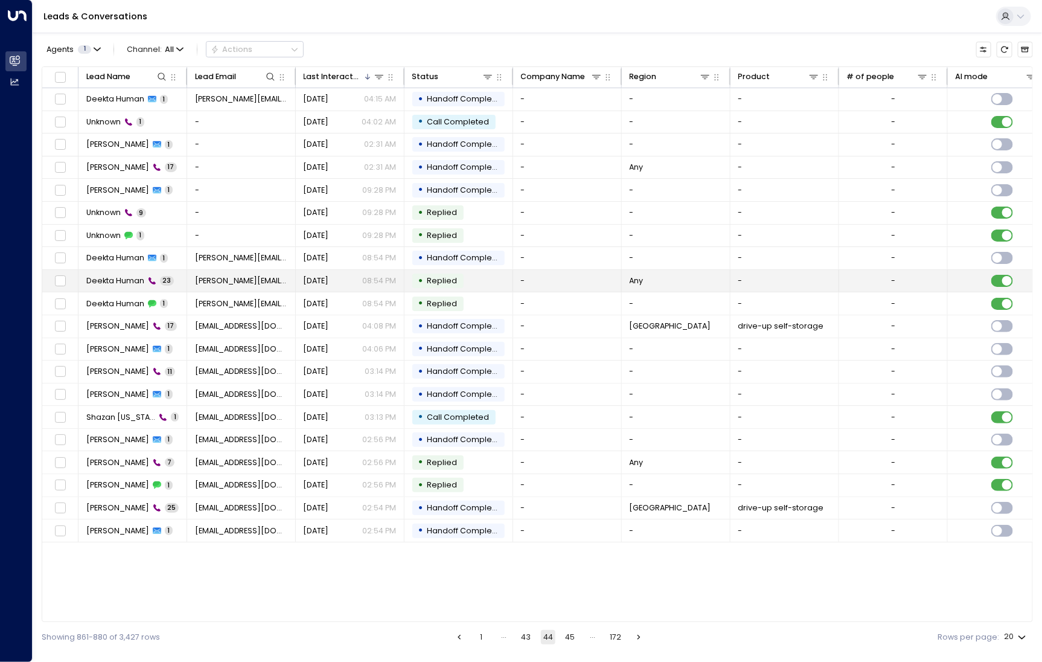
click at [132, 277] on span "Deekta Human" at bounding box center [115, 280] width 58 height 11
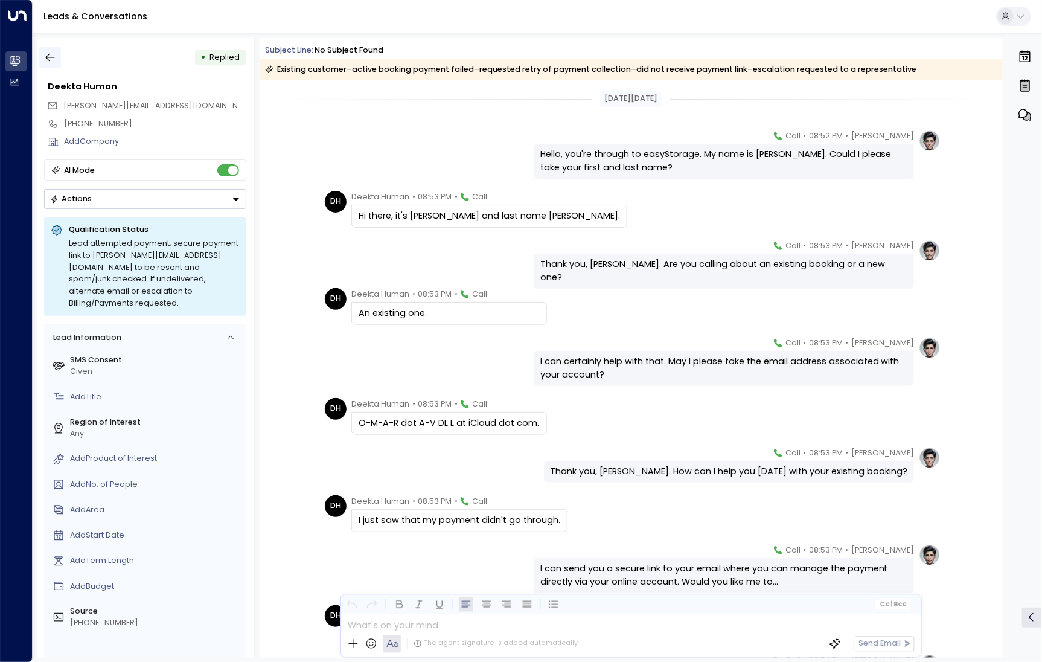
click at [56, 54] on button "button" at bounding box center [50, 58] width 22 height 22
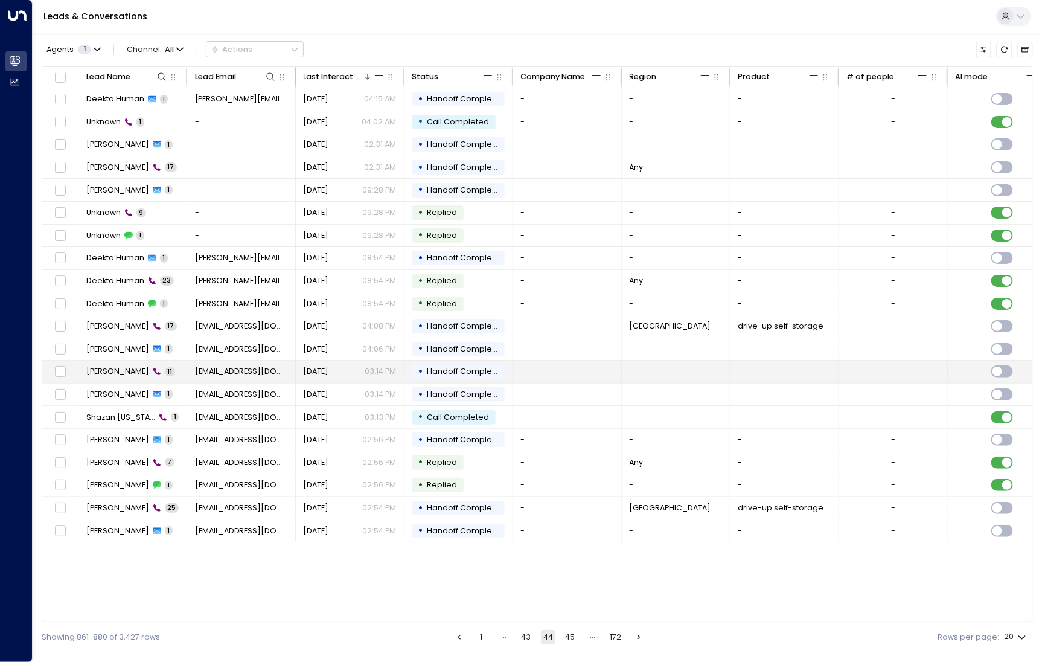
click at [115, 368] on span "Mark Noble" at bounding box center [117, 371] width 63 height 11
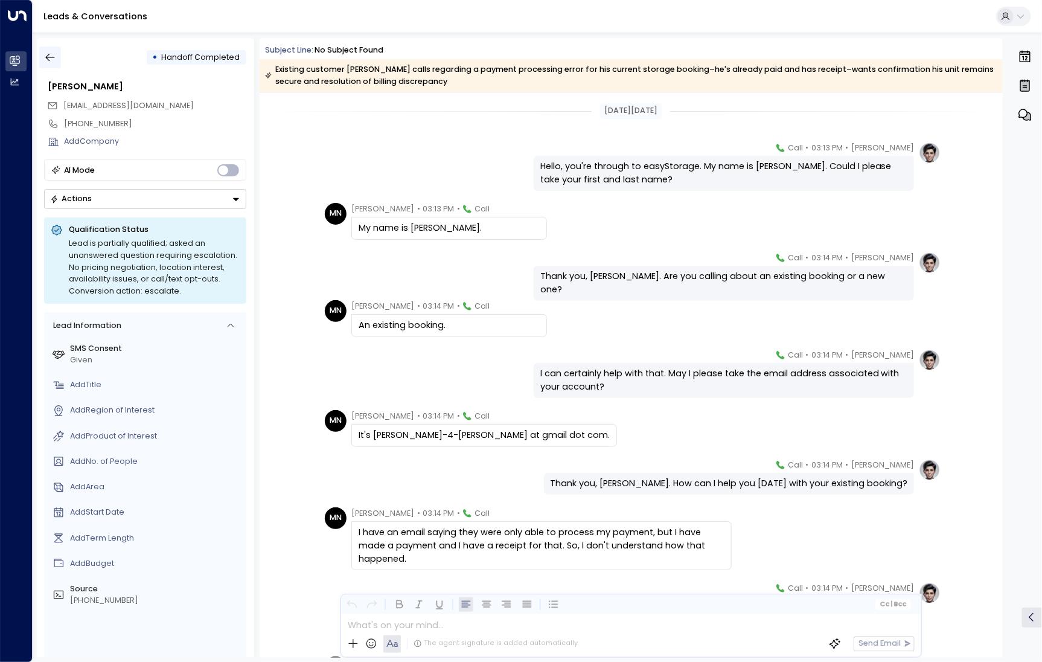
click at [54, 59] on icon "button" at bounding box center [50, 57] width 12 height 12
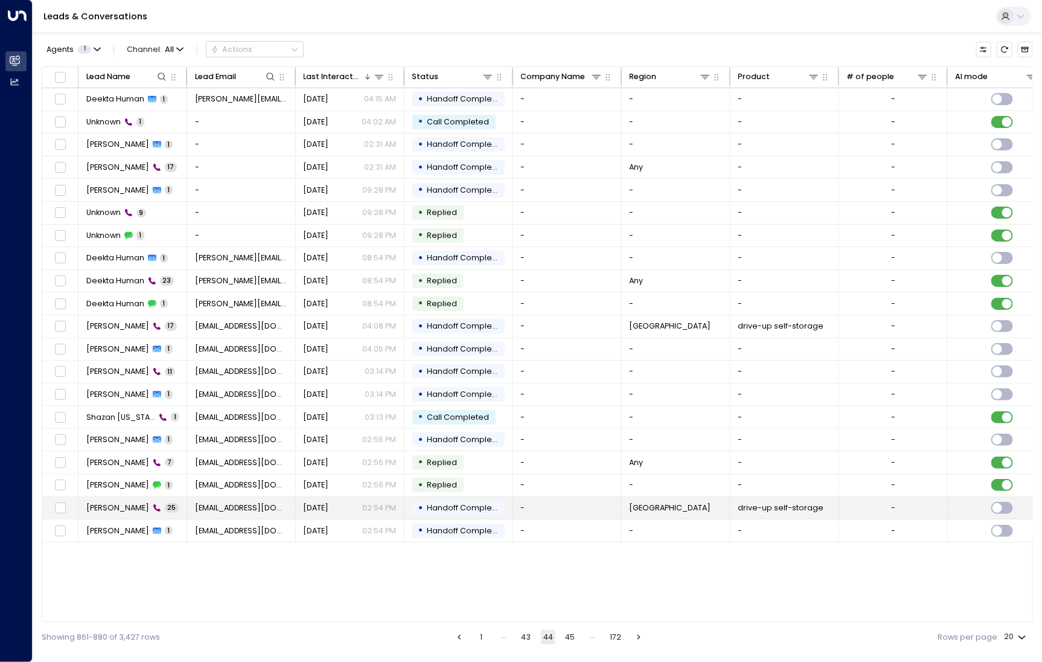
click at [136, 498] on td "Shahdeer Shahriyar 25" at bounding box center [133, 508] width 109 height 22
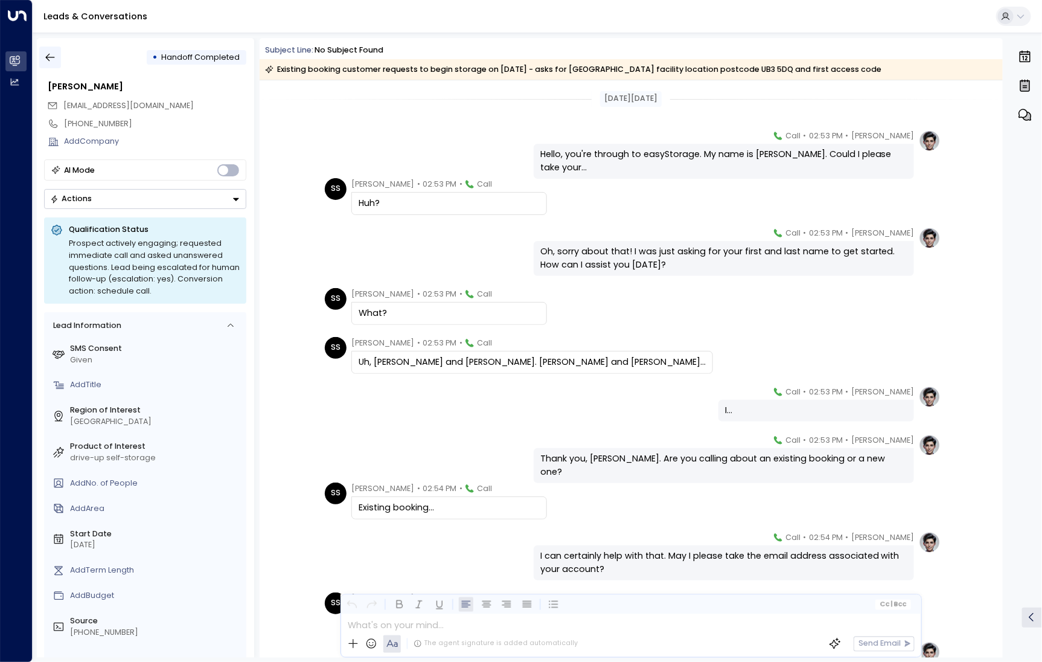
click at [47, 53] on icon "button" at bounding box center [50, 57] width 12 height 12
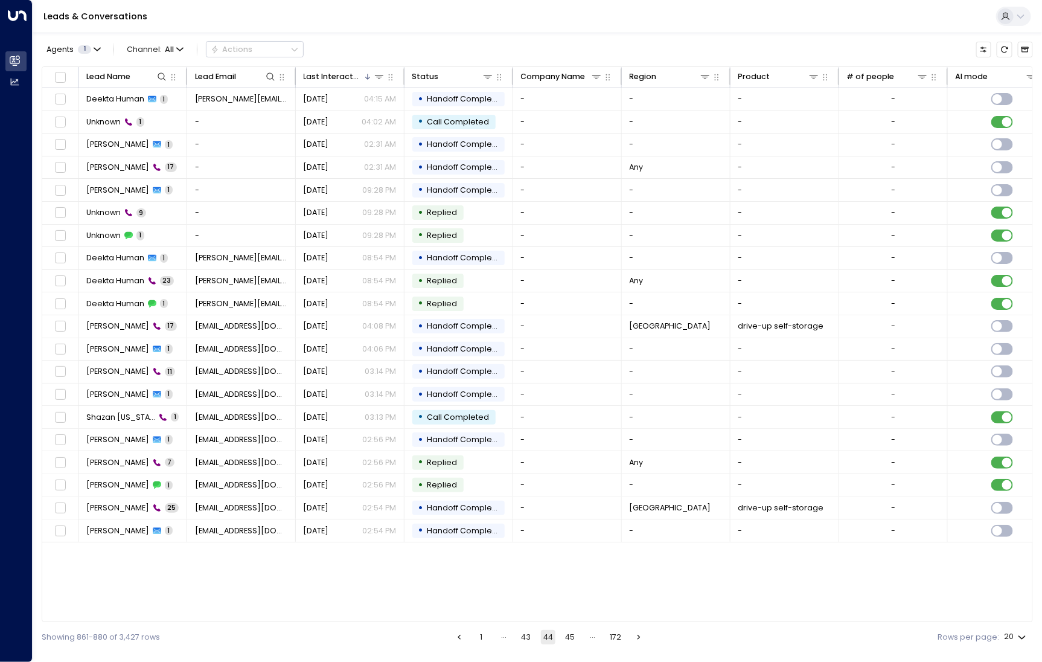
click at [574, 635] on button "45" at bounding box center [570, 637] width 14 height 14
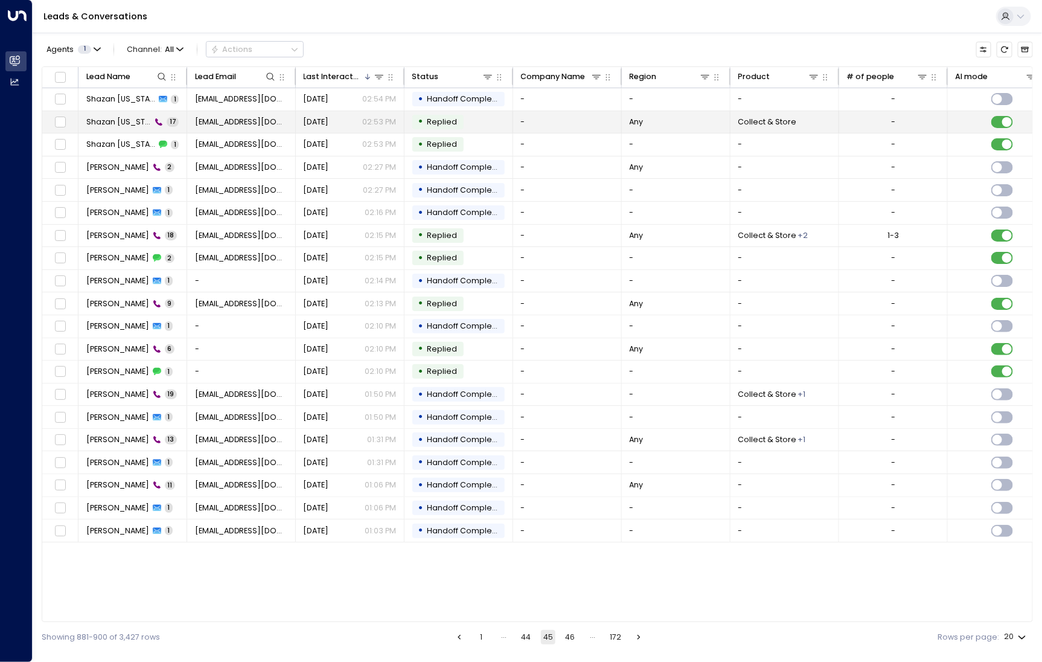
click at [114, 132] on td "Shazan Hawaii 17" at bounding box center [133, 122] width 109 height 22
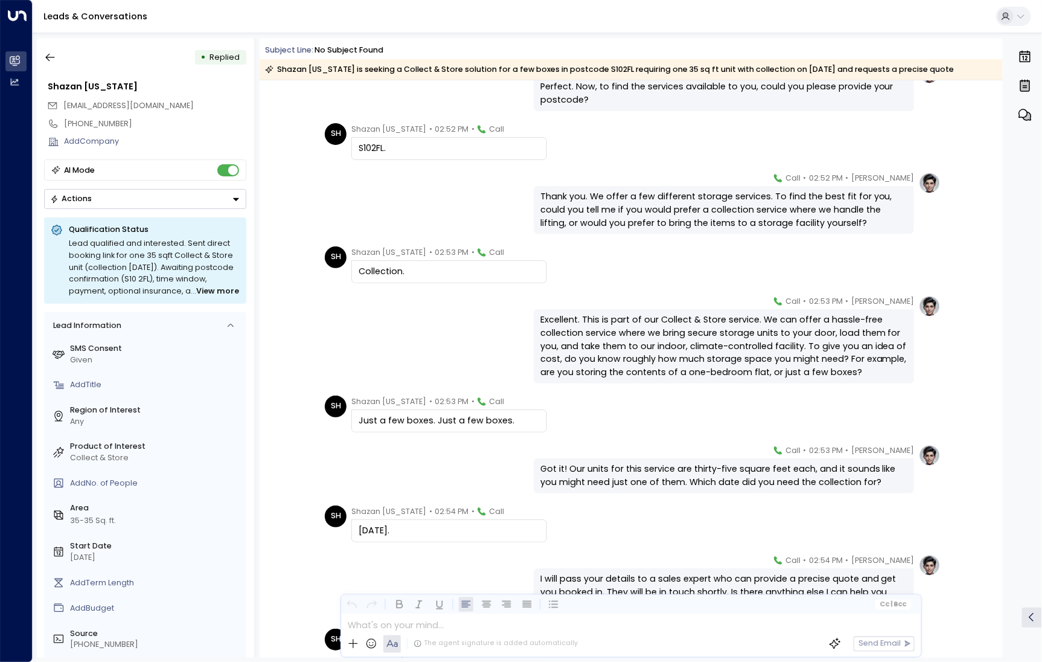
scroll to position [401, 0]
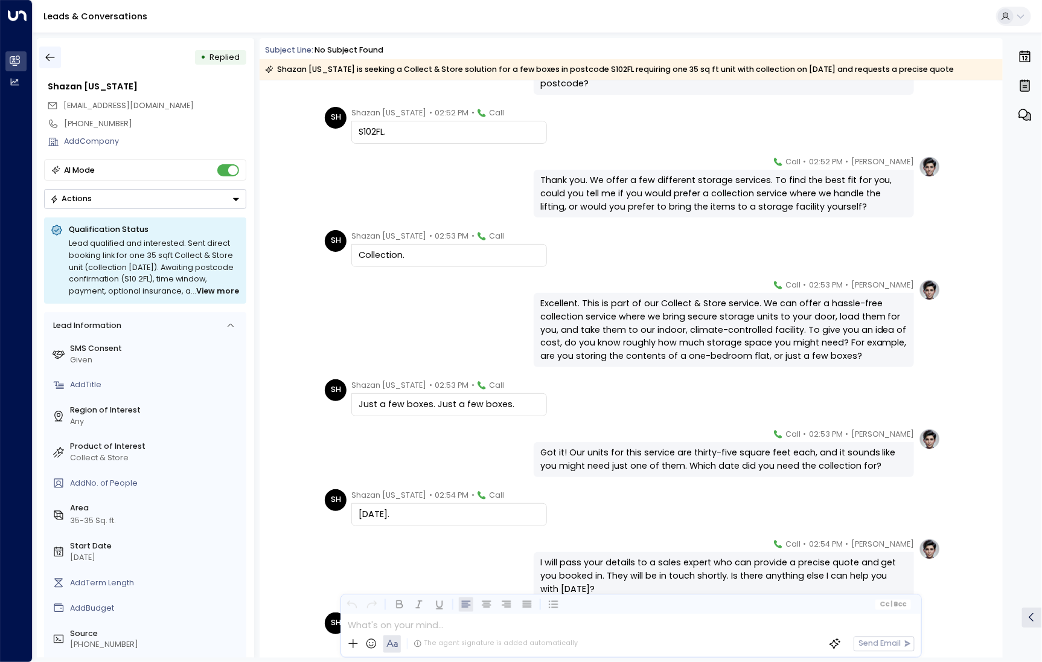
click at [57, 60] on button "button" at bounding box center [50, 58] width 22 height 22
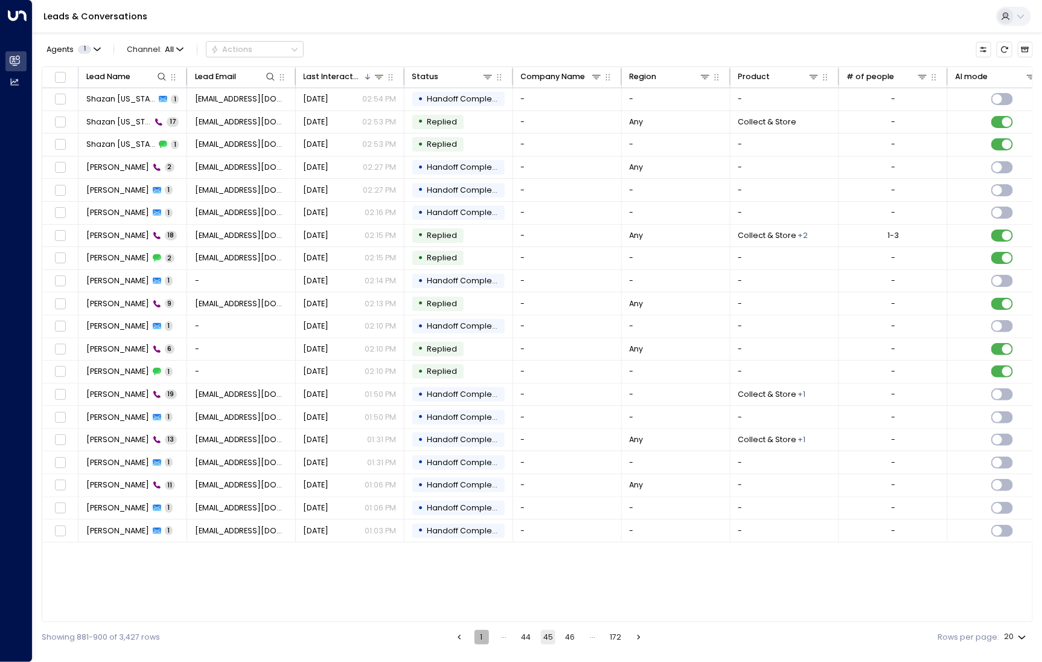
click at [482, 639] on button "1" at bounding box center [482, 637] width 14 height 14
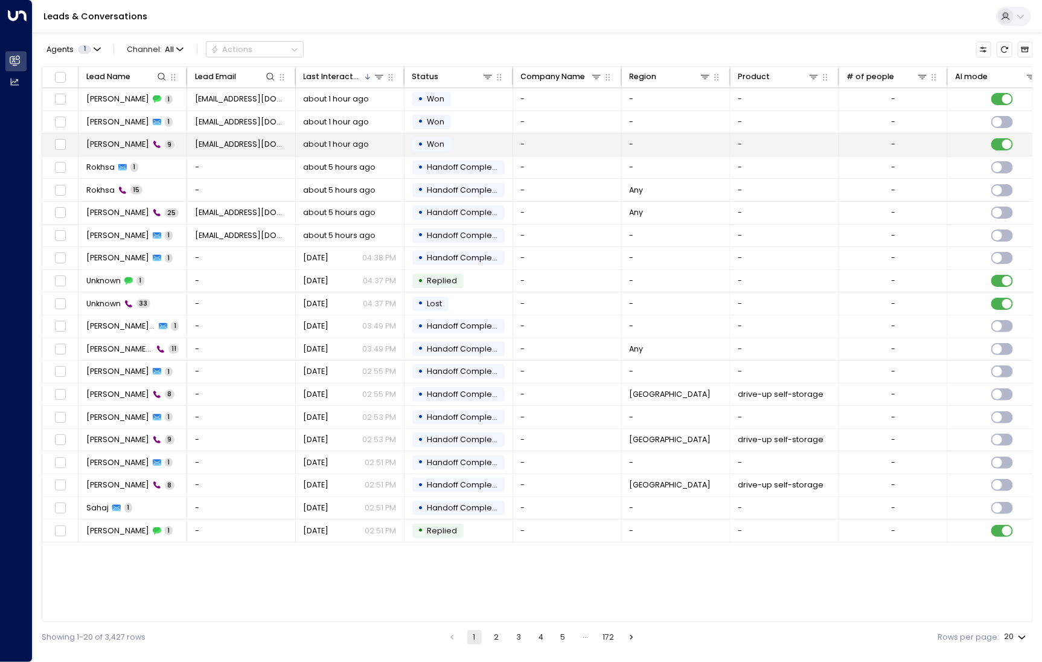
click at [129, 150] on td "Freya Coulson 9" at bounding box center [133, 144] width 109 height 22
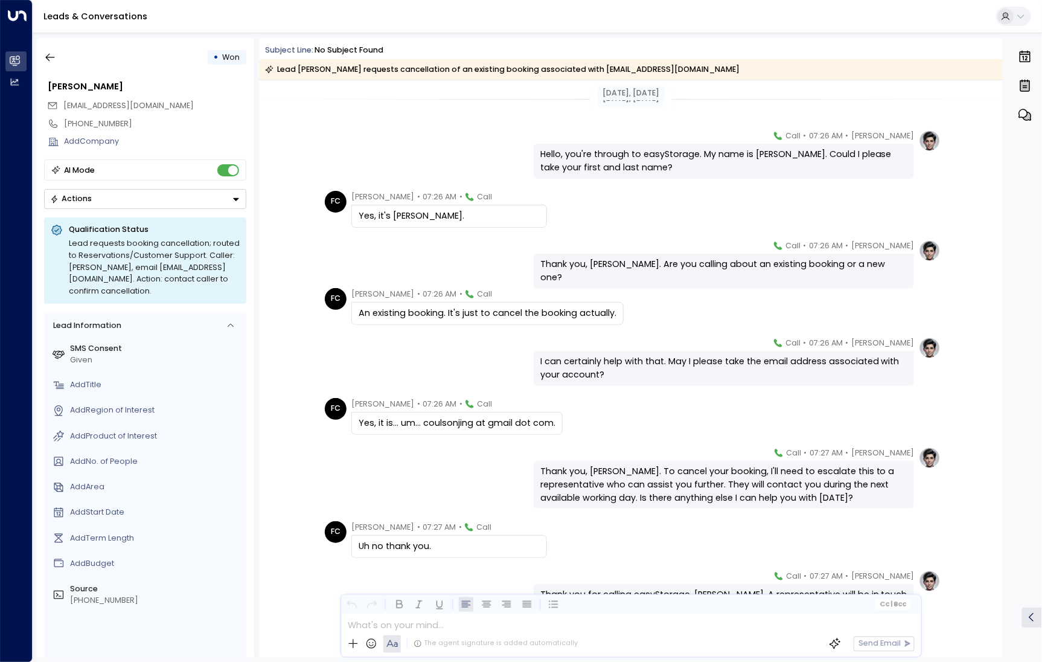
scroll to position [69, 0]
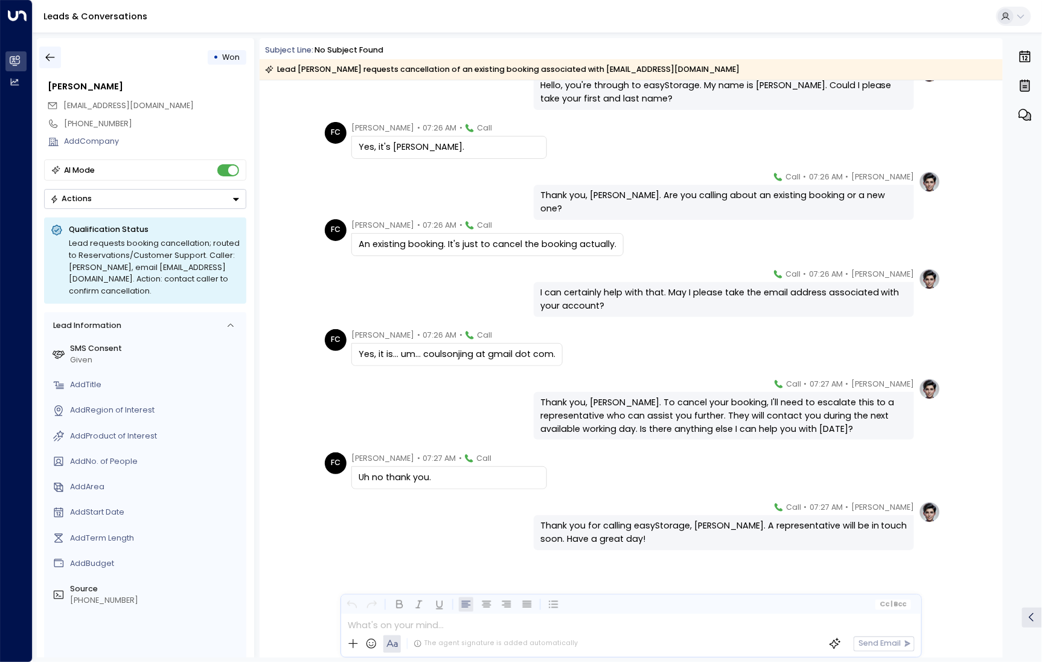
click at [59, 52] on button "button" at bounding box center [50, 58] width 22 height 22
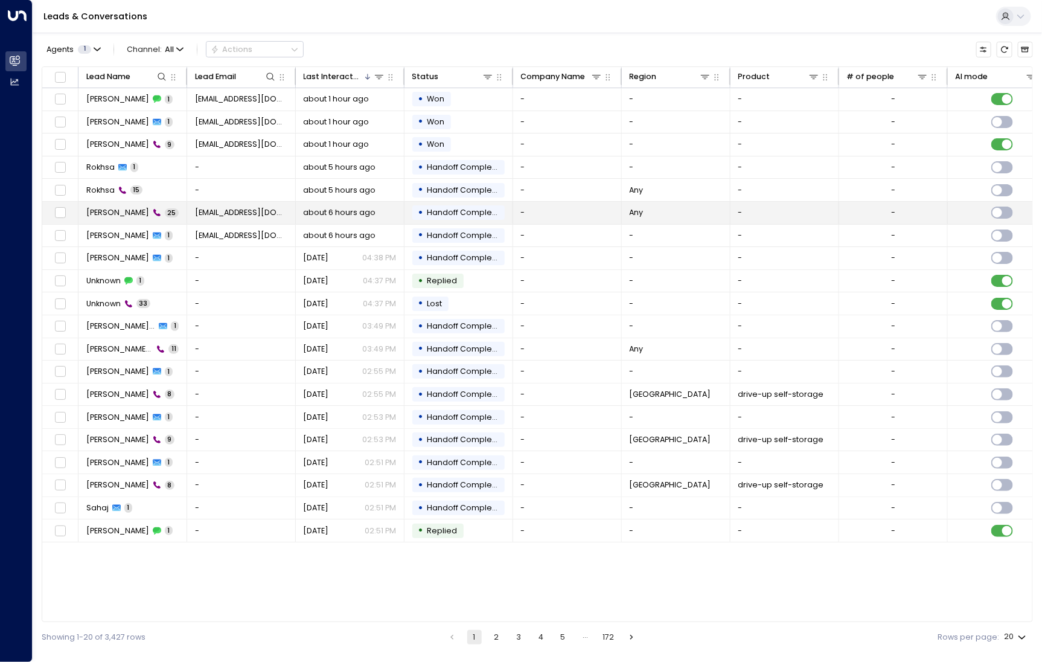
click at [118, 211] on span "[PERSON_NAME]" at bounding box center [117, 212] width 63 height 11
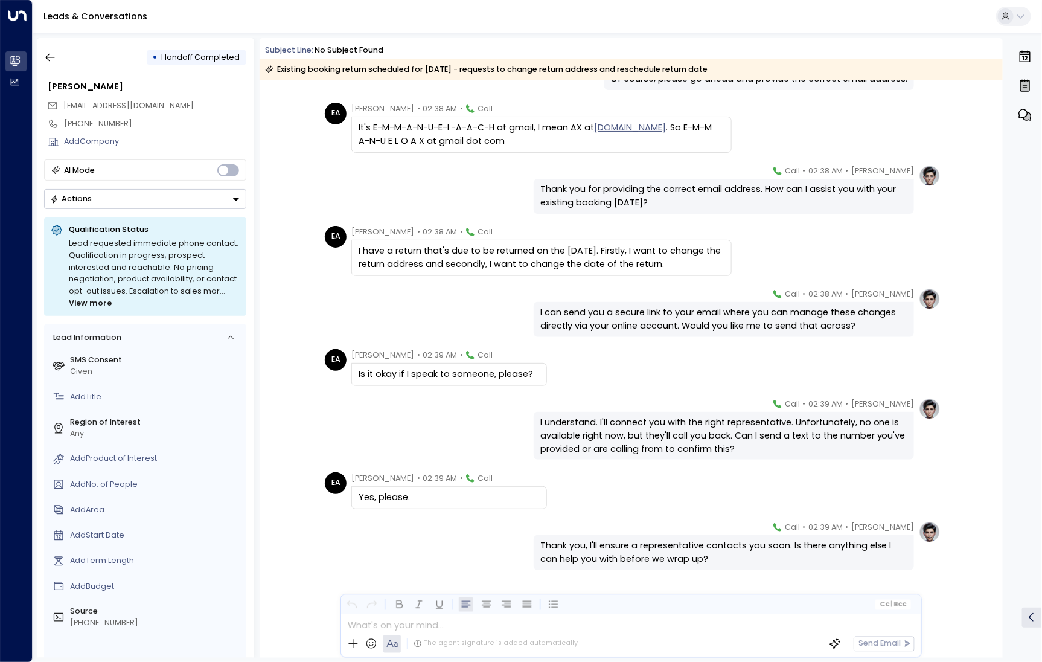
scroll to position [886, 0]
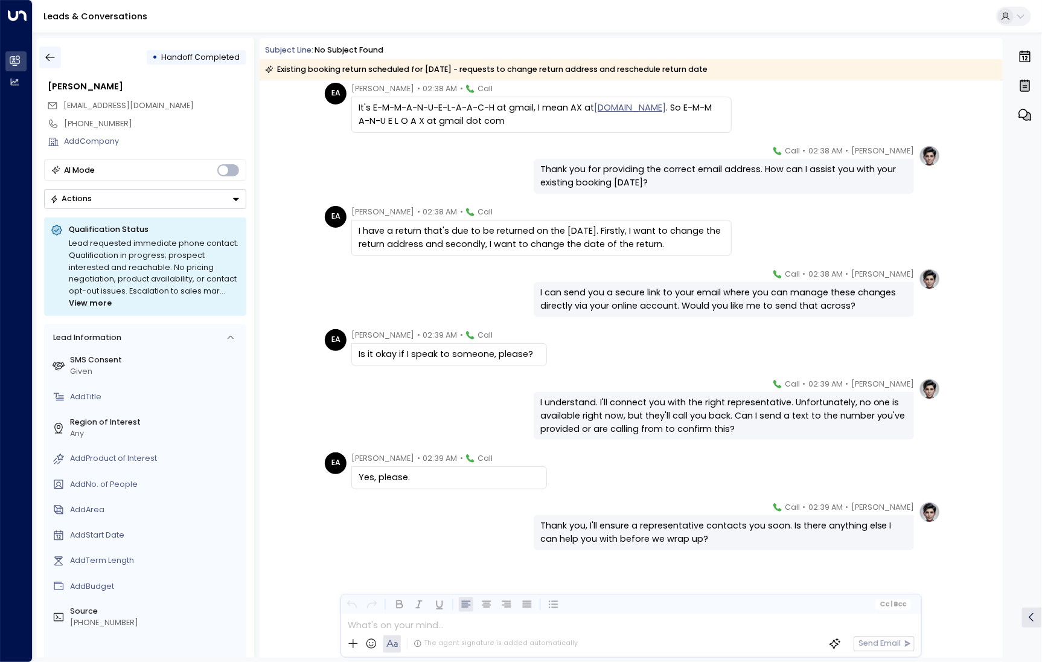
click at [54, 59] on icon "button" at bounding box center [50, 57] width 12 height 12
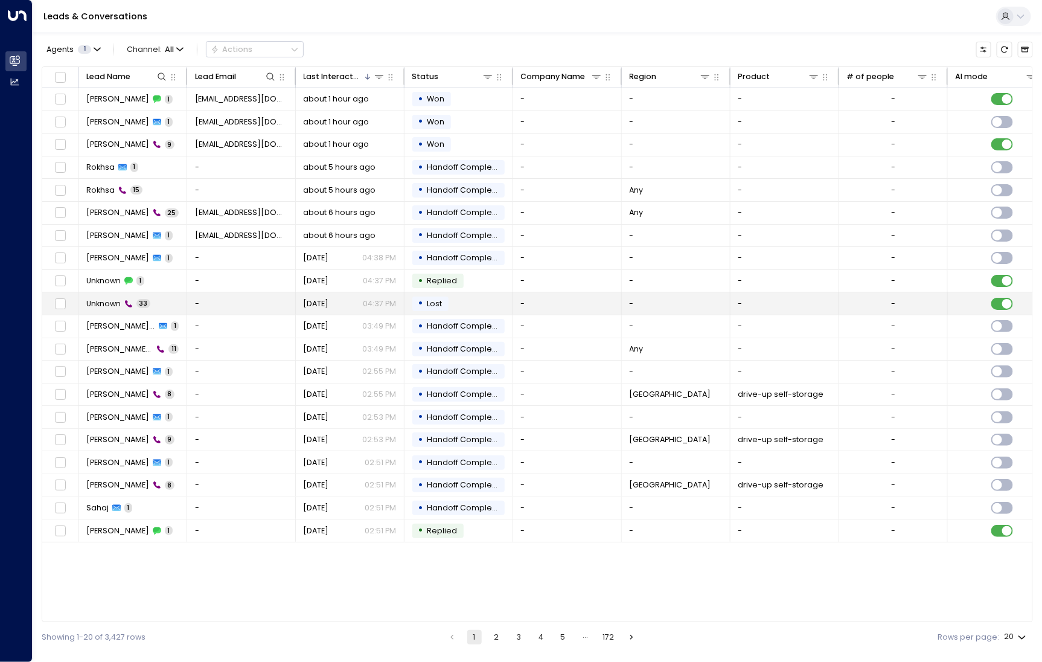
click at [111, 304] on span "Unknown" at bounding box center [103, 303] width 34 height 11
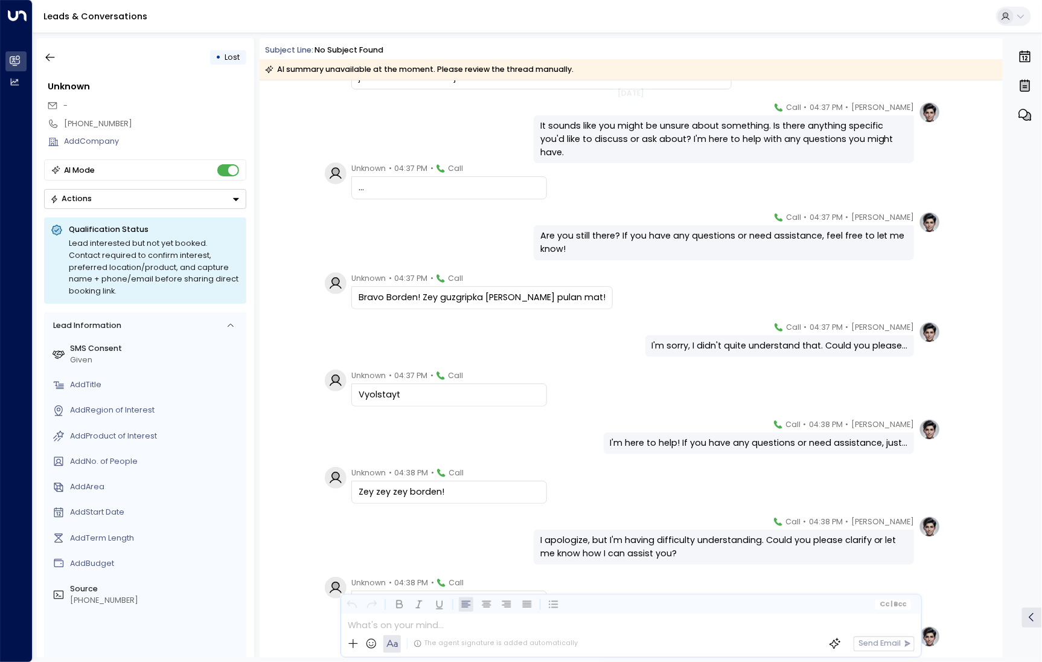
scroll to position [236, 0]
click at [133, 123] on icon at bounding box center [138, 124] width 10 height 10
drag, startPoint x: 132, startPoint y: 123, endPoint x: 57, endPoint y: 120, distance: 74.9
click at [57, 120] on div "**********" at bounding box center [145, 124] width 203 height 18
click at [57, 120] on icon at bounding box center [53, 123] width 11 height 11
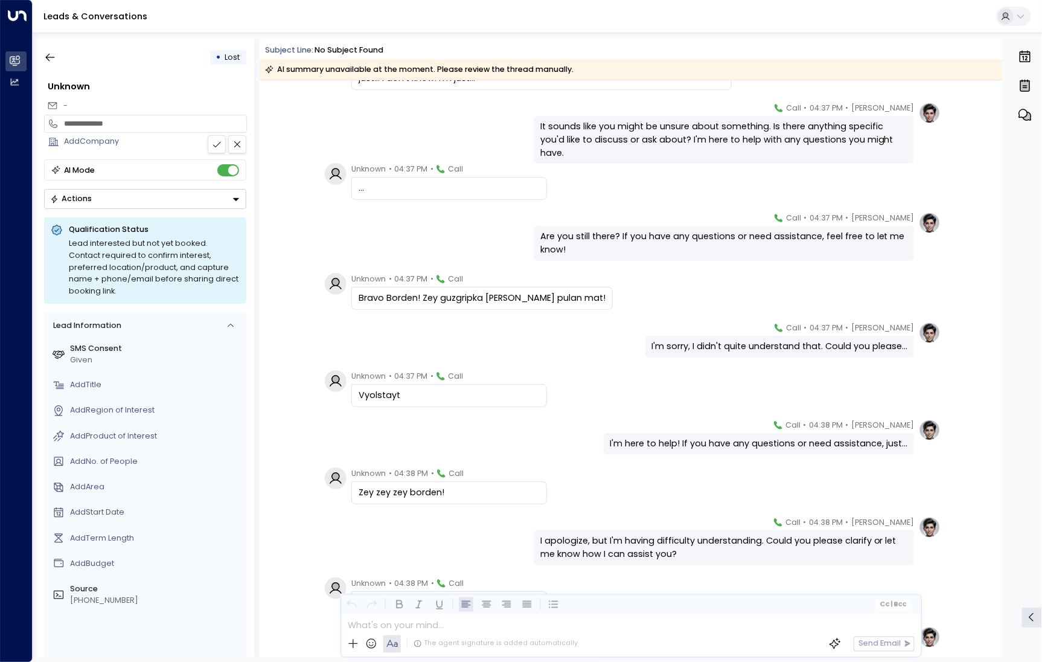
drag, startPoint x: 137, startPoint y: 123, endPoint x: 66, endPoint y: 123, distance: 70.7
click at [66, 123] on input "**********" at bounding box center [153, 123] width 179 height 11
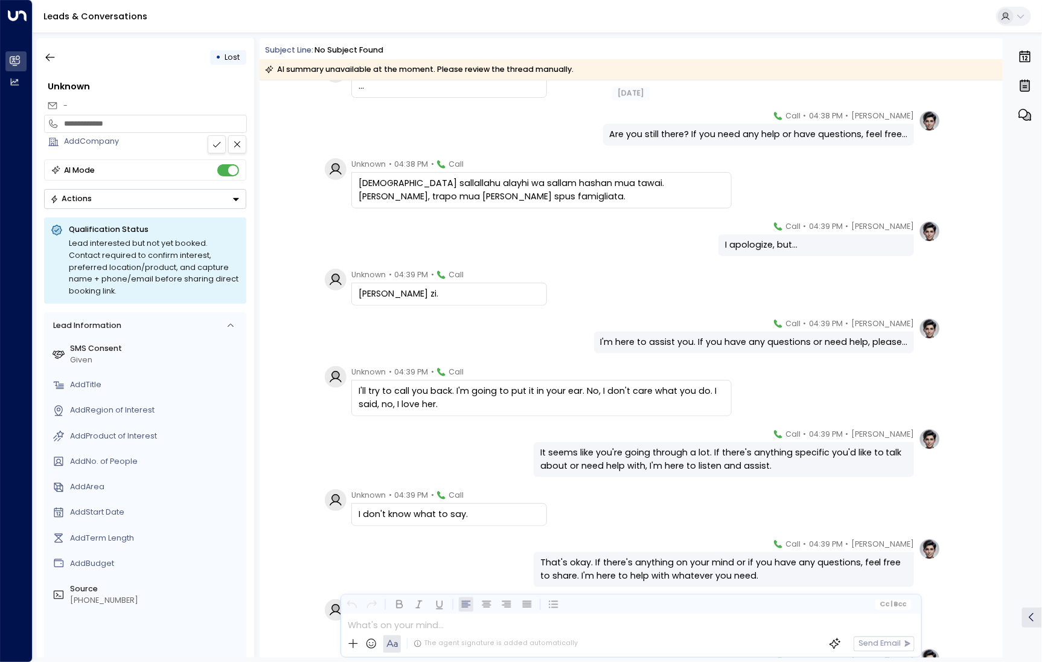
scroll to position [957, 0]
click at [51, 54] on icon "button" at bounding box center [50, 57] width 12 height 12
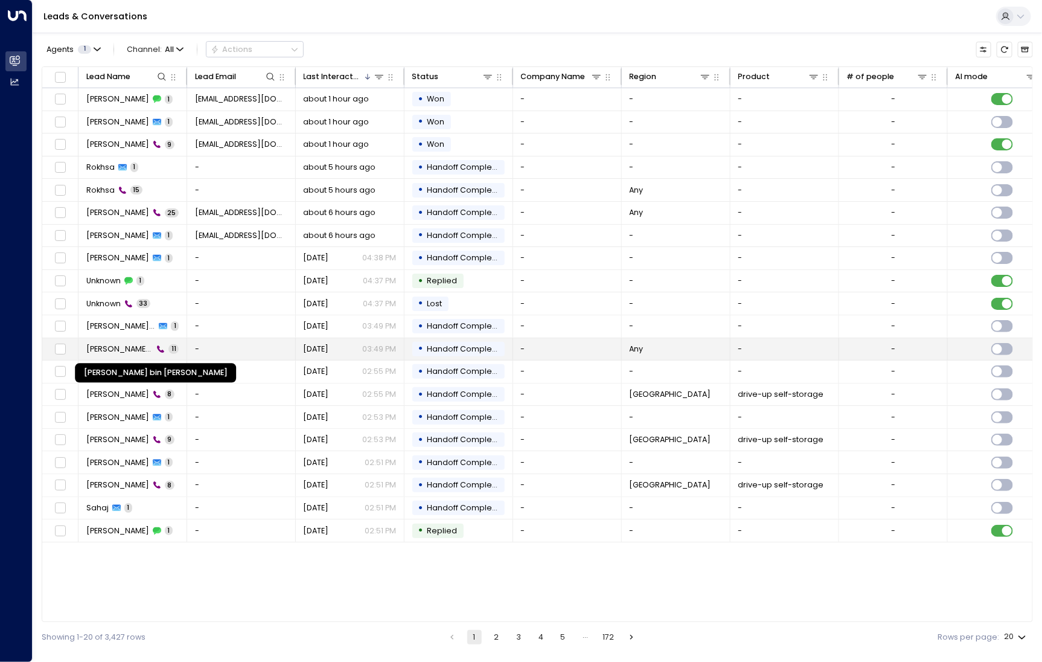
click at [116, 344] on span "[PERSON_NAME] bin [PERSON_NAME]" at bounding box center [119, 349] width 67 height 11
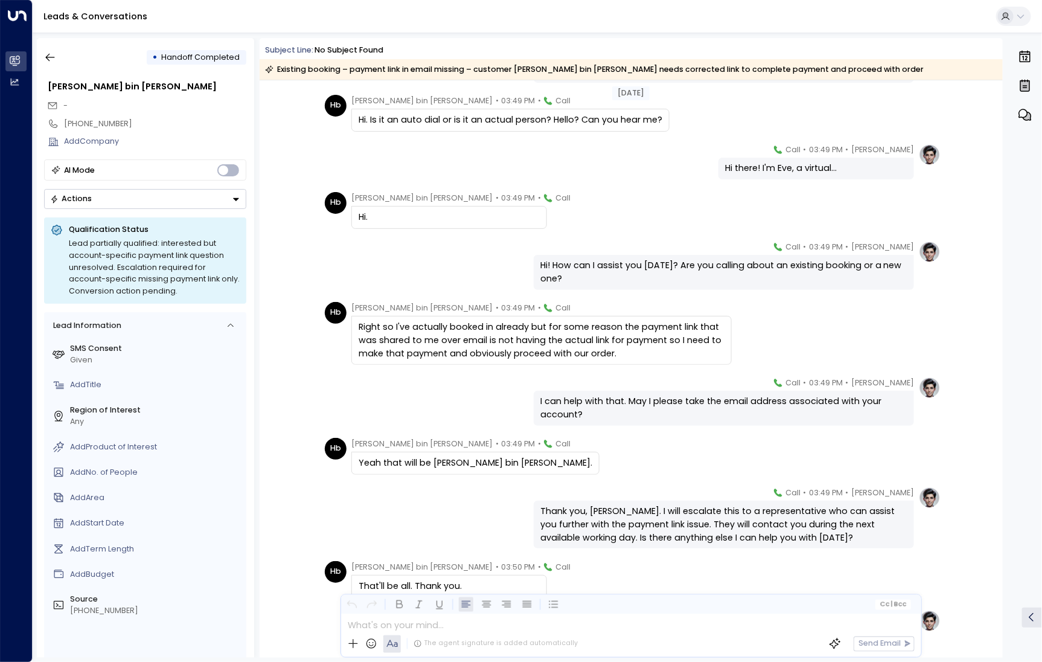
scroll to position [192, 0]
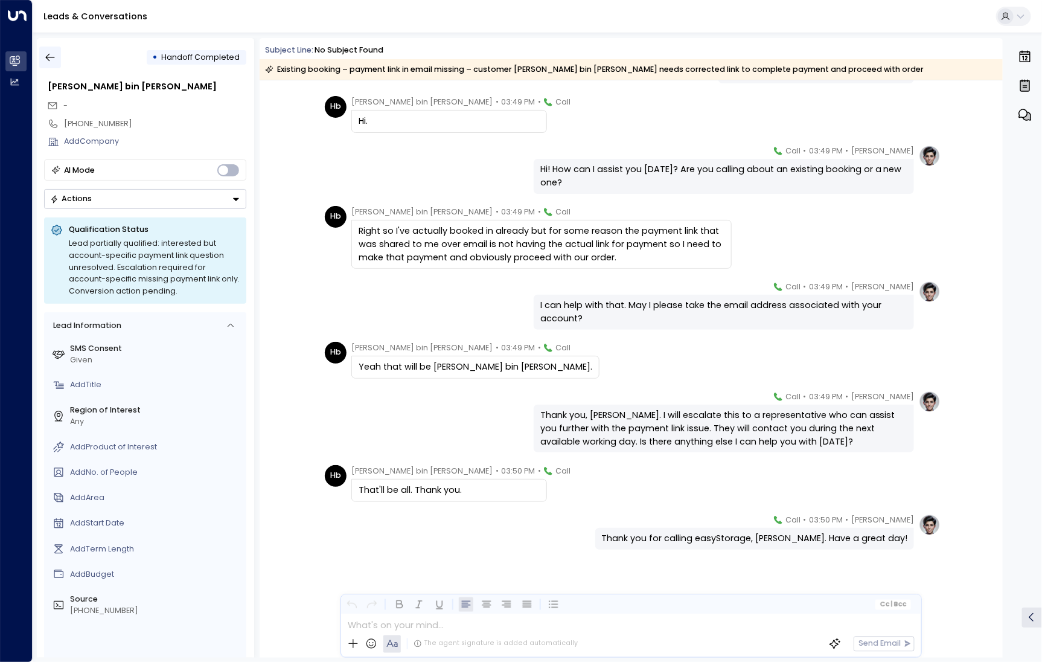
click at [55, 56] on icon "button" at bounding box center [50, 57] width 12 height 12
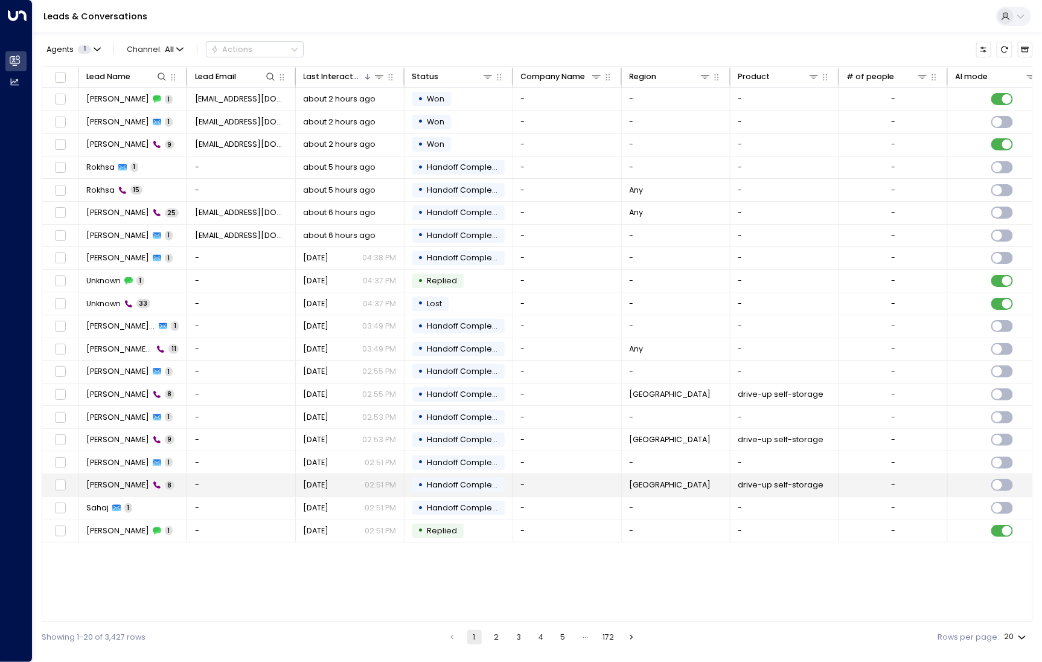
click at [118, 480] on div "Saj Kirov 8" at bounding box center [130, 485] width 88 height 11
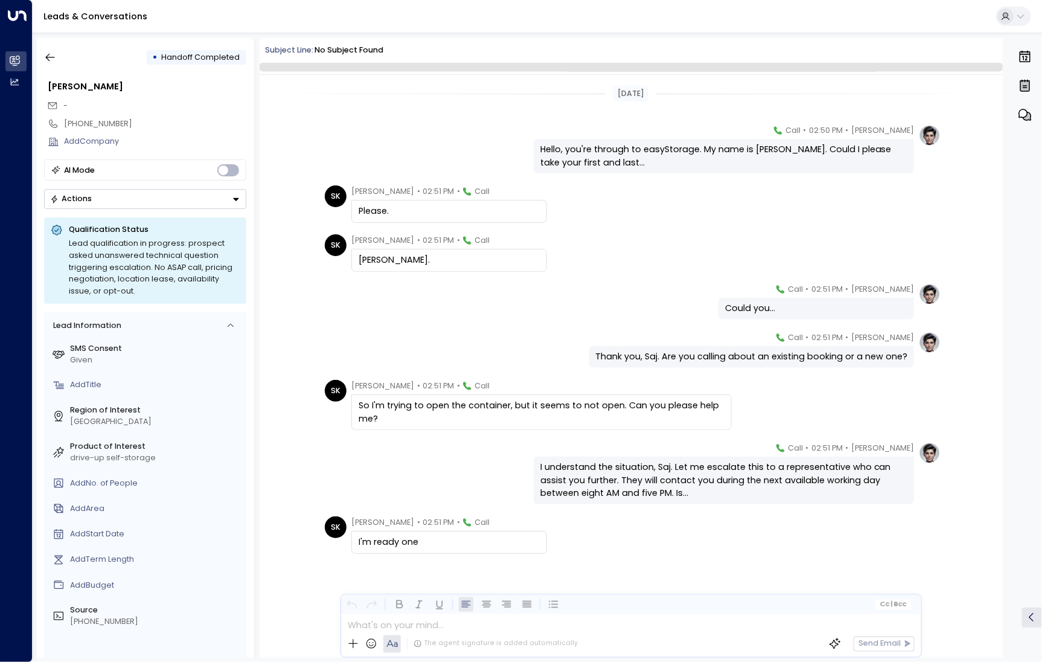
scroll to position [4, 0]
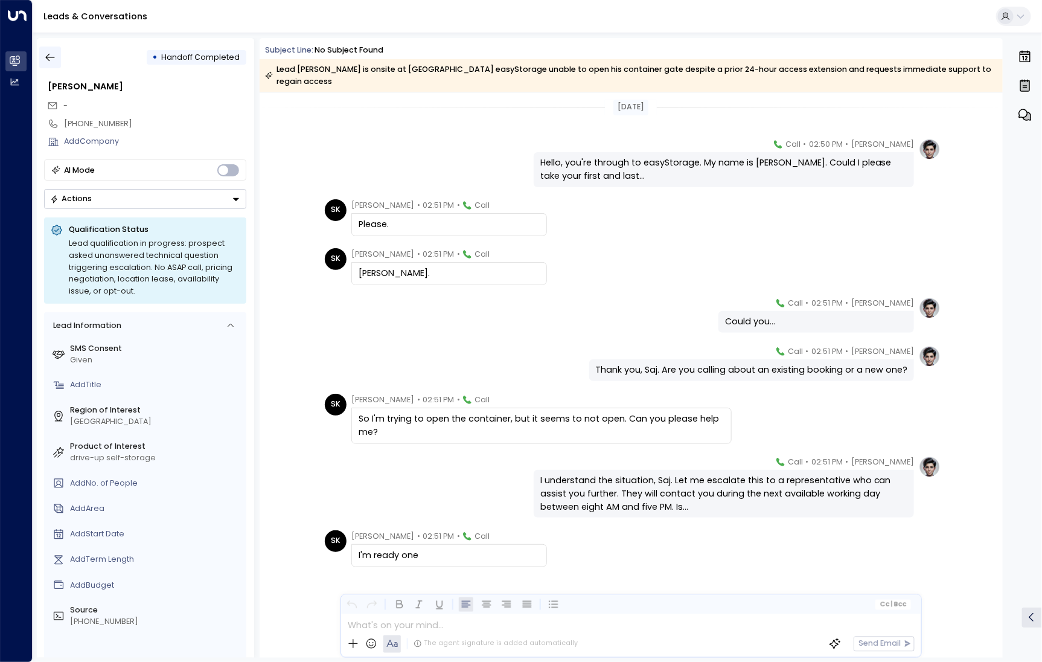
click at [49, 54] on icon "button" at bounding box center [50, 58] width 9 height 8
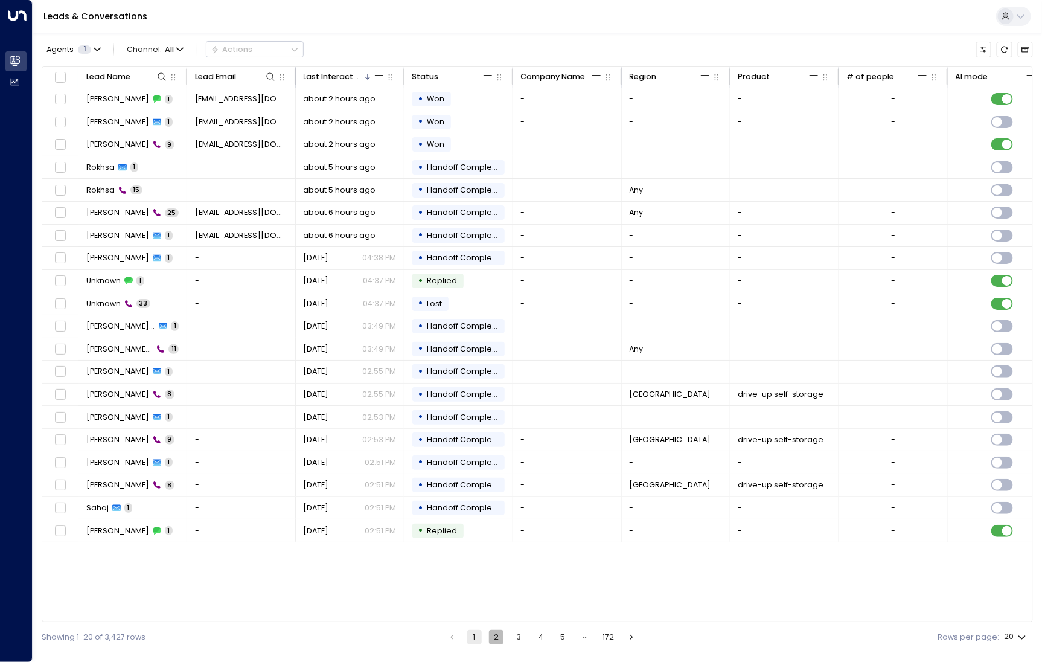
click at [497, 637] on button "2" at bounding box center [496, 637] width 14 height 14
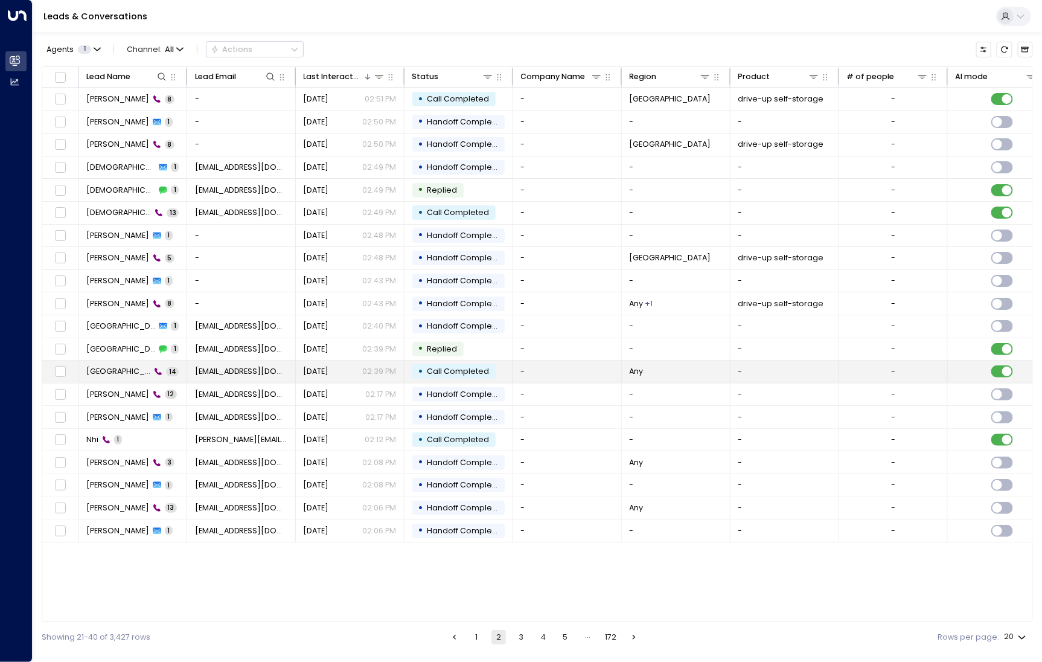
click at [109, 372] on span "[GEOGRAPHIC_DATA] Izuchuku" at bounding box center [118, 371] width 65 height 11
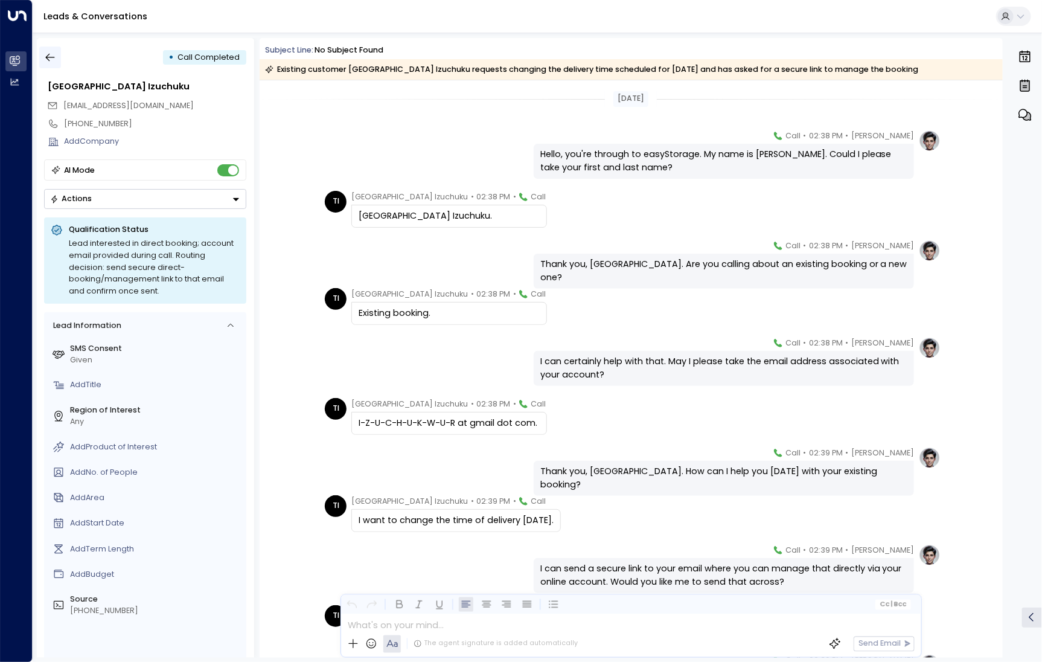
click at [54, 57] on icon "button" at bounding box center [50, 58] width 9 height 8
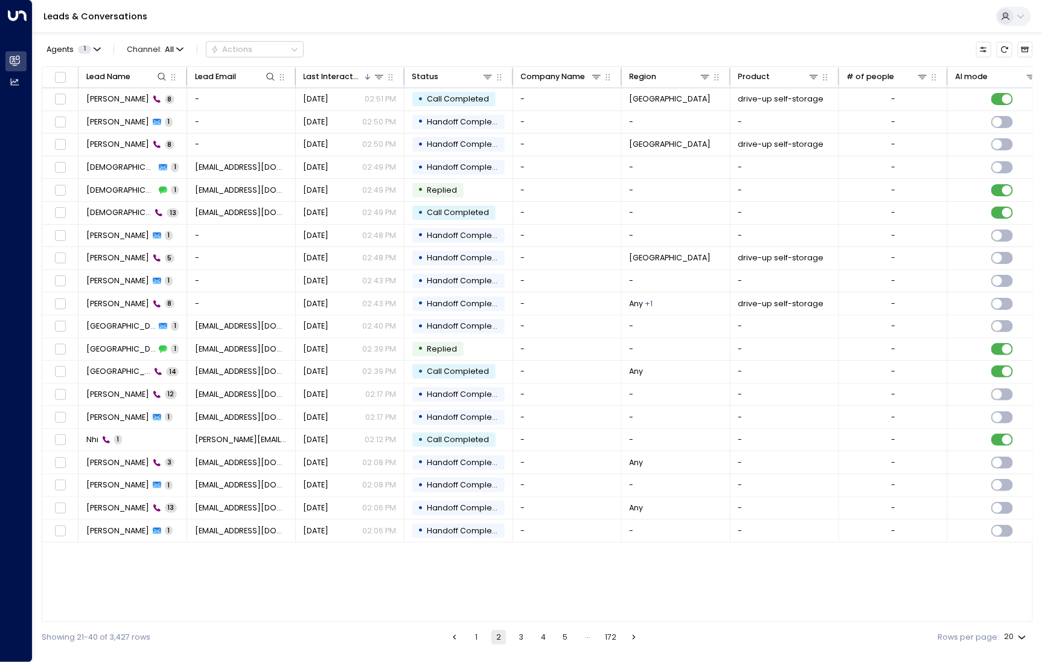
click at [520, 637] on button "3" at bounding box center [521, 637] width 14 height 14
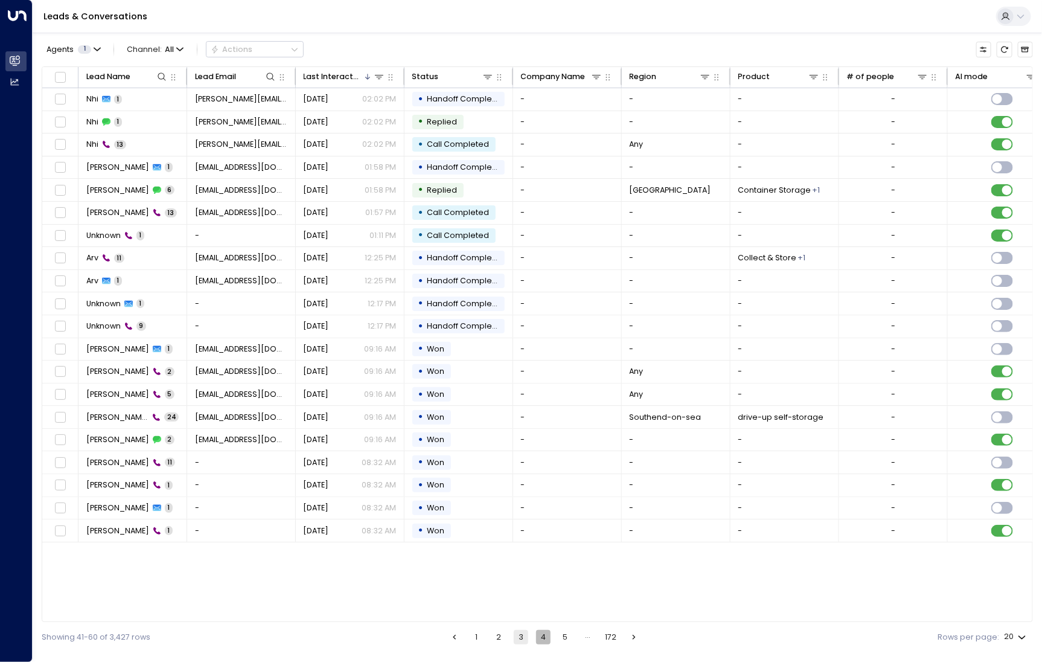
click at [541, 638] on button "4" at bounding box center [543, 637] width 14 height 14
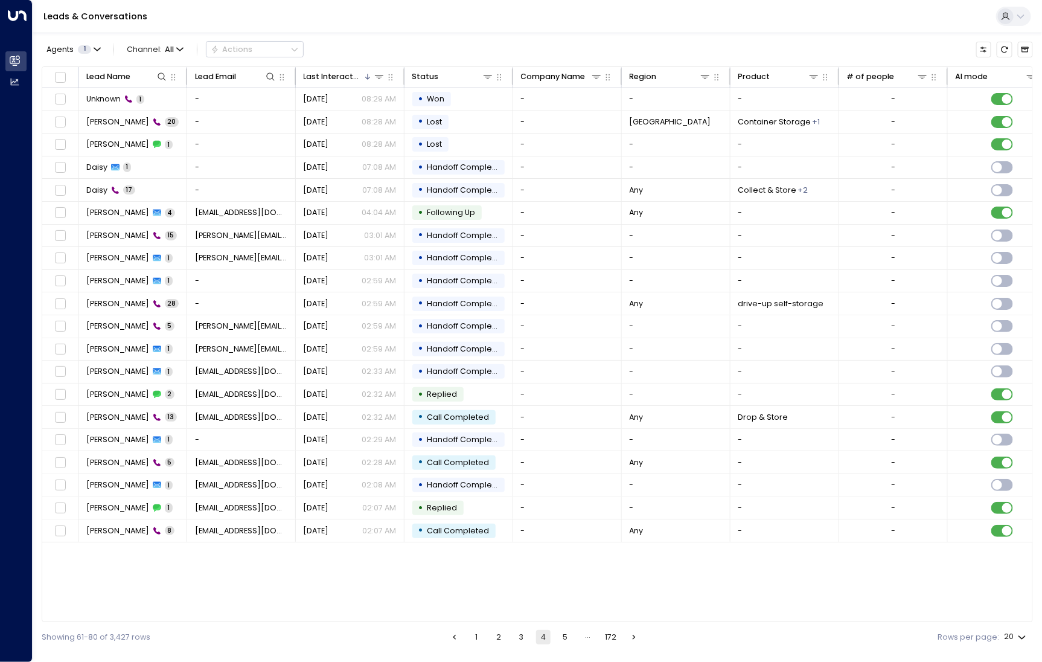
click at [563, 638] on button "5" at bounding box center [566, 637] width 14 height 14
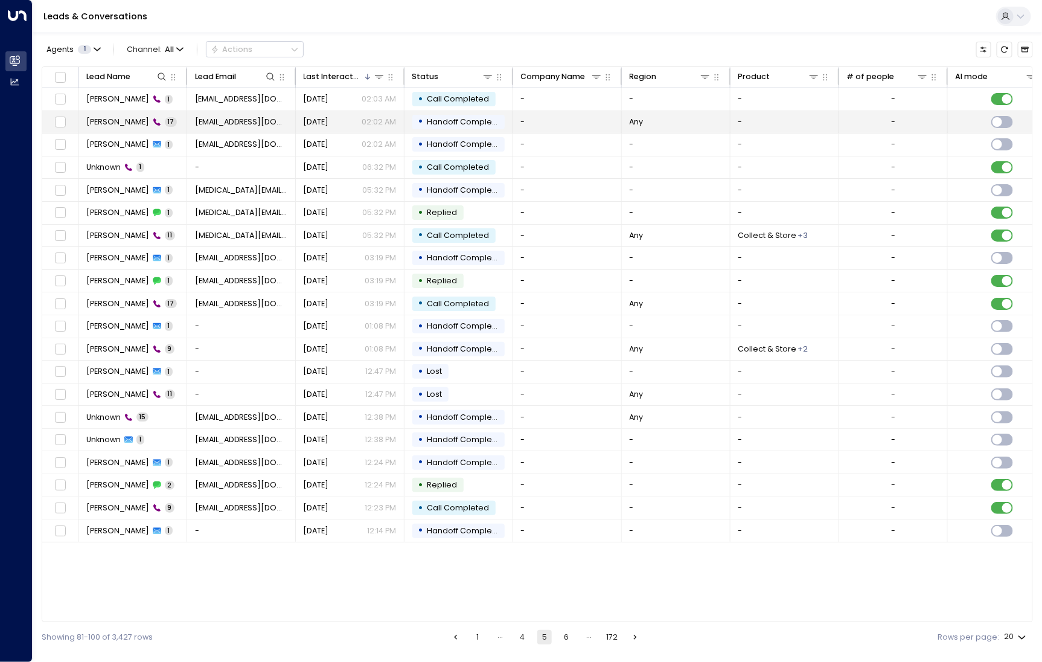
click at [117, 123] on span "[PERSON_NAME]" at bounding box center [117, 122] width 63 height 11
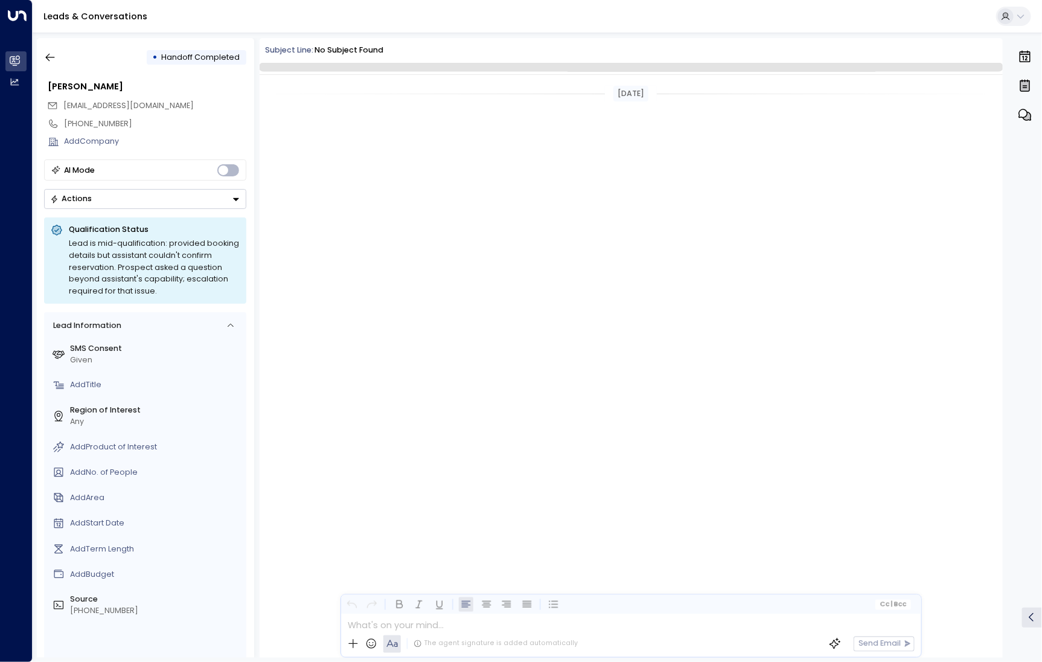
scroll to position [518, 0]
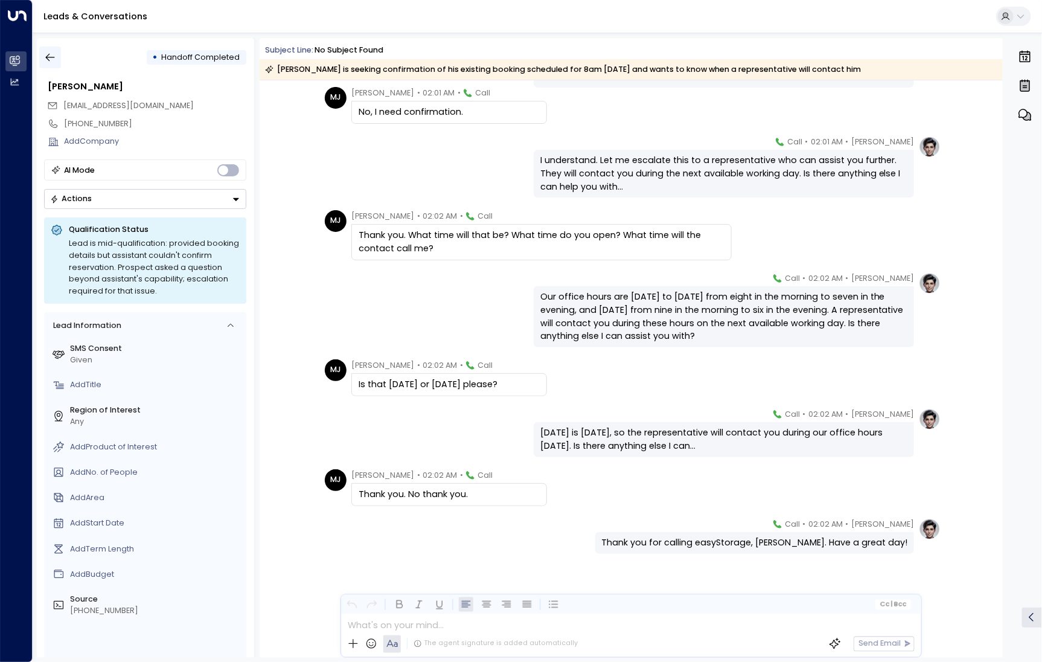
click at [56, 56] on icon "button" at bounding box center [50, 57] width 12 height 12
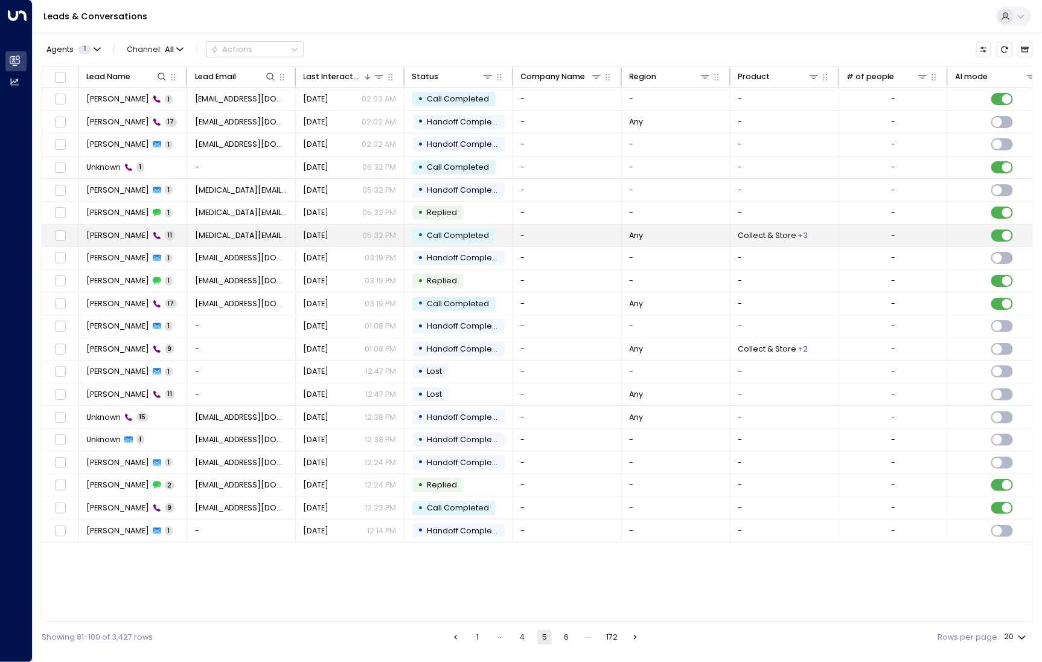
click at [126, 230] on span "[PERSON_NAME]" at bounding box center [117, 235] width 63 height 11
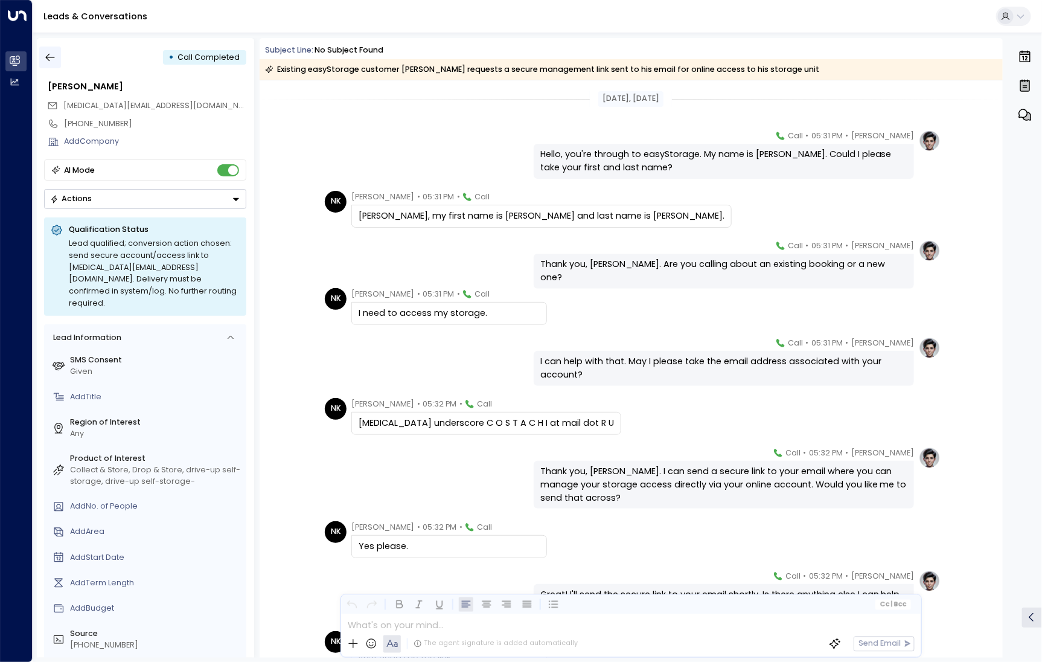
click at [51, 51] on icon "button" at bounding box center [50, 57] width 12 height 12
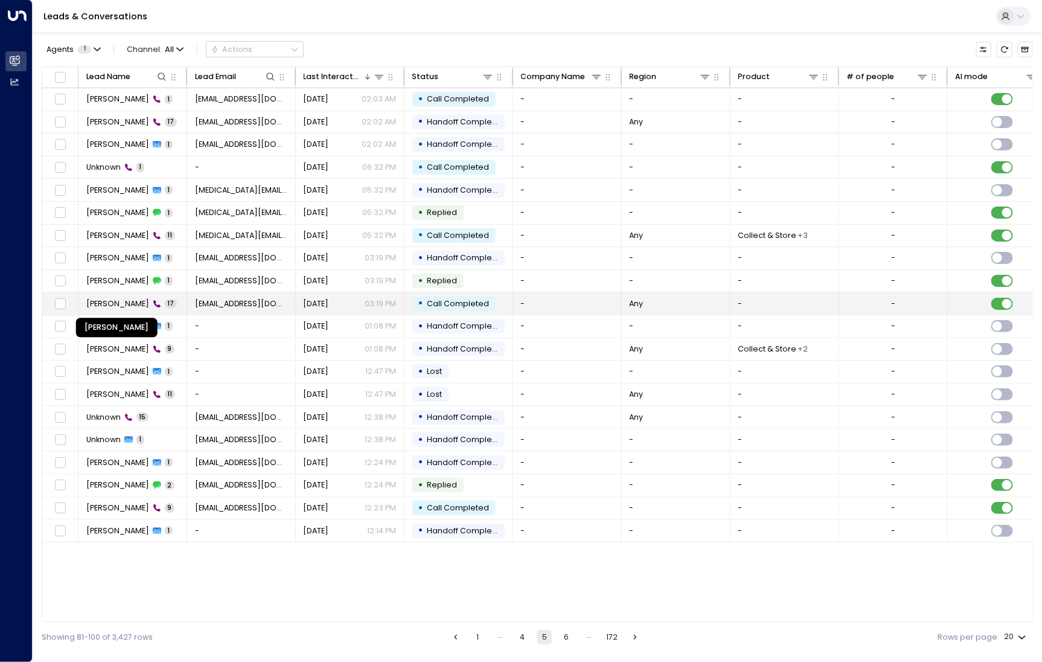
click at [109, 301] on span "[PERSON_NAME]" at bounding box center [117, 303] width 63 height 11
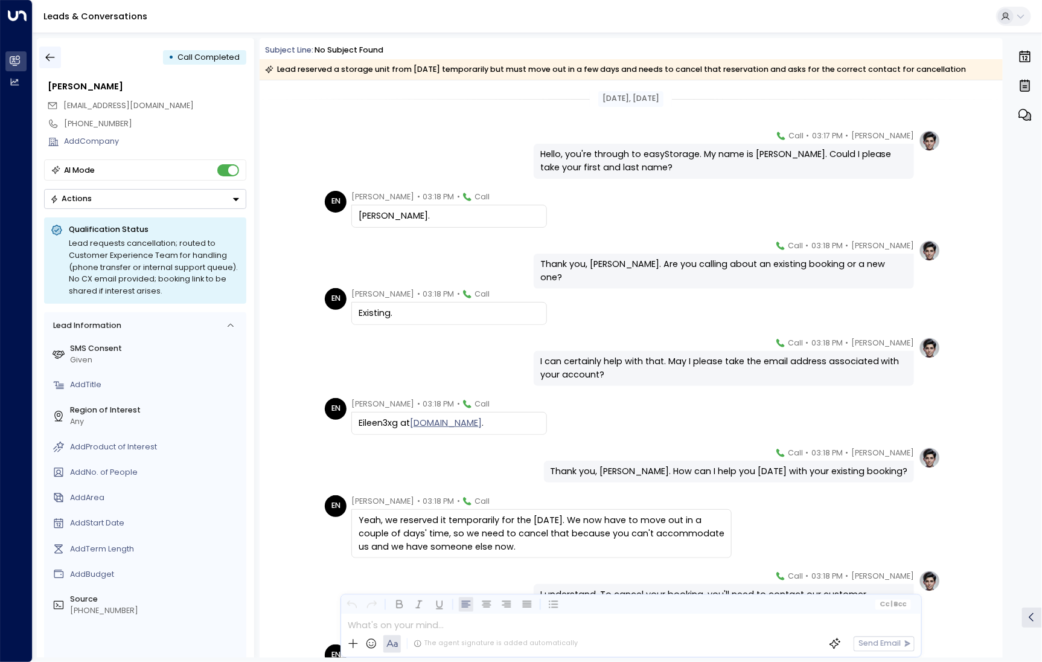
click at [59, 63] on button "button" at bounding box center [50, 58] width 22 height 22
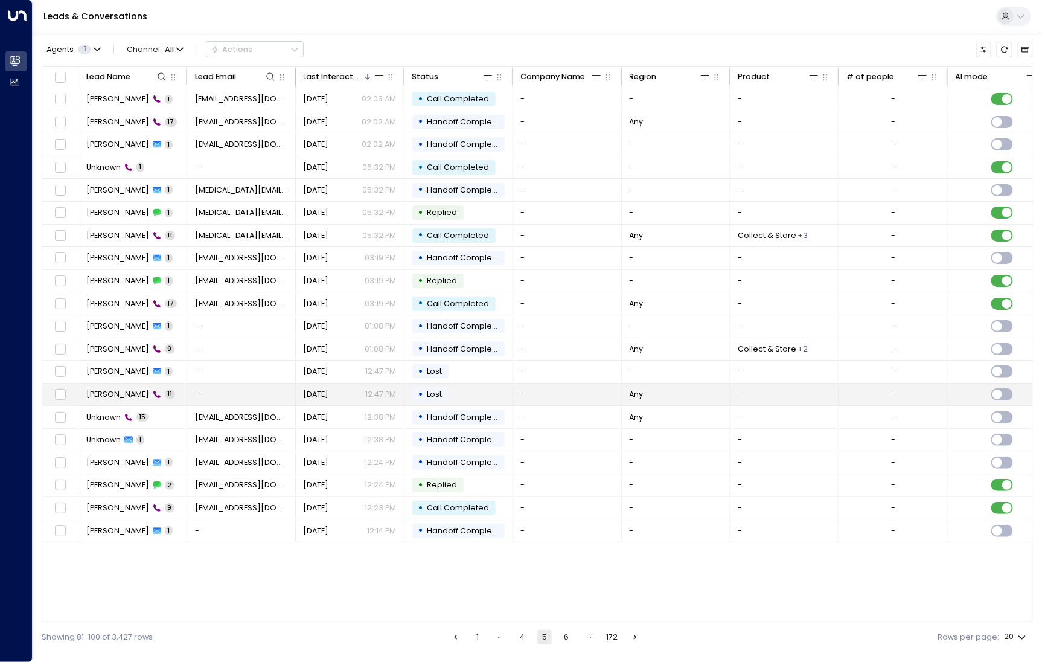
click at [108, 391] on span "[PERSON_NAME]" at bounding box center [117, 394] width 63 height 11
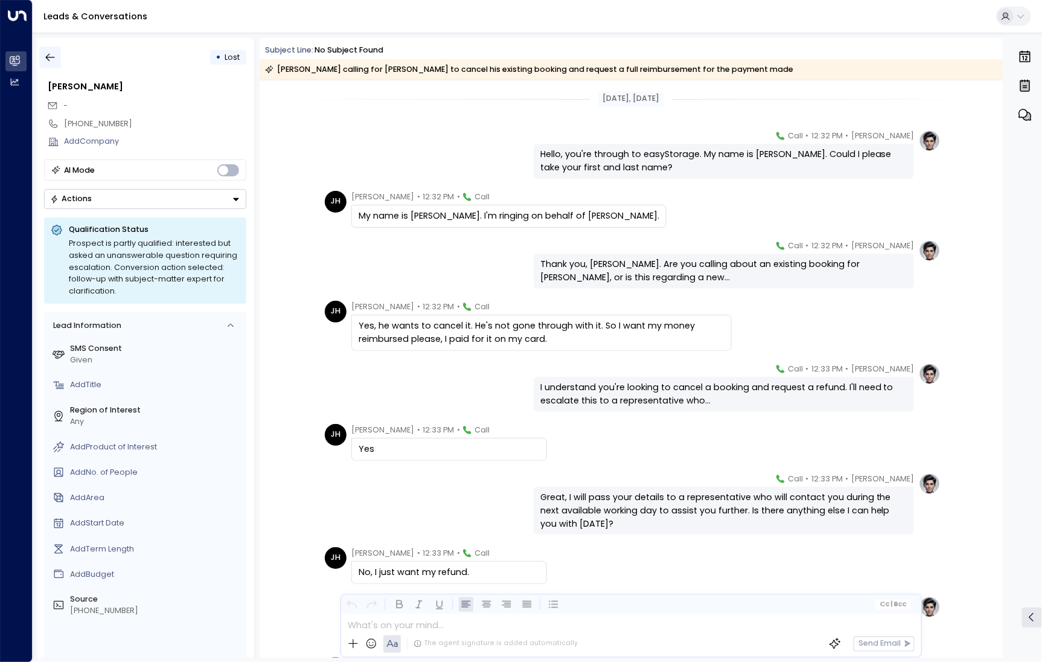
click at [50, 60] on icon "button" at bounding box center [50, 57] width 12 height 12
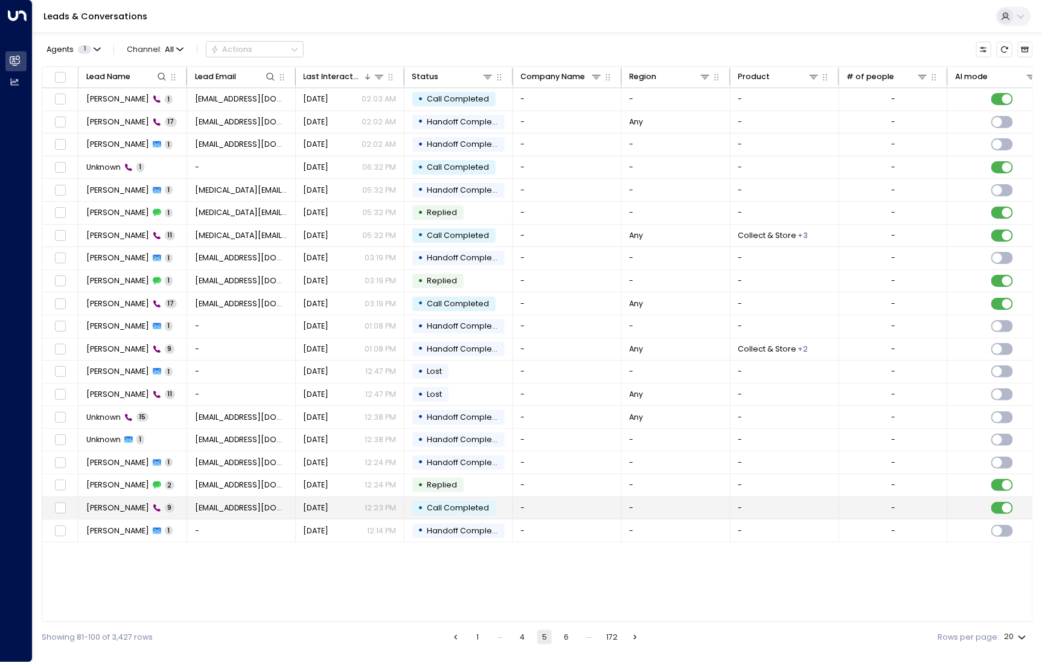
click at [115, 498] on td "Nicholas Tucker 9" at bounding box center [133, 508] width 109 height 22
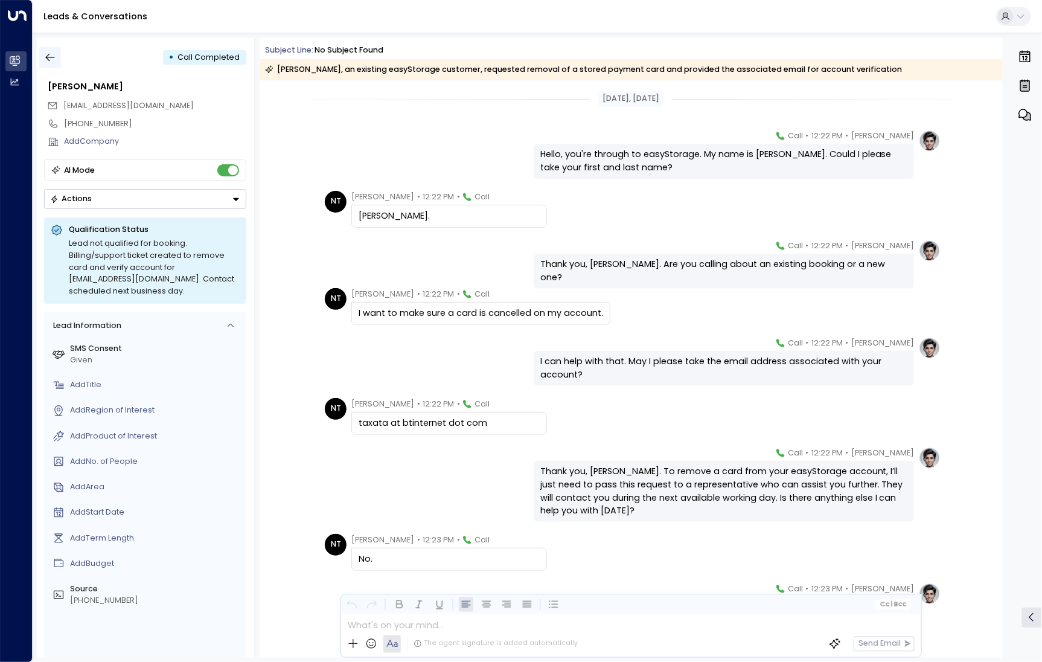
click at [47, 53] on icon "button" at bounding box center [50, 57] width 12 height 12
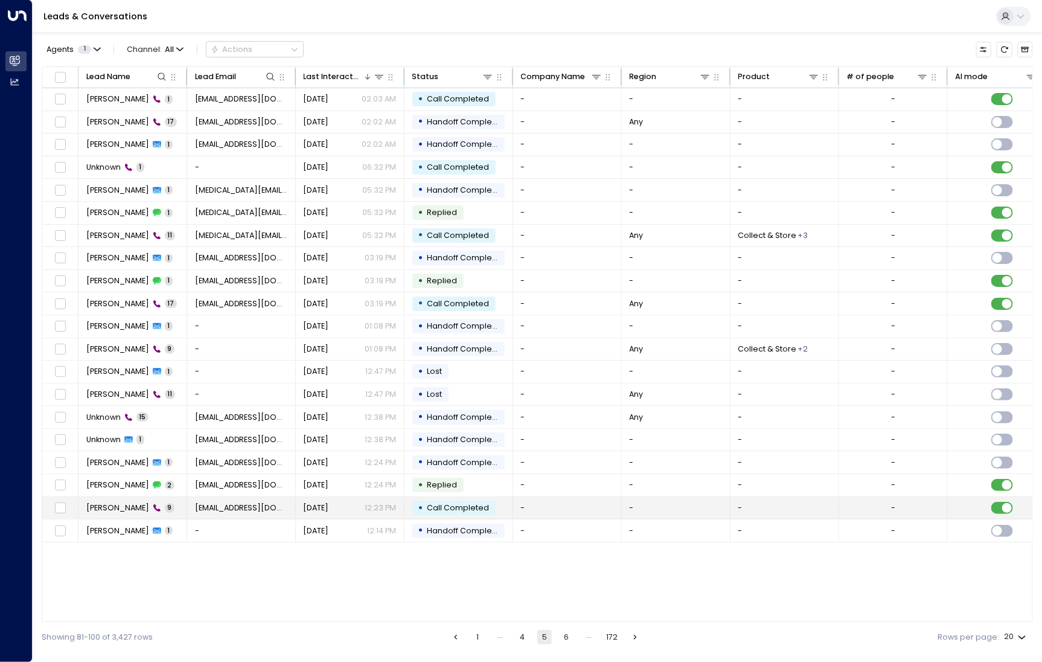
click at [112, 506] on span "[PERSON_NAME]" at bounding box center [117, 507] width 63 height 11
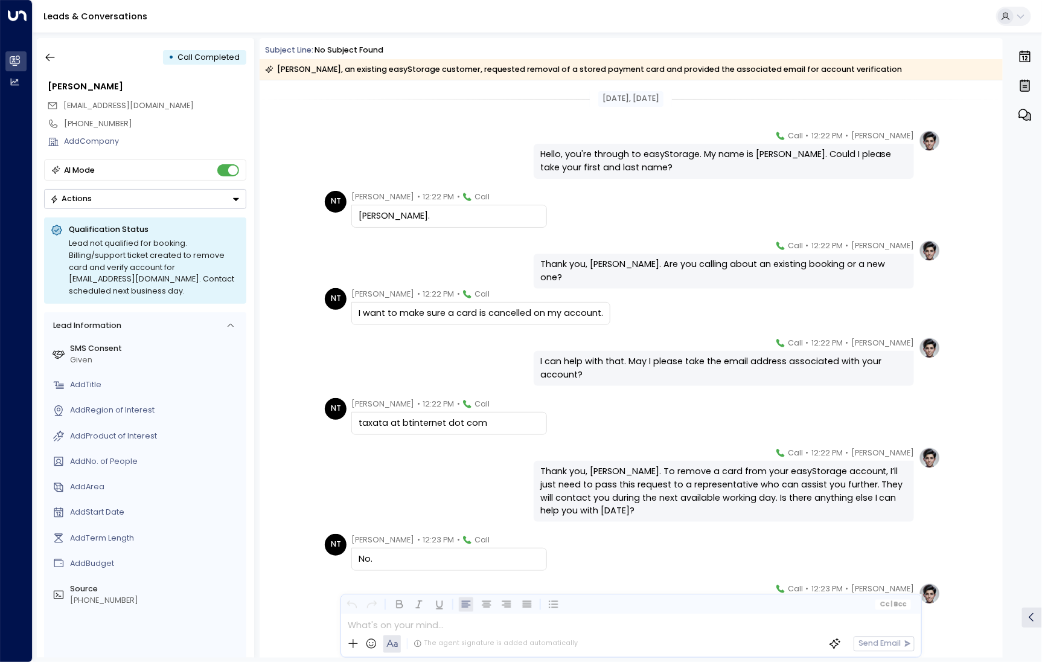
scroll to position [69, 0]
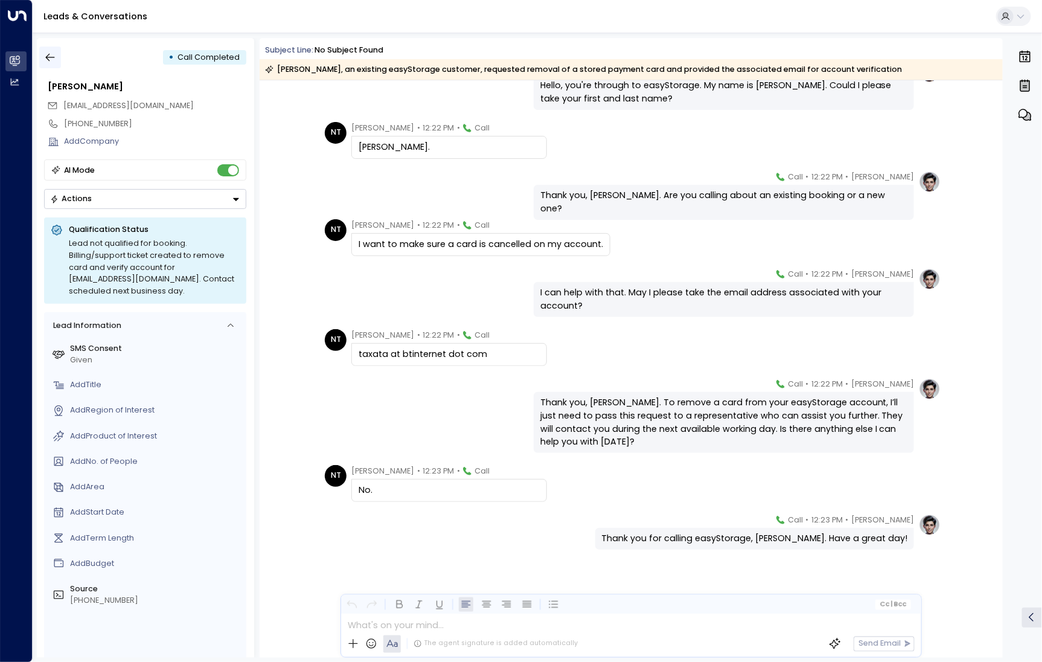
click at [51, 53] on icon "button" at bounding box center [50, 57] width 12 height 12
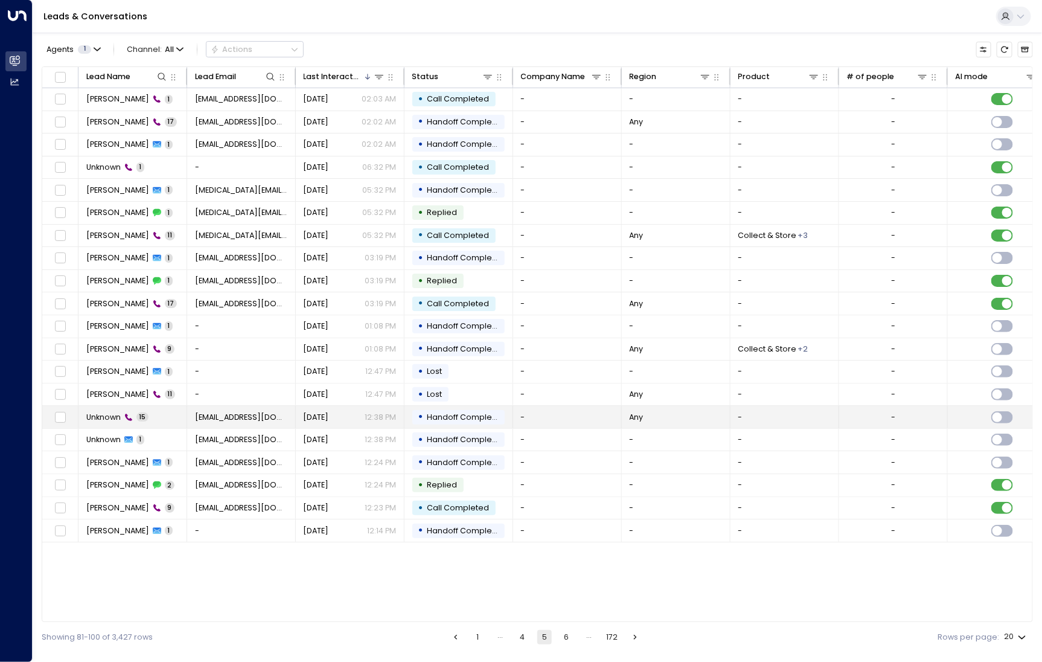
click at [106, 406] on td "Unknown 15" at bounding box center [133, 417] width 109 height 22
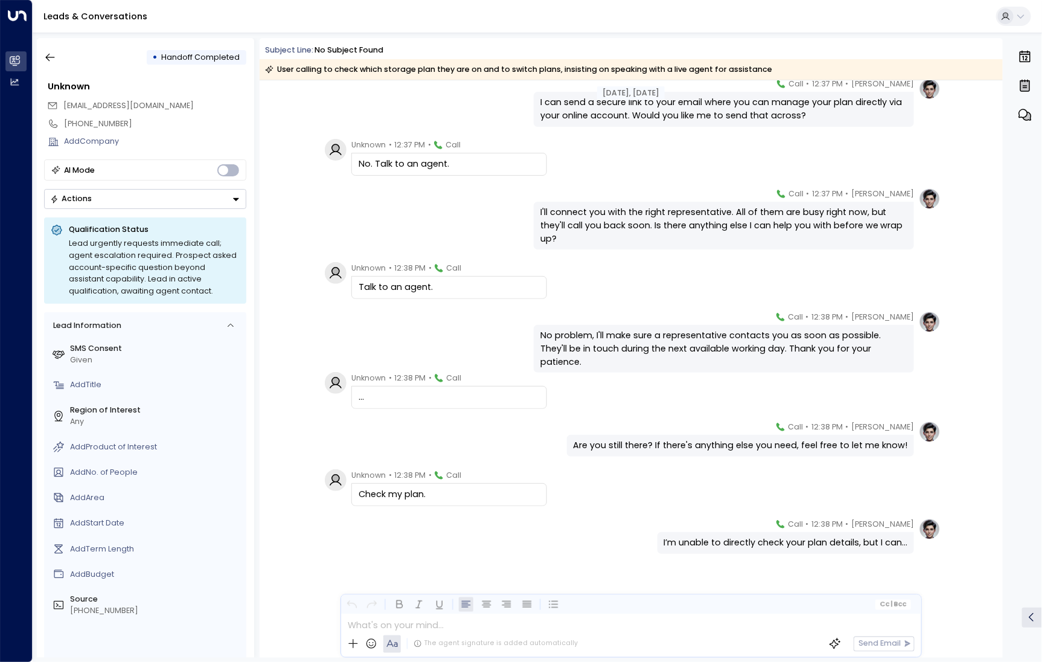
scroll to position [399, 0]
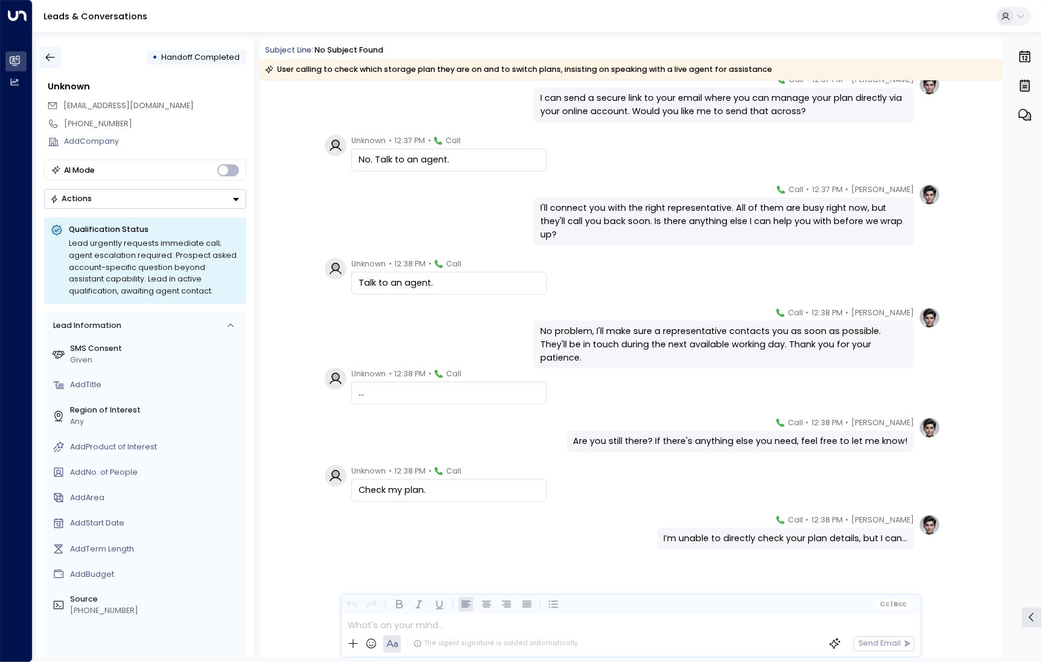
click at [54, 59] on icon "button" at bounding box center [50, 57] width 12 height 12
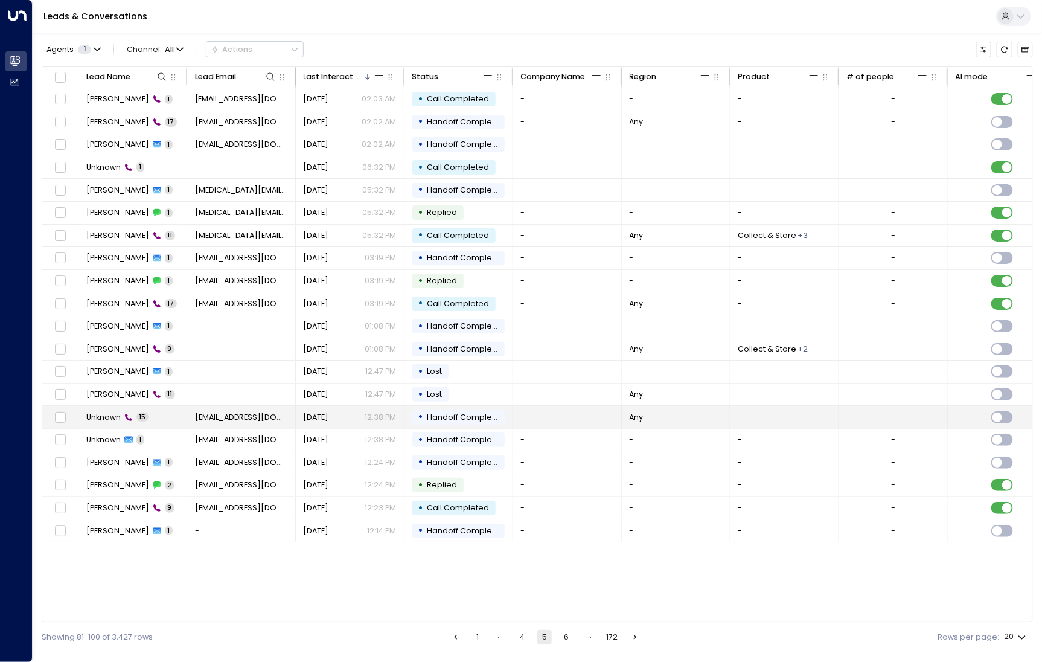
click at [103, 413] on span "Unknown" at bounding box center [103, 417] width 34 height 11
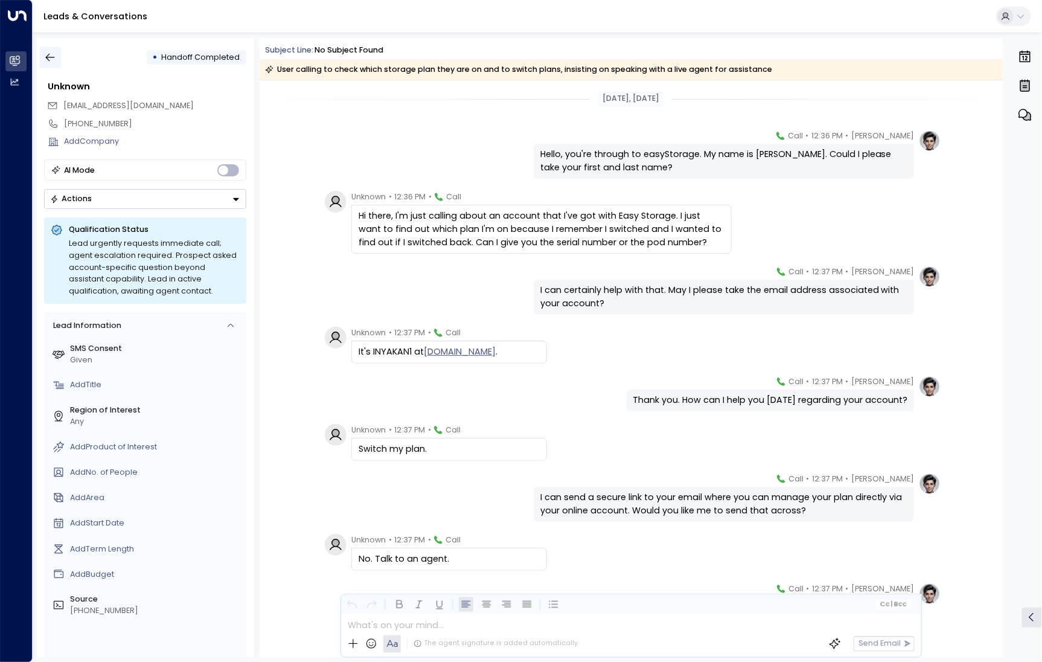
click at [47, 57] on icon "button" at bounding box center [50, 58] width 9 height 8
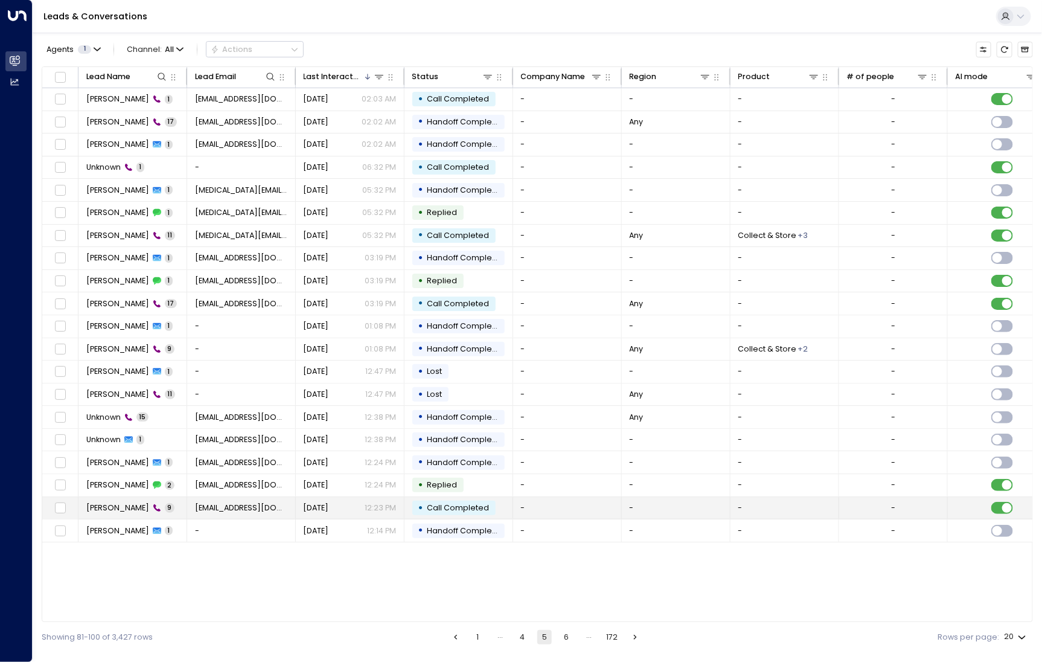
click at [126, 507] on span "[PERSON_NAME]" at bounding box center [117, 507] width 63 height 11
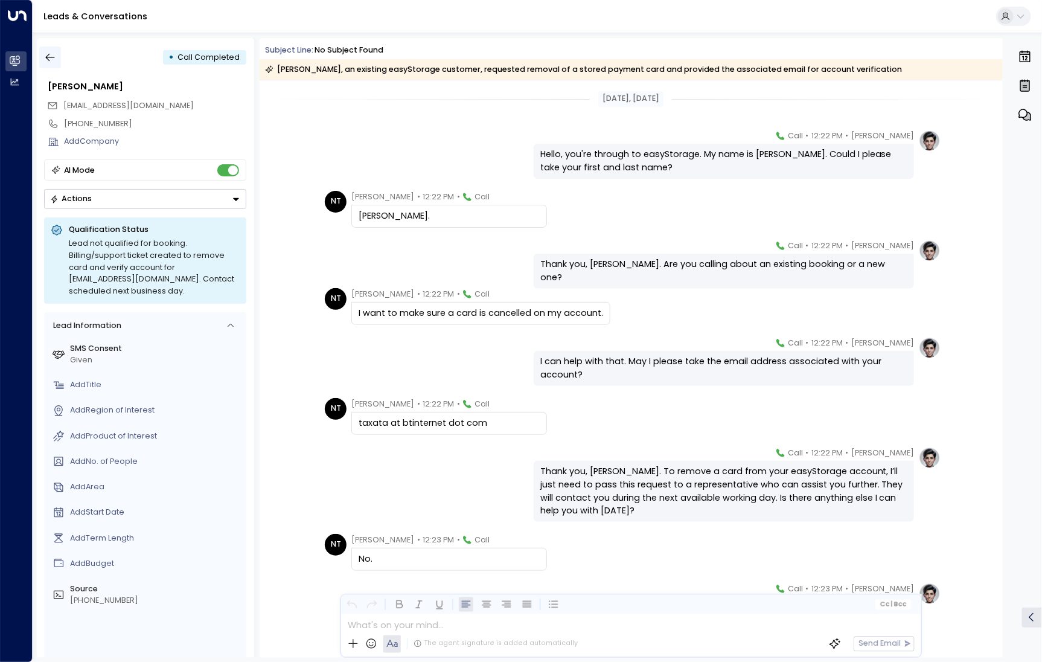
click at [53, 60] on icon "button" at bounding box center [50, 57] width 12 height 12
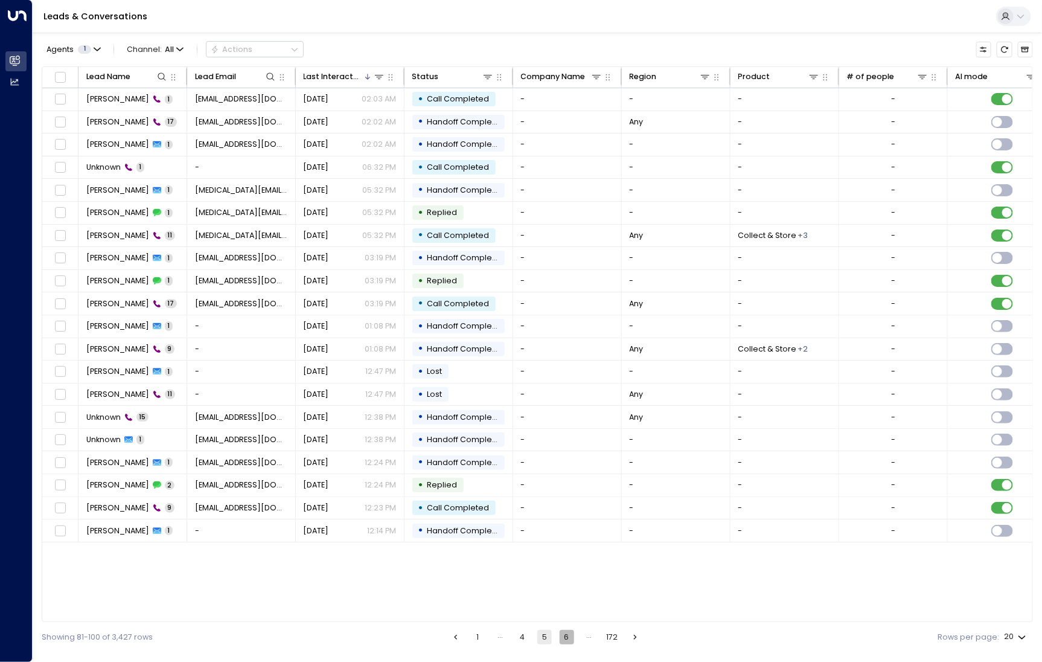
click at [571, 637] on button "6" at bounding box center [567, 637] width 14 height 14
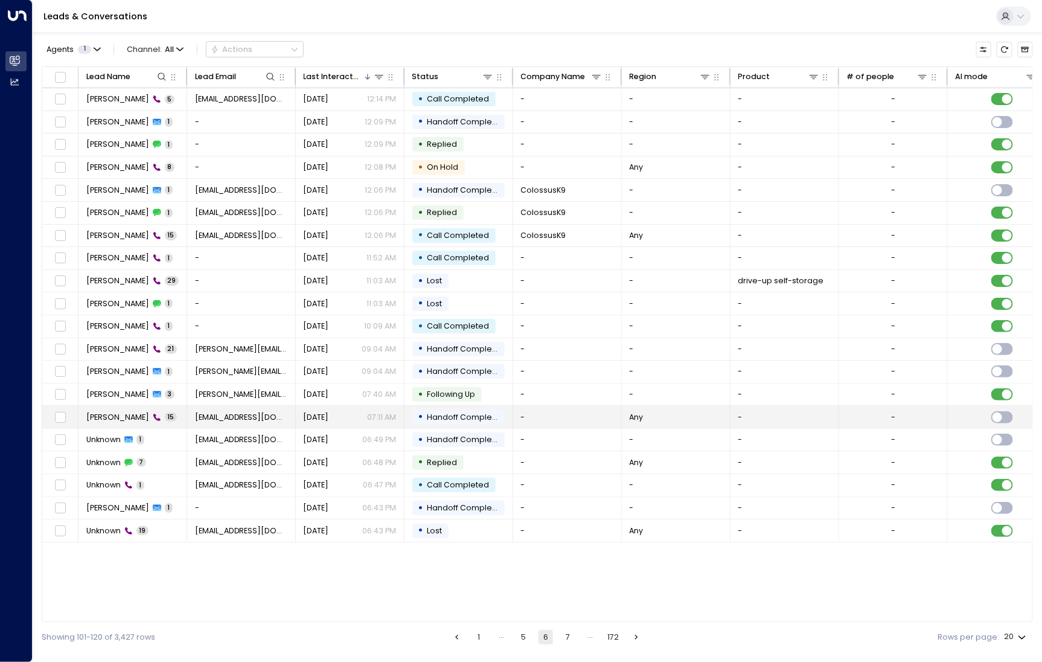
click at [115, 414] on span "[PERSON_NAME]" at bounding box center [117, 417] width 63 height 11
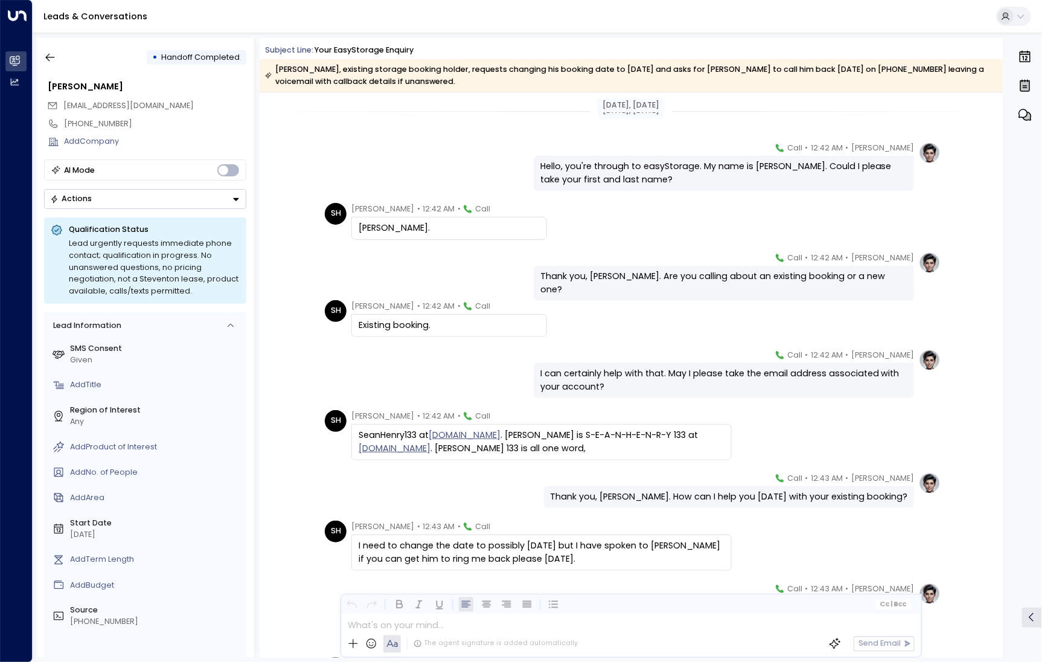
scroll to position [341, 0]
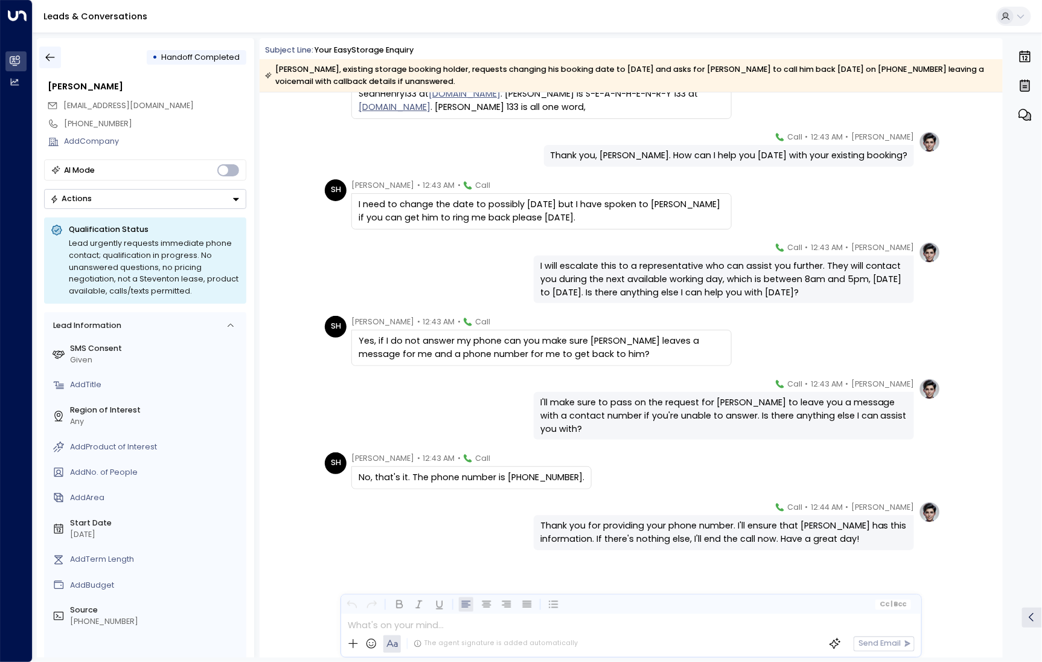
click at [57, 62] on button "button" at bounding box center [50, 58] width 22 height 22
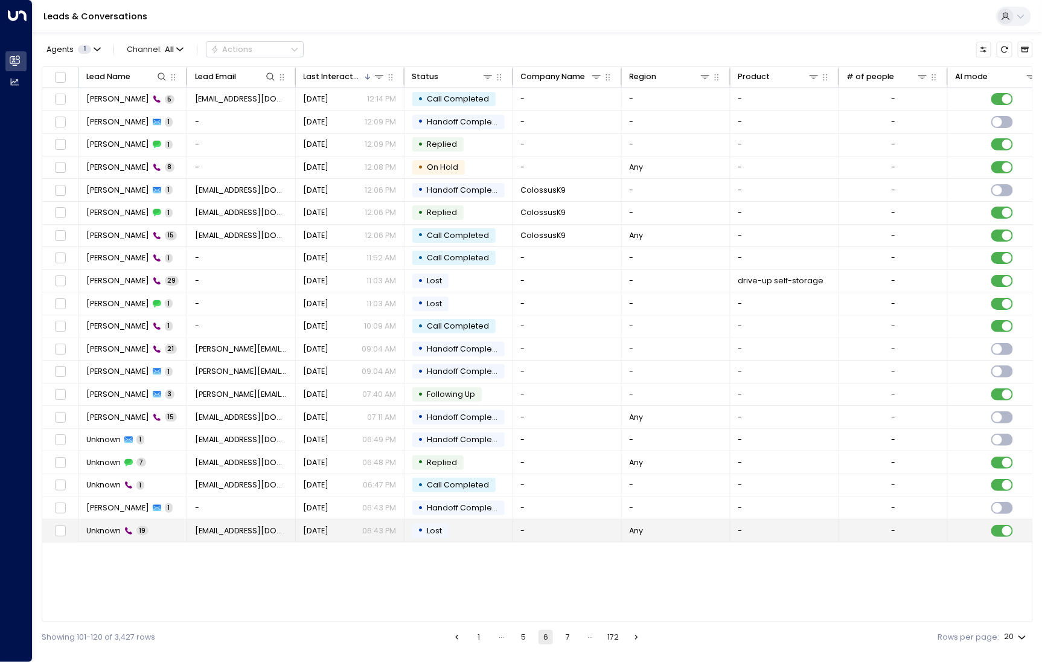
click at [112, 534] on td "Unknown 19" at bounding box center [133, 530] width 109 height 22
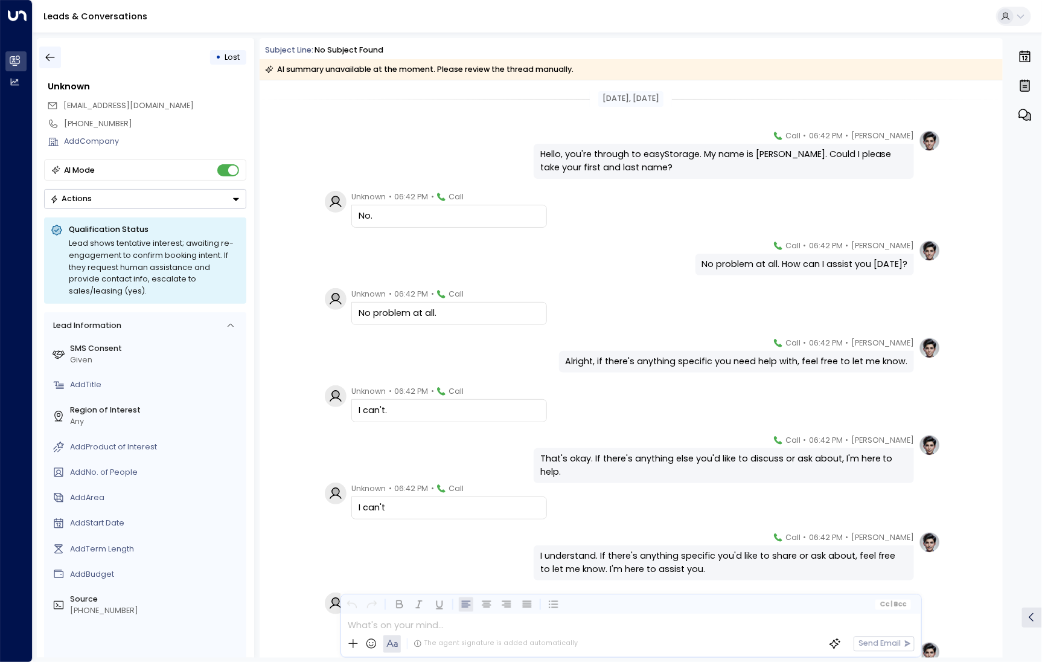
click at [44, 57] on icon "button" at bounding box center [50, 57] width 12 height 12
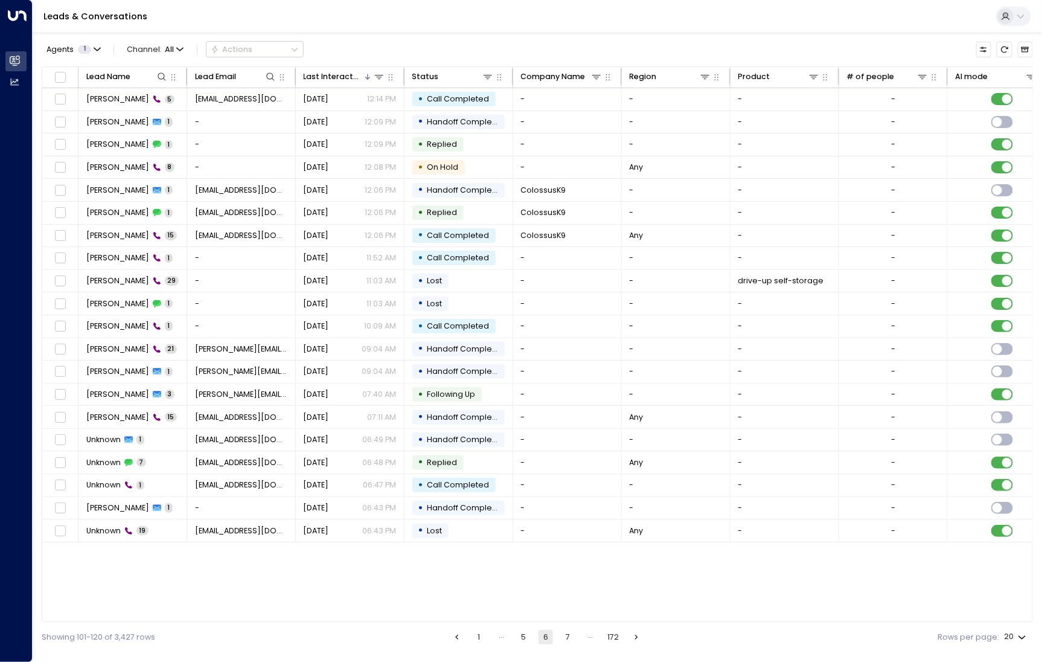
click at [562, 637] on button "7" at bounding box center [568, 637] width 14 height 14
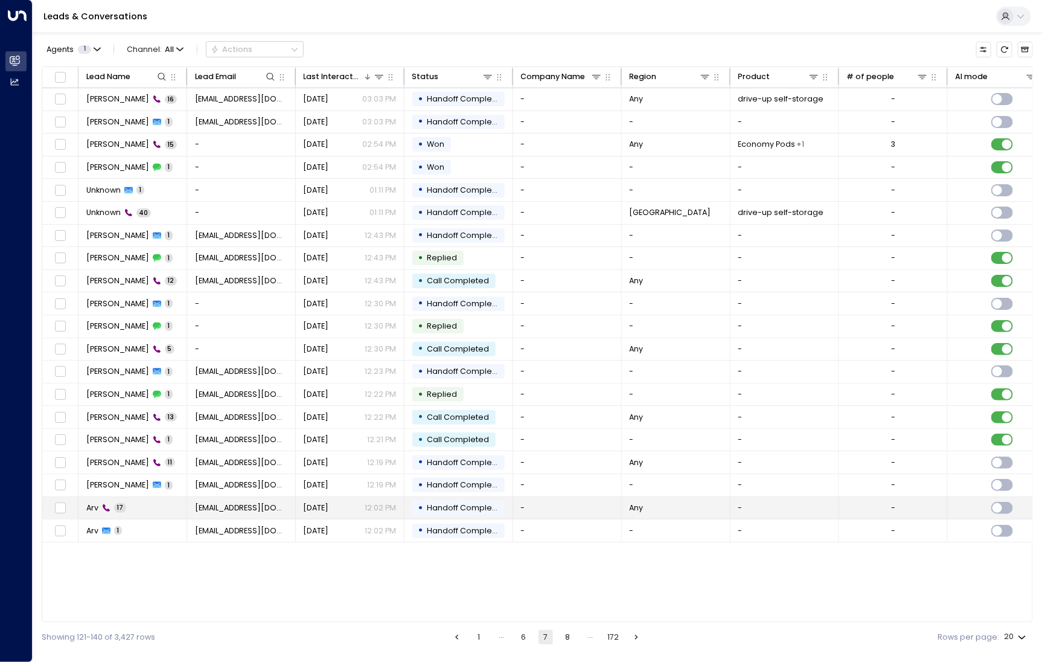
click at [103, 504] on icon at bounding box center [106, 508] width 8 height 8
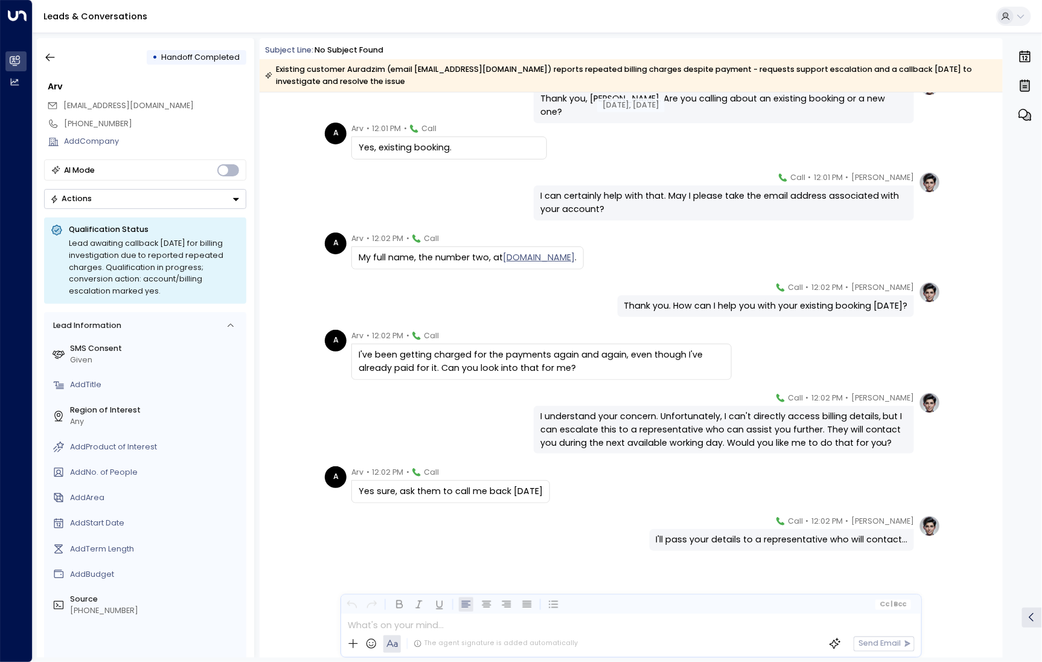
scroll to position [470, 0]
click at [45, 51] on button "button" at bounding box center [50, 58] width 22 height 22
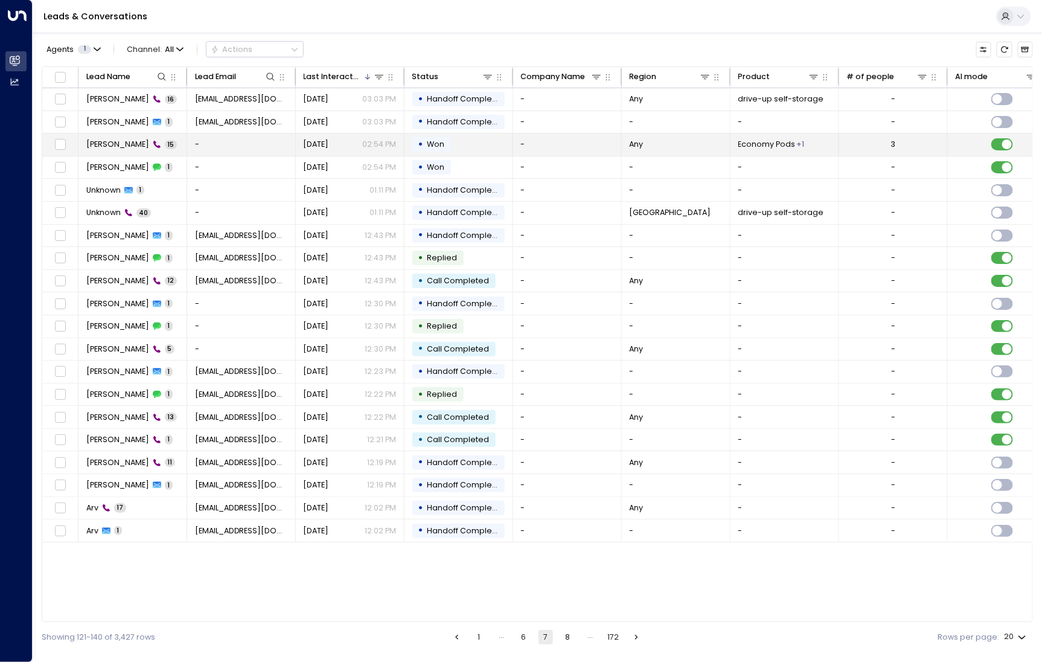
click at [112, 151] on td "James Medina 15" at bounding box center [133, 144] width 109 height 22
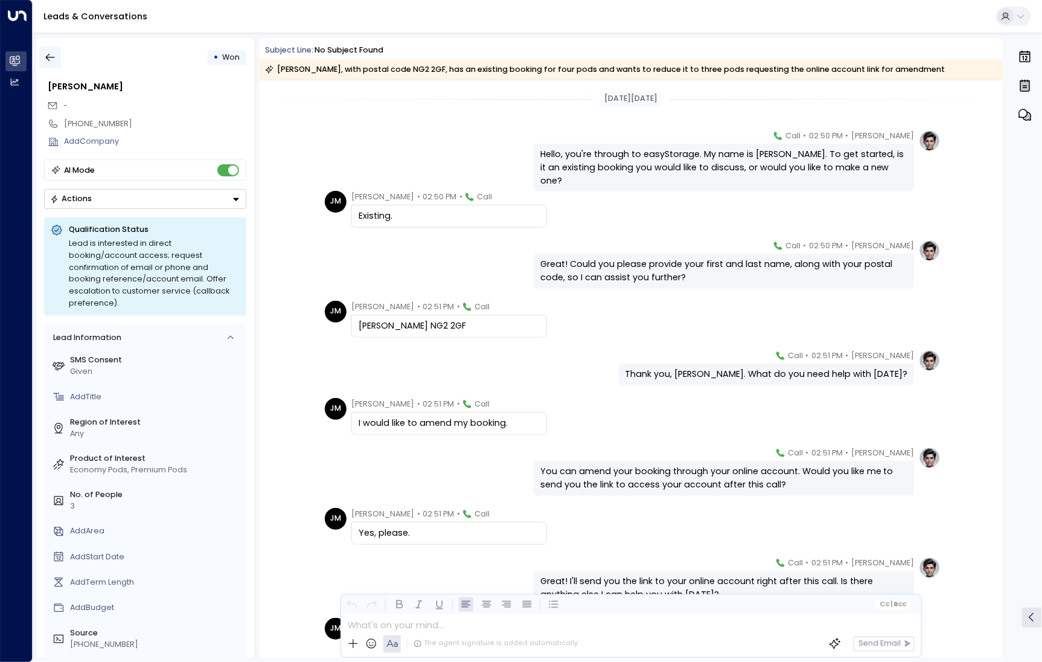
click at [49, 62] on icon "button" at bounding box center [50, 57] width 12 height 12
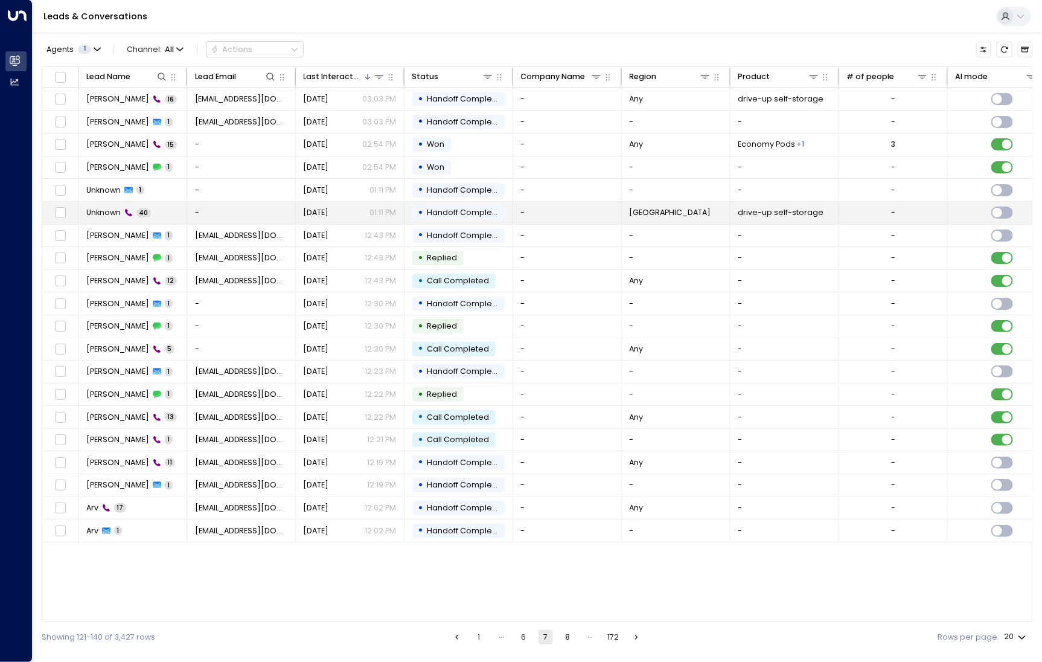
click at [104, 216] on span "Unknown" at bounding box center [103, 212] width 34 height 11
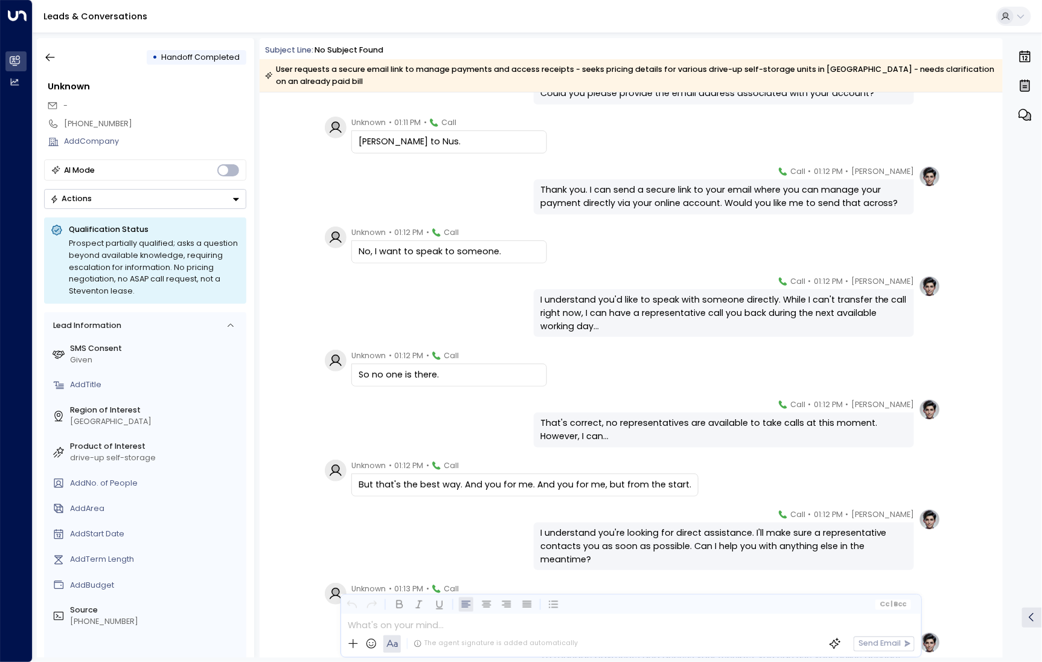
scroll to position [644, 0]
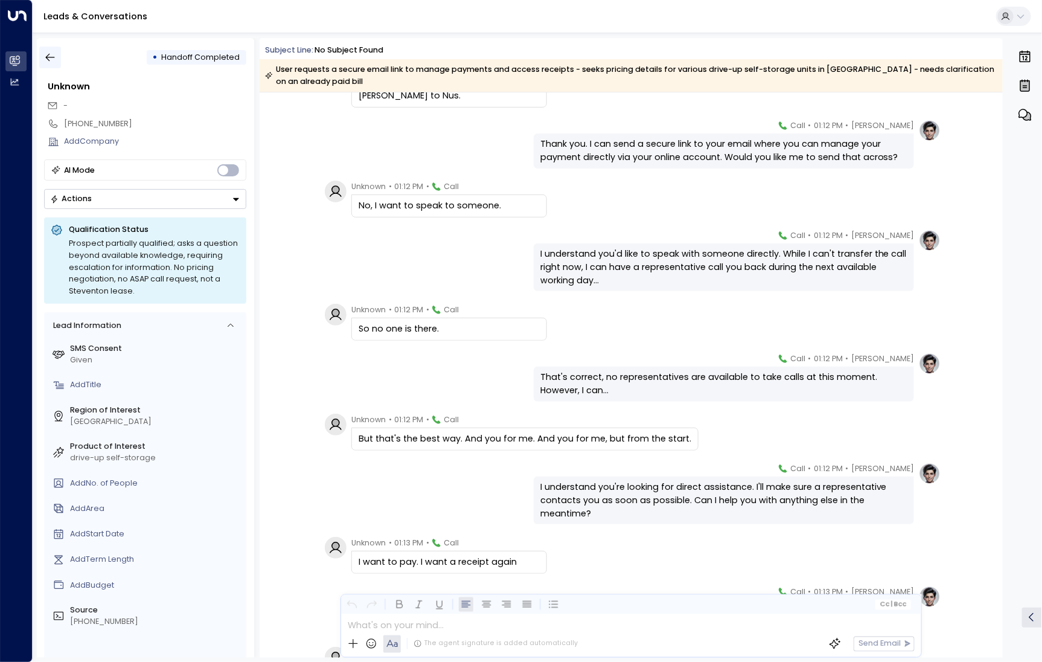
click at [39, 55] on button "button" at bounding box center [50, 58] width 22 height 22
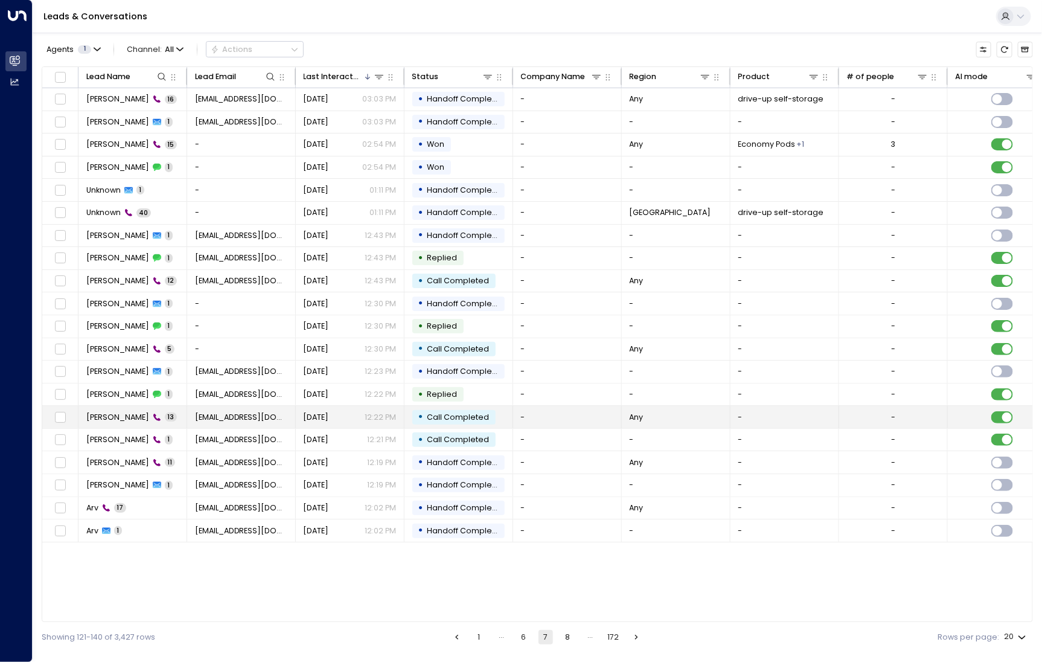
click at [114, 422] on td "Chris Swift 13" at bounding box center [133, 417] width 109 height 22
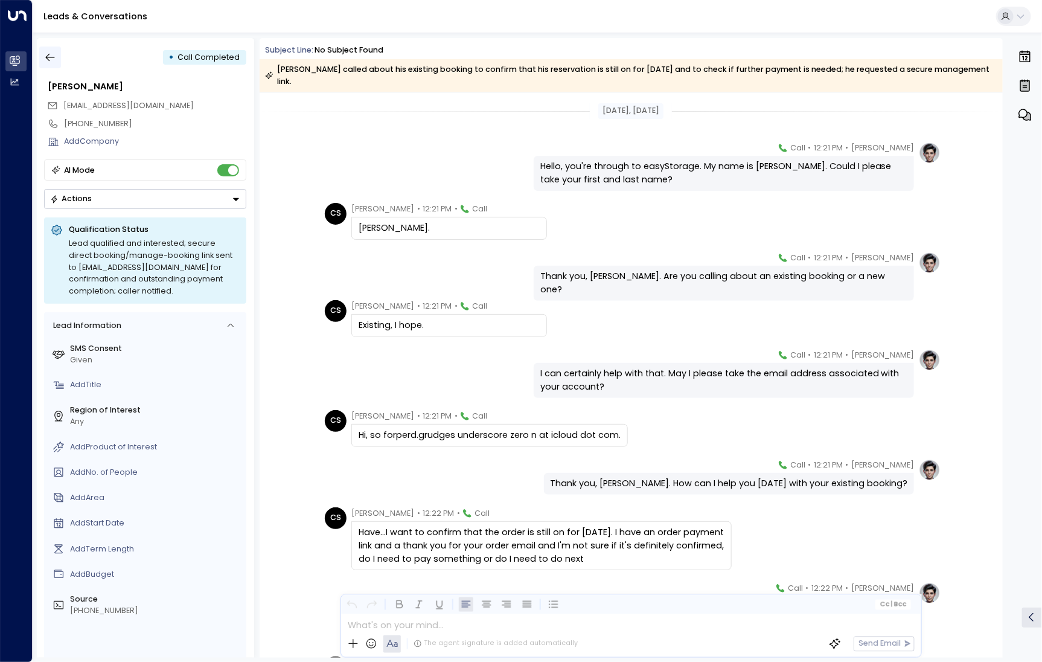
click at [53, 60] on icon "button" at bounding box center [50, 57] width 12 height 12
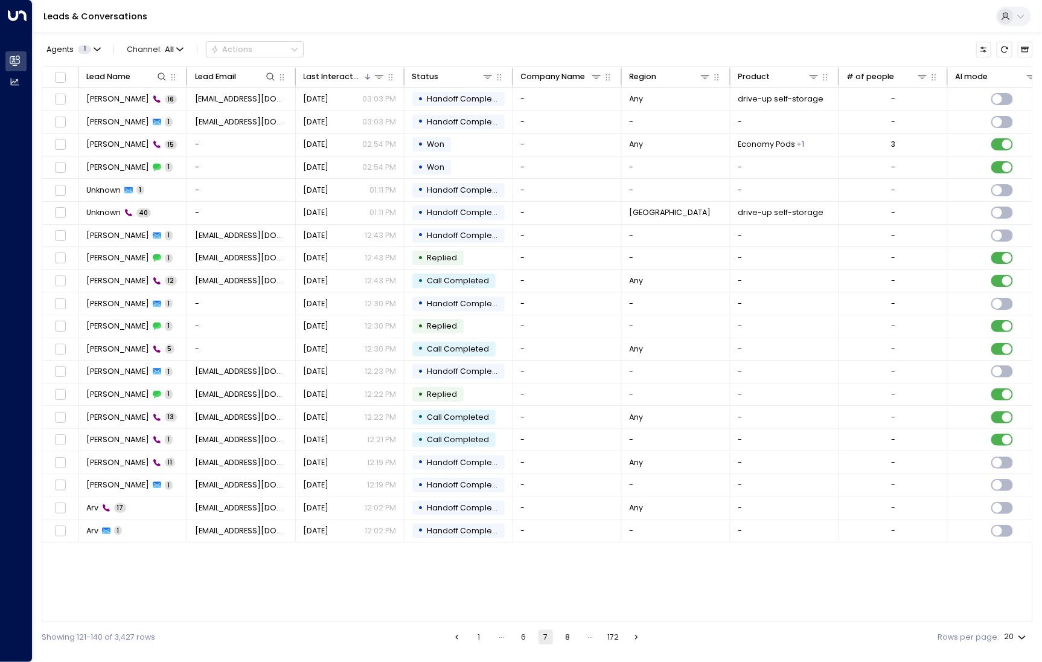
click at [566, 635] on button "8" at bounding box center [568, 637] width 14 height 14
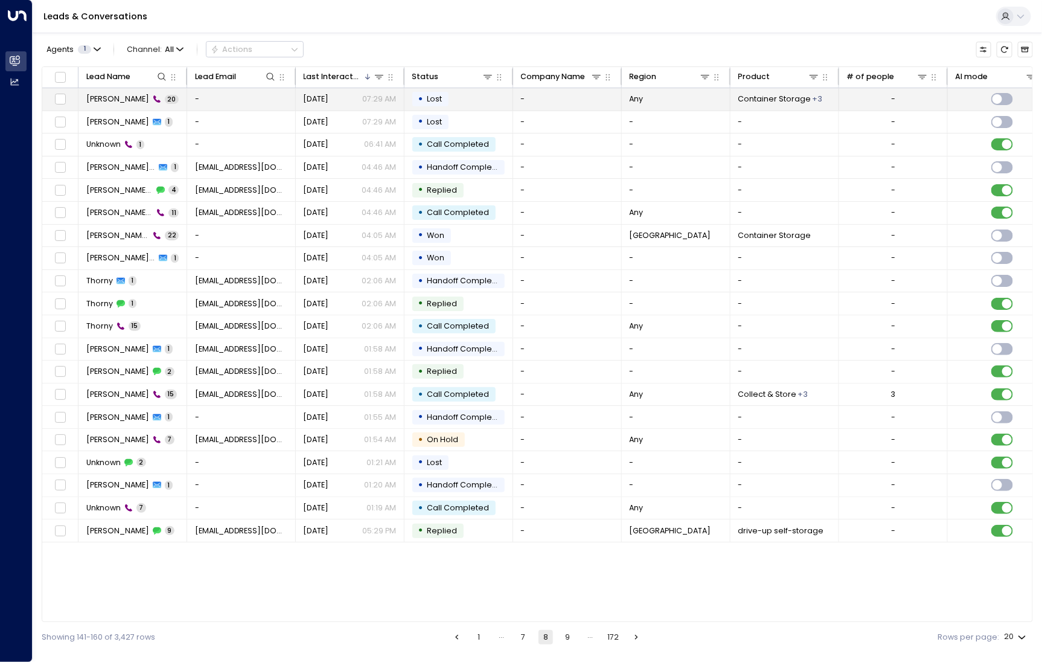
click at [95, 98] on span "[PERSON_NAME]" at bounding box center [117, 99] width 63 height 11
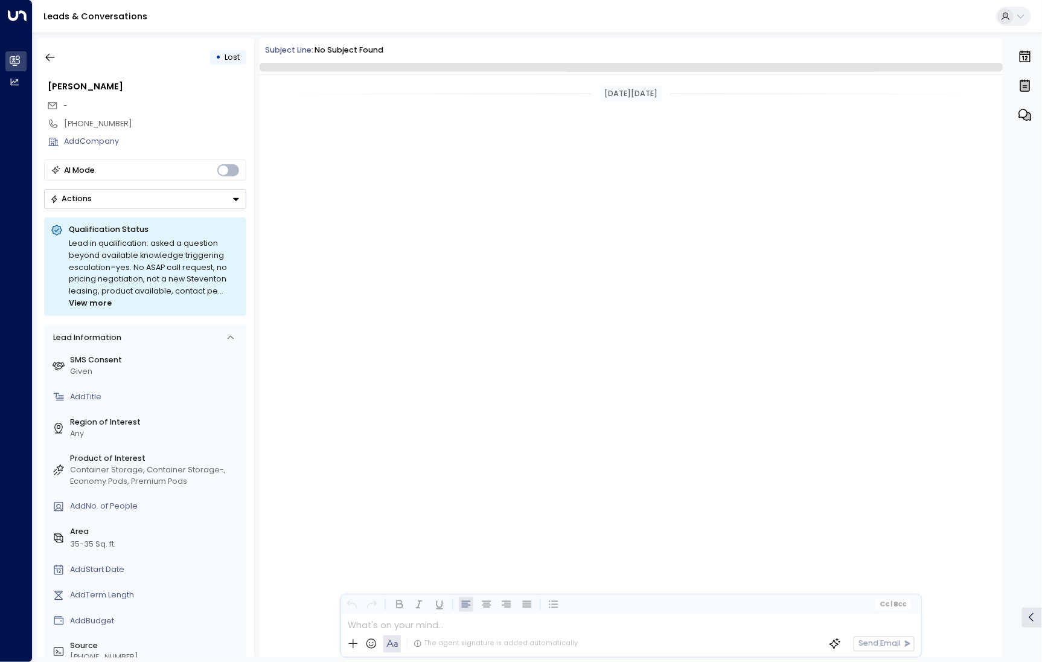
scroll to position [754, 0]
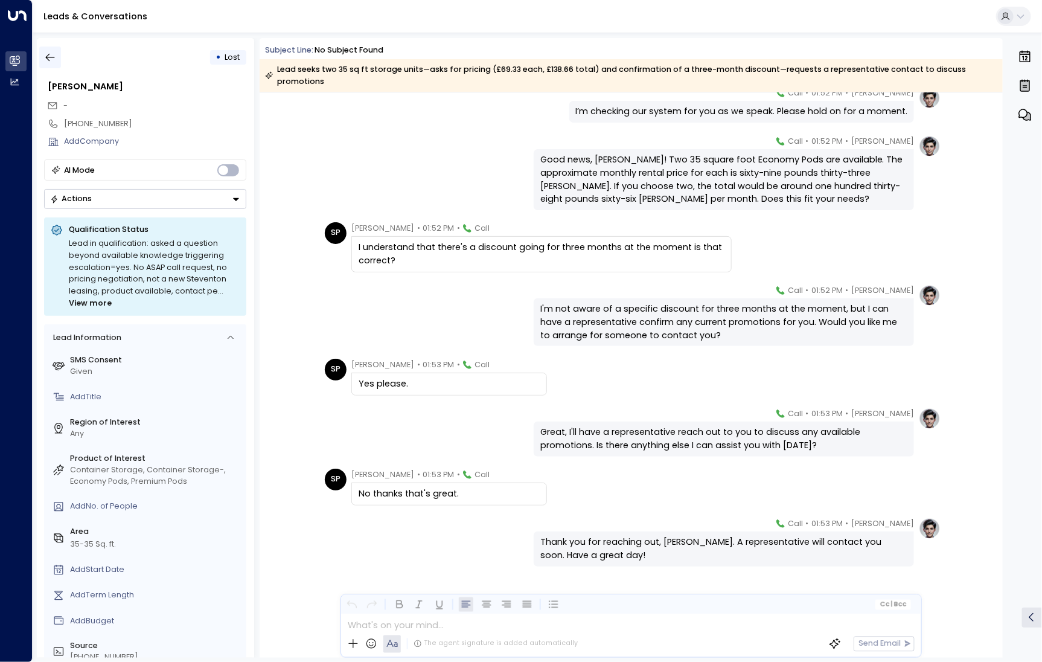
click at [44, 59] on icon "button" at bounding box center [50, 57] width 12 height 12
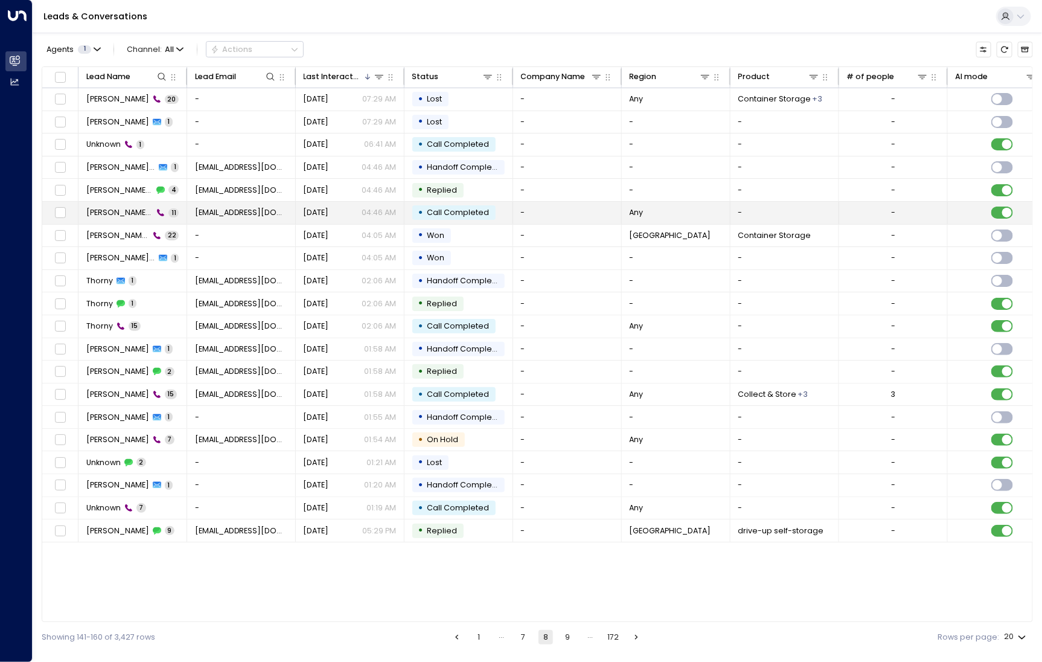
click at [106, 221] on td "Delaney Hills 11" at bounding box center [133, 213] width 109 height 22
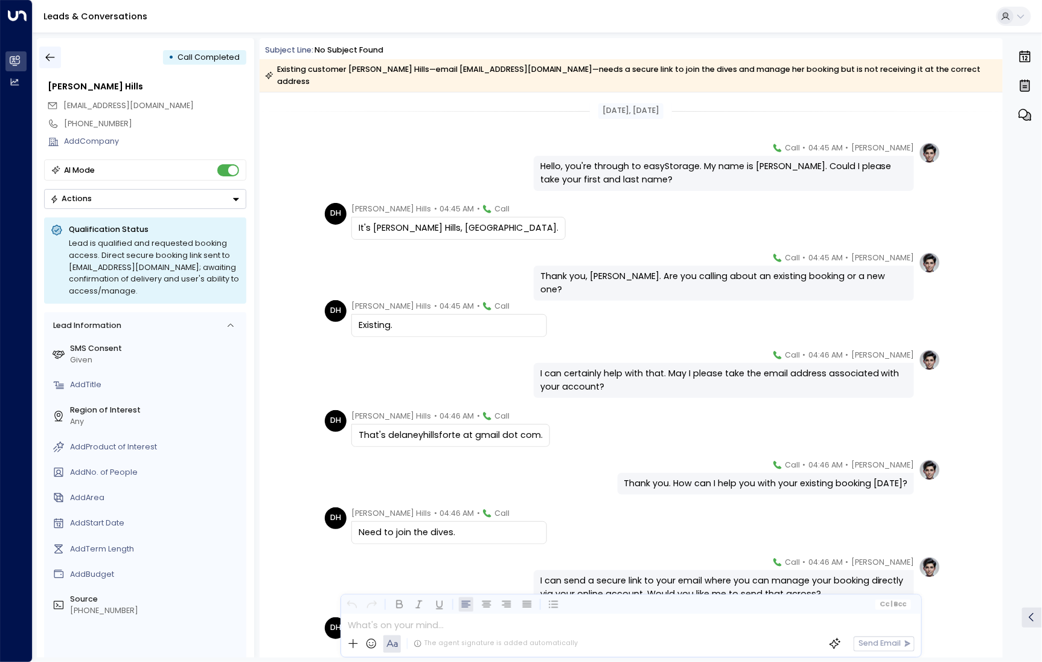
click at [56, 59] on icon "button" at bounding box center [50, 57] width 12 height 12
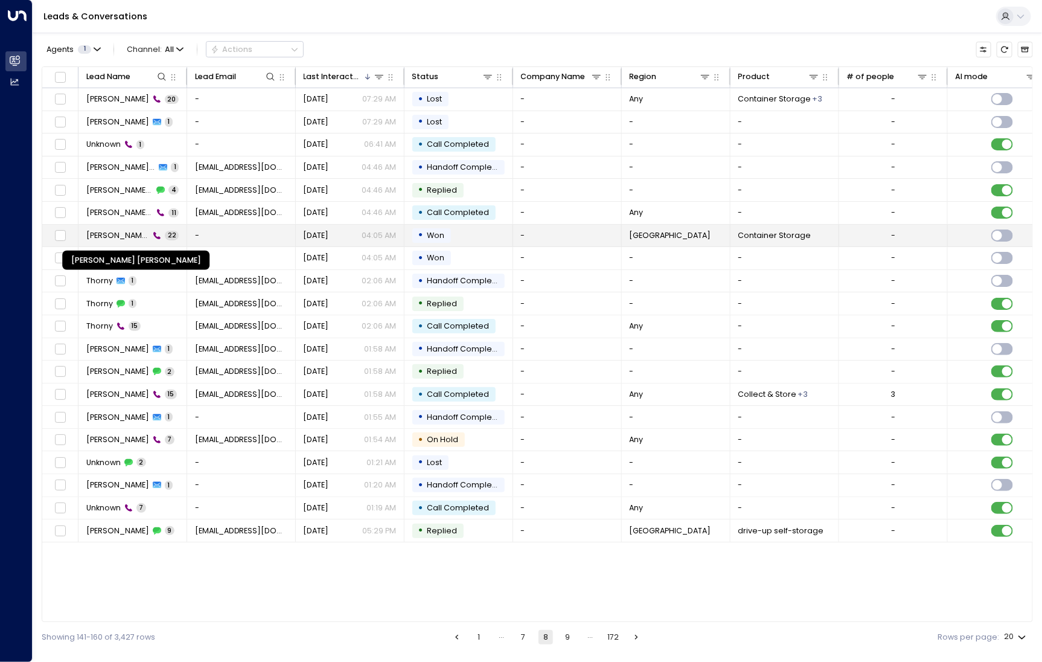
click at [94, 233] on span "[PERSON_NAME] [PERSON_NAME]" at bounding box center [117, 235] width 63 height 11
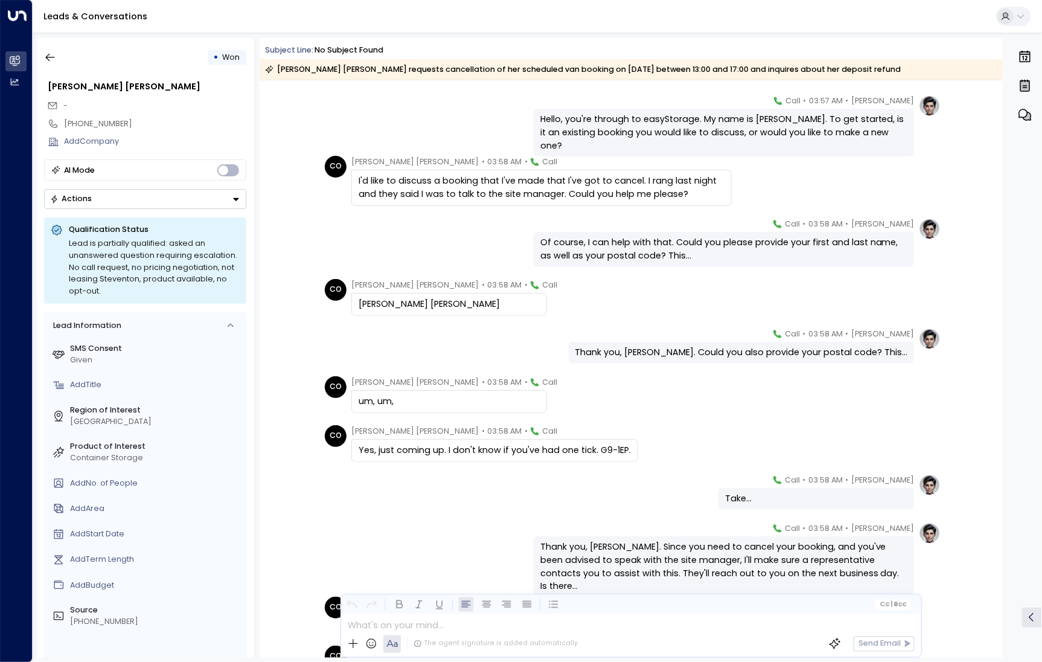
scroll to position [53, 0]
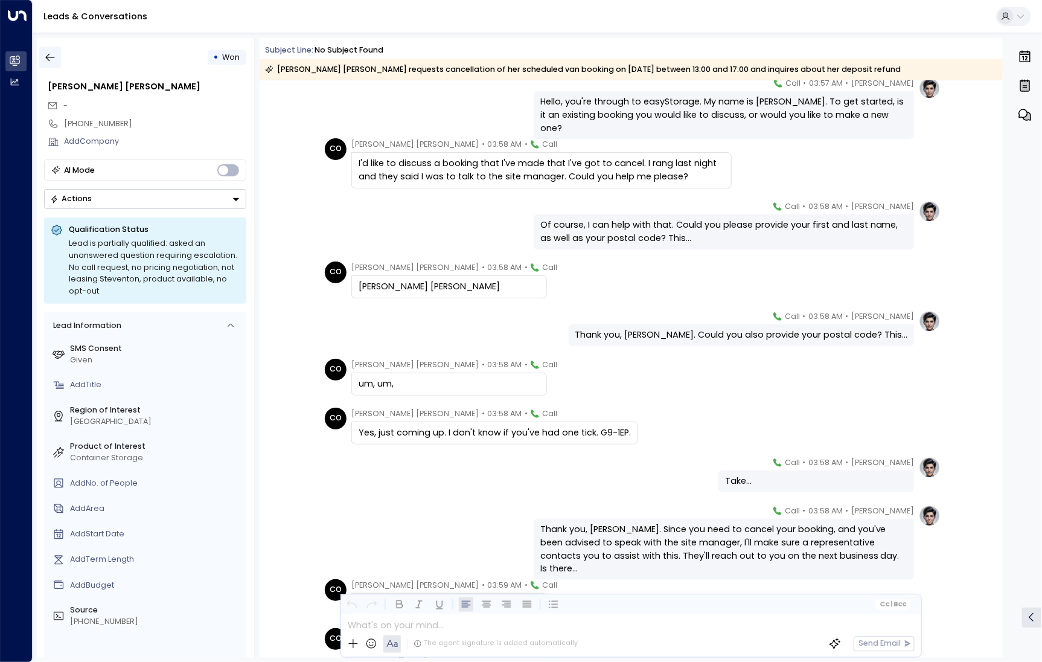
click at [56, 60] on icon "button" at bounding box center [50, 57] width 12 height 12
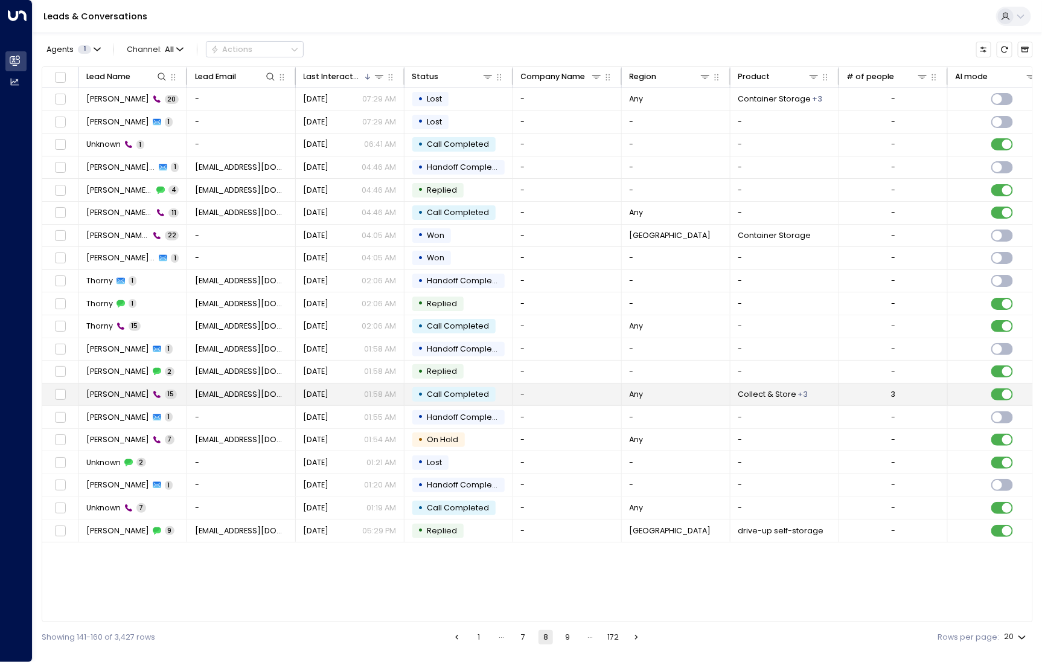
click at [124, 390] on span "[PERSON_NAME]" at bounding box center [117, 394] width 63 height 11
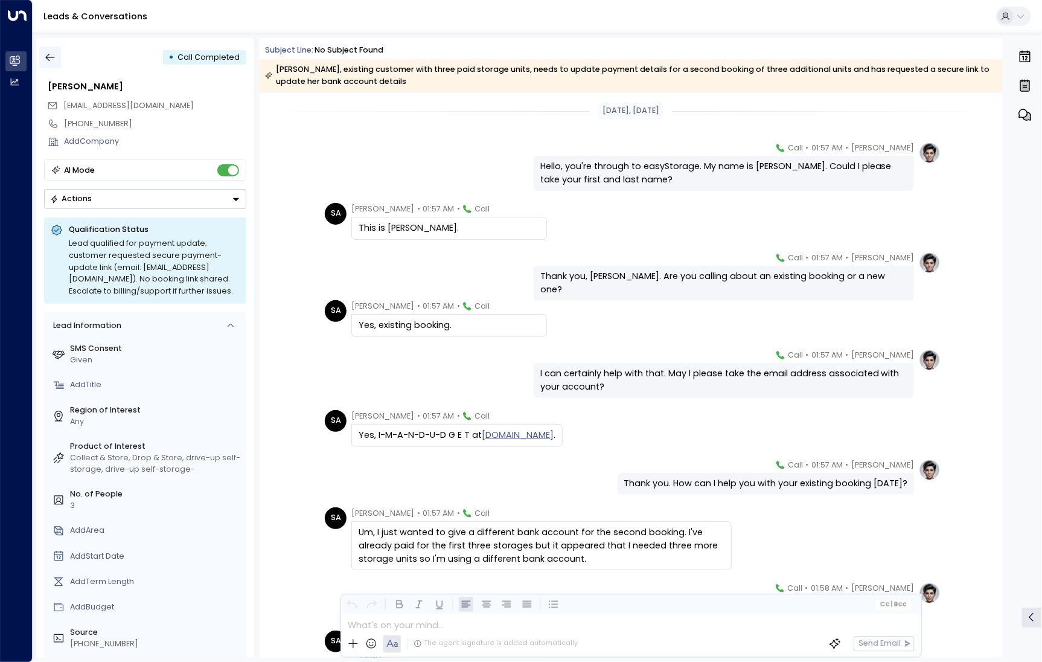
click at [51, 62] on icon "button" at bounding box center [50, 57] width 12 height 12
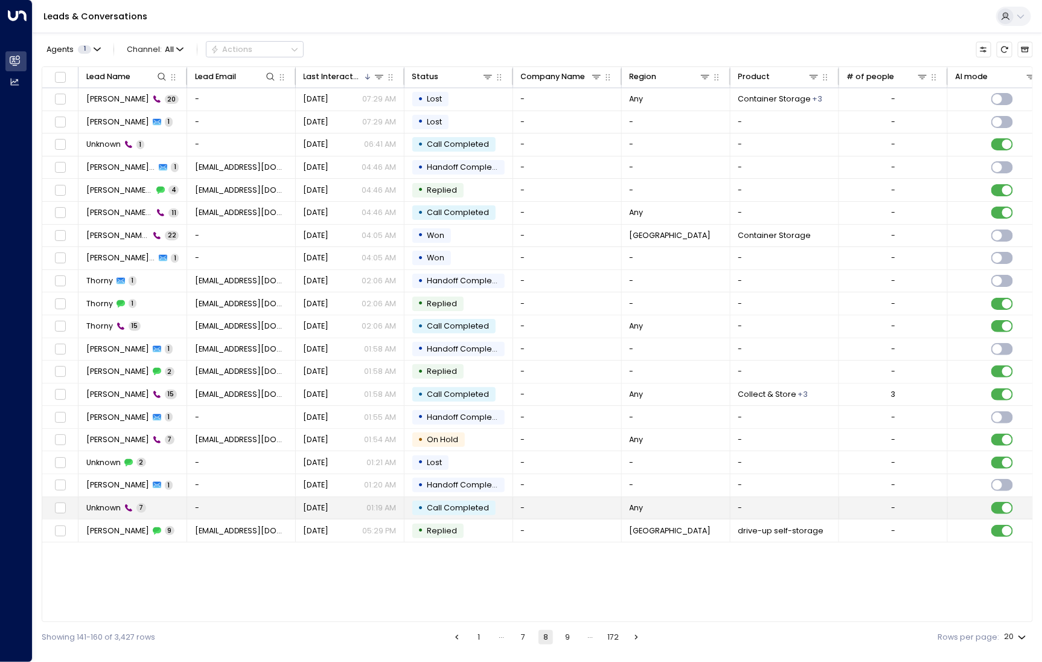
click at [119, 514] on td "Unknown 7" at bounding box center [133, 508] width 109 height 22
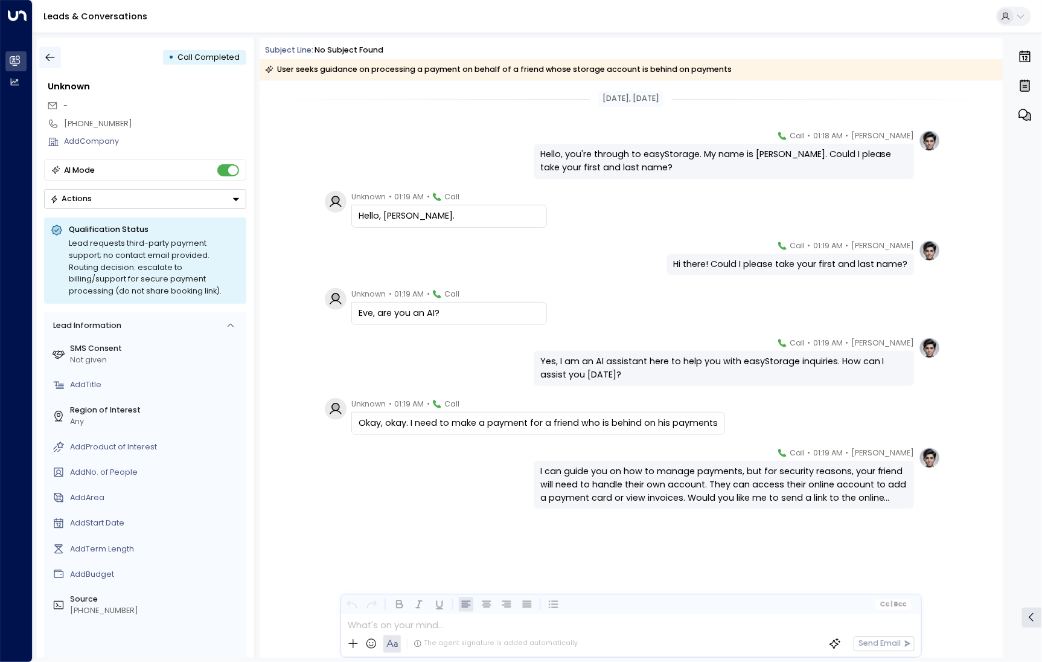
click at [47, 51] on button "button" at bounding box center [50, 58] width 22 height 22
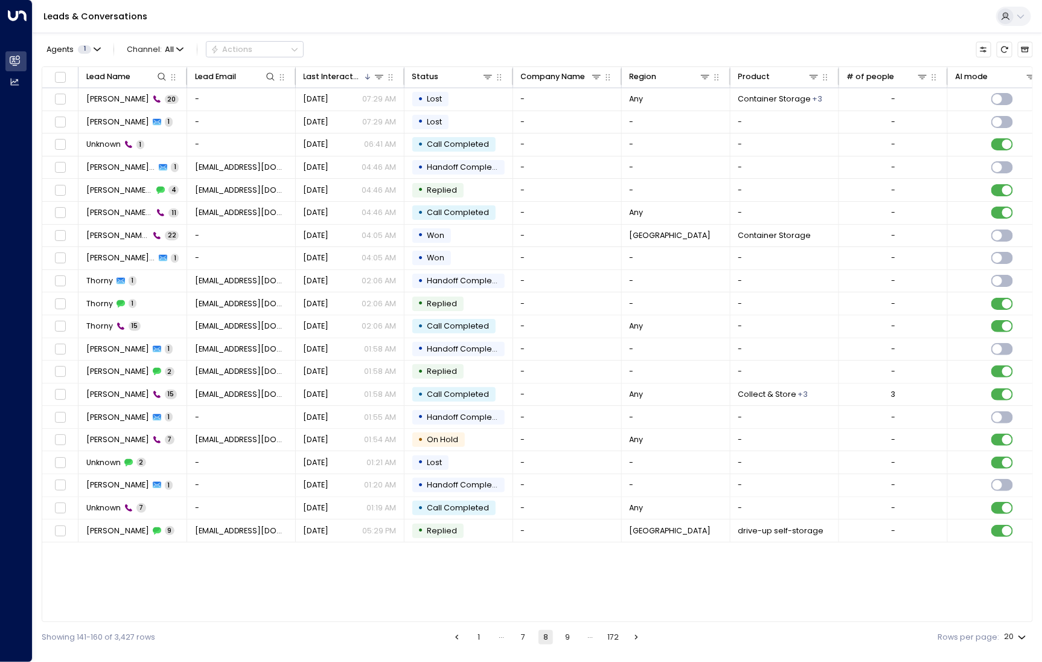
click at [563, 637] on button "9" at bounding box center [568, 637] width 14 height 14
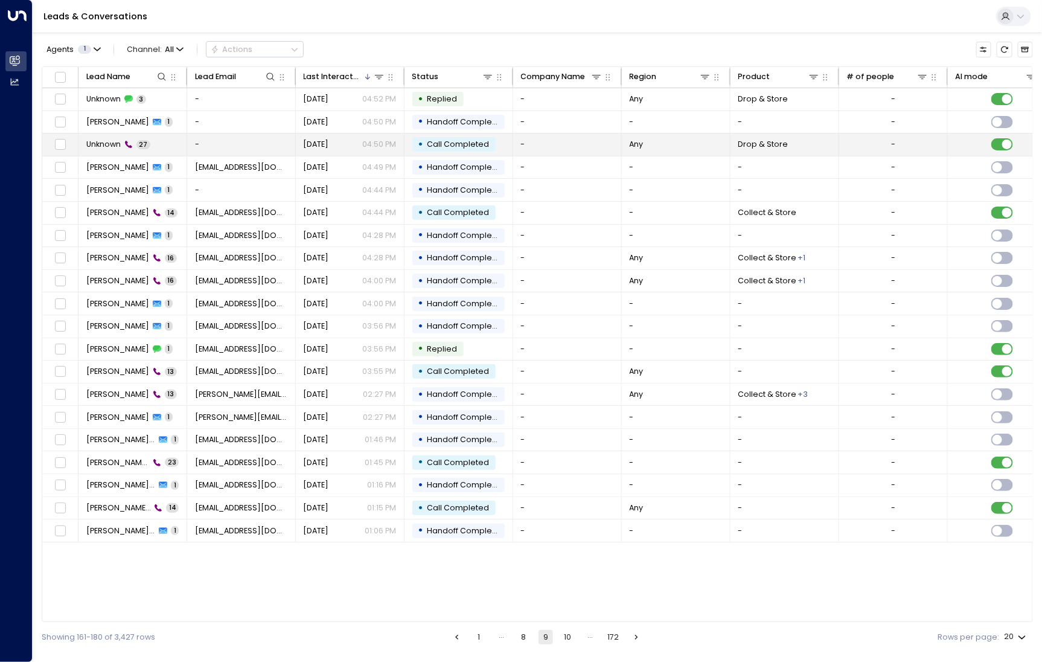
click at [112, 143] on span "Unknown" at bounding box center [103, 144] width 34 height 11
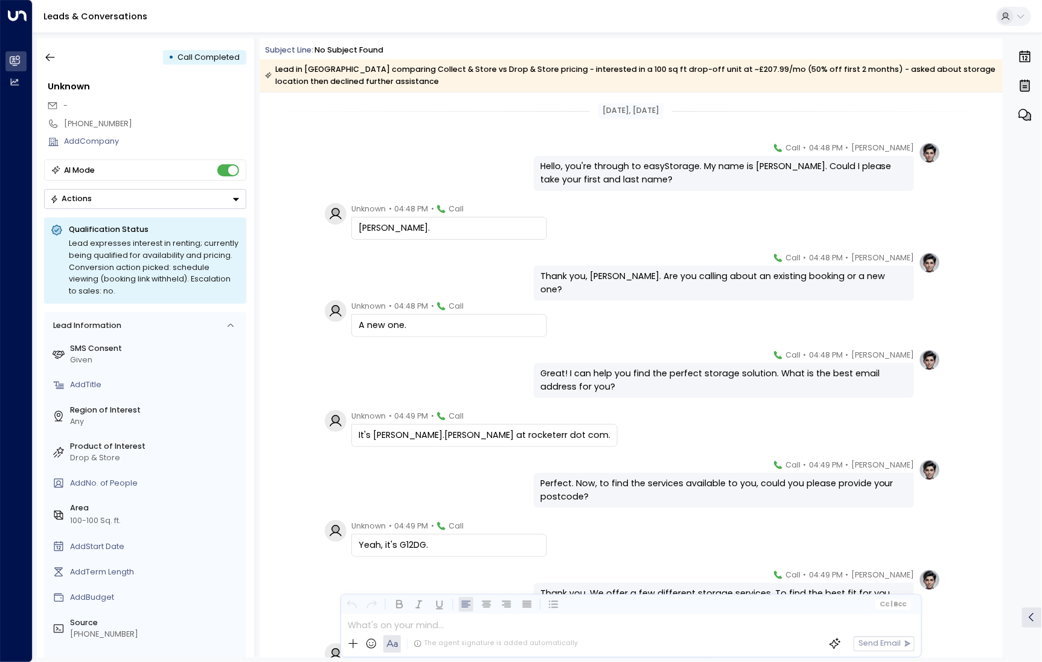
scroll to position [57, 0]
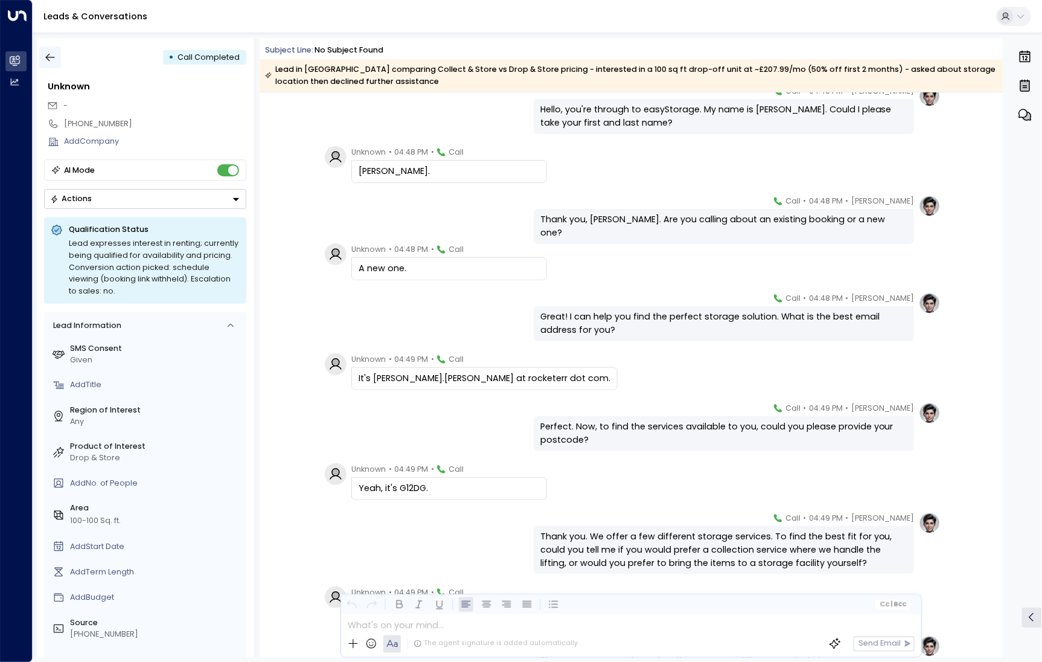
click at [50, 59] on icon "button" at bounding box center [50, 57] width 12 height 12
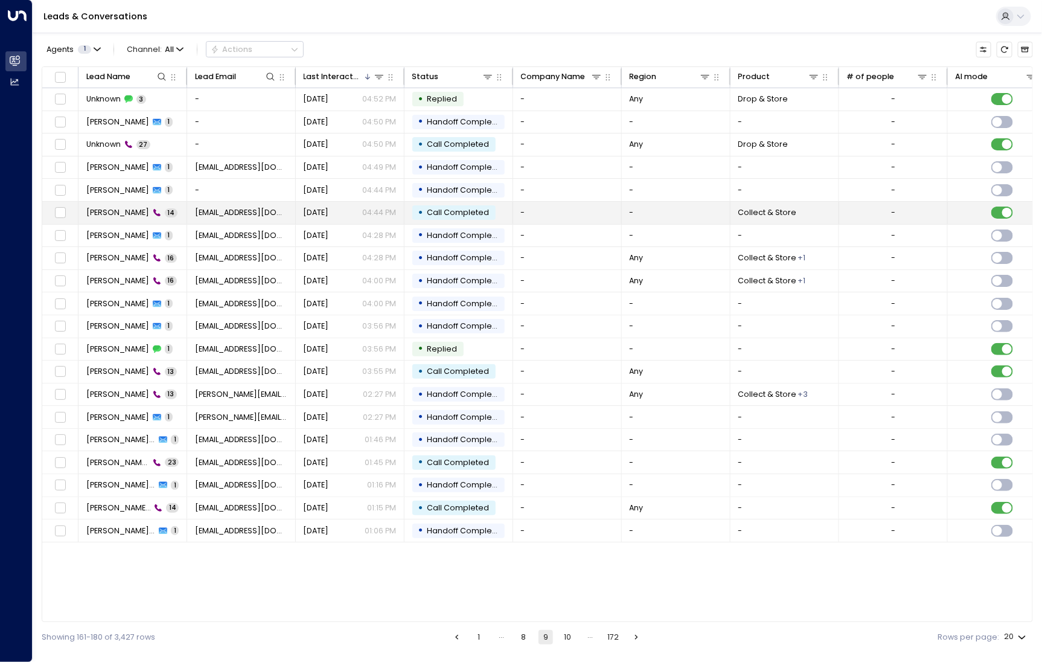
click at [123, 210] on span "[PERSON_NAME]" at bounding box center [117, 212] width 63 height 11
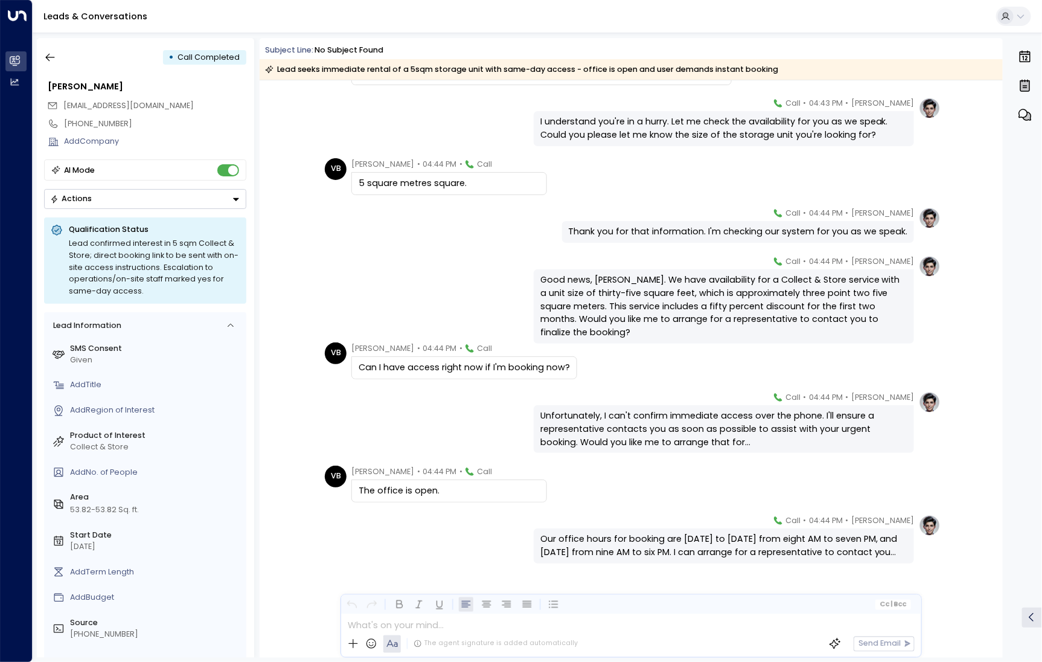
scroll to position [377, 0]
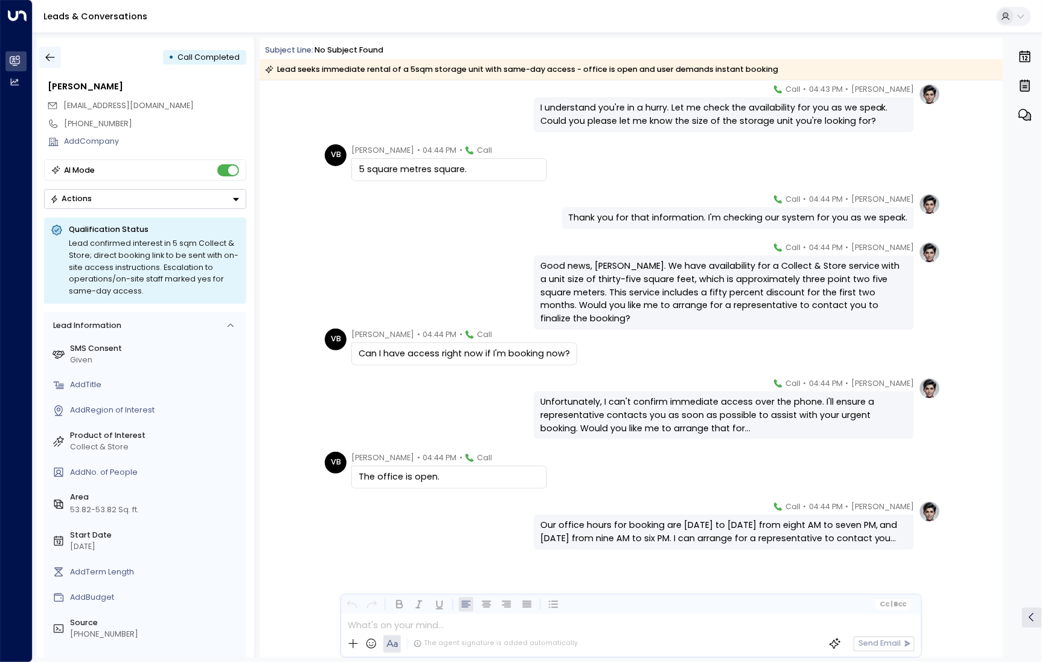
click at [56, 62] on icon "button" at bounding box center [50, 57] width 12 height 12
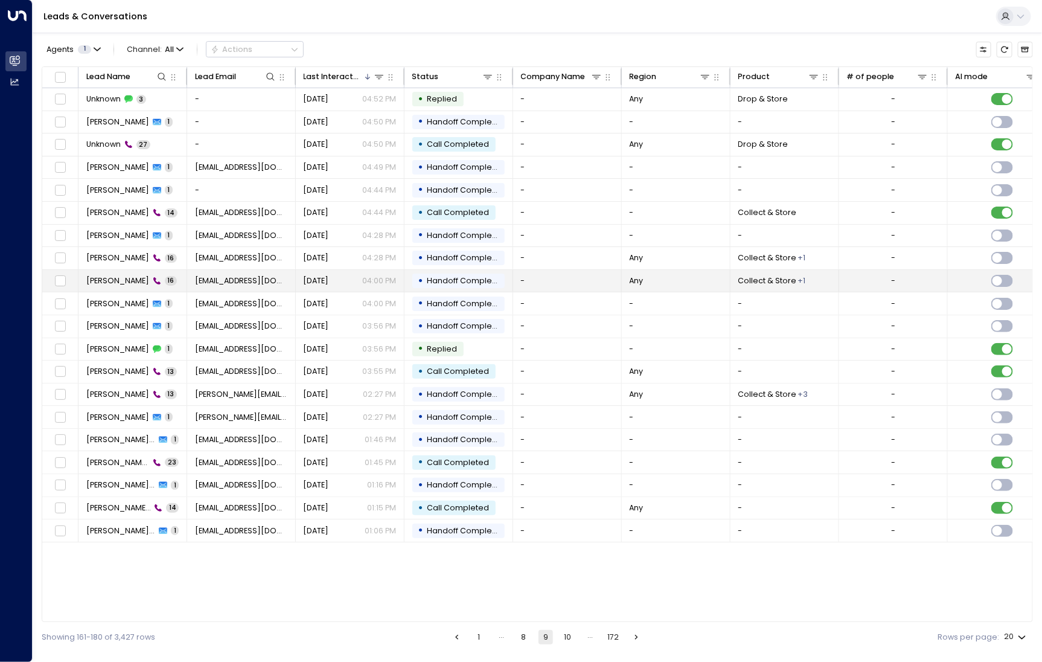
click at [115, 284] on span "[PERSON_NAME]" at bounding box center [117, 280] width 63 height 11
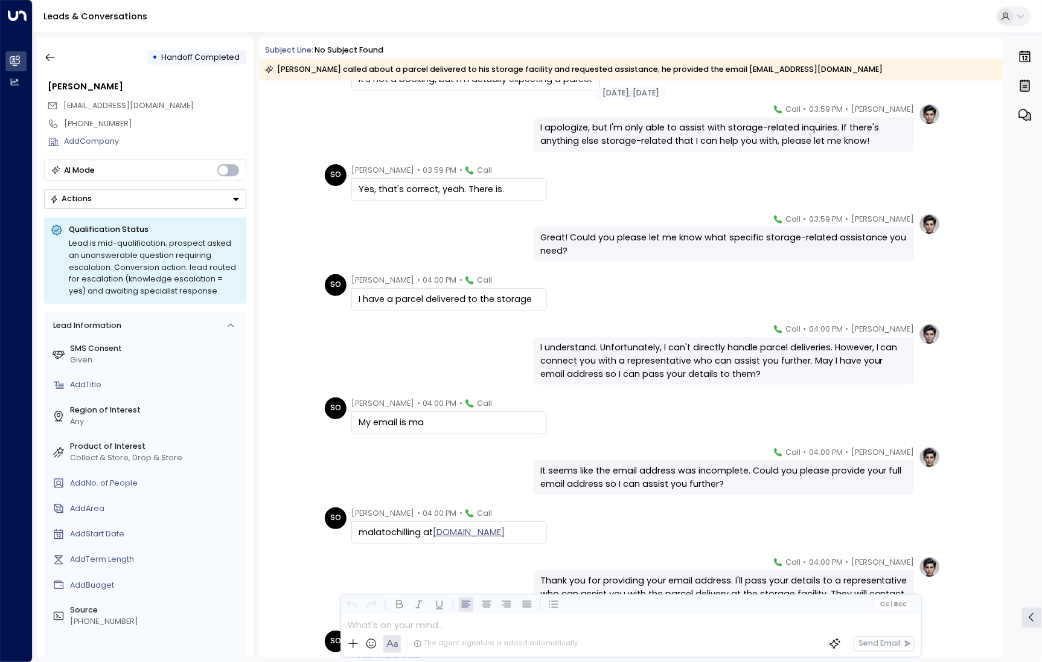
scroll to position [448, 0]
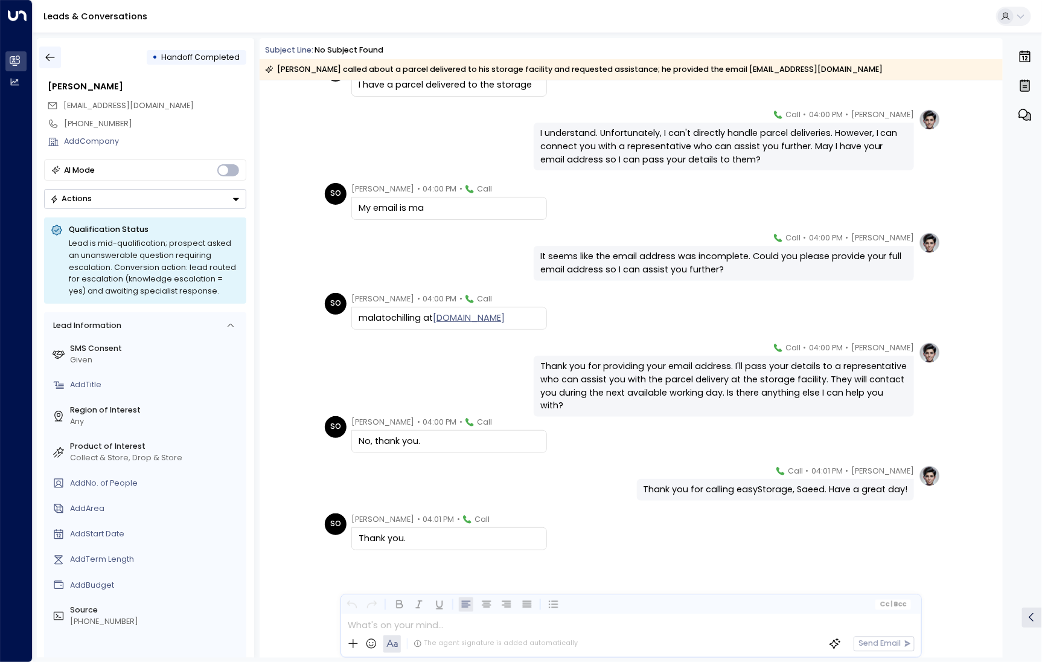
click at [43, 62] on button "button" at bounding box center [50, 58] width 22 height 22
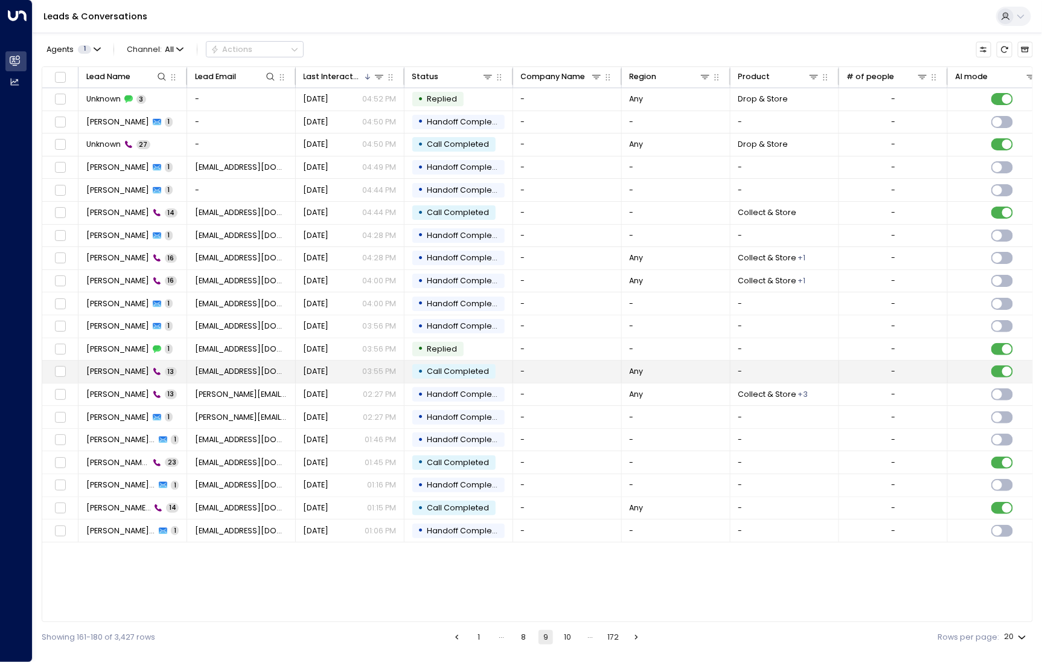
click at [105, 361] on td "[PERSON_NAME] Justice 13" at bounding box center [133, 372] width 109 height 22
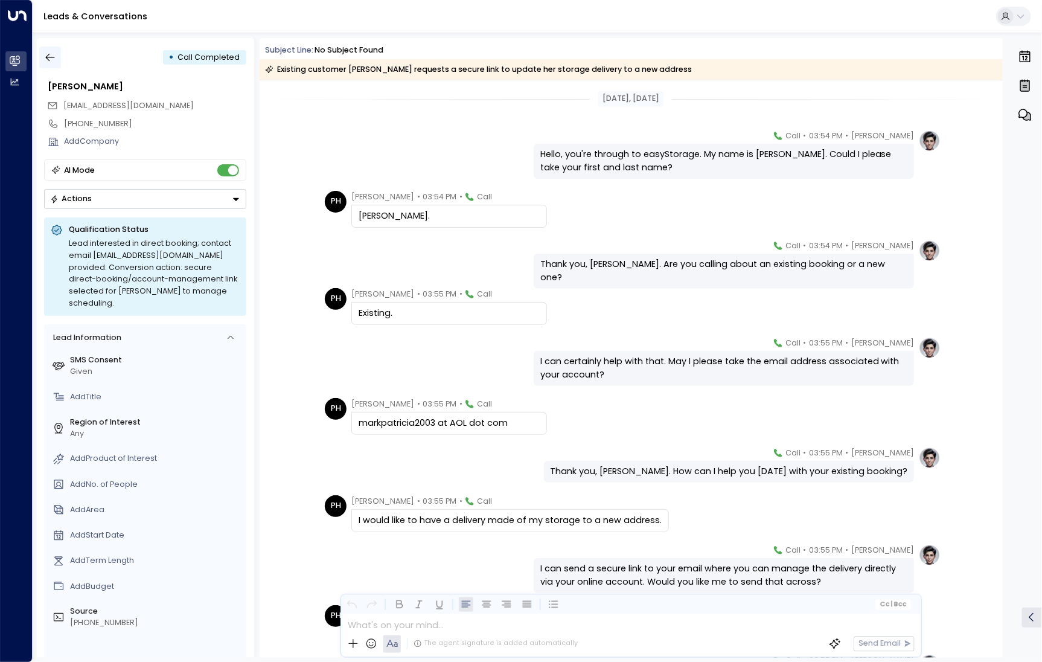
click at [45, 65] on button "button" at bounding box center [50, 58] width 22 height 22
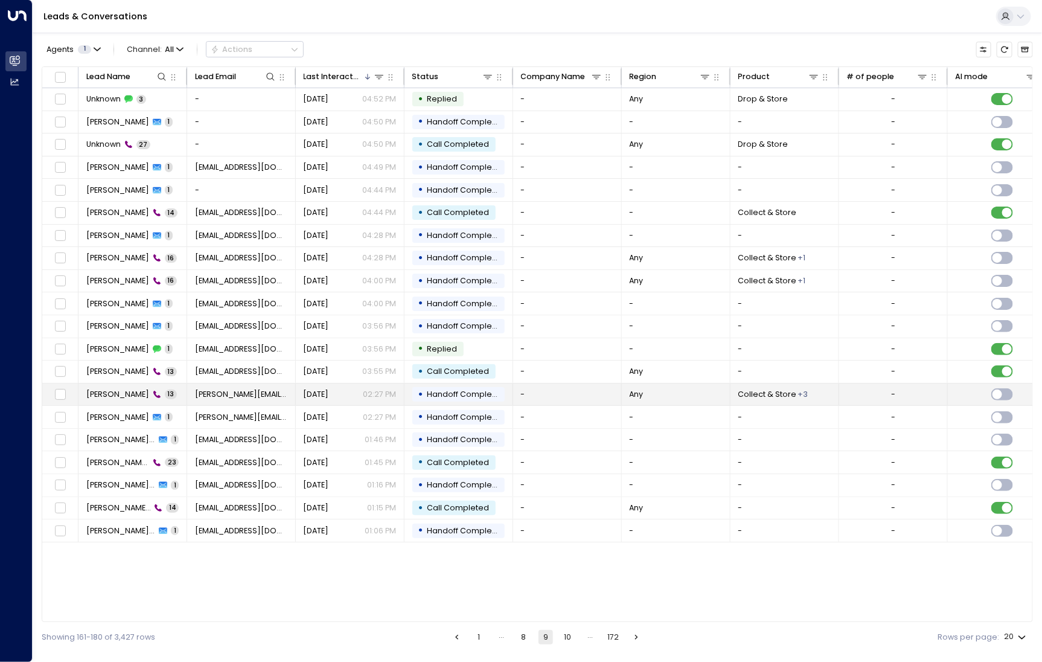
click at [109, 390] on span "[PERSON_NAME]" at bounding box center [117, 394] width 63 height 11
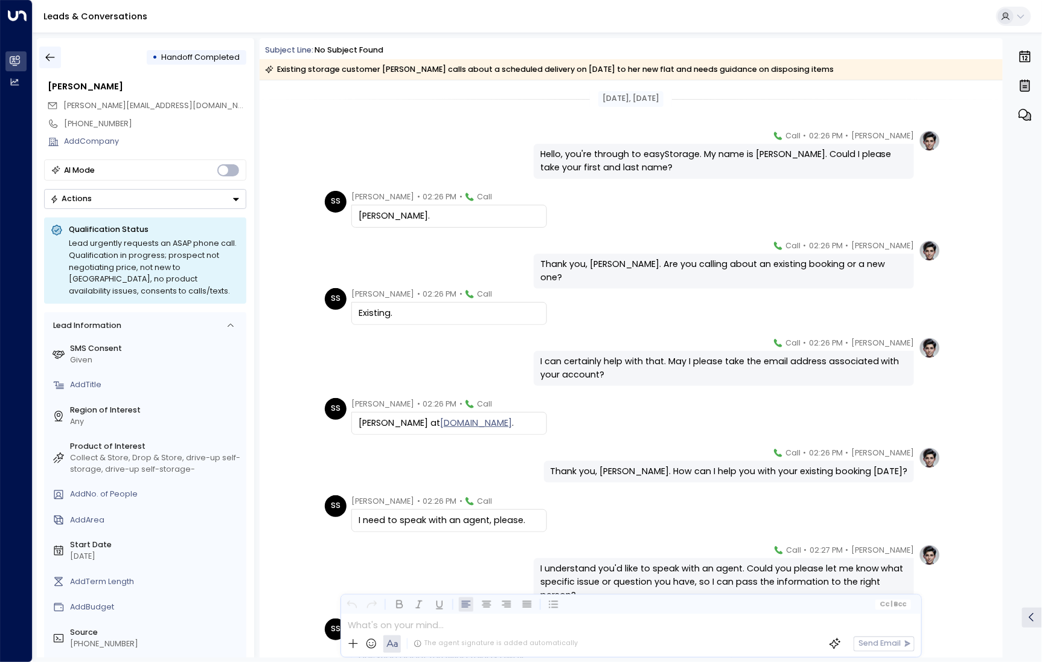
click at [52, 57] on icon "button" at bounding box center [50, 58] width 9 height 8
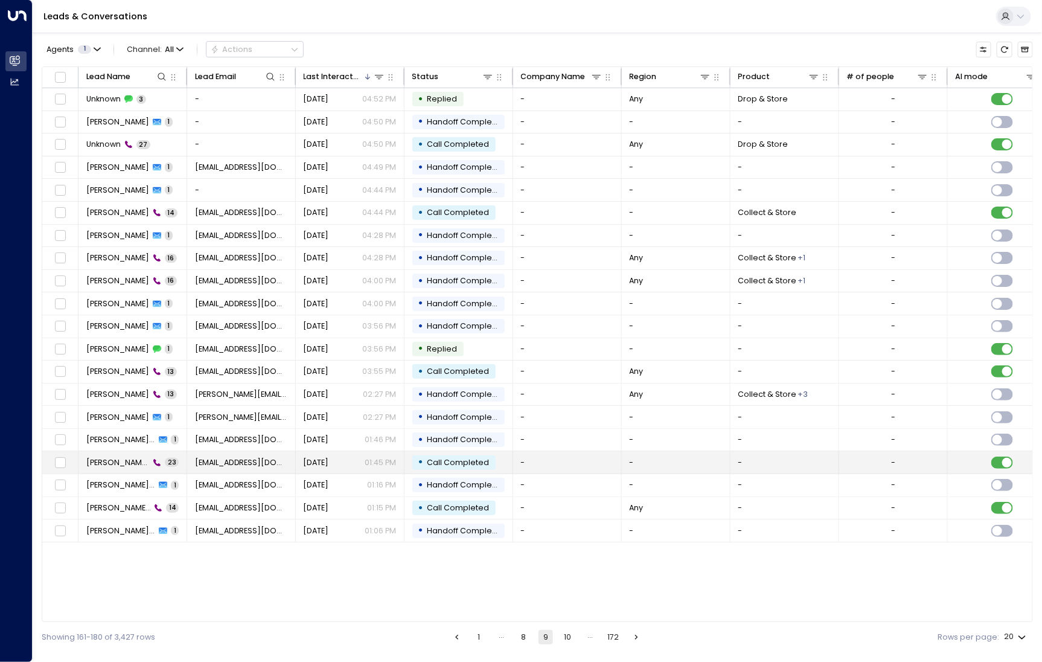
click at [114, 457] on span "[PERSON_NAME] Hills" at bounding box center [117, 462] width 63 height 11
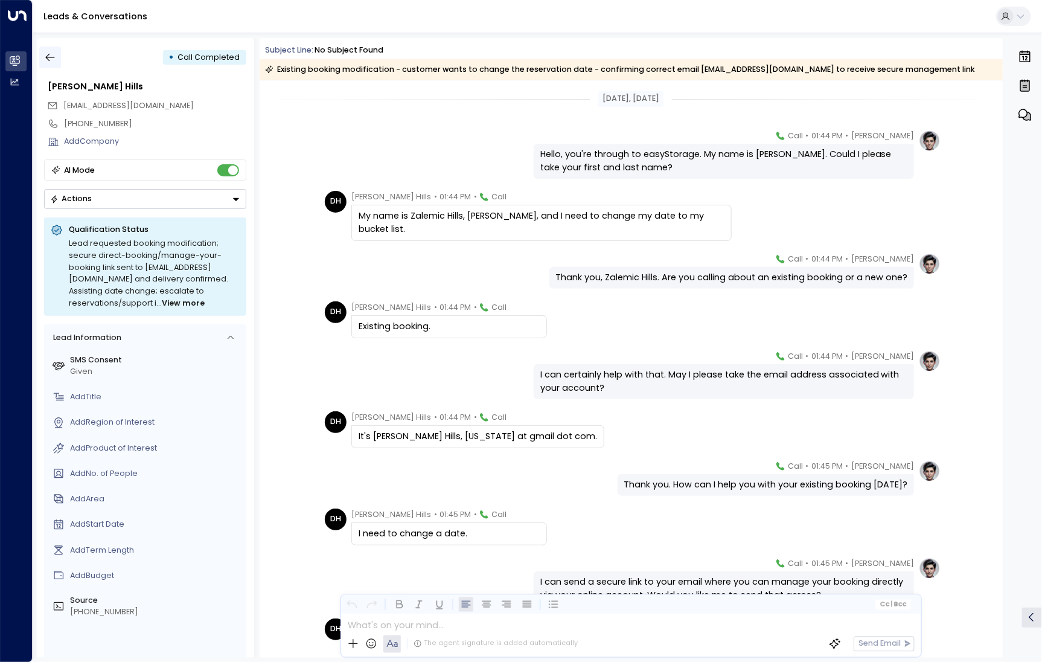
click at [51, 53] on icon "button" at bounding box center [50, 57] width 12 height 12
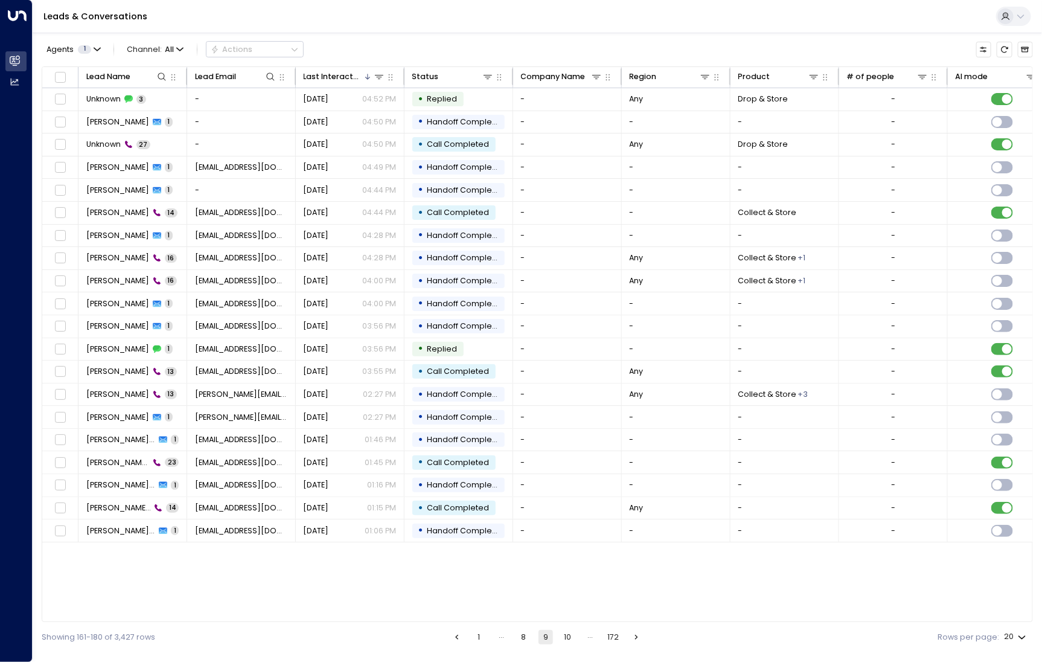
click at [561, 640] on button "10" at bounding box center [568, 637] width 14 height 14
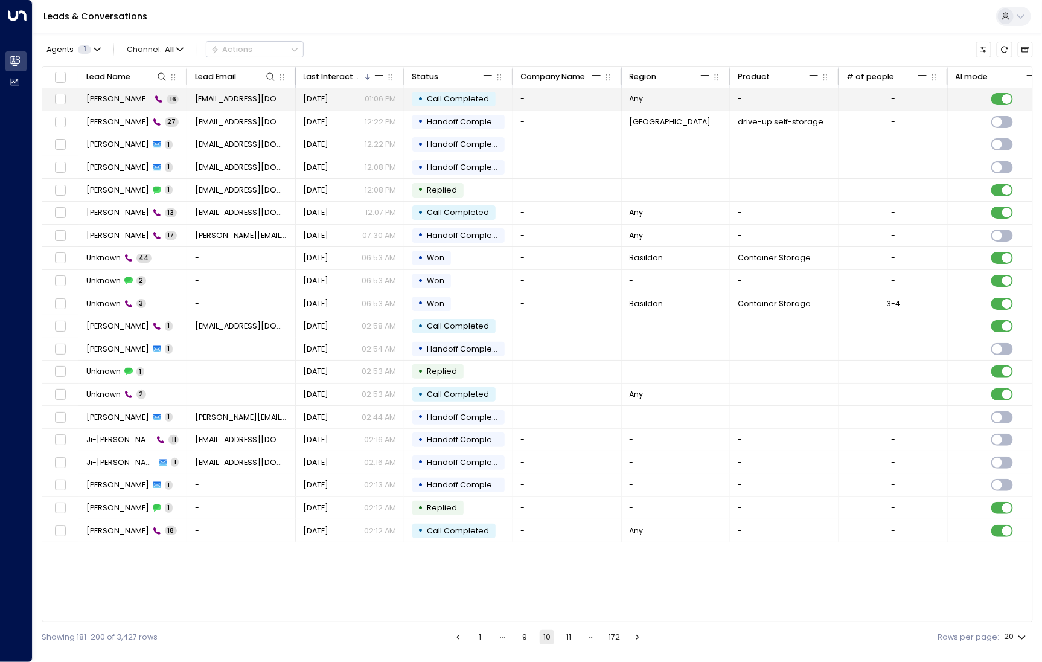
click at [124, 94] on span "[PERSON_NAME] Hills" at bounding box center [118, 99] width 65 height 11
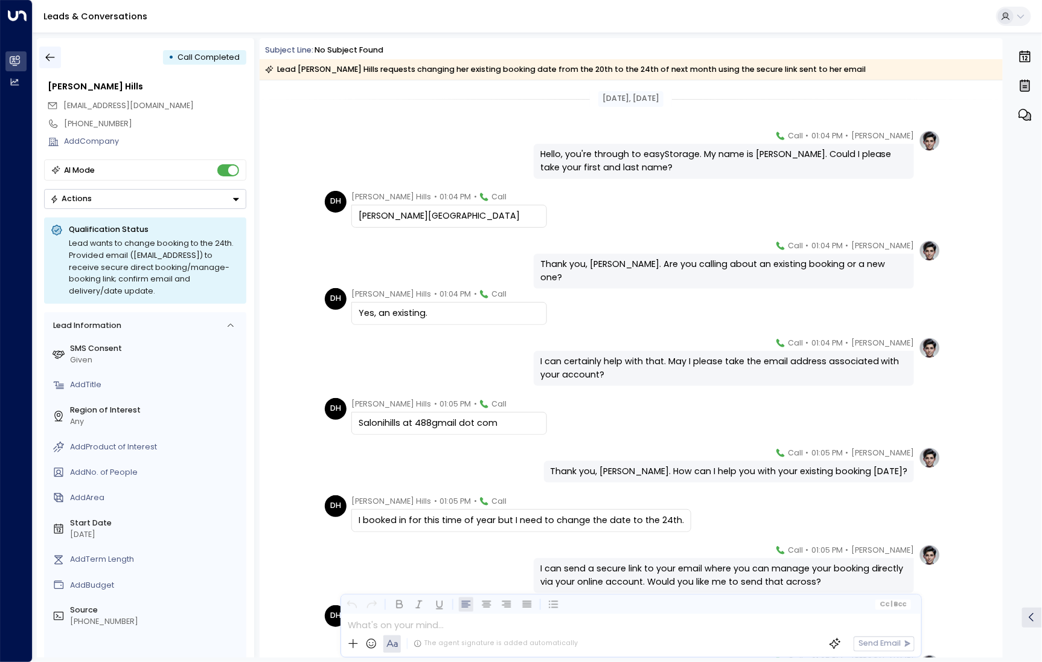
click at [56, 54] on icon "button" at bounding box center [50, 57] width 12 height 12
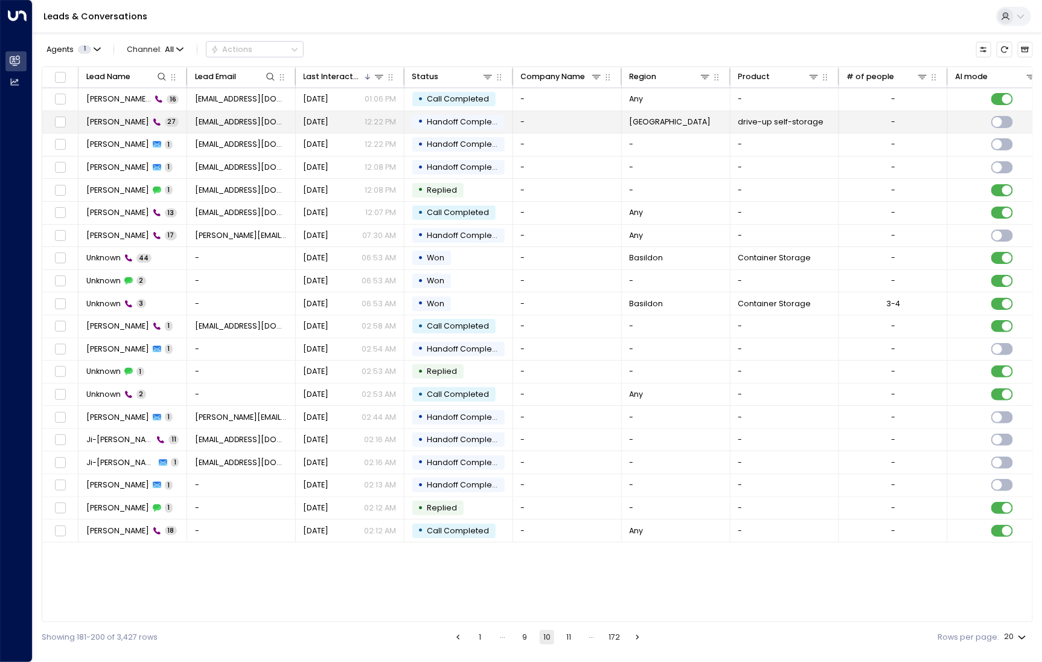
click at [85, 124] on td "[PERSON_NAME] 27" at bounding box center [133, 122] width 109 height 22
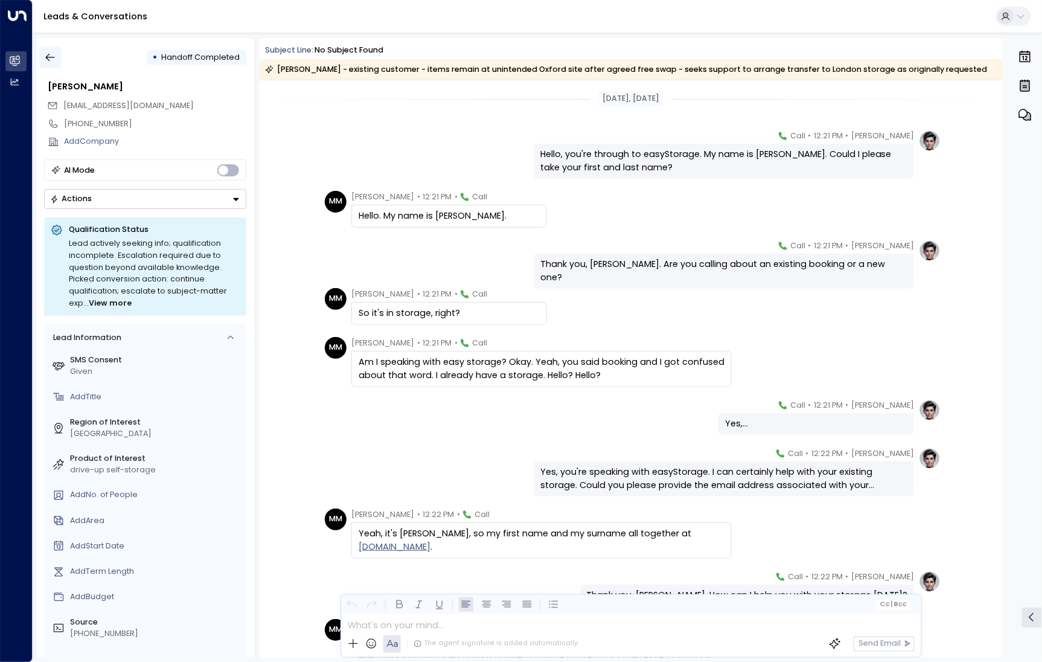
click at [47, 65] on button "button" at bounding box center [50, 58] width 22 height 22
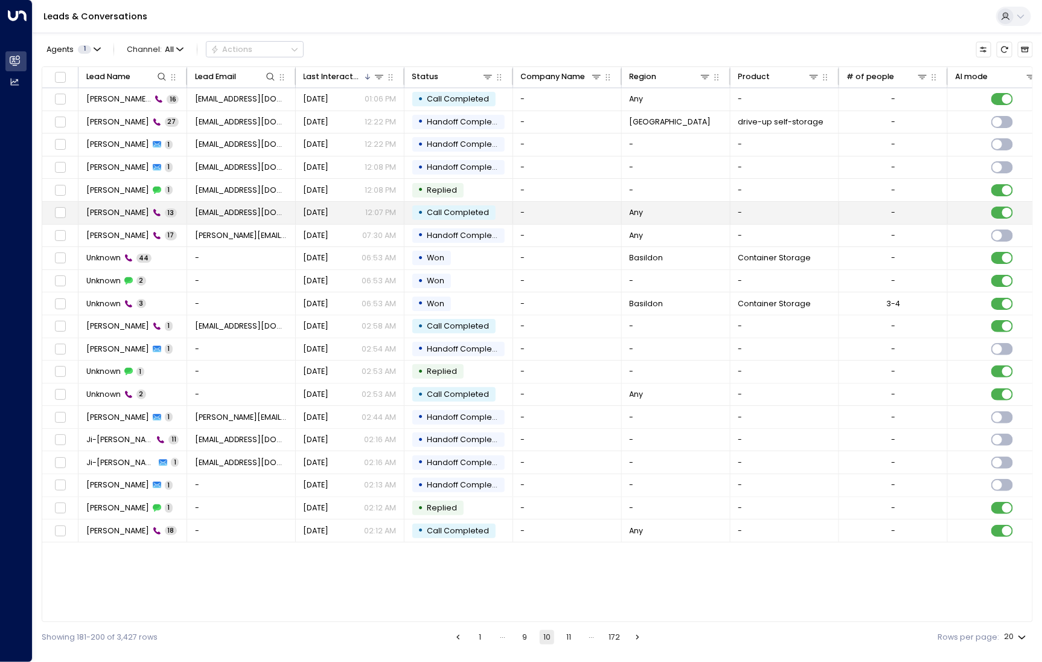
click at [97, 210] on span "[PERSON_NAME]" at bounding box center [117, 212] width 63 height 11
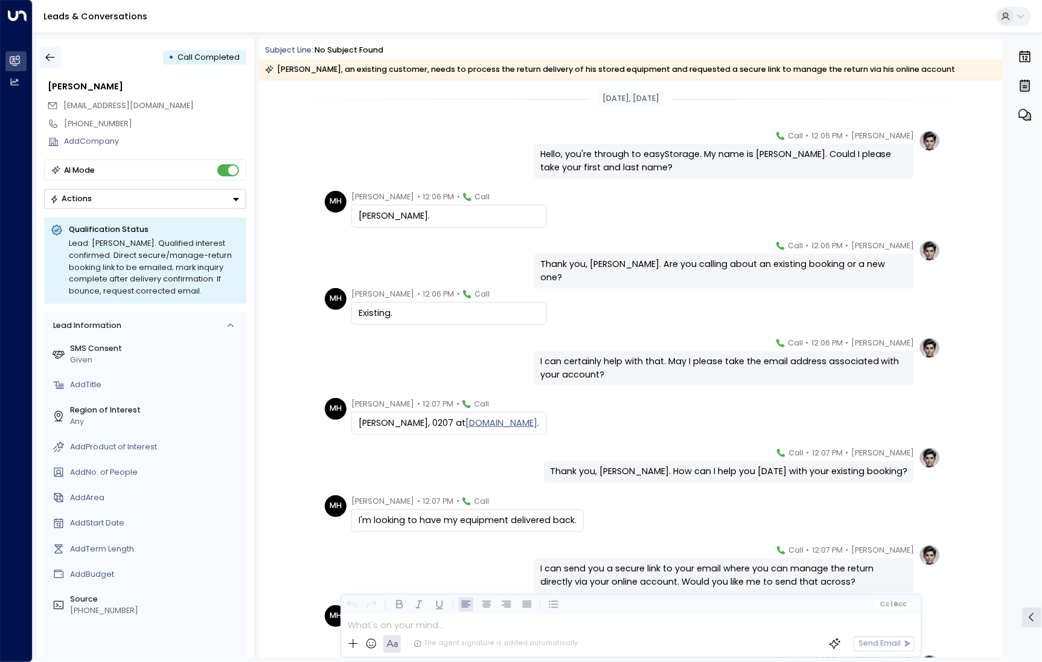
click at [57, 57] on button "button" at bounding box center [50, 58] width 22 height 22
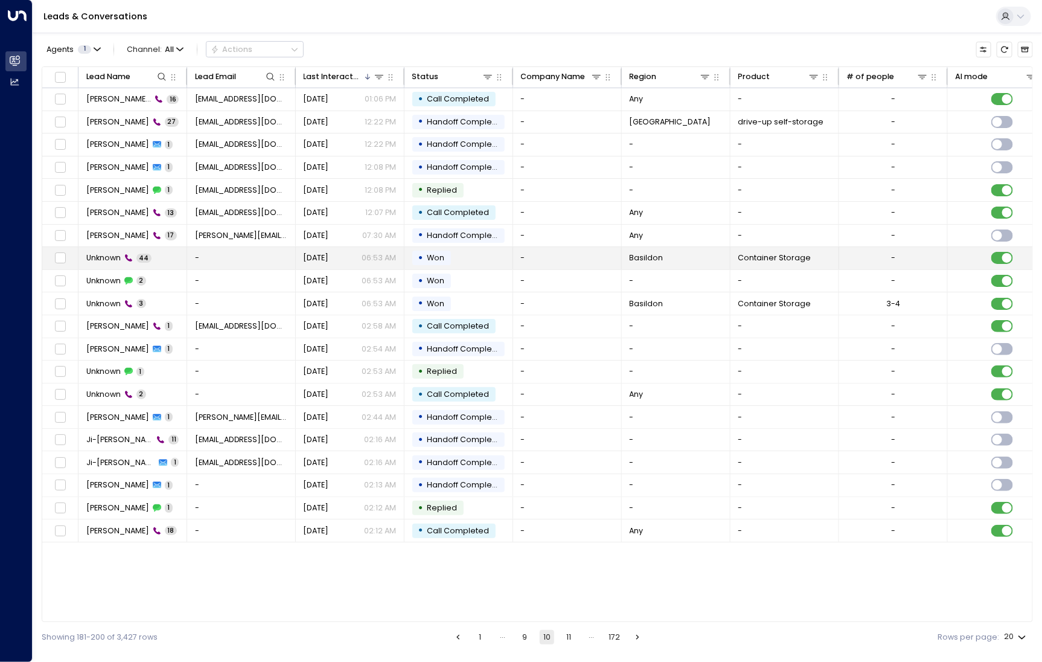
click at [100, 259] on span "Unknown" at bounding box center [103, 257] width 34 height 11
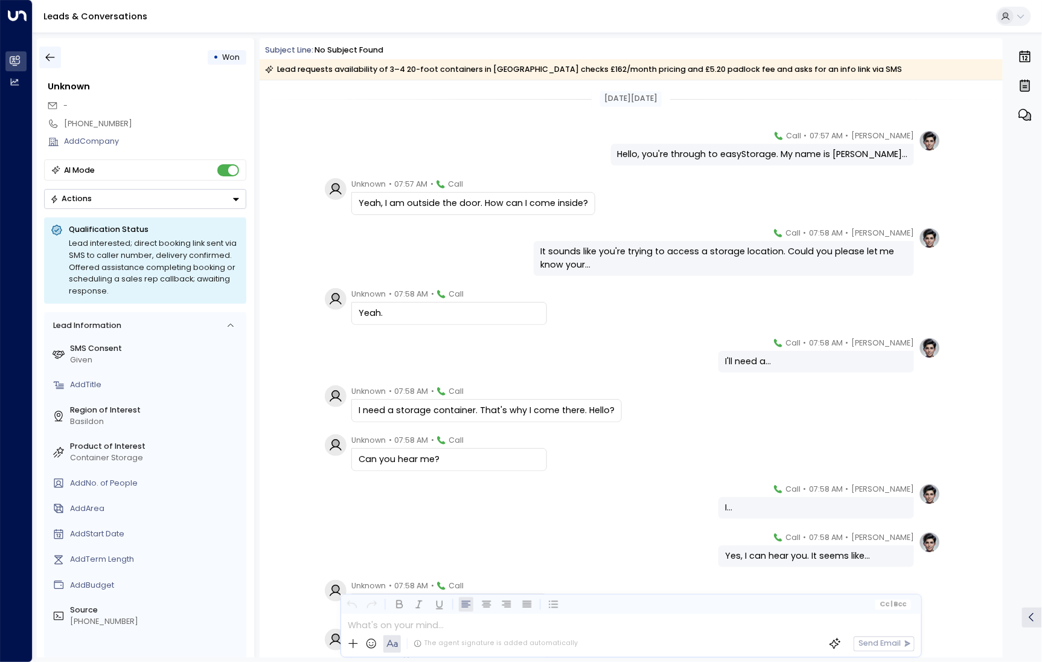
click at [47, 65] on button "button" at bounding box center [50, 58] width 22 height 22
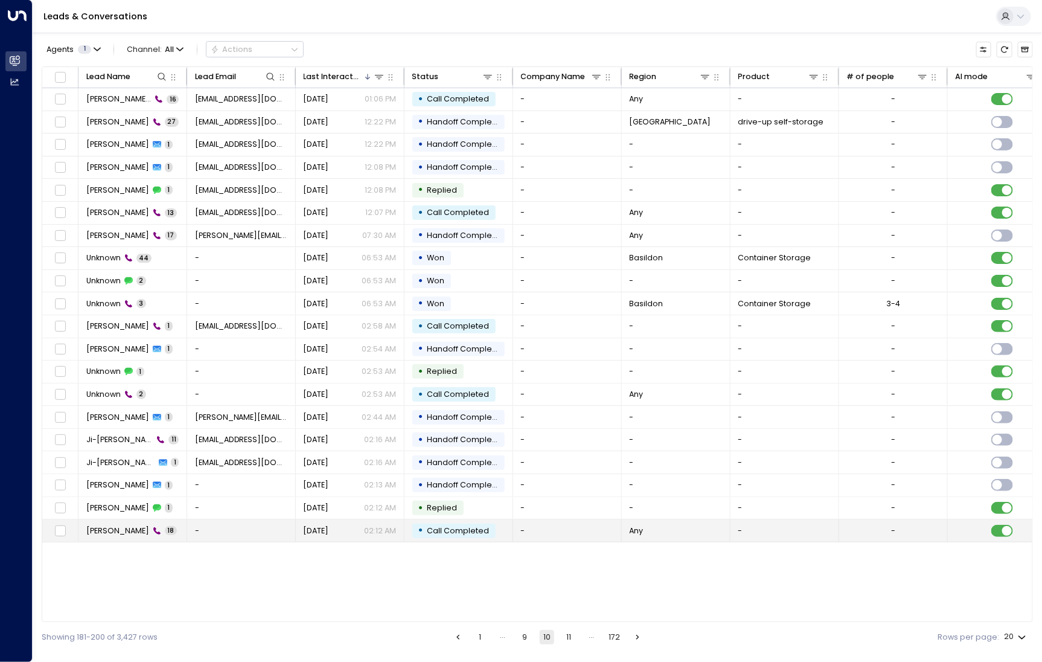
click at [128, 533] on td "[PERSON_NAME] 18" at bounding box center [133, 530] width 109 height 22
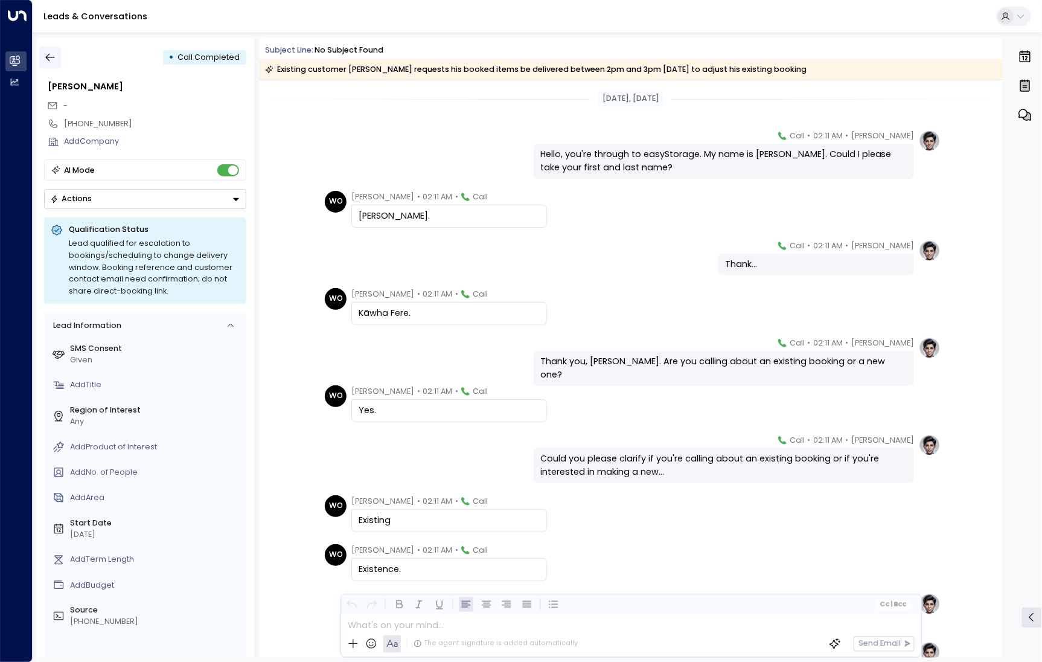
click at [44, 57] on icon "button" at bounding box center [50, 57] width 12 height 12
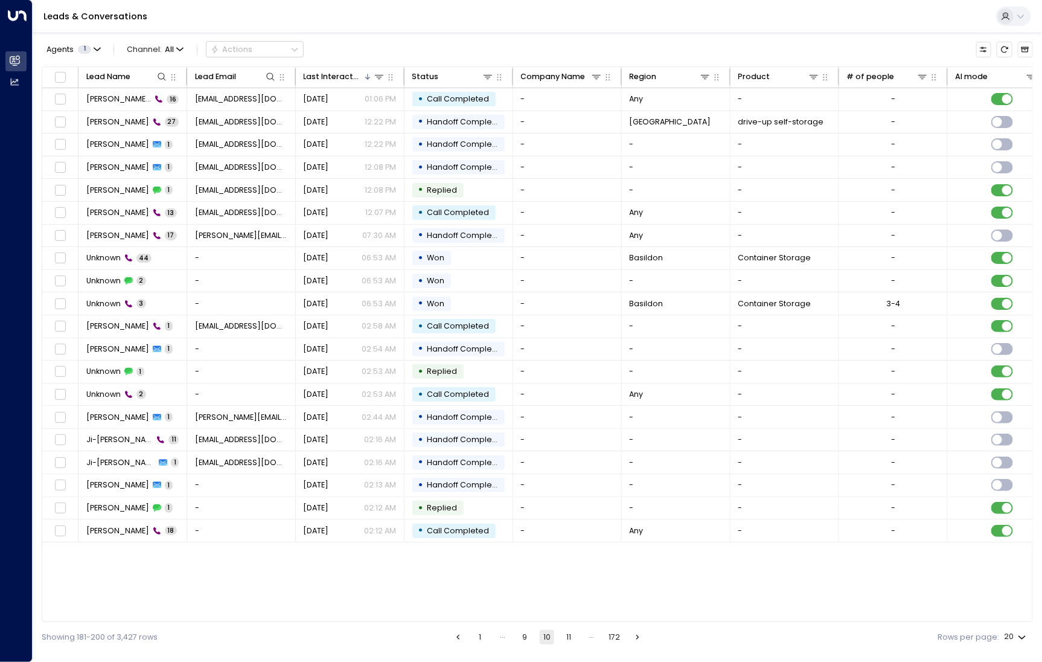
click at [568, 643] on button "11" at bounding box center [569, 637] width 14 height 14
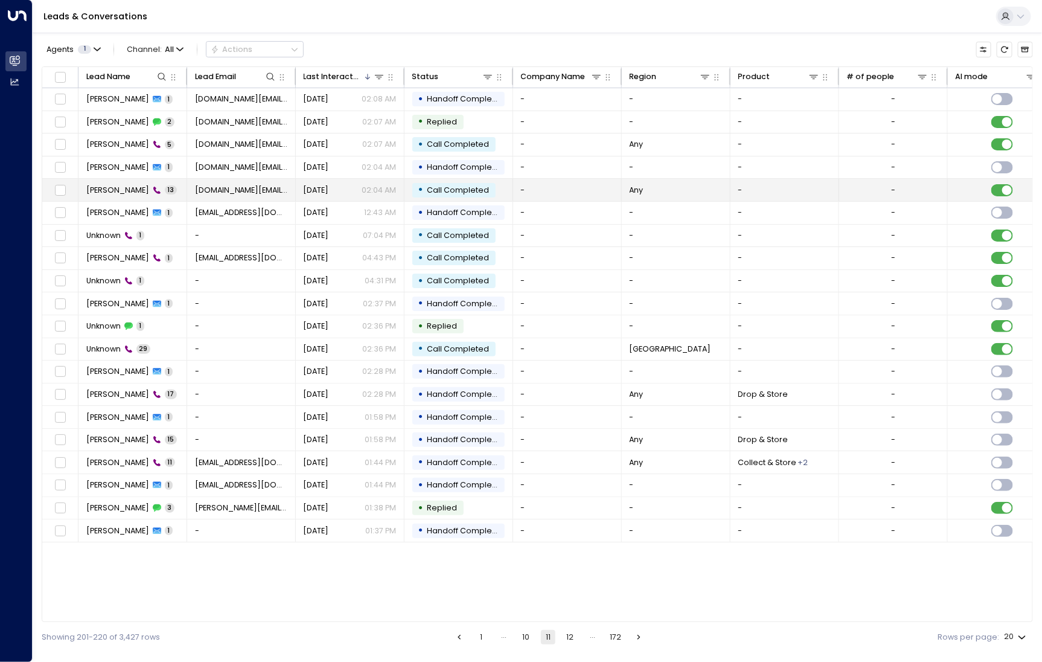
click at [135, 195] on td "Thulani Musyaqaba 13" at bounding box center [133, 190] width 109 height 22
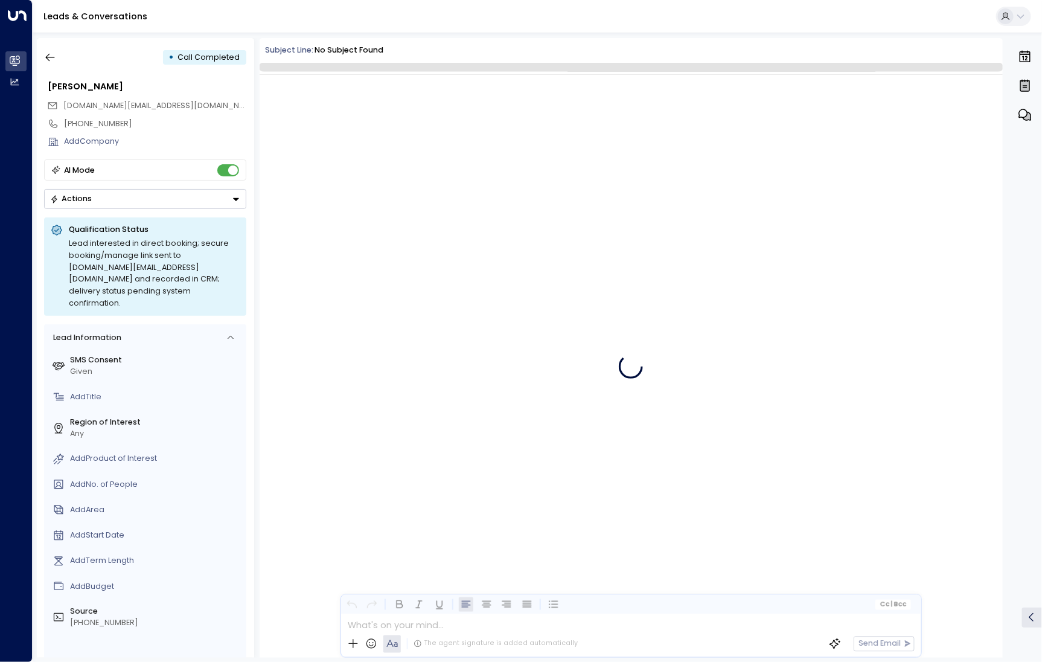
scroll to position [245, 0]
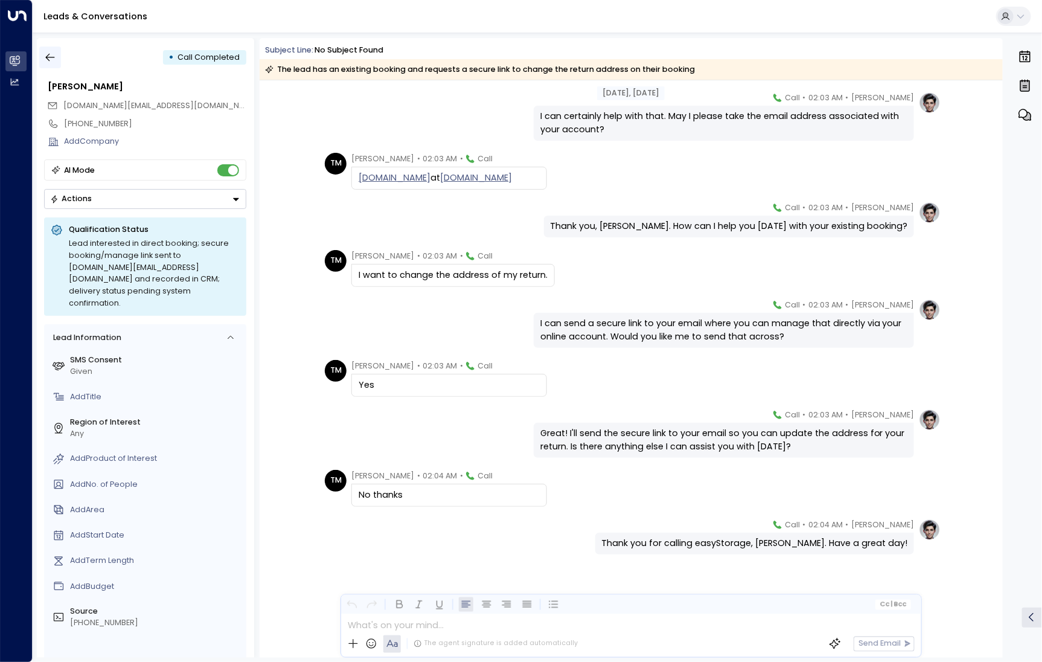
click at [56, 56] on icon "button" at bounding box center [50, 57] width 12 height 12
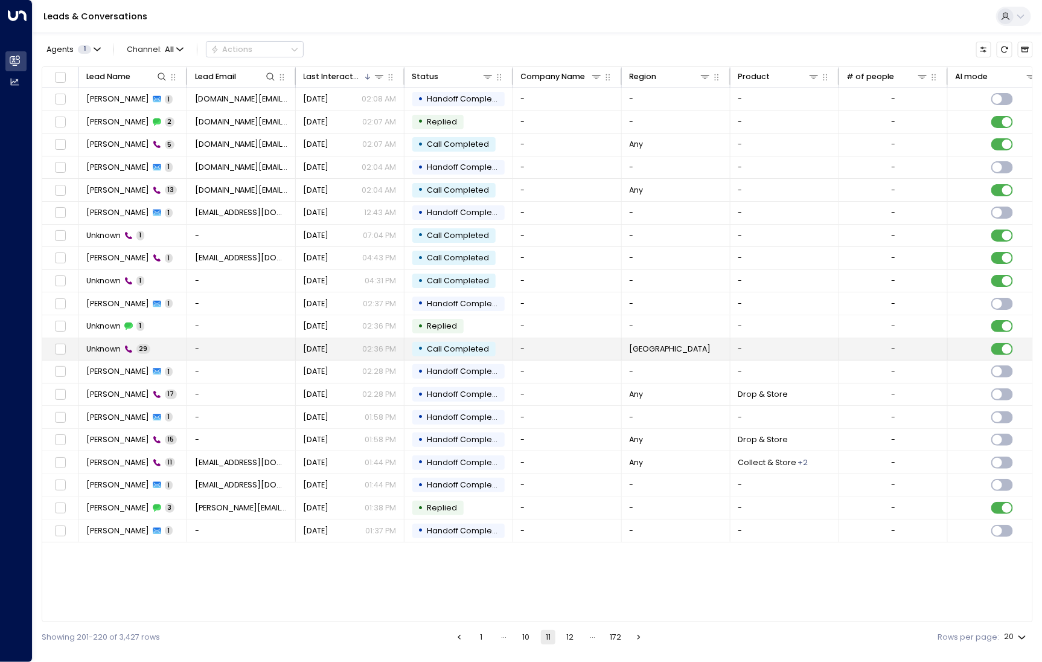
click at [110, 351] on span "Unknown" at bounding box center [103, 349] width 34 height 11
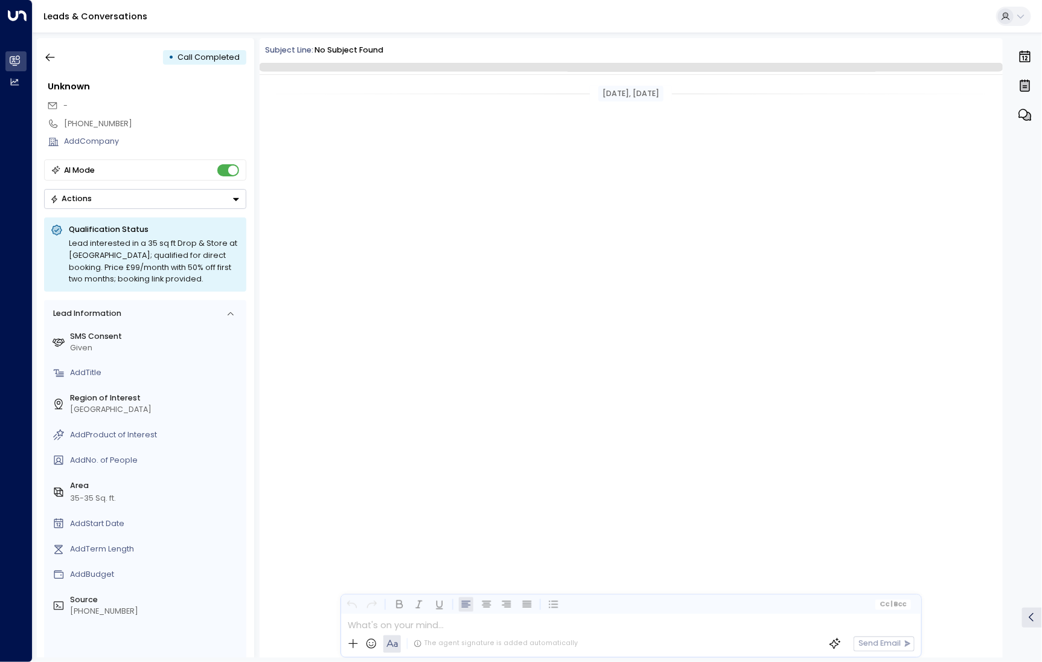
scroll to position [3290, 0]
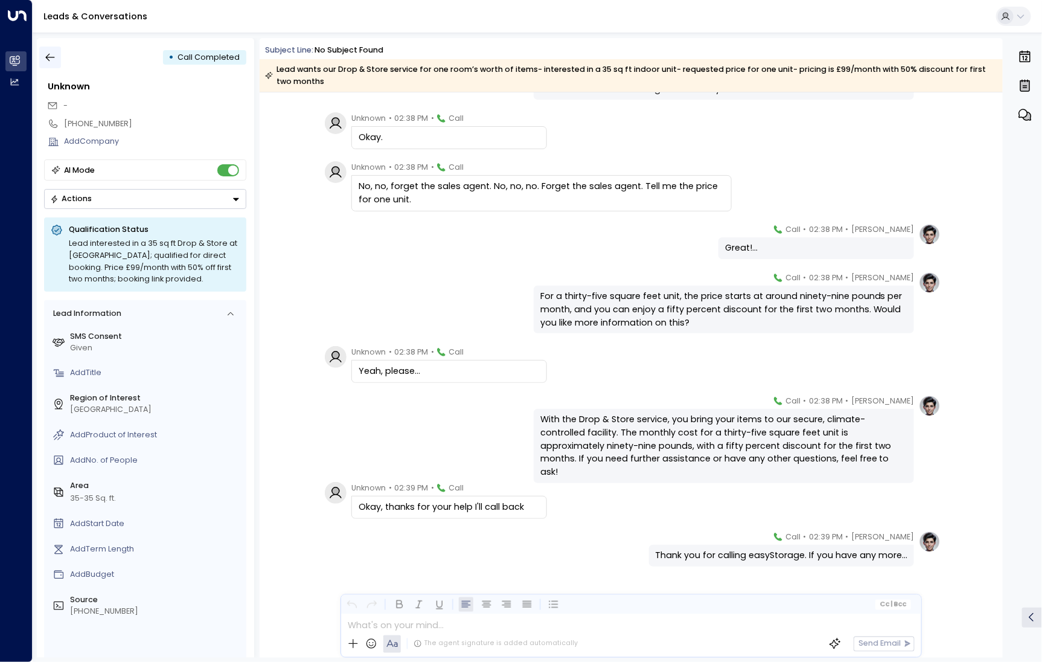
click at [54, 57] on icon "button" at bounding box center [50, 57] width 12 height 12
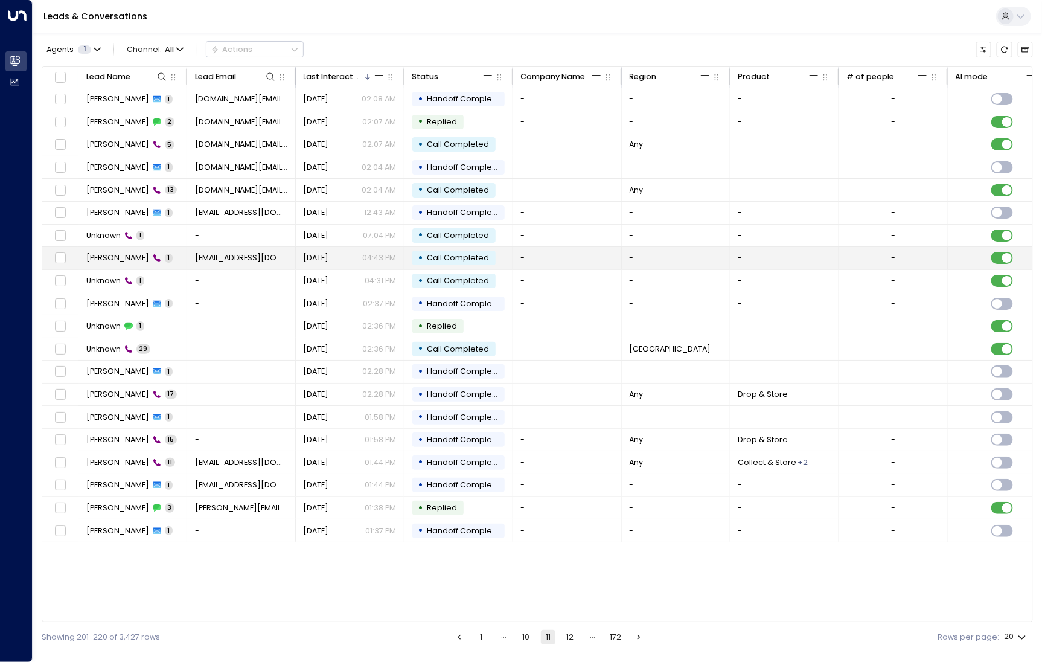
click at [107, 260] on span "[PERSON_NAME]" at bounding box center [117, 257] width 63 height 11
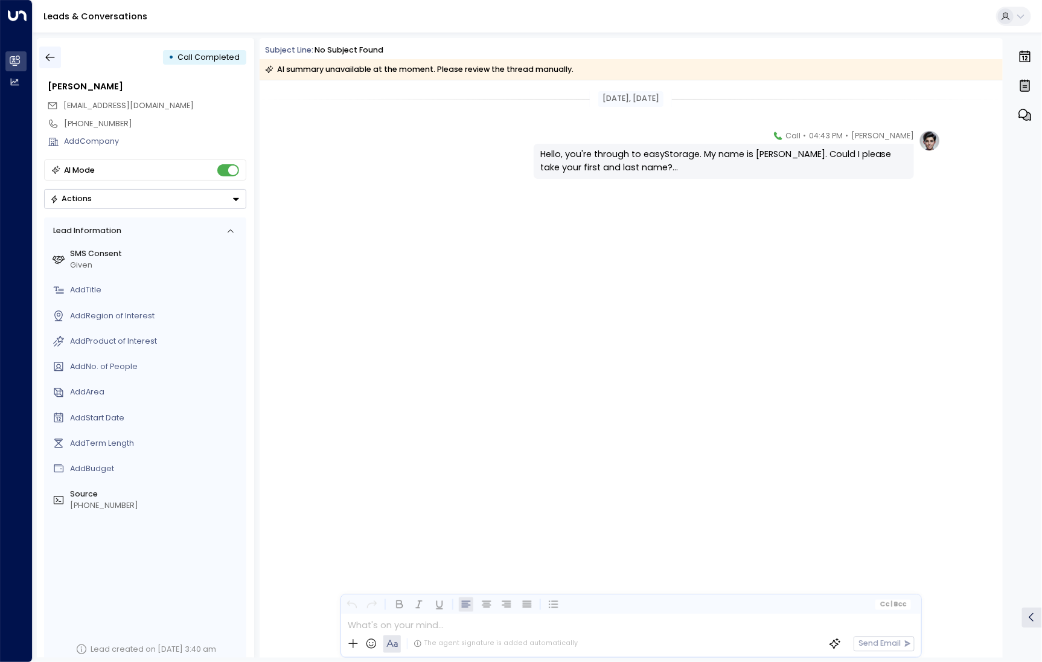
click at [46, 62] on icon "button" at bounding box center [50, 57] width 12 height 12
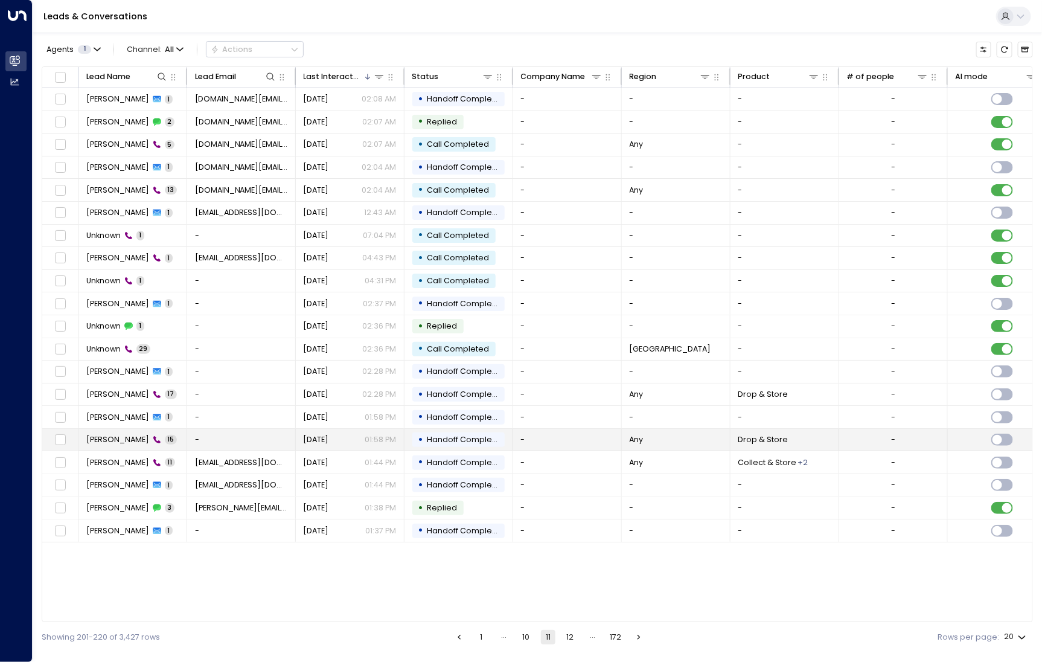
click at [111, 441] on span "[PERSON_NAME]" at bounding box center [117, 439] width 63 height 11
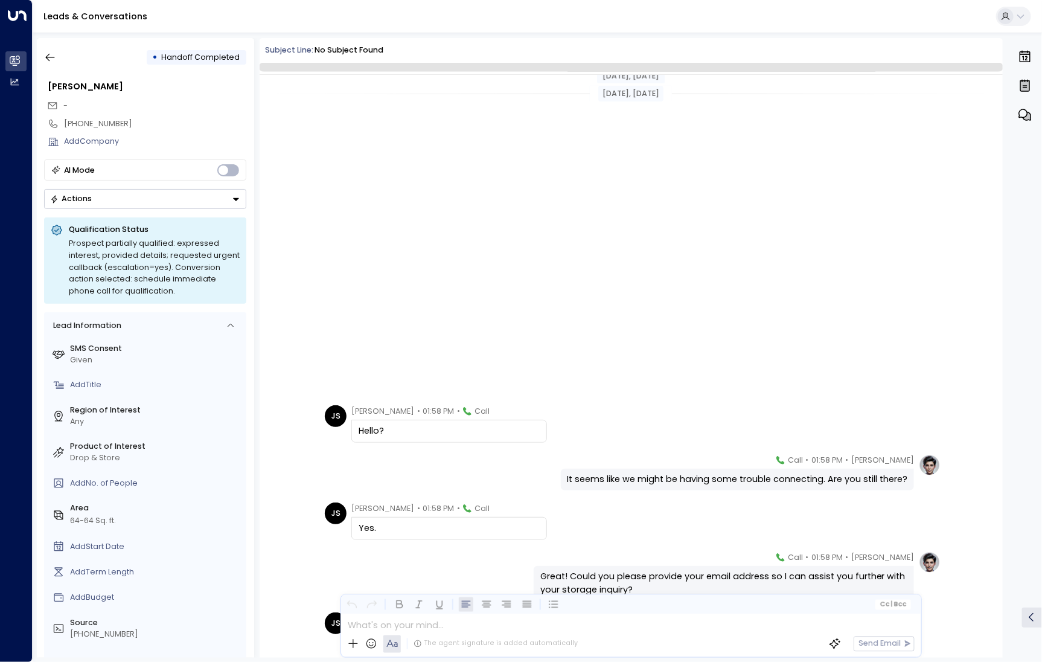
scroll to position [394, 0]
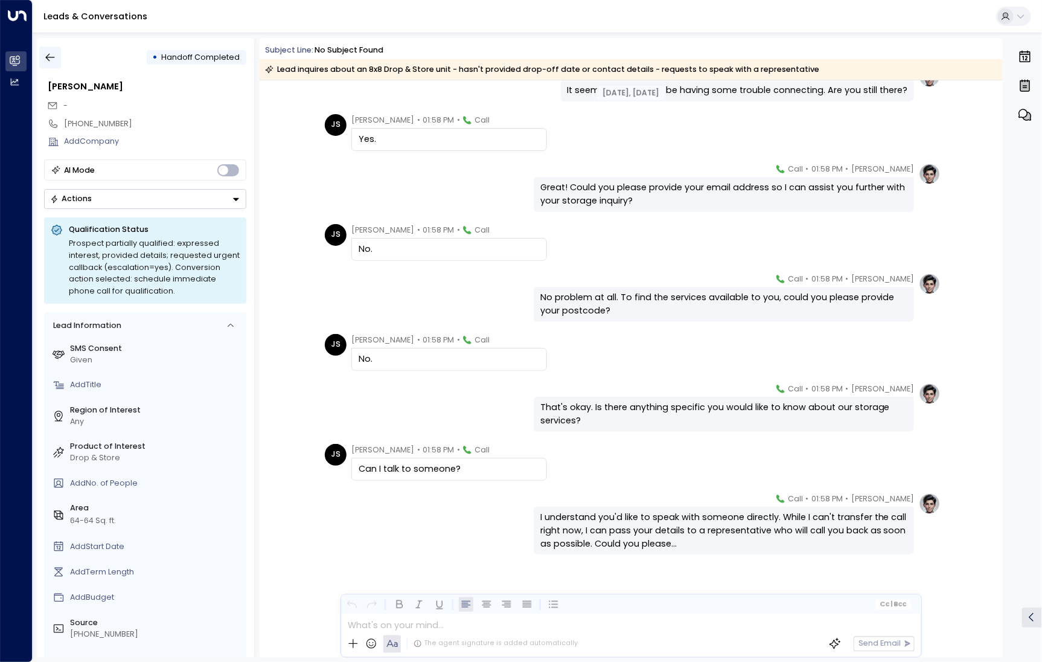
click at [52, 59] on icon "button" at bounding box center [50, 57] width 12 height 12
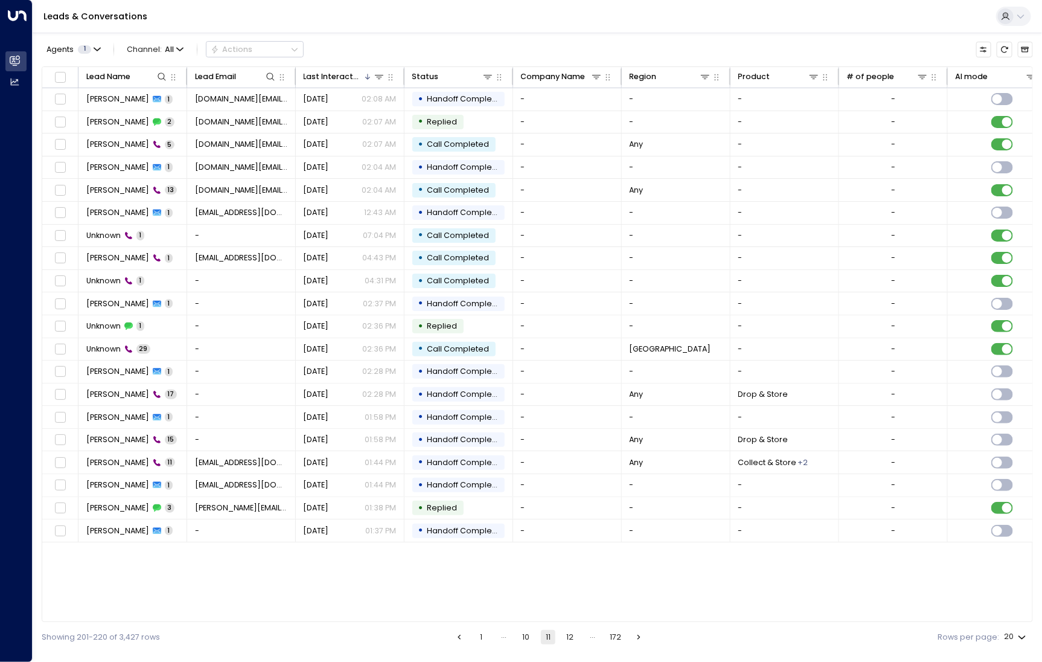
click at [573, 638] on button "12" at bounding box center [570, 637] width 14 height 14
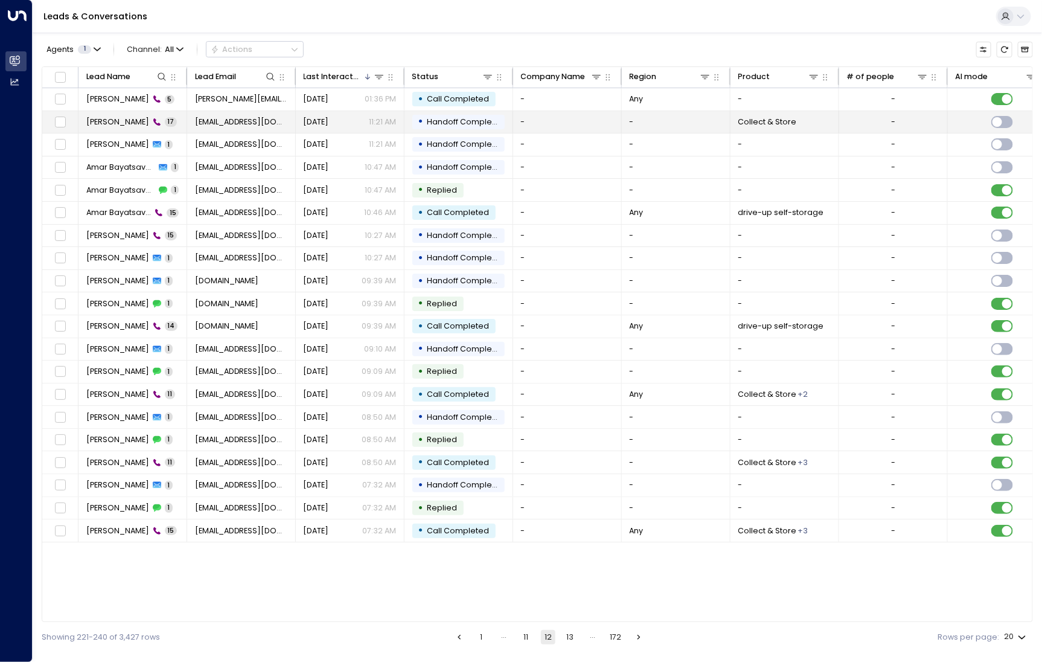
click at [100, 129] on td "[PERSON_NAME] 17" at bounding box center [133, 122] width 109 height 22
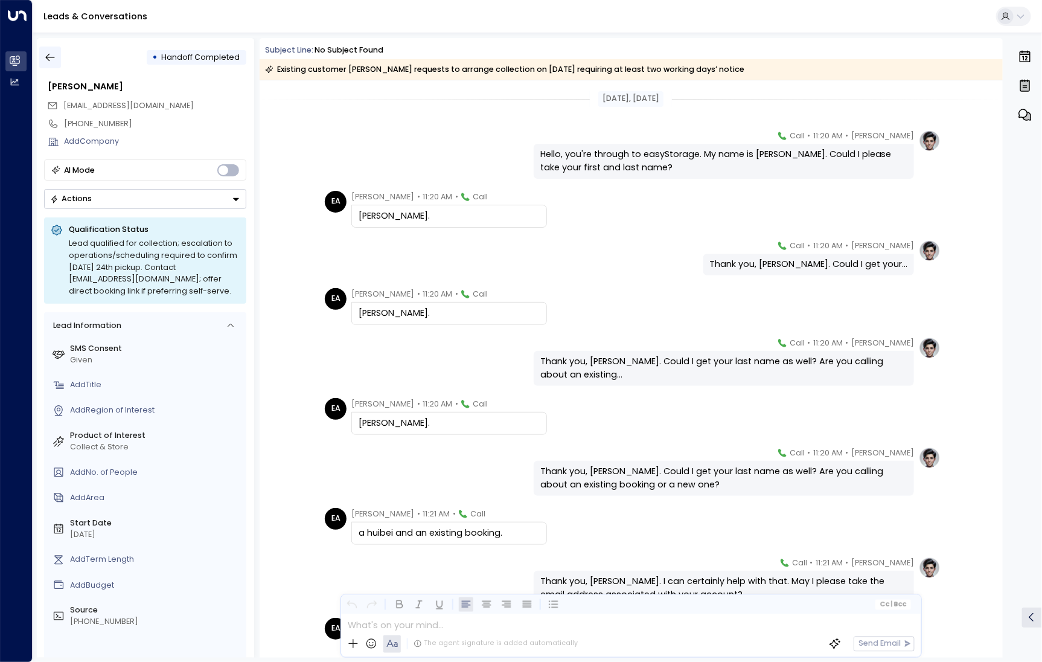
click at [50, 55] on icon "button" at bounding box center [50, 57] width 12 height 12
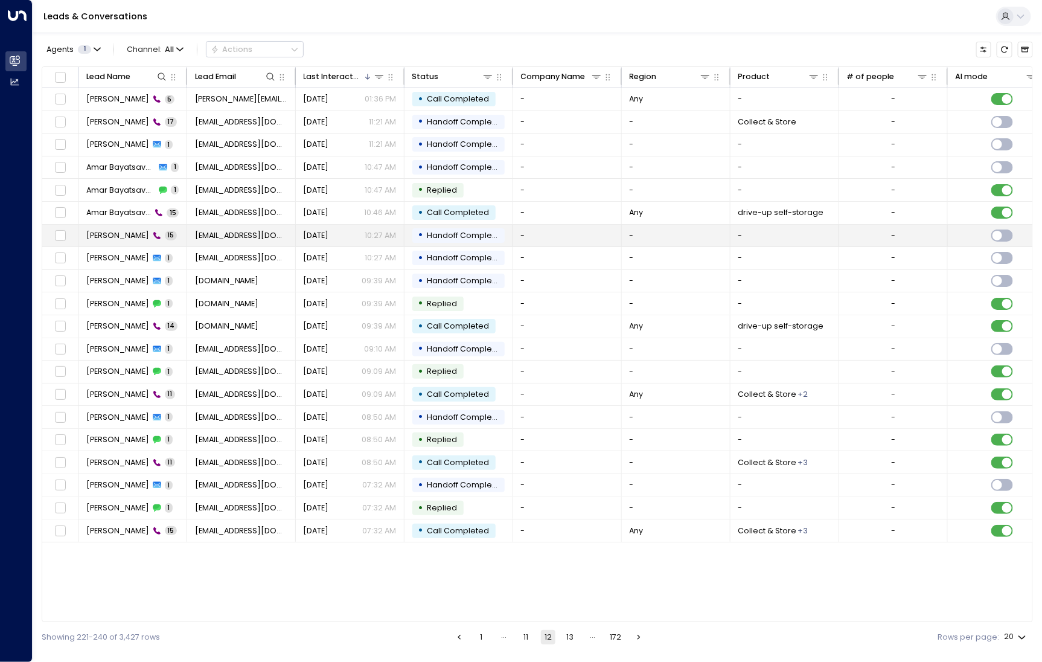
click at [122, 236] on span "[PERSON_NAME]" at bounding box center [117, 235] width 63 height 11
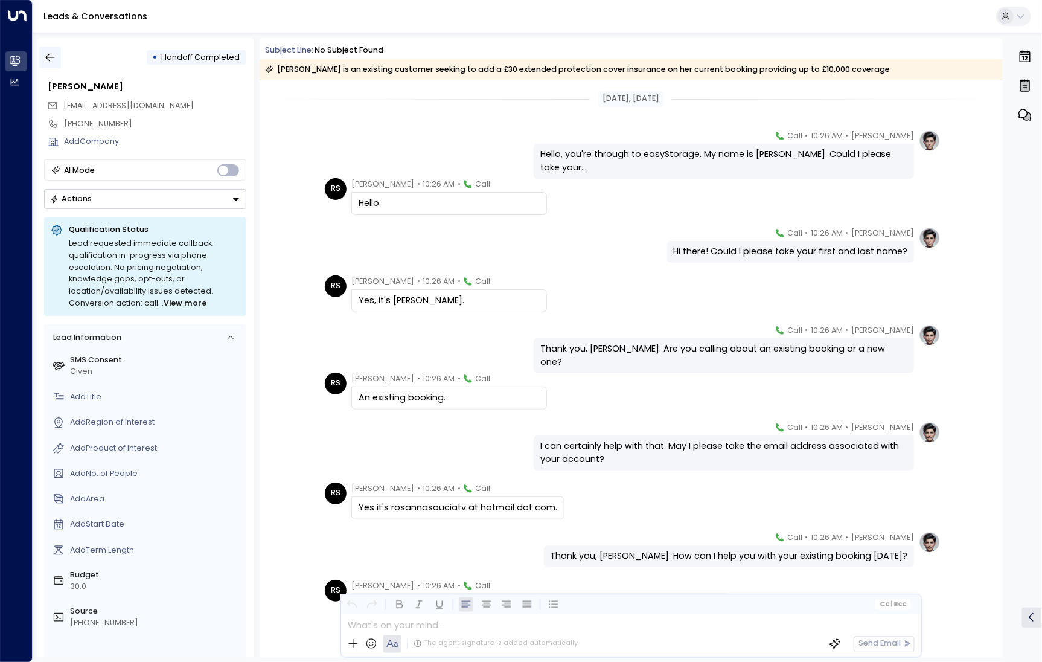
click at [51, 66] on button "button" at bounding box center [50, 58] width 22 height 22
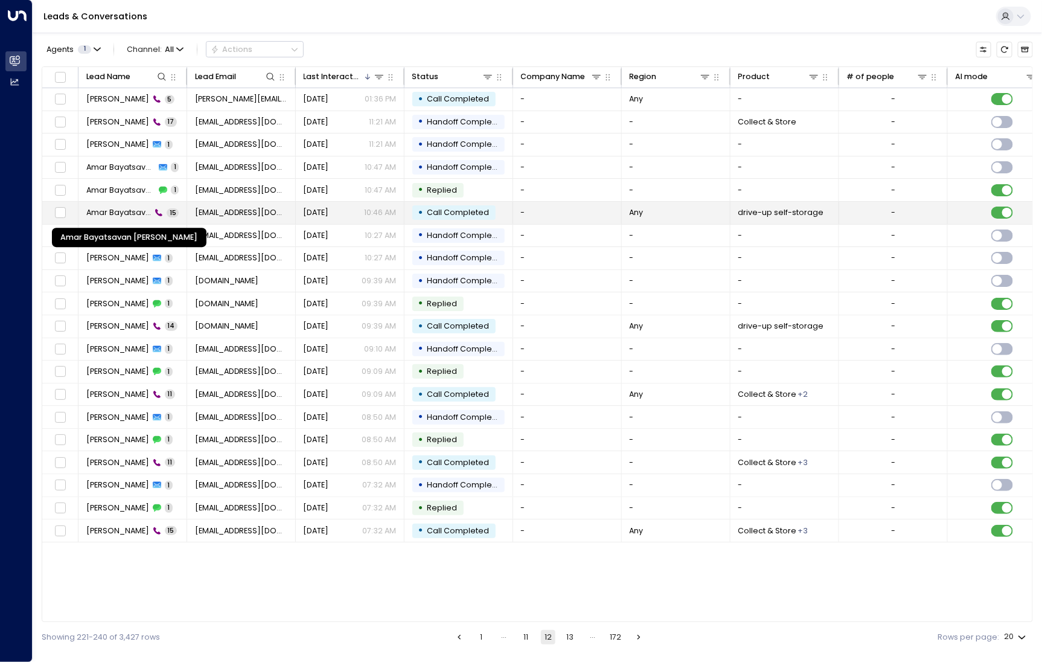
click at [95, 215] on span "Amar Bayatsavan [PERSON_NAME]" at bounding box center [118, 212] width 65 height 11
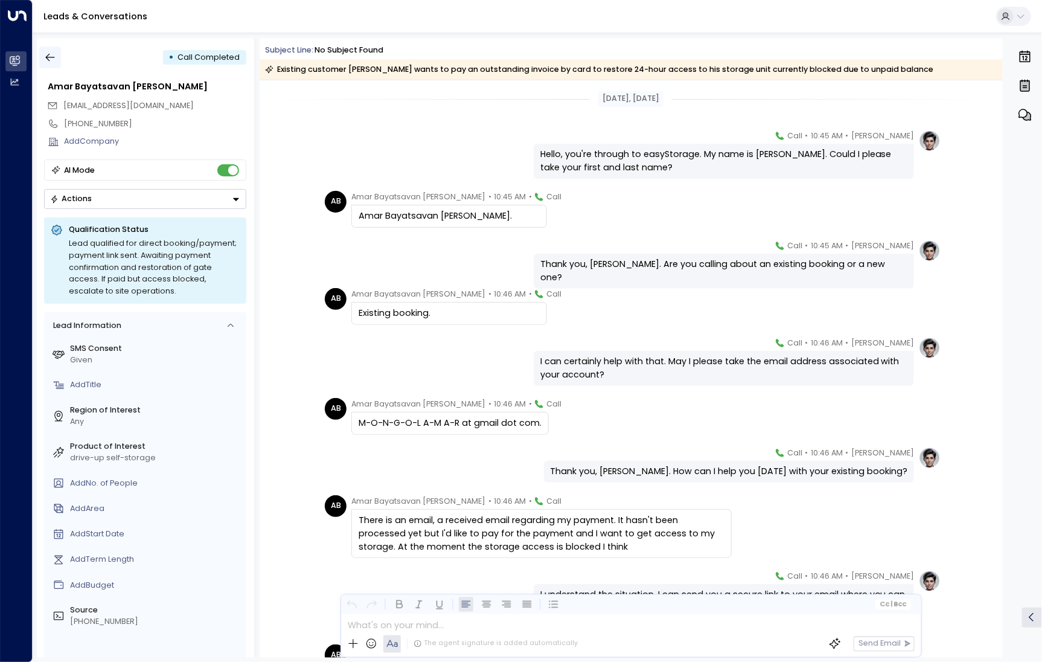
click at [45, 54] on icon "button" at bounding box center [50, 57] width 12 height 12
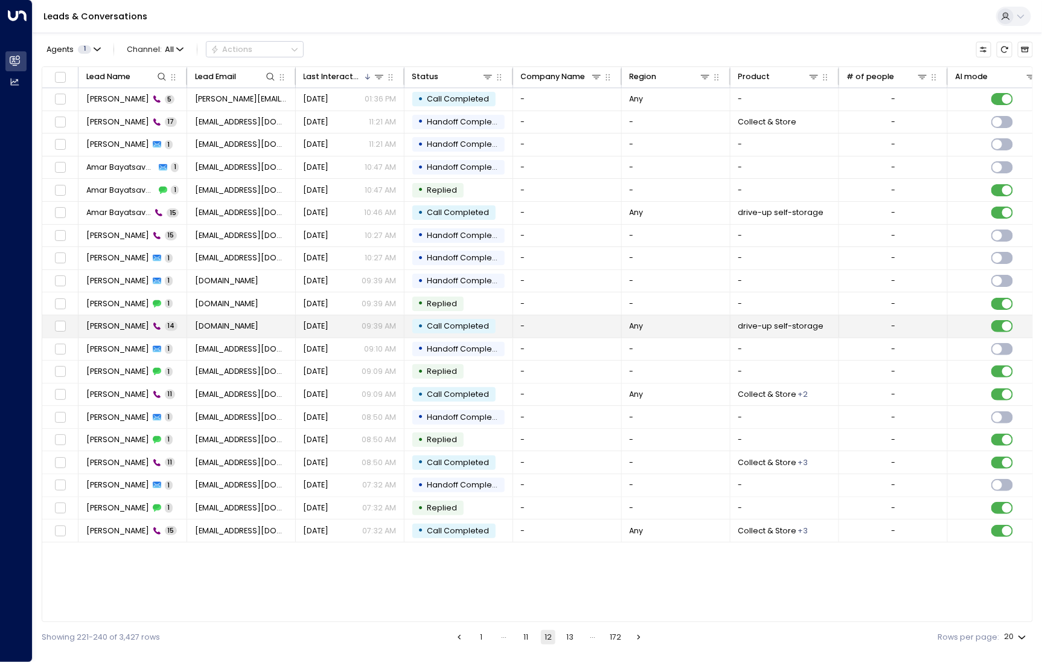
click at [109, 325] on span "[PERSON_NAME]" at bounding box center [117, 326] width 63 height 11
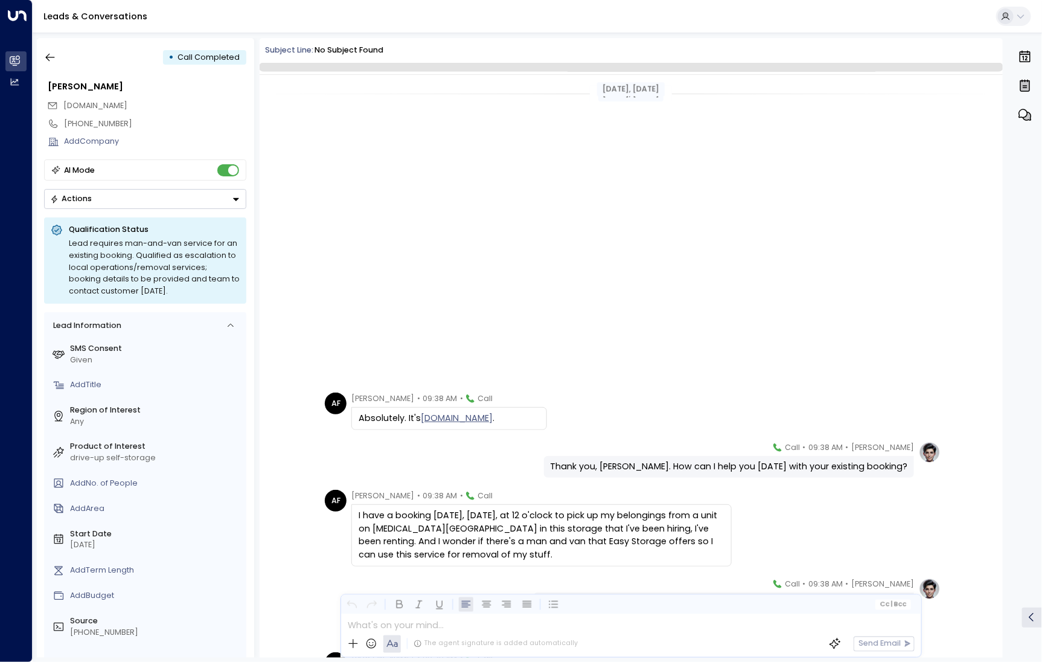
scroll to position [373, 0]
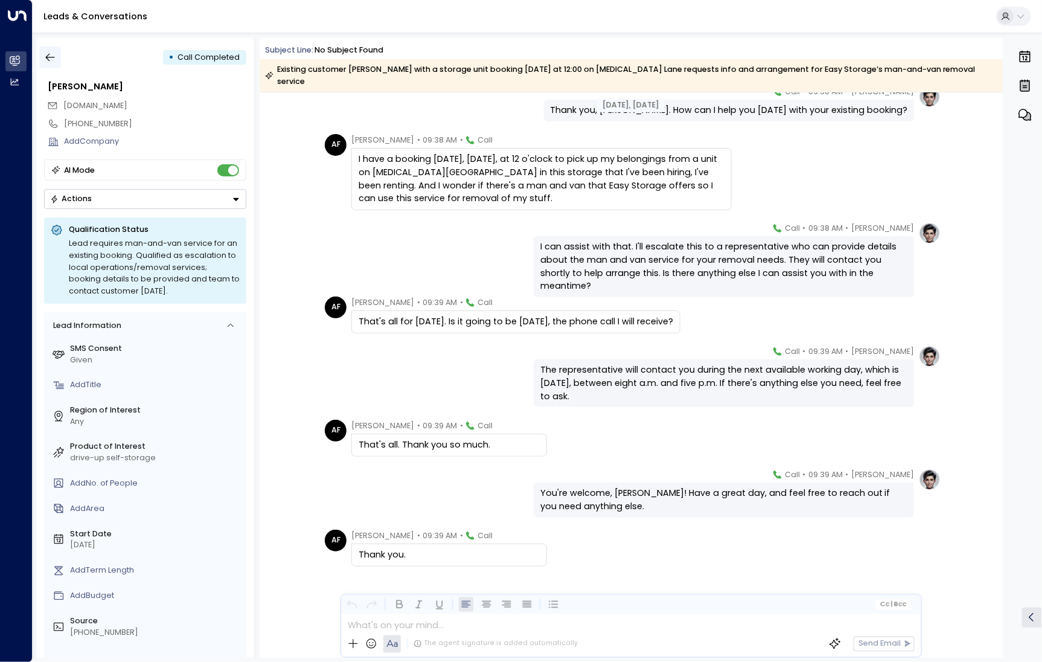
click at [54, 60] on icon "button" at bounding box center [50, 57] width 12 height 12
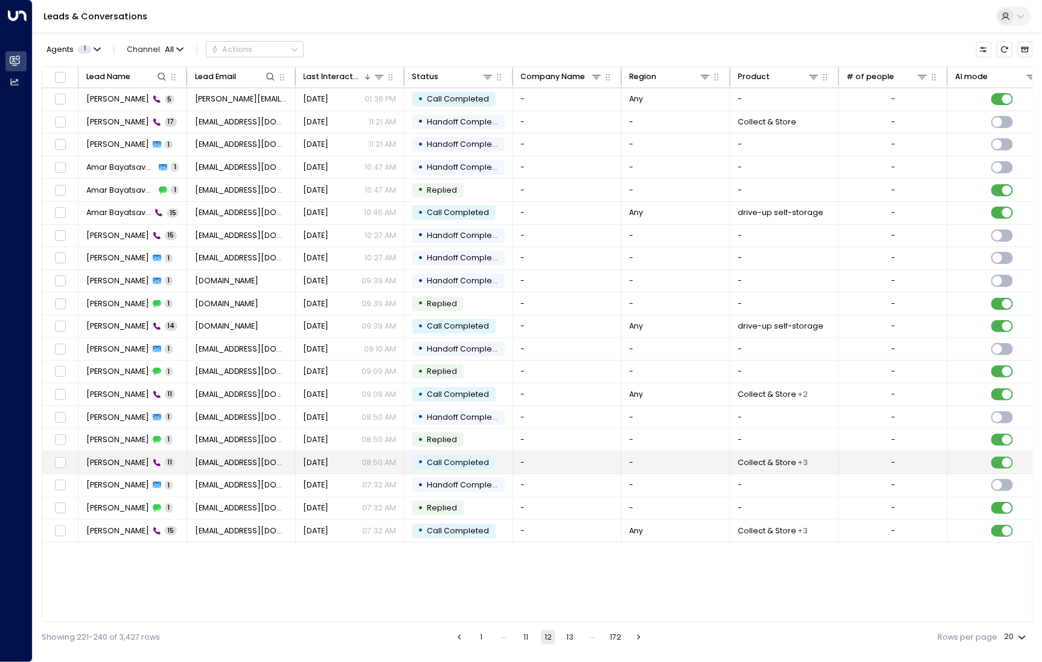
click at [126, 451] on td "Michelle Lockwell 11" at bounding box center [133, 462] width 109 height 22
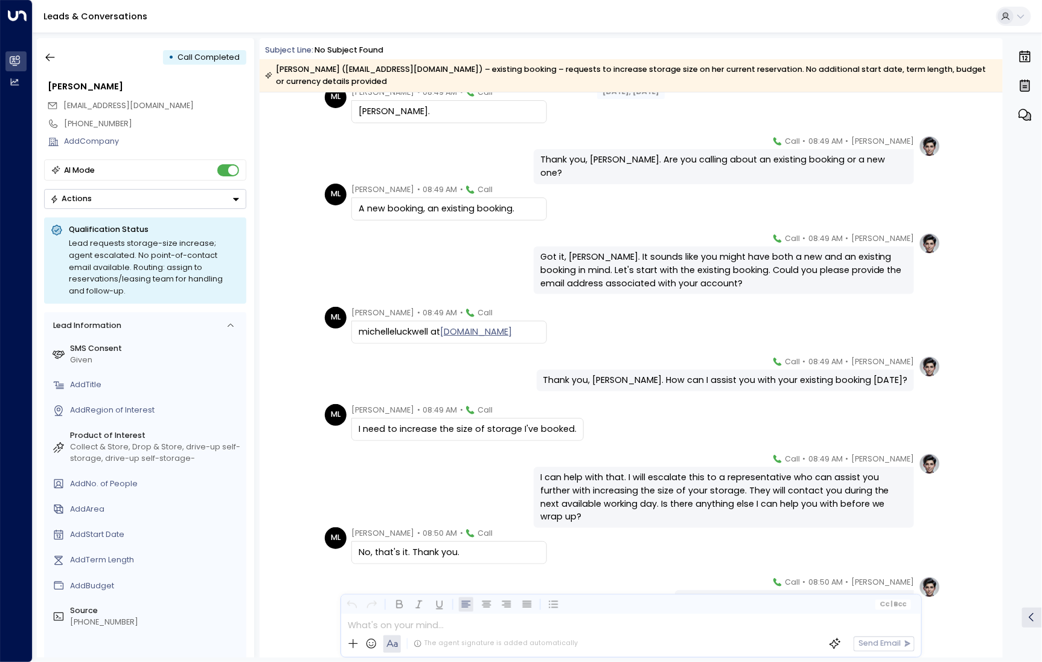
scroll to position [179, 0]
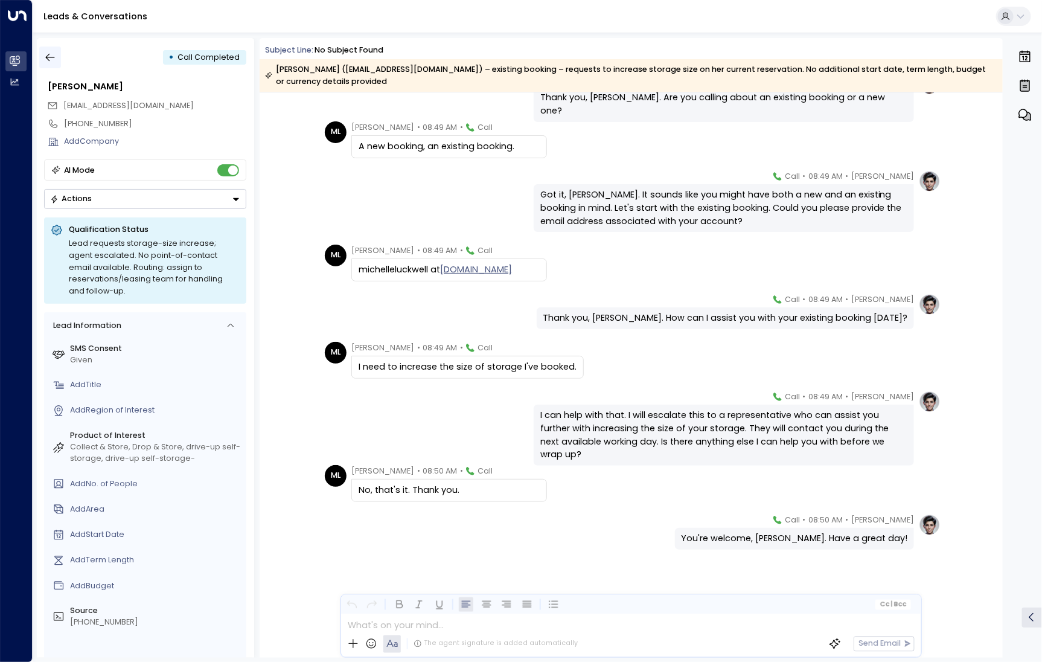
click at [44, 55] on icon "button" at bounding box center [50, 57] width 12 height 12
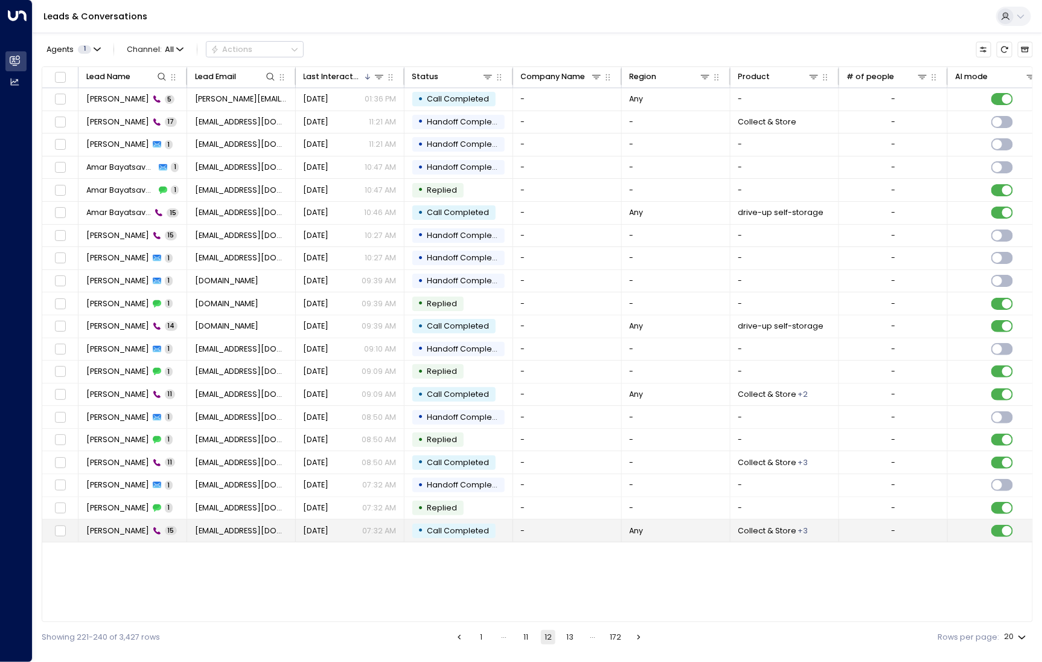
click at [117, 536] on td "[PERSON_NAME] 15" at bounding box center [133, 530] width 109 height 22
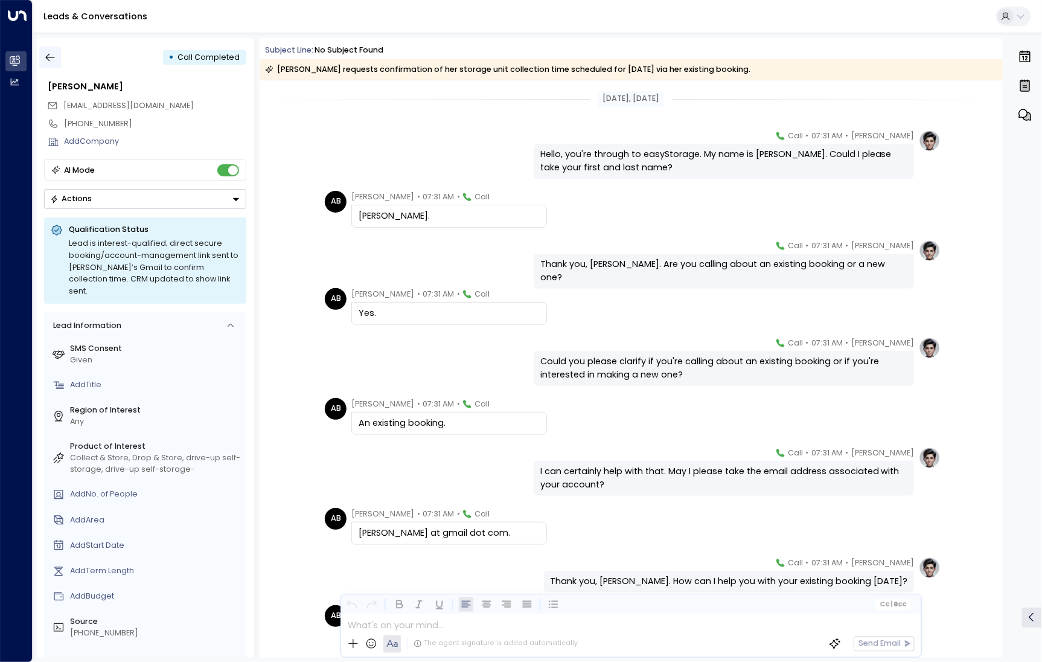
click at [51, 65] on button "button" at bounding box center [50, 58] width 22 height 22
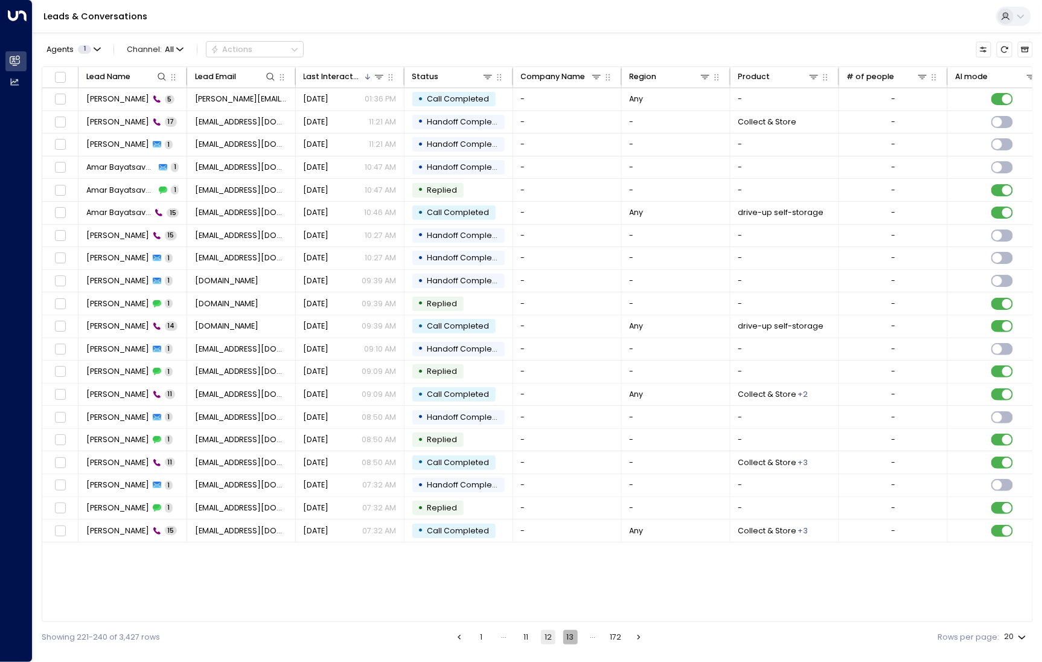
click at [565, 639] on button "13" at bounding box center [570, 637] width 14 height 14
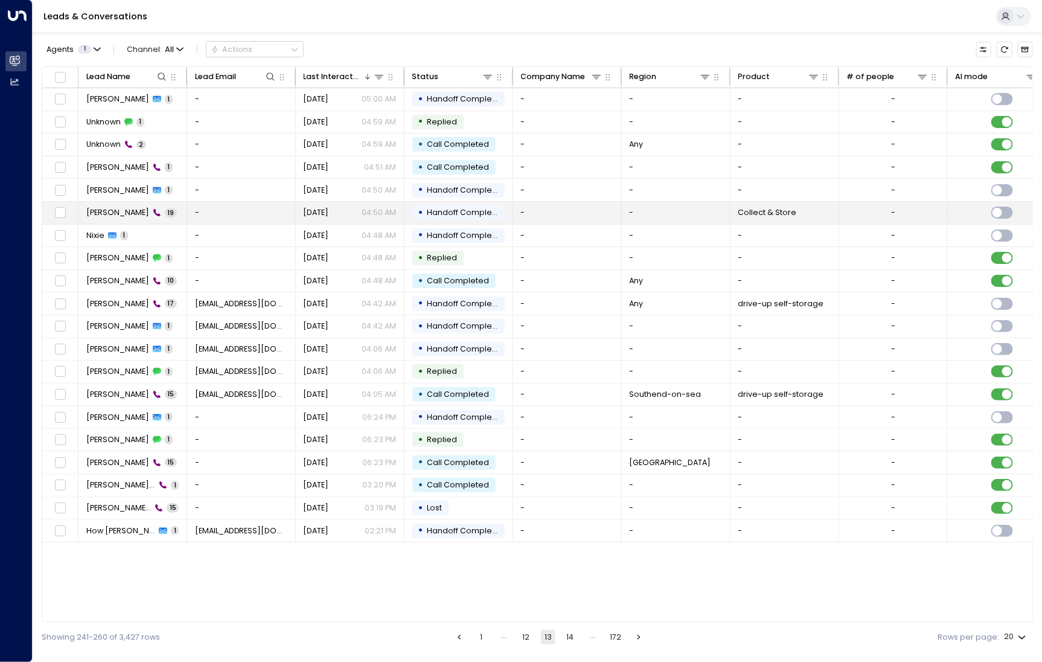
click at [104, 209] on span "[PERSON_NAME]" at bounding box center [117, 212] width 63 height 11
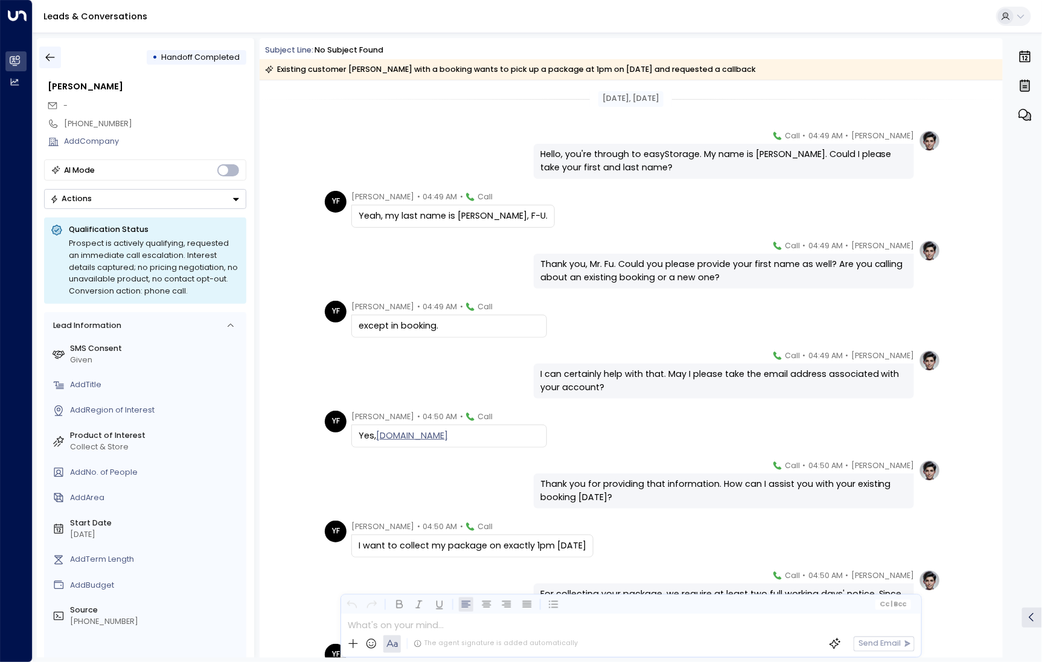
click at [46, 54] on icon "button" at bounding box center [50, 57] width 12 height 12
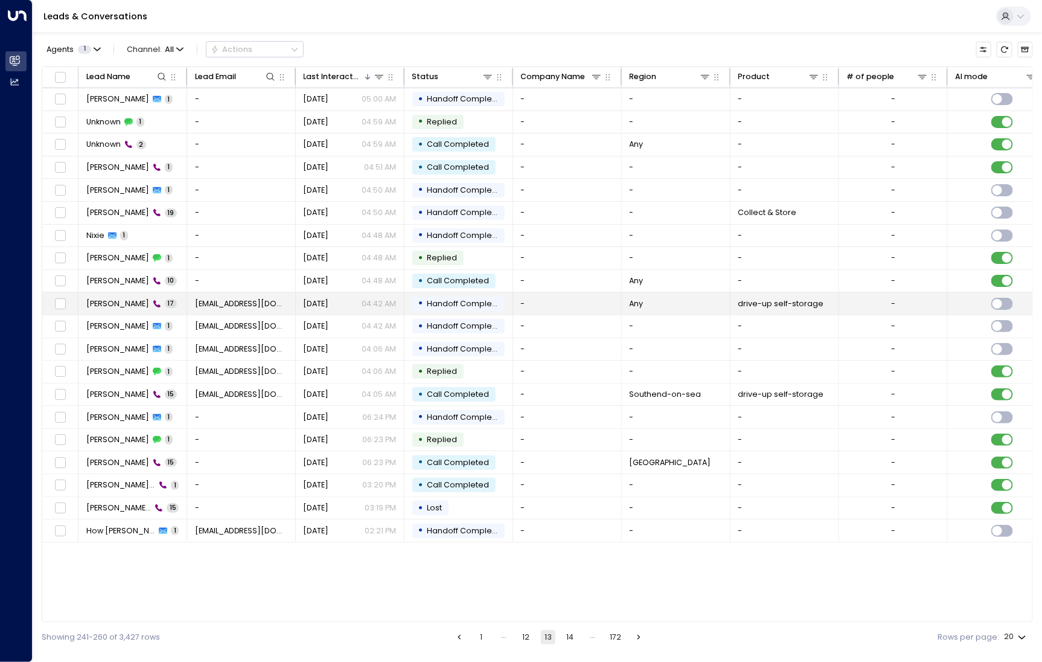
click at [120, 307] on td "Adam Ciccone 17" at bounding box center [133, 303] width 109 height 22
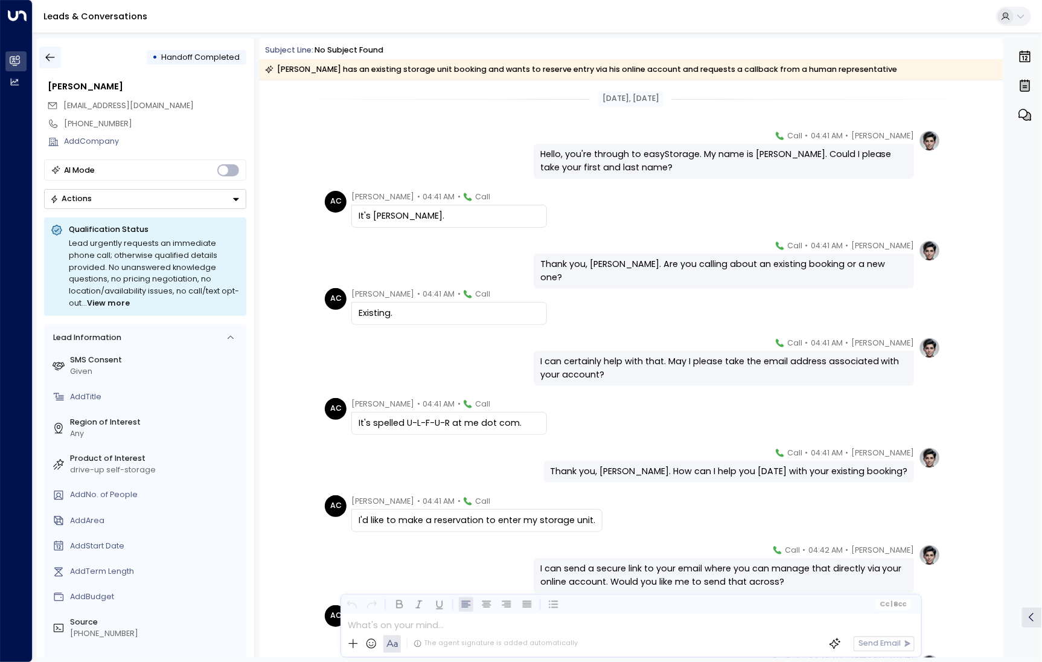
click at [51, 60] on icon "button" at bounding box center [50, 57] width 12 height 12
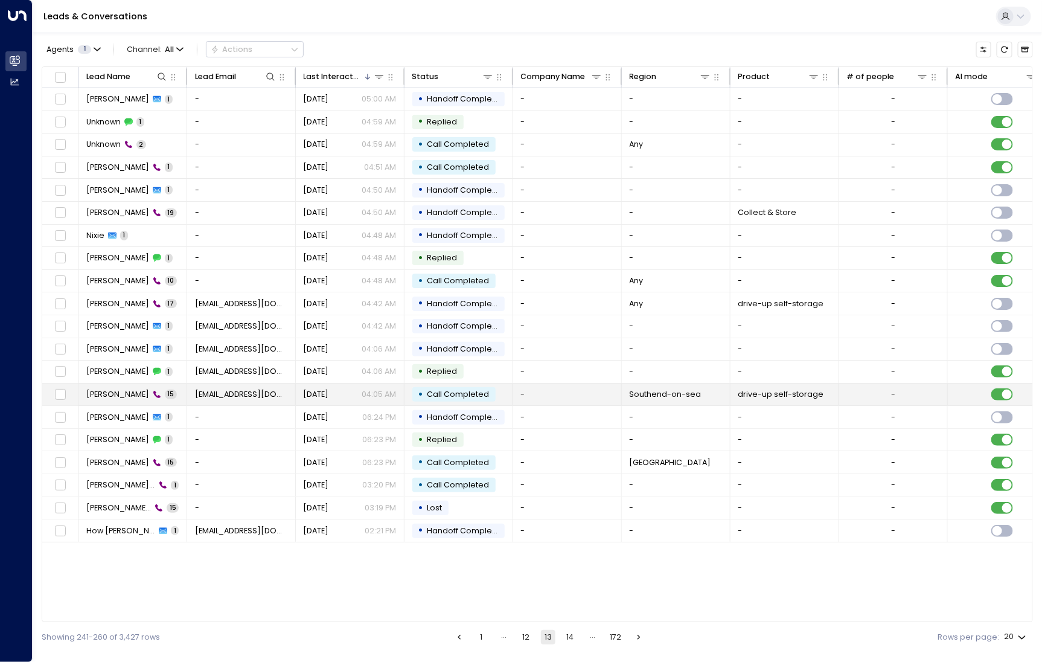
click at [118, 390] on span "[PERSON_NAME]" at bounding box center [117, 394] width 63 height 11
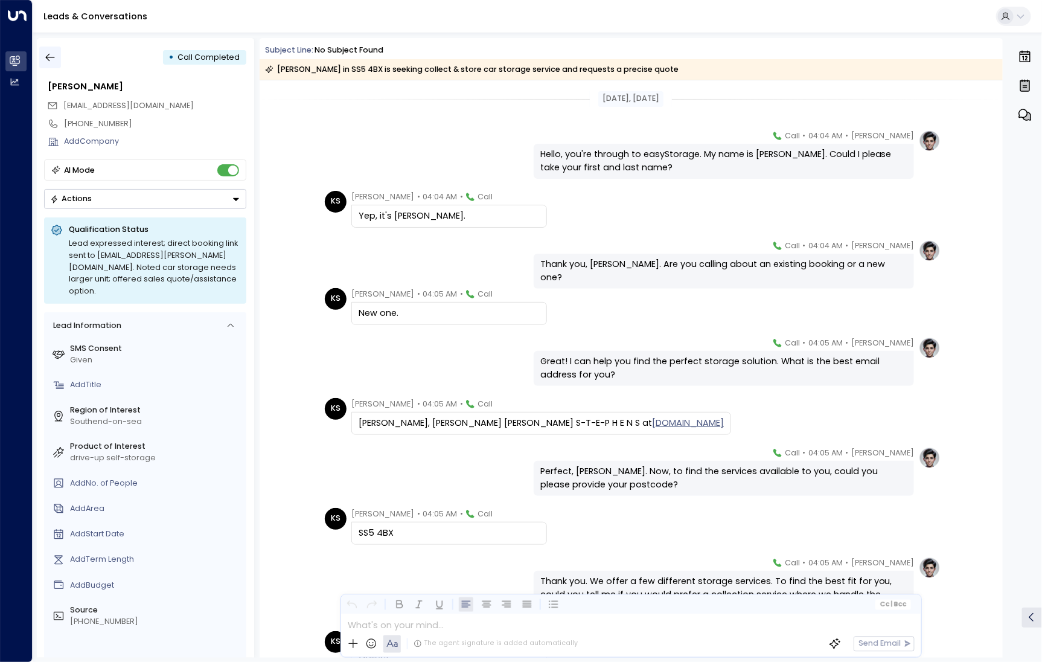
click at [47, 65] on button "button" at bounding box center [50, 58] width 22 height 22
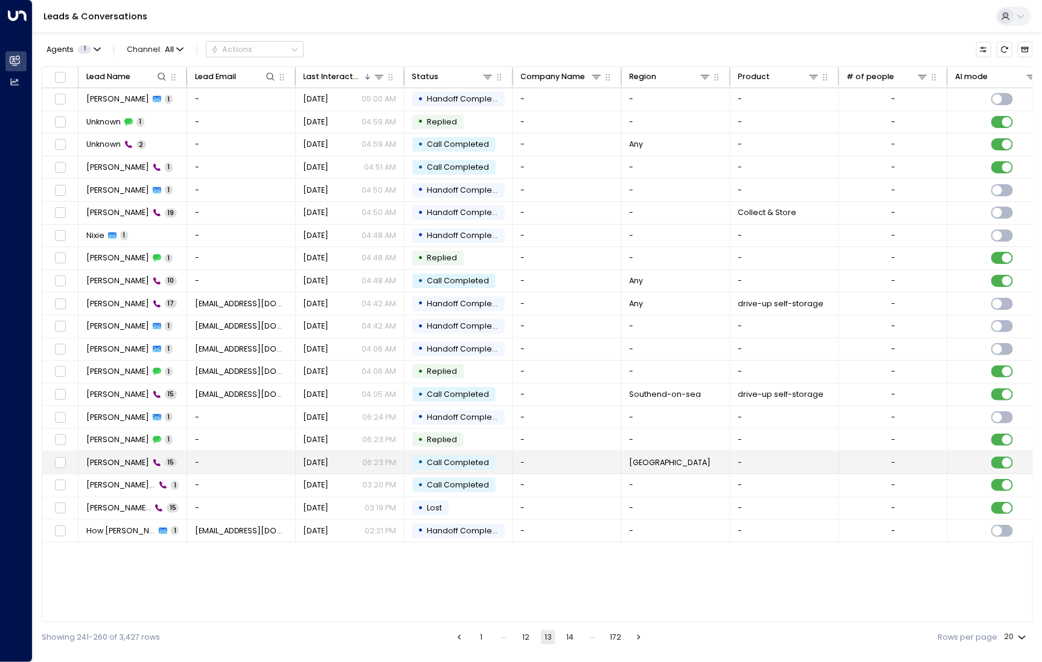
click at [112, 467] on td "James Smith 15" at bounding box center [133, 462] width 109 height 22
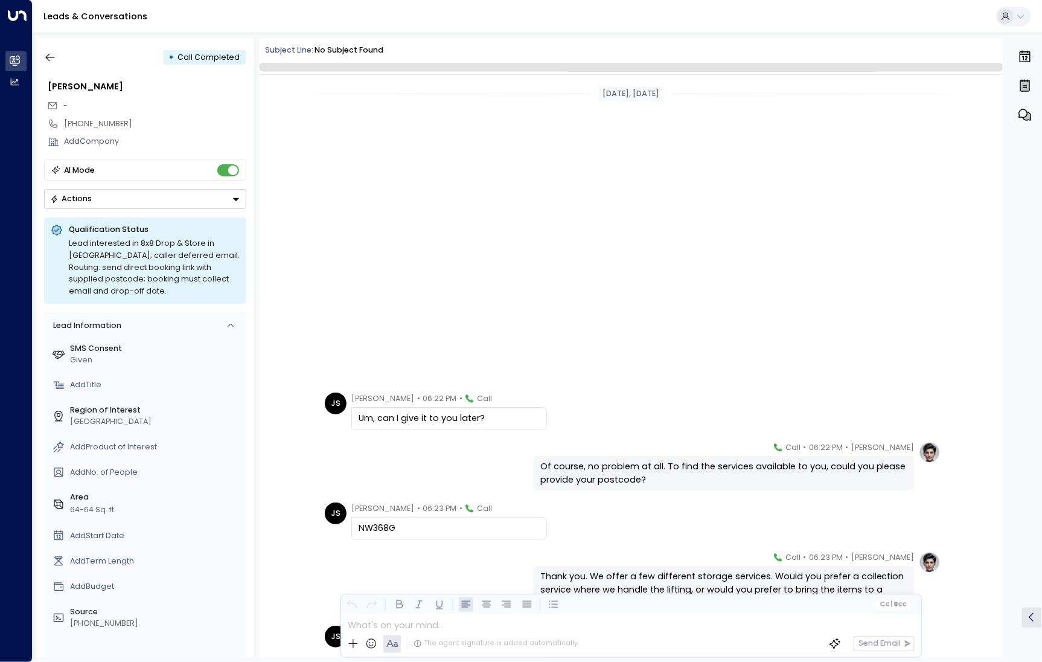
scroll to position [420, 0]
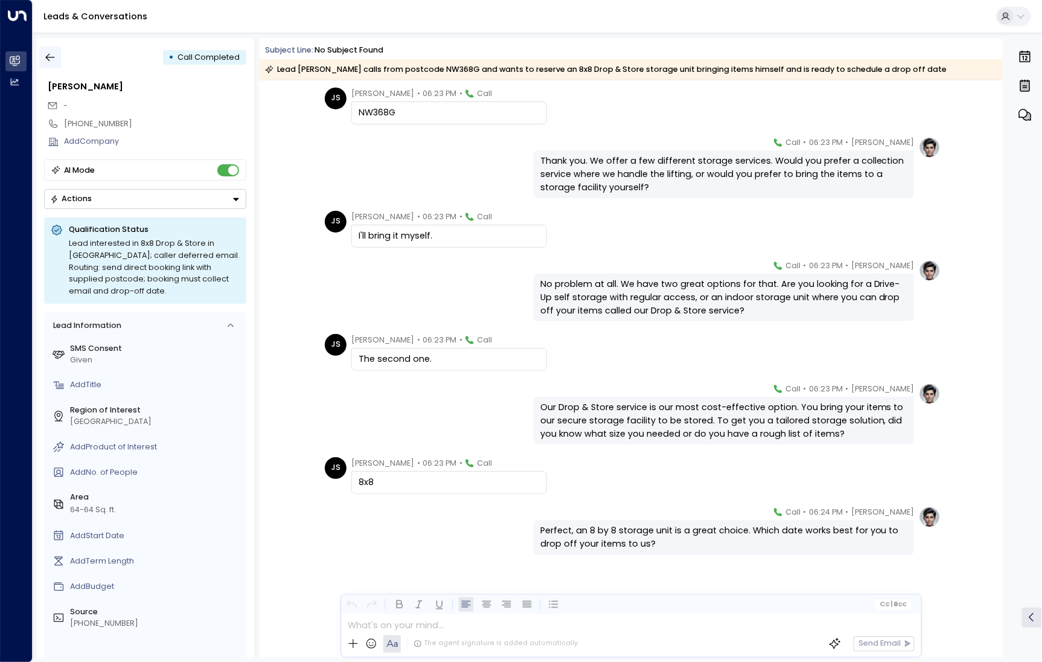
click at [50, 51] on button "button" at bounding box center [50, 58] width 22 height 22
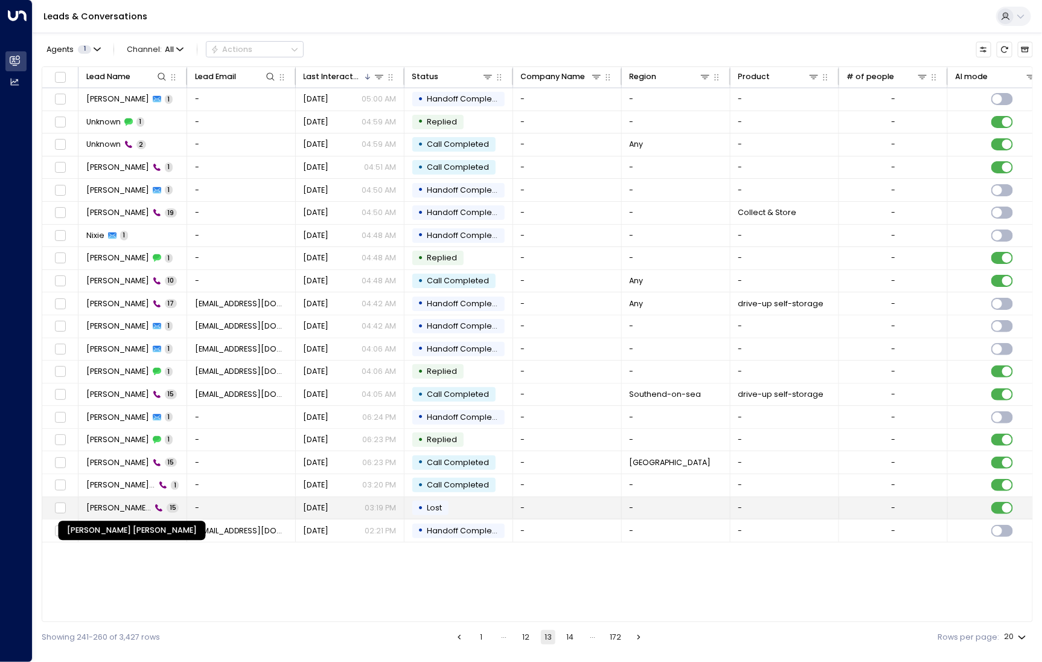
click at [133, 505] on span "[PERSON_NAME] [PERSON_NAME]" at bounding box center [118, 507] width 65 height 11
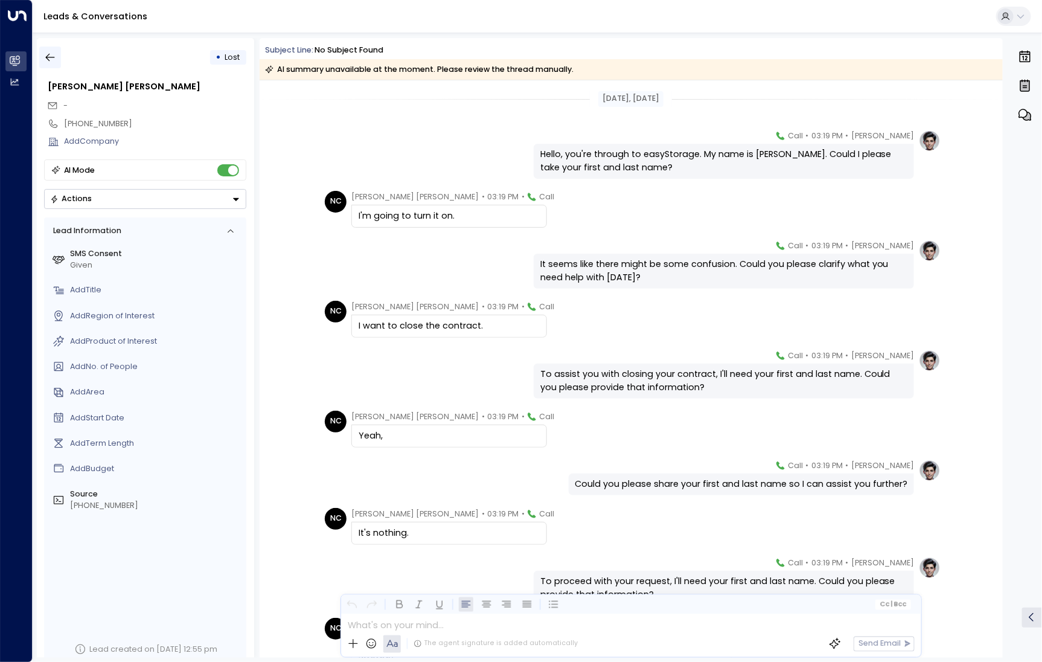
click at [60, 59] on button "button" at bounding box center [50, 58] width 22 height 22
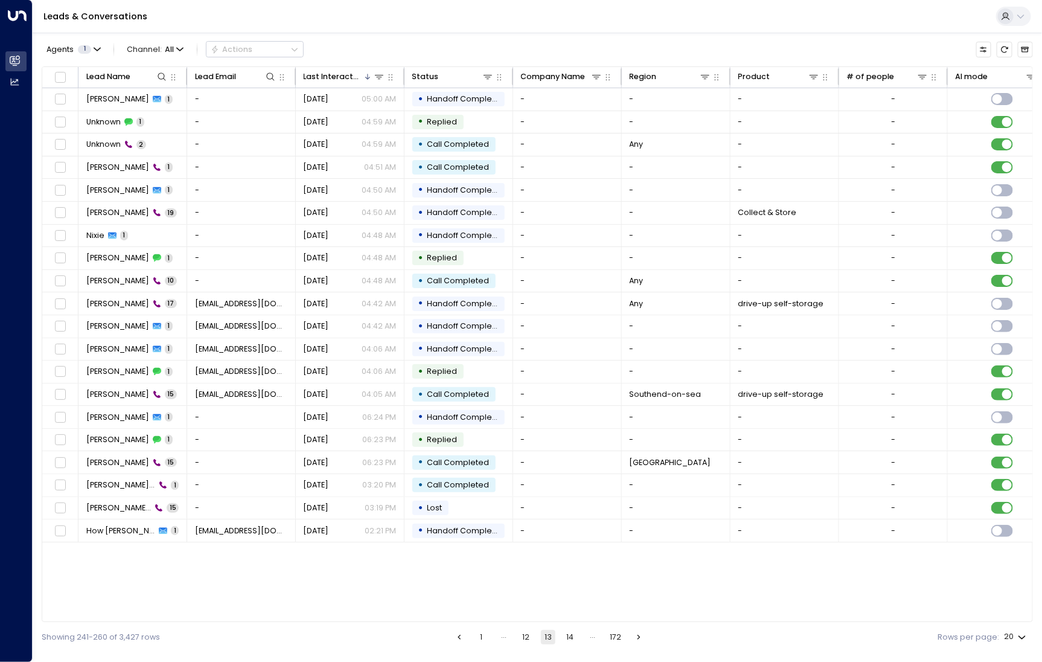
click at [573, 630] on button "14" at bounding box center [570, 637] width 14 height 14
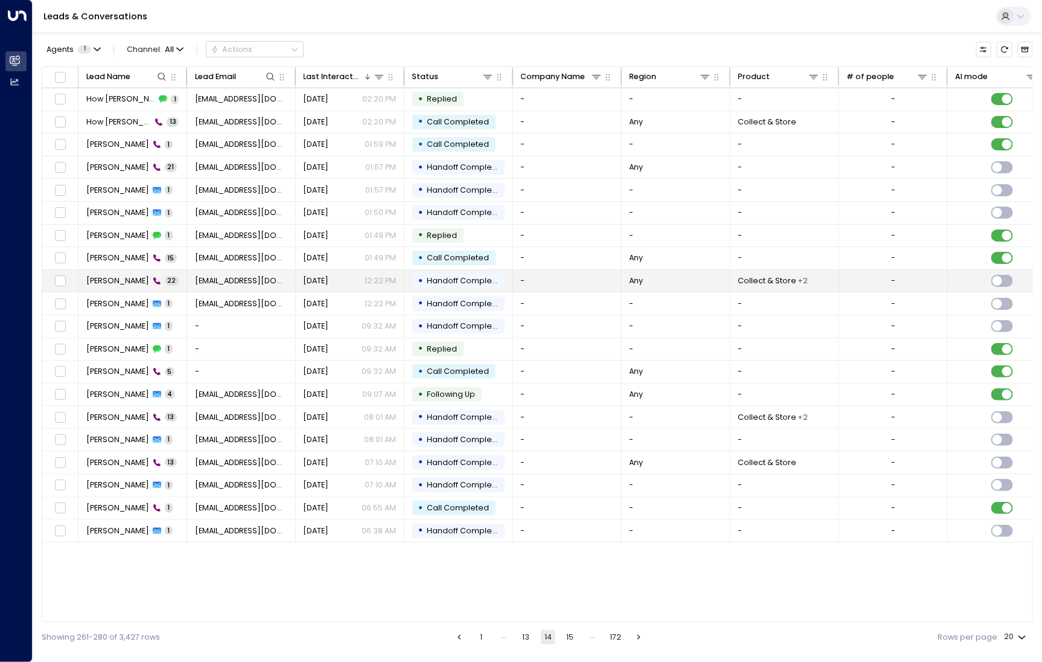
click at [121, 275] on span "[PERSON_NAME]" at bounding box center [117, 280] width 63 height 11
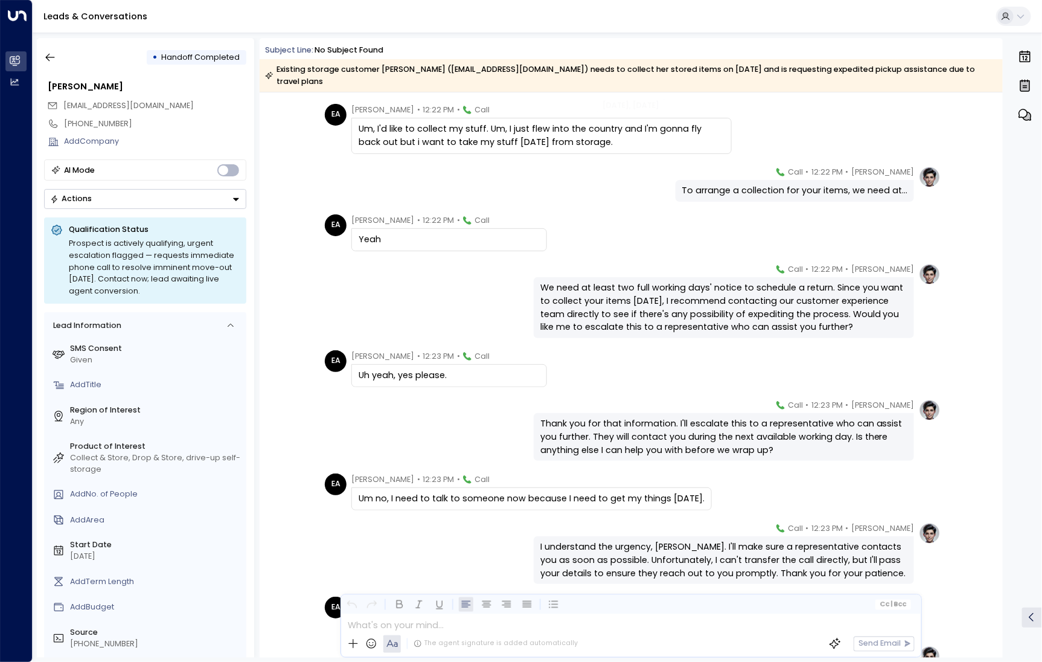
scroll to position [779, 0]
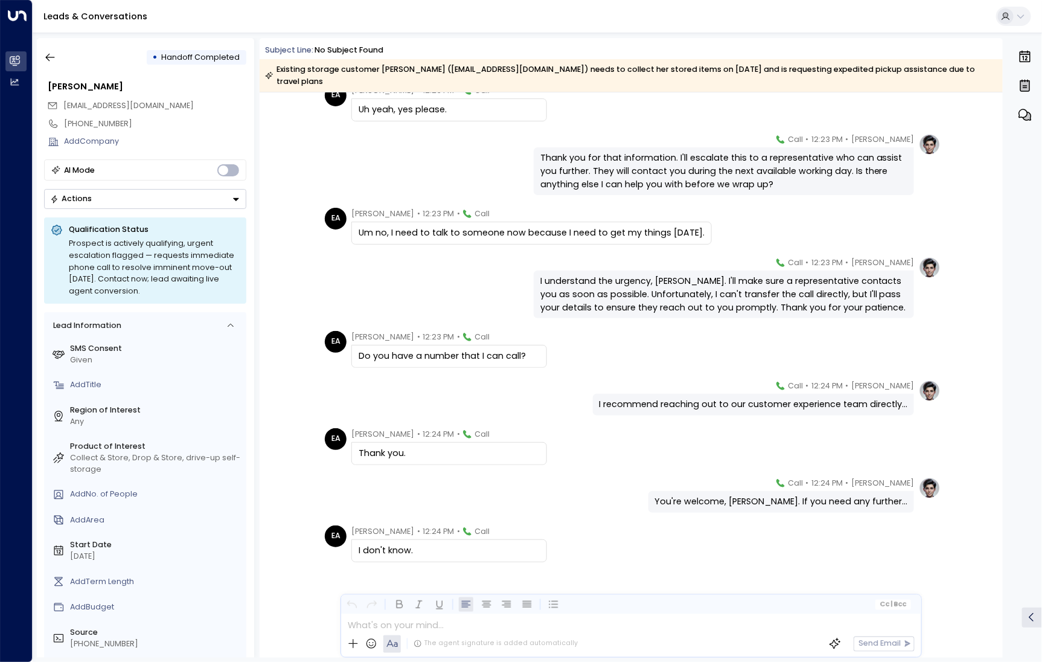
click at [37, 60] on div "• Handoff Completed Elsie Ahumibeh AhumibeLC@gmail.com +447936645466 Add Compan…" at bounding box center [145, 348] width 217 height 620
click at [54, 60] on icon "button" at bounding box center [50, 57] width 12 height 12
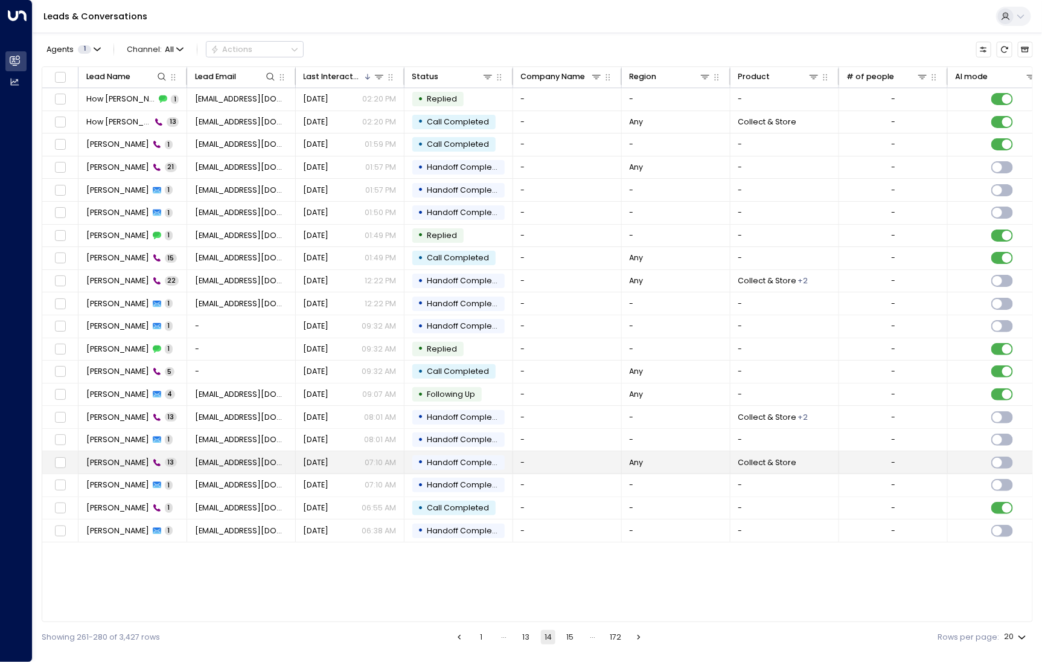
click at [116, 457] on span "[PERSON_NAME]" at bounding box center [117, 462] width 63 height 11
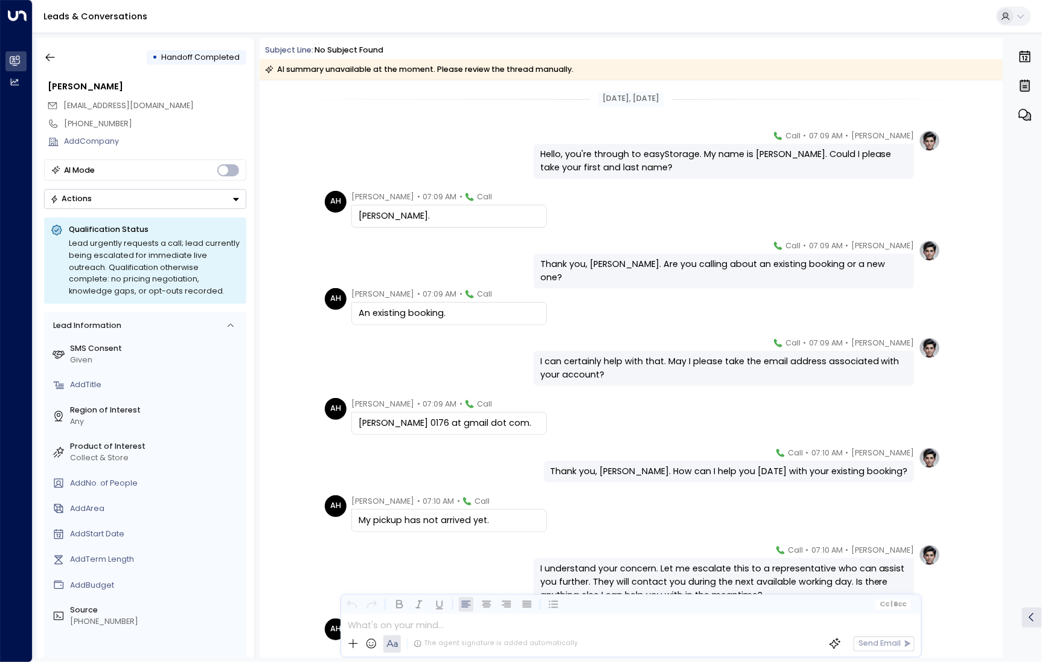
click at [62, 66] on div "• Handoff Completed" at bounding box center [145, 58] width 202 height 22
click at [54, 64] on button "button" at bounding box center [50, 58] width 22 height 22
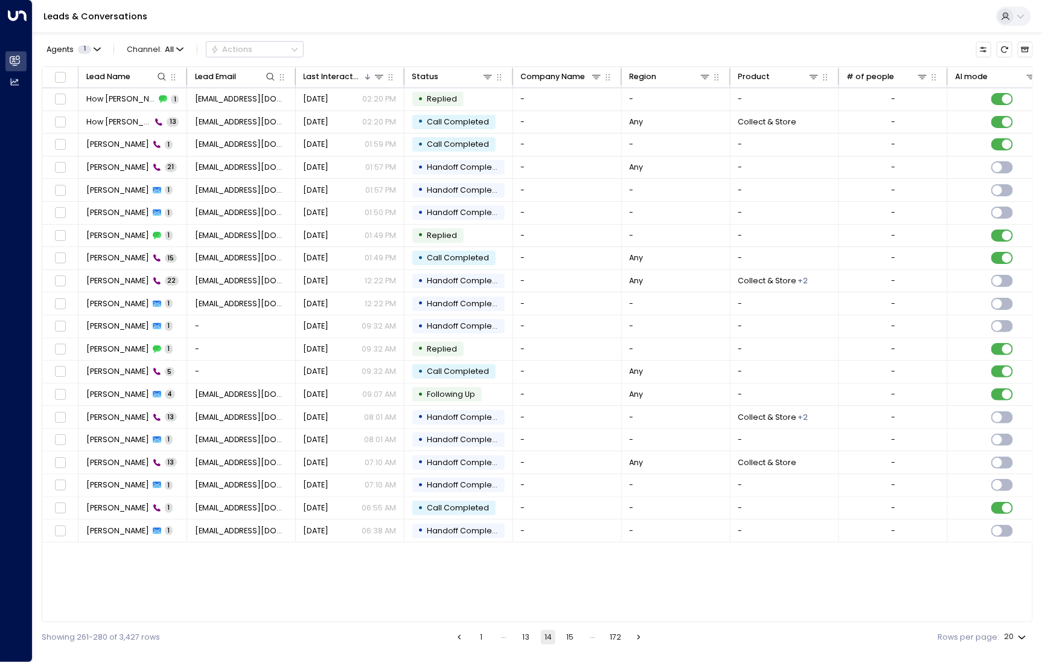
click at [573, 632] on button "15" at bounding box center [570, 637] width 14 height 14
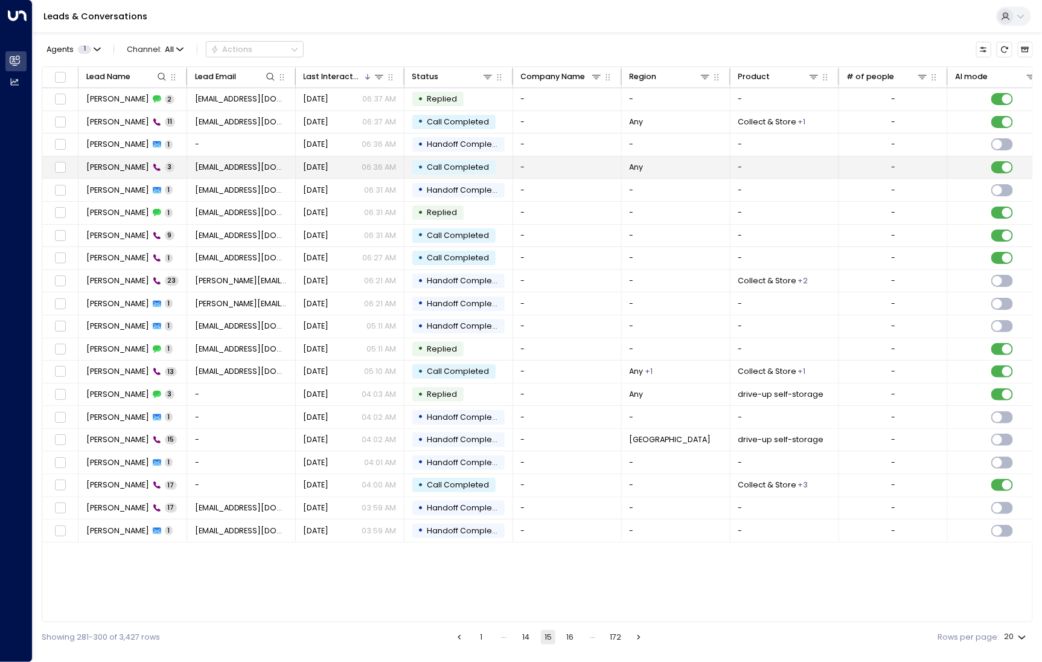
click at [112, 177] on td "David Hill 3" at bounding box center [133, 167] width 109 height 22
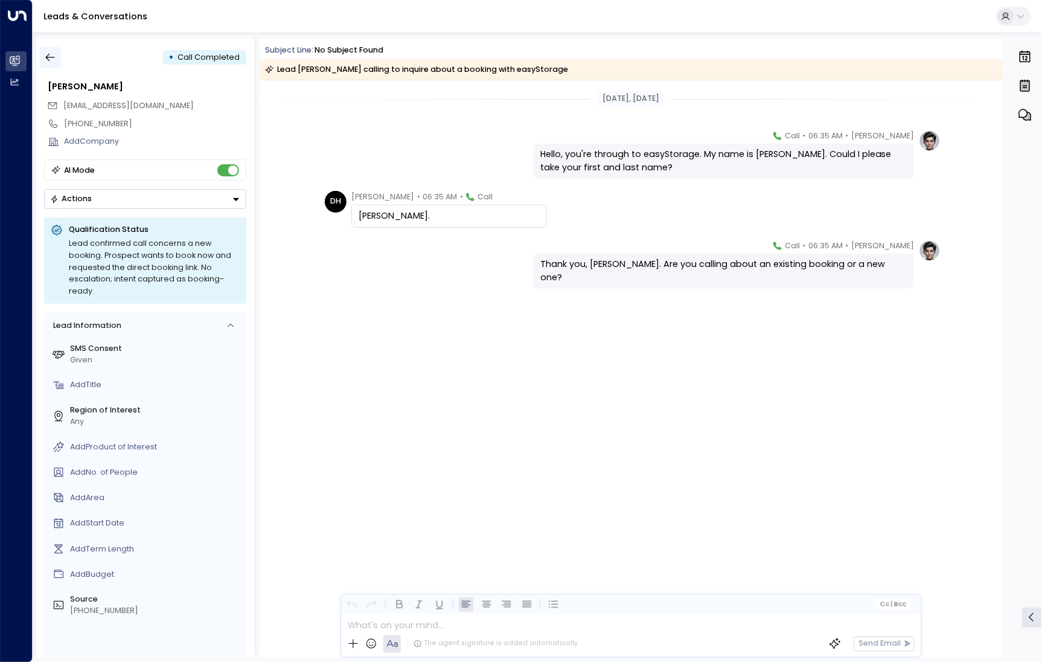
click at [48, 51] on icon "button" at bounding box center [50, 57] width 12 height 12
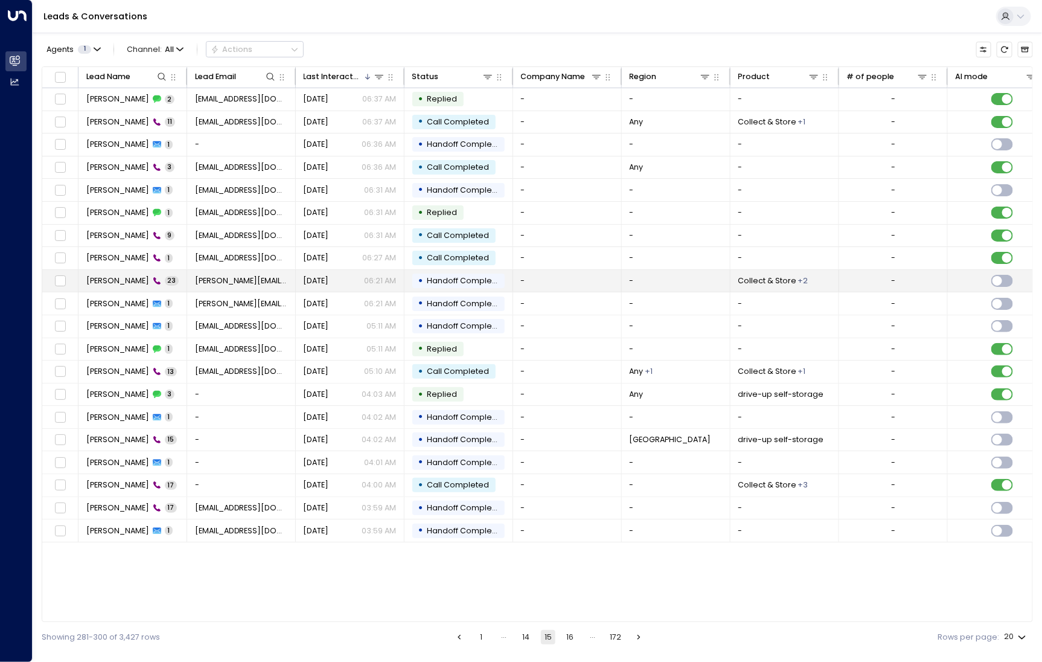
click at [114, 287] on td "Richard Tickles 23" at bounding box center [133, 281] width 109 height 22
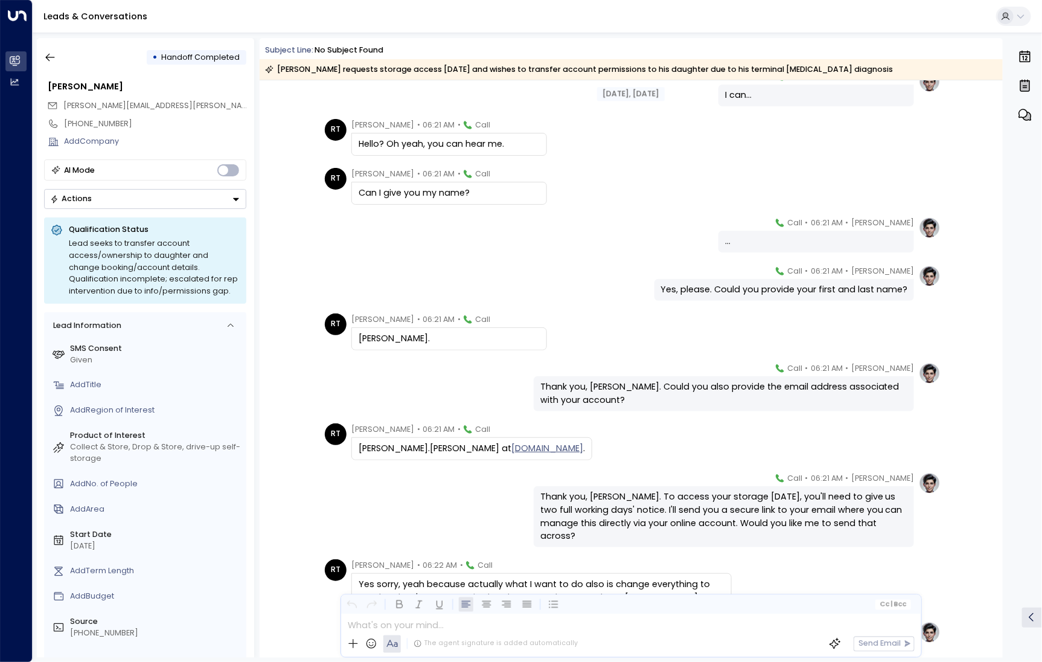
scroll to position [391, 0]
click at [58, 57] on button "button" at bounding box center [50, 58] width 22 height 22
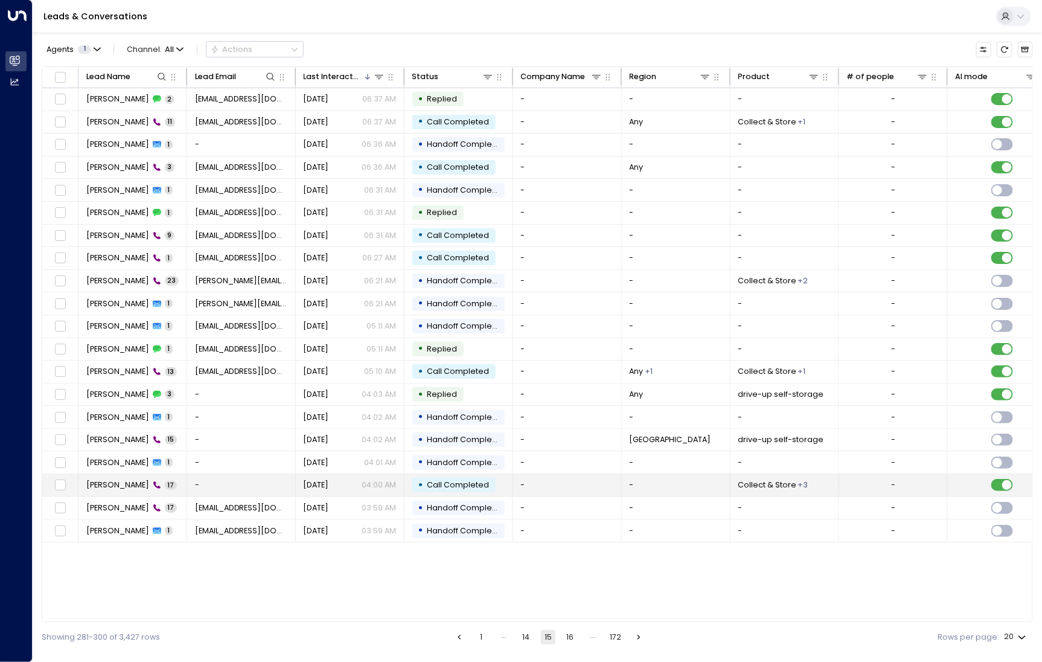
click at [114, 480] on span "[PERSON_NAME]" at bounding box center [117, 485] width 63 height 11
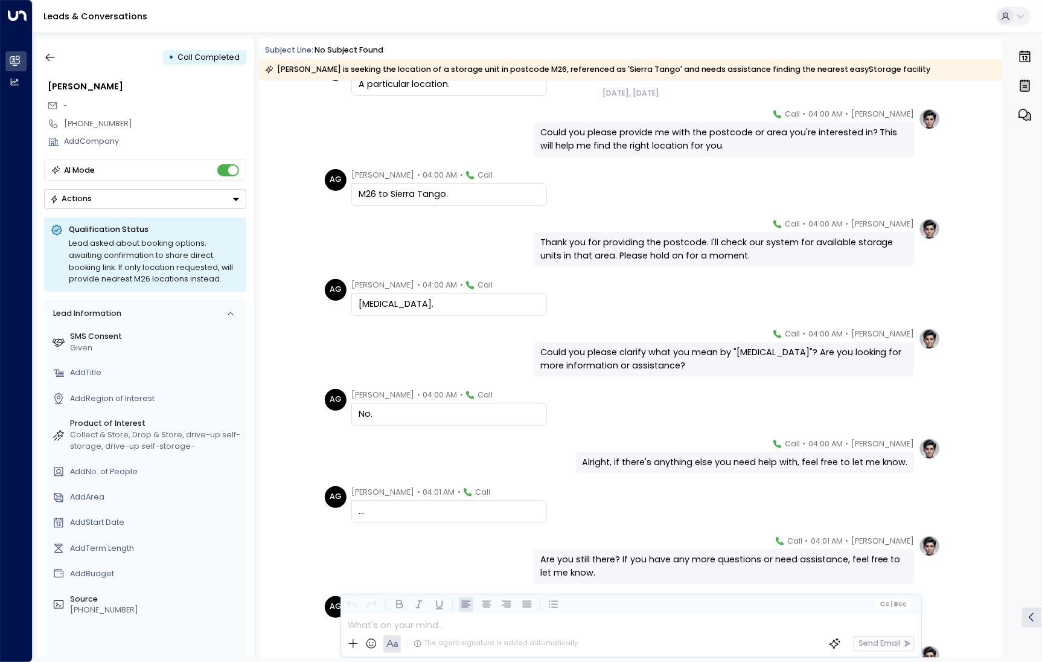
scroll to position [341, 0]
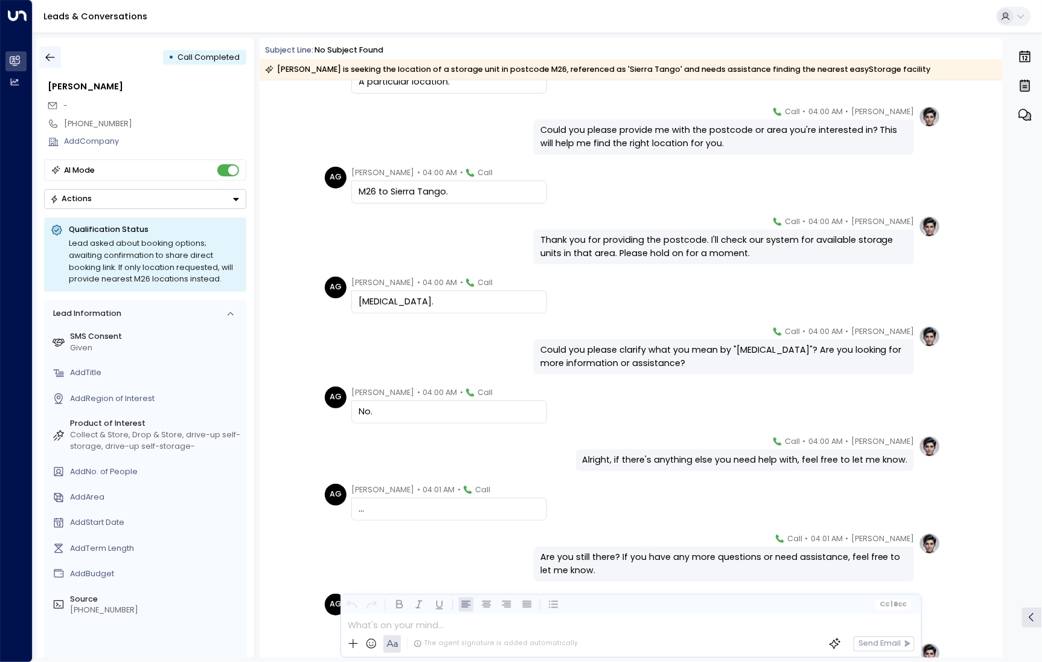
click at [50, 54] on icon "button" at bounding box center [50, 57] width 12 height 12
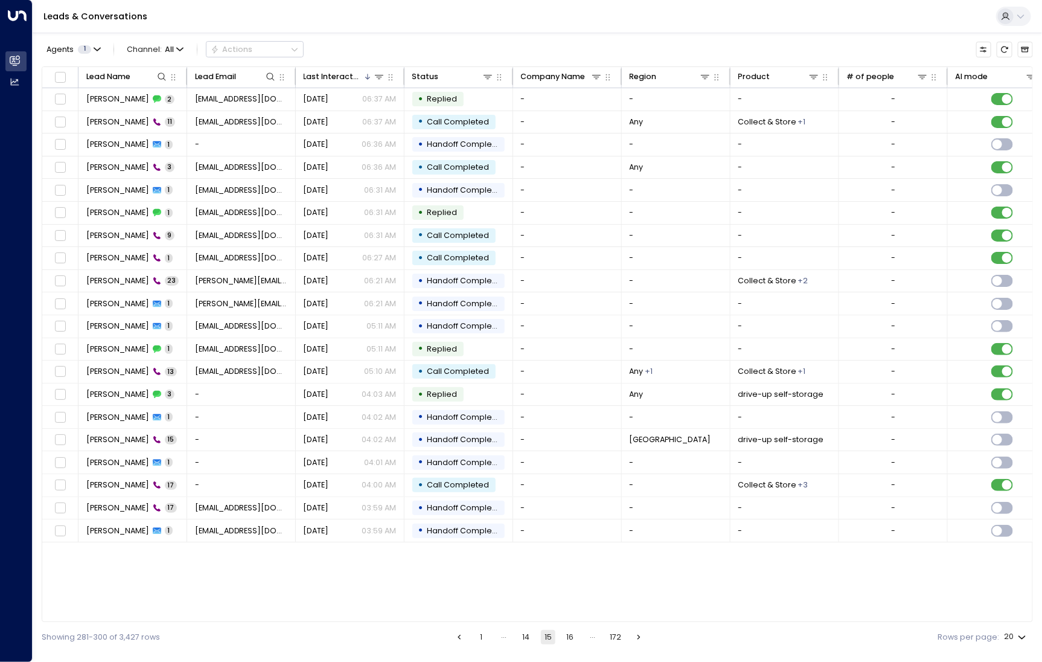
click at [480, 639] on button "1" at bounding box center [482, 637] width 14 height 14
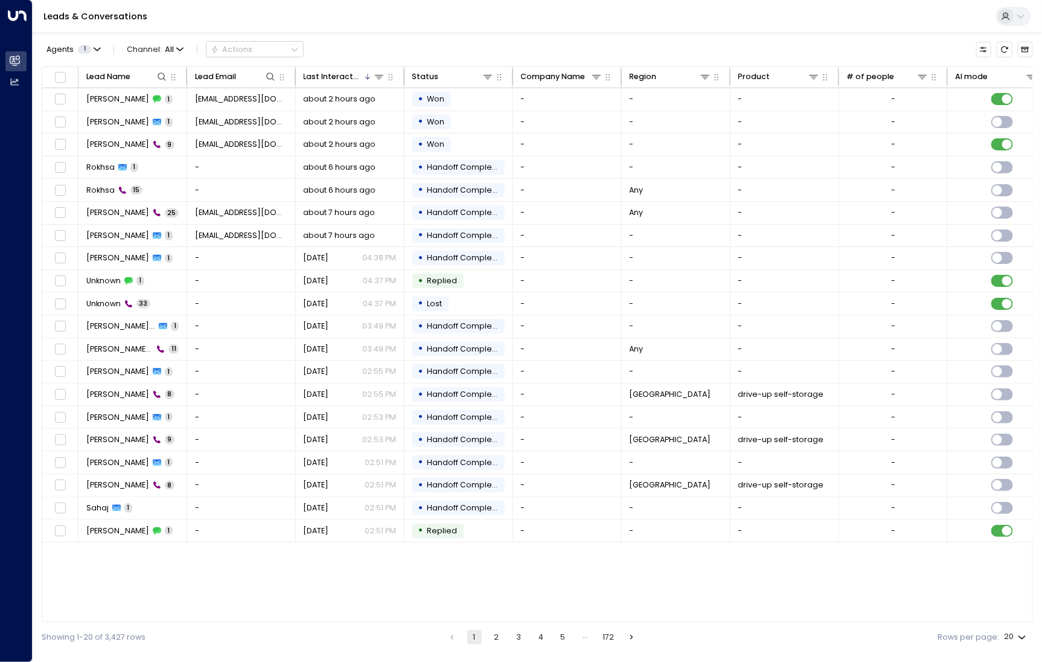
click at [585, 638] on div "…" at bounding box center [586, 637] width 14 height 14
click at [562, 635] on button "5" at bounding box center [563, 637] width 14 height 14
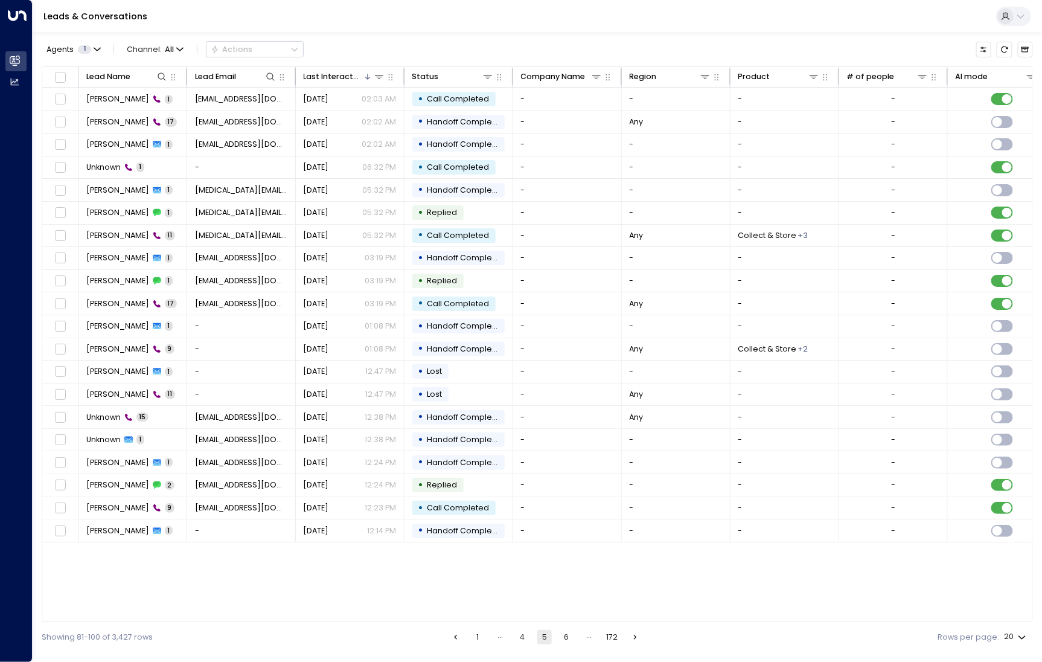
click at [568, 639] on button "6" at bounding box center [567, 637] width 14 height 14
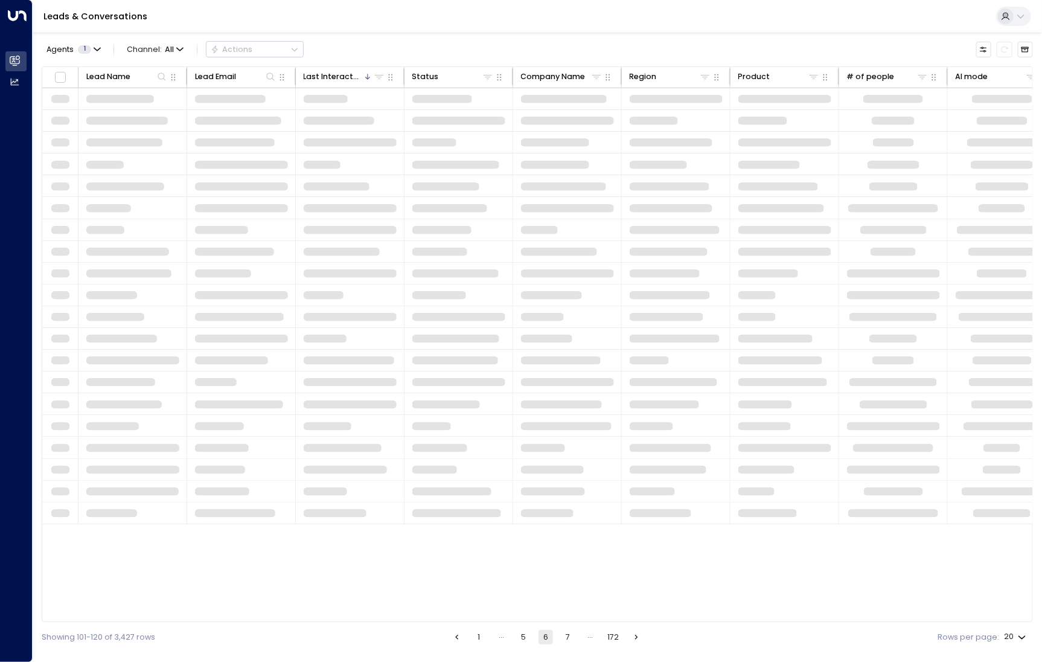
click at [568, 639] on button "7" at bounding box center [568, 637] width 14 height 14
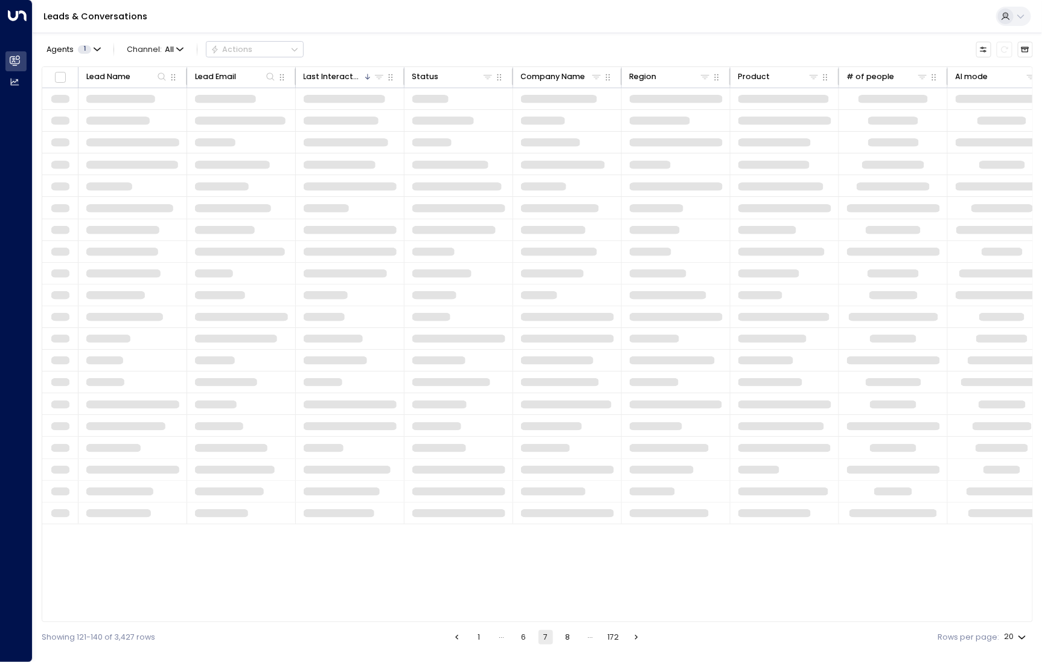
click at [568, 639] on button "8" at bounding box center [568, 637] width 14 height 14
click at [568, 639] on button "9" at bounding box center [568, 637] width 14 height 14
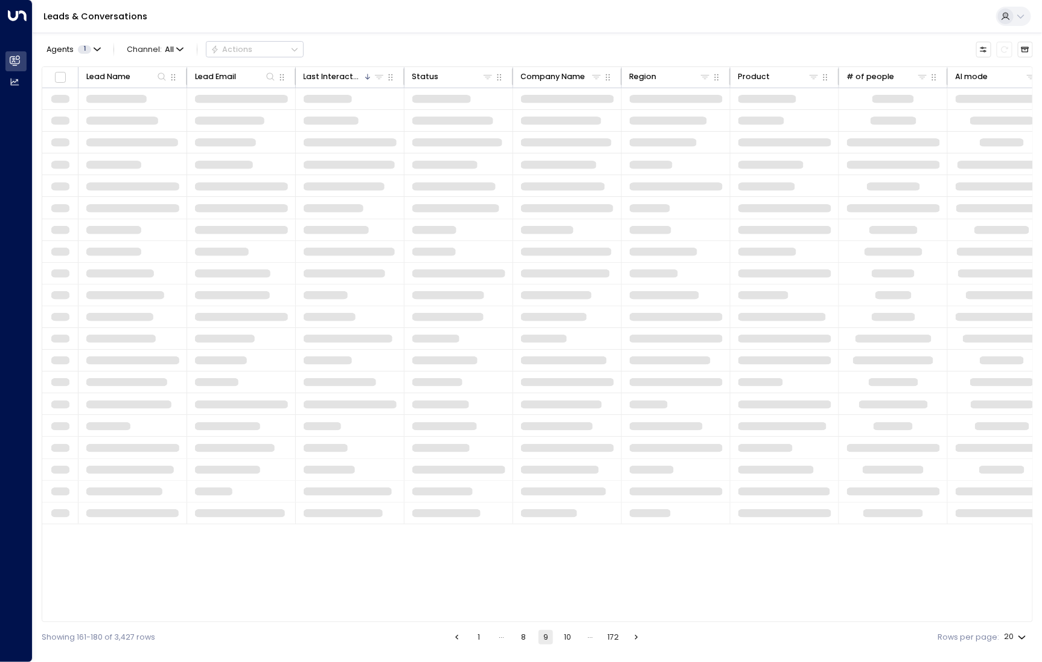
click at [568, 639] on button "10" at bounding box center [568, 637] width 14 height 14
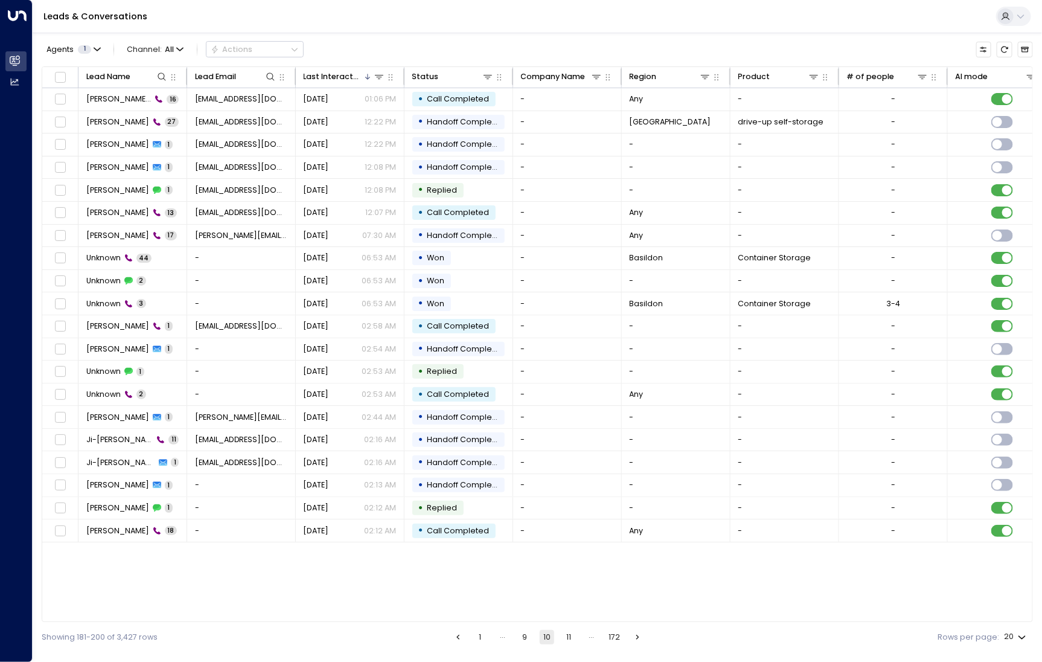
click at [568, 639] on button "11" at bounding box center [569, 637] width 14 height 14
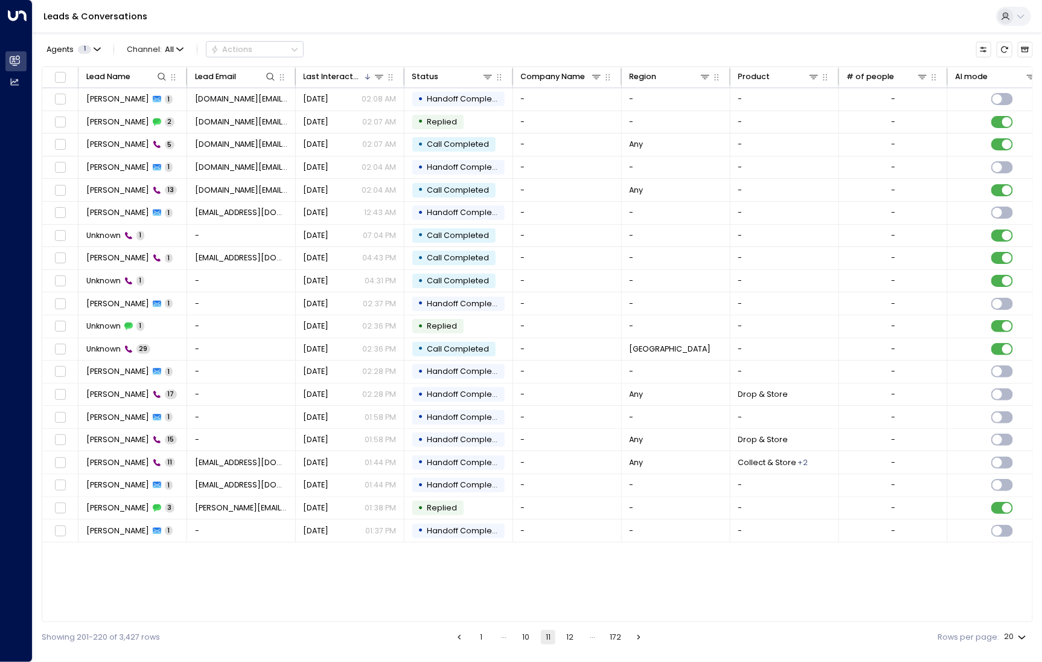
click at [568, 639] on button "12" at bounding box center [570, 637] width 14 height 14
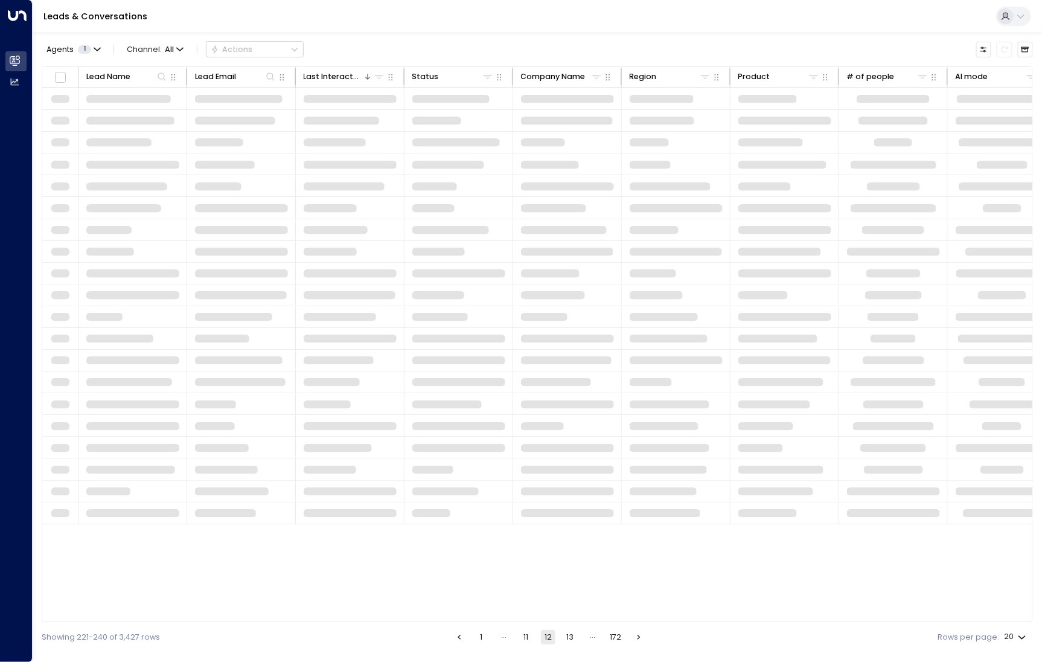
click at [568, 639] on button "13" at bounding box center [570, 637] width 14 height 14
click at [568, 639] on button "14" at bounding box center [570, 637] width 14 height 14
click at [568, 639] on button "15" at bounding box center [570, 637] width 14 height 14
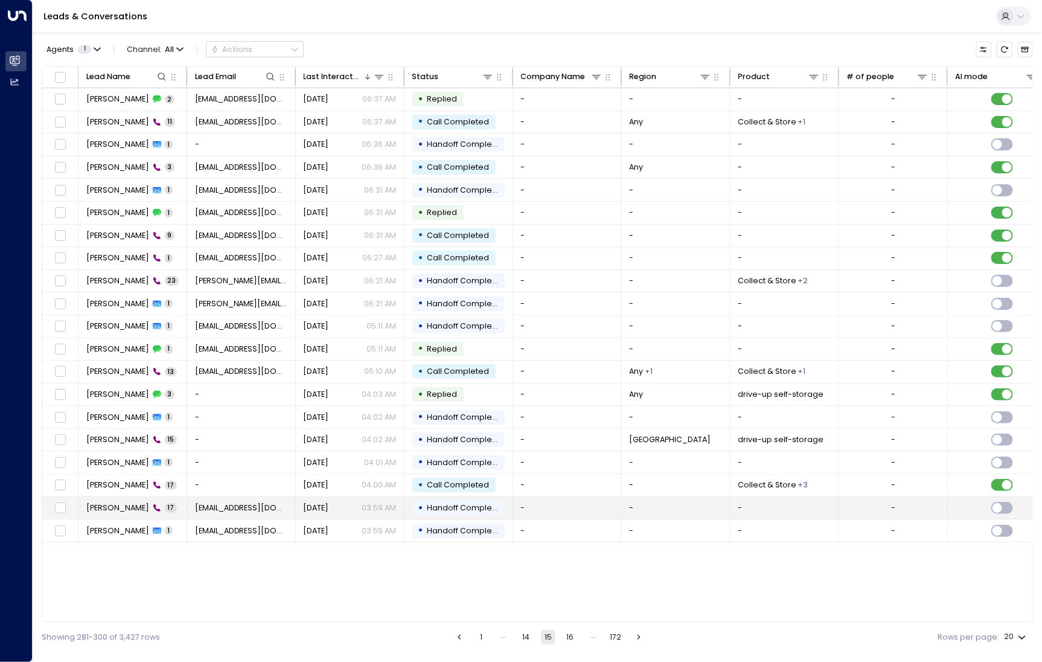
click at [109, 506] on span "[PERSON_NAME]" at bounding box center [117, 507] width 63 height 11
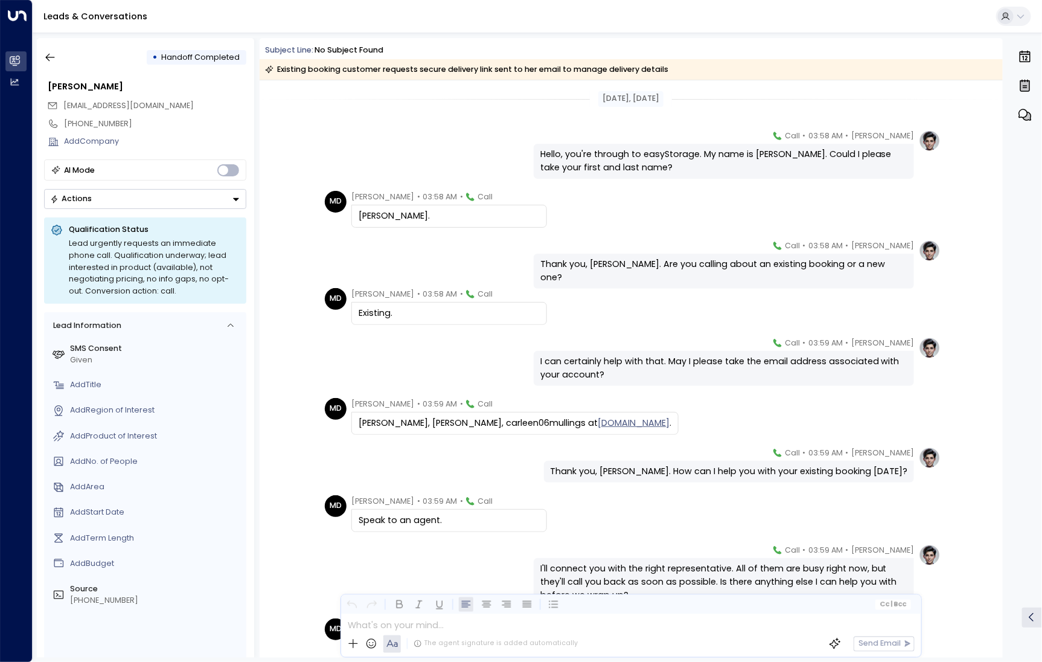
click at [38, 62] on div "• Handoff Completed Mia Davis carleen06mullings@gmail.com +447962078457 Add Com…" at bounding box center [145, 348] width 217 height 620
click at [44, 62] on icon "button" at bounding box center [50, 57] width 12 height 12
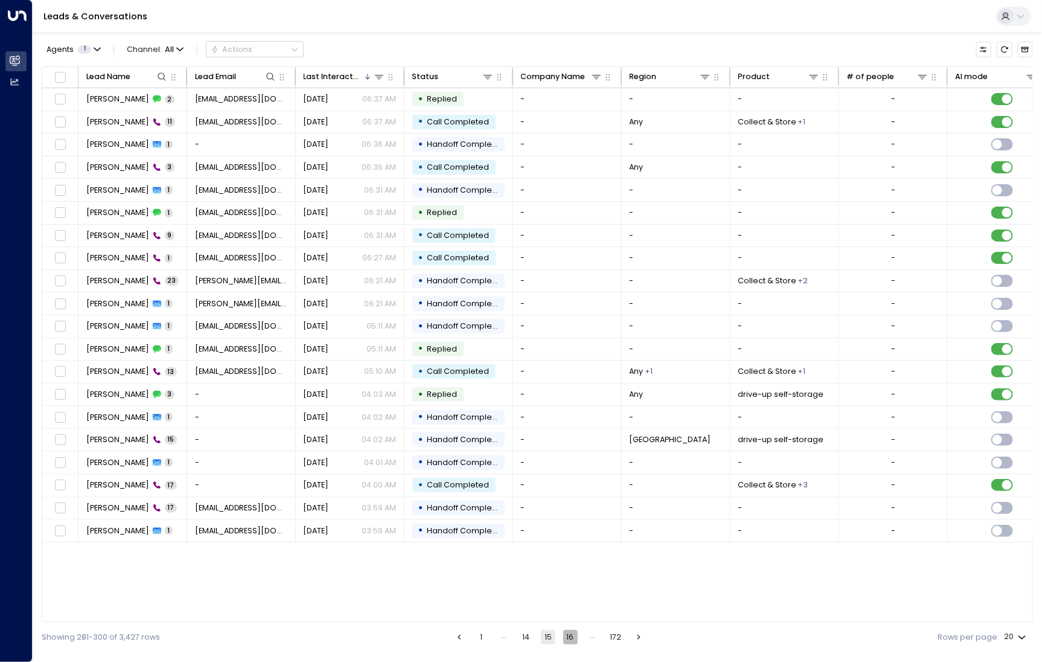
click at [574, 643] on button "16" at bounding box center [570, 637] width 14 height 14
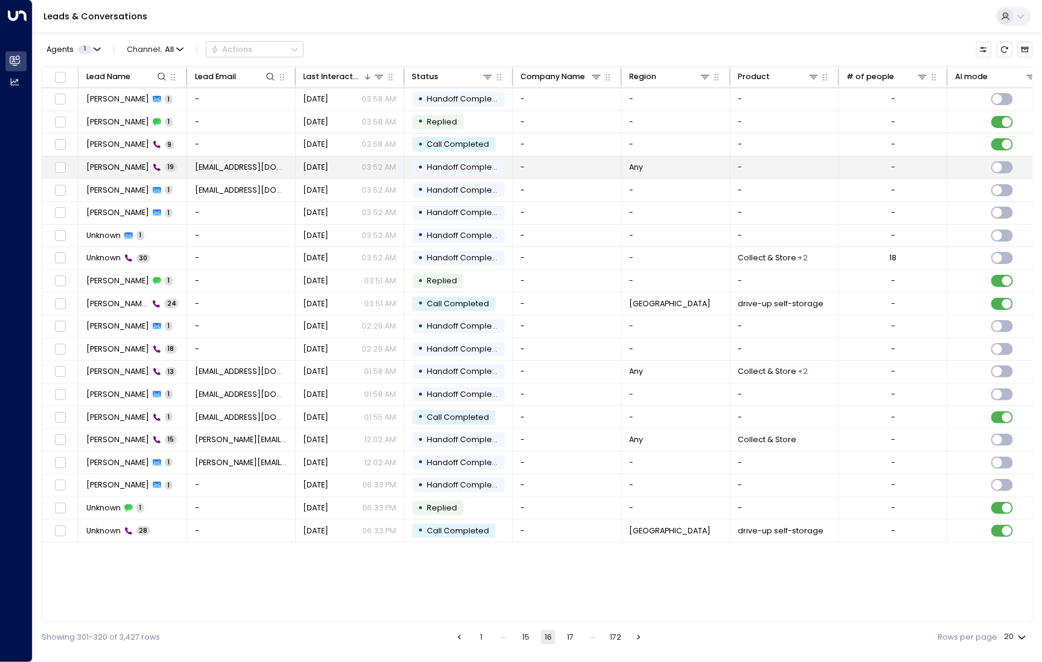
click at [114, 164] on span "[PERSON_NAME]" at bounding box center [117, 167] width 63 height 11
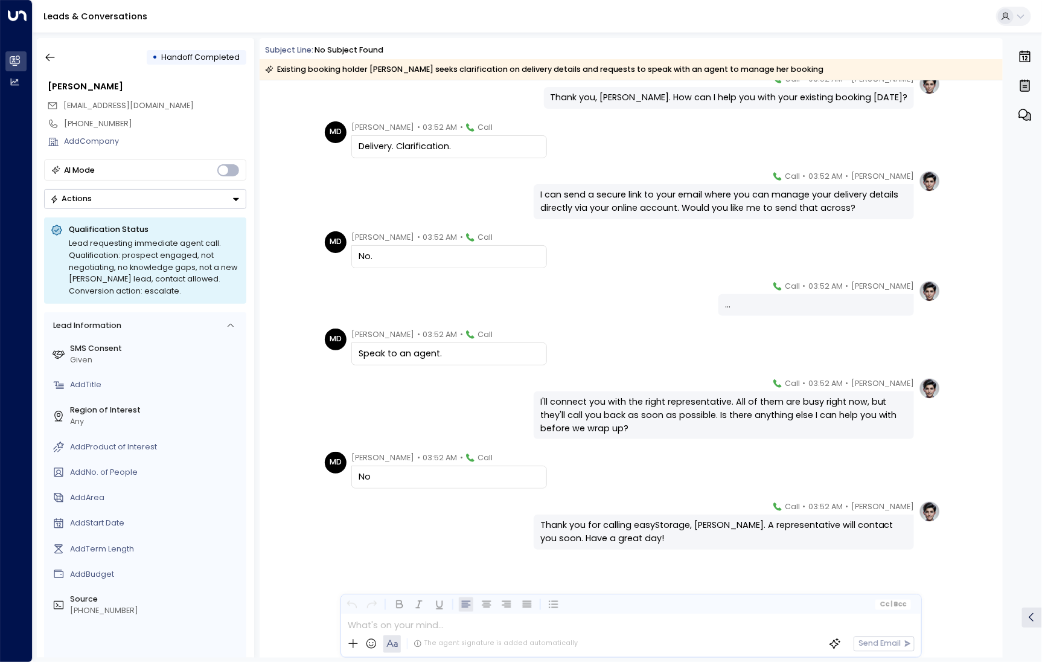
scroll to position [555, 0]
